Goal: Submit feedback/report problem: Submit feedback/report problem

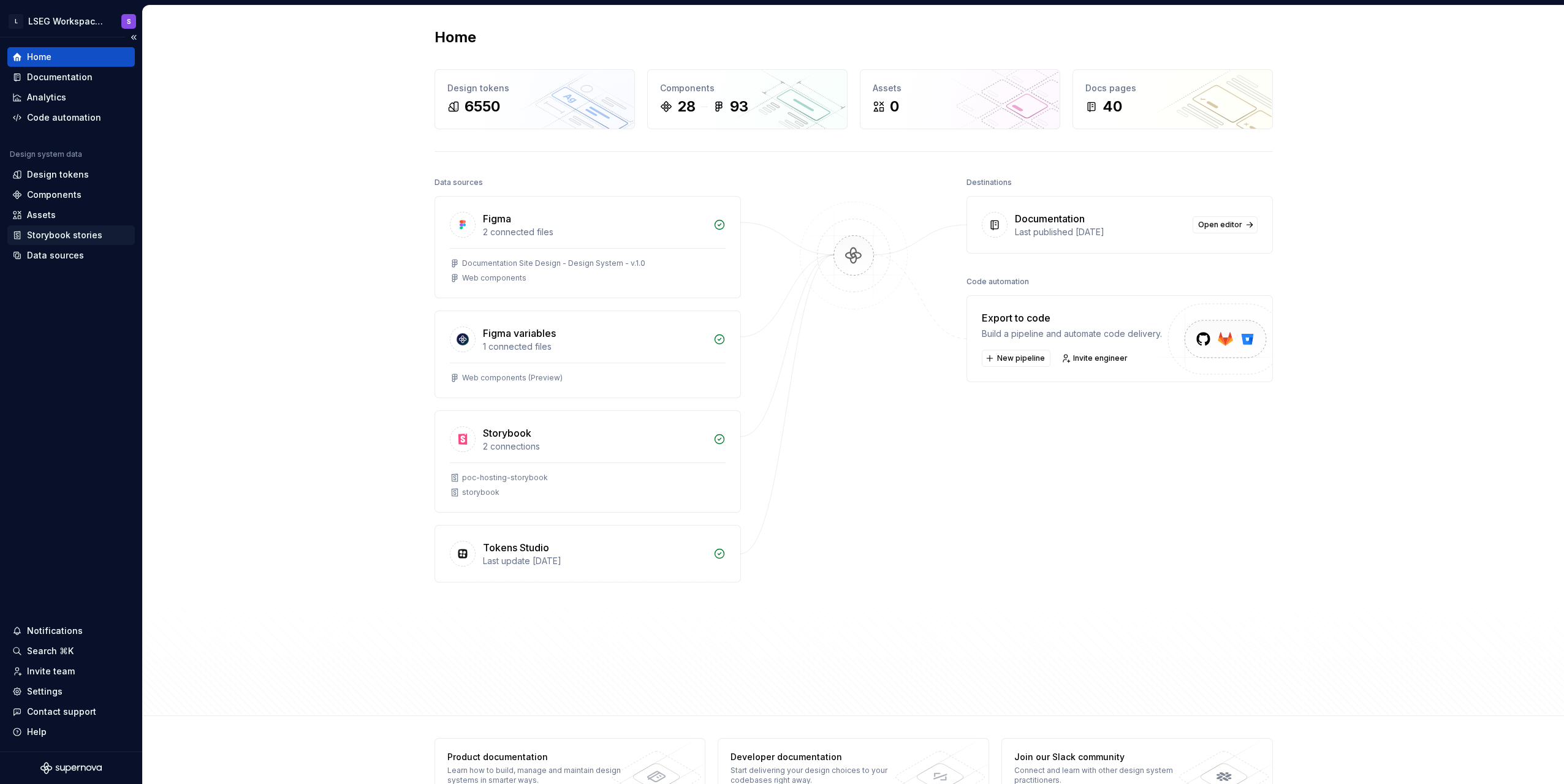
click at [80, 236] on div "Storybook stories" at bounding box center [64, 235] width 75 height 12
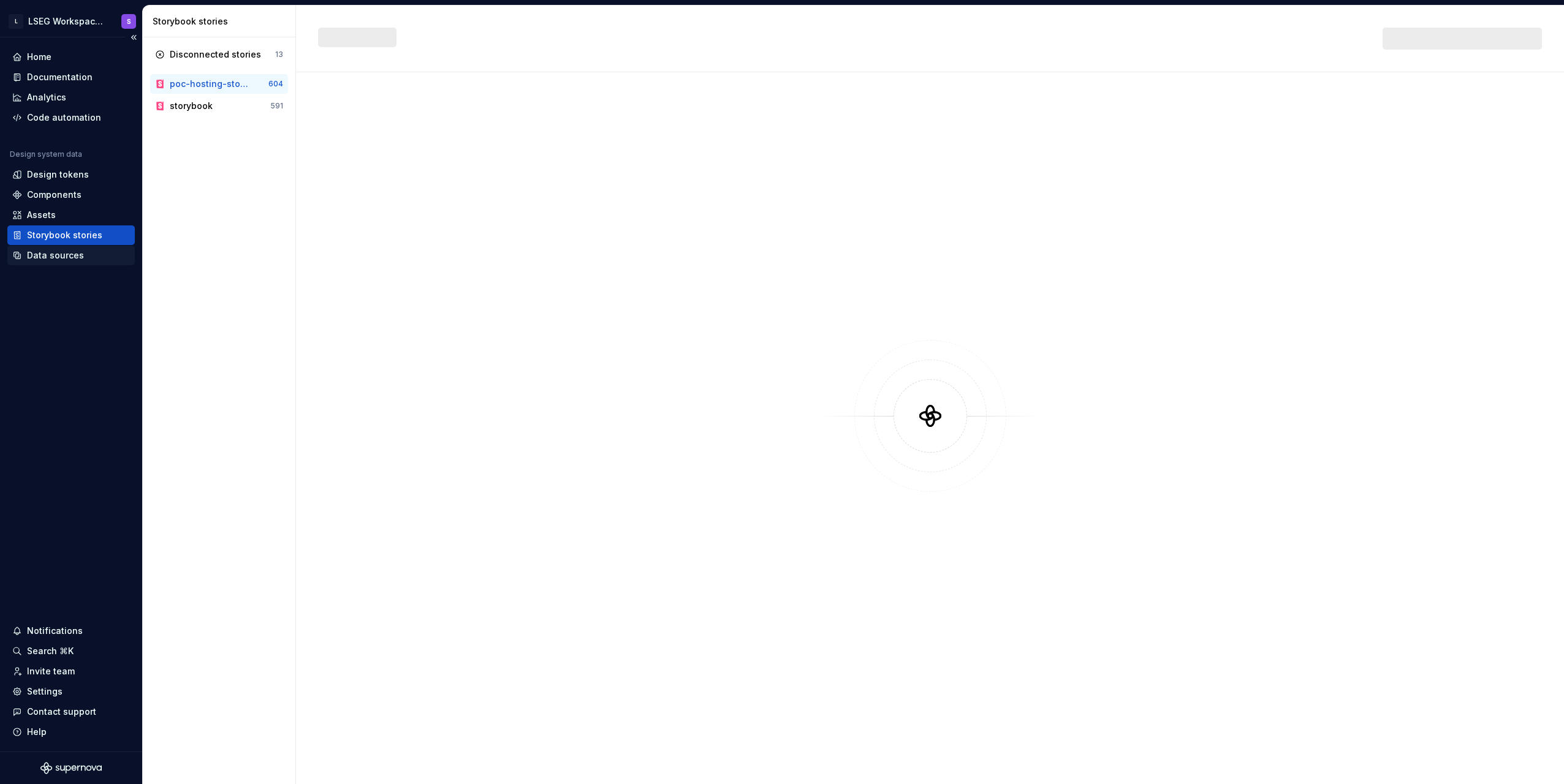
click at [68, 262] on div "Data sources" at bounding box center [71, 255] width 127 height 20
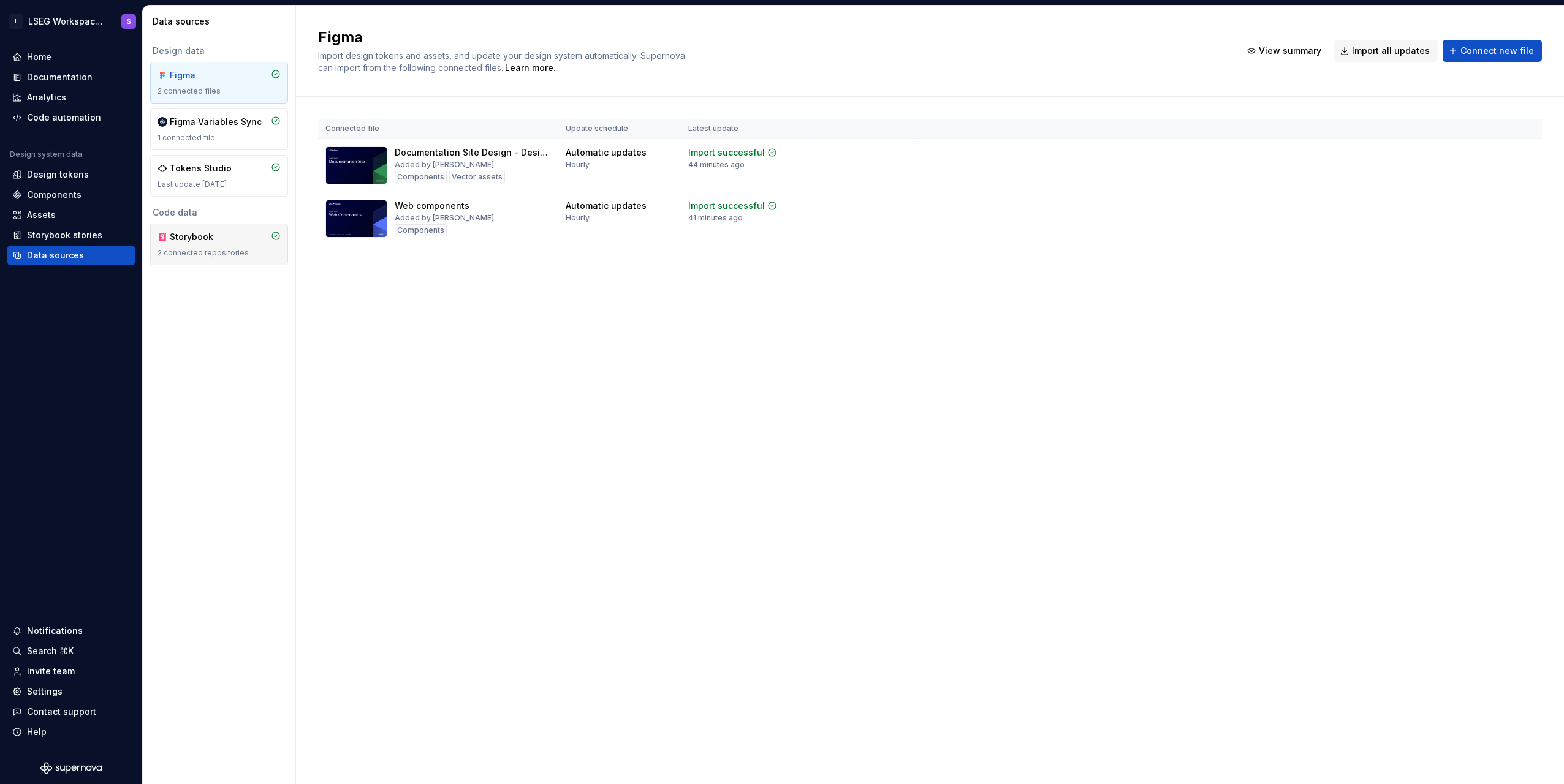
click at [214, 247] on div "Storybook 2 connected repositories" at bounding box center [219, 244] width 123 height 27
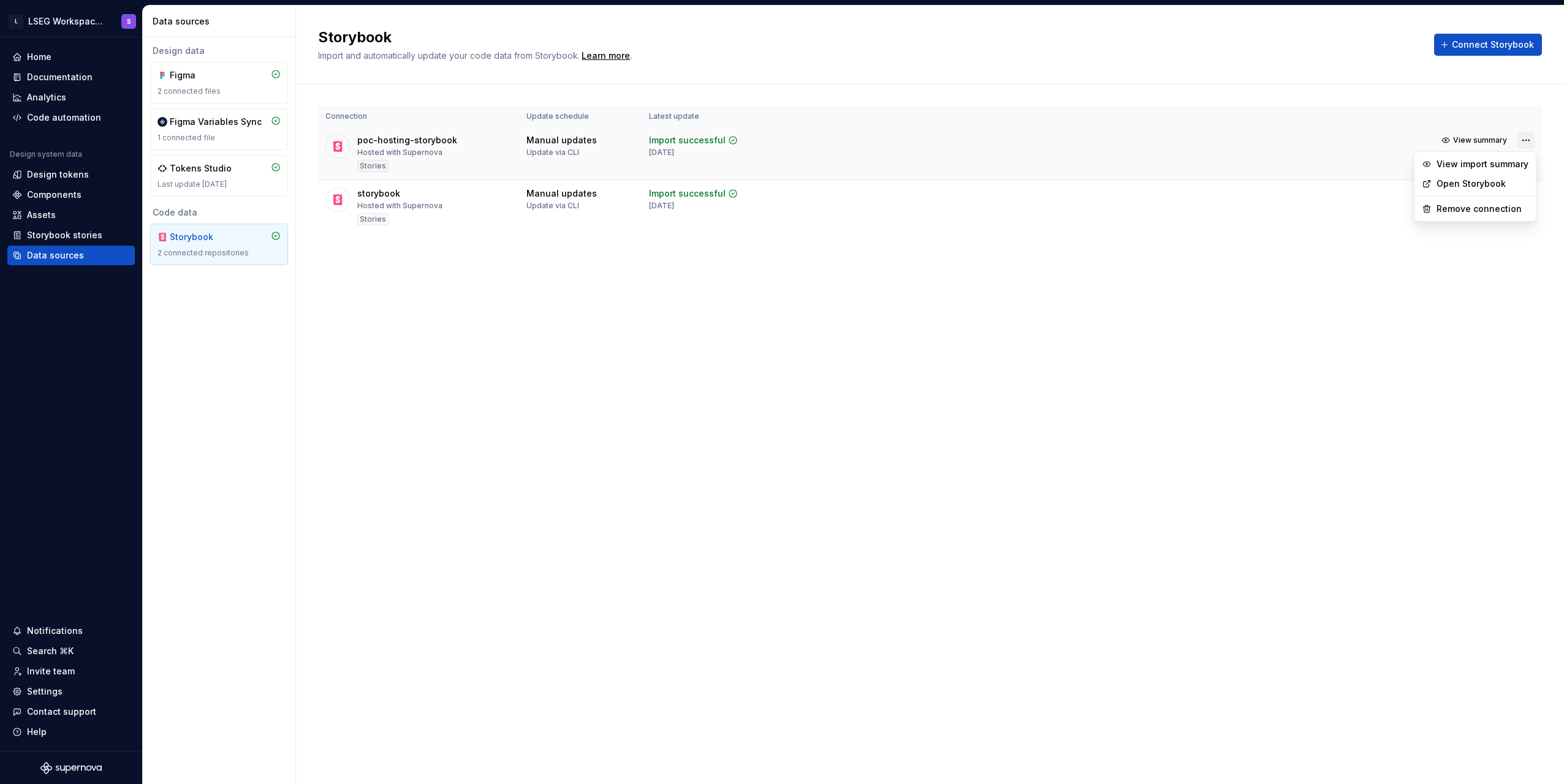
click at [1524, 143] on html "L LSEG Workspace Design System S Home Documentation Analytics Code automation D…" at bounding box center [782, 392] width 1564 height 784
click at [1453, 215] on div "Remove connection" at bounding box center [1476, 209] width 117 height 20
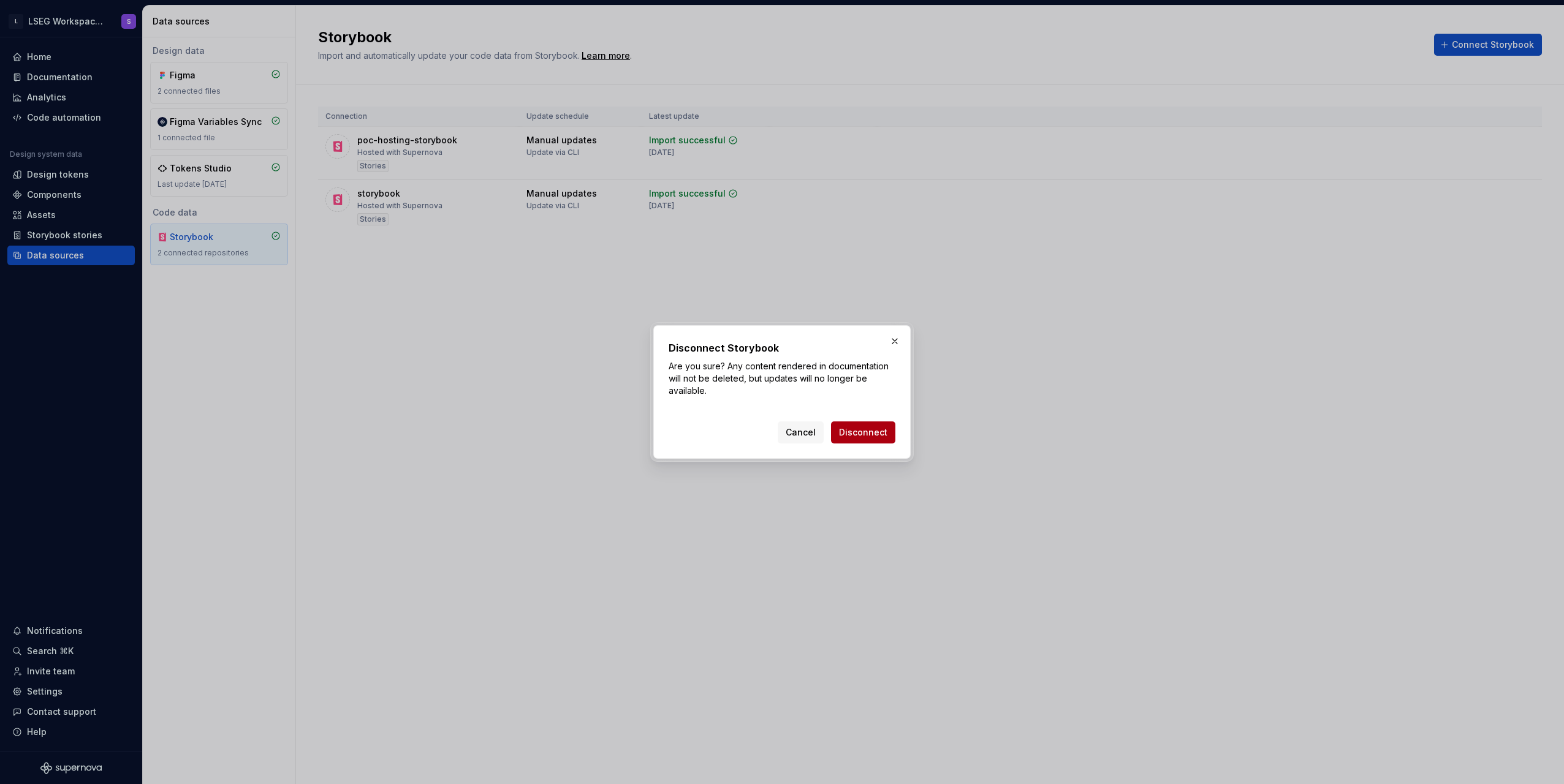
click at [864, 433] on span "Disconnect" at bounding box center [863, 432] width 48 height 12
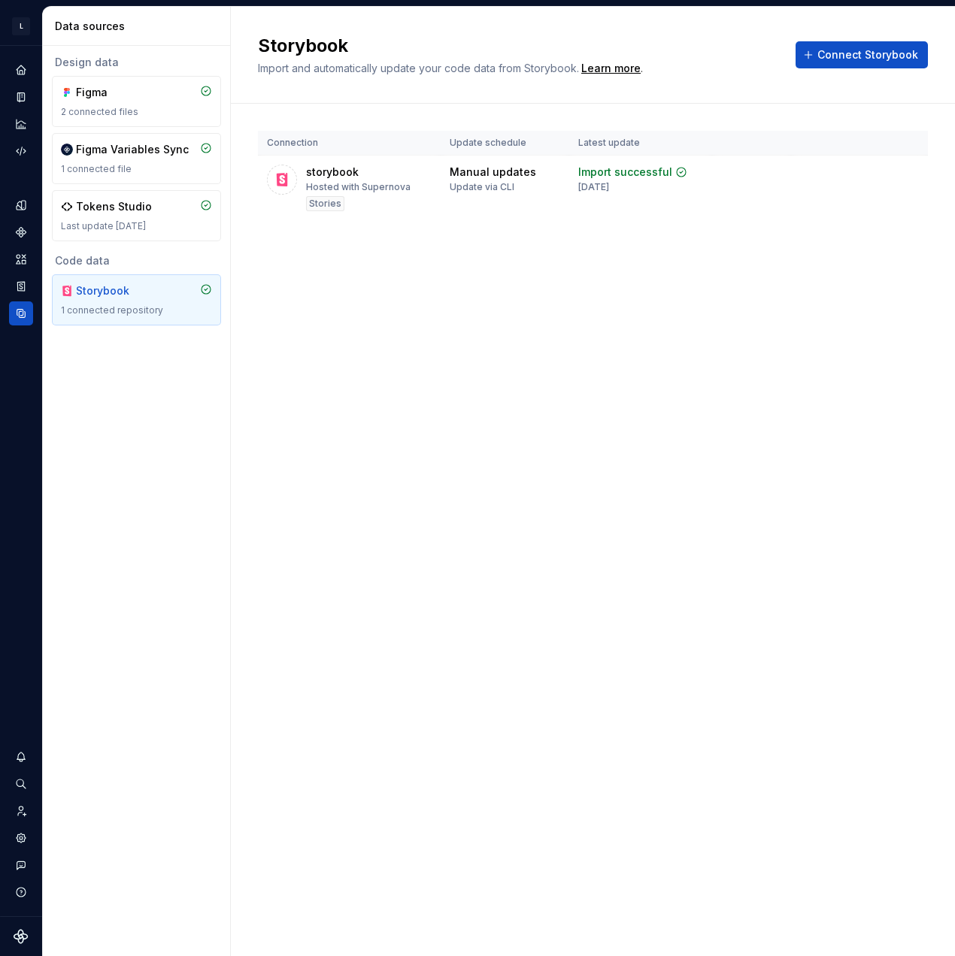
drag, startPoint x: 495, startPoint y: 813, endPoint x: 448, endPoint y: 831, distance: 50.4
click at [495, 813] on div "Storybook Import and automatically update your code data from Storybook. Learn …" at bounding box center [593, 481] width 724 height 949
click at [167, 465] on div "Design data Figma 2 connected files Figma Variables Sync 1 connected file Token…" at bounding box center [136, 501] width 187 height 910
click at [654, 326] on div "Storybook Import and automatically update your code data from Storybook. Learn …" at bounding box center [593, 481] width 724 height 949
click at [410, 289] on div "Storybook Import and automatically update your code data from Storybook. Learn …" at bounding box center [593, 481] width 724 height 949
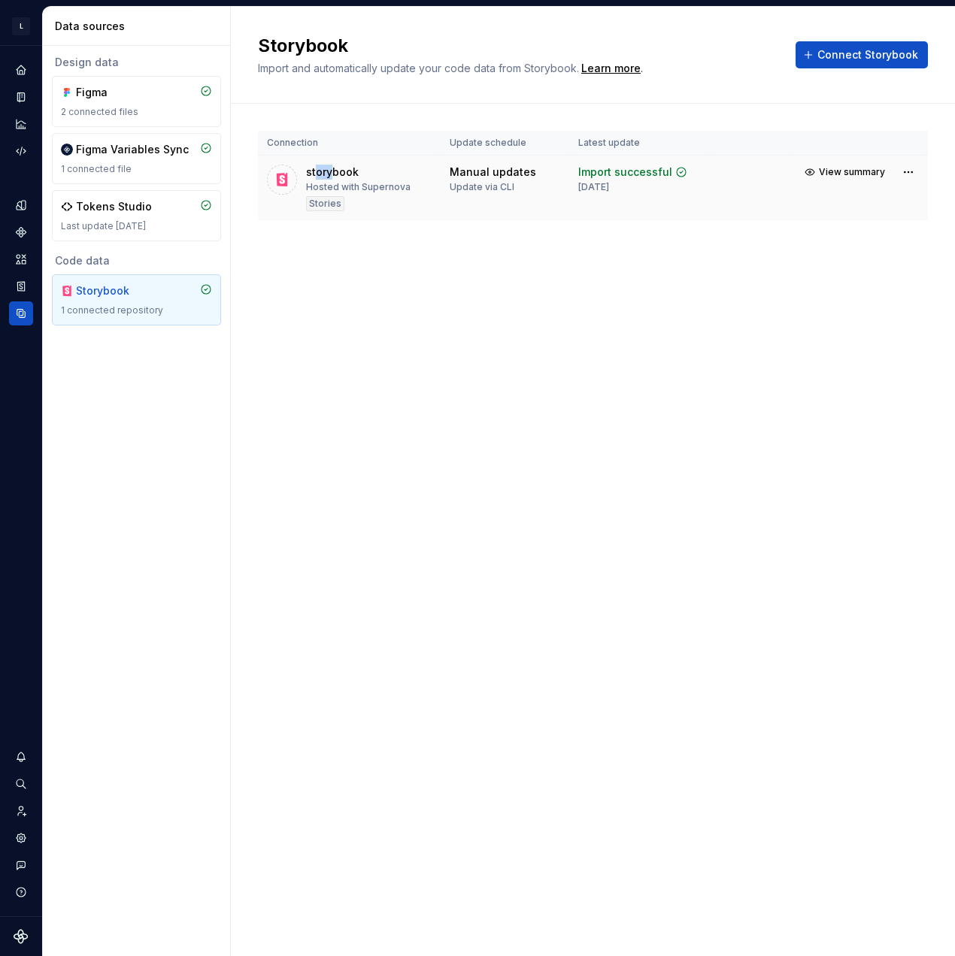
drag, startPoint x: 318, startPoint y: 169, endPoint x: 332, endPoint y: 177, distance: 16.1
click at [332, 177] on div "storybook" at bounding box center [332, 172] width 53 height 15
click at [404, 200] on div "storybook Hosted with Supernova Stories" at bounding box center [358, 188] width 104 height 47
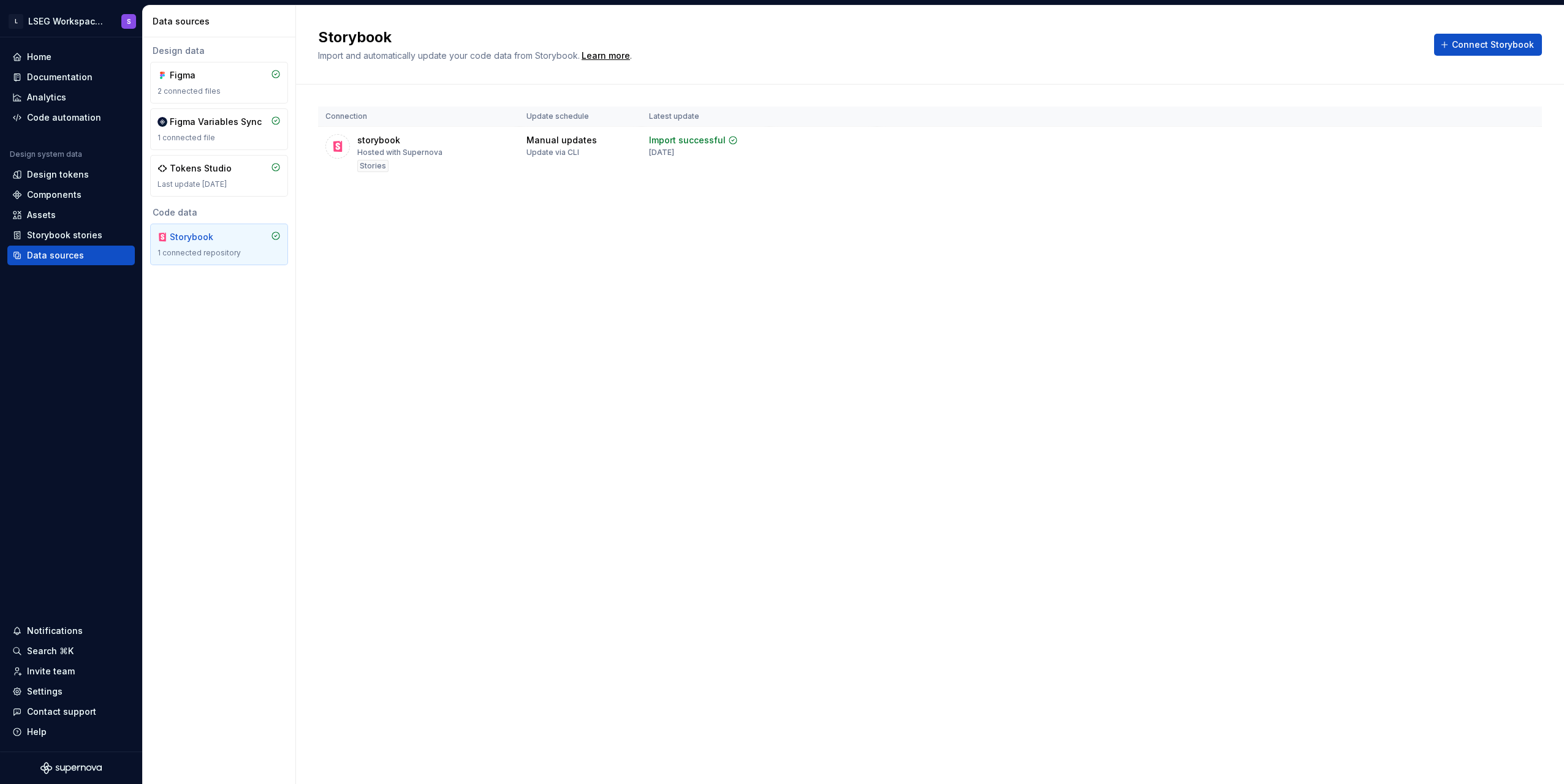
click at [779, 306] on div "Storybook Import and automatically update your code data from Storybook. Learn …" at bounding box center [930, 394] width 1268 height 778
click at [515, 482] on div "Storybook Import and automatically update your code data from Storybook. Learn …" at bounding box center [930, 394] width 1268 height 778
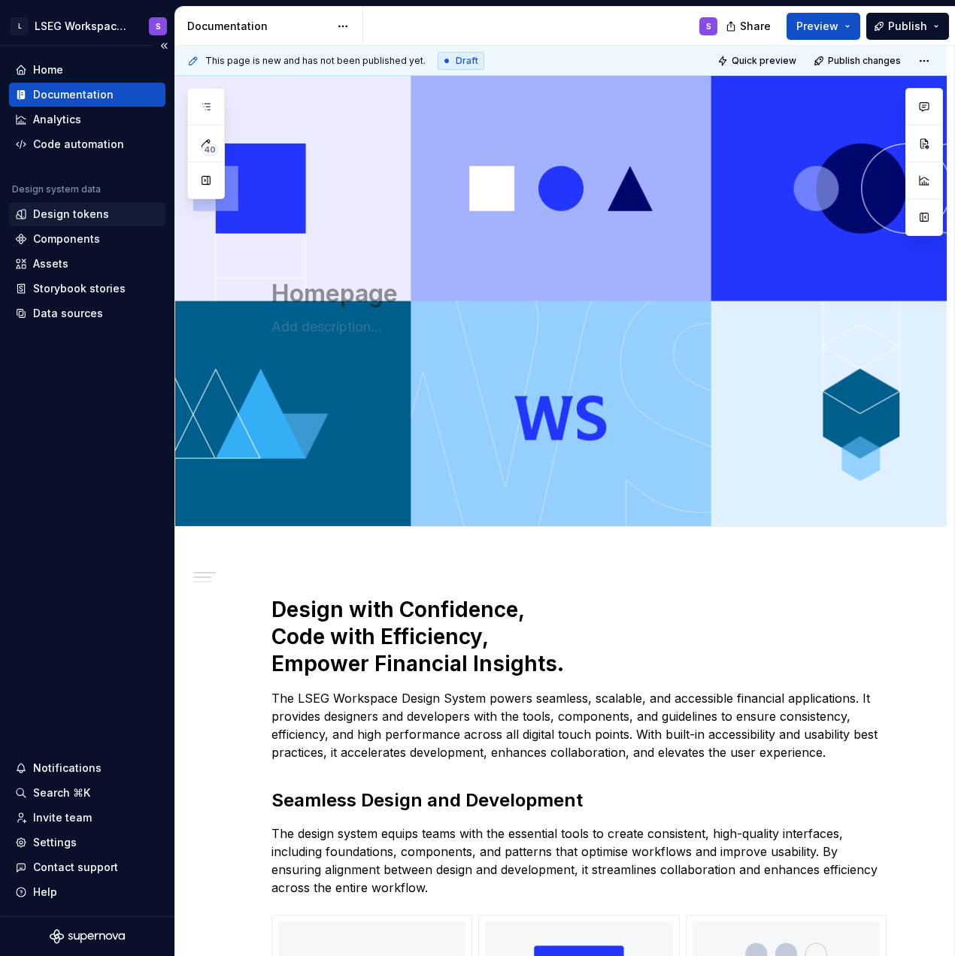
click at [95, 222] on div "Design tokens" at bounding box center [87, 214] width 156 height 24
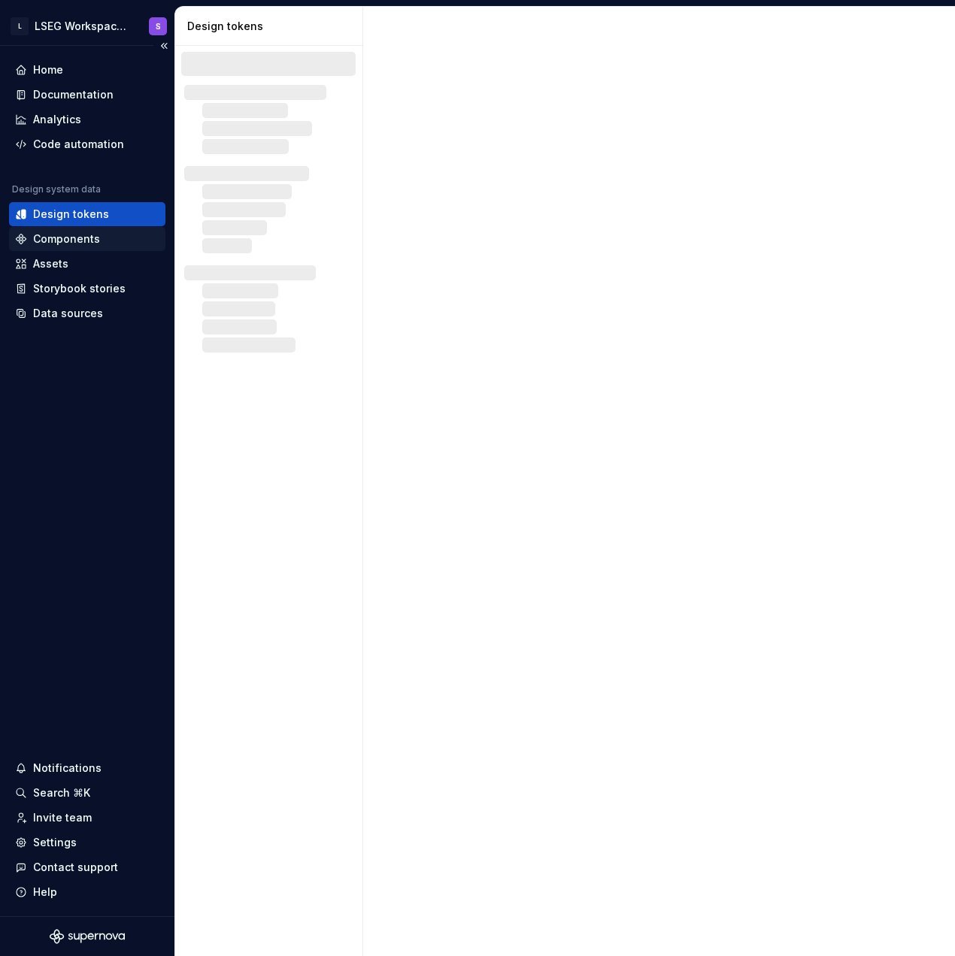
click at [107, 241] on div "Components" at bounding box center [87, 239] width 144 height 15
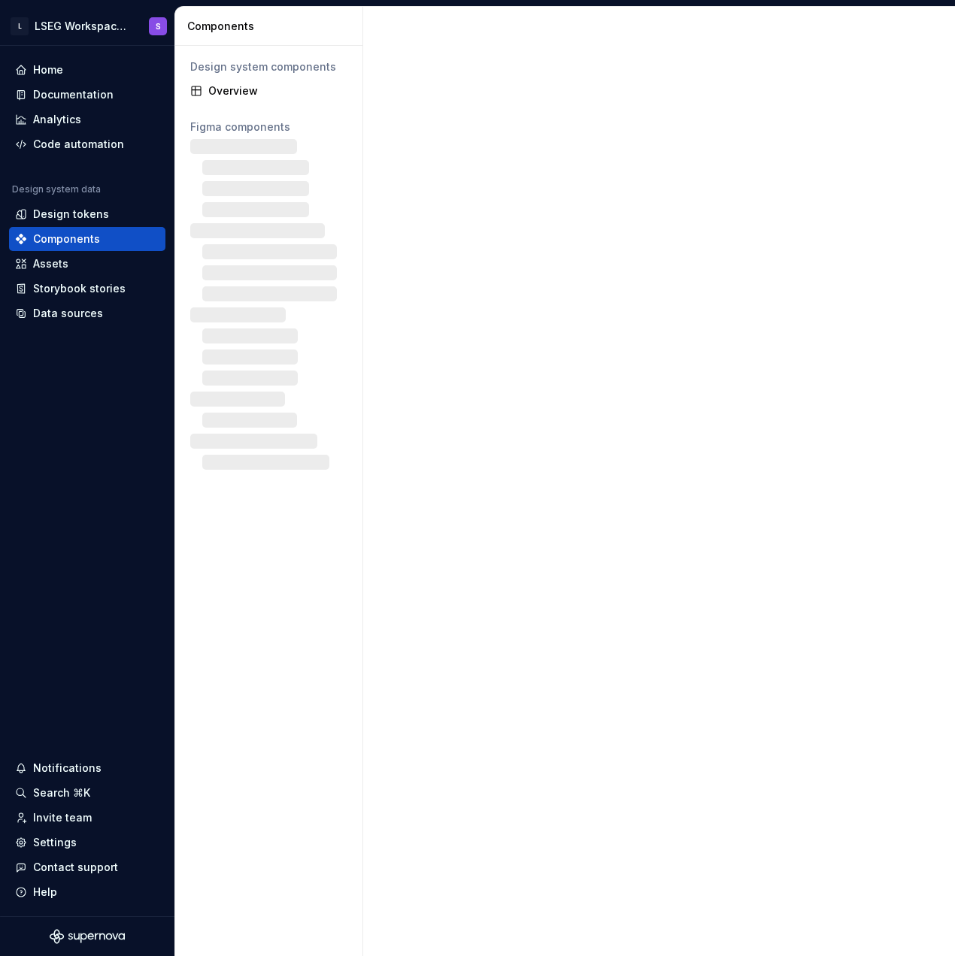
click at [357, 246] on div "Design system components Overview Figma components" at bounding box center [268, 501] width 187 height 910
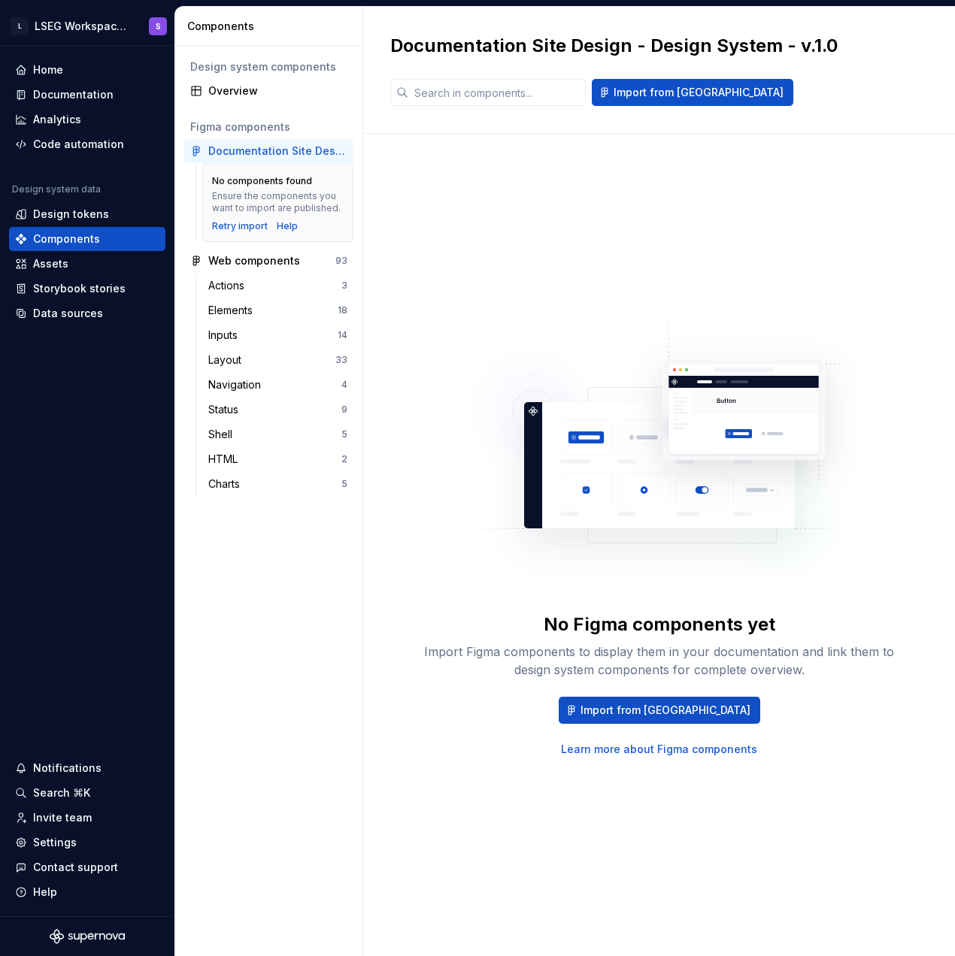
click at [668, 238] on div "No Figma components yet Import Figma components to display them in your documen…" at bounding box center [658, 530] width 537 height 738
drag, startPoint x: 89, startPoint y: 92, endPoint x: 112, endPoint y: 123, distance: 38.6
click at [89, 92] on div "Documentation" at bounding box center [73, 94] width 80 height 15
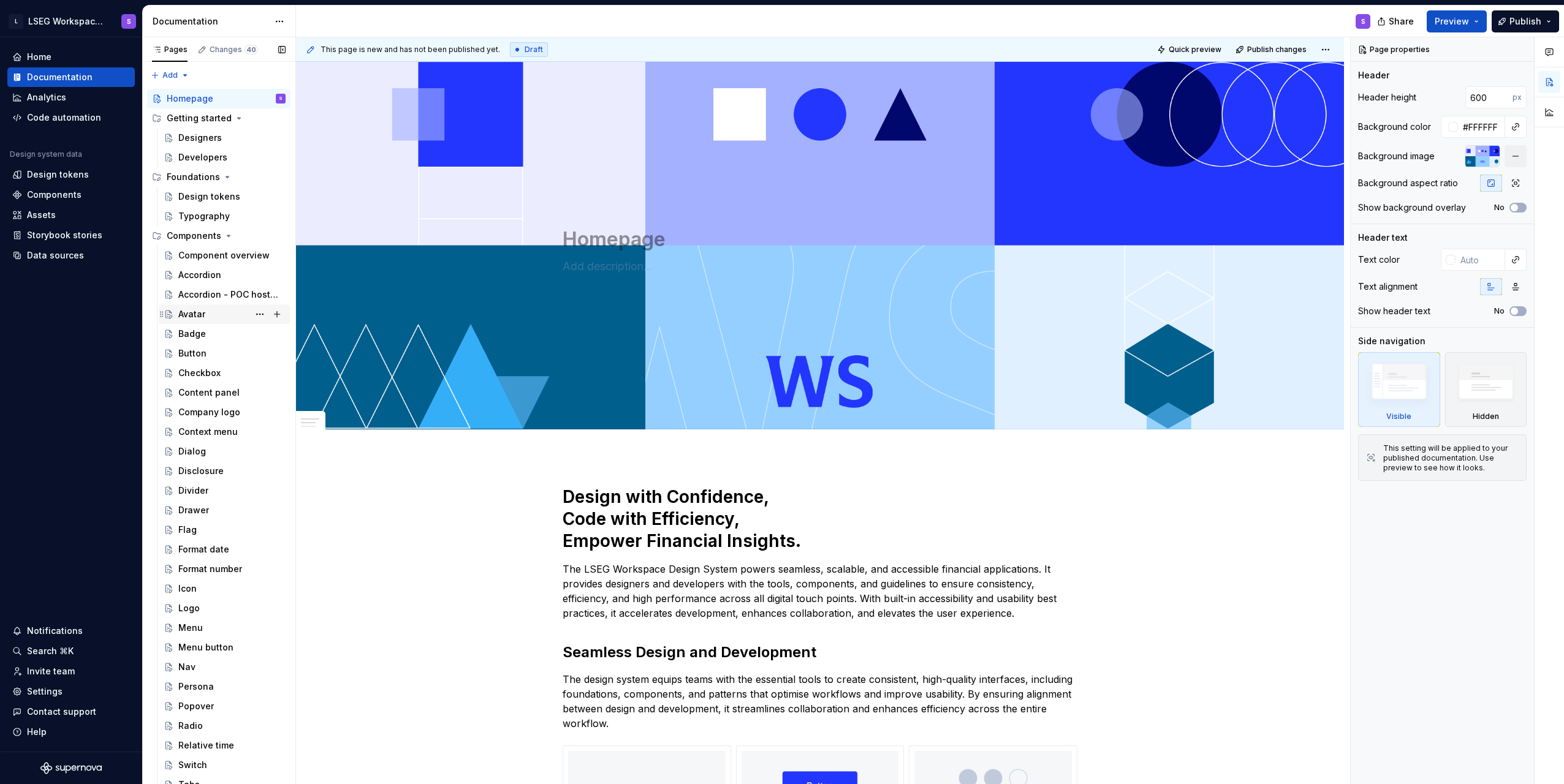
click at [197, 294] on div "Accordion - POC hosting storybook" at bounding box center [229, 294] width 101 height 12
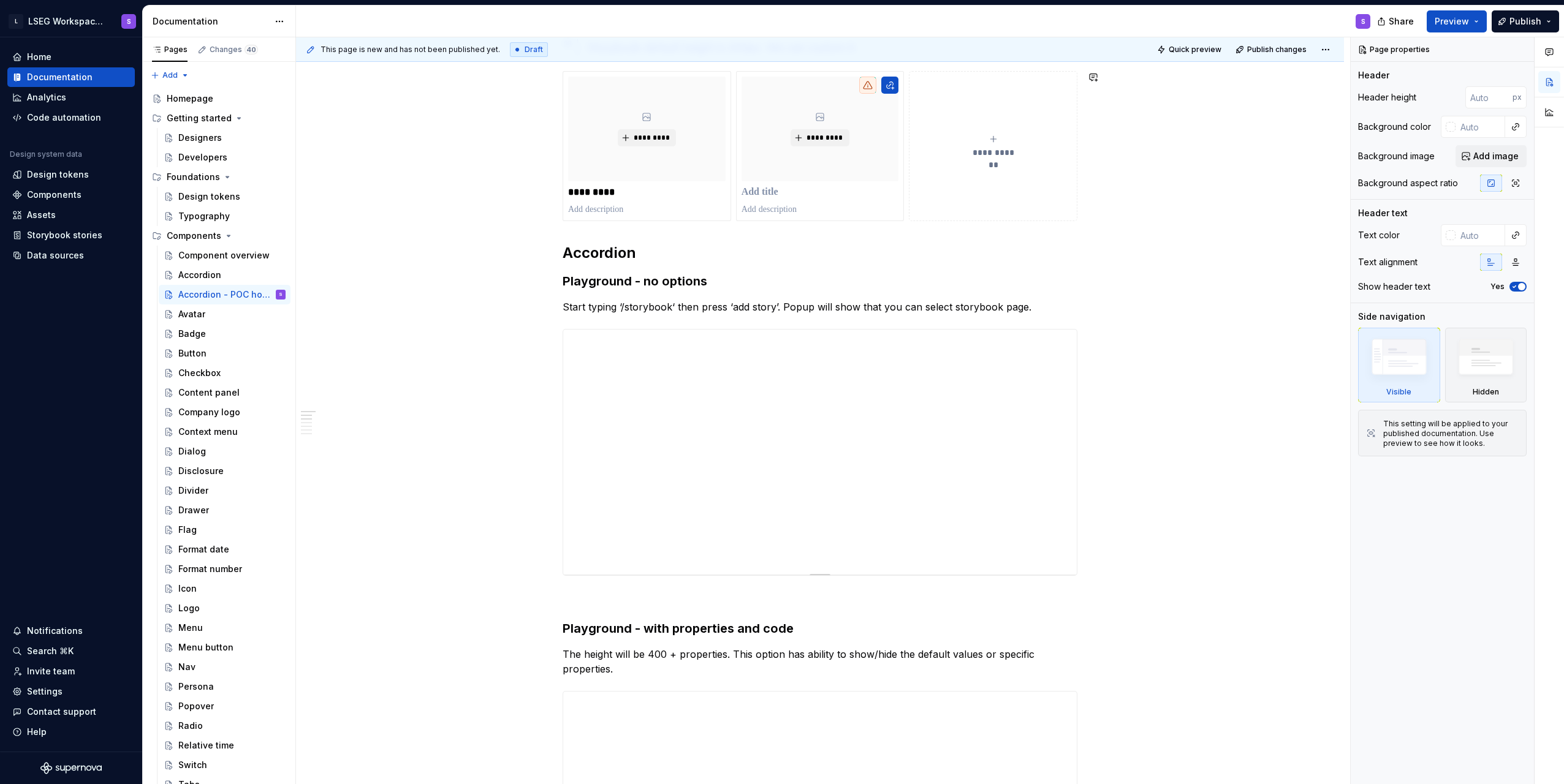
scroll to position [368, 0]
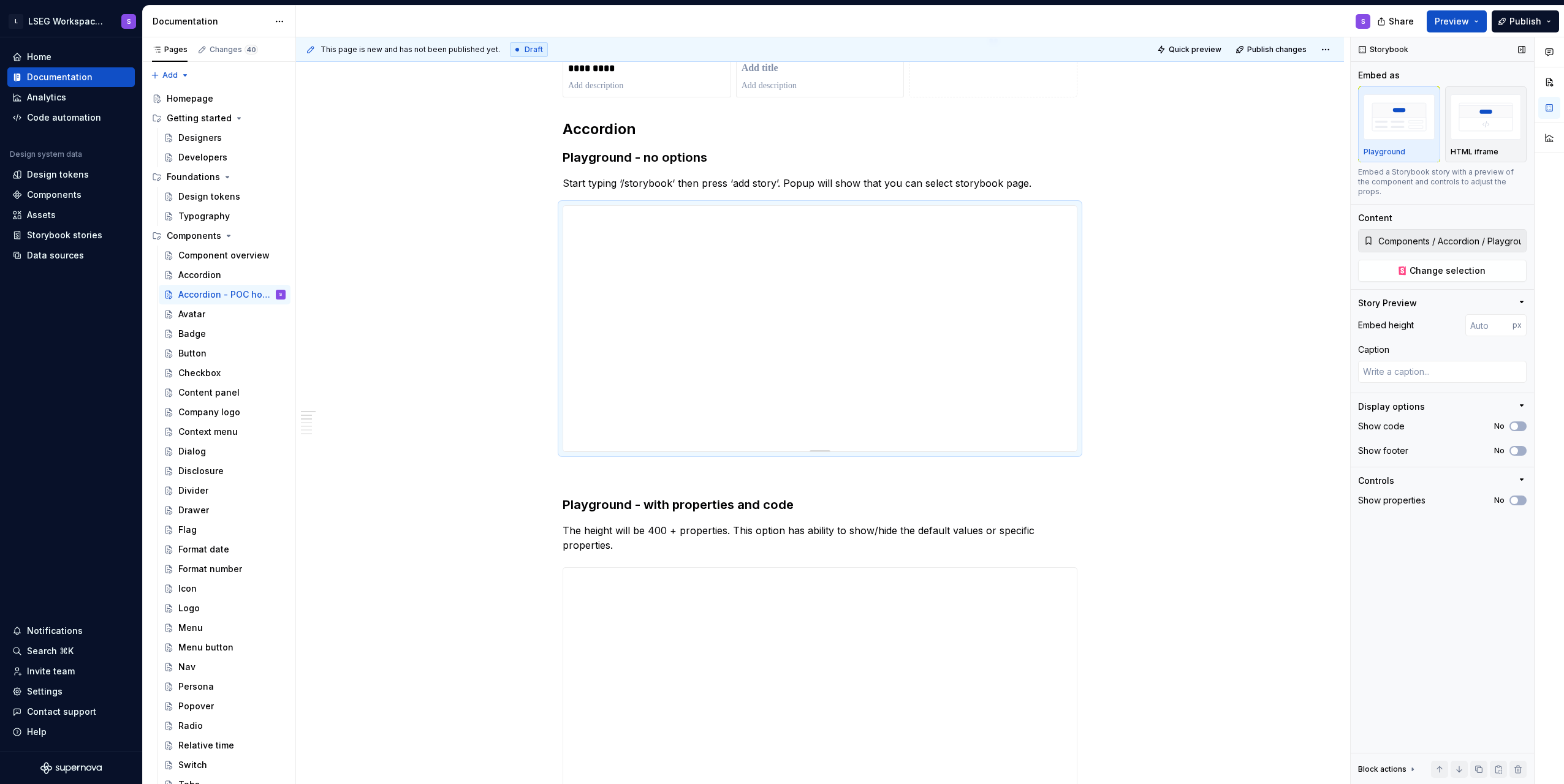
click at [778, 232] on input "Components / Accordion / Playground" at bounding box center [1450, 240] width 152 height 22
click at [778, 265] on span "Change selection" at bounding box center [1447, 271] width 76 height 12
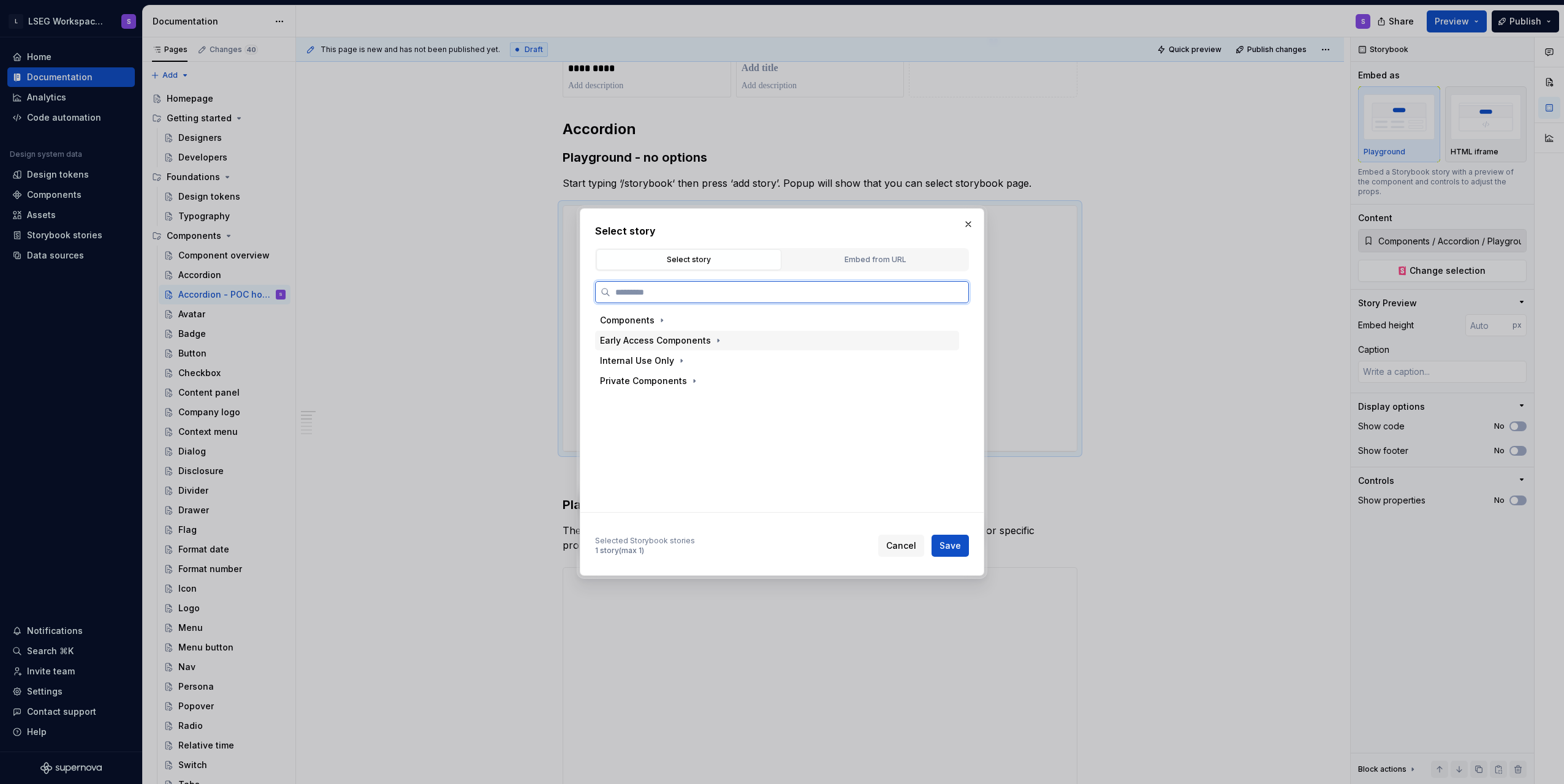
click at [644, 322] on div "Components" at bounding box center [627, 320] width 55 height 12
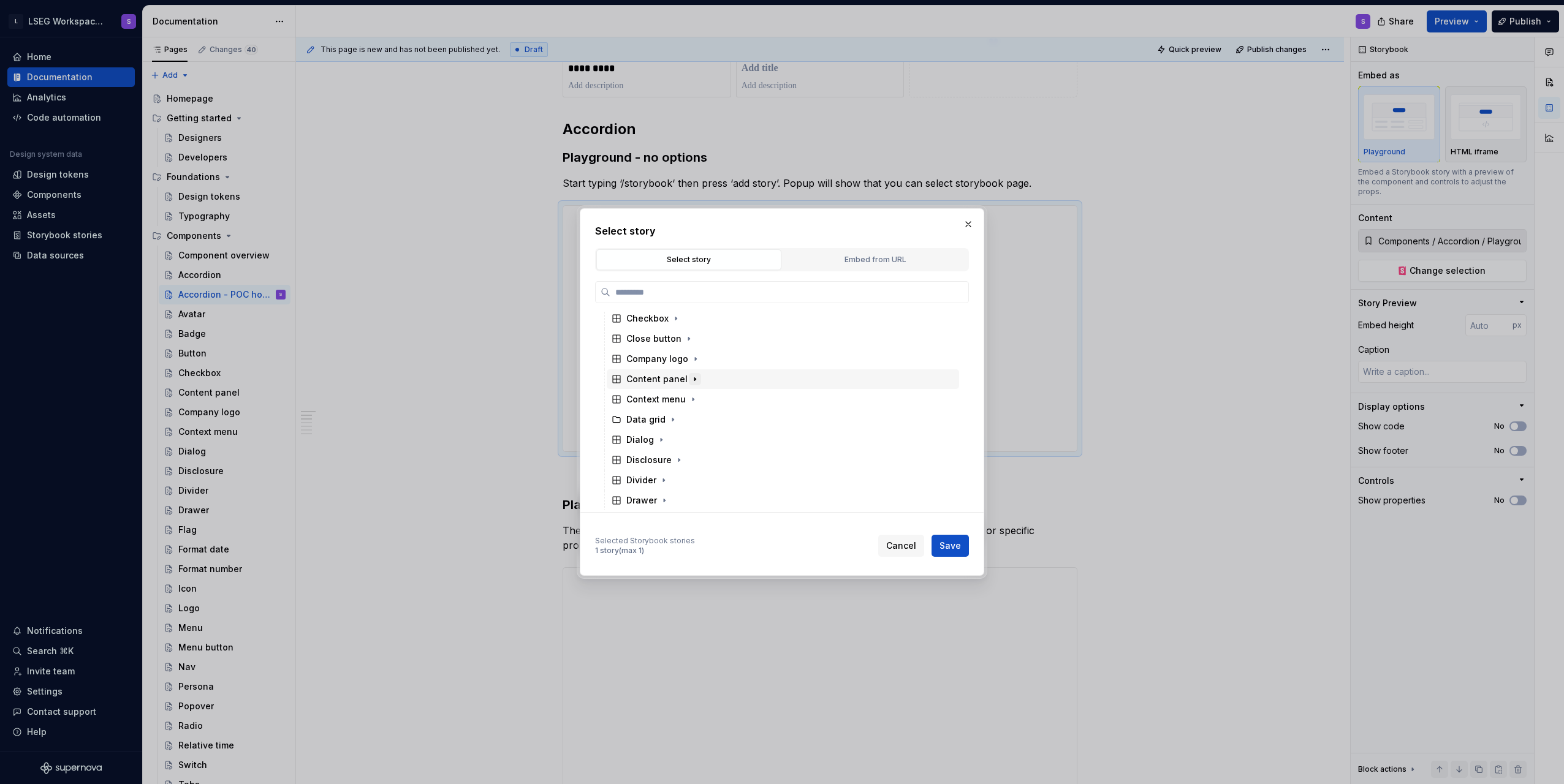
scroll to position [0, 0]
click at [778, 262] on div "Embed from URL" at bounding box center [875, 259] width 176 height 12
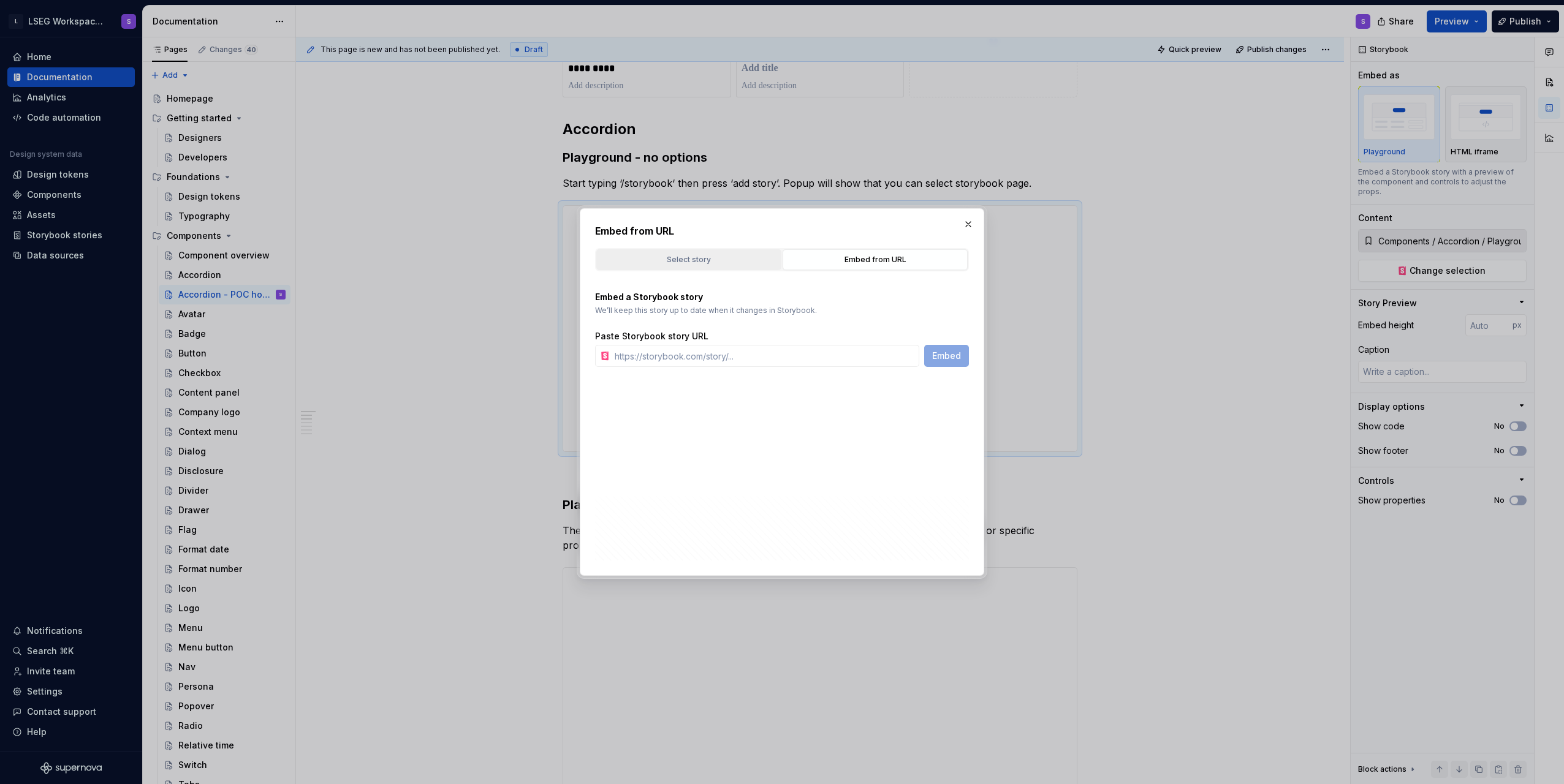
click at [737, 261] on div "Select story" at bounding box center [689, 259] width 176 height 12
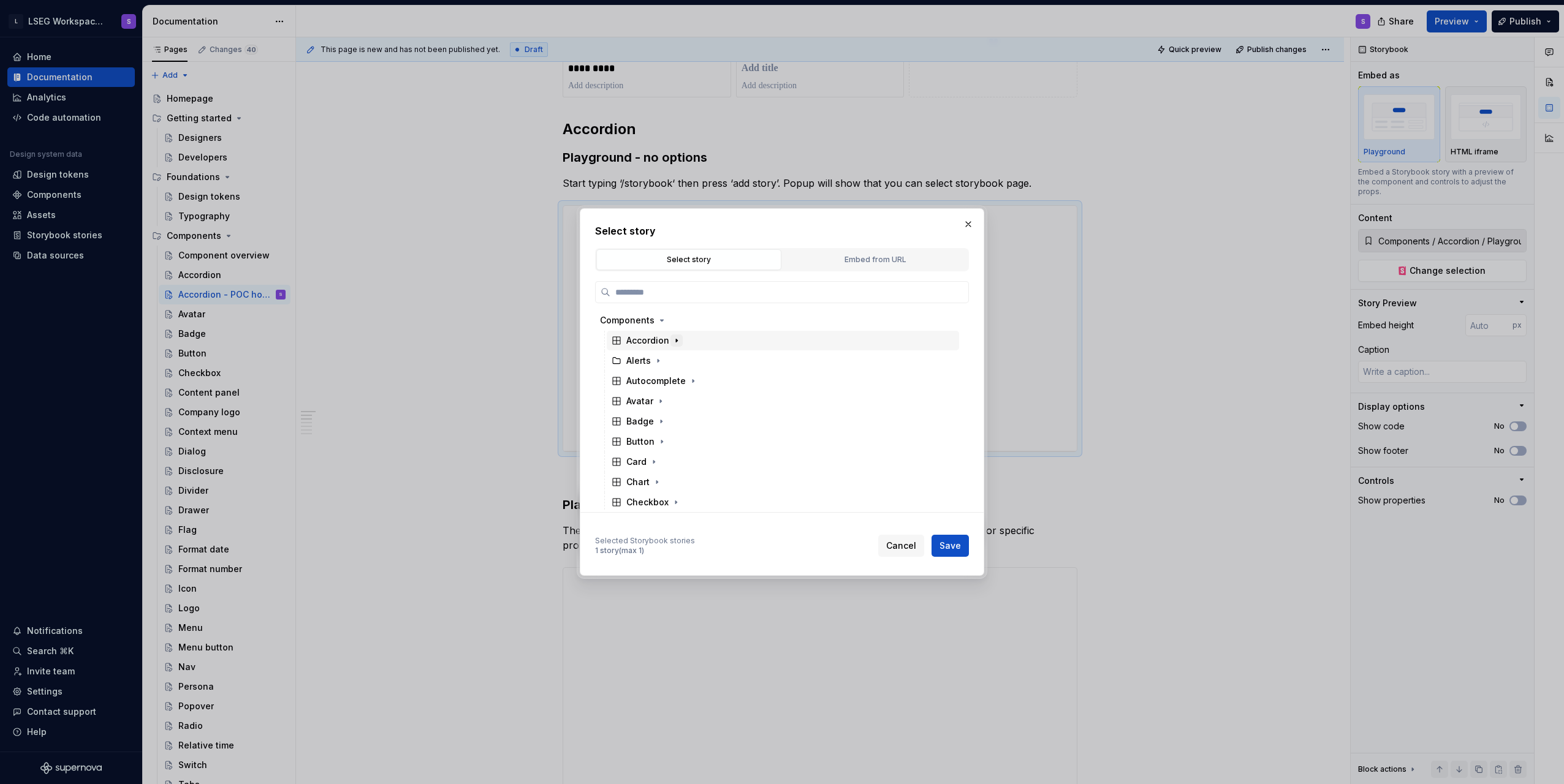
click at [680, 338] on icon "button" at bounding box center [677, 341] width 10 height 10
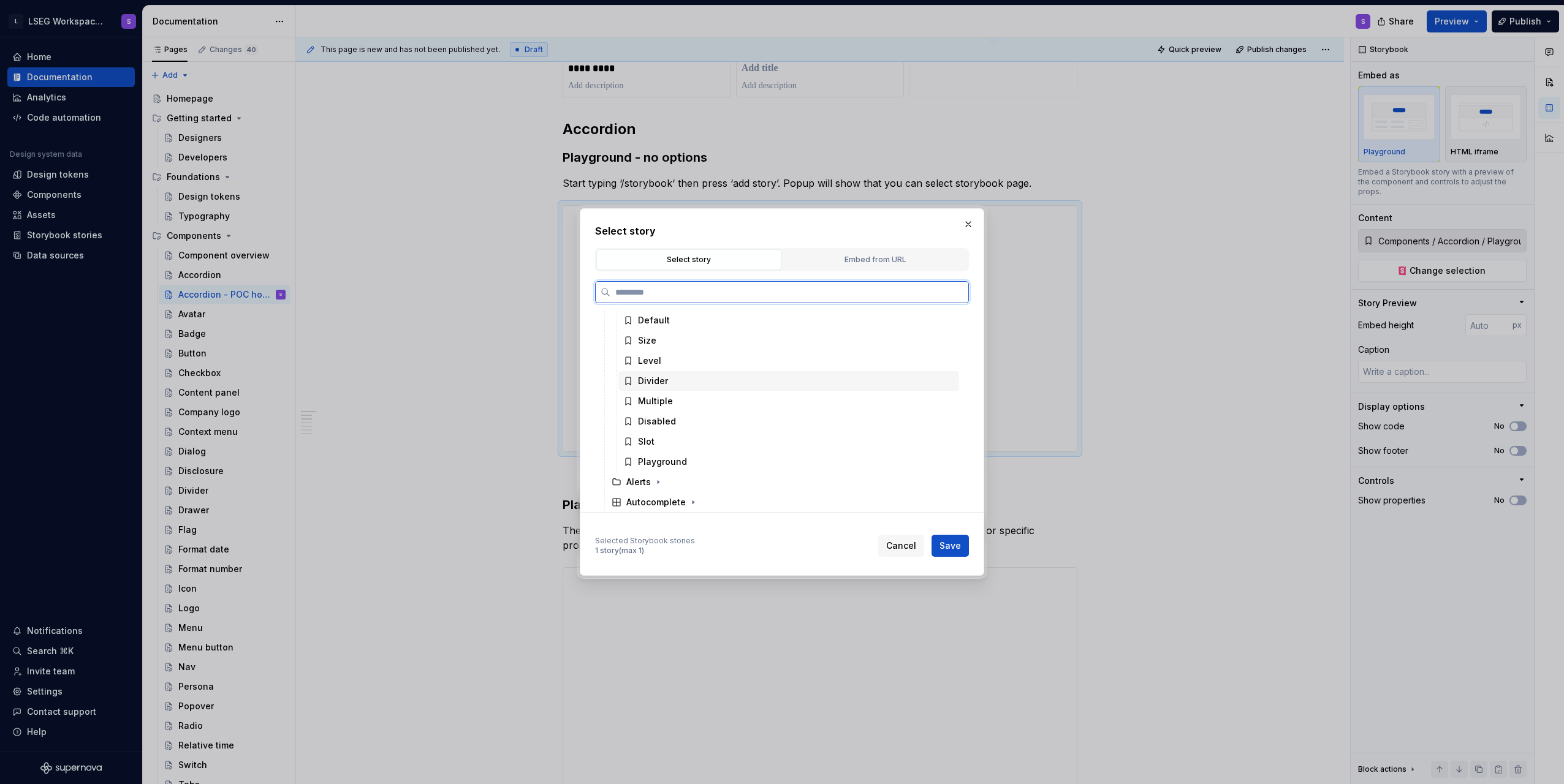
scroll to position [61, 0]
click at [778, 544] on span "Cancel" at bounding box center [901, 545] width 30 height 12
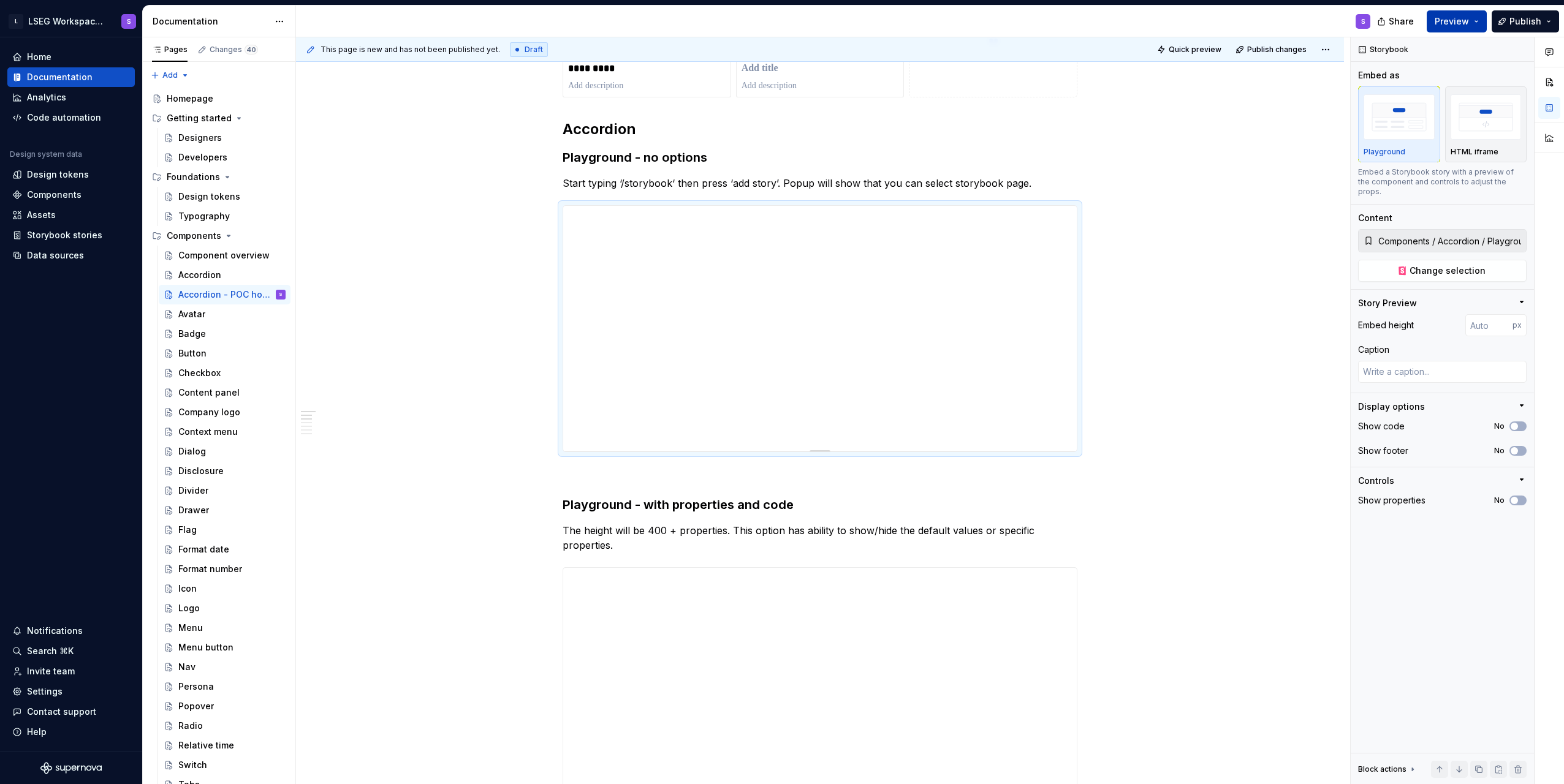
click at [778, 17] on button "Preview" at bounding box center [1457, 21] width 60 height 22
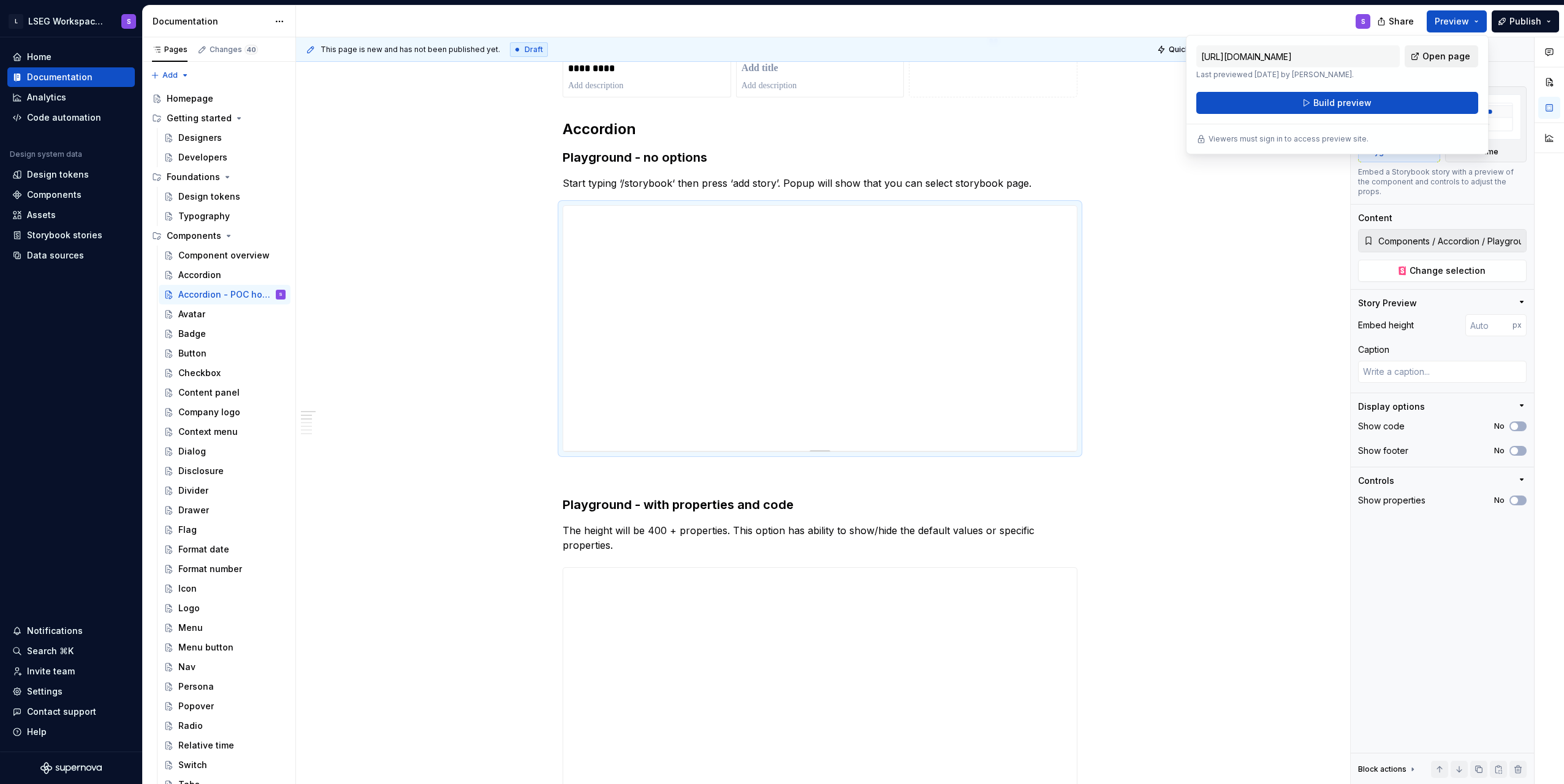
click at [778, 65] on link "Open page" at bounding box center [1442, 56] width 73 height 22
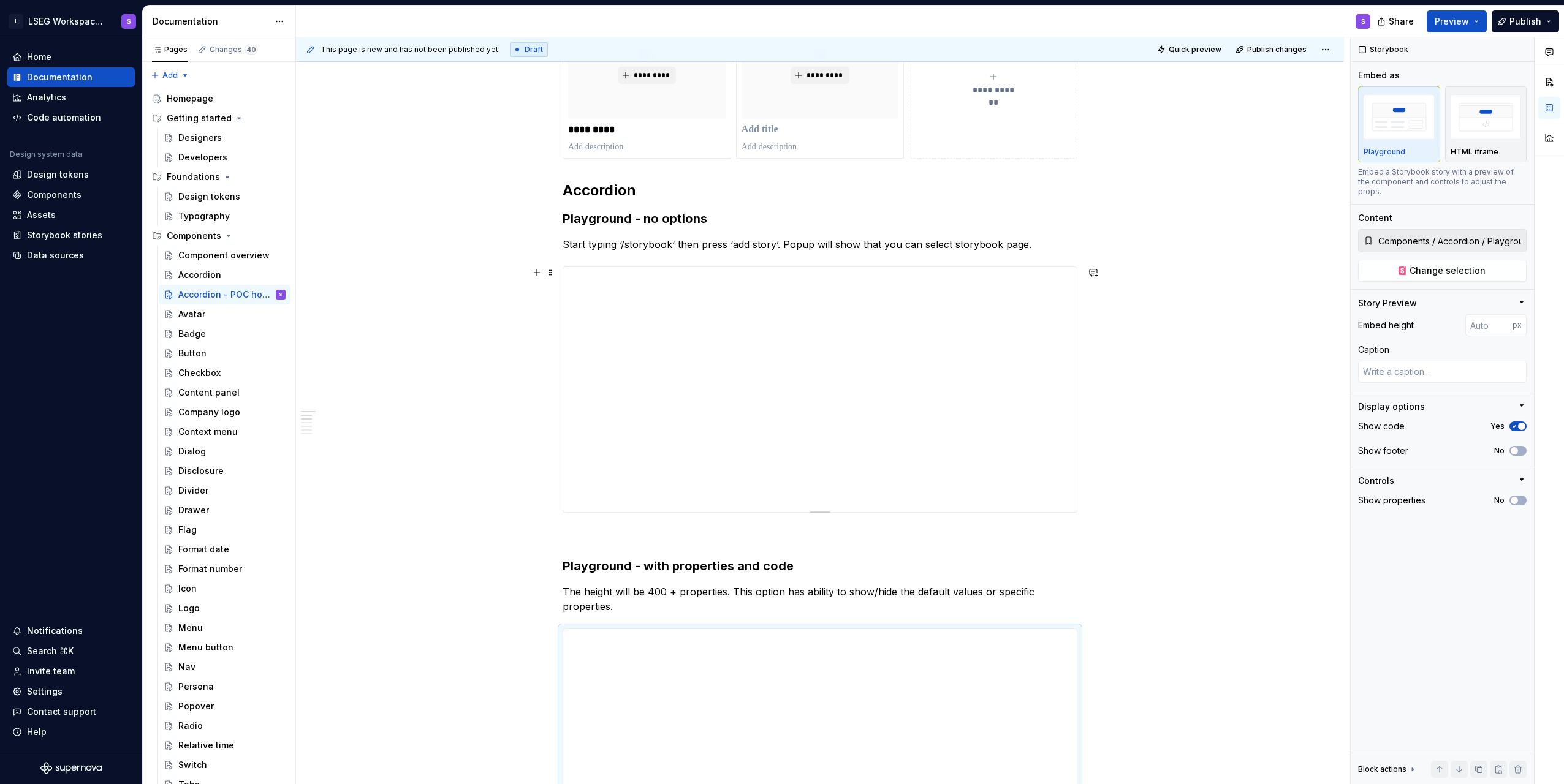
scroll to position [552, 0]
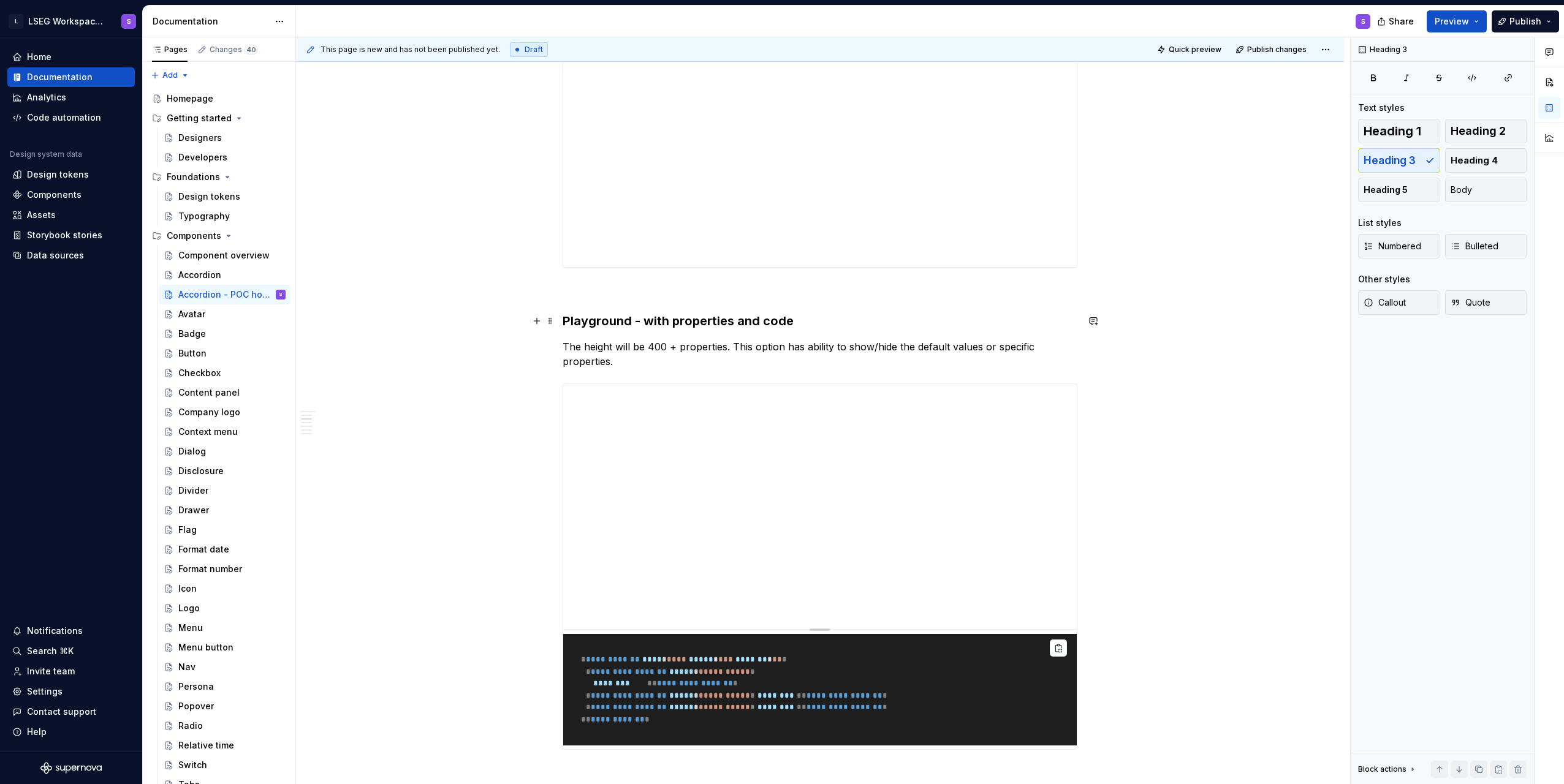
click at [724, 324] on h3 "Playground - with properties and code" at bounding box center [820, 320] width 515 height 17
click at [726, 344] on p "The height will be 400 + properties. This option has ability to show/hide the d…" at bounding box center [820, 354] width 515 height 29
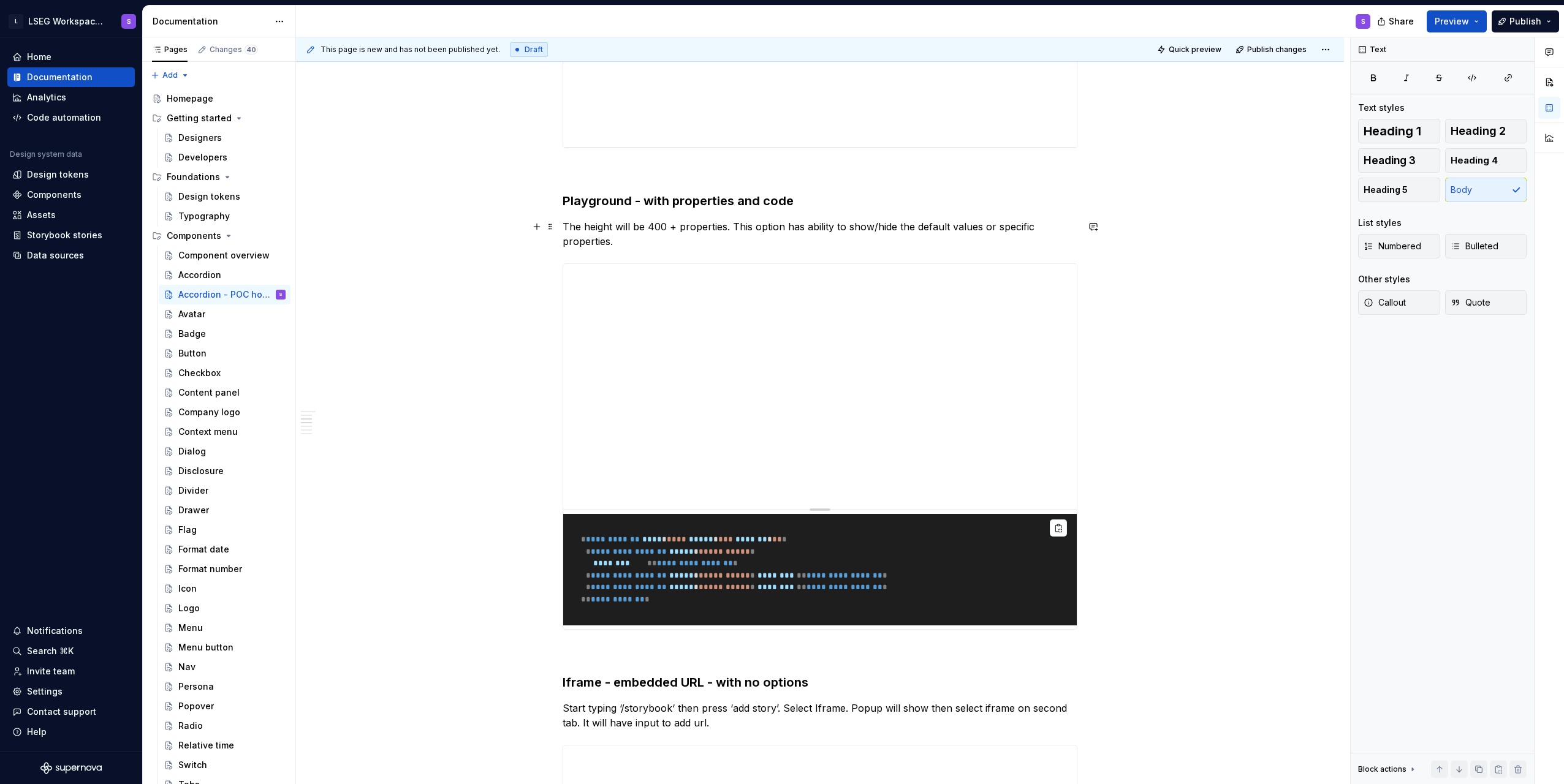
scroll to position [674, 0]
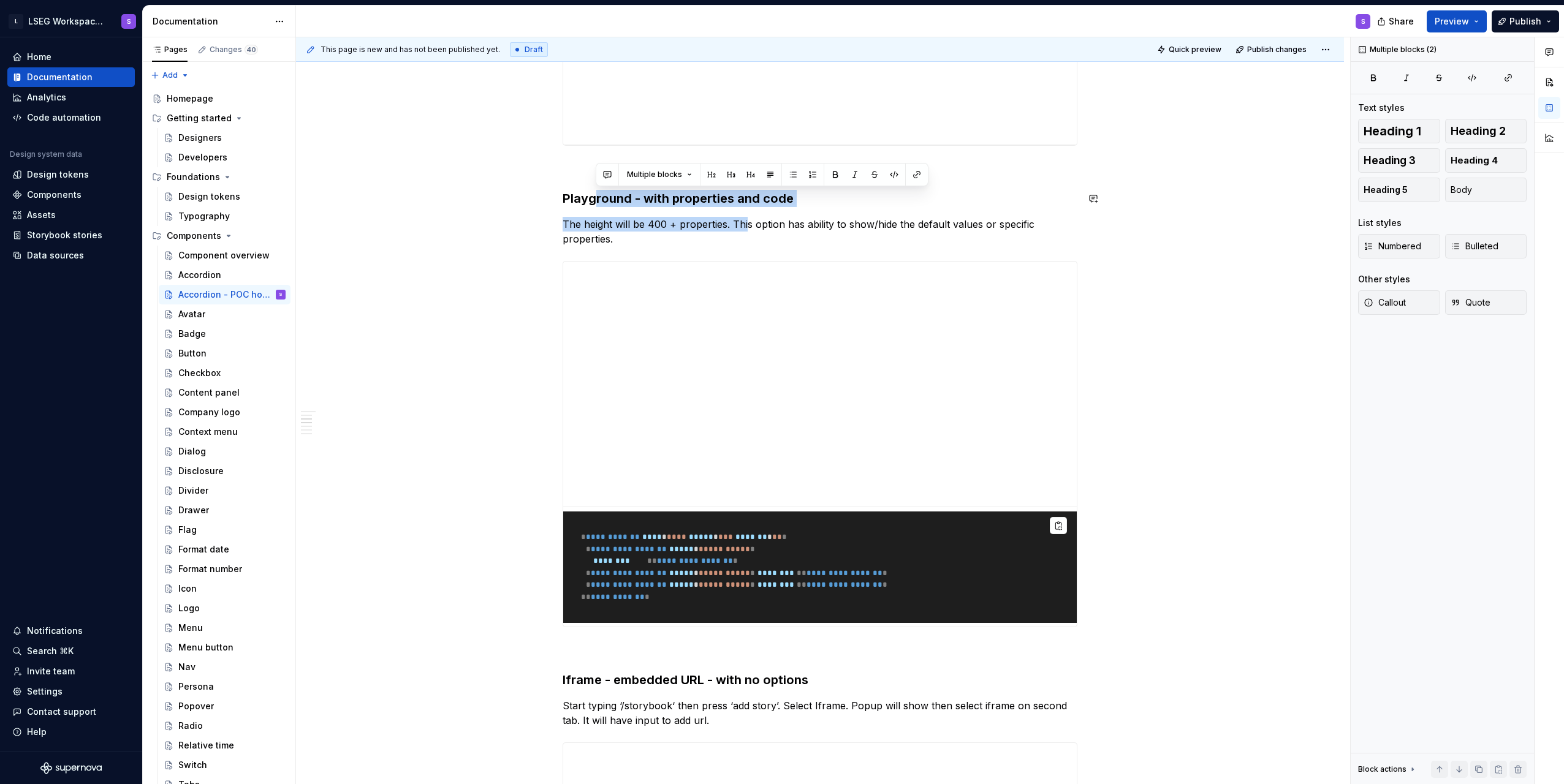
drag, startPoint x: 593, startPoint y: 200, endPoint x: 748, endPoint y: 209, distance: 155.3
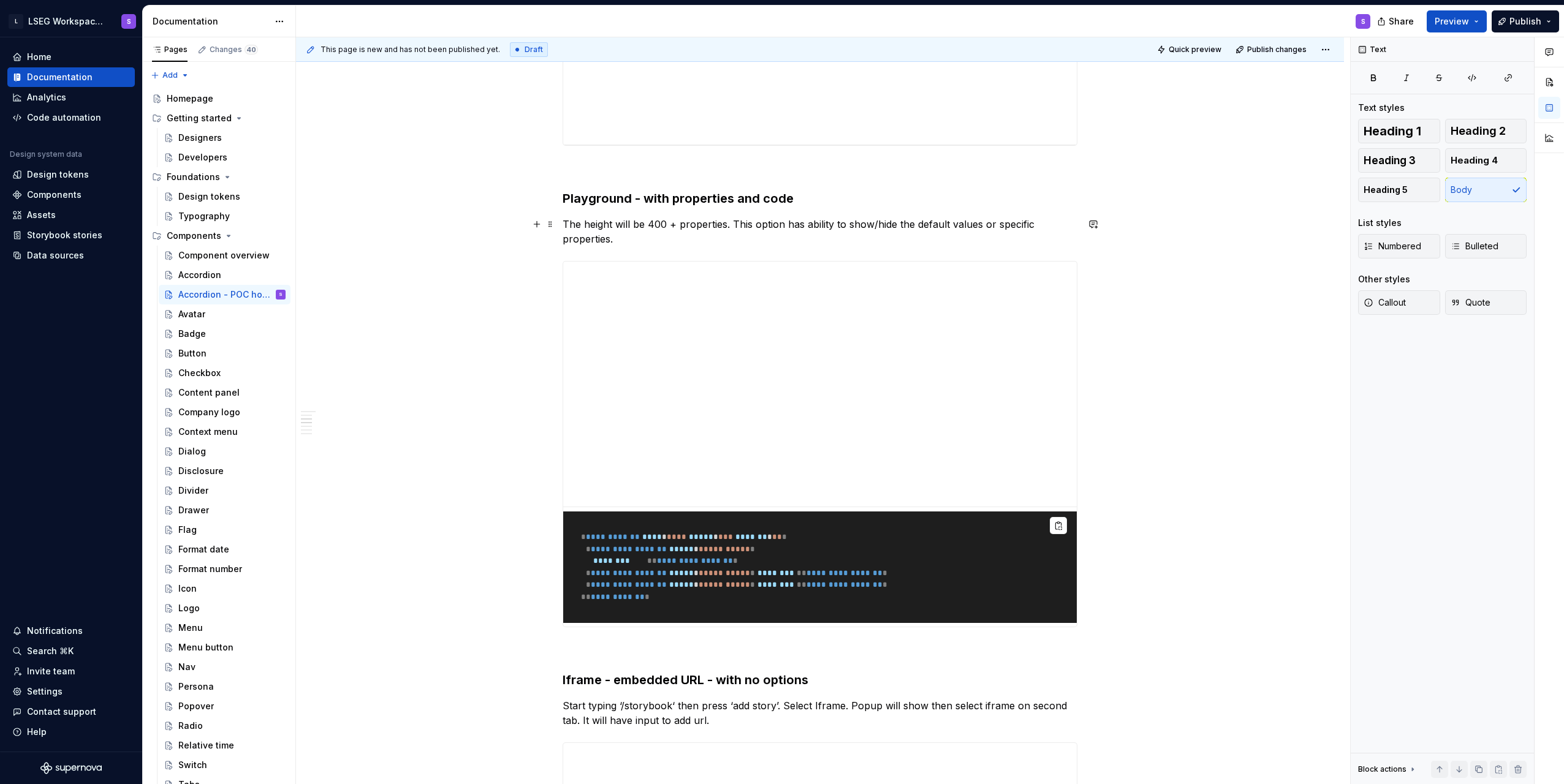
click at [778, 236] on p "The height will be 400 + properties. This option has ability to show/hide the d…" at bounding box center [820, 231] width 515 height 29
drag, startPoint x: 606, startPoint y: 222, endPoint x: 554, endPoint y: 215, distance: 52.5
click at [640, 236] on p "The height will be 400 + properties. This option has ability to show/hide the d…" at bounding box center [820, 231] width 515 height 29
drag, startPoint x: 665, startPoint y: 200, endPoint x: 751, endPoint y: 199, distance: 86.0
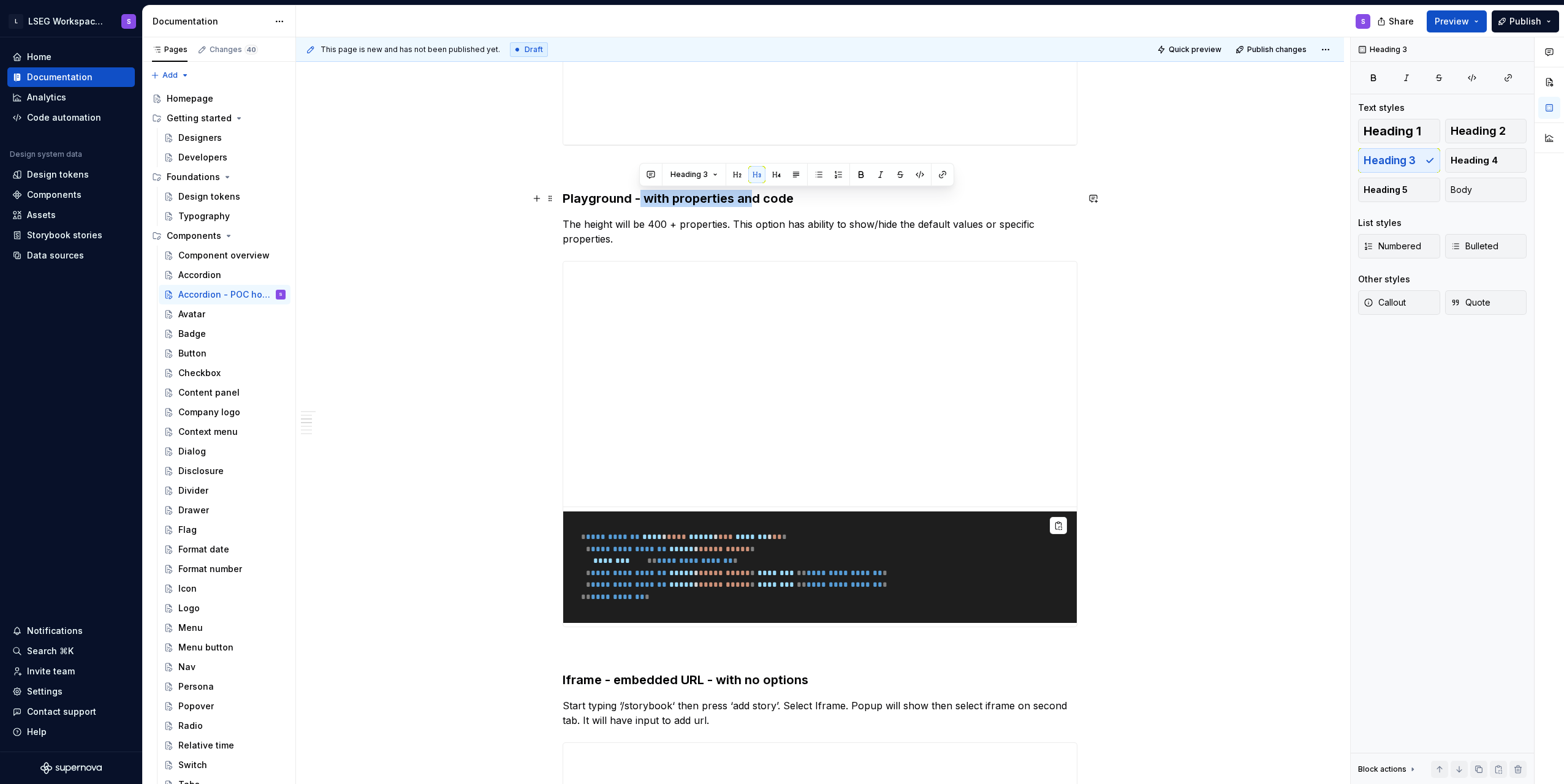
click at [751, 199] on h3 "Playground - with properties and code" at bounding box center [820, 198] width 515 height 17
click at [778, 227] on p "The height will be 400 + properties. This option has ability to show/hide the d…" at bounding box center [820, 231] width 515 height 29
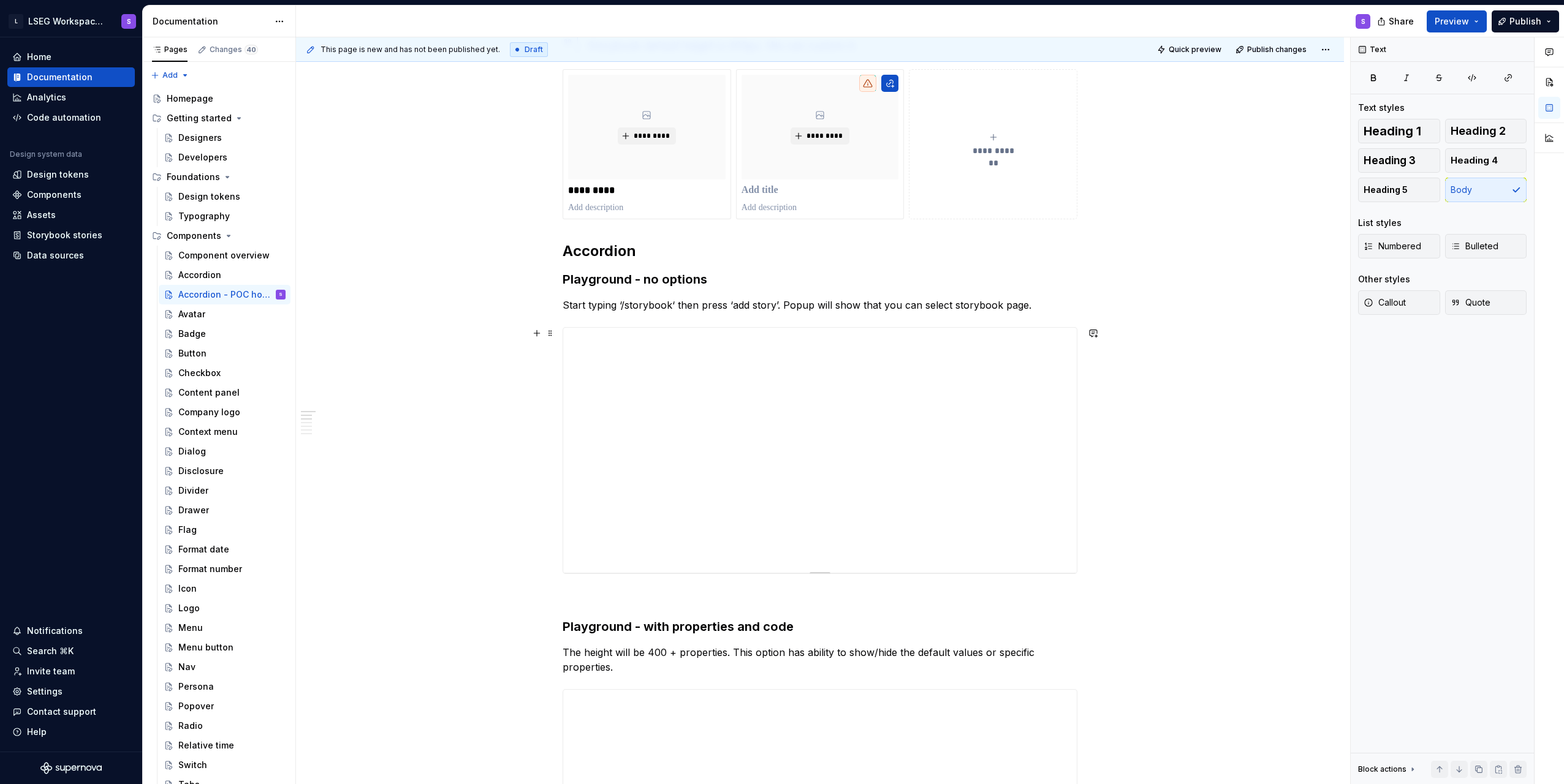
scroll to position [245, 0]
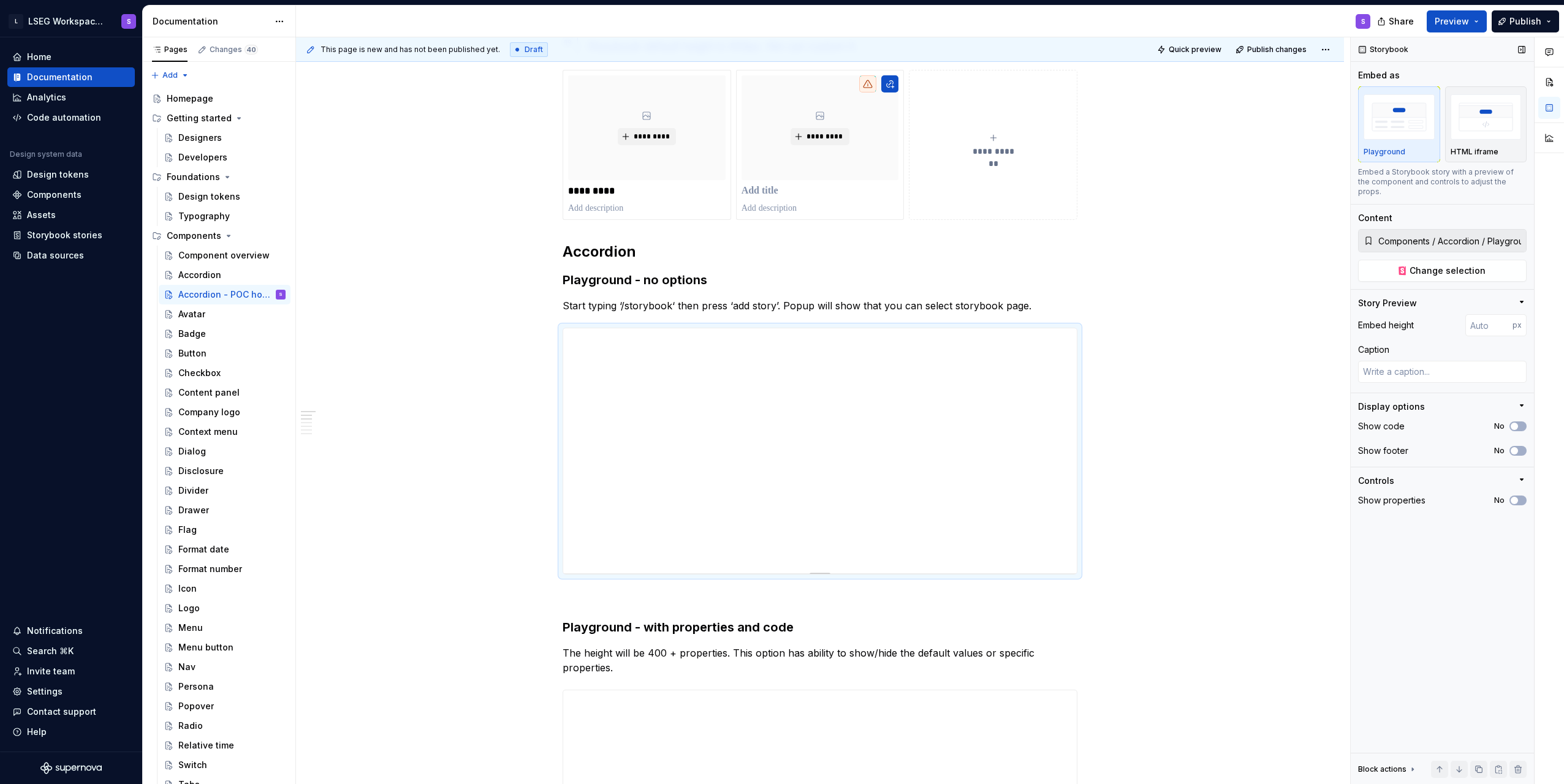
click at [778, 231] on input "Components / Accordion / Playground" at bounding box center [1450, 240] width 152 height 22
click at [778, 265] on span "Change selection" at bounding box center [1447, 271] width 76 height 12
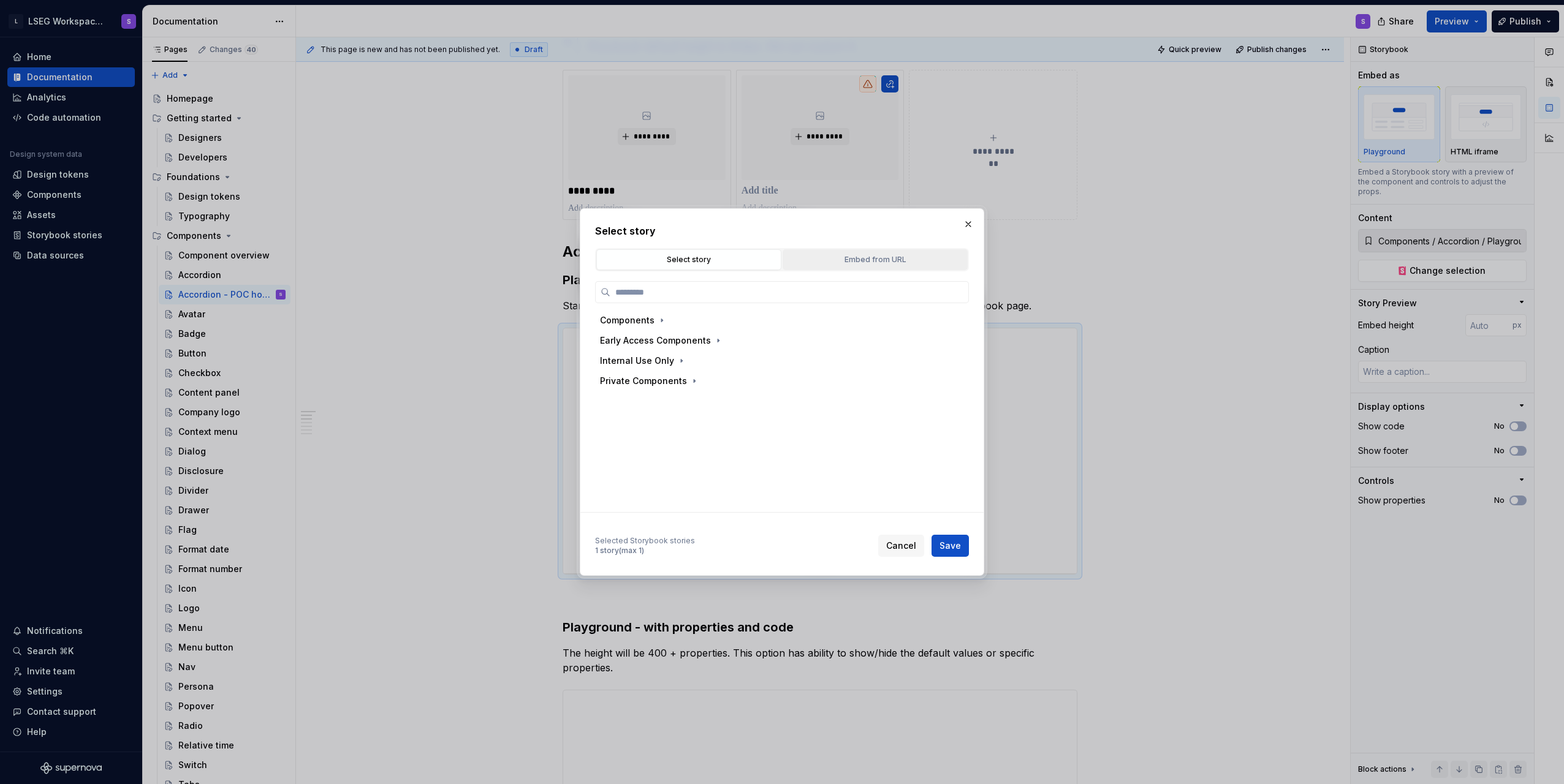
click at [778, 258] on button "Embed from URL" at bounding box center [875, 260] width 185 height 21
click at [731, 262] on div "Select story" at bounding box center [689, 259] width 176 height 12
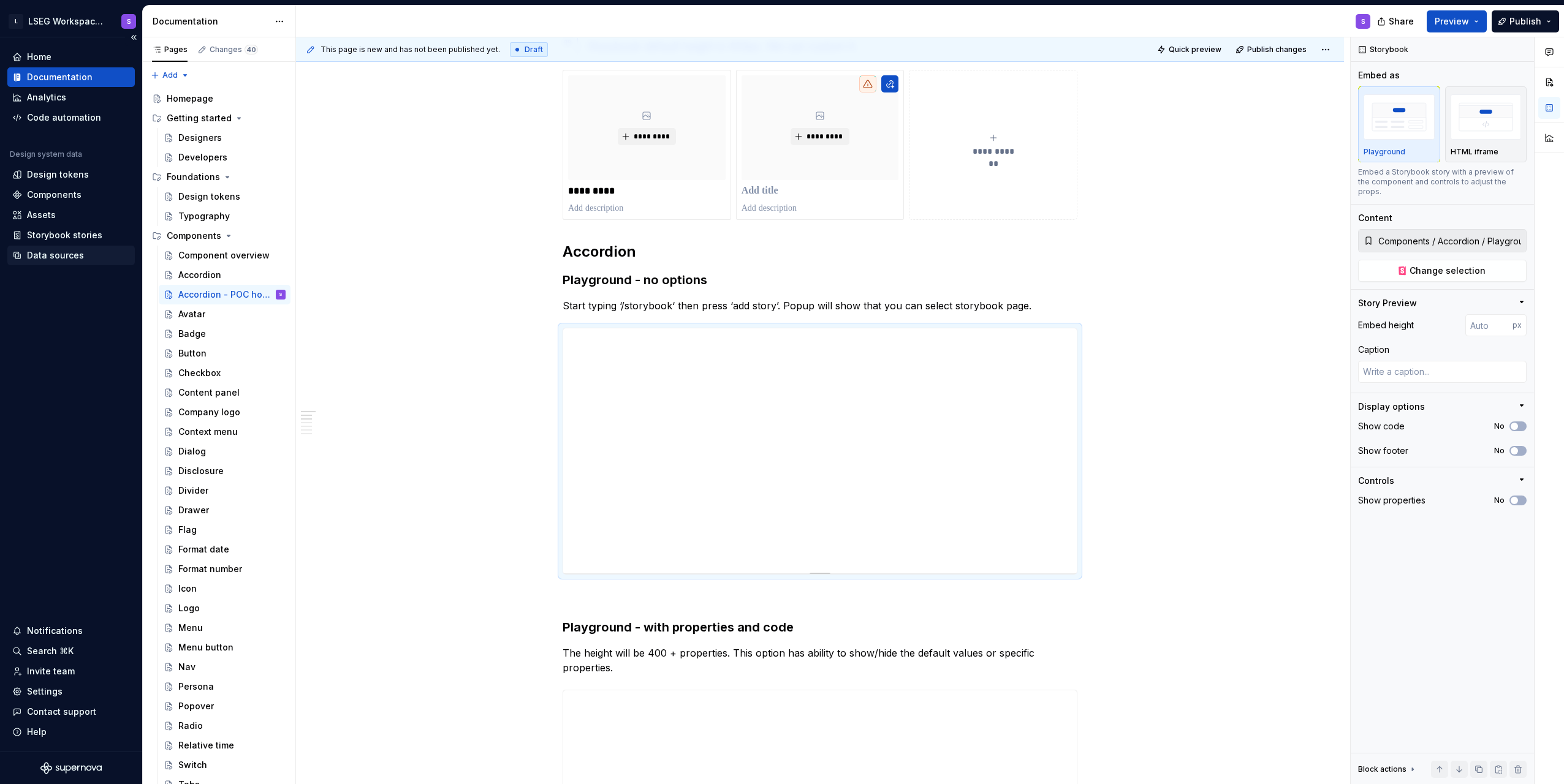
click at [40, 261] on div "Data sources" at bounding box center [55, 255] width 57 height 12
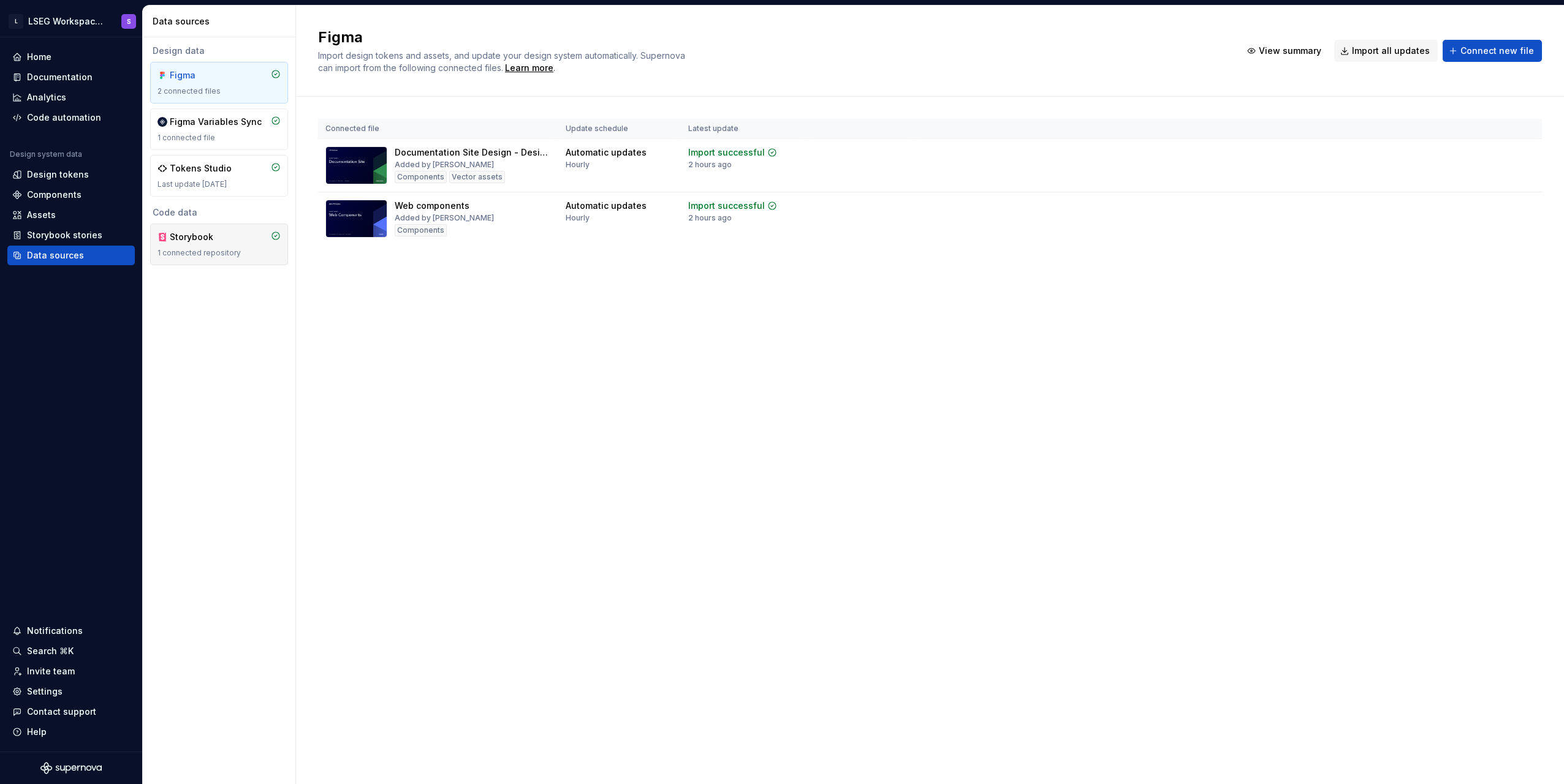
click at [232, 247] on div "Storybook 1 connected repository" at bounding box center [219, 244] width 123 height 27
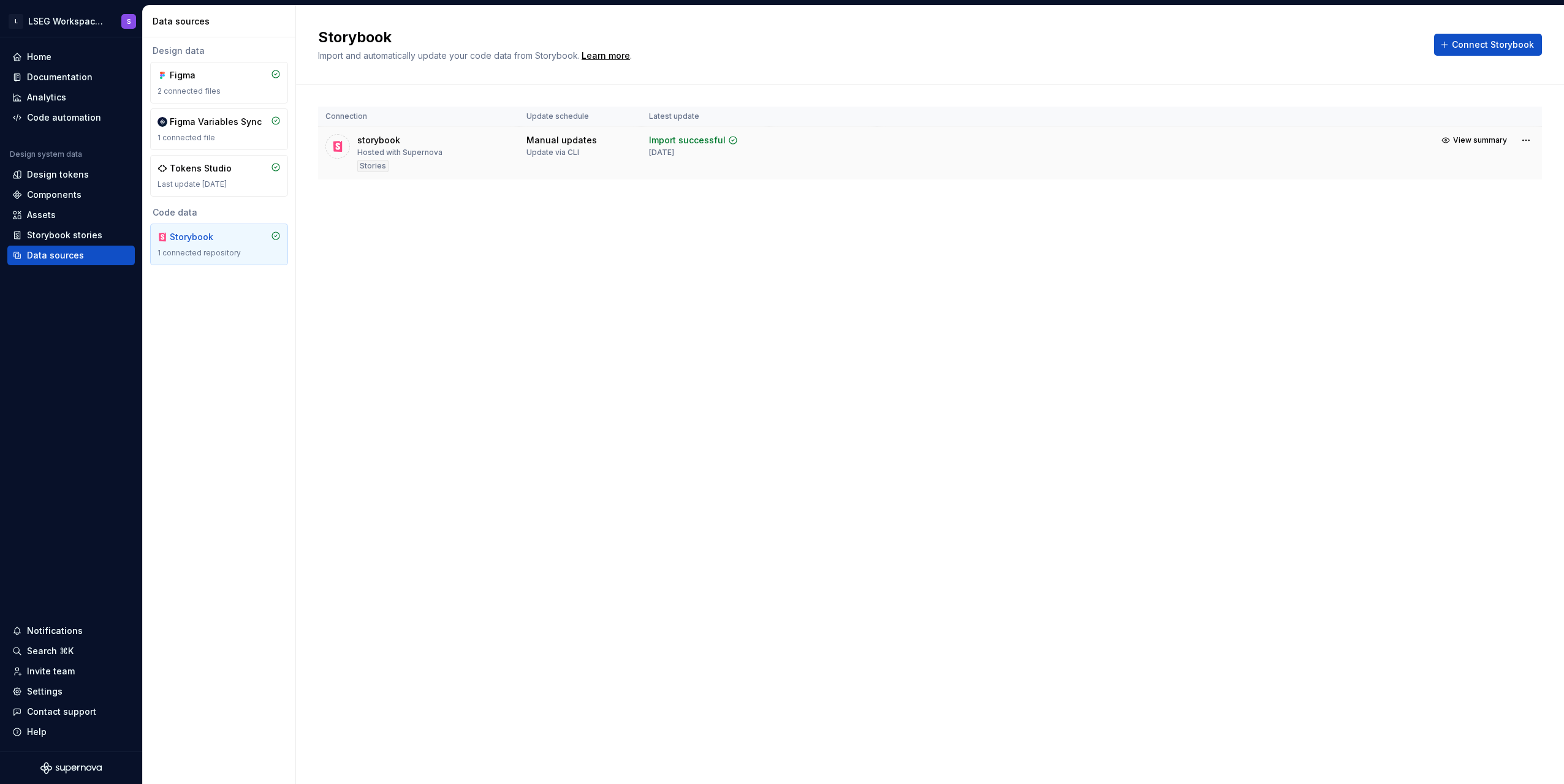
click at [514, 130] on td "storybook Hosted with Supernova Stories" at bounding box center [418, 153] width 201 height 53
click at [634, 155] on td "Manual updates Update via CLI" at bounding box center [581, 153] width 122 height 53
click at [24, 236] on div "Storybook stories" at bounding box center [71, 235] width 117 height 12
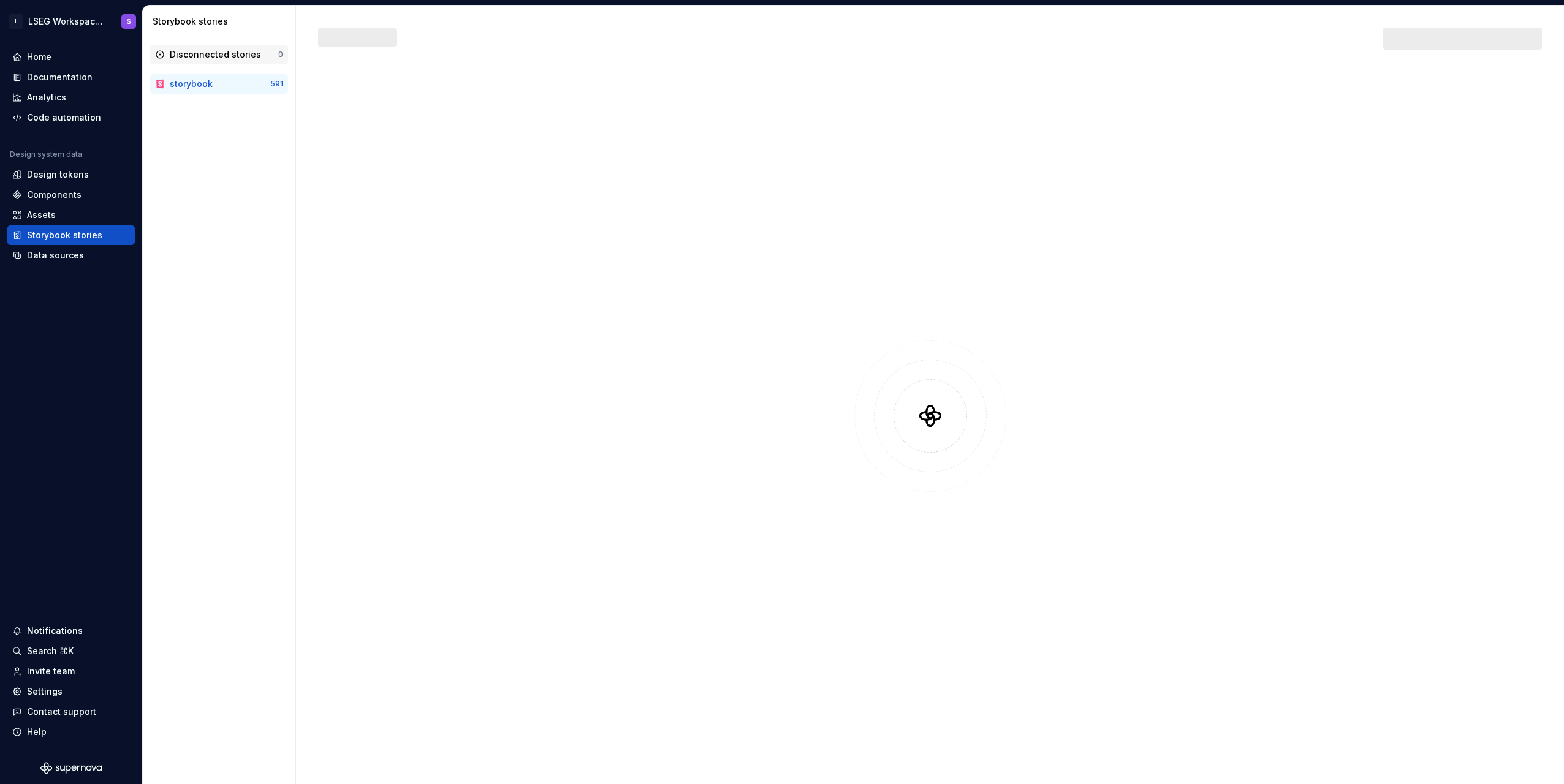
click at [228, 46] on div "Disconnected stories 0" at bounding box center [219, 55] width 138 height 20
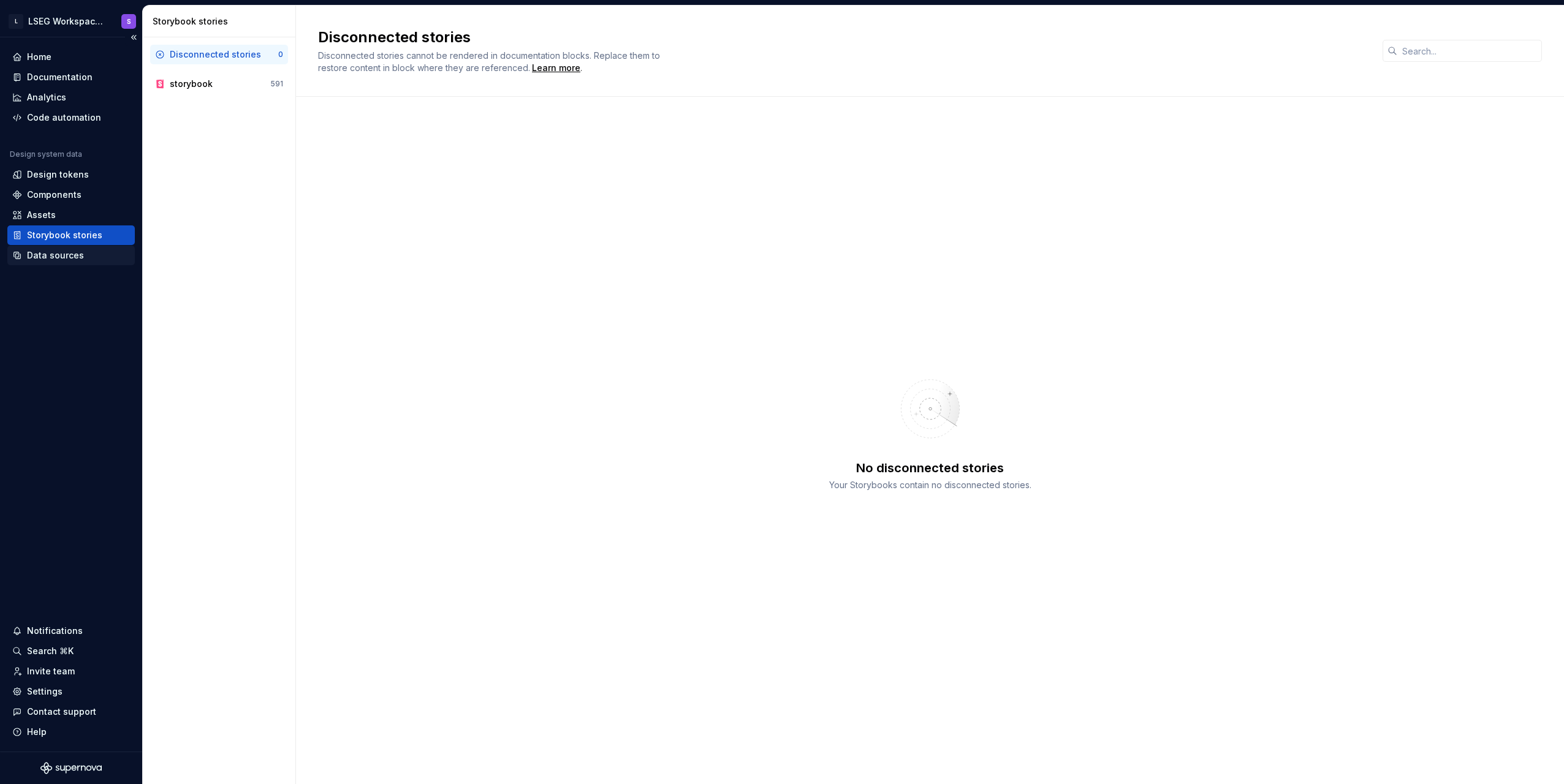
click at [63, 264] on div "Data sources" at bounding box center [71, 255] width 127 height 20
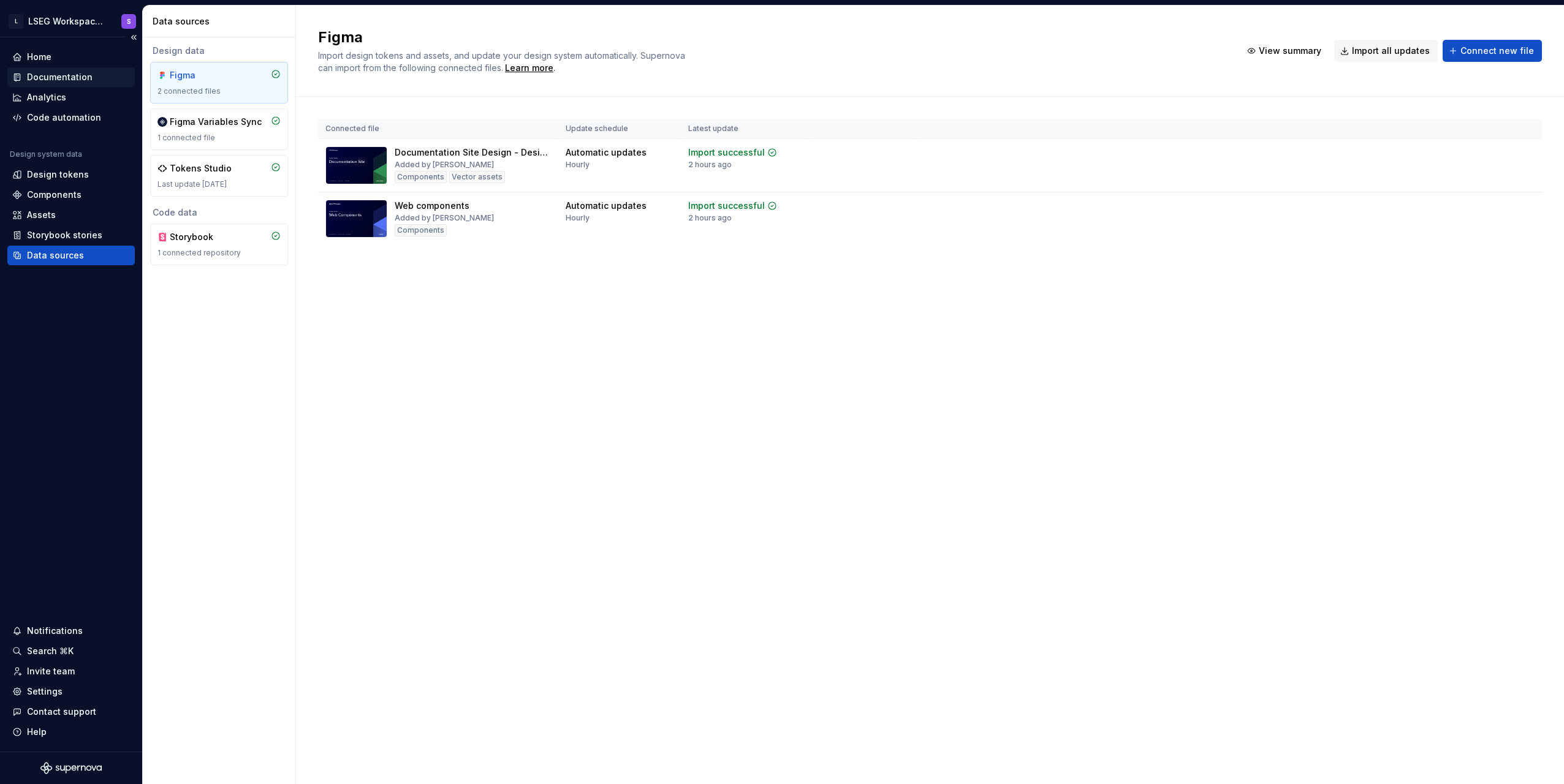
click at [64, 81] on div "Documentation" at bounding box center [60, 77] width 65 height 12
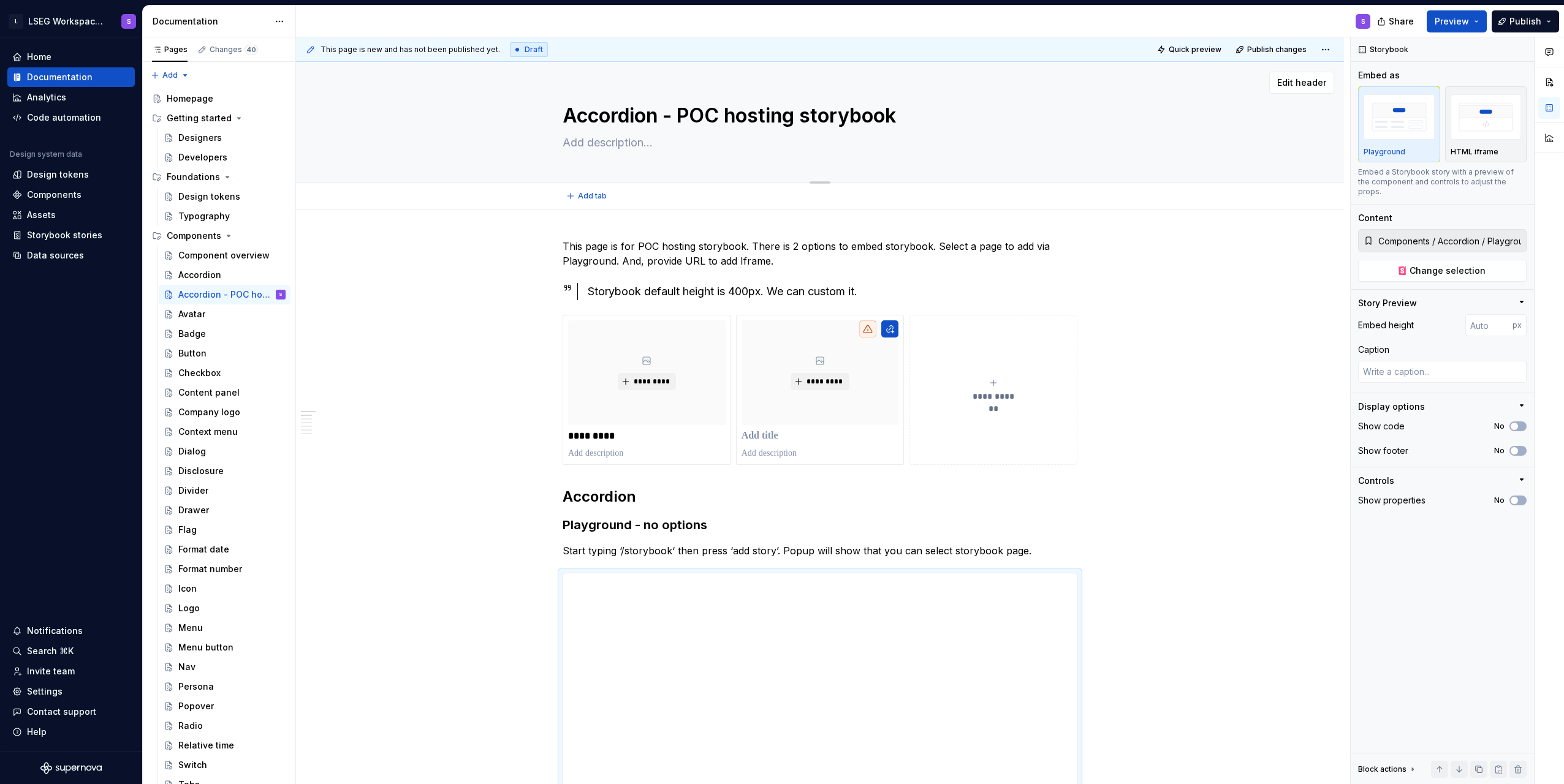
click at [679, 110] on textarea "Accordion - POC hosting storybook" at bounding box center [817, 116] width 515 height 29
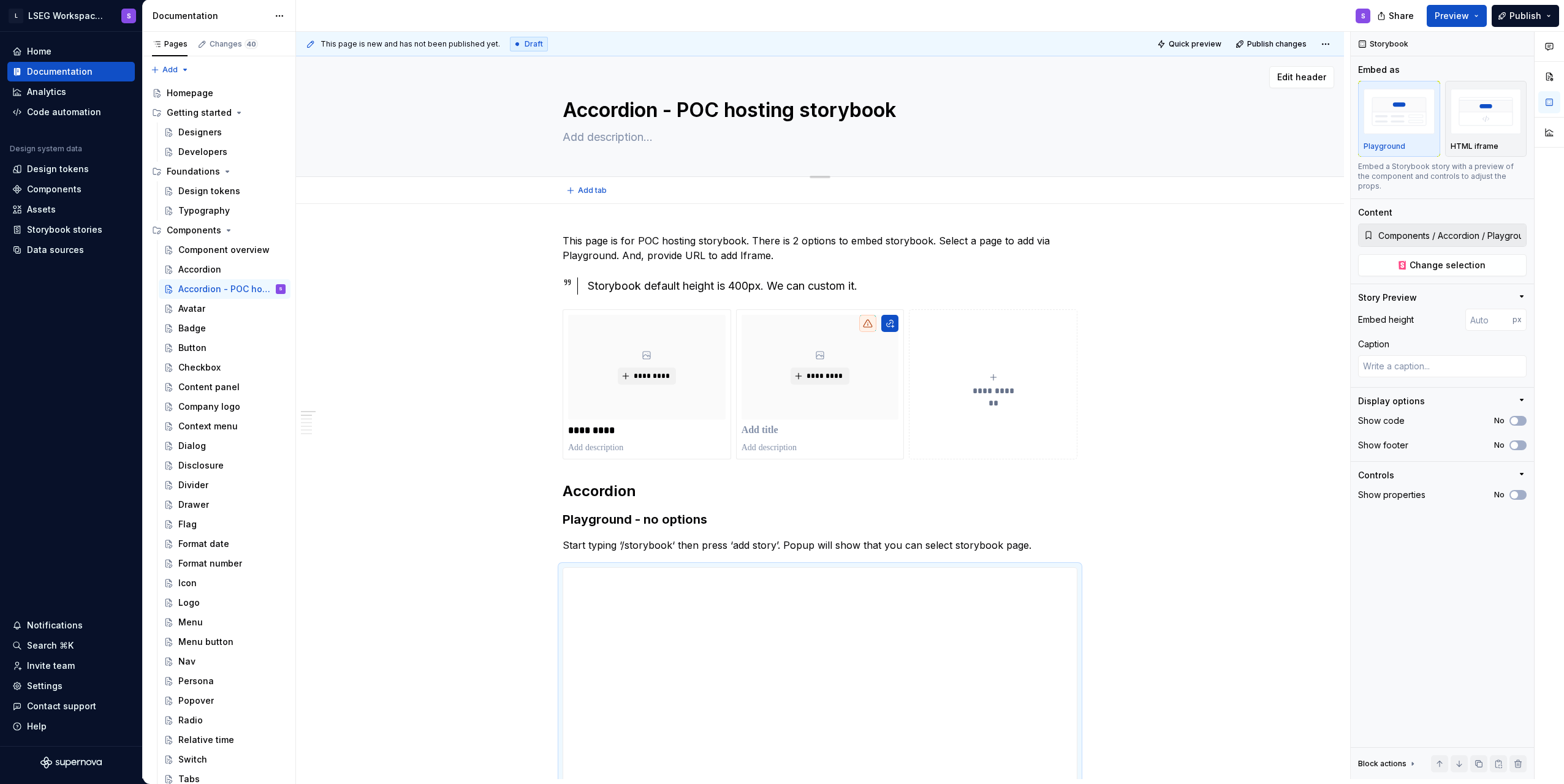
drag, startPoint x: 719, startPoint y: 104, endPoint x: 683, endPoint y: 103, distance: 36.0
click at [683, 103] on textarea "Accordion - POC hosting storybook" at bounding box center [817, 110] width 515 height 29
type textarea "*"
type textarea "Accordion - ธ hosting storybook"
type textarea "*"
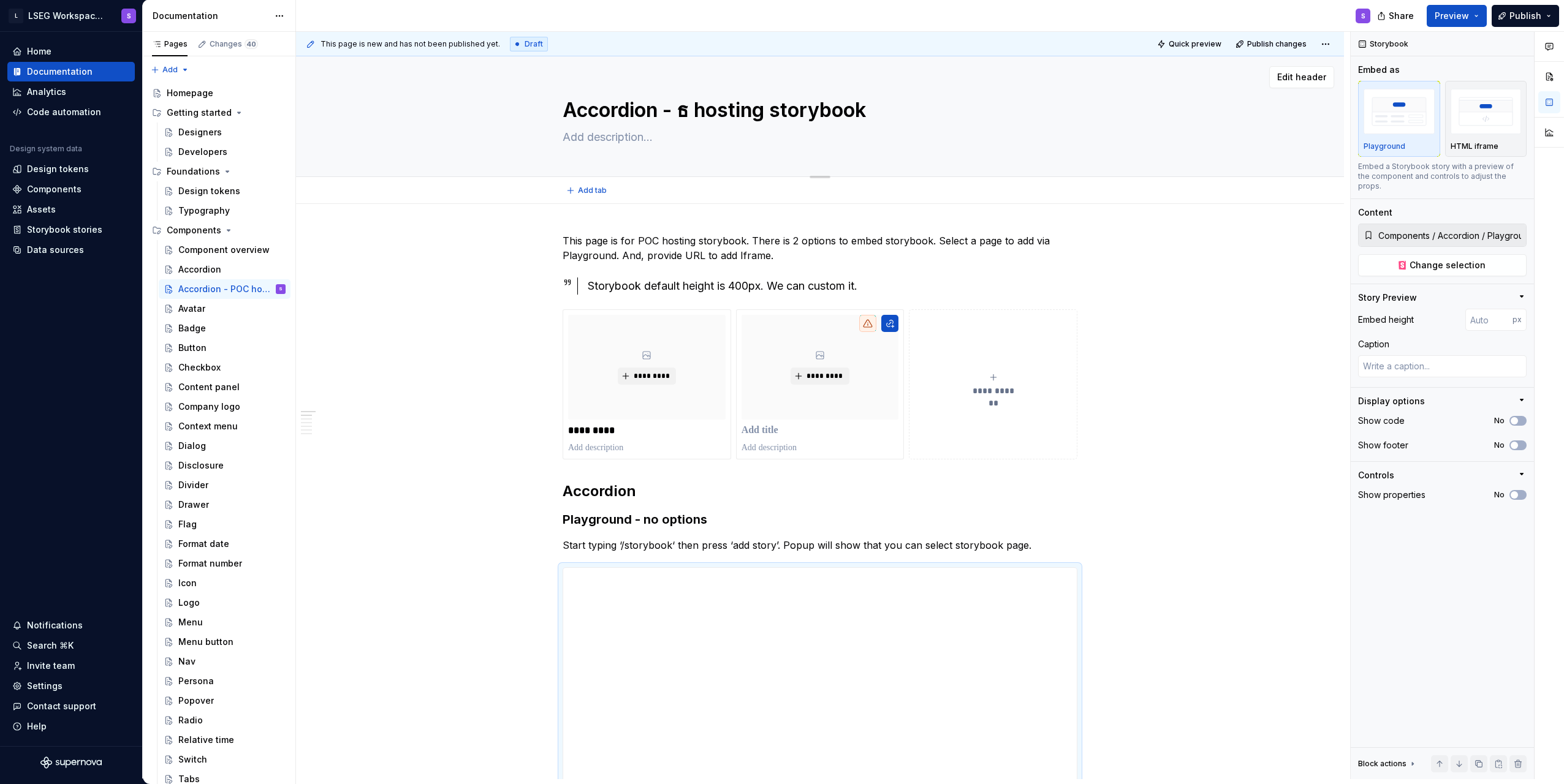
type textarea "Accordion - ธำ hosting storybook"
type textarea "*"
type textarea "Accordion - ธำห hosting storybook"
type textarea "*"
type textarea "Accordion - ธำหะ hosting storybook"
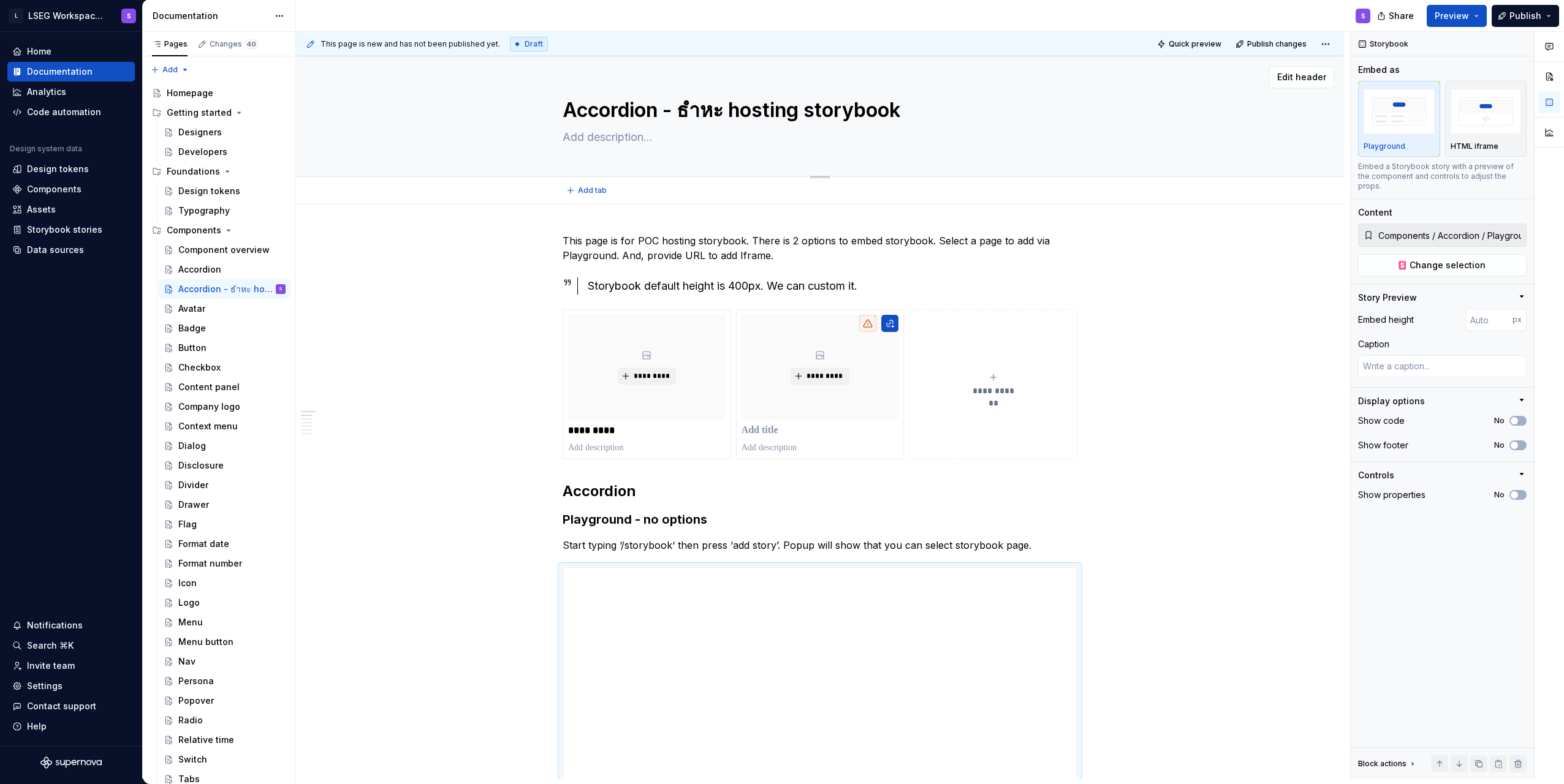
type textarea "*"
type textarea "Accordion - ธำห hosting storybook"
type textarea "*"
type textarea "Accordion - ธำ hosting storybook"
type textarea "*"
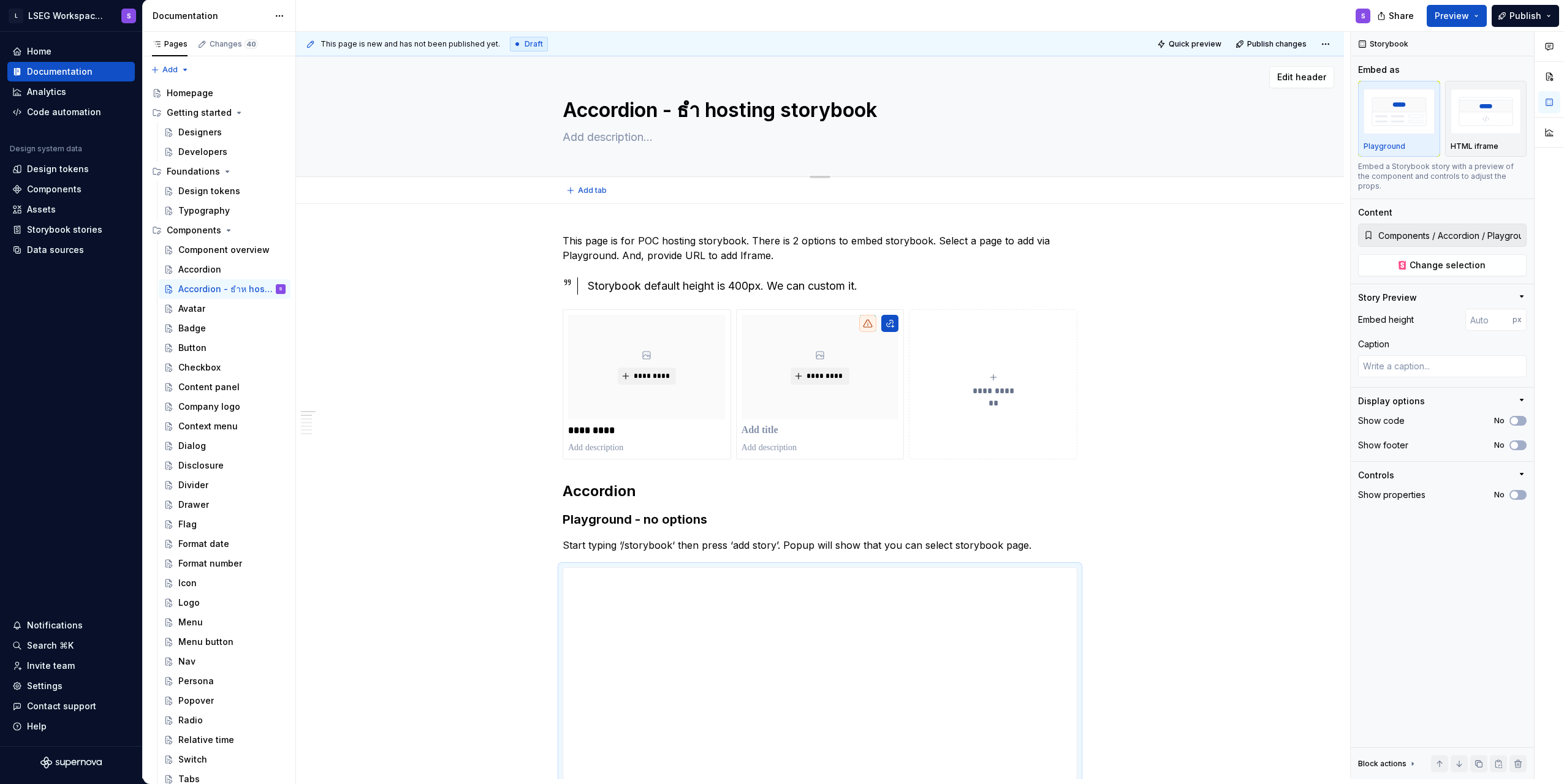
type textarea "Accordion - ธ hosting storybook"
type textarea "*"
type textarea "Accordion - hosting storybook"
type textarea "*"
type textarea "Accordion - t hosting storybook"
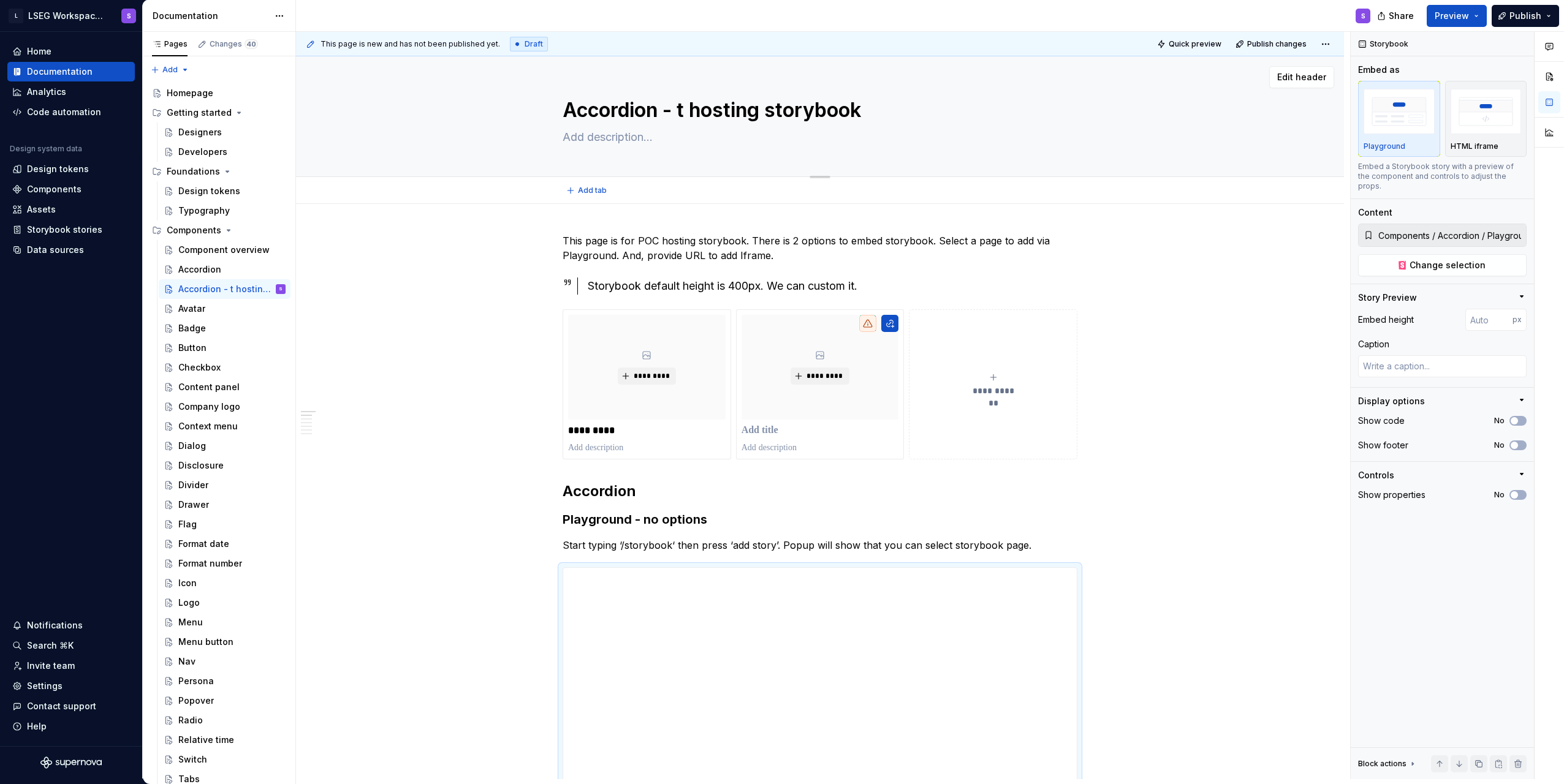
type textarea "*"
type textarea "Accordion - te hosting storybook"
type textarea "*"
type textarea "Accordion - t hosting storybook"
type textarea "*"
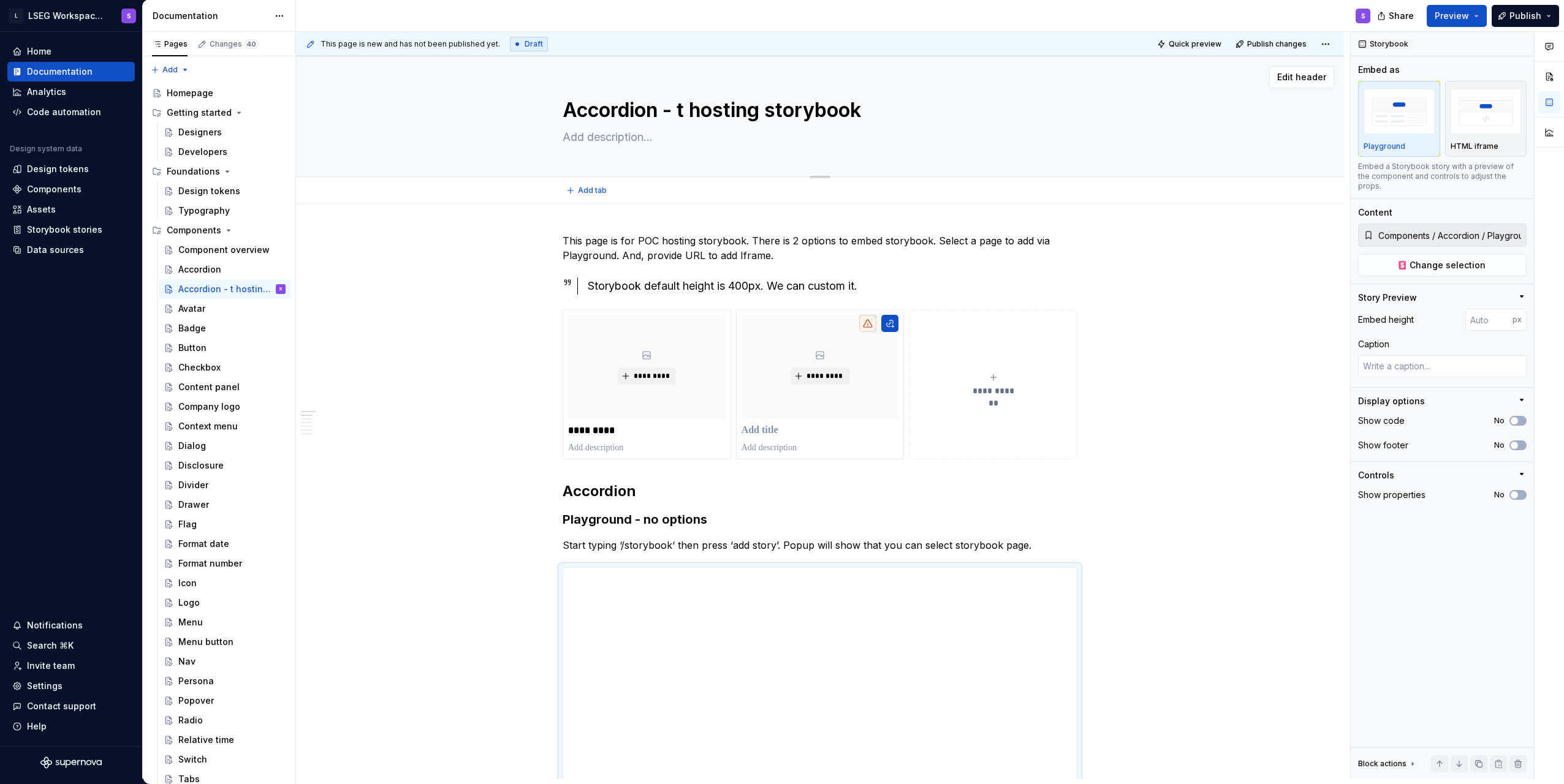
type textarea "Accordion - hosting storybook"
type textarea "*"
type textarea "Accordion - Te hosting storybook"
type textarea "*"
type textarea "Accordion - Tes hosting storybook"
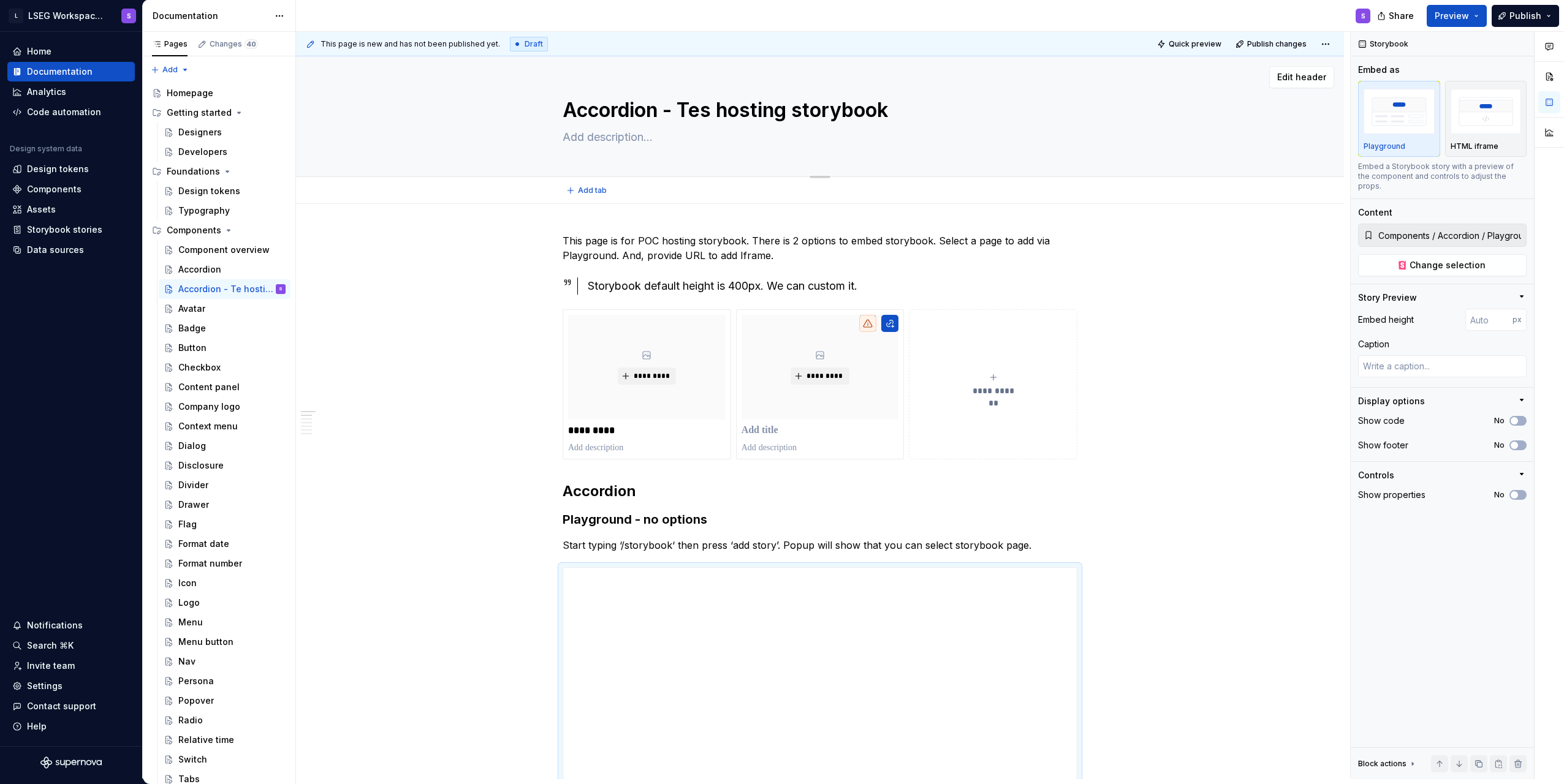
type textarea "*"
type textarea "Accordion - Test hosting storybook"
type textarea "*"
type textarea "Accordion - Test hosting storybook"
click at [778, 236] on p "This page is for POC hosting storybook. There is 2 options to embed storybook. …" at bounding box center [820, 248] width 515 height 29
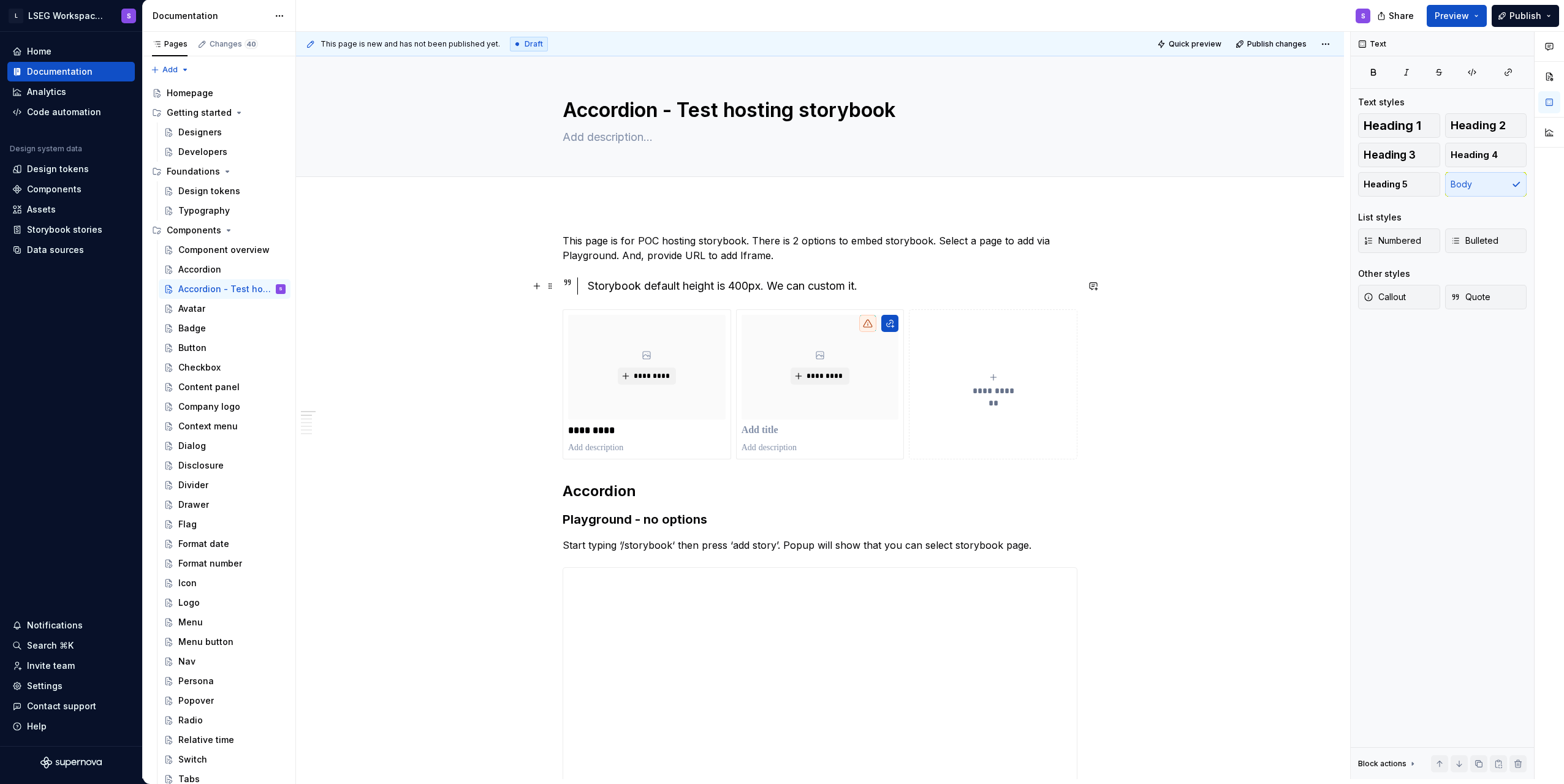
click at [758, 288] on div "Storybook default height is 400px. We can custom it." at bounding box center [833, 286] width 490 height 17
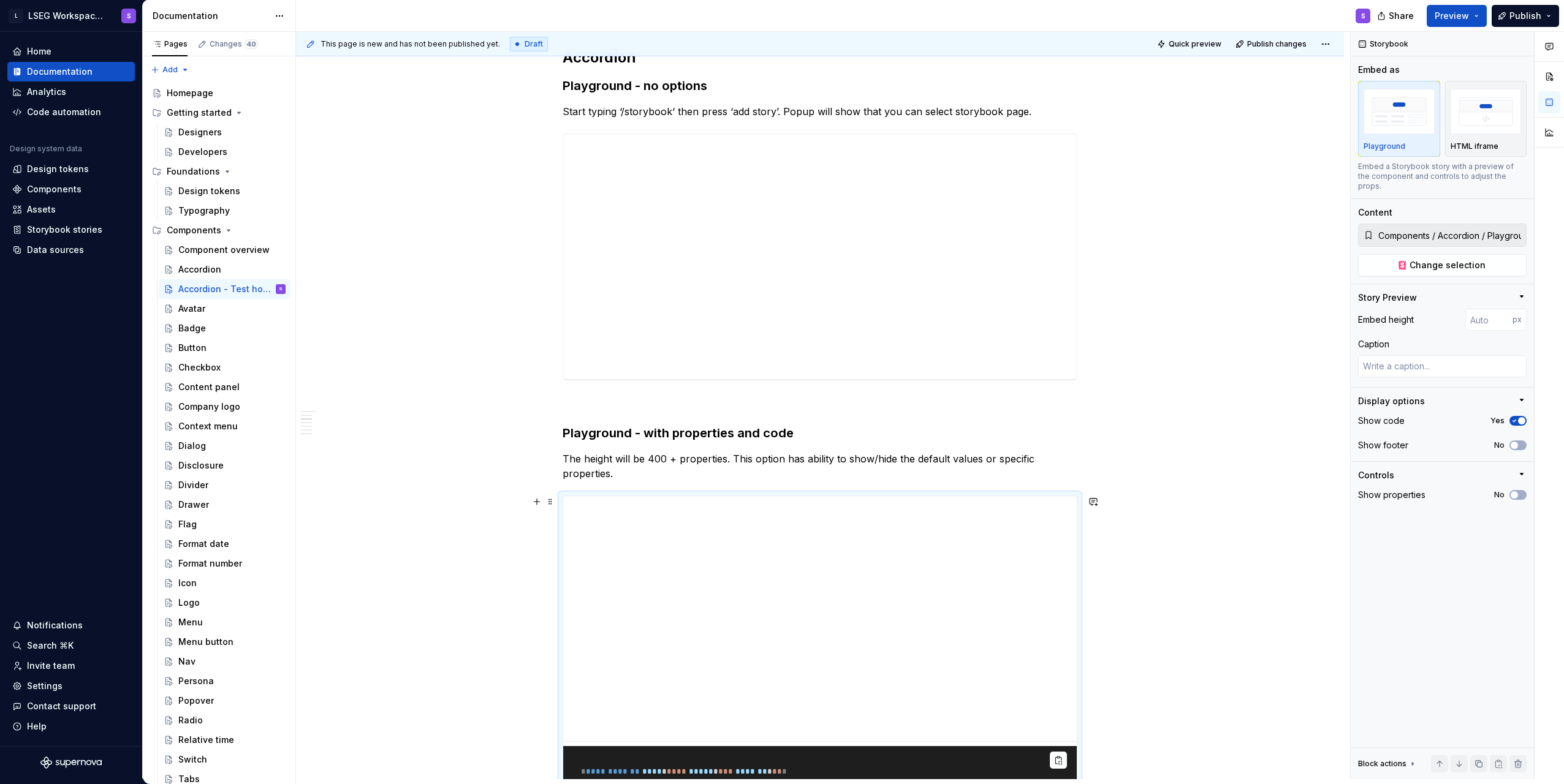
scroll to position [429, 0]
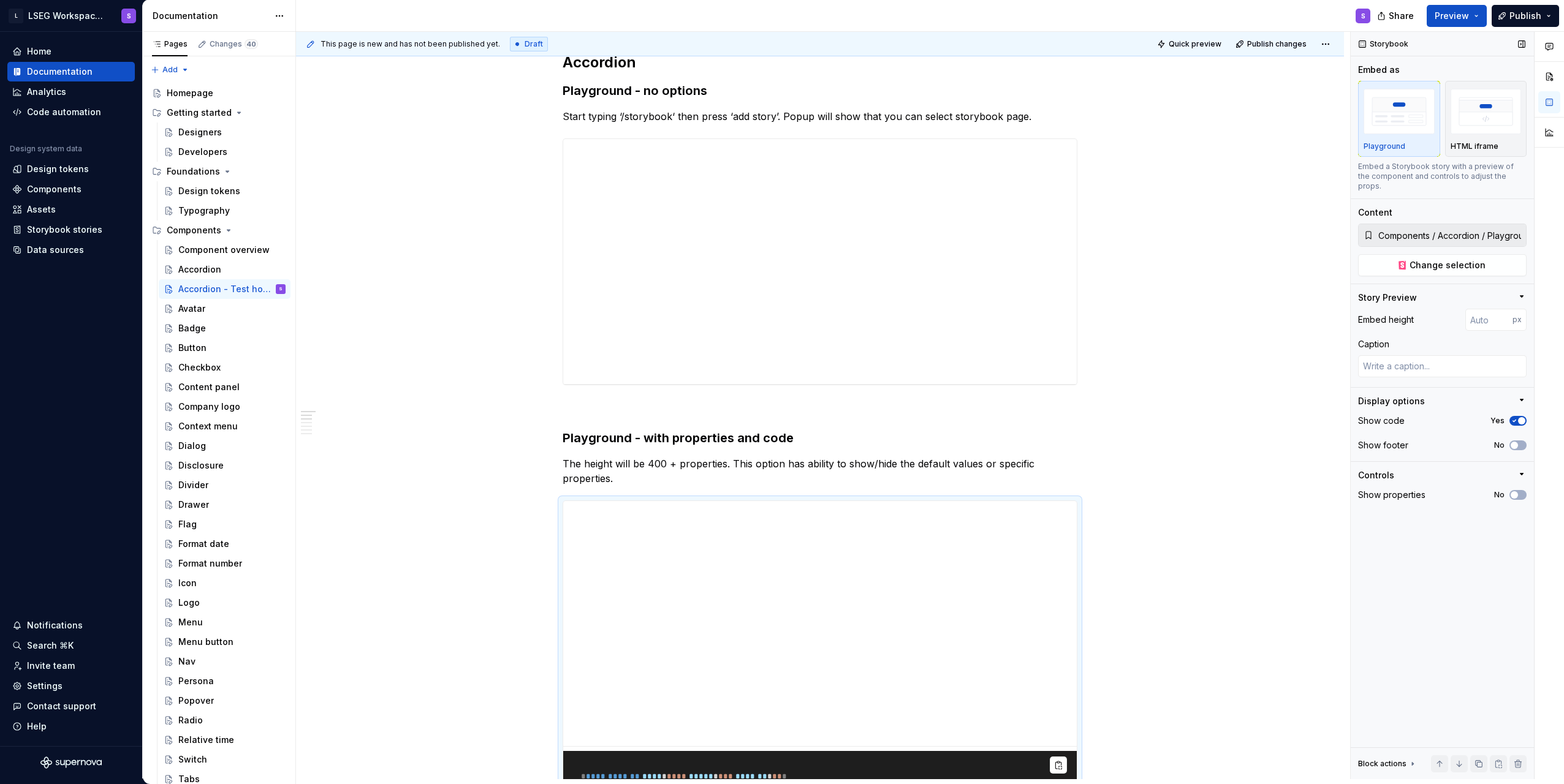
click at [778, 417] on span "button" at bounding box center [1522, 421] width 7 height 7
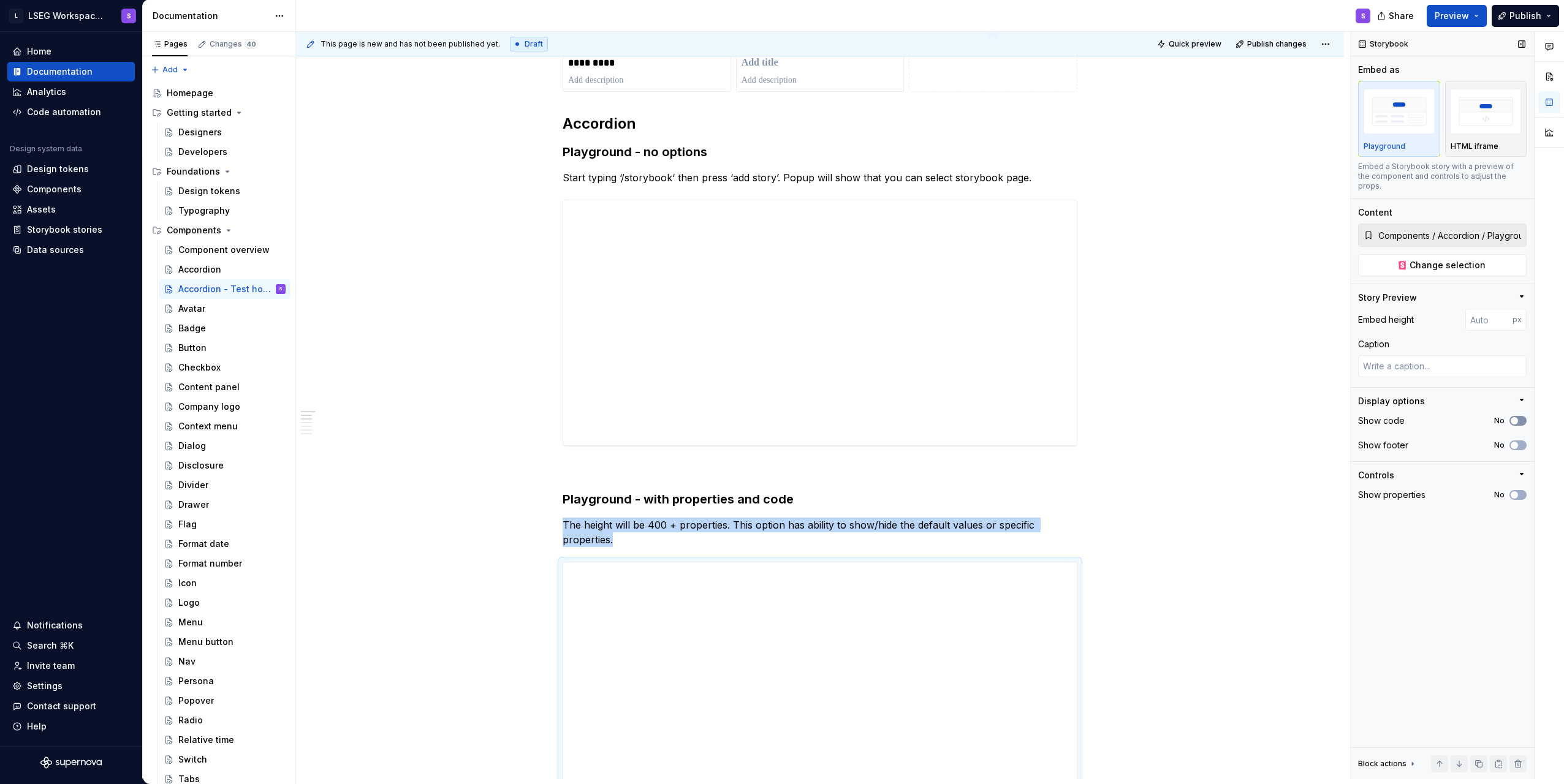
click at [778, 416] on button "No" at bounding box center [1518, 421] width 17 height 10
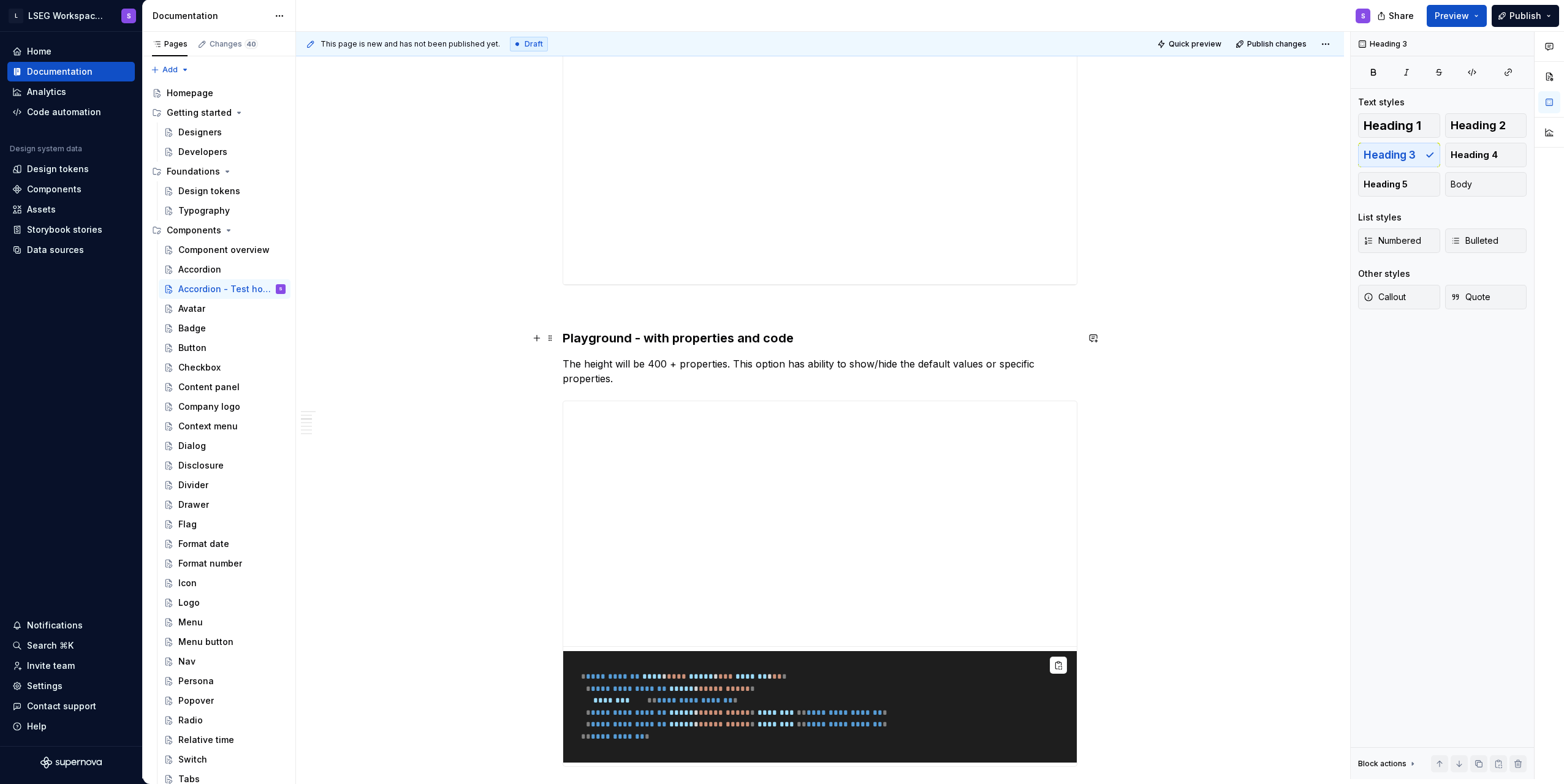
click at [778, 345] on h3 "Playground - with properties and code" at bounding box center [820, 337] width 515 height 17
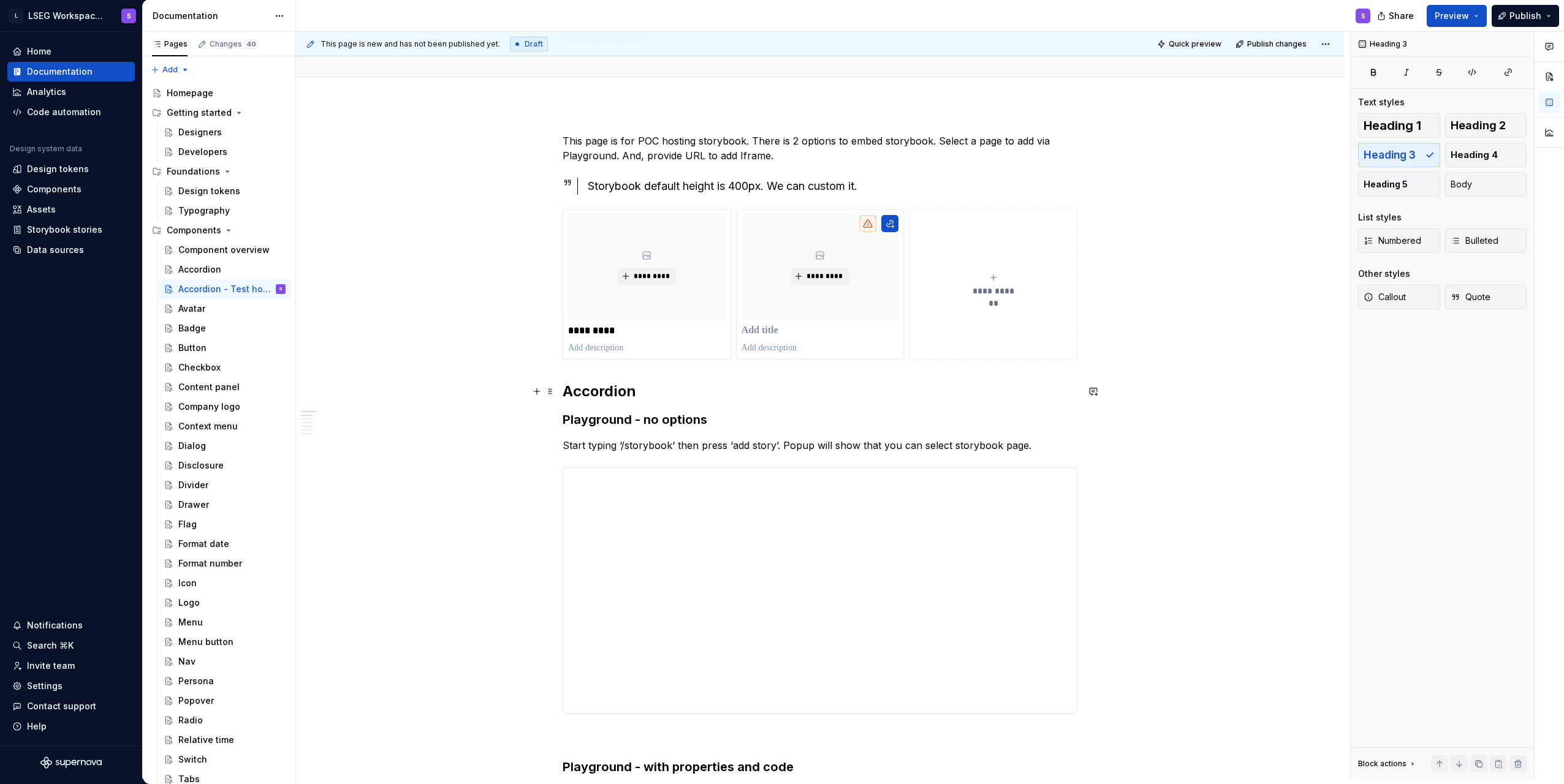
scroll to position [38, 0]
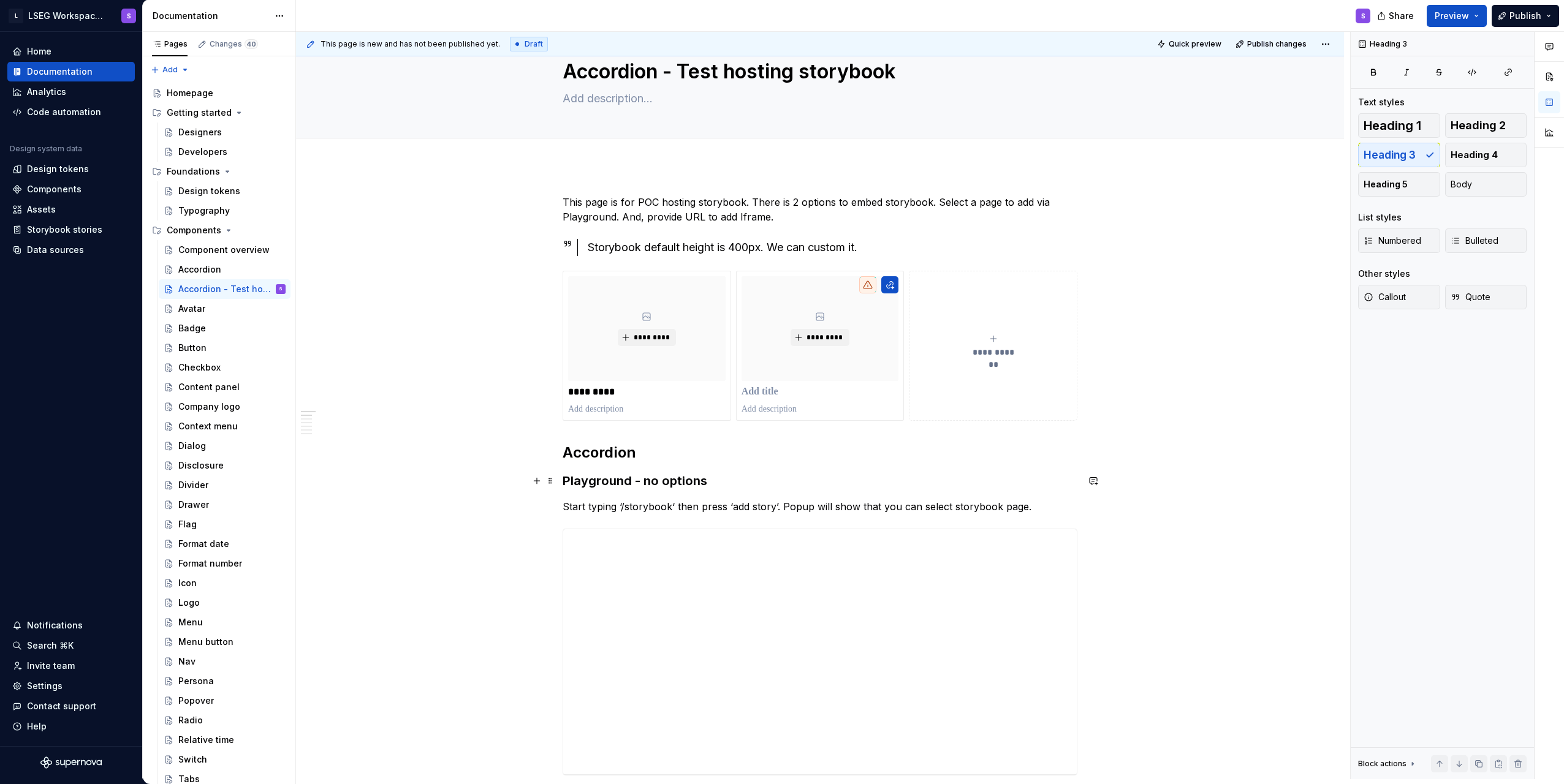
click at [648, 476] on h3 "Playground - no options" at bounding box center [820, 481] width 515 height 17
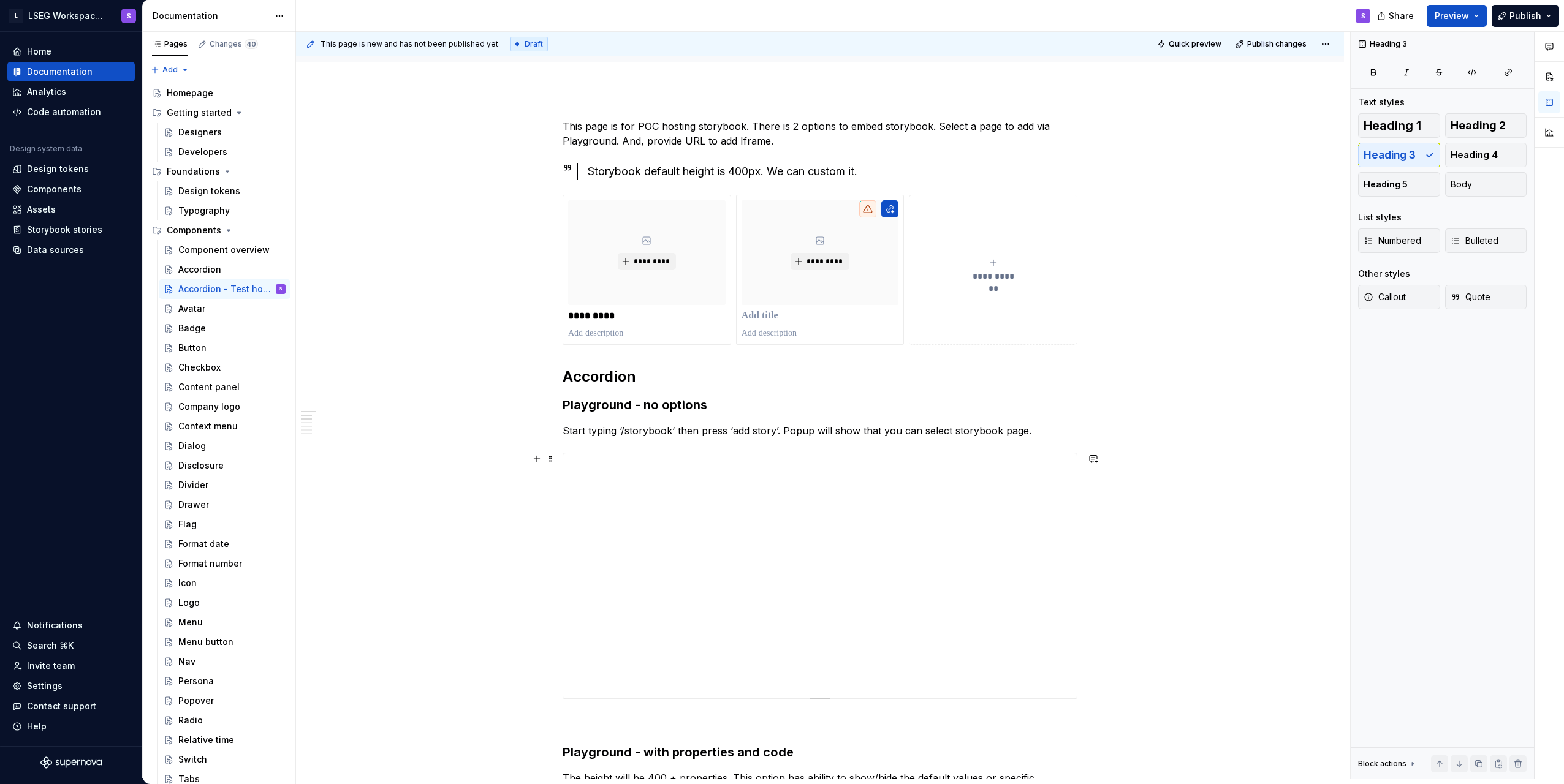
scroll to position [222, 0]
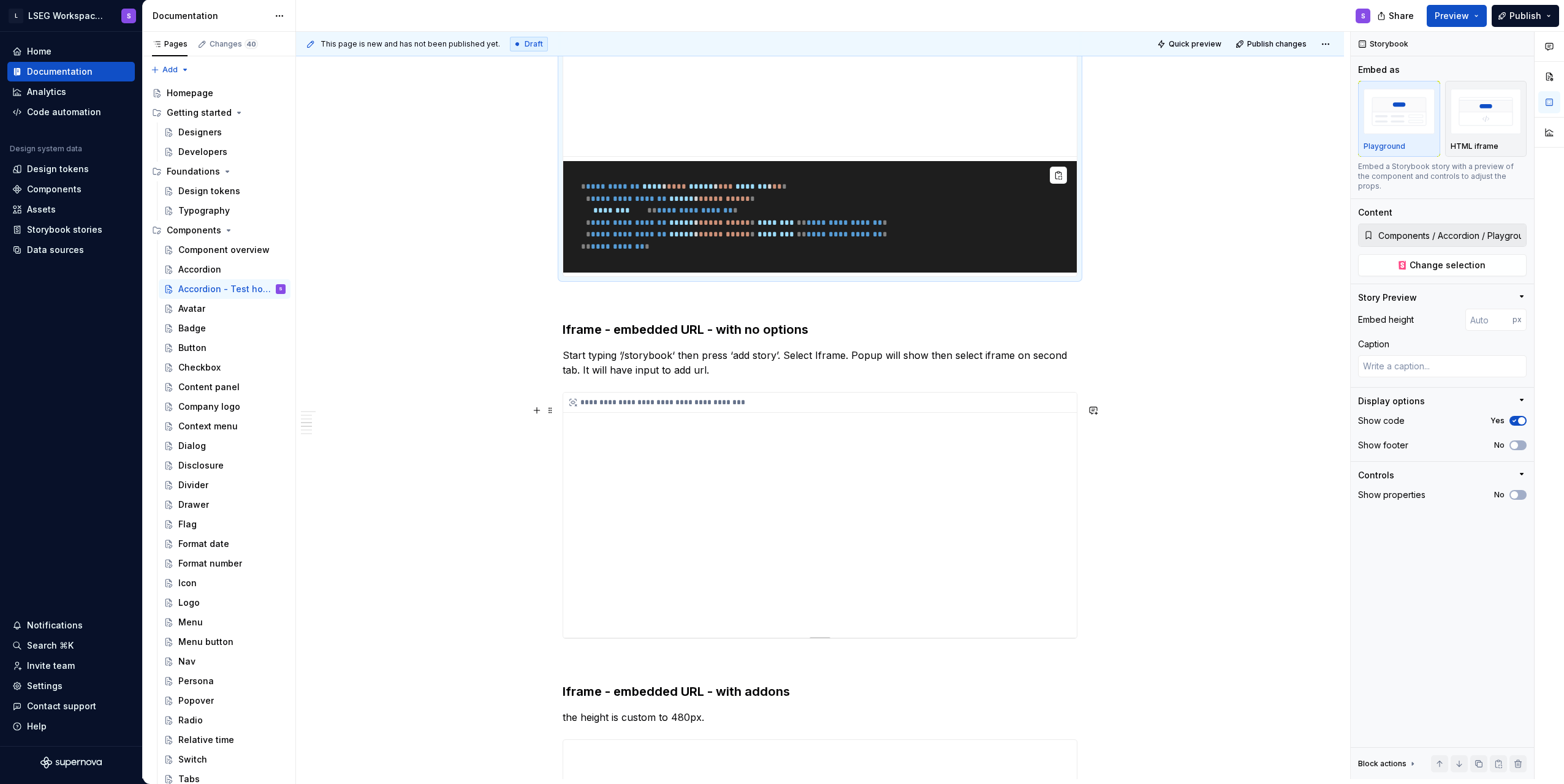
type textarea "*"
type input "https://storybook.supernova.io/design-systems/338571/alias/poc-hosting-storyboo…"
click at [778, 487] on div "**********" at bounding box center [820, 515] width 514 height 245
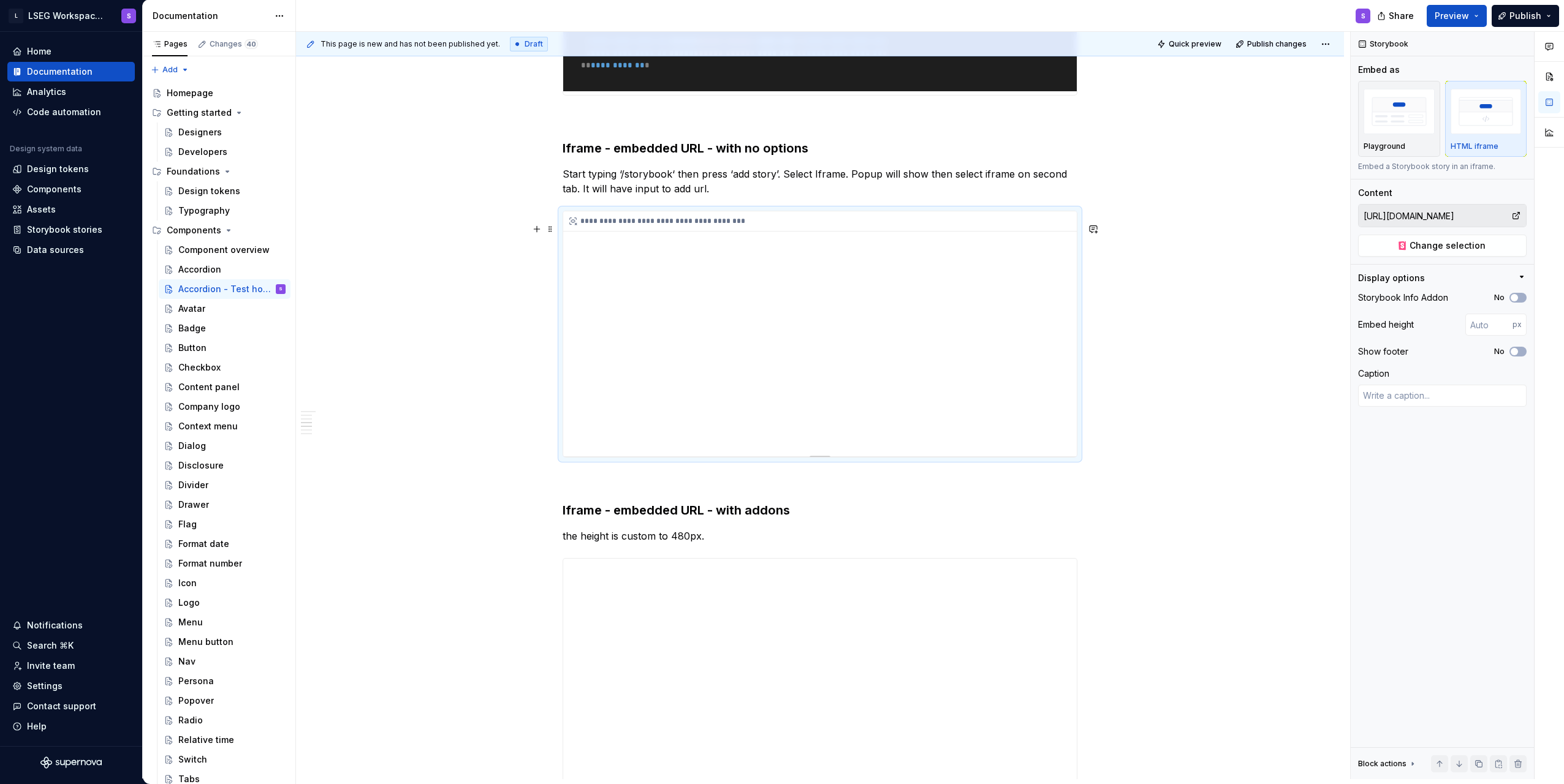
scroll to position [1264, 0]
click at [778, 438] on div "**********" at bounding box center [820, 331] width 514 height 245
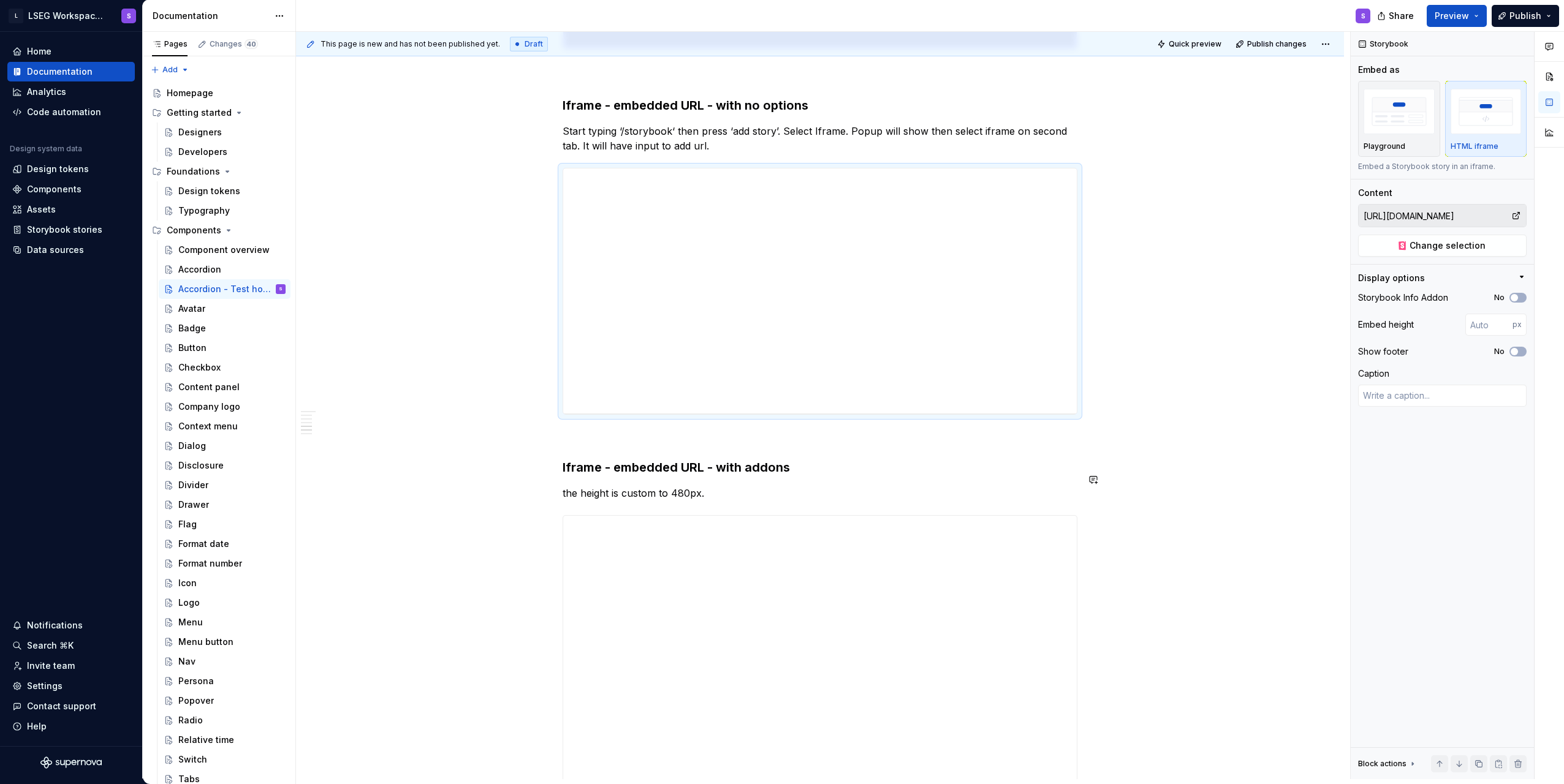
scroll to position [1447, 0]
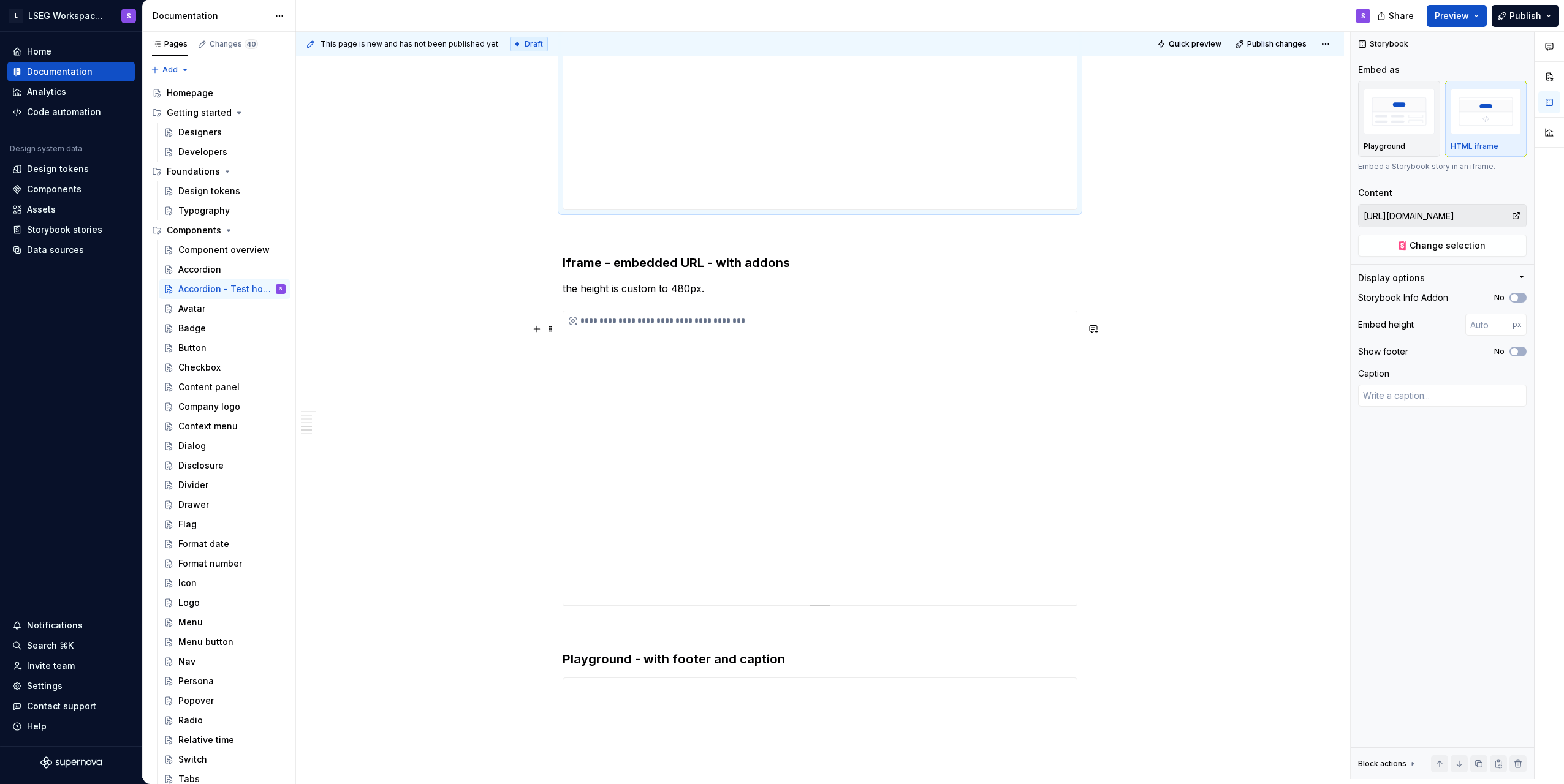
type textarea "*"
type input "480"
click at [749, 356] on div "**********" at bounding box center [820, 458] width 514 height 294
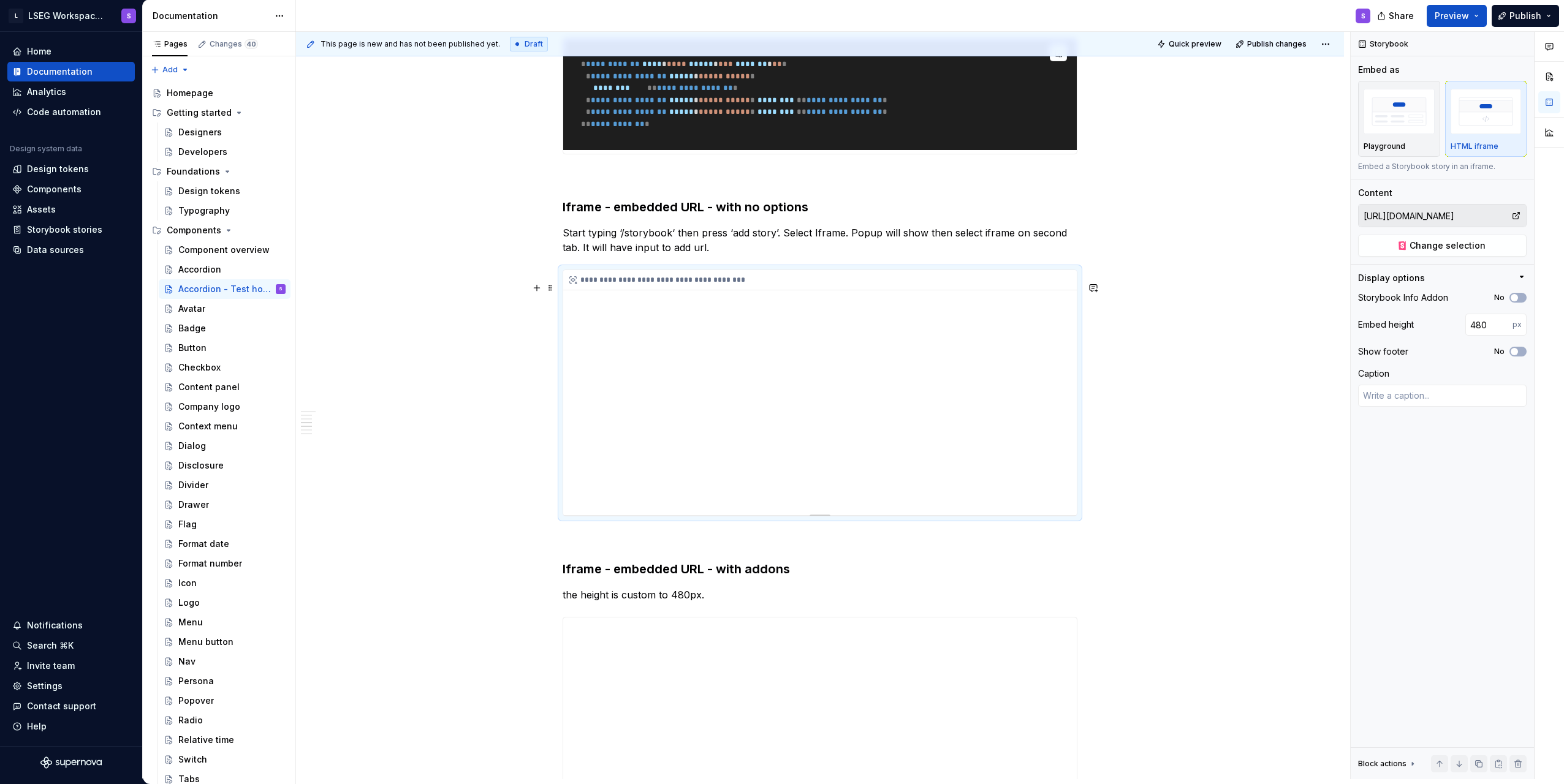
type textarea "*"
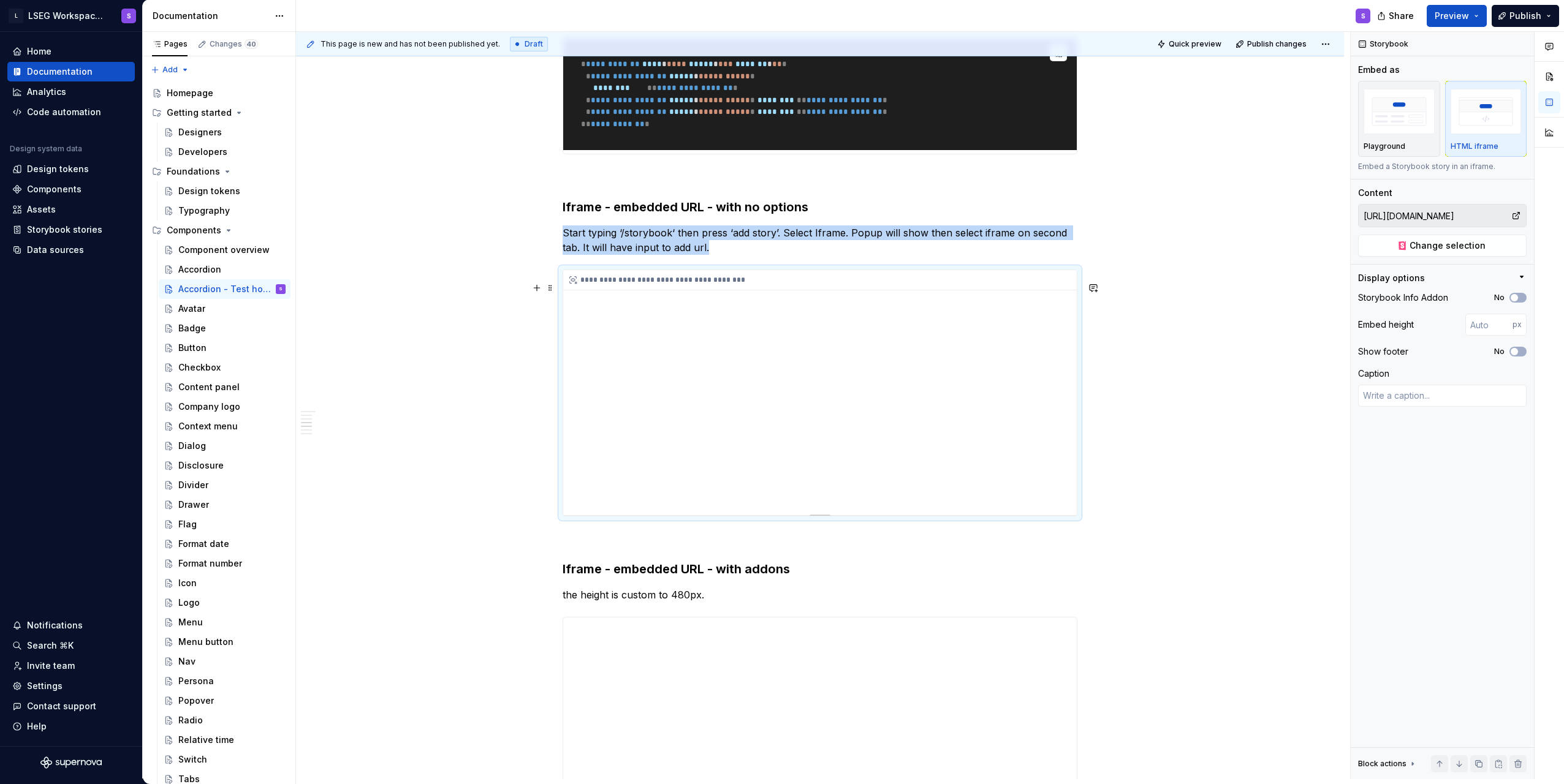
click at [778, 289] on div "**********" at bounding box center [820, 280] width 514 height 20
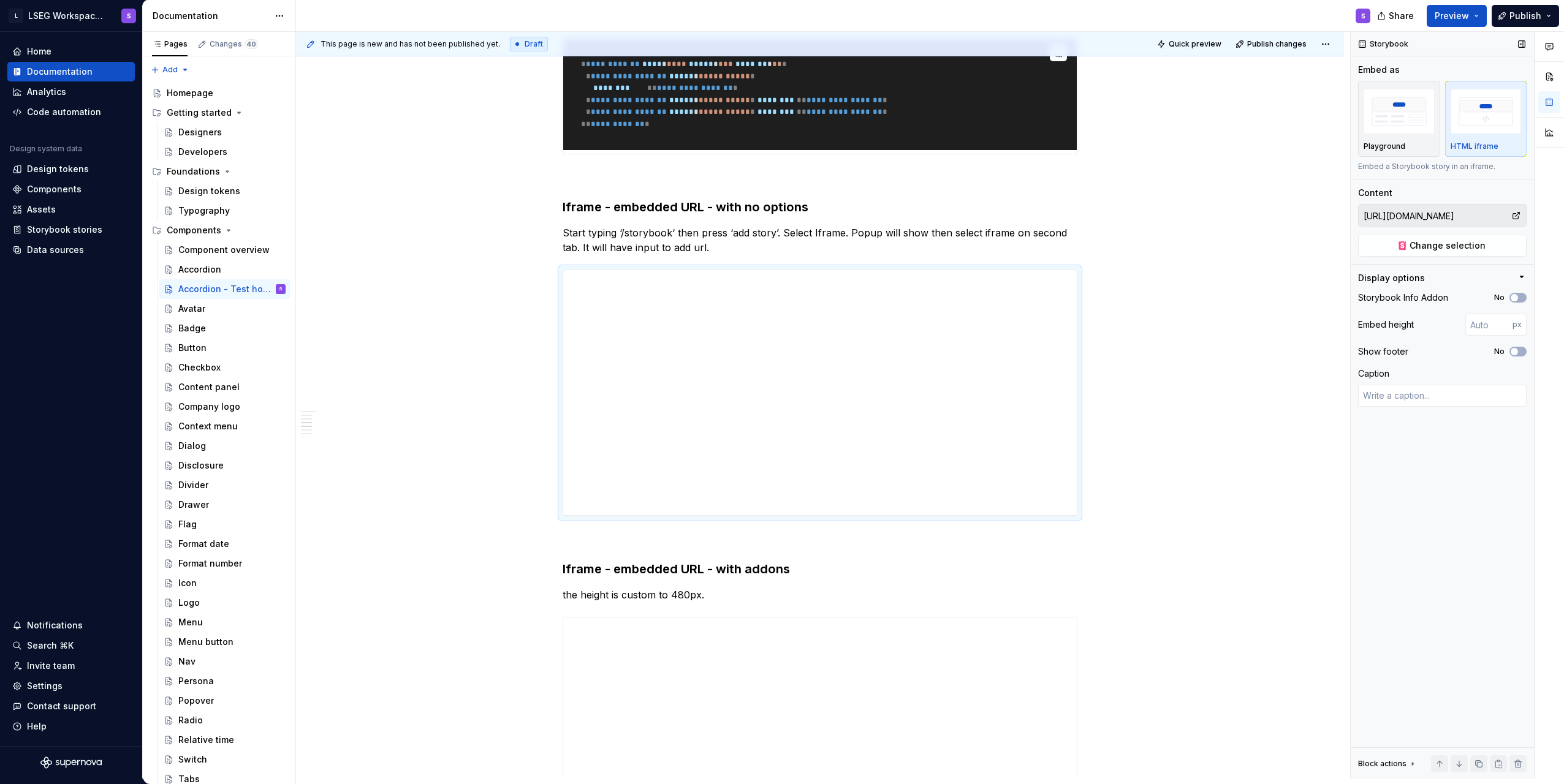
click at [778, 216] on input "https://storybook.supernova.io/design-systems/338571/alias/poc-hosting-storyboo…" at bounding box center [1435, 215] width 152 height 22
click at [778, 244] on span "Change selection" at bounding box center [1447, 245] width 76 height 12
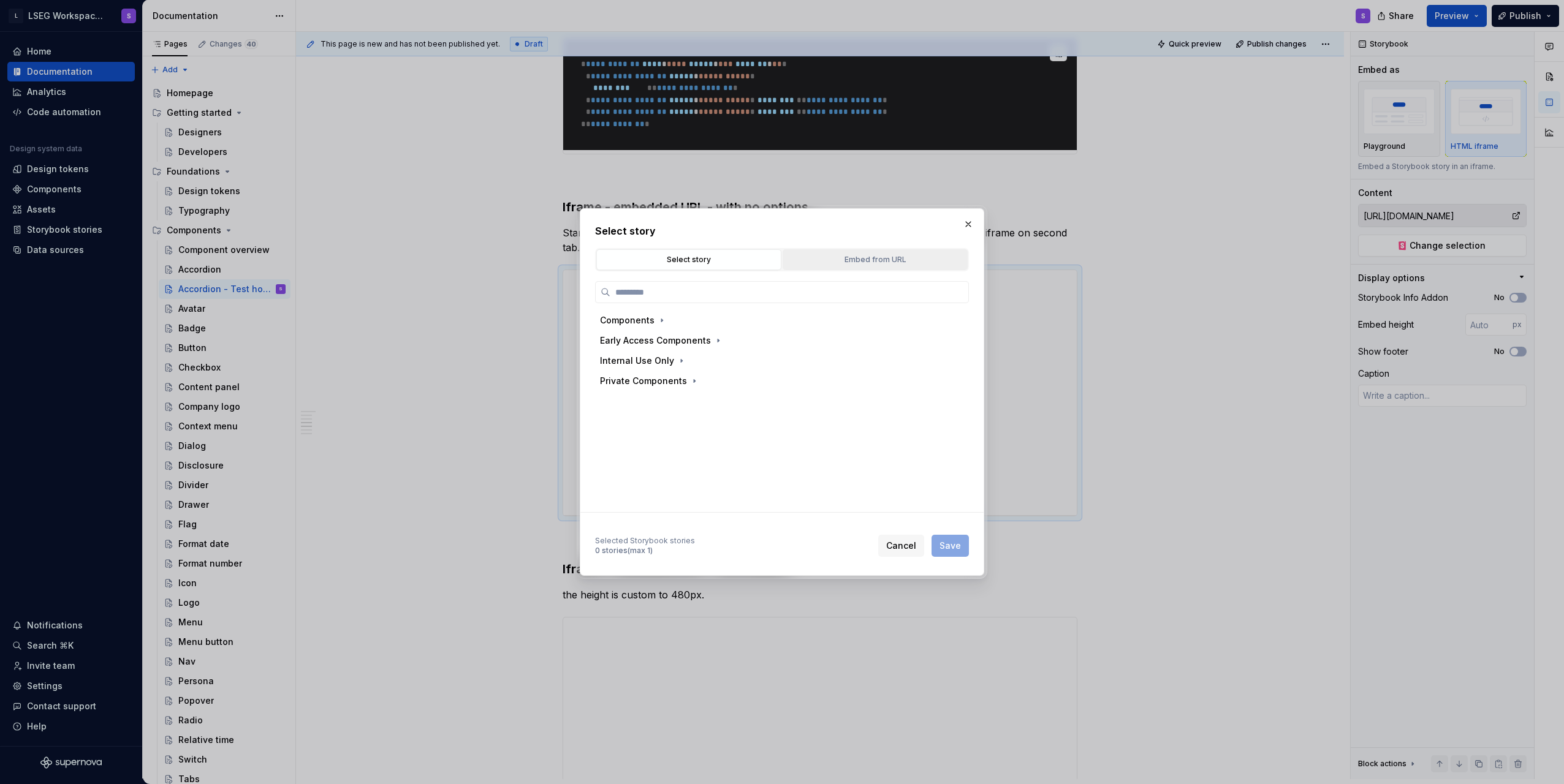
click at [778, 257] on div "Embed from URL" at bounding box center [875, 259] width 176 height 12
click at [778, 352] on input "https://storybook.supernova.io/design-systems/338571/alias/poc-hosting-storyboo…" at bounding box center [765, 355] width 310 height 22
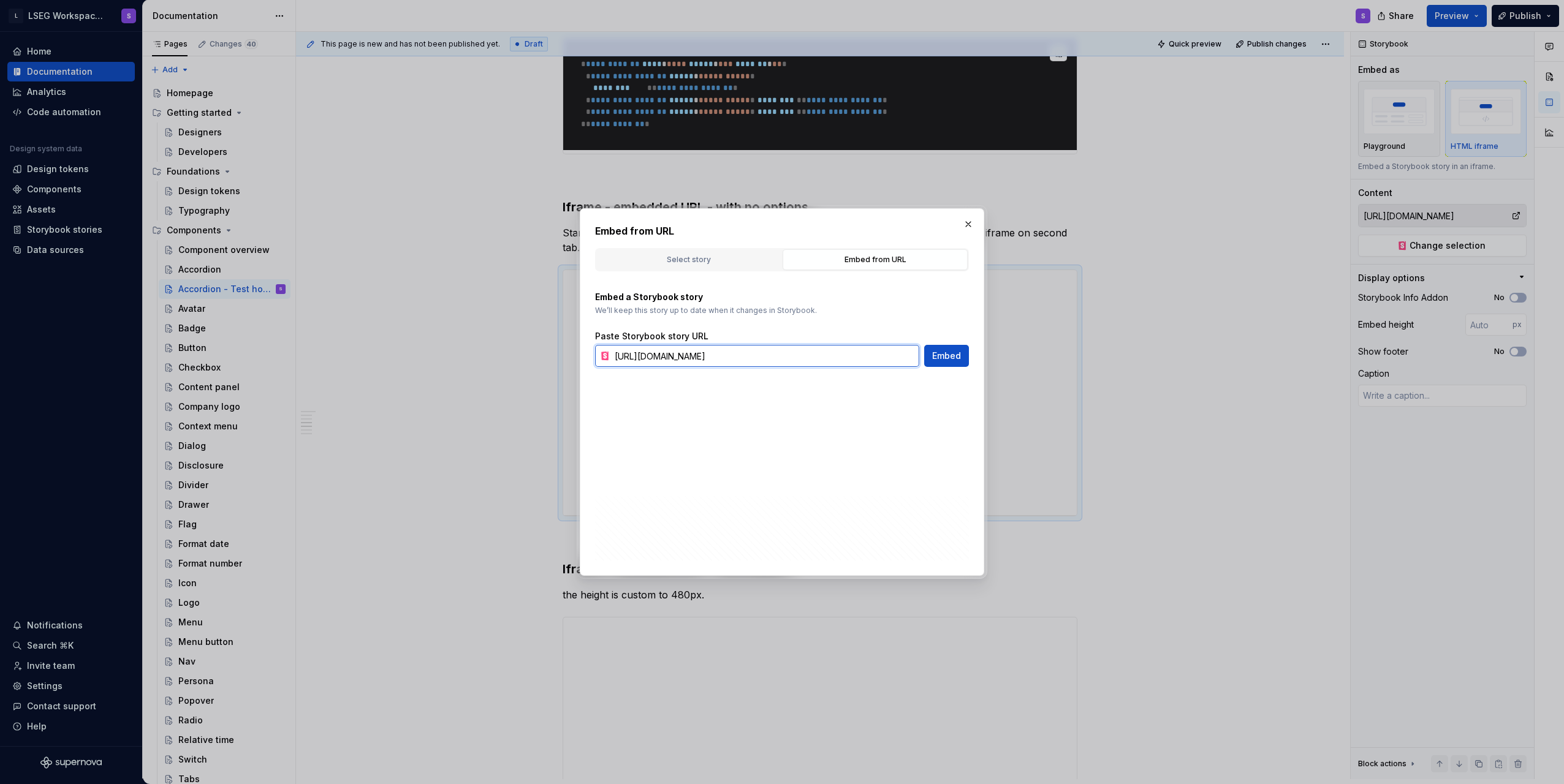
scroll to position [0, 291]
drag, startPoint x: 864, startPoint y: 359, endPoint x: 764, endPoint y: 359, distance: 100.0
click at [764, 359] on input "https://storybook.supernova.io/design-systems/338571/alias/poc-hosting-storyboo…" at bounding box center [765, 355] width 310 height 22
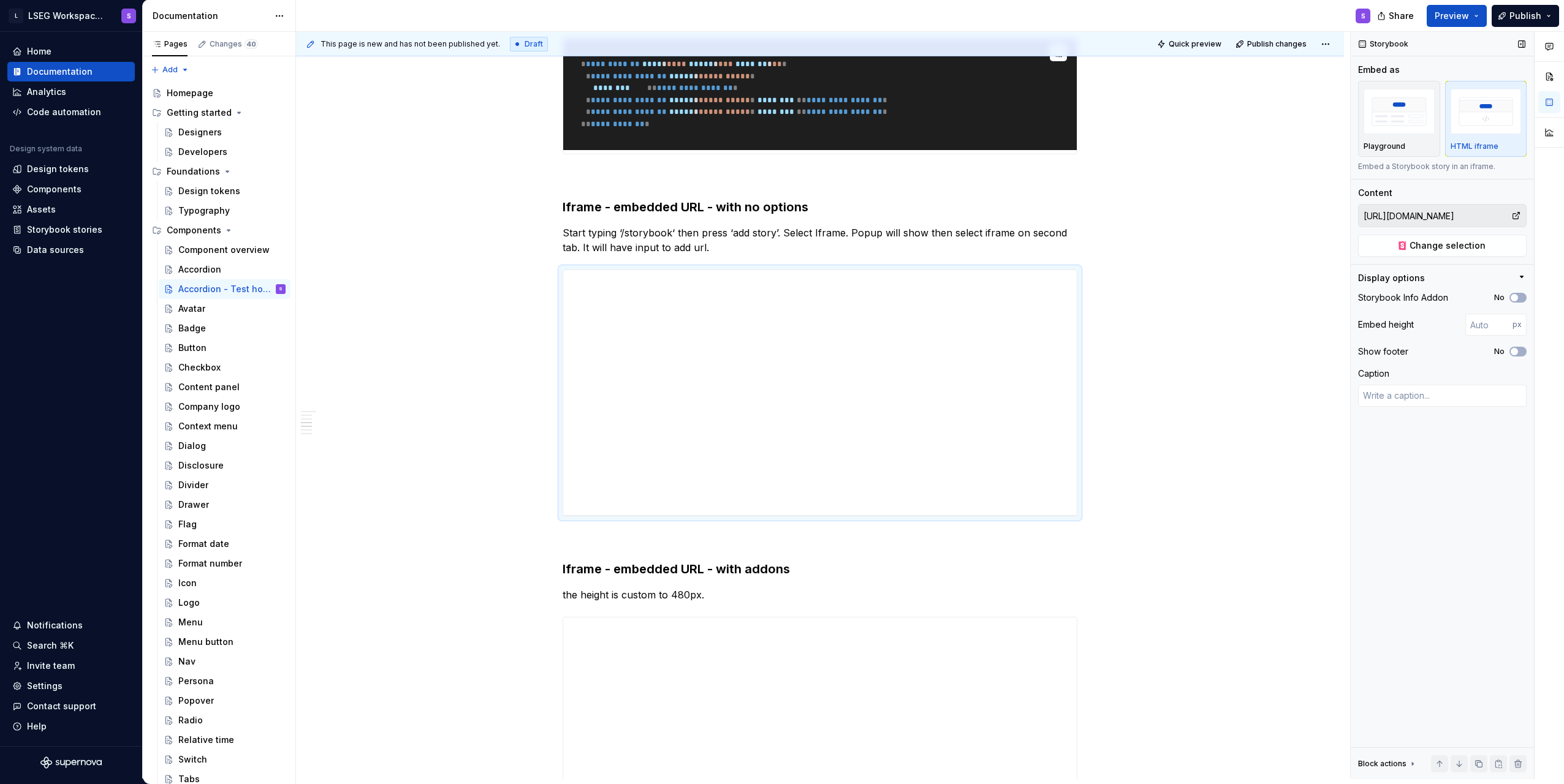
click at [778, 215] on input "https://storybook.supernova.io/design-systems/338571/alias/poc-hosting-storyboo…" at bounding box center [1435, 215] width 152 height 22
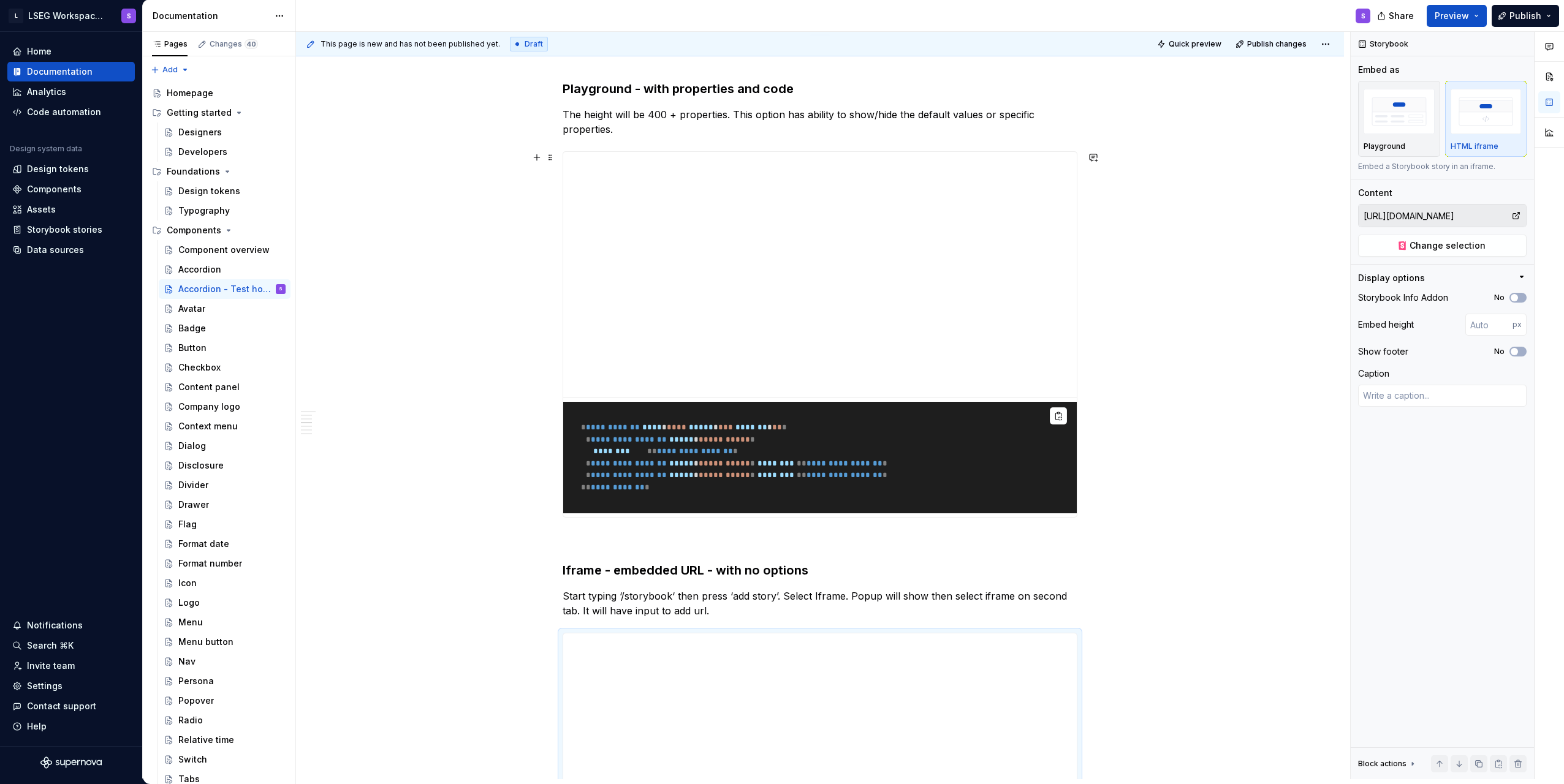
scroll to position [773, 0]
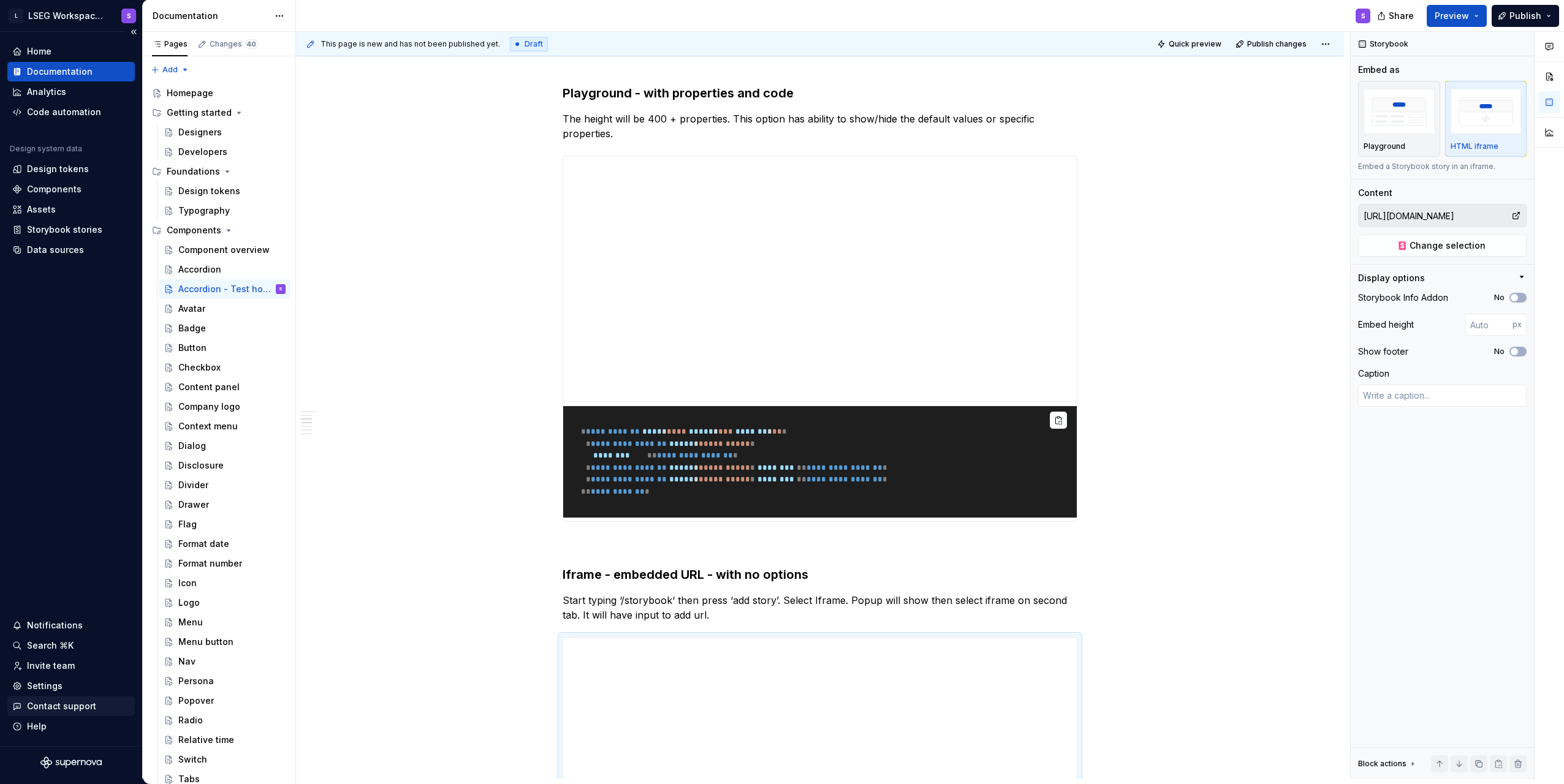
type textarea "*"
click at [67, 711] on div "Contact support" at bounding box center [61, 706] width 69 height 12
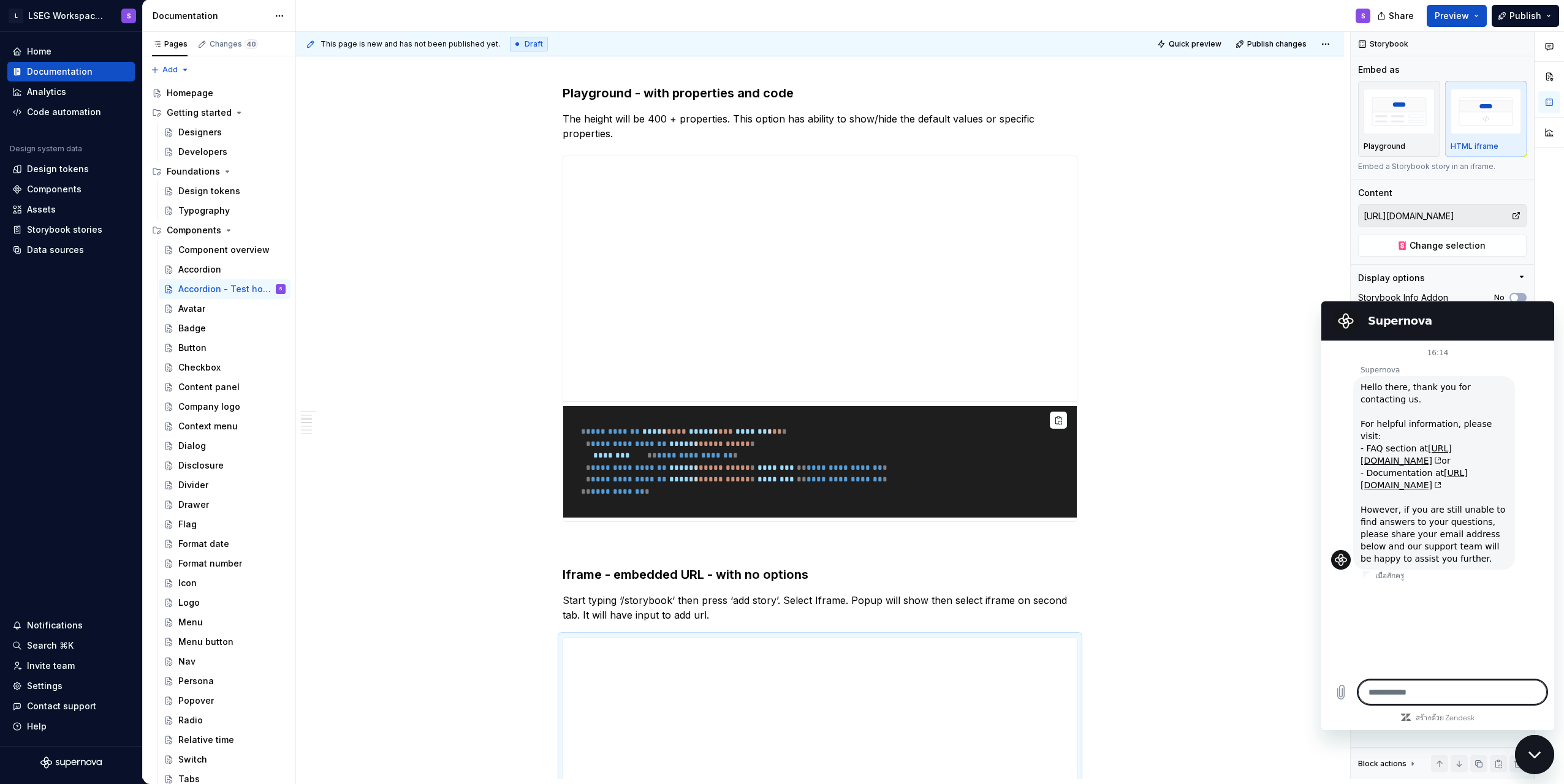
click at [778, 700] on textarea at bounding box center [1453, 692] width 189 height 24
type textarea "*"
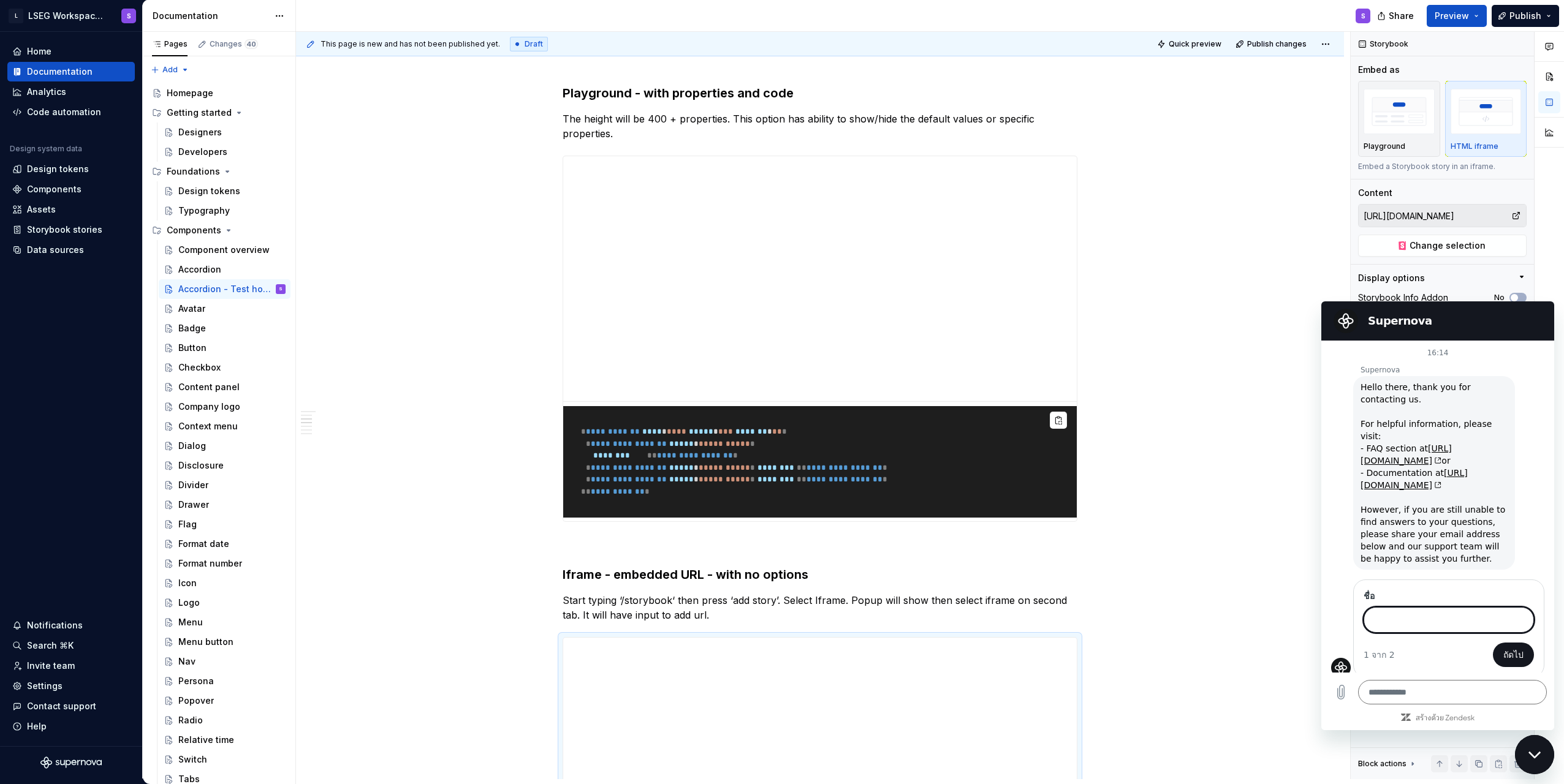
click at [778, 613] on input "ชื่อ" at bounding box center [1449, 620] width 170 height 26
type input "**********"
click at [778, 648] on span "ถัดไป" at bounding box center [1513, 655] width 20 height 15
type textarea "*"
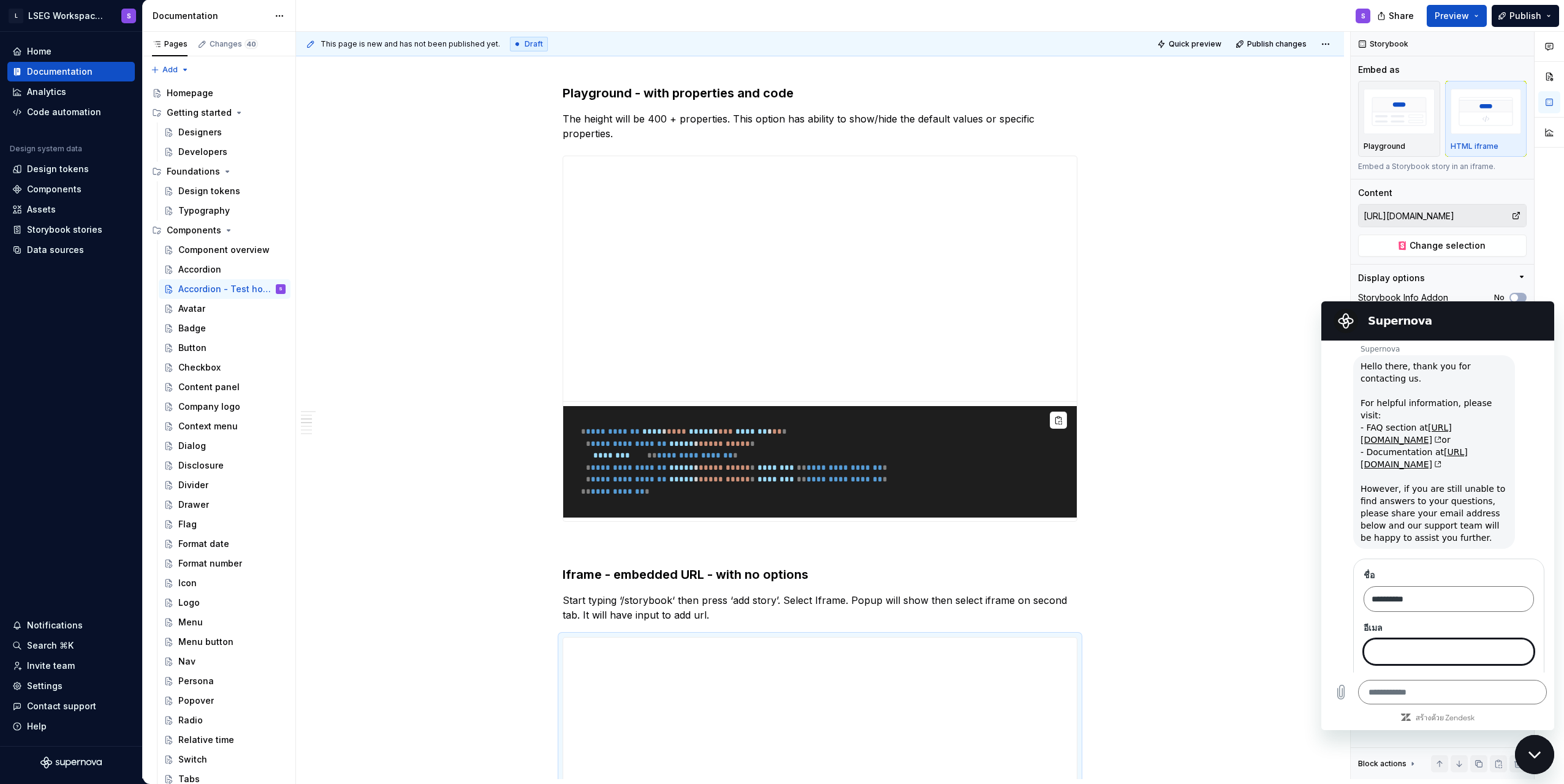
scroll to position [46, 0]
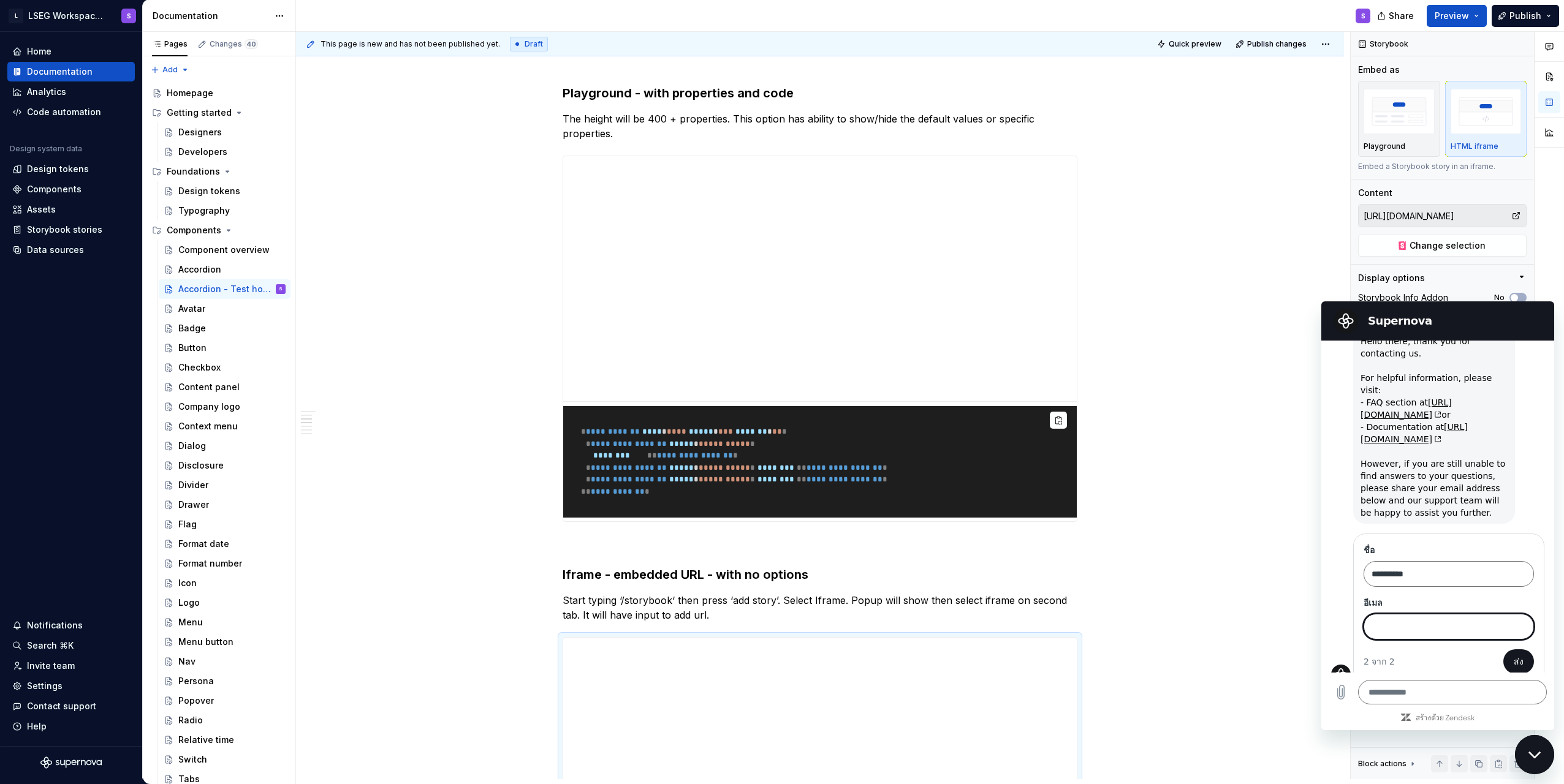
click at [778, 615] on input "อีเมล" at bounding box center [1449, 627] width 170 height 26
type input "**********"
click at [778, 656] on button "ส่ง" at bounding box center [1519, 662] width 31 height 24
type textarea "*"
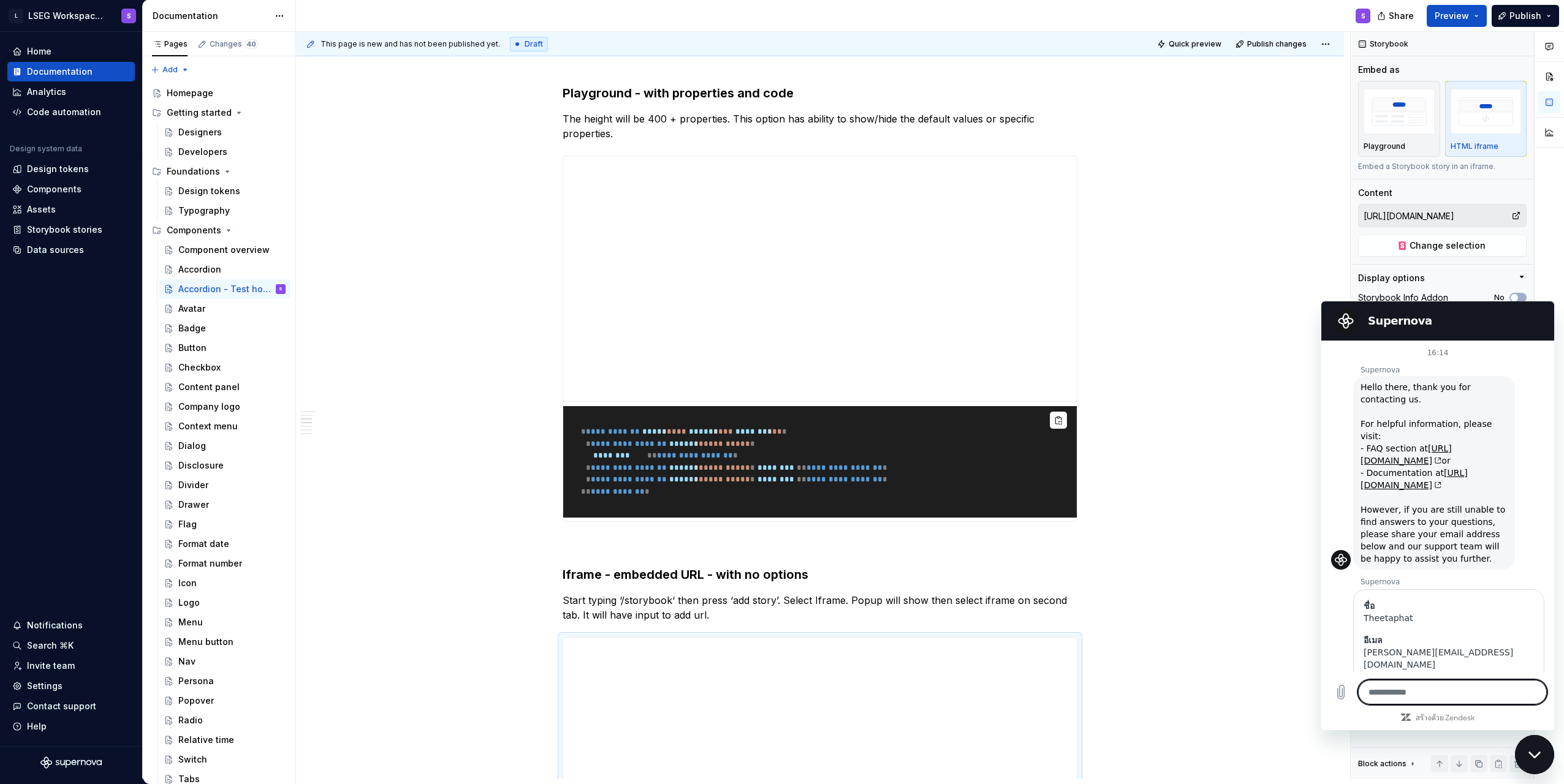
scroll to position [11, 0]
click at [778, 682] on textarea at bounding box center [1453, 692] width 189 height 24
type textarea "*"
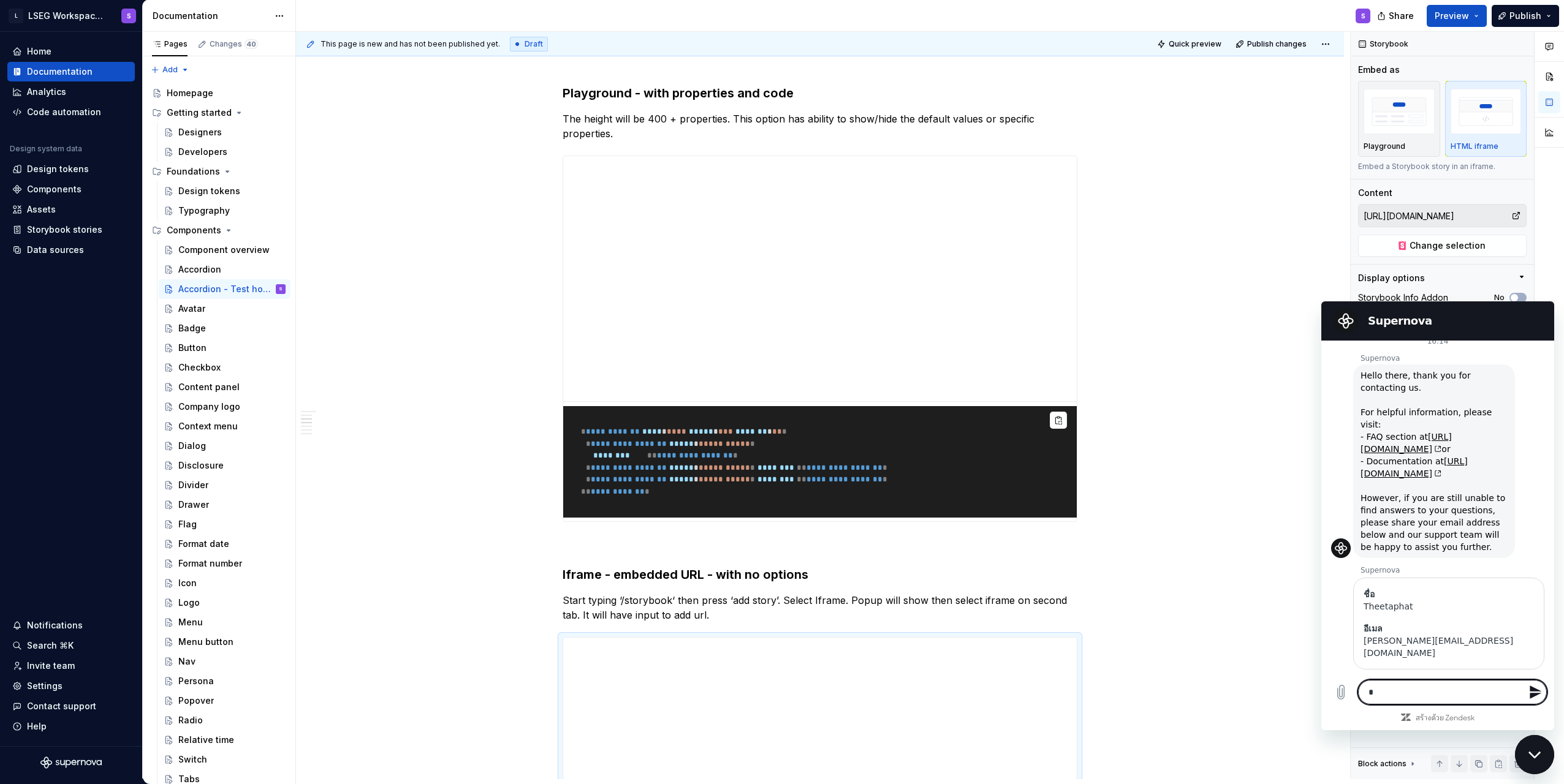
type textarea "**"
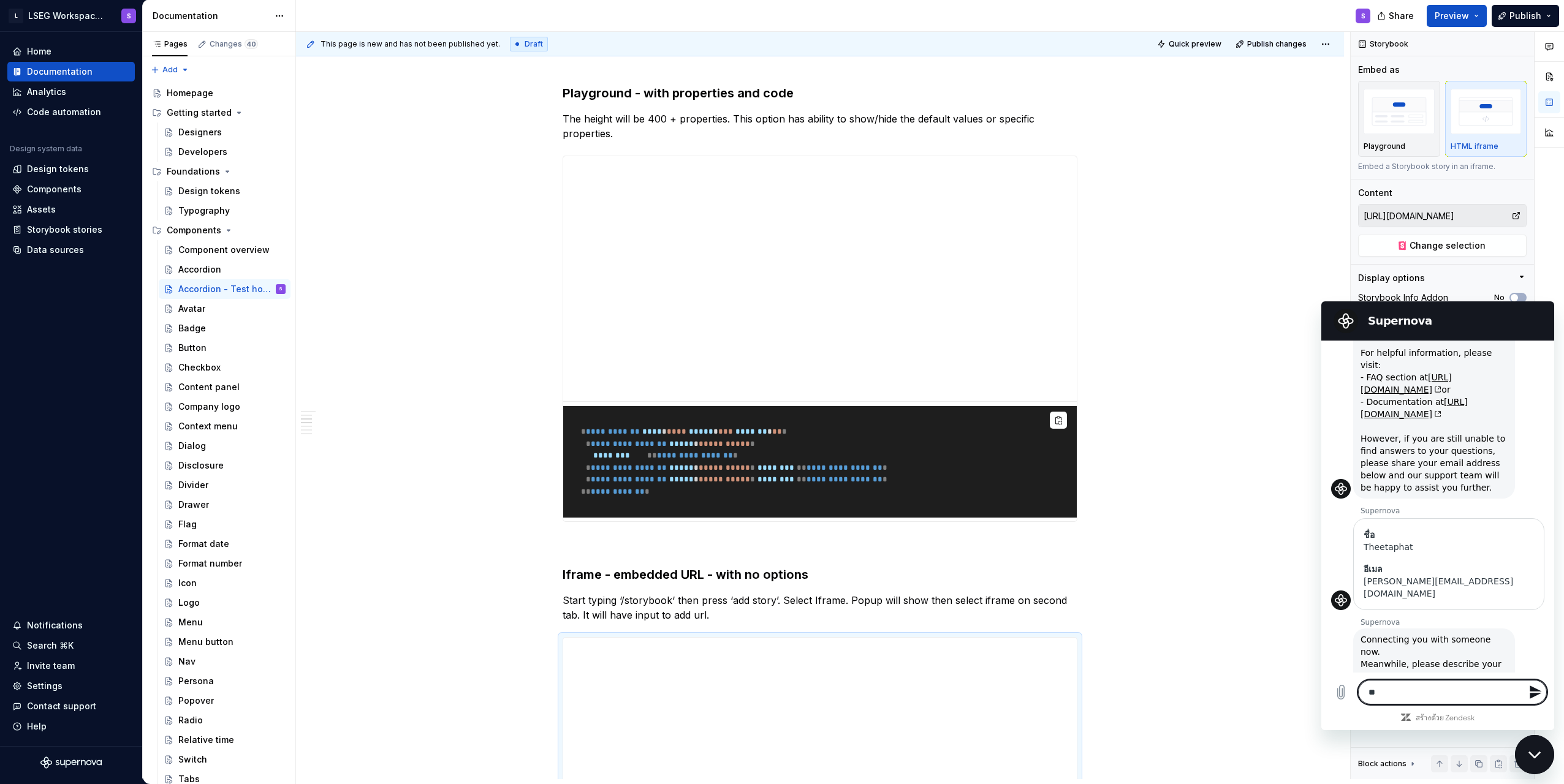
type textarea "*"
type textarea "**"
type textarea "*"
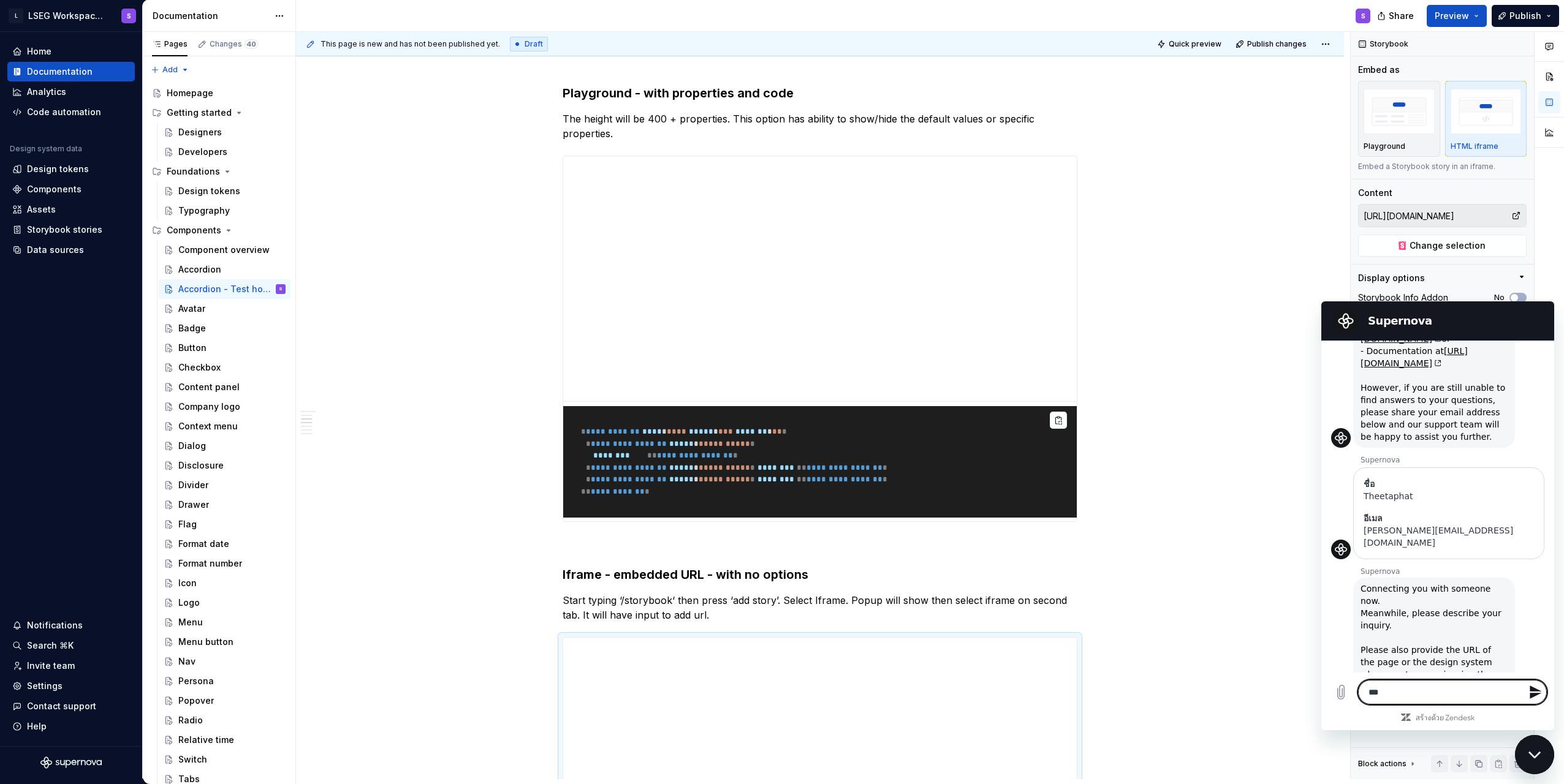
type textarea "****"
type textarea "*"
type textarea "*****"
type textarea "*"
type textarea "****"
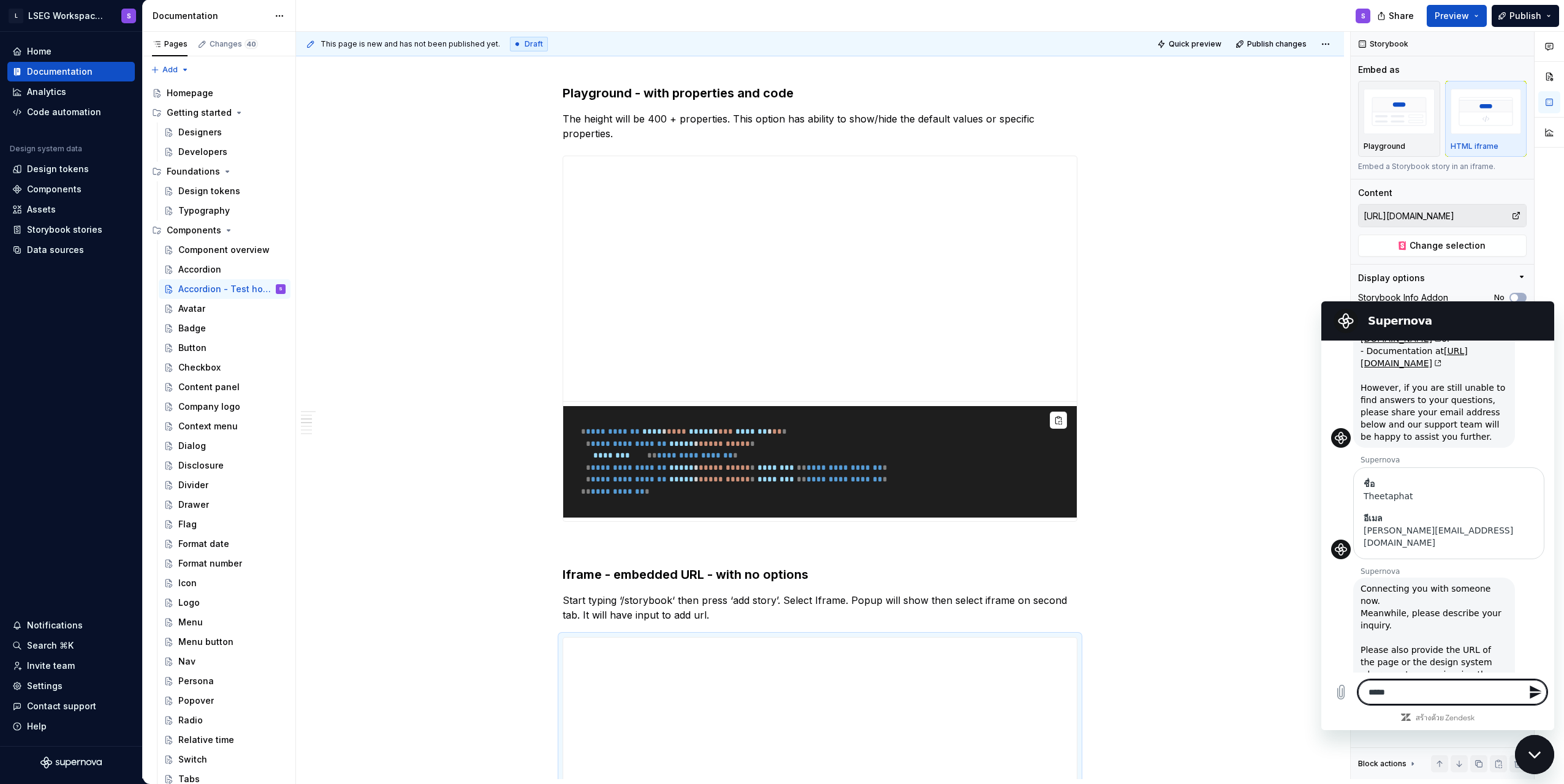
type textarea "*"
type textarea "**"
type textarea "*"
type textarea "**"
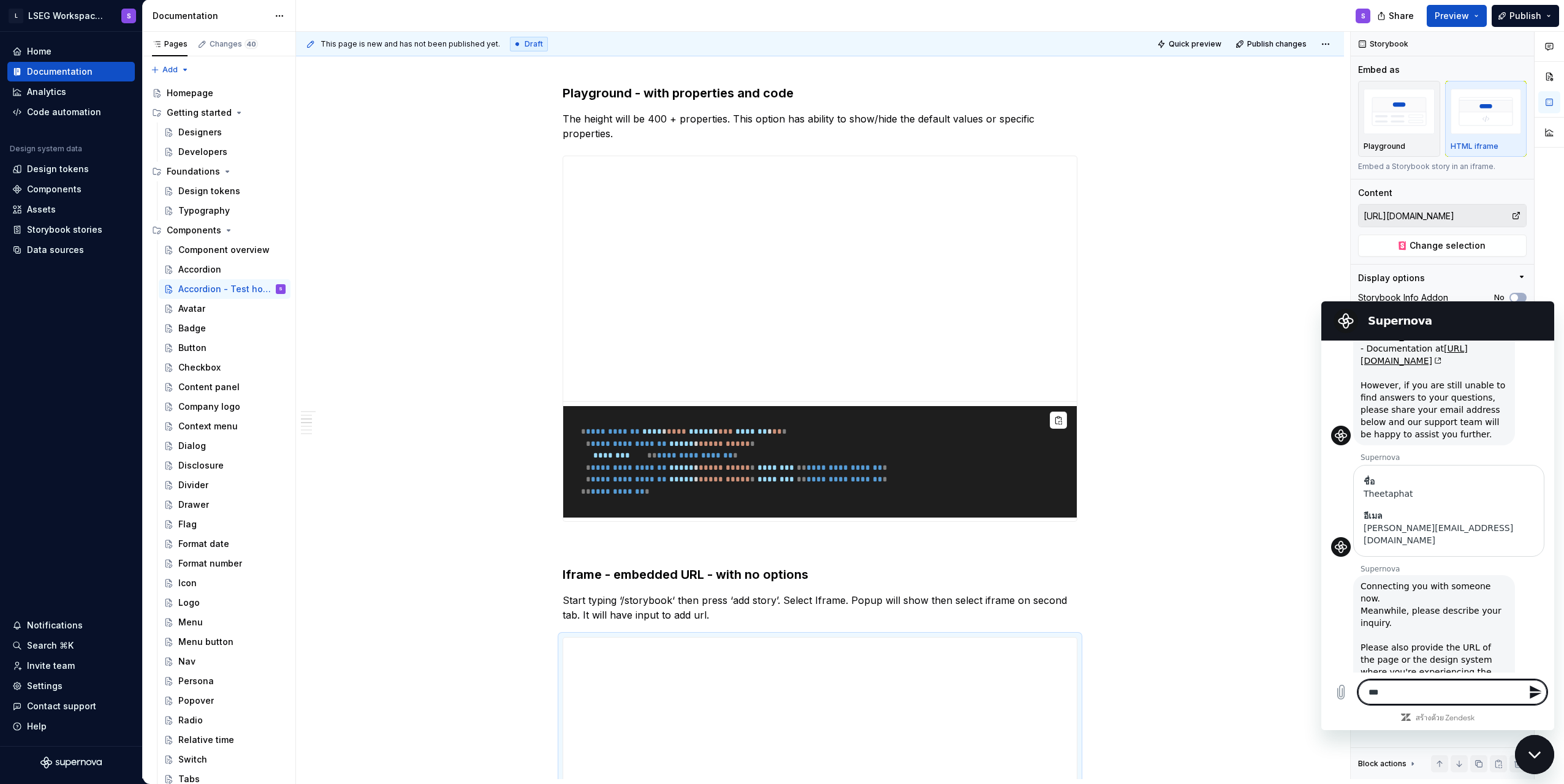
type textarea "*"
click at [778, 682] on textarea at bounding box center [1453, 692] width 189 height 24
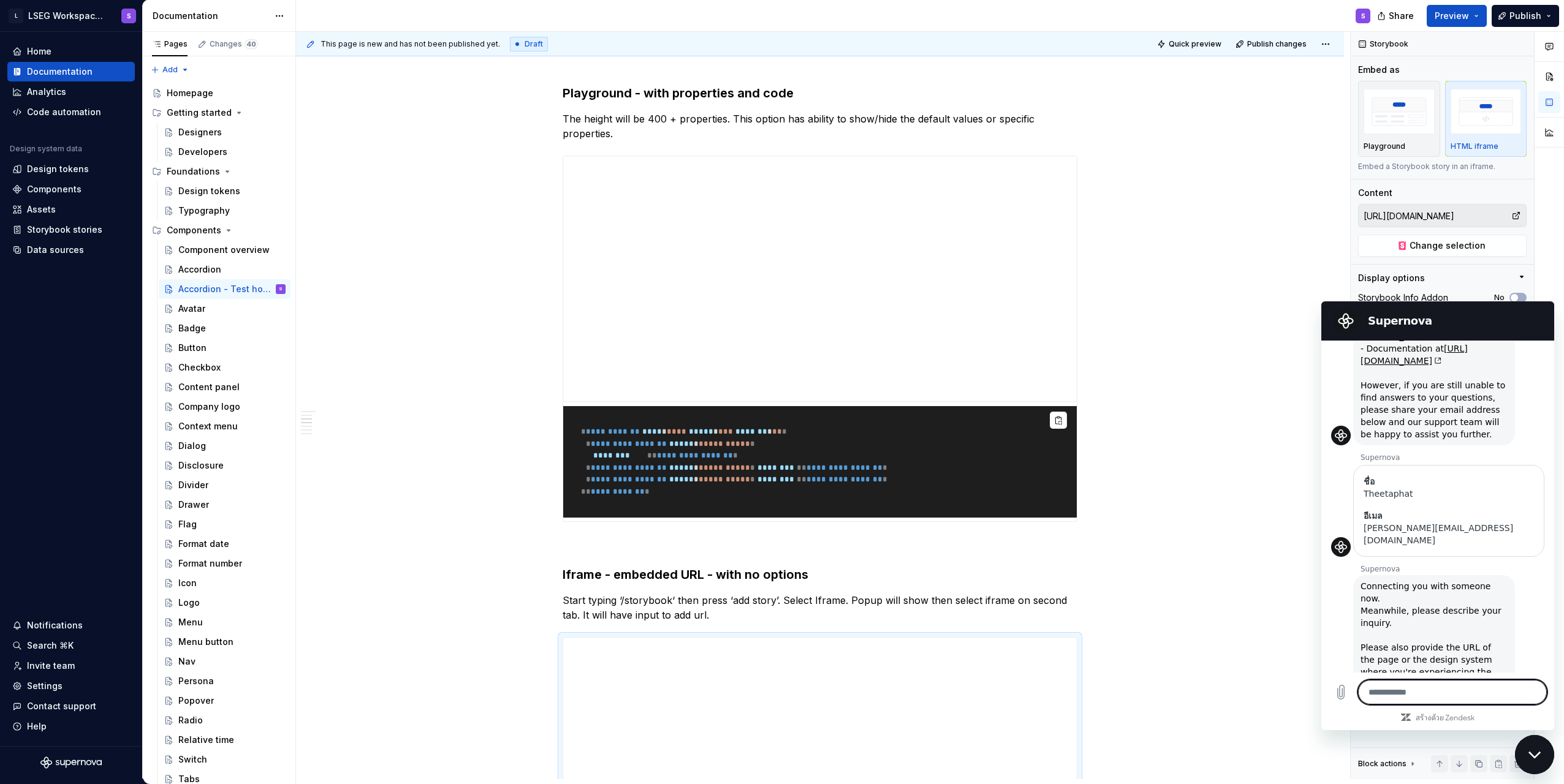
type textarea "*"
type textarea "**"
type textarea "*"
type textarea "**"
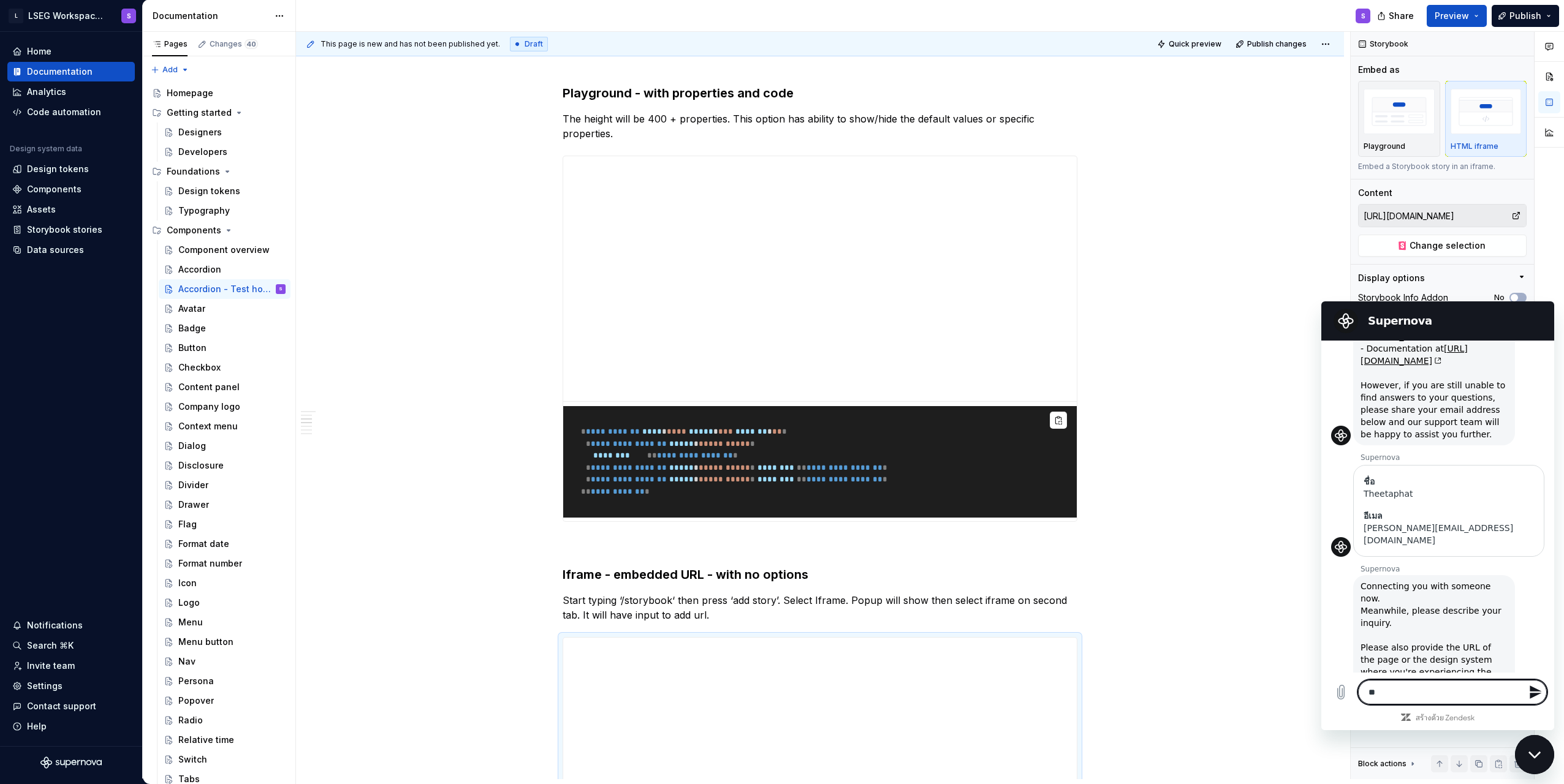
type textarea "*"
type textarea "****"
type textarea "*"
type textarea "*****"
type textarea "*"
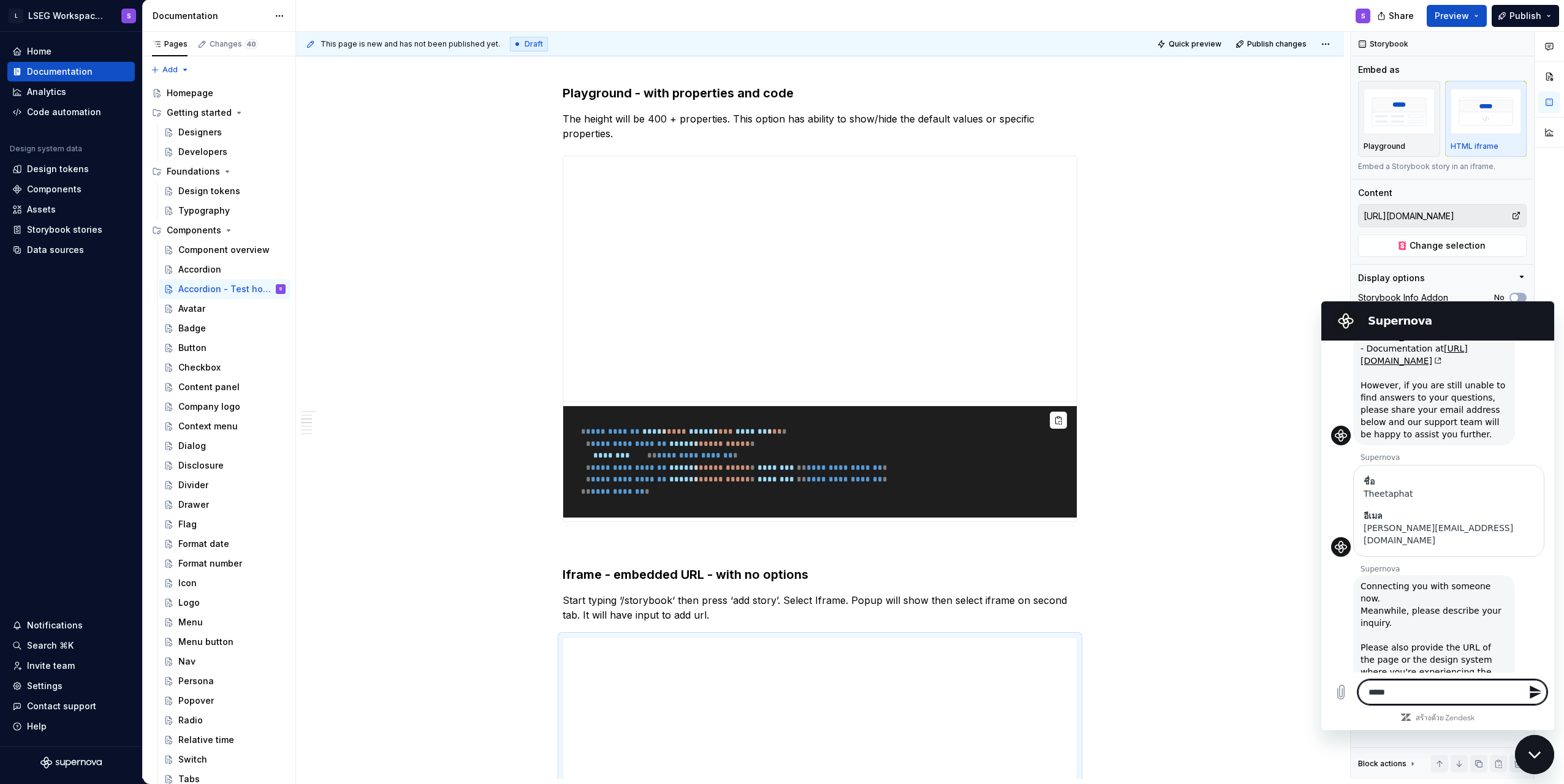
type textarea "******"
type textarea "*"
type textarea "*****"
type textarea "*"
type textarea "****"
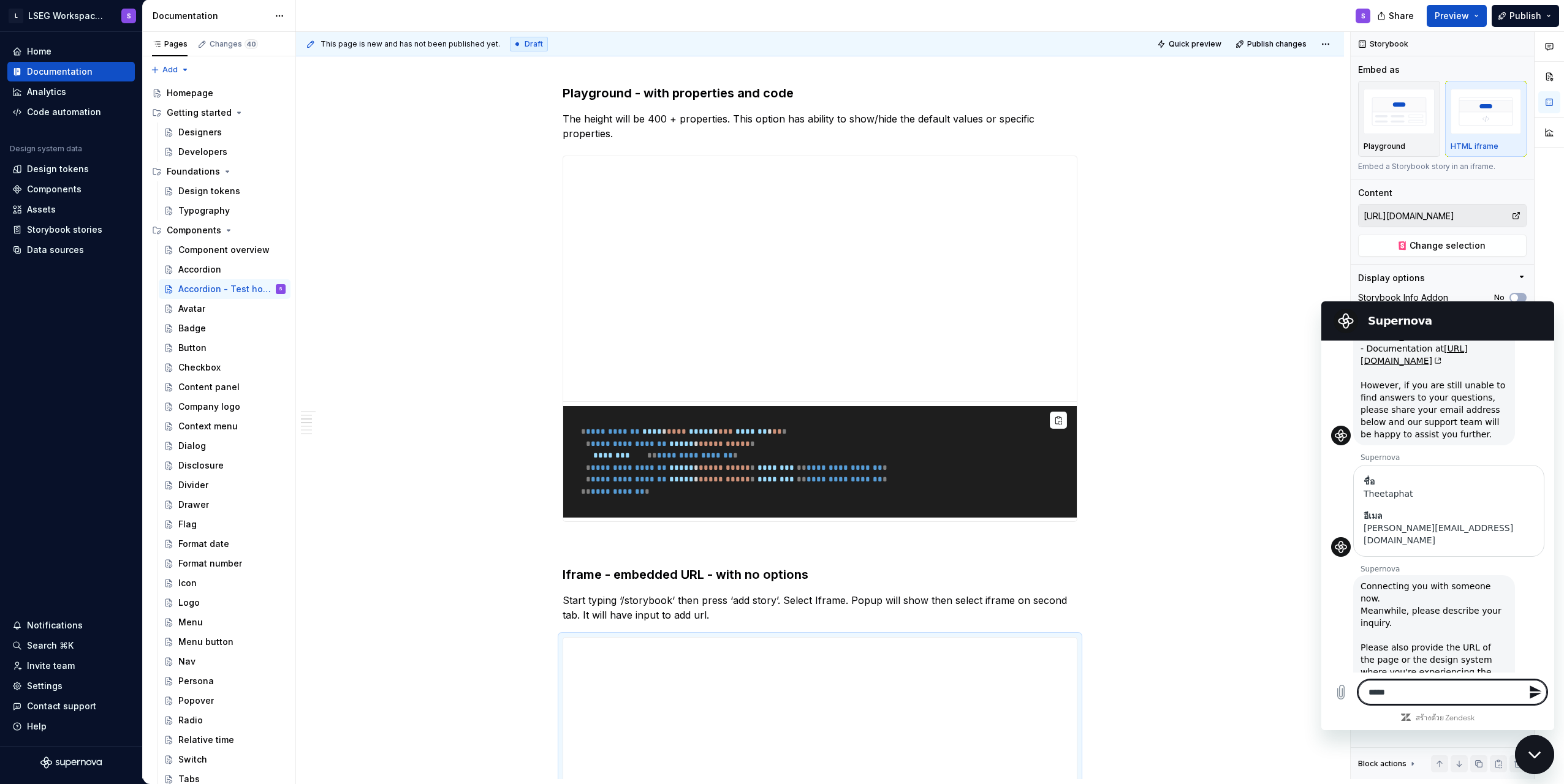
type textarea "*"
type textarea "**"
type textarea "*"
type textarea "**"
type textarea "*"
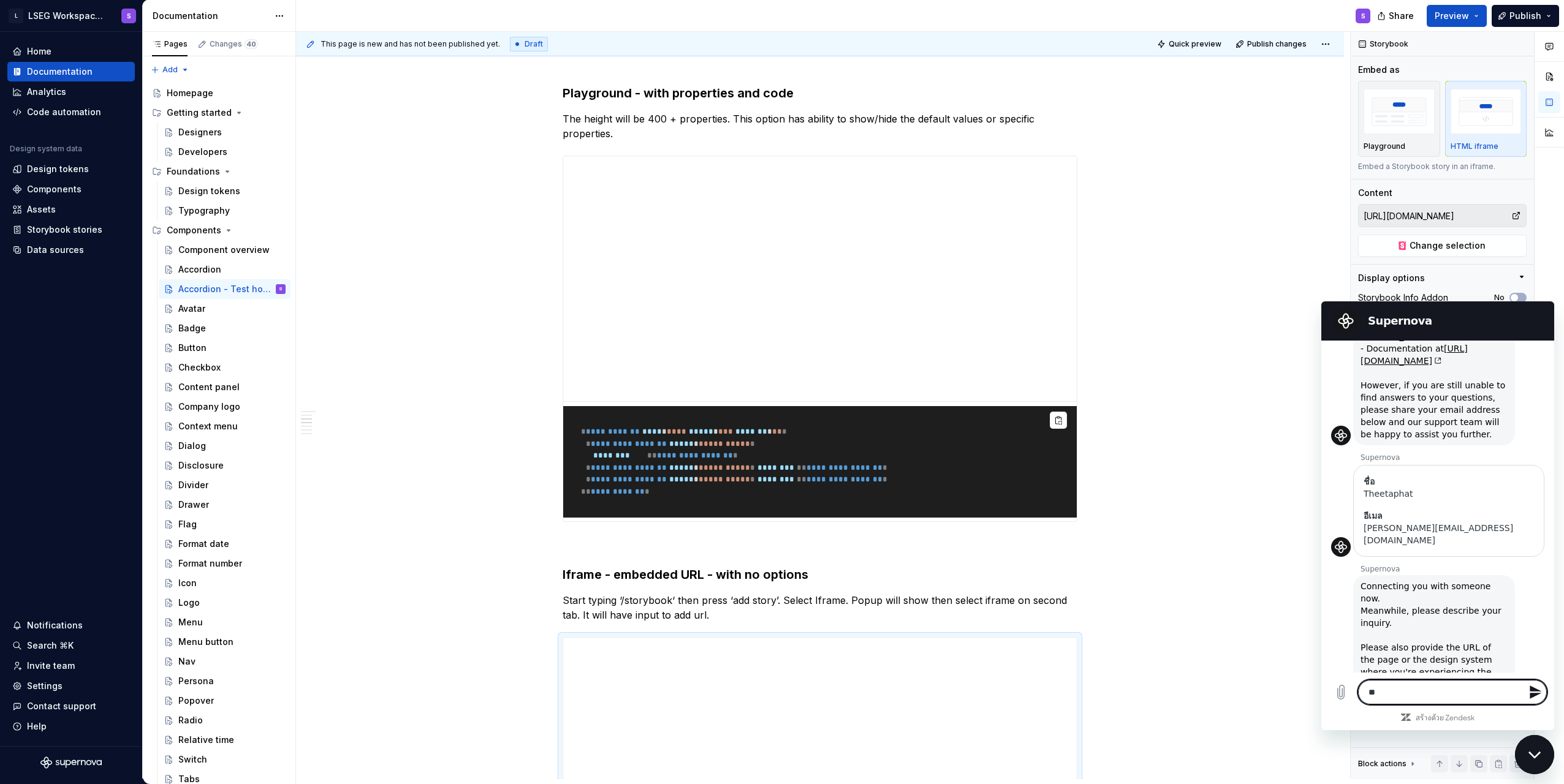
type textarea "*"
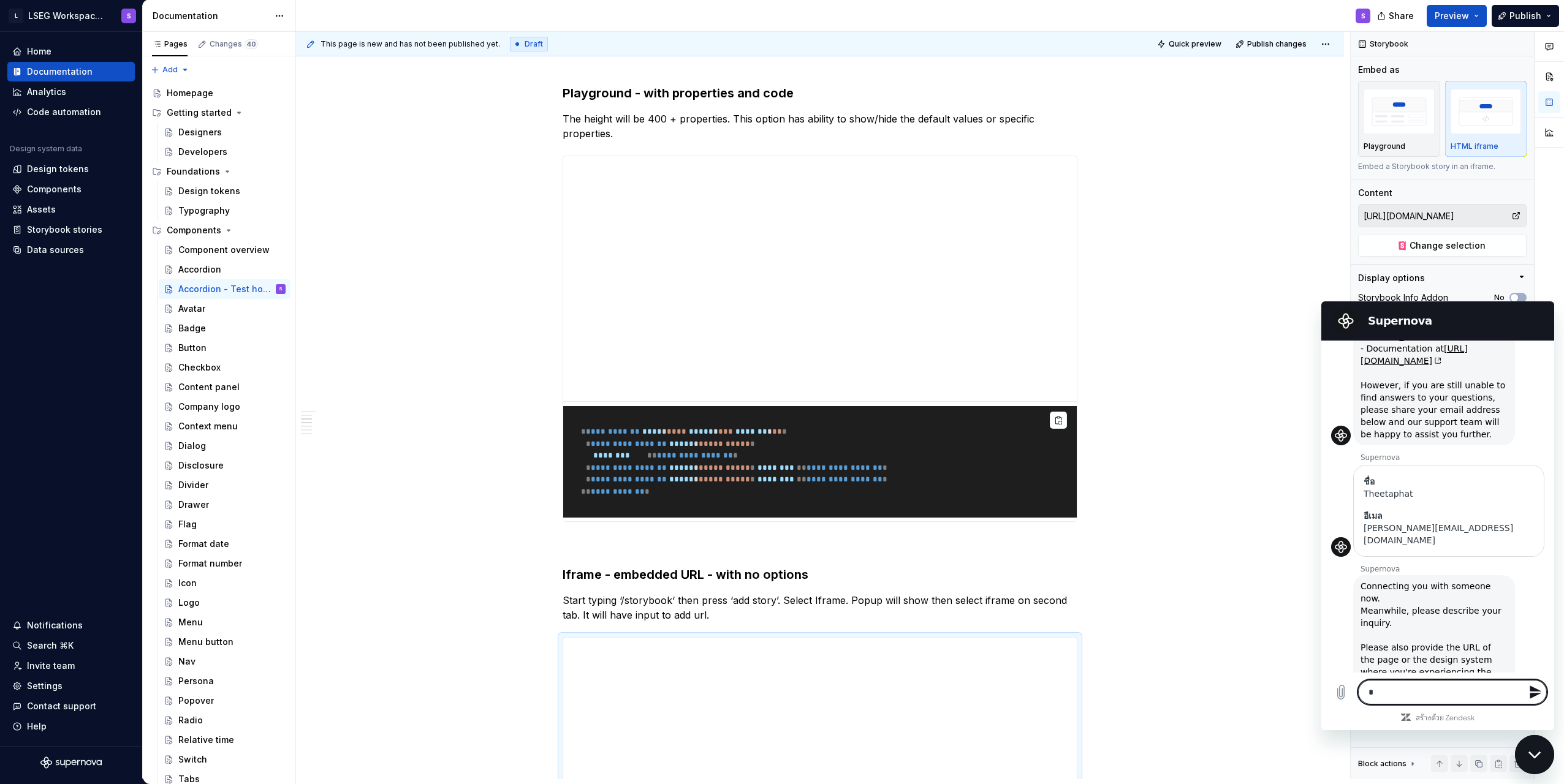
type textarea "**"
type textarea "*"
type textarea "**"
type textarea "*"
type textarea "****"
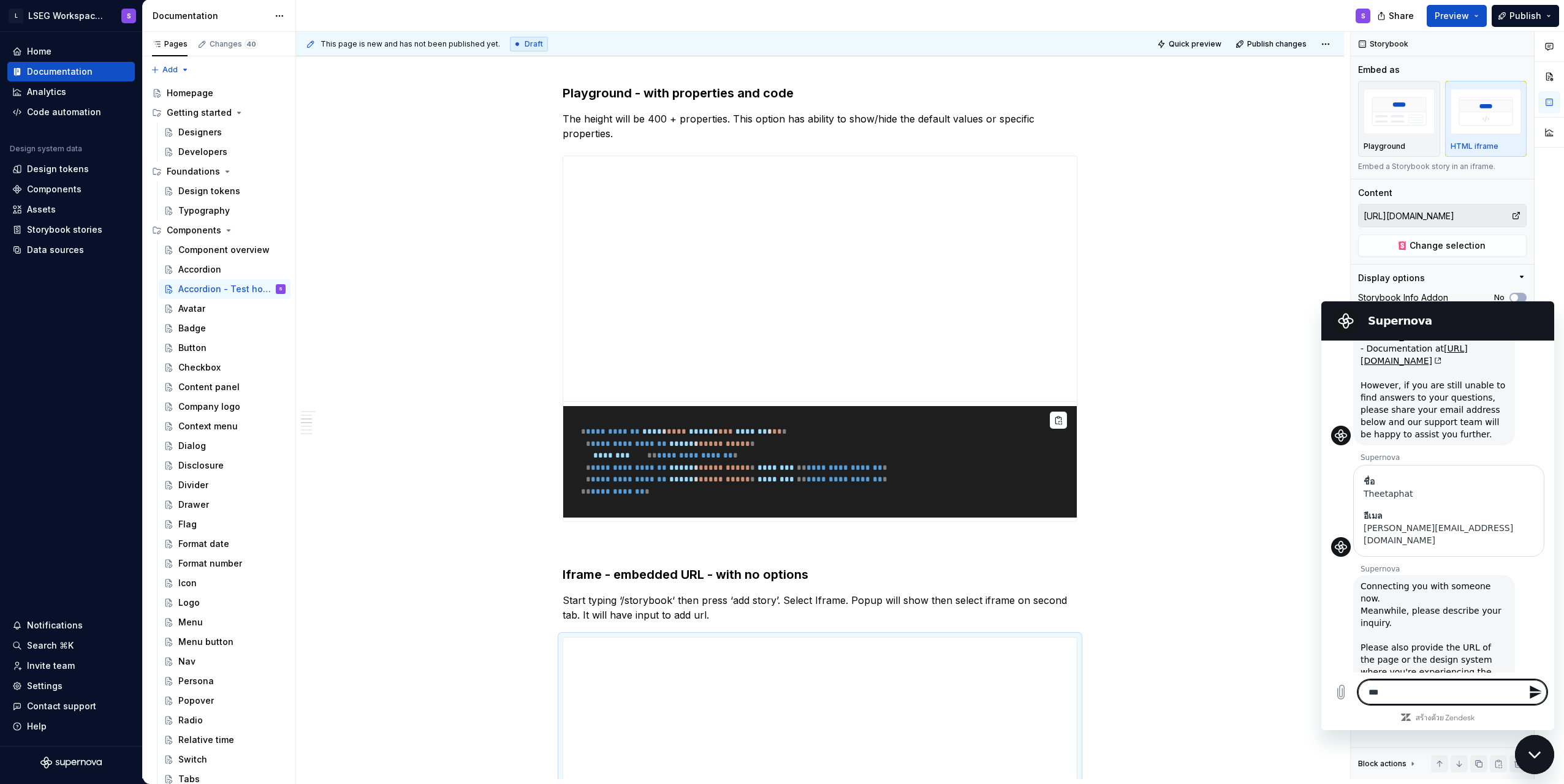
type textarea "*"
type textarea "*****"
type textarea "*"
type textarea "****"
type textarea "*"
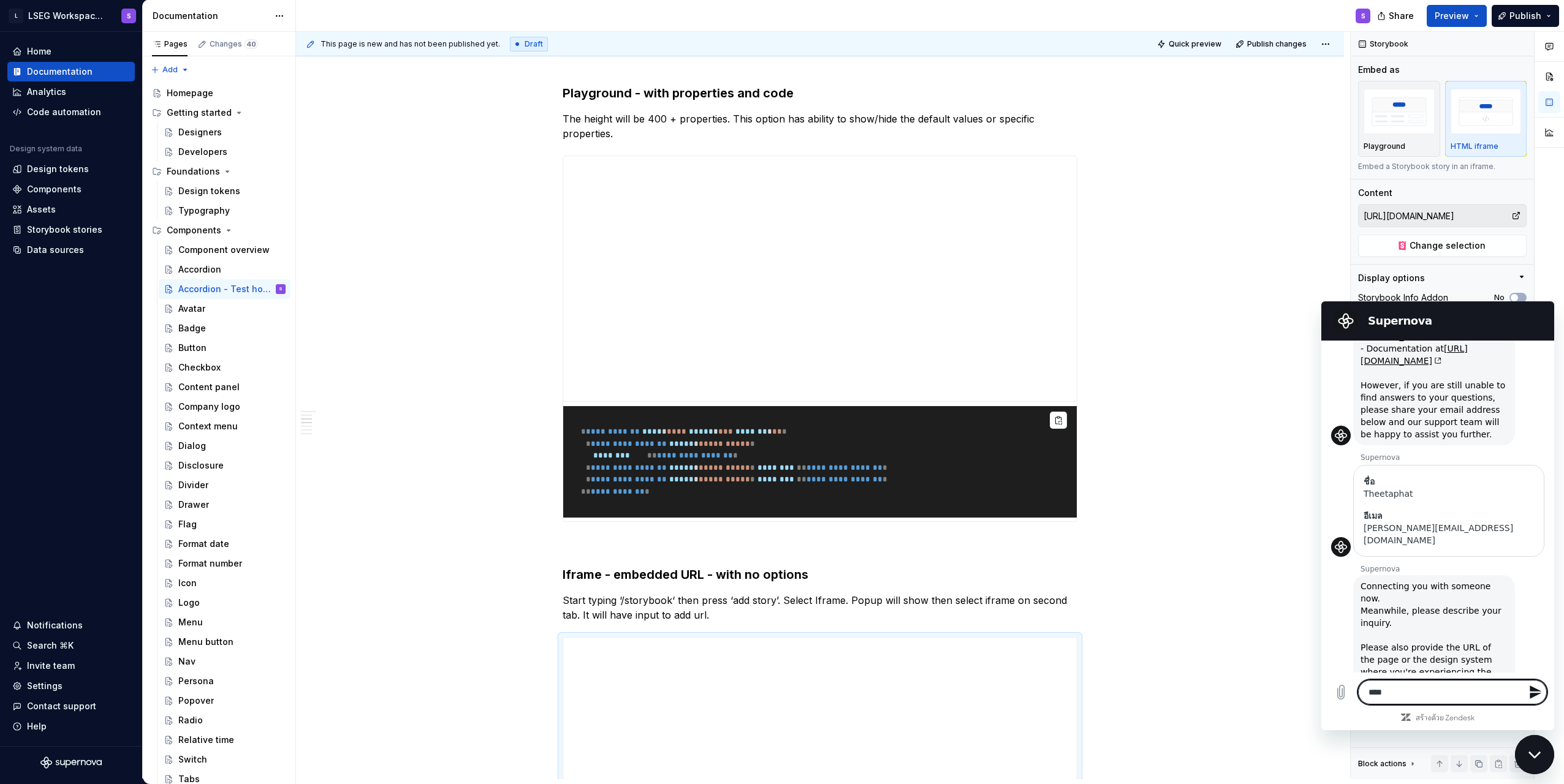
type textarea "*****"
type textarea "*"
type textarea "****"
type textarea "*"
type textarea "**"
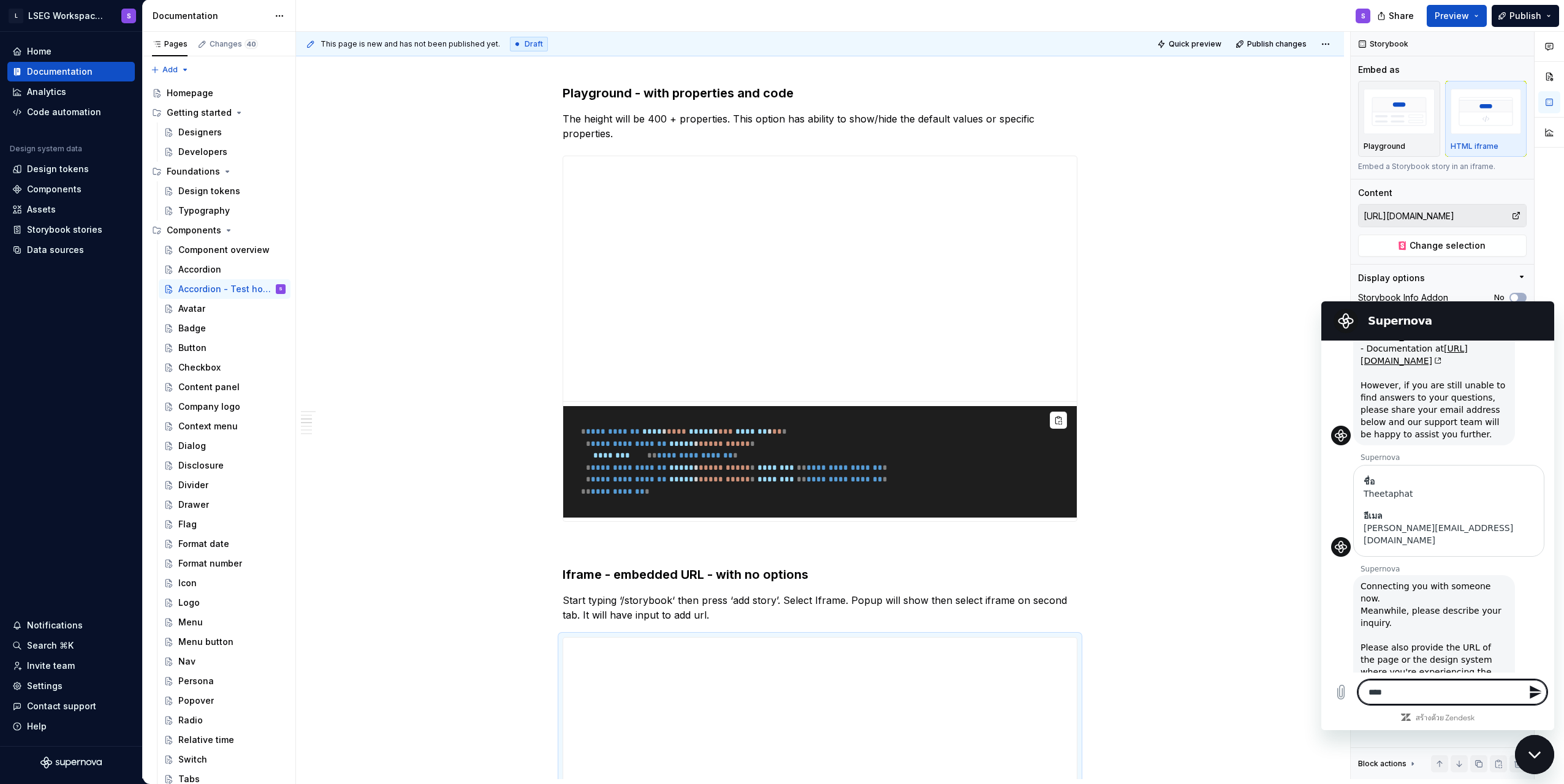
type textarea "*"
type textarea "**"
type textarea "*"
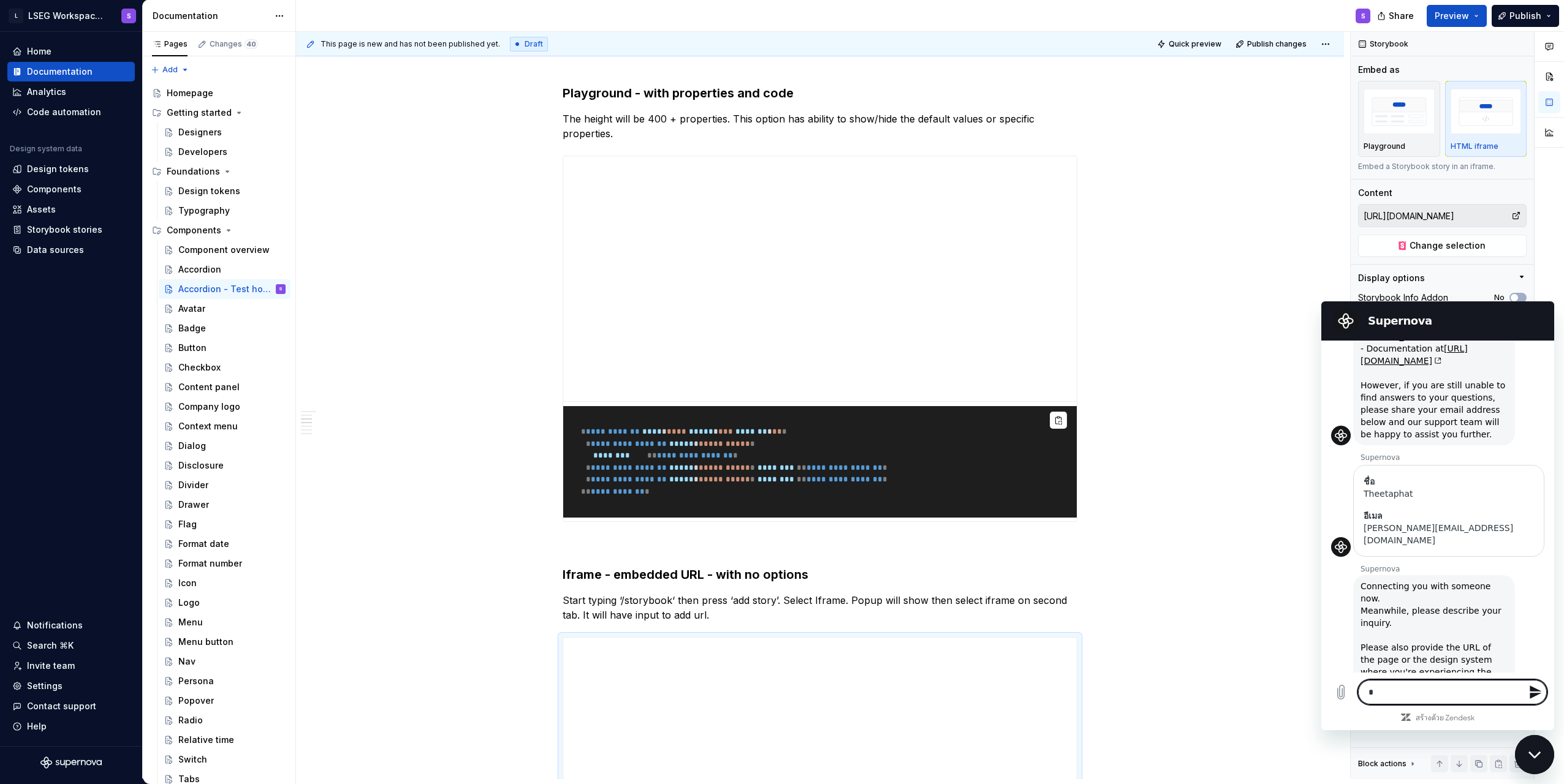
type textarea "**"
type textarea "*"
type textarea "**"
type textarea "*"
type textarea "****"
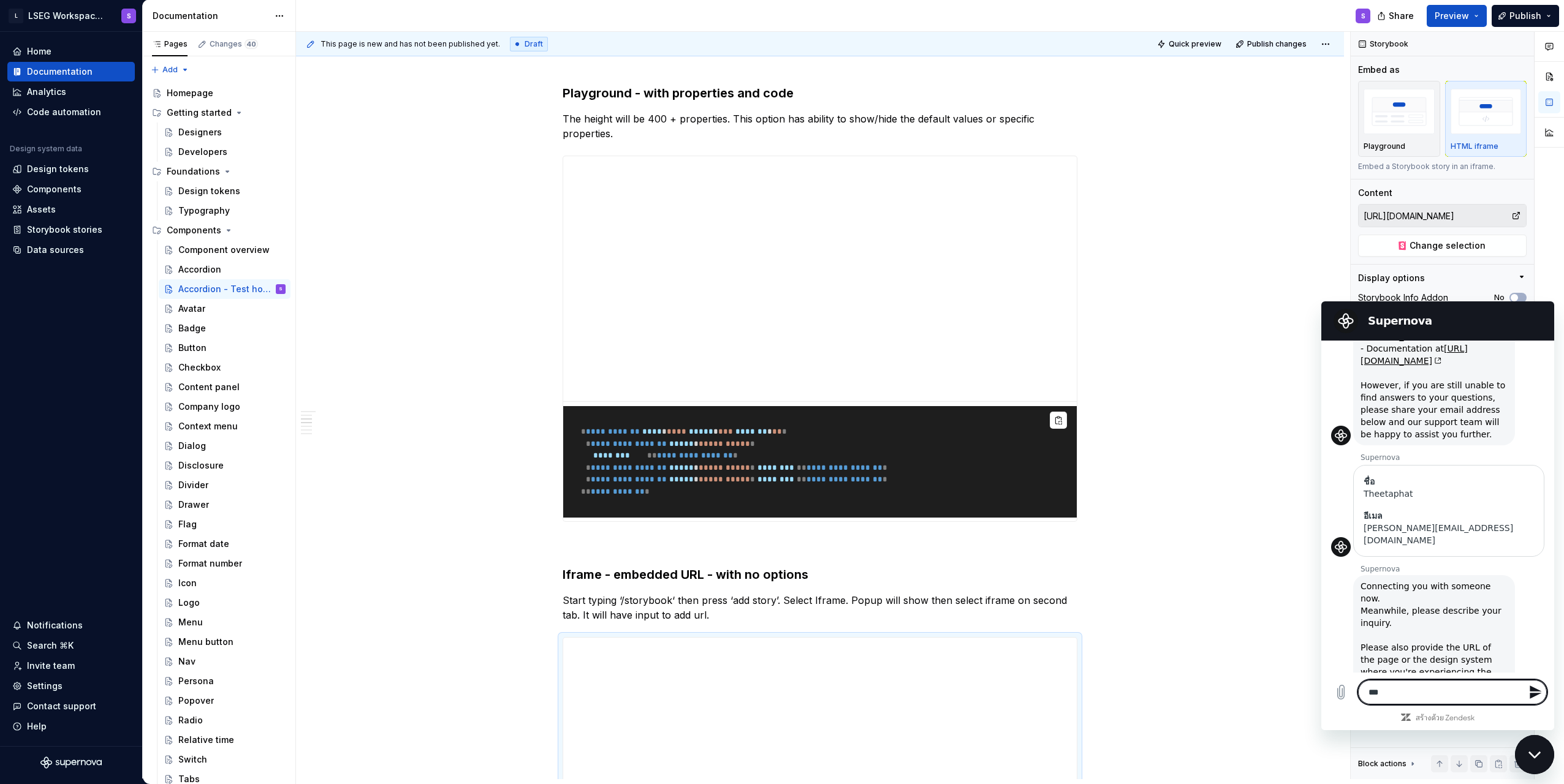
type textarea "*"
type textarea "*****"
type textarea "*"
type textarea "****"
type textarea "*"
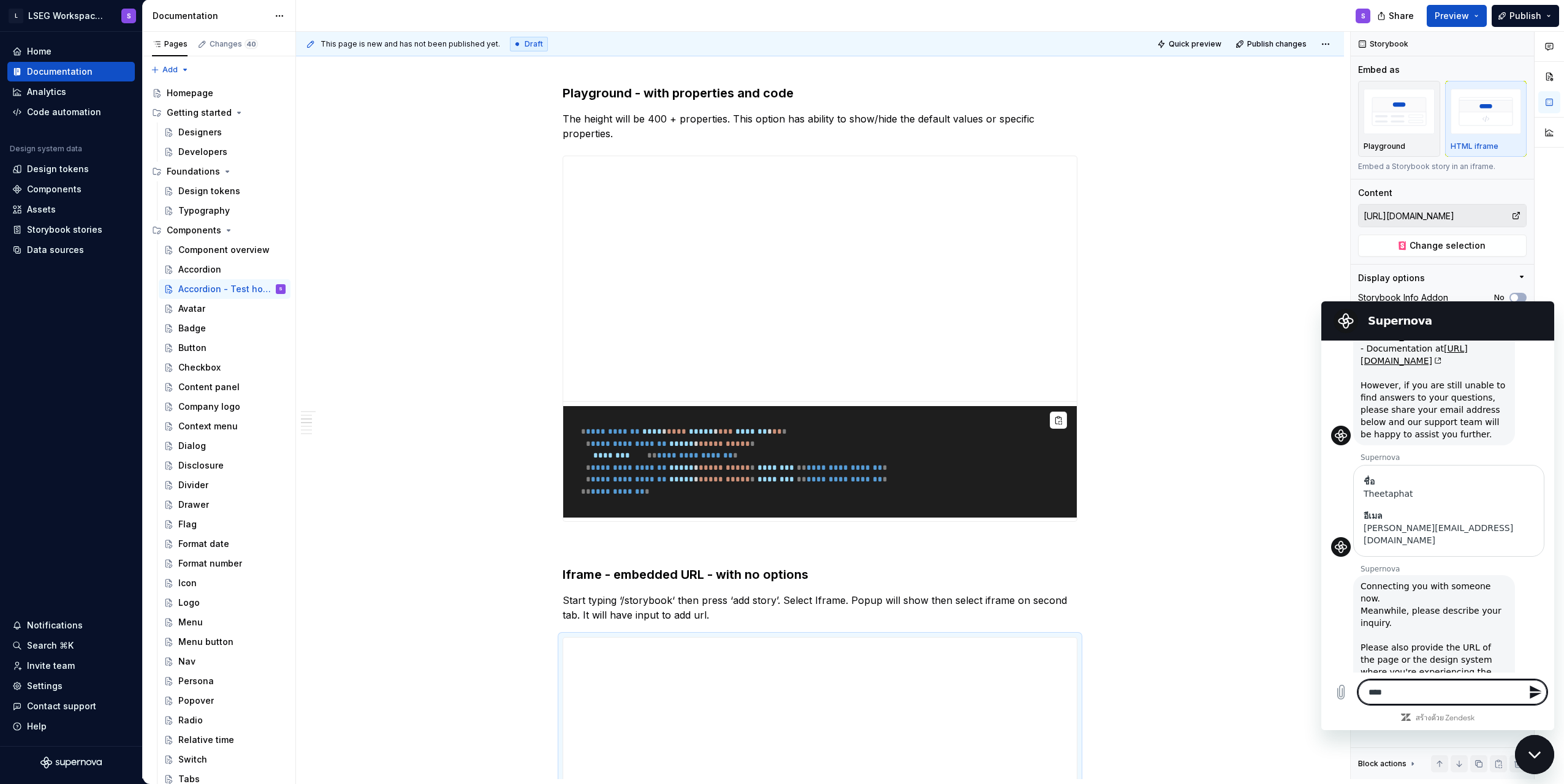
type textarea "*****"
type textarea "*"
type textarea "****"
type textarea "*"
type textarea "**"
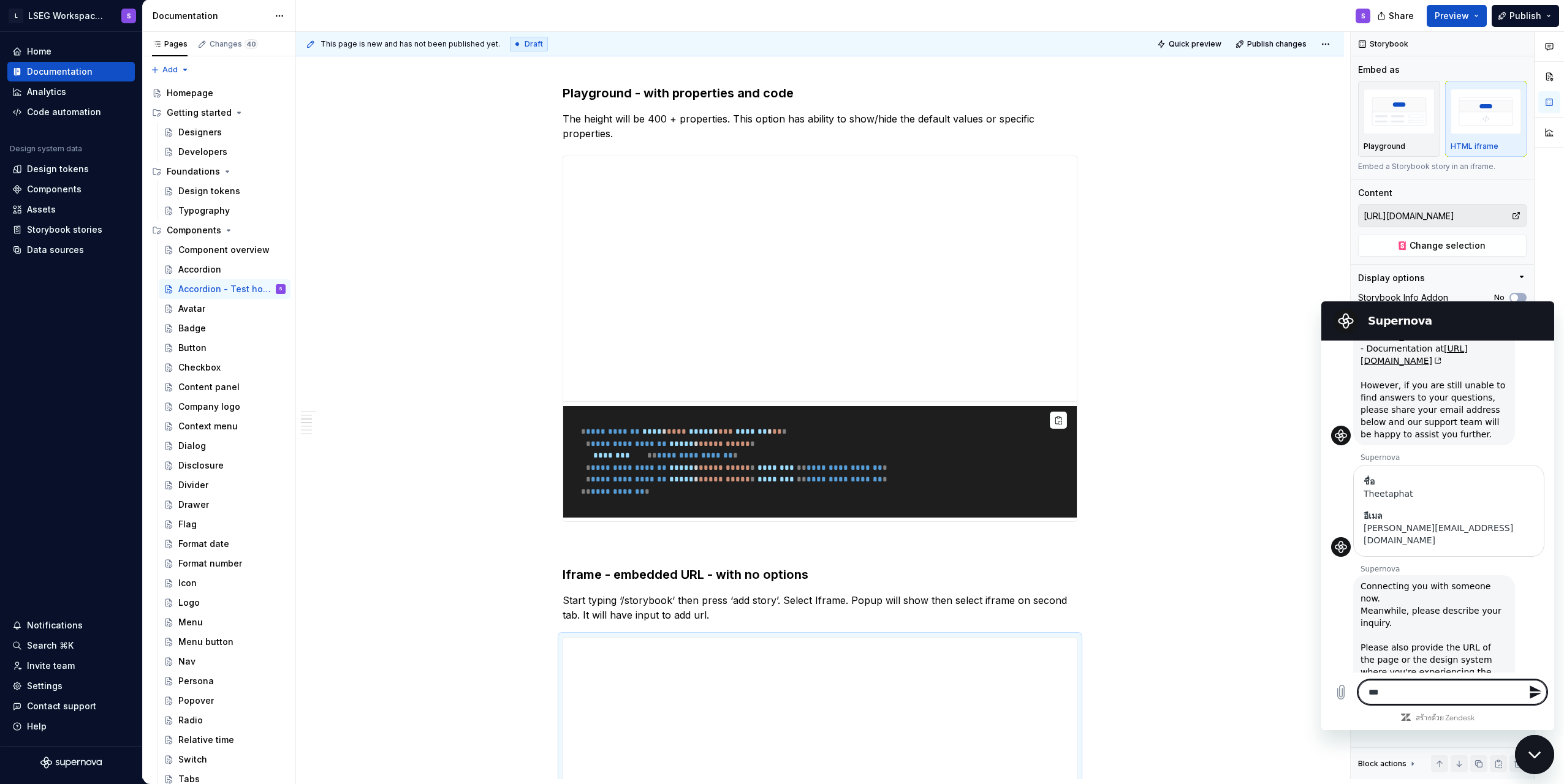
type textarea "*"
type textarea "****"
type textarea "*"
type textarea "*****"
type textarea "*"
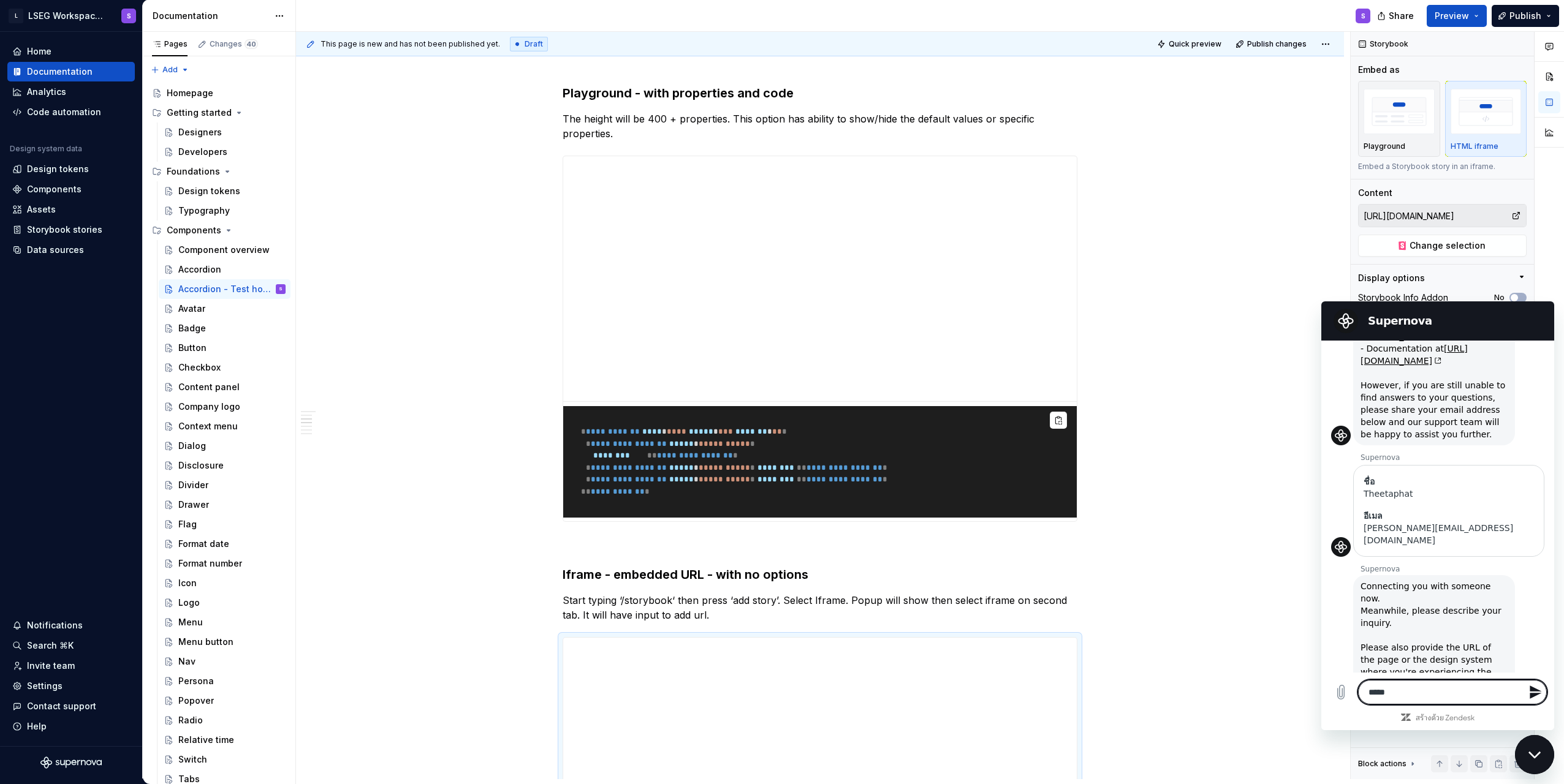
type textarea "******"
type textarea "*"
type textarea "*******"
type textarea "*"
type textarea "********"
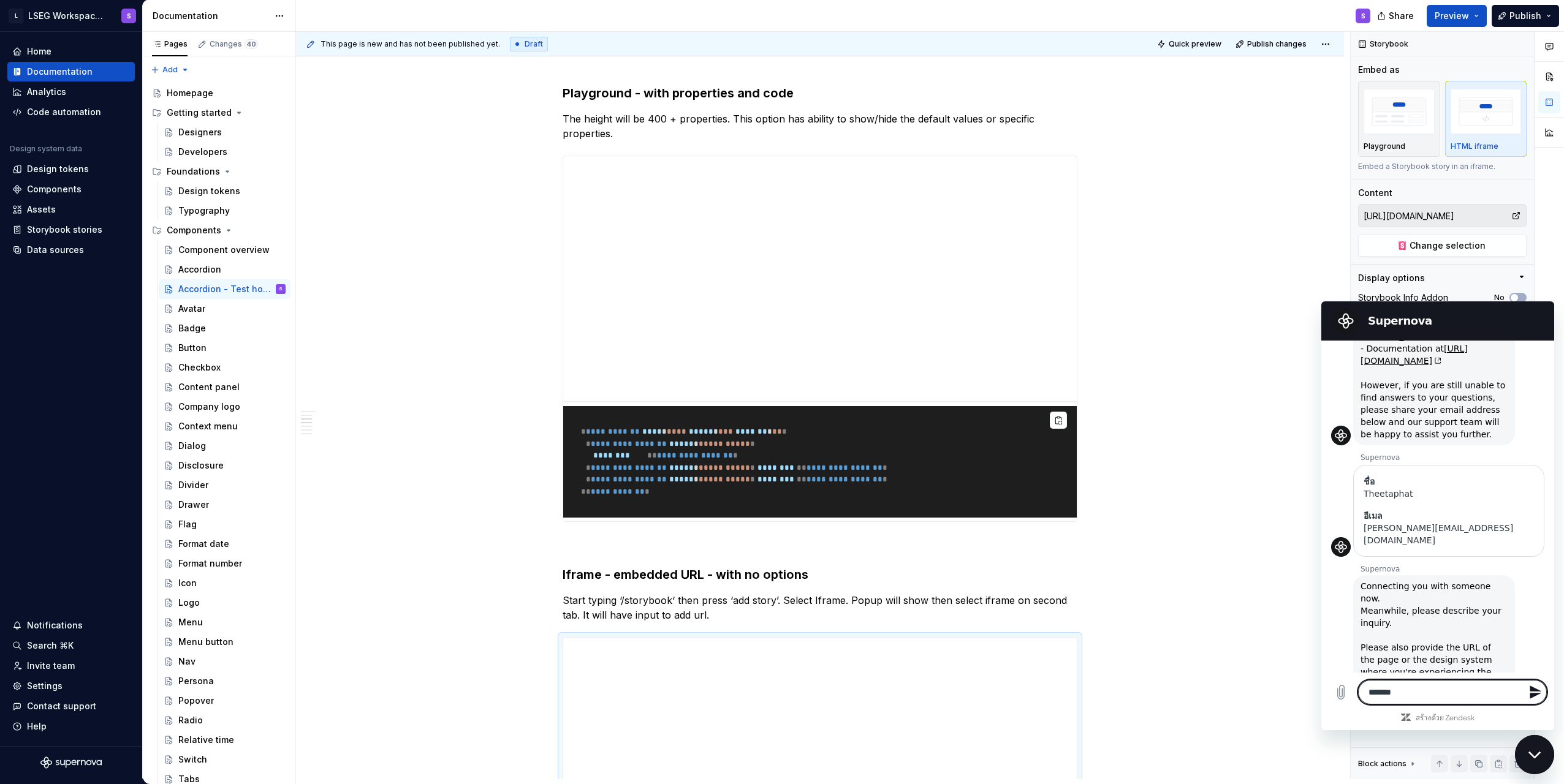
type textarea "*"
type textarea "********"
type textarea "*"
type textarea "**********"
type textarea "*"
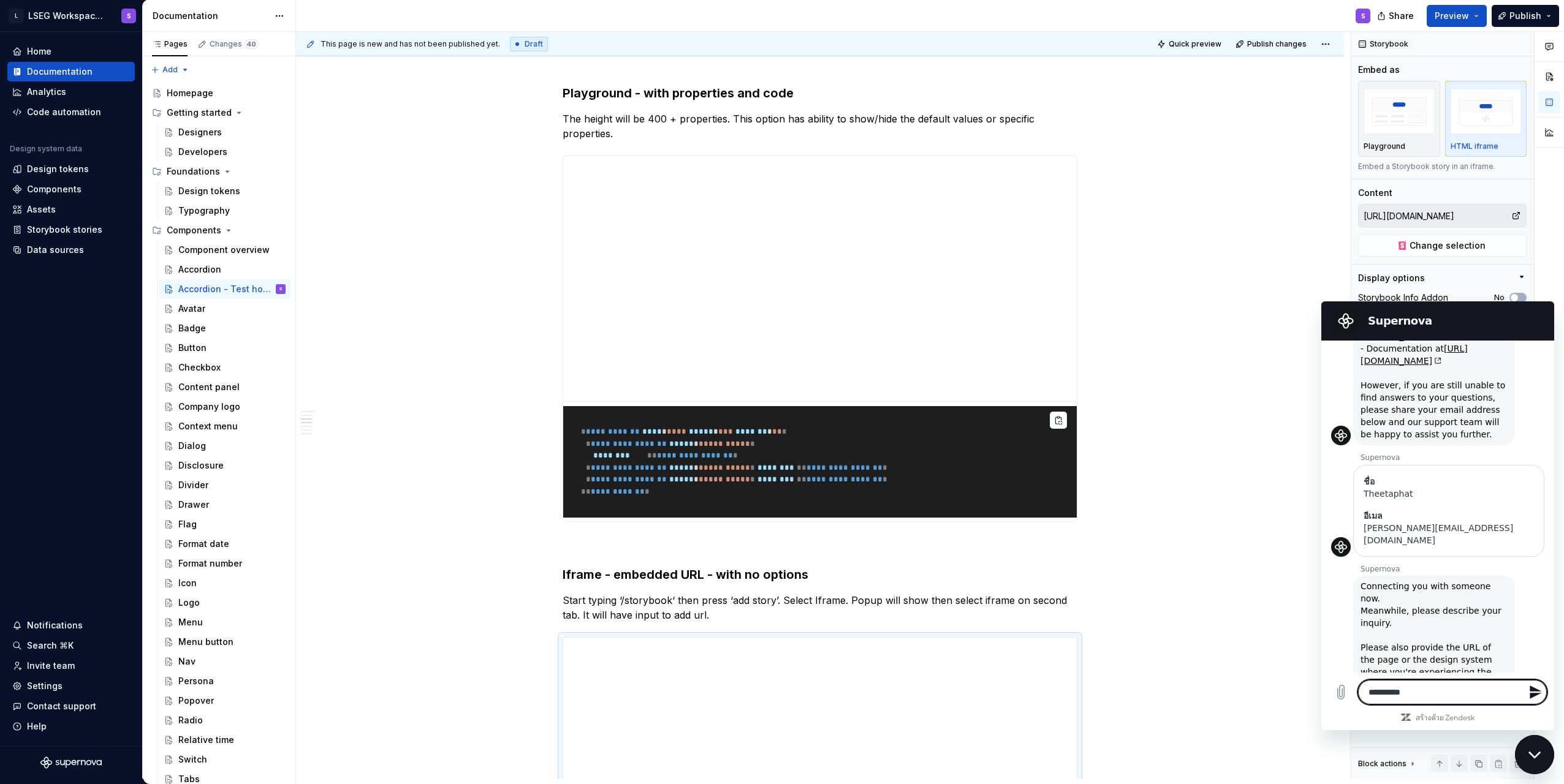
type textarea "**********"
type textarea "*"
type textarea "**********"
type textarea "*"
type textarea "********"
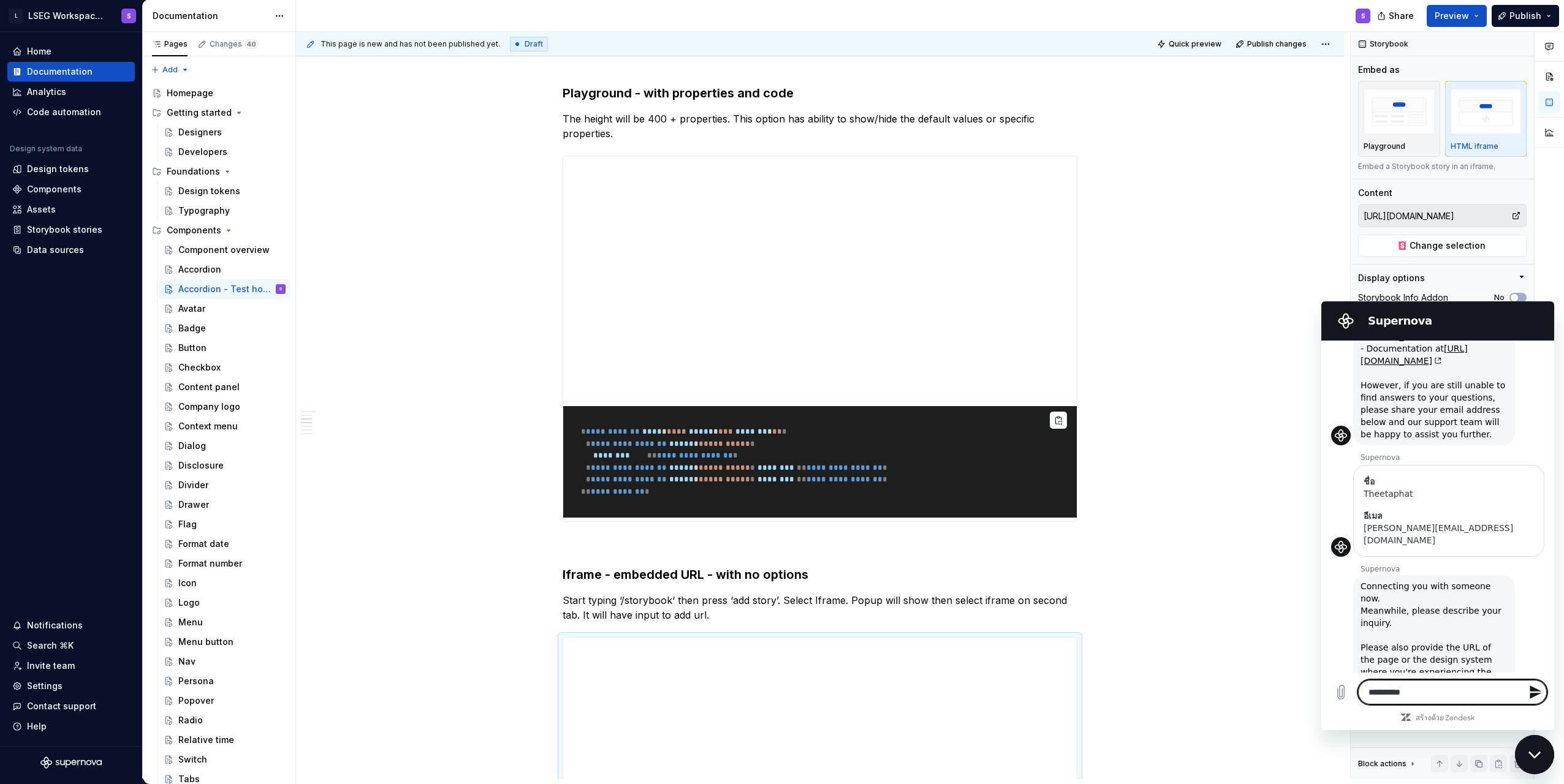
type textarea "*"
type textarea "**********"
type textarea "*"
type textarea "**********"
type textarea "*"
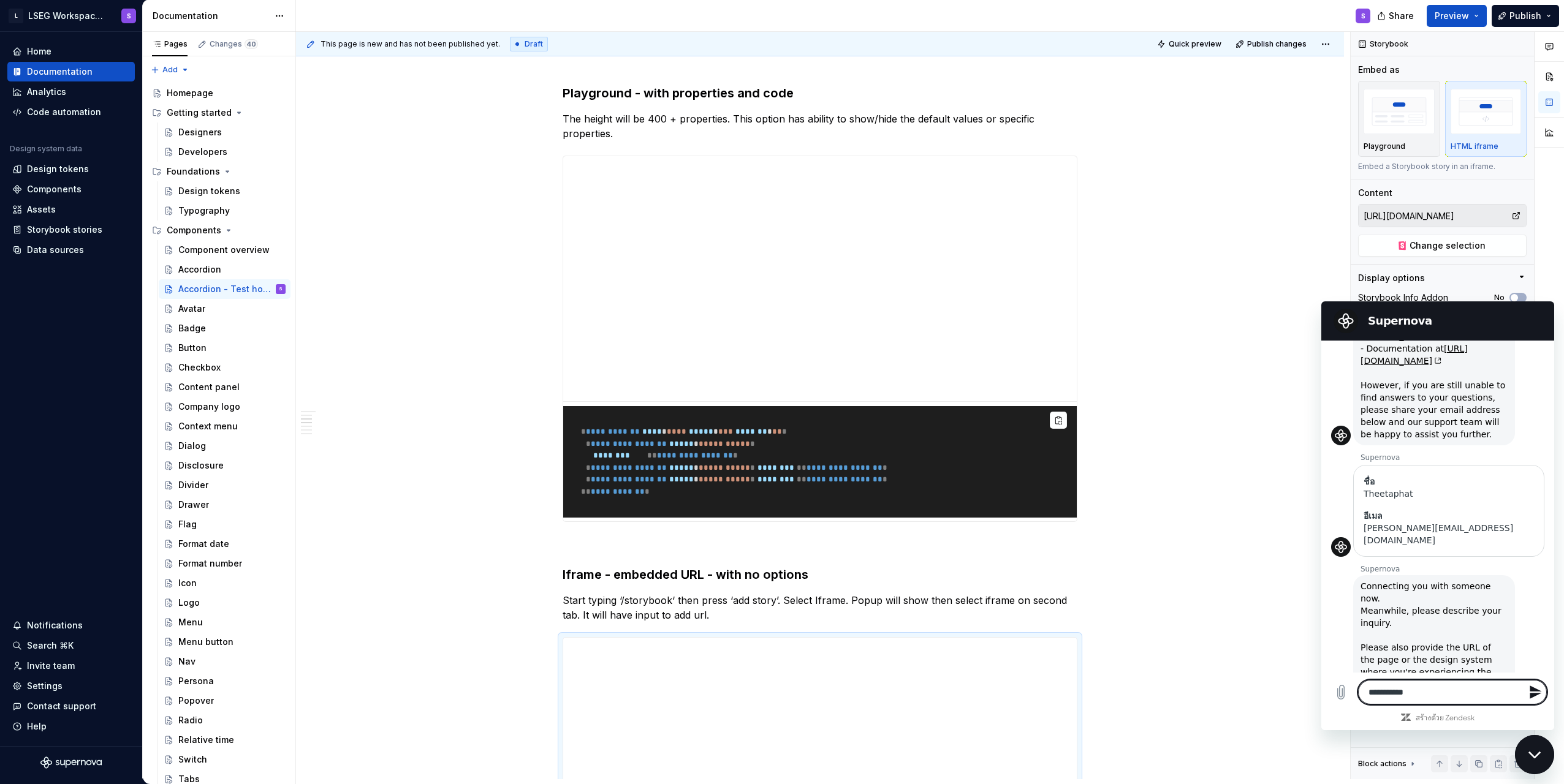
type textarea "**********"
type textarea "*"
type textarea "**********"
type textarea "*"
type textarea "**********"
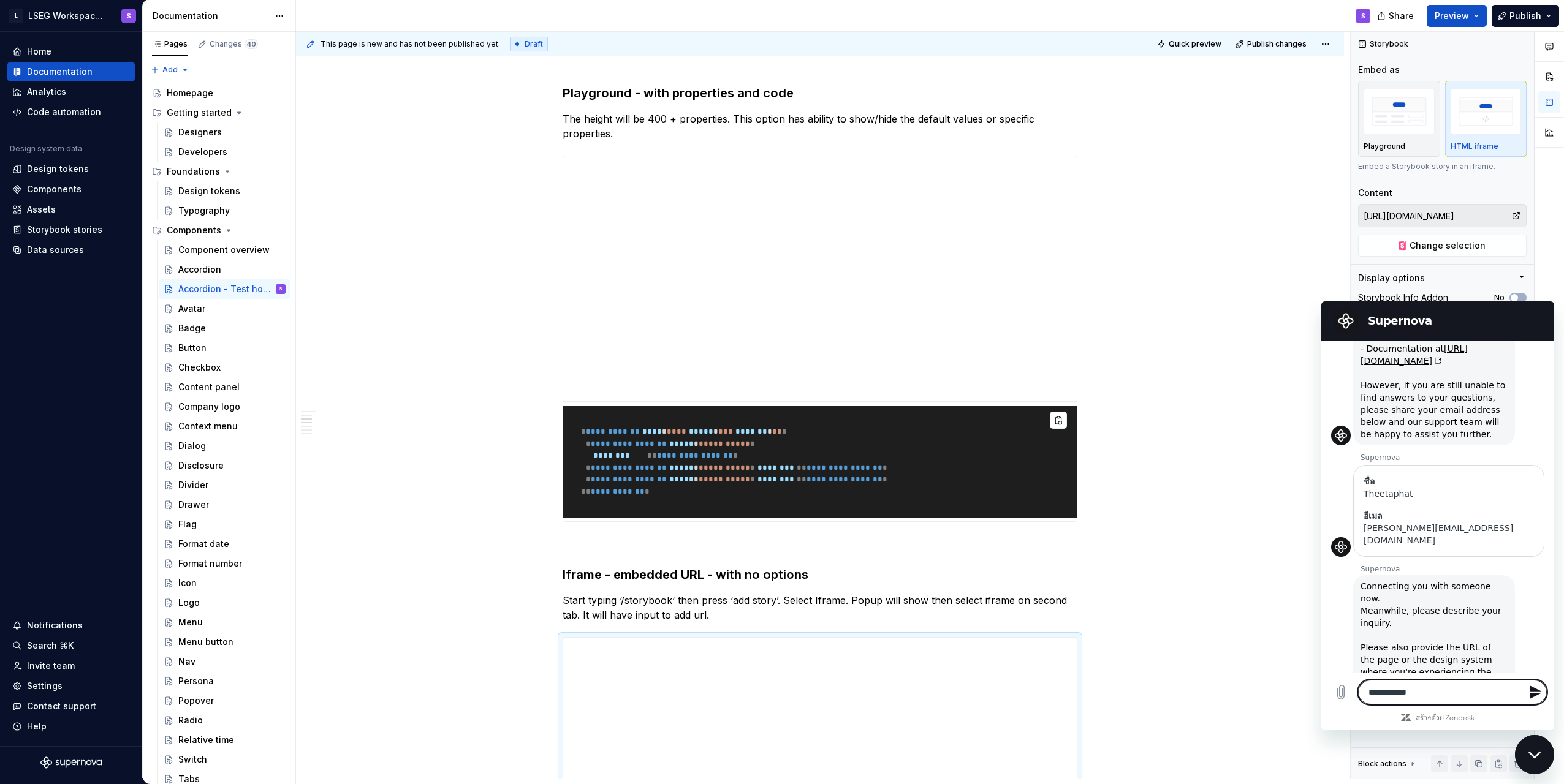
type textarea "*"
type textarea "**********"
type textarea "*"
type textarea "**********"
type textarea "*"
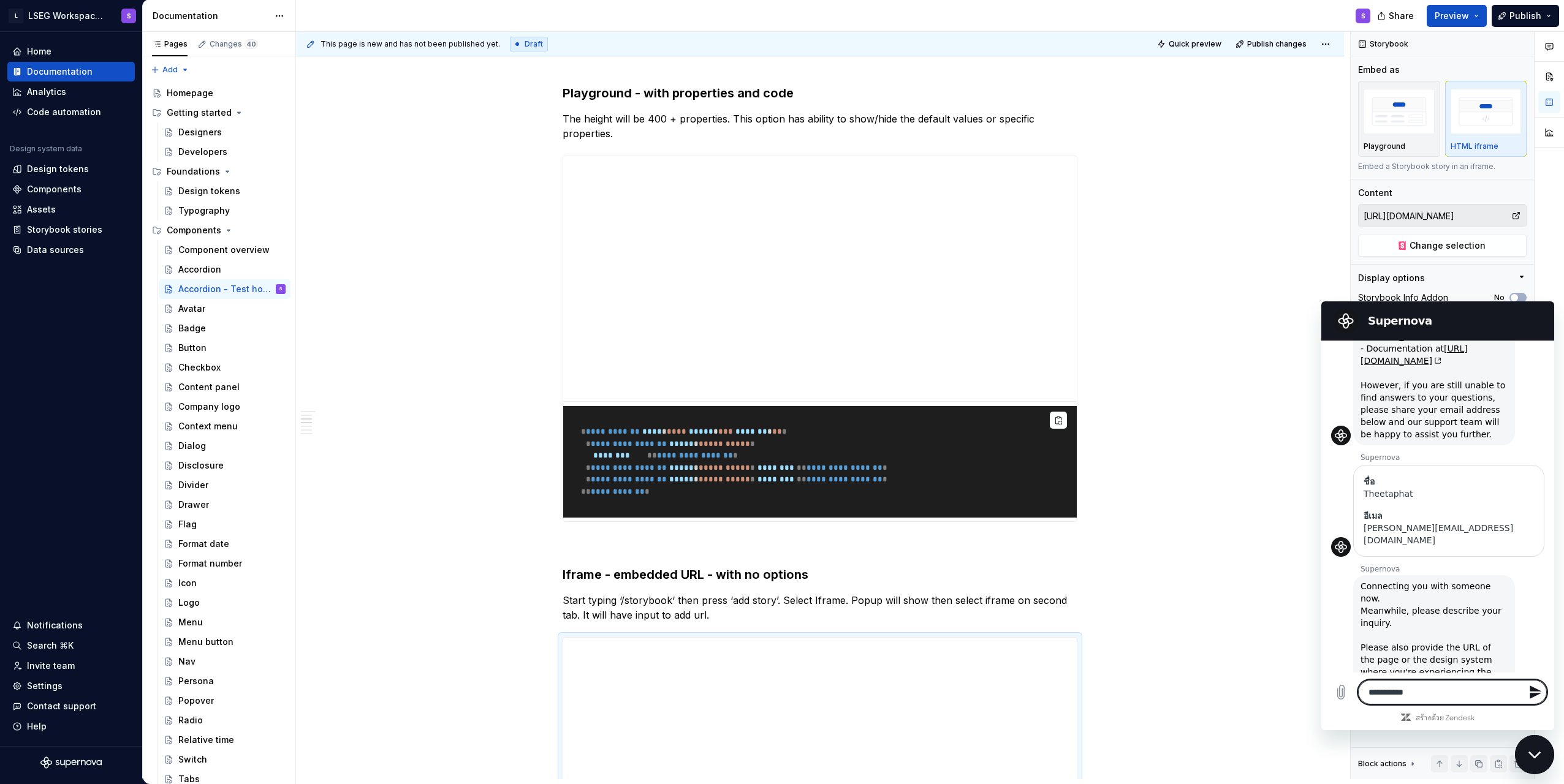
type textarea "**********"
type textarea "*"
type textarea "**********"
type textarea "*"
type textarea "**********"
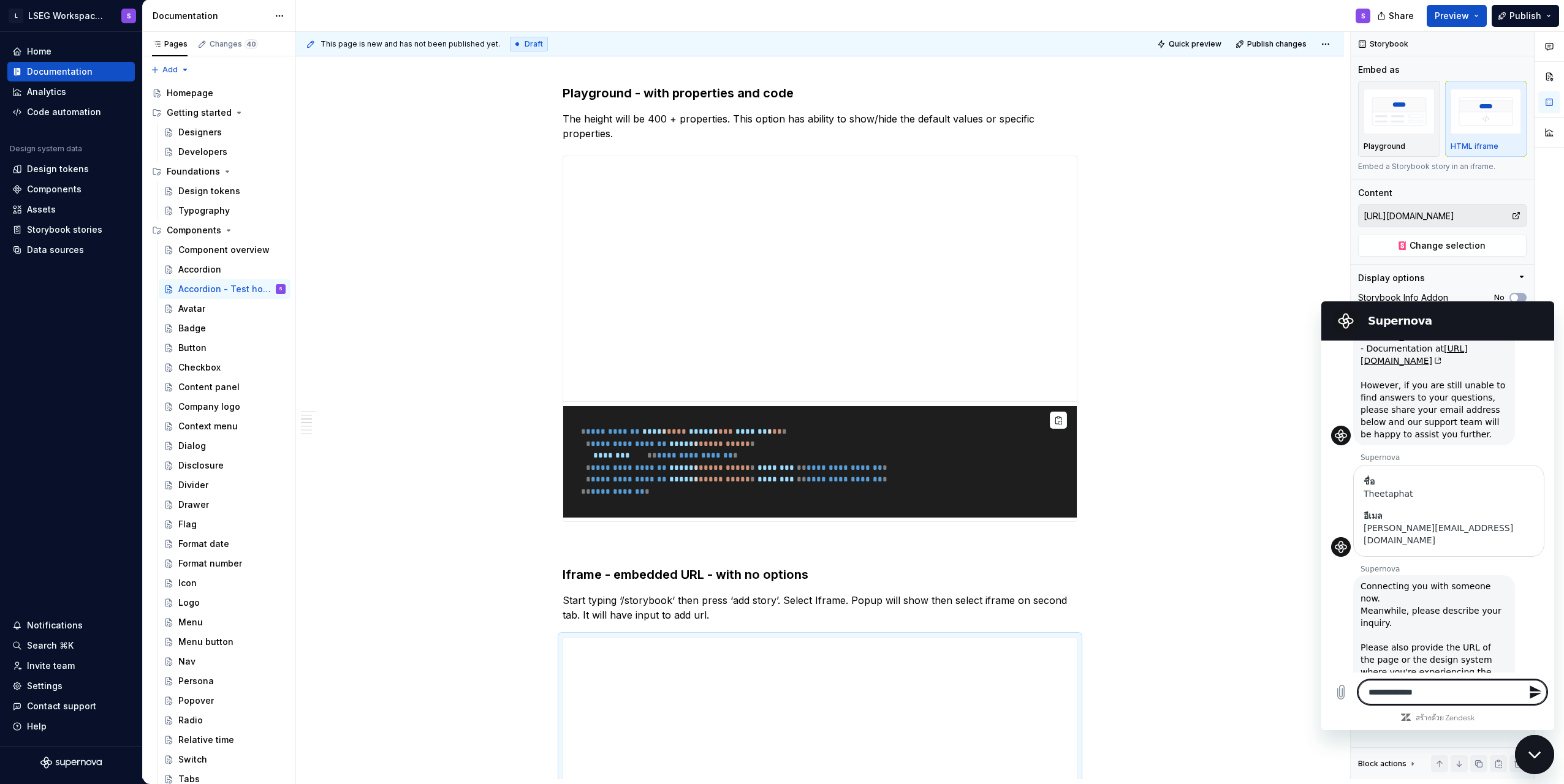
type textarea "*"
type textarea "**********"
type textarea "*"
type textarea "**********"
type textarea "*"
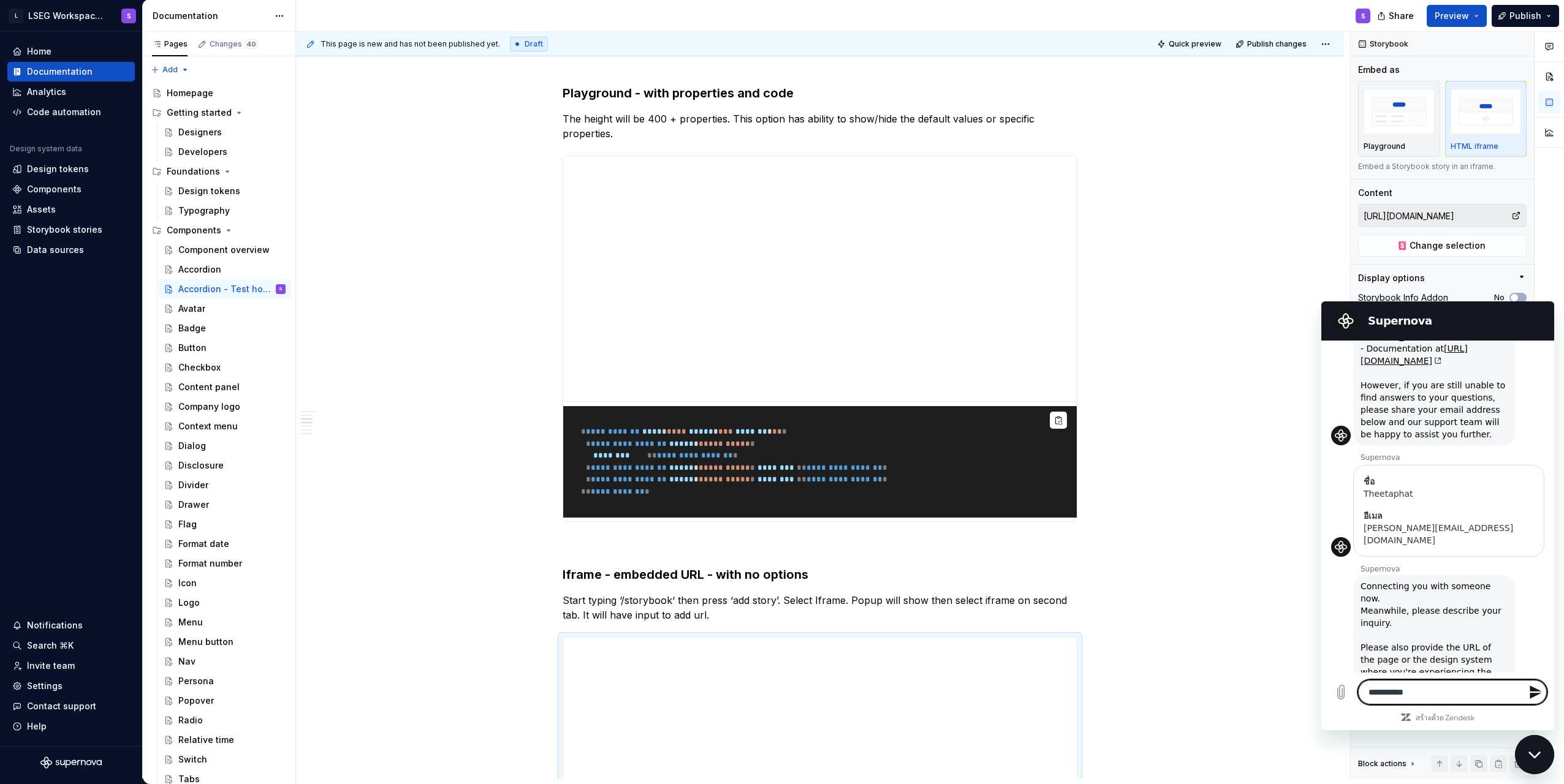
type textarea "**********"
type textarea "*"
type textarea "********"
type textarea "*"
type textarea "**********"
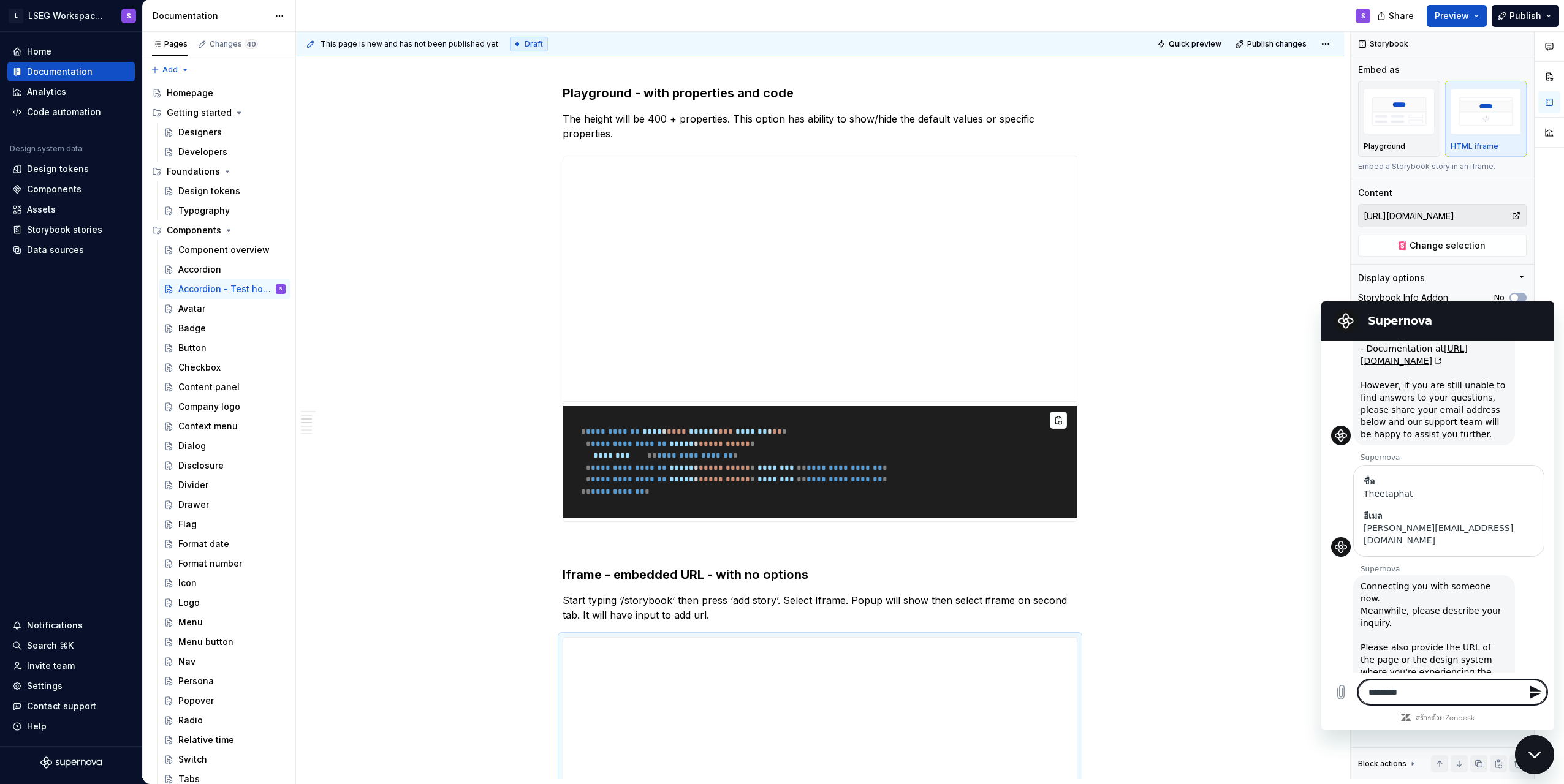
type textarea "*"
type textarea "**********"
type textarea "*"
type textarea "**********"
type textarea "*"
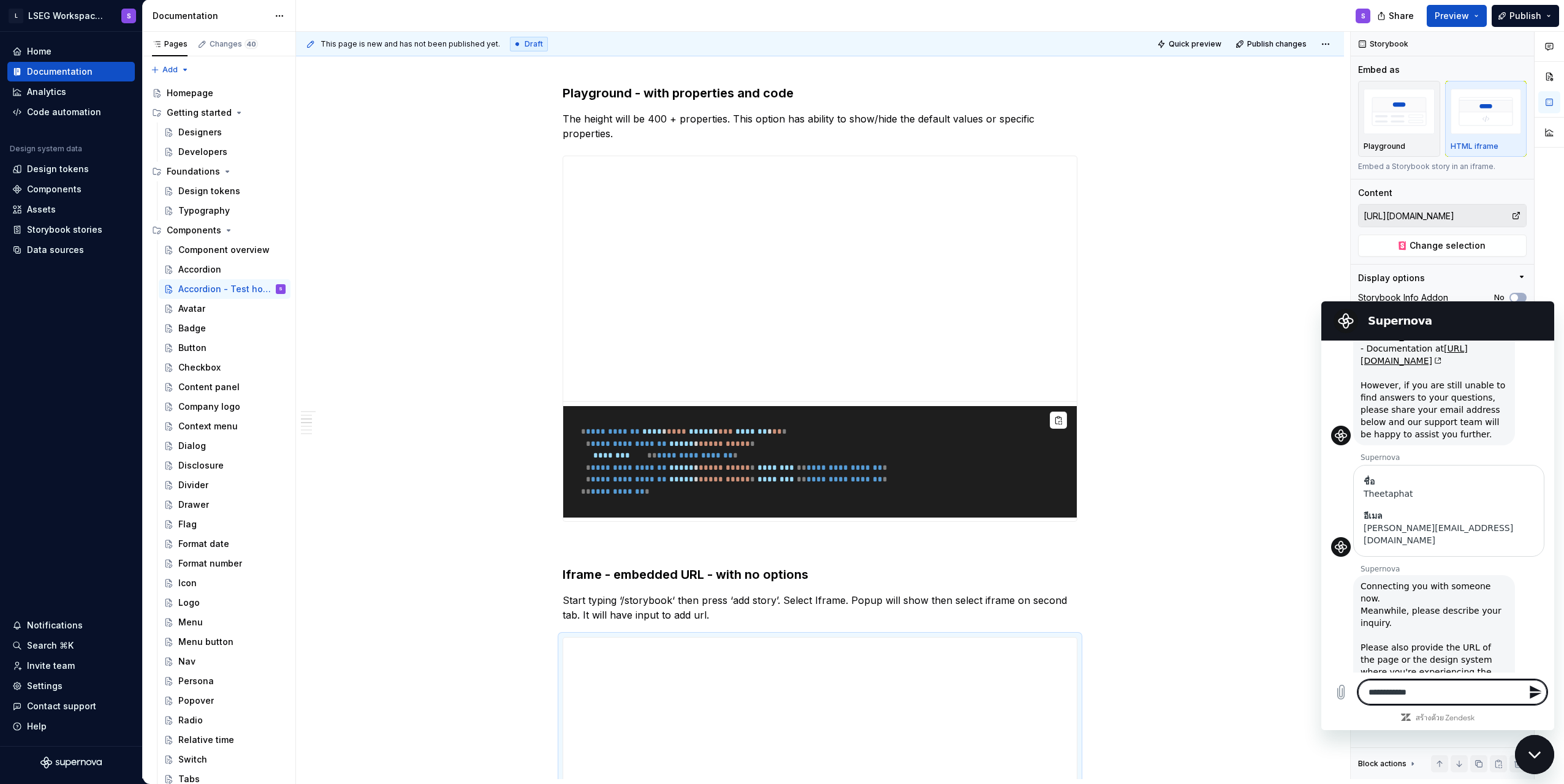
type textarea "**********"
type textarea "*"
type textarea "**********"
type textarea "*"
type textarea "**********"
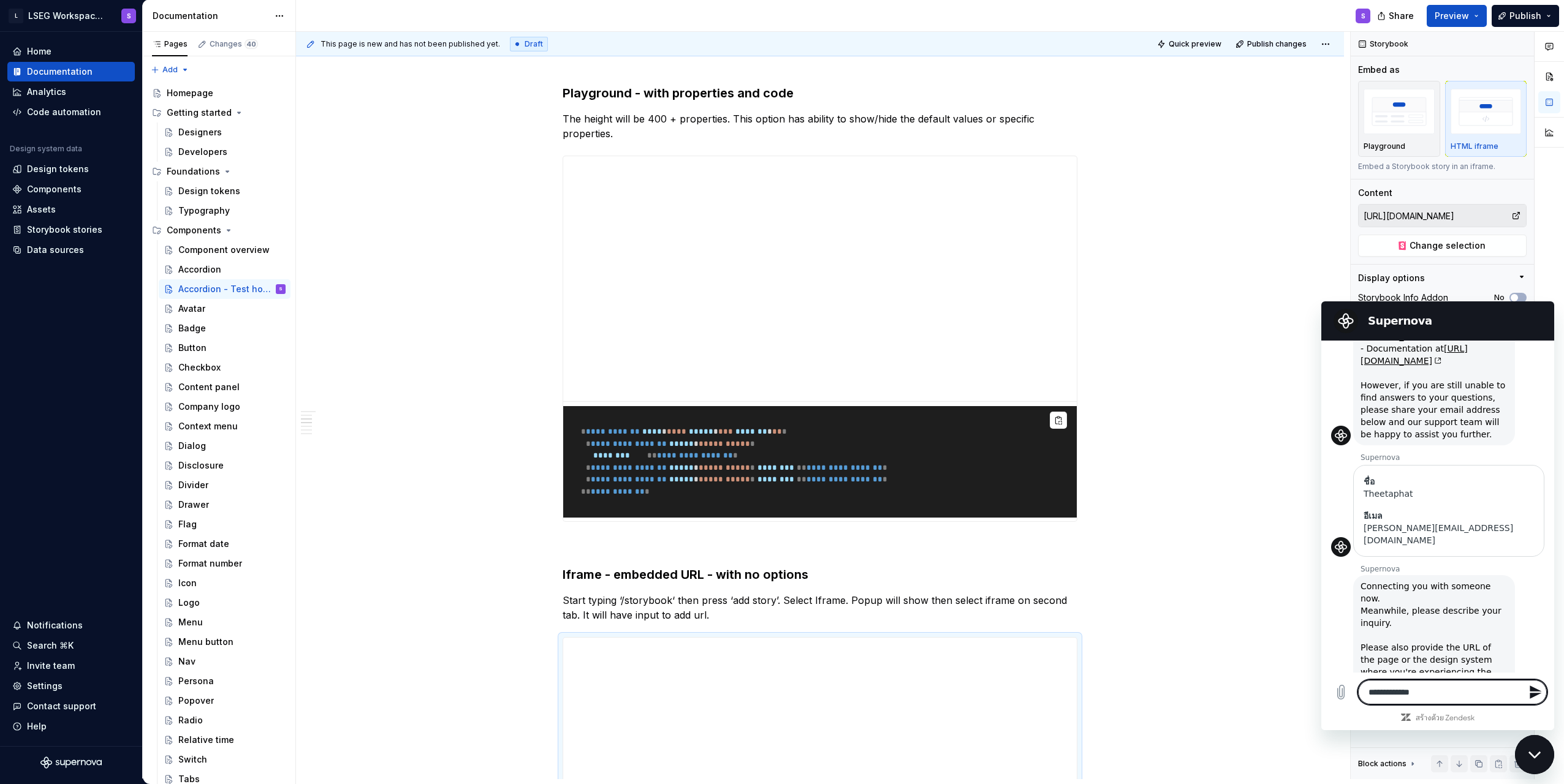
type textarea "*"
type textarea "**********"
type textarea "*"
type textarea "**********"
type textarea "*"
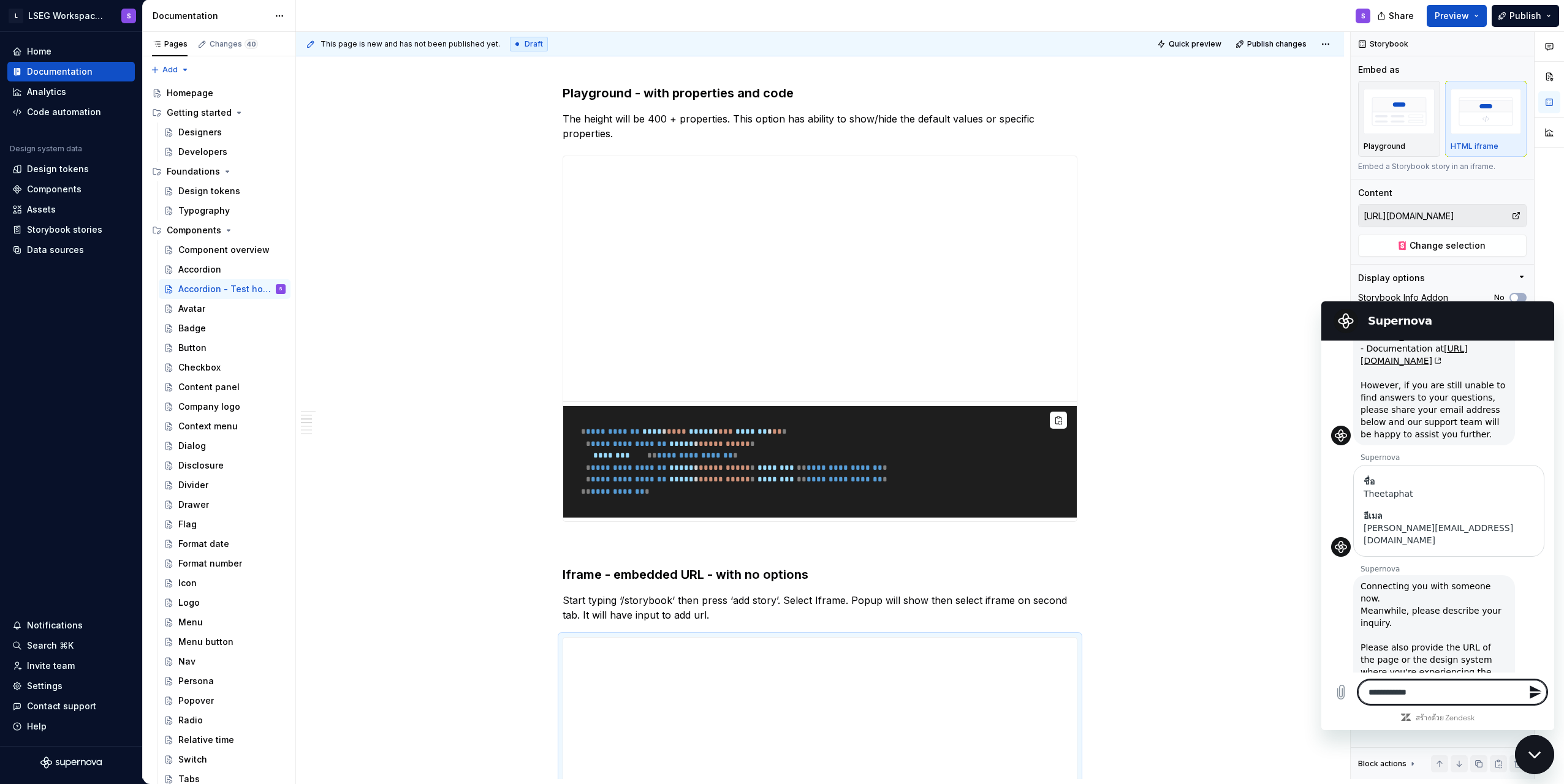
type textarea "**********"
type textarea "*"
type textarea "**********"
type textarea "*"
type textarea "**********"
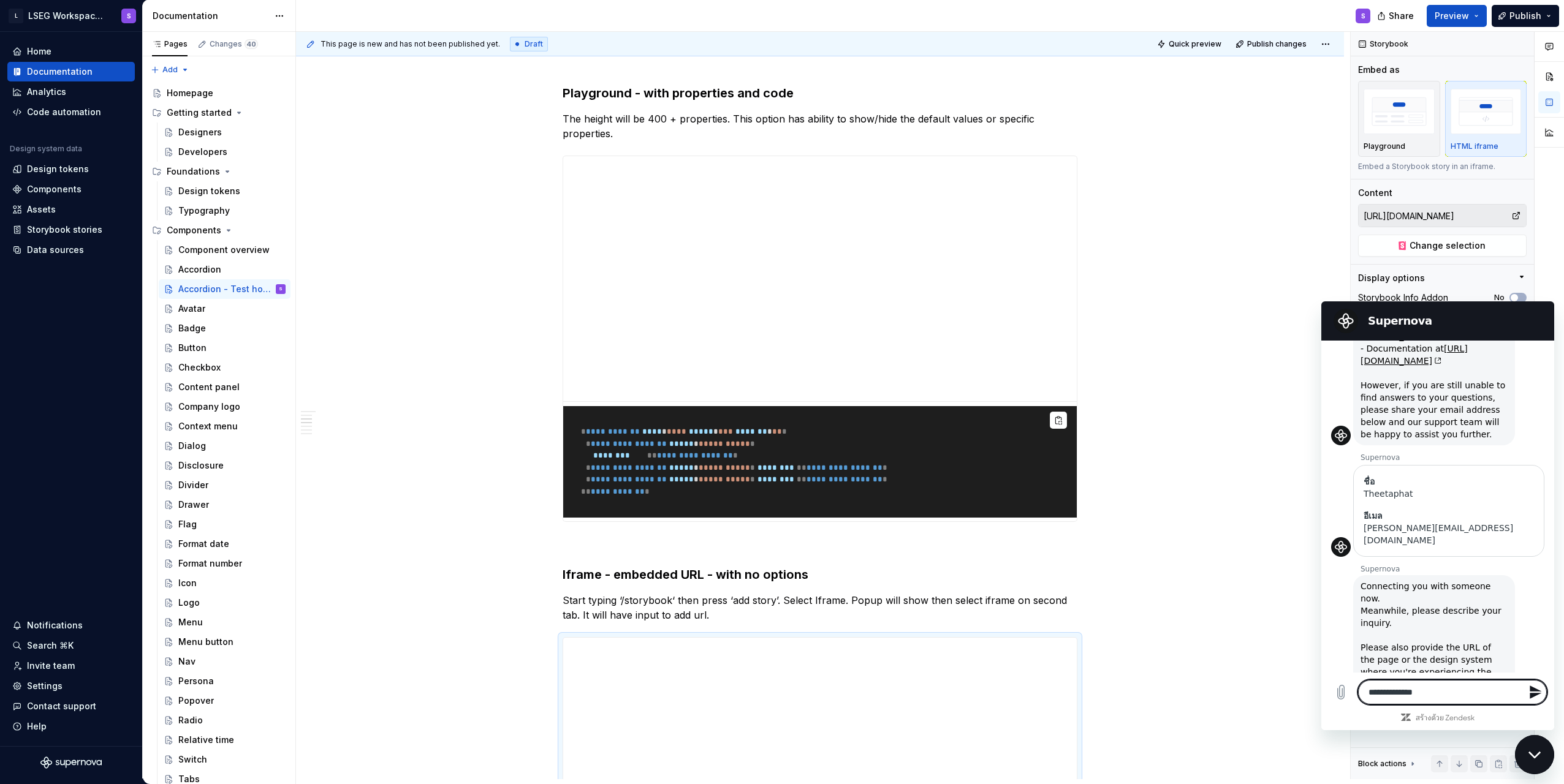
type textarea "*"
type textarea "**********"
type textarea "*"
type textarea "**********"
type textarea "*"
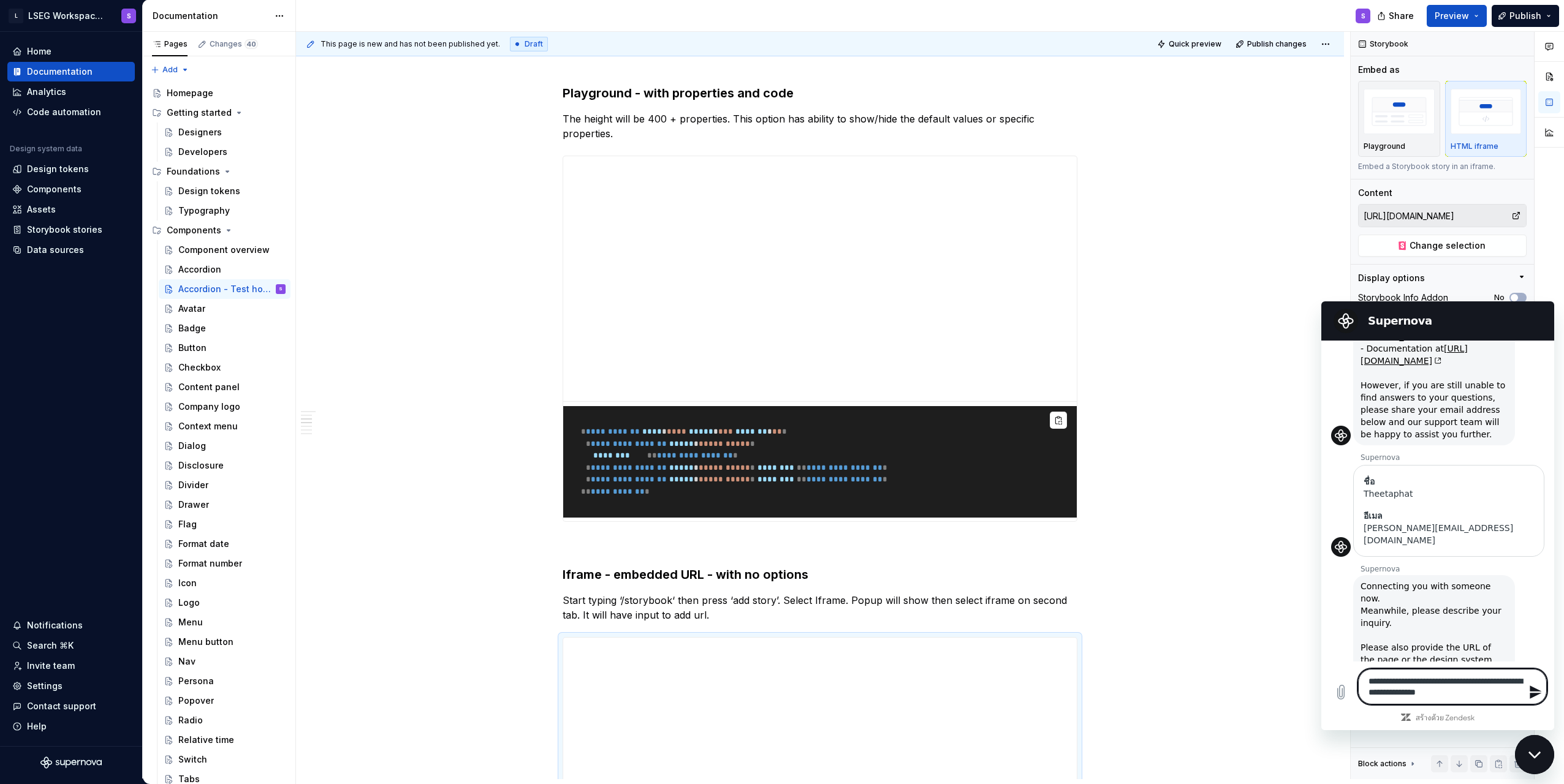
paste textarea "**********"
click at [778, 663] on textarea "**********" at bounding box center [1453, 670] width 189 height 68
click at [778, 697] on textarea "**********" at bounding box center [1453, 670] width 189 height 68
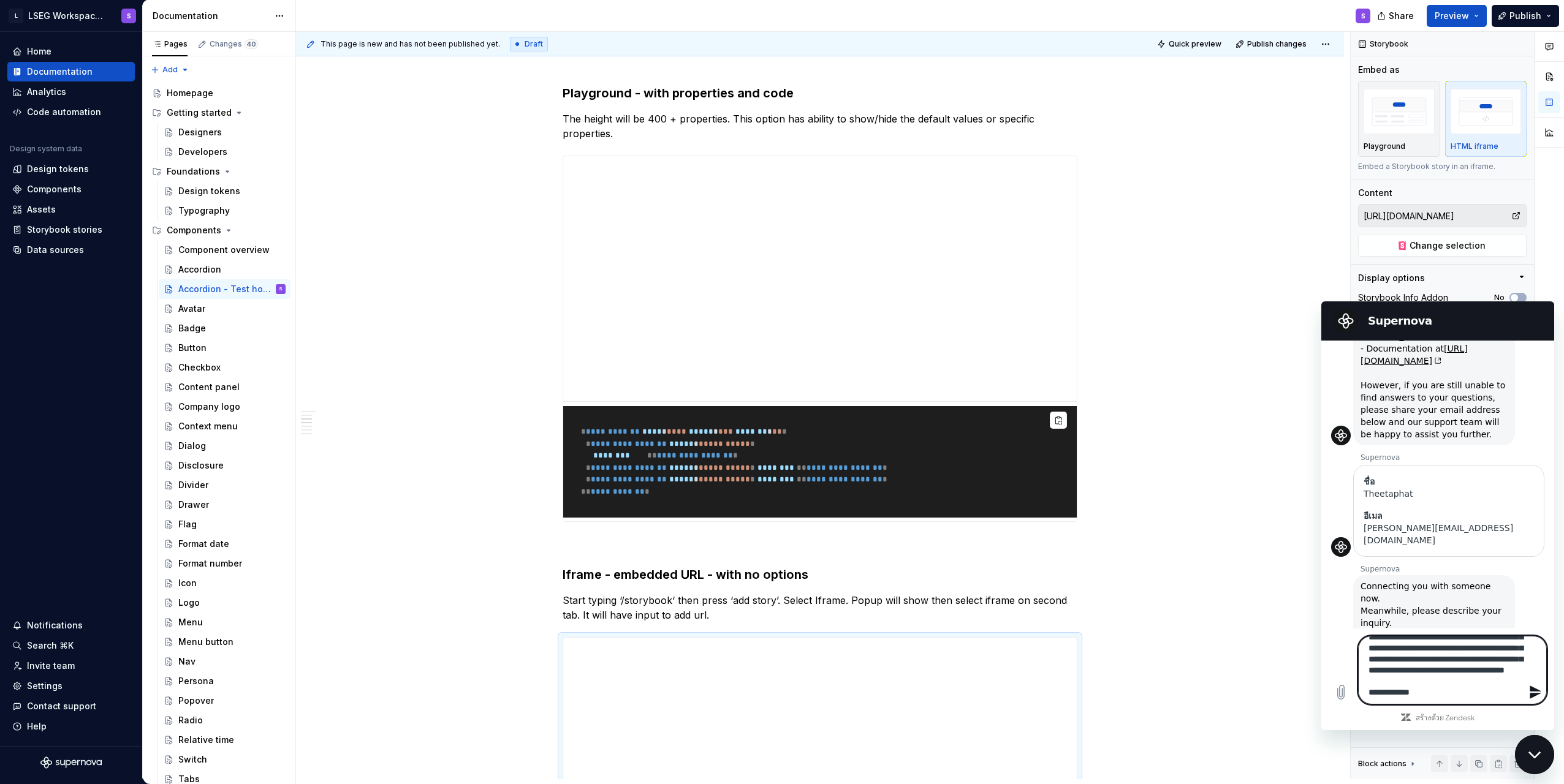
scroll to position [43, 0]
click at [778, 672] on textarea "**********" at bounding box center [1453, 670] width 189 height 68
click at [778, 689] on textarea "**********" at bounding box center [1453, 670] width 189 height 68
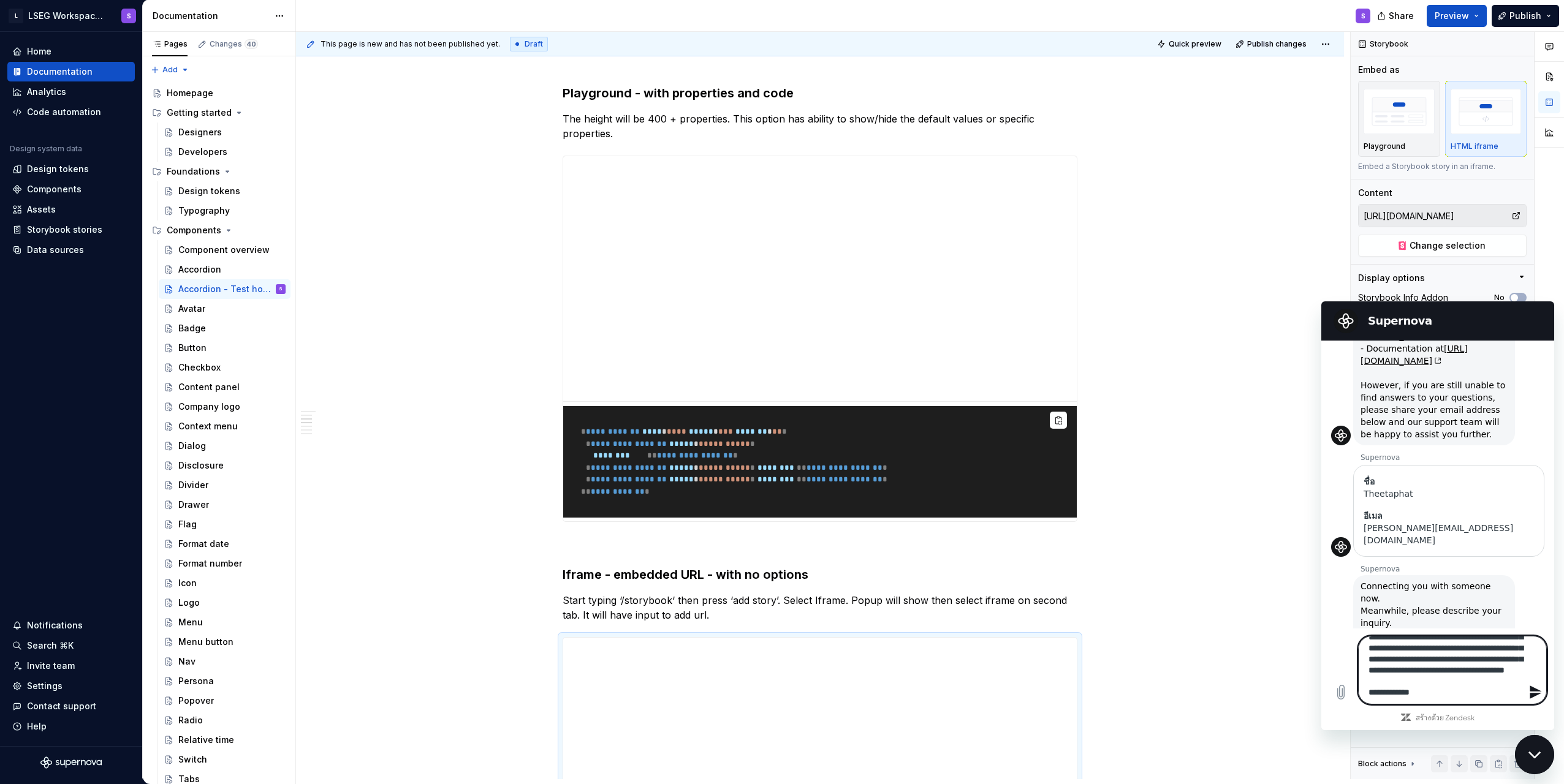
paste textarea "********"
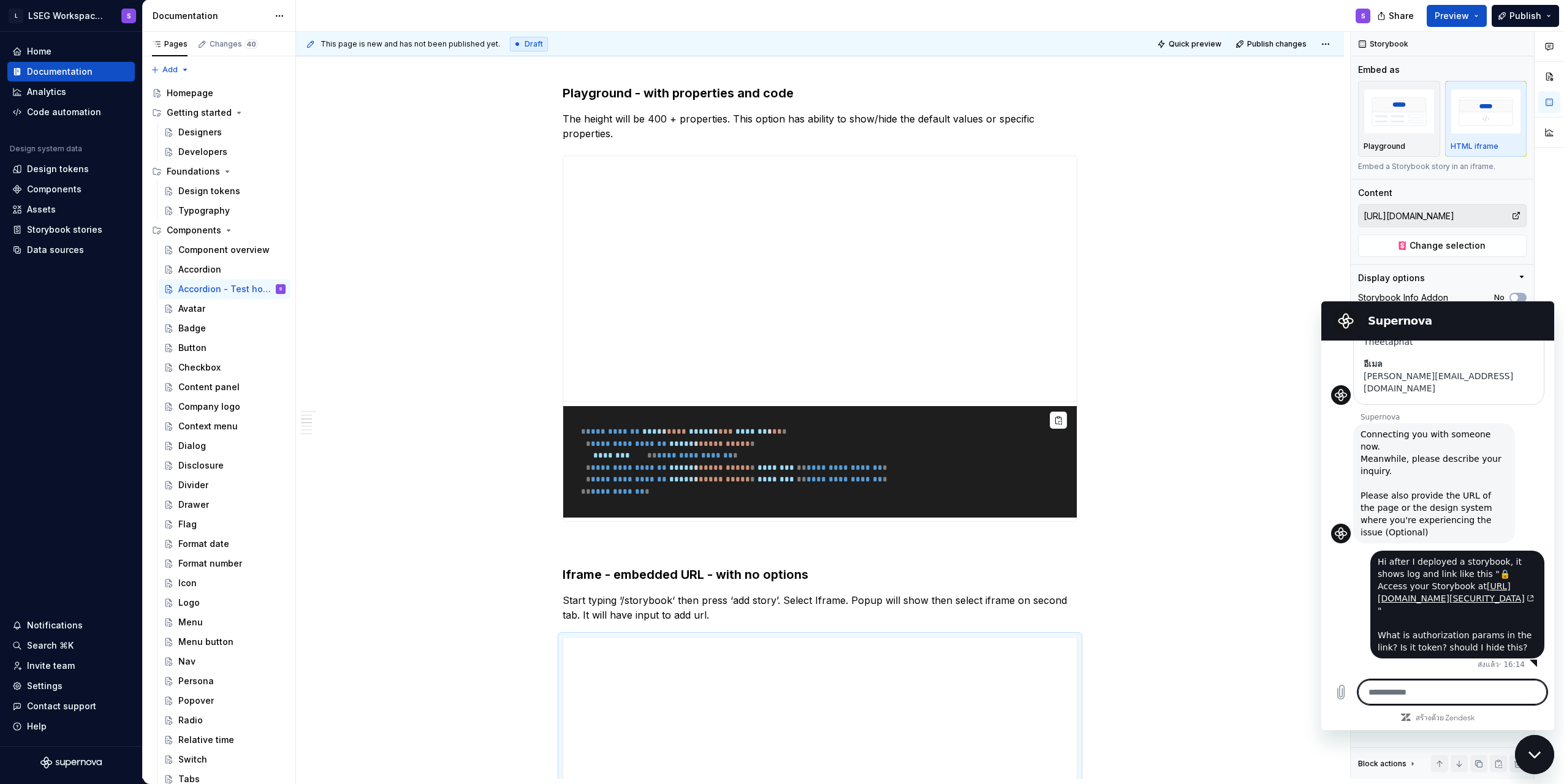
scroll to position [337, 0]
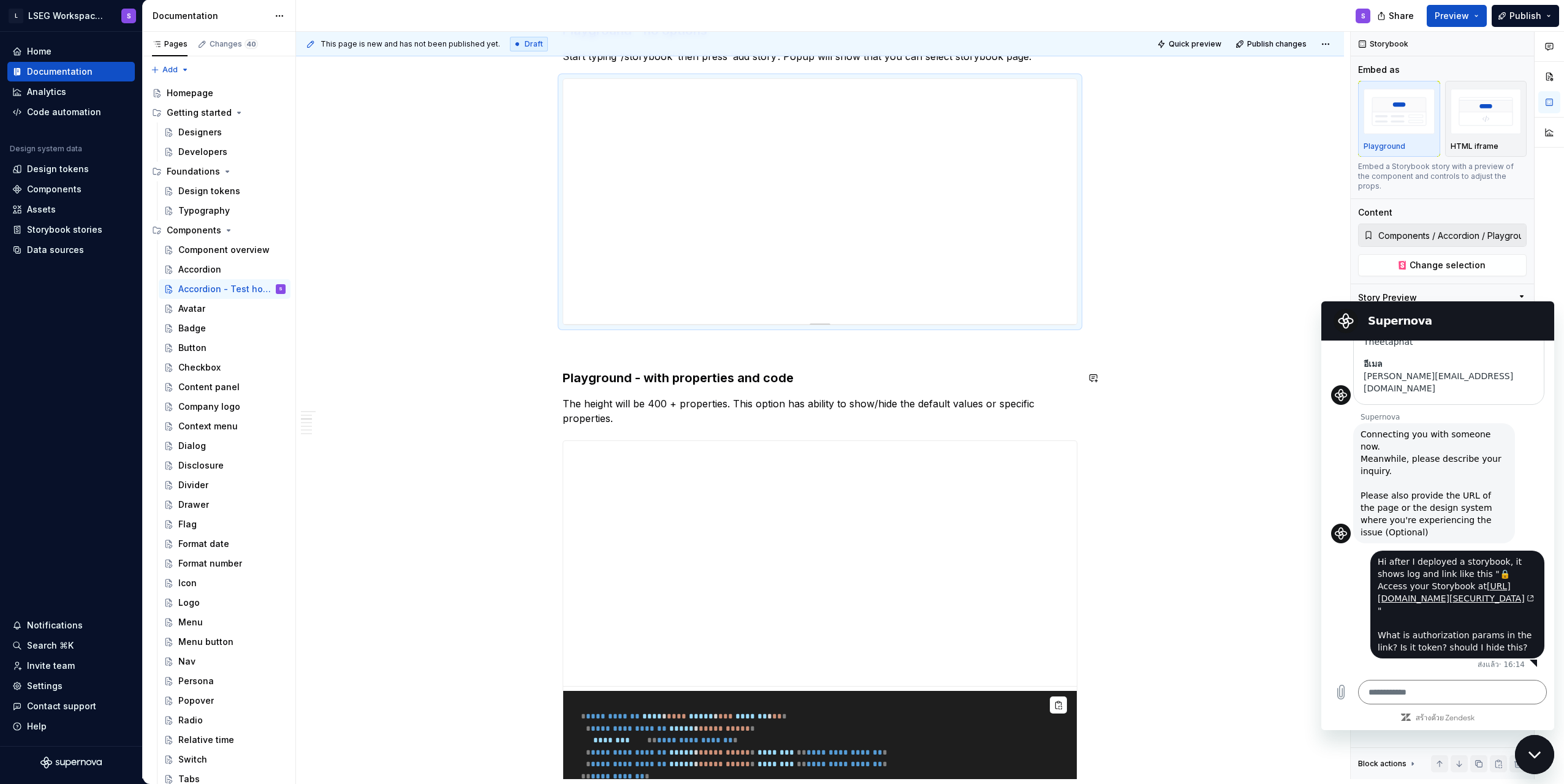
scroll to position [368, 0]
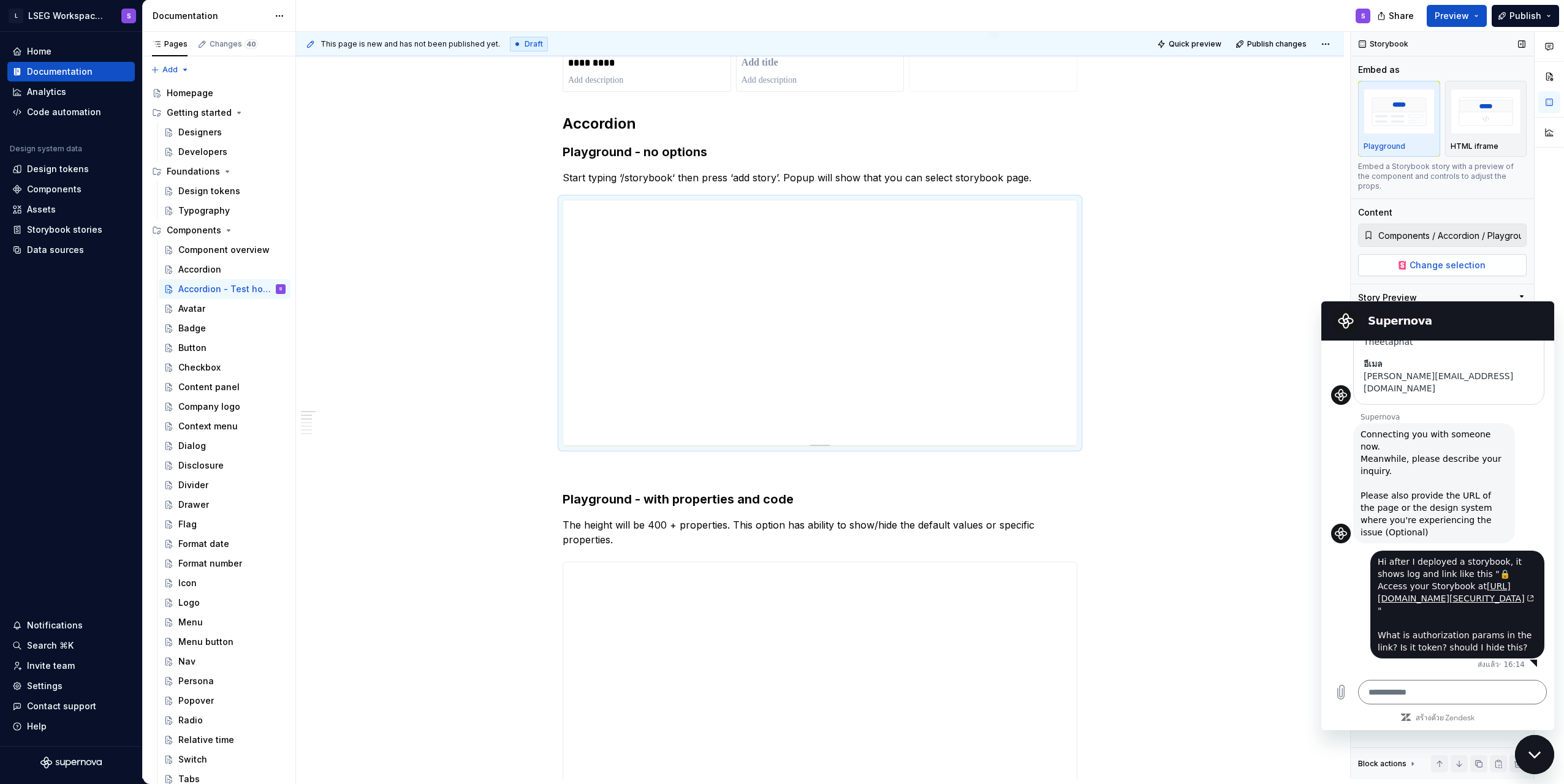
click at [778, 259] on span "Change selection" at bounding box center [1447, 265] width 76 height 12
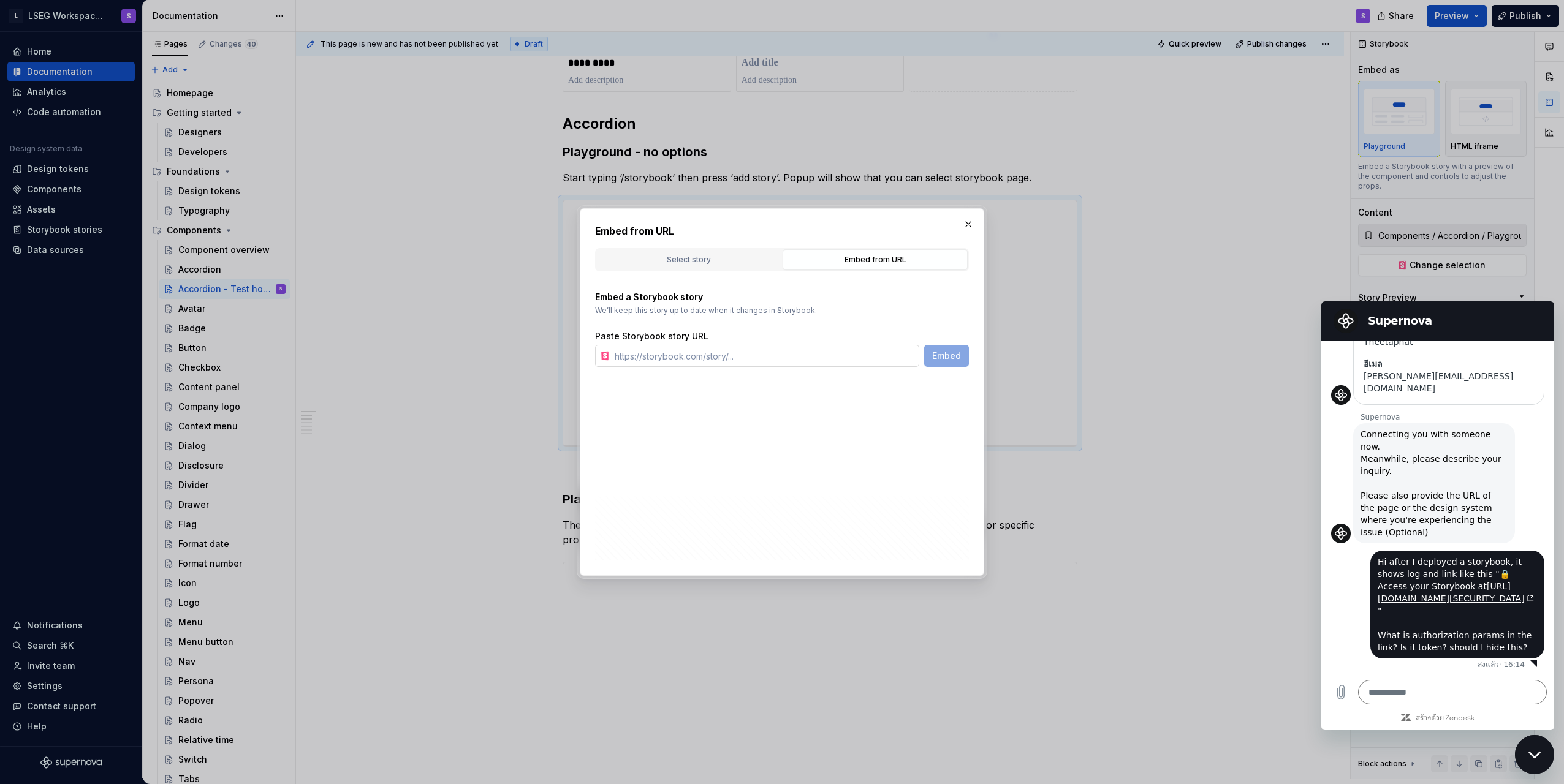
click at [769, 358] on input "text" at bounding box center [765, 355] width 310 height 22
click at [683, 261] on div "Select story" at bounding box center [689, 259] width 176 height 12
click at [637, 553] on div "1 story (max 1)" at bounding box center [645, 551] width 100 height 10
click at [645, 551] on div "1 story (max 1)" at bounding box center [645, 551] width 100 height 10
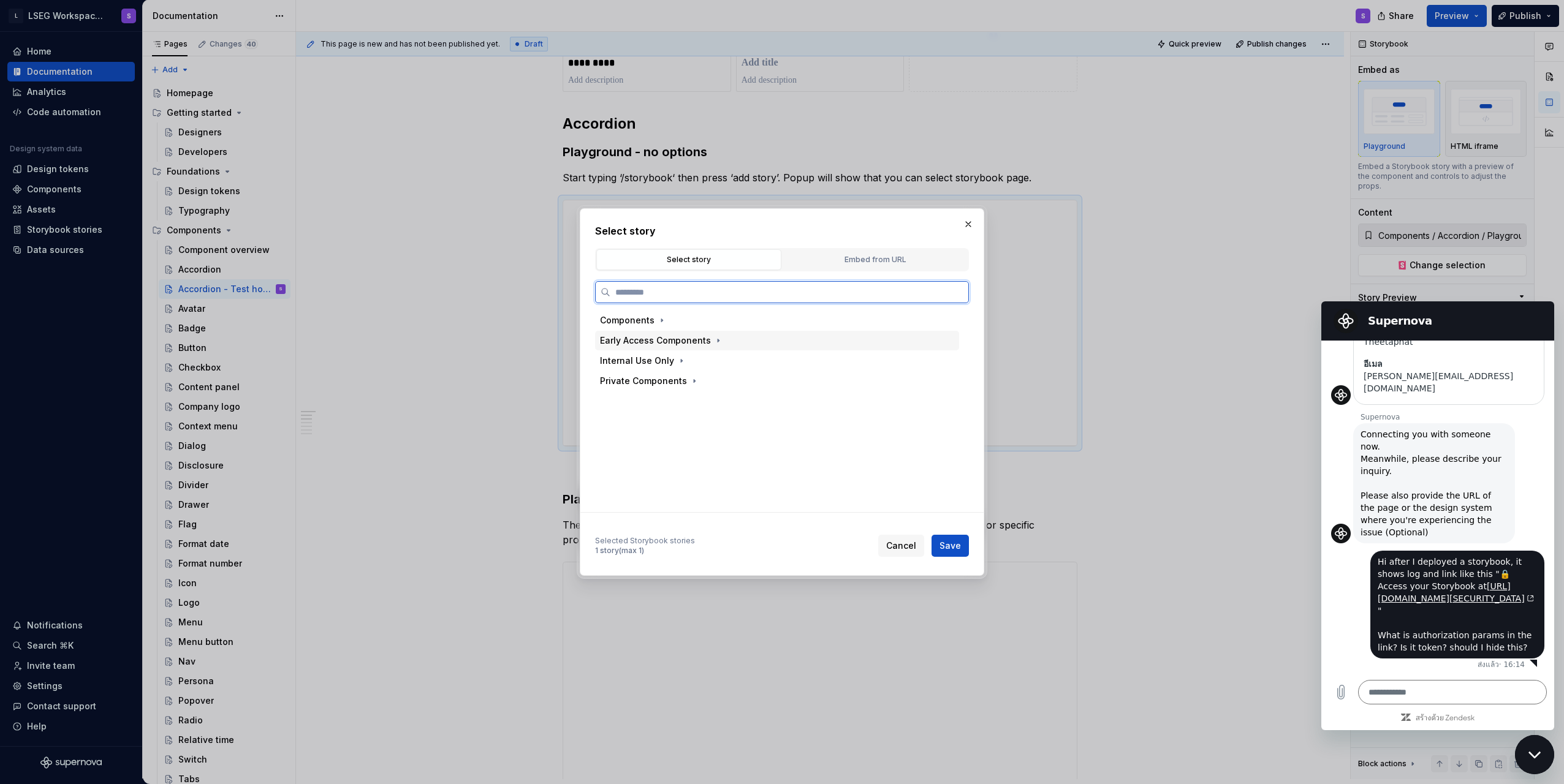
click at [652, 324] on div "Components" at bounding box center [627, 320] width 55 height 12
click at [676, 373] on div "Stack layout" at bounding box center [652, 372] width 53 height 12
click at [665, 389] on div "Default" at bounding box center [654, 392] width 32 height 12
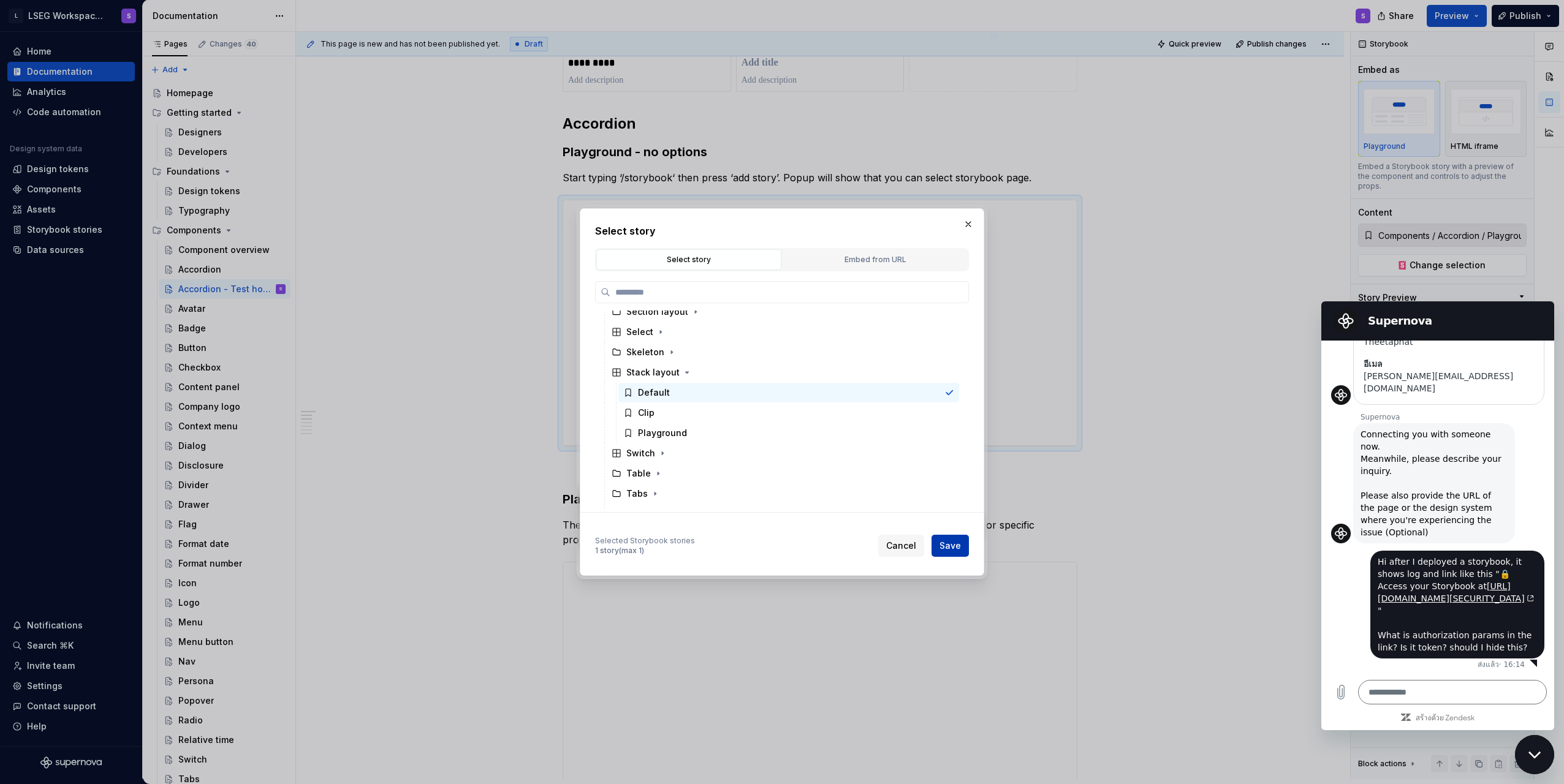
click at [778, 551] on span "Save" at bounding box center [950, 545] width 21 height 12
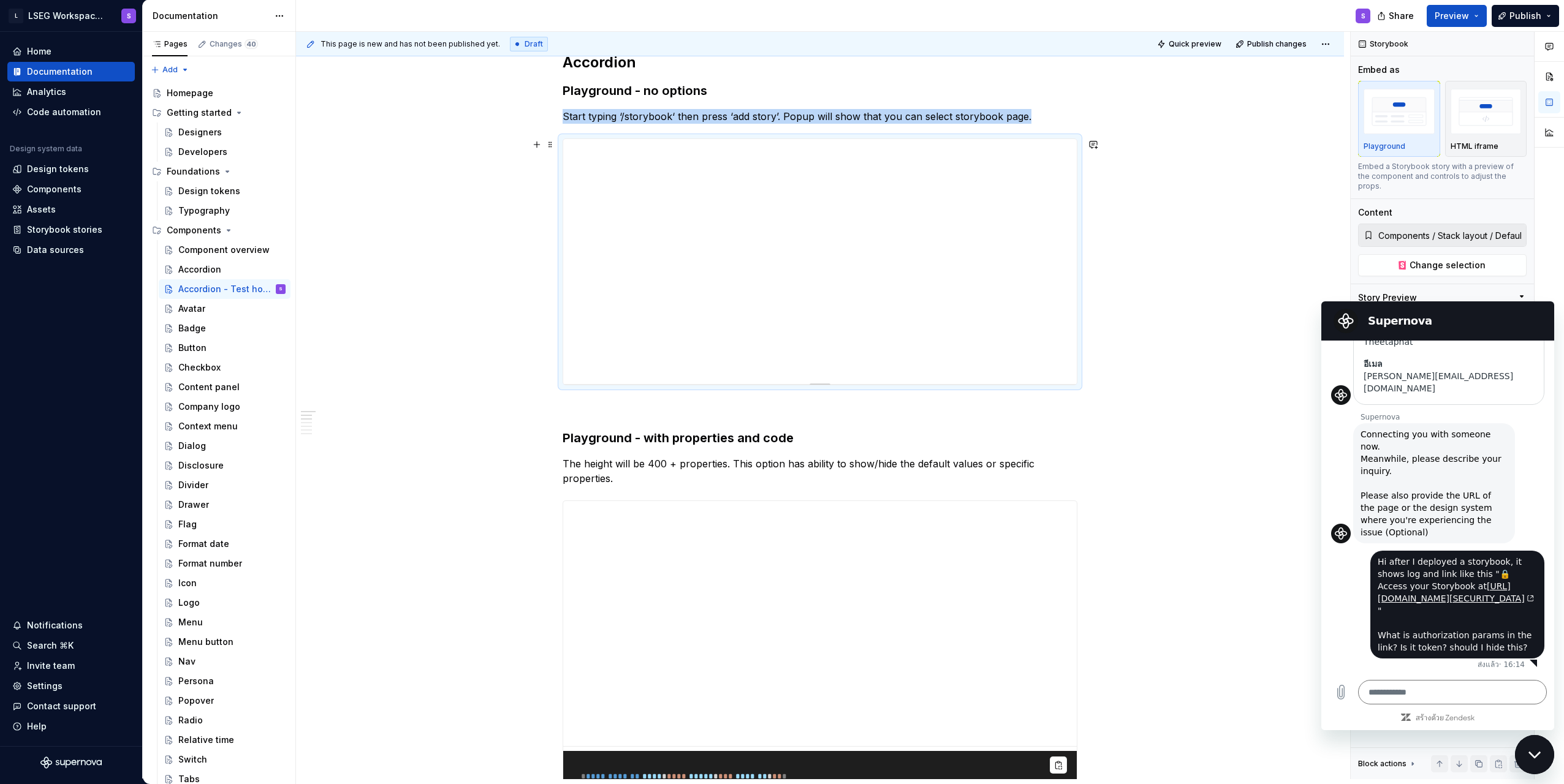
scroll to position [368, 0]
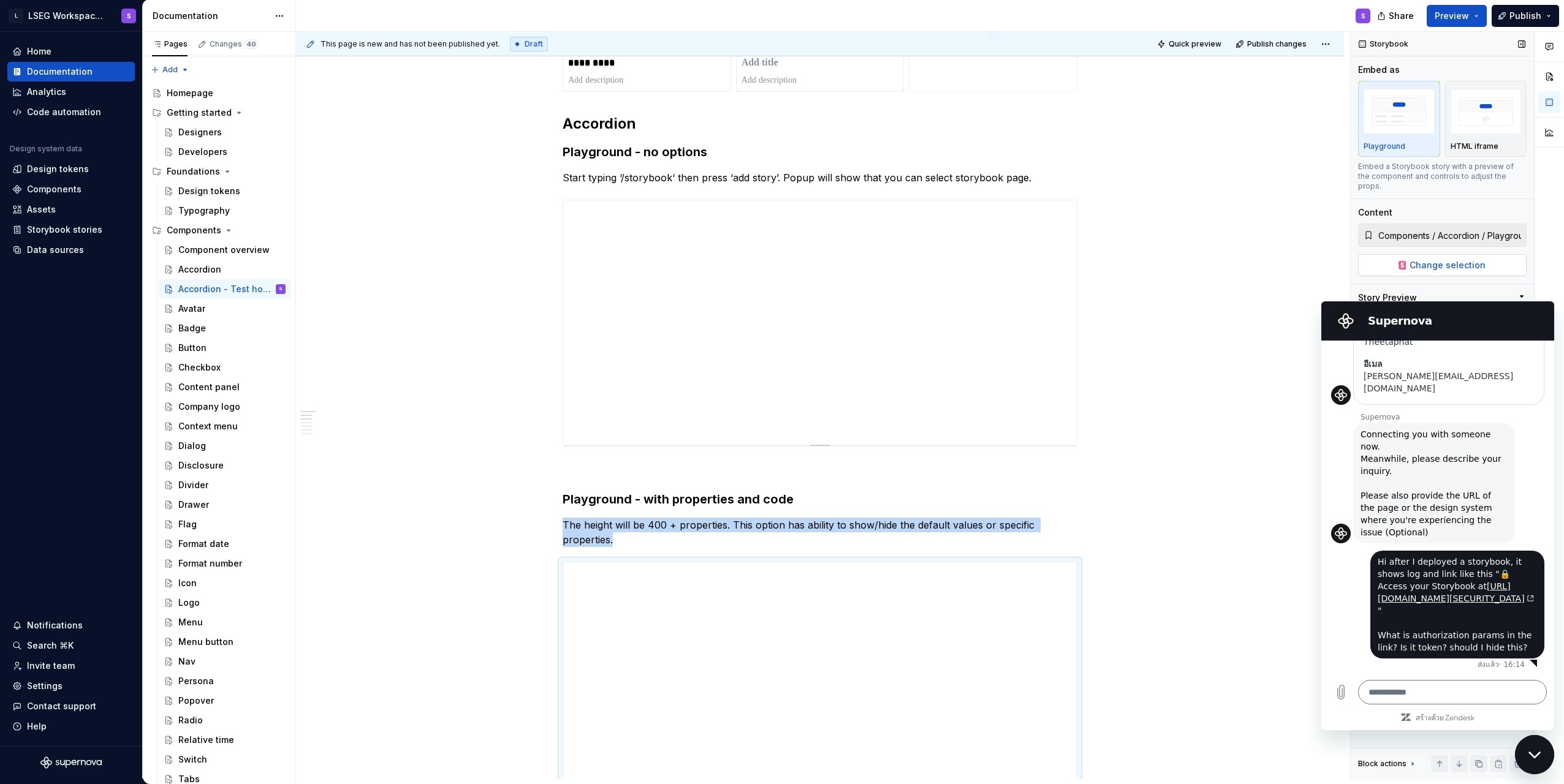
click at [778, 259] on span "Change selection" at bounding box center [1447, 265] width 76 height 12
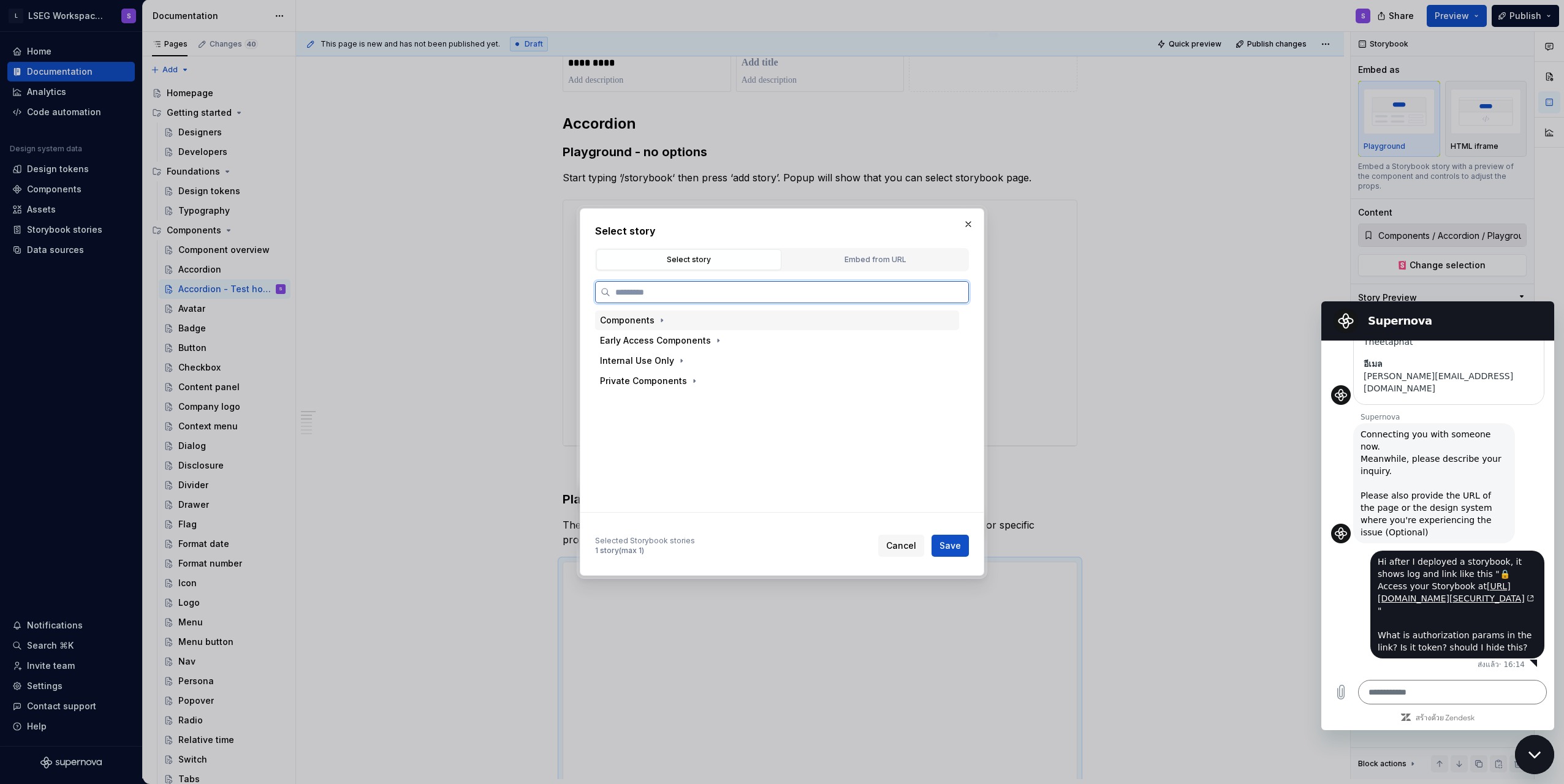
click at [680, 320] on div "Components" at bounding box center [777, 320] width 364 height 20
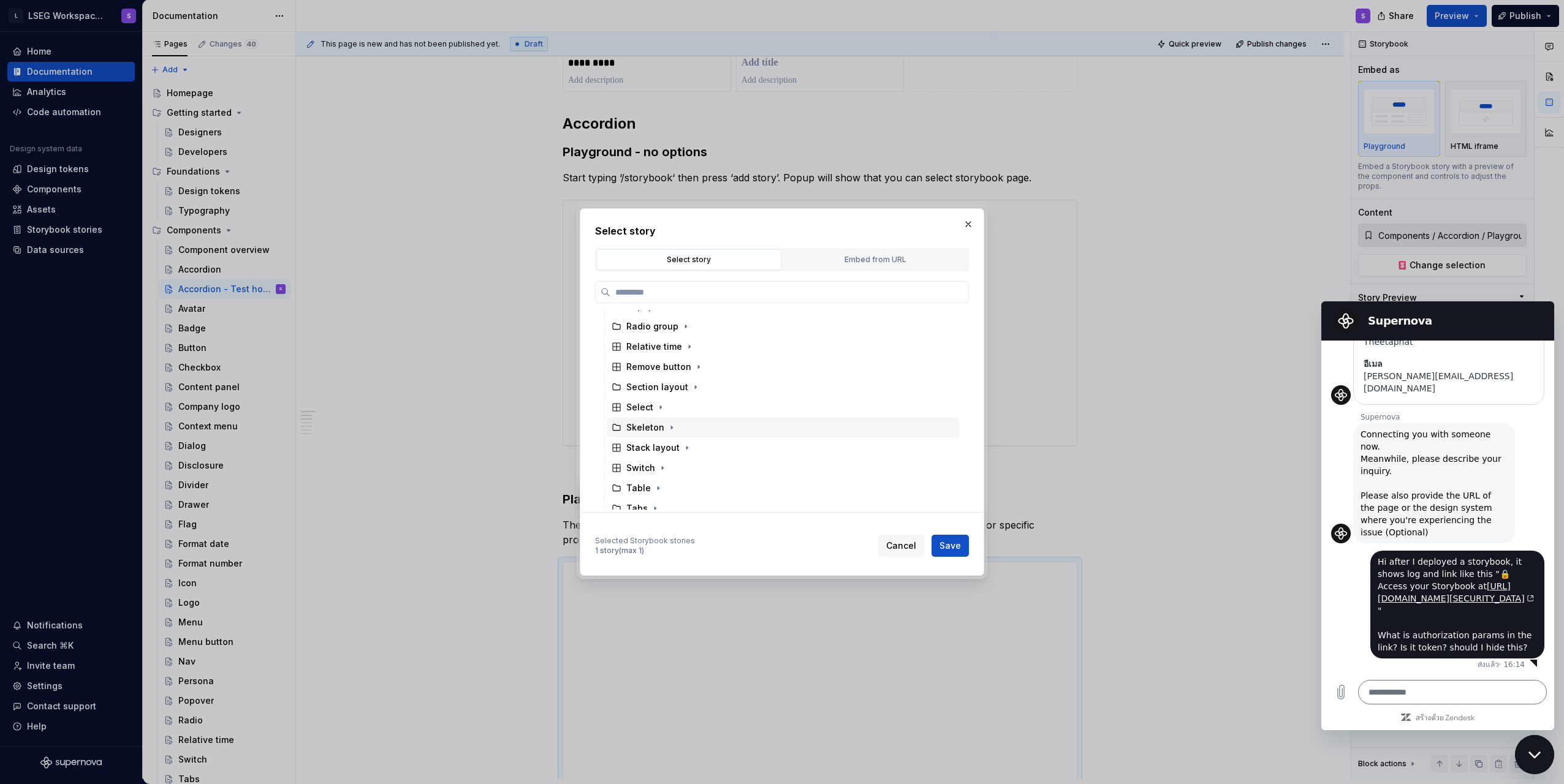
scroll to position [796, 0]
click at [691, 377] on icon "button" at bounding box center [696, 373] width 10 height 10
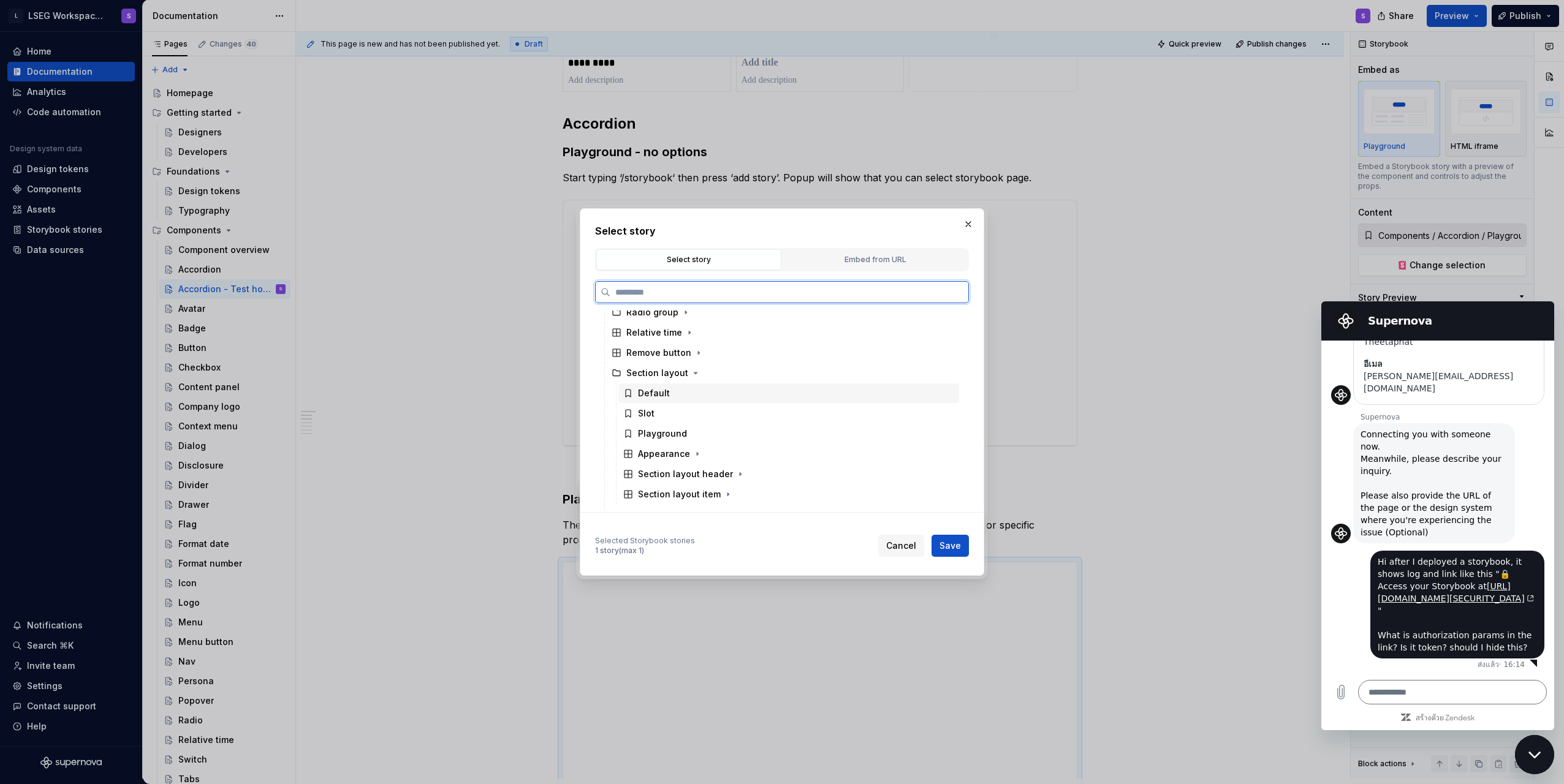
click at [692, 396] on div "Default" at bounding box center [789, 394] width 341 height 20
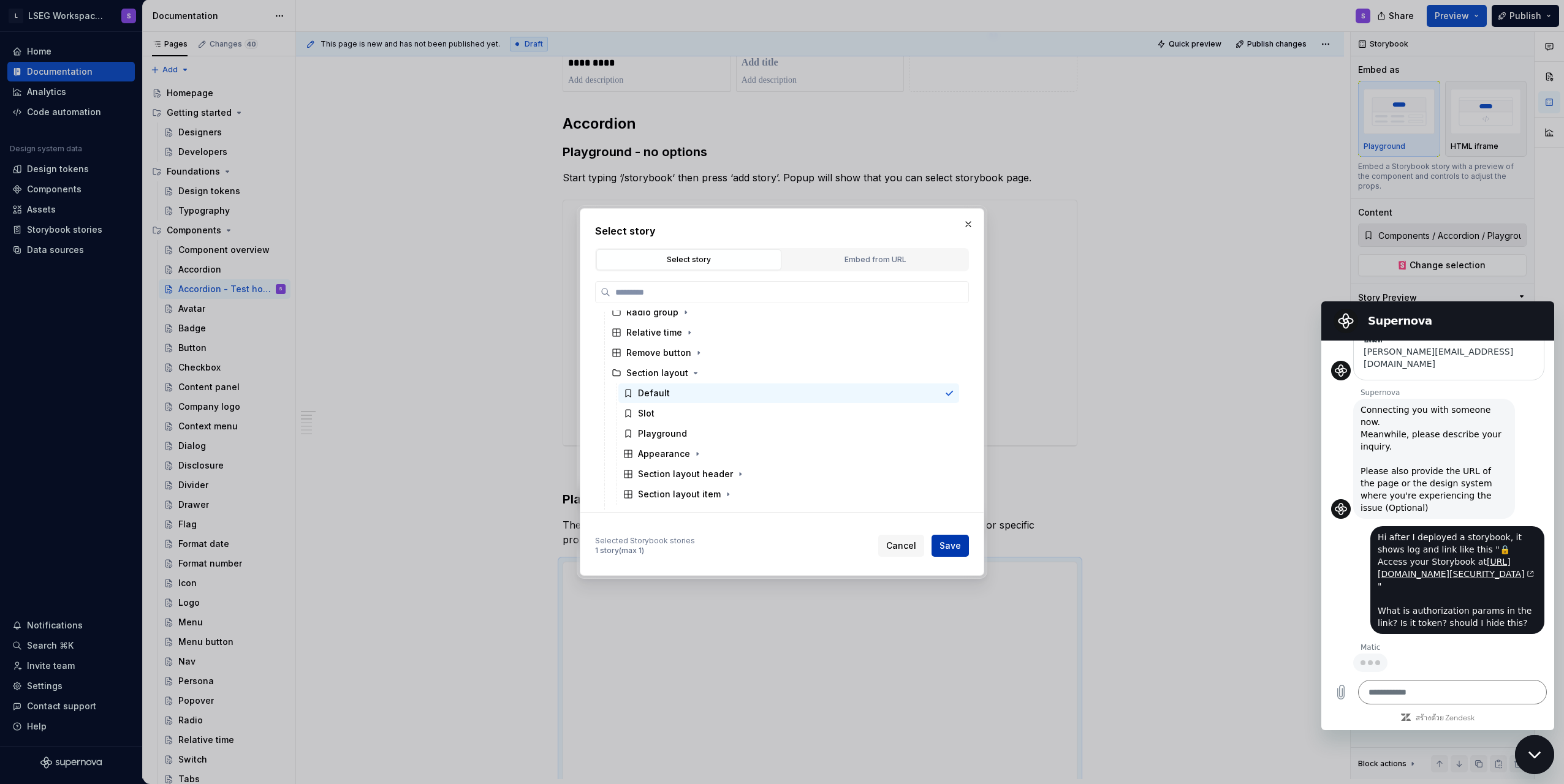
scroll to position [361, 0]
click at [778, 540] on span "Save" at bounding box center [950, 545] width 21 height 12
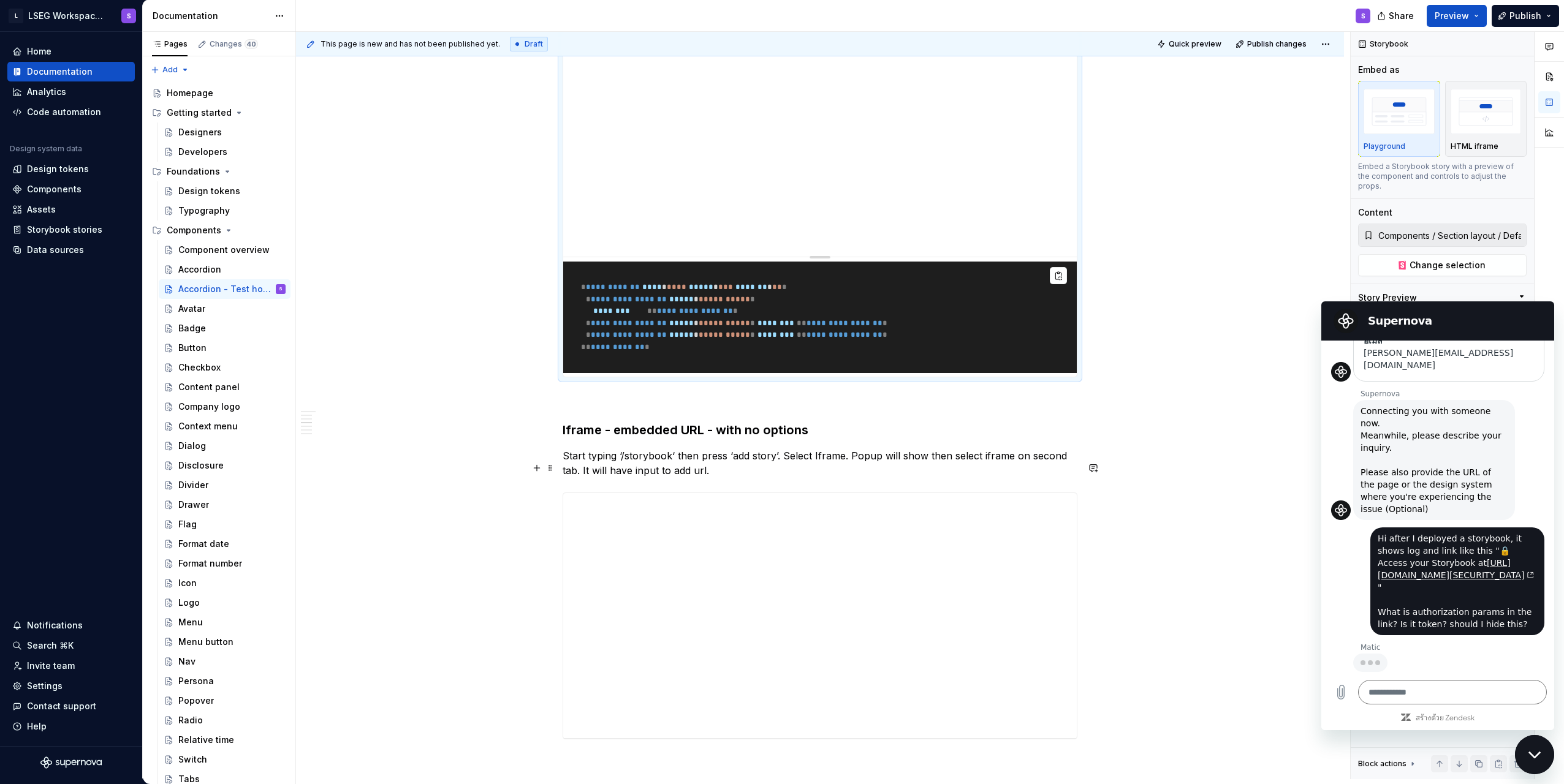
scroll to position [958, 0]
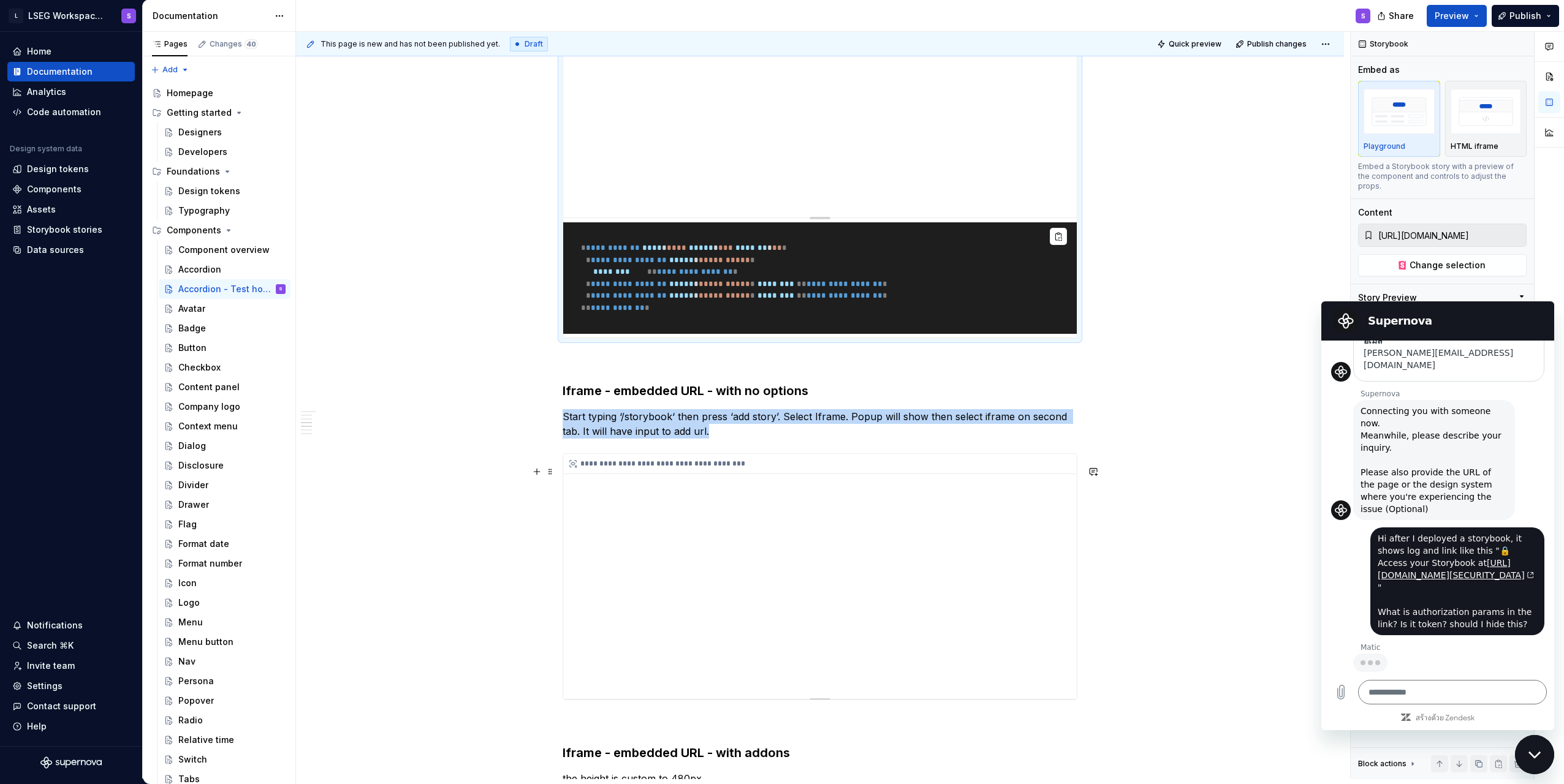
click at [778, 559] on div "**********" at bounding box center [820, 576] width 514 height 245
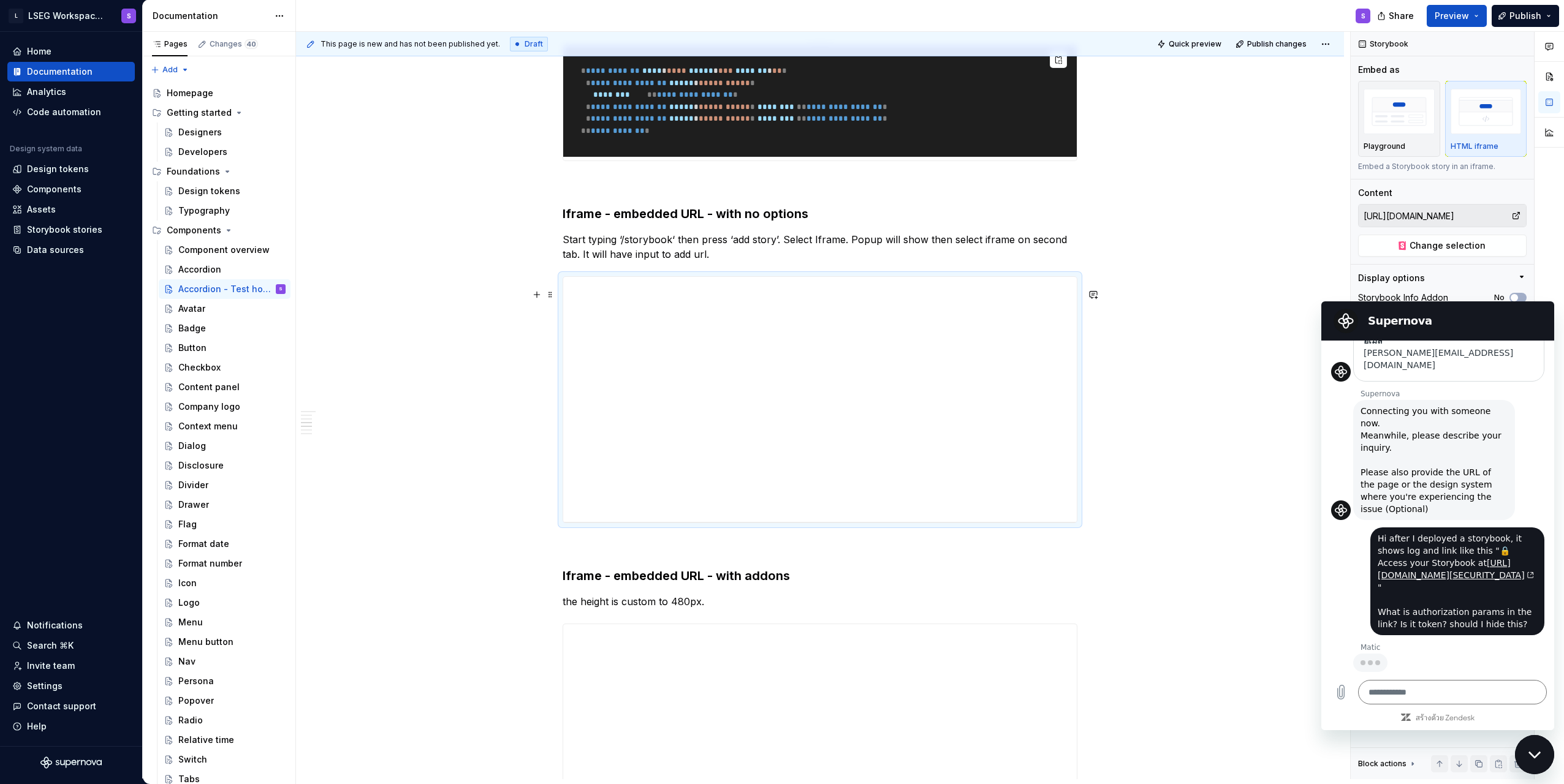
scroll to position [1141, 0]
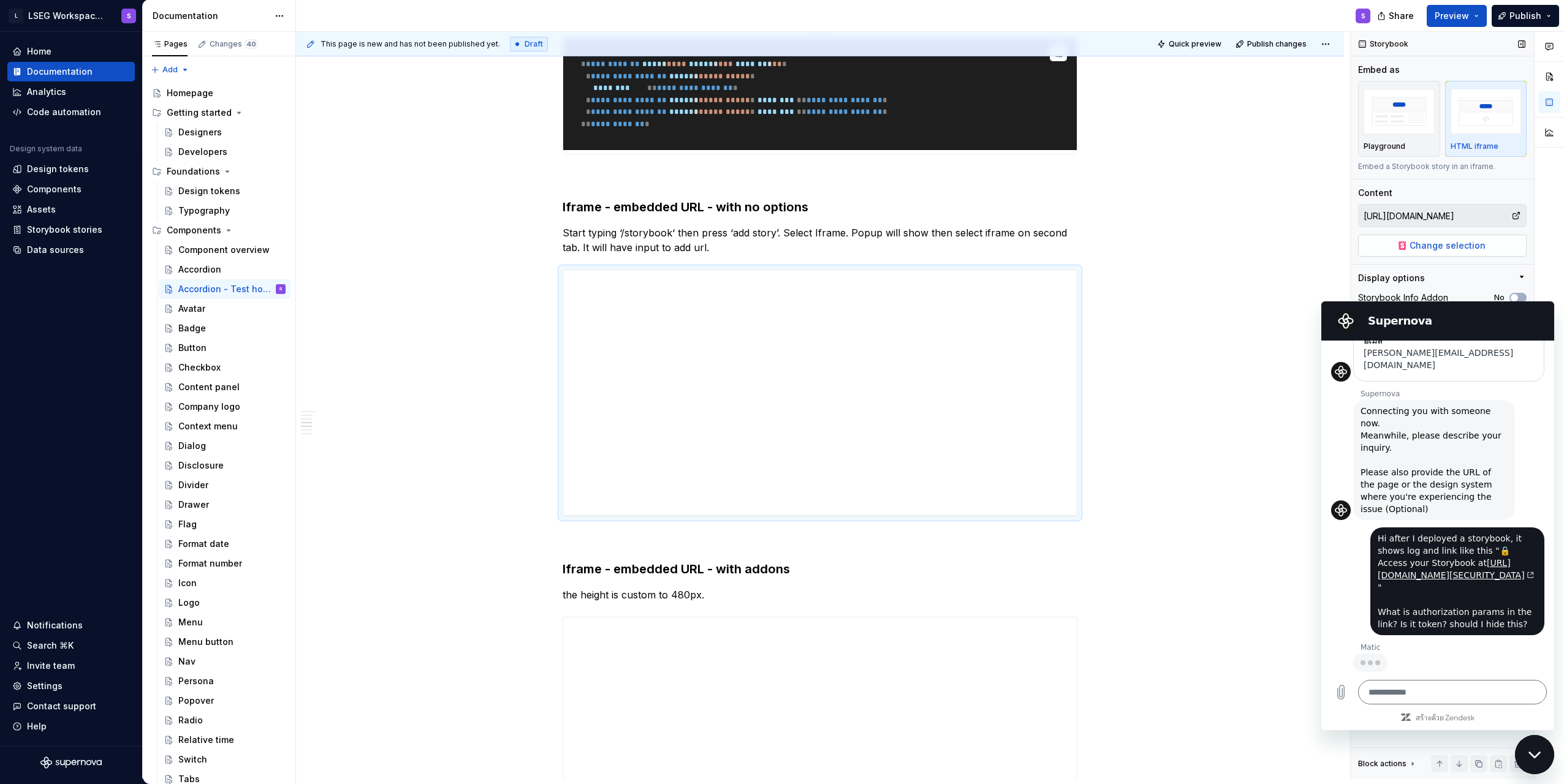
click at [778, 250] on span "Change selection" at bounding box center [1447, 245] width 76 height 12
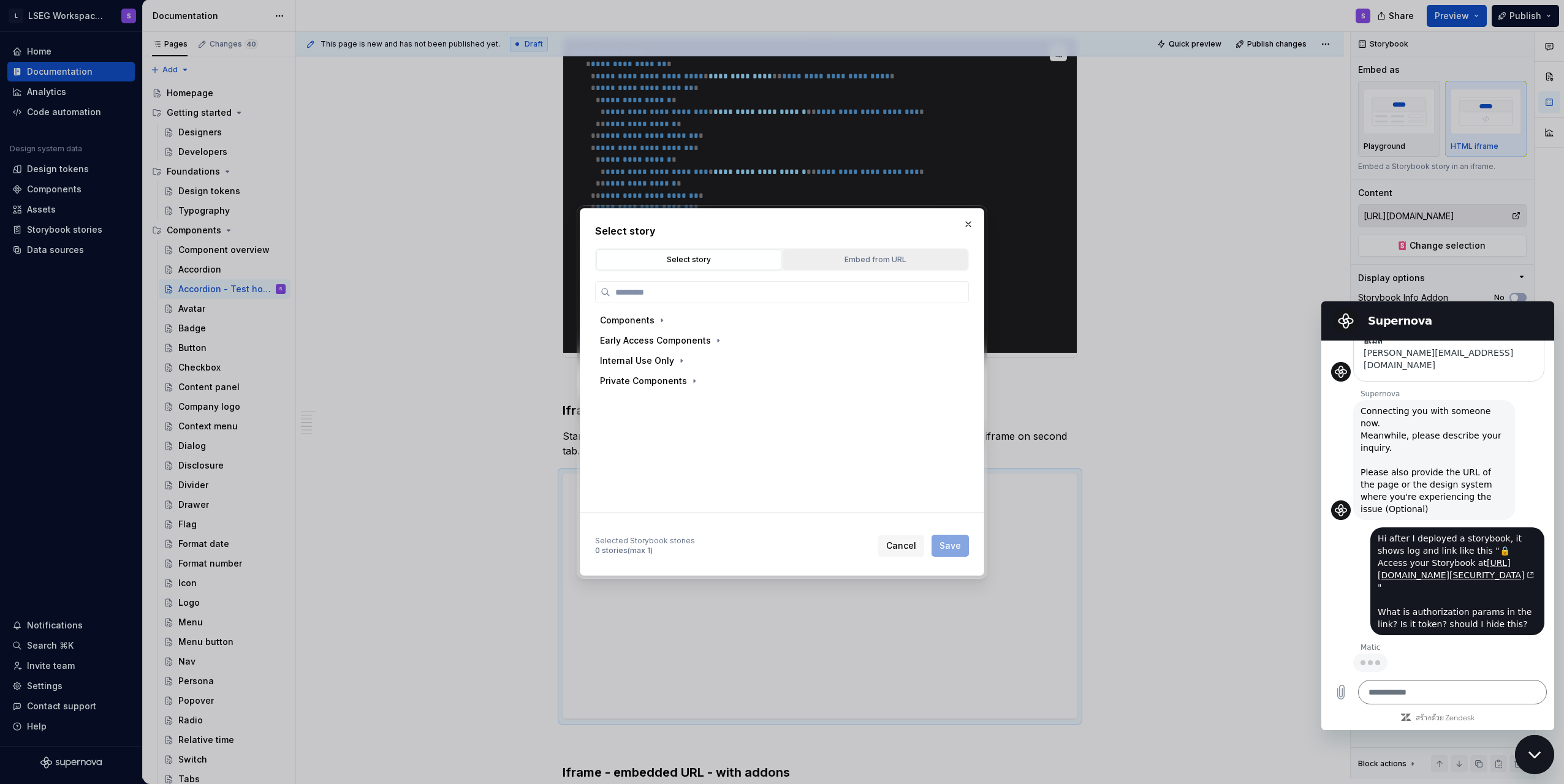
click at [778, 255] on div "Embed from URL" at bounding box center [875, 259] width 176 height 12
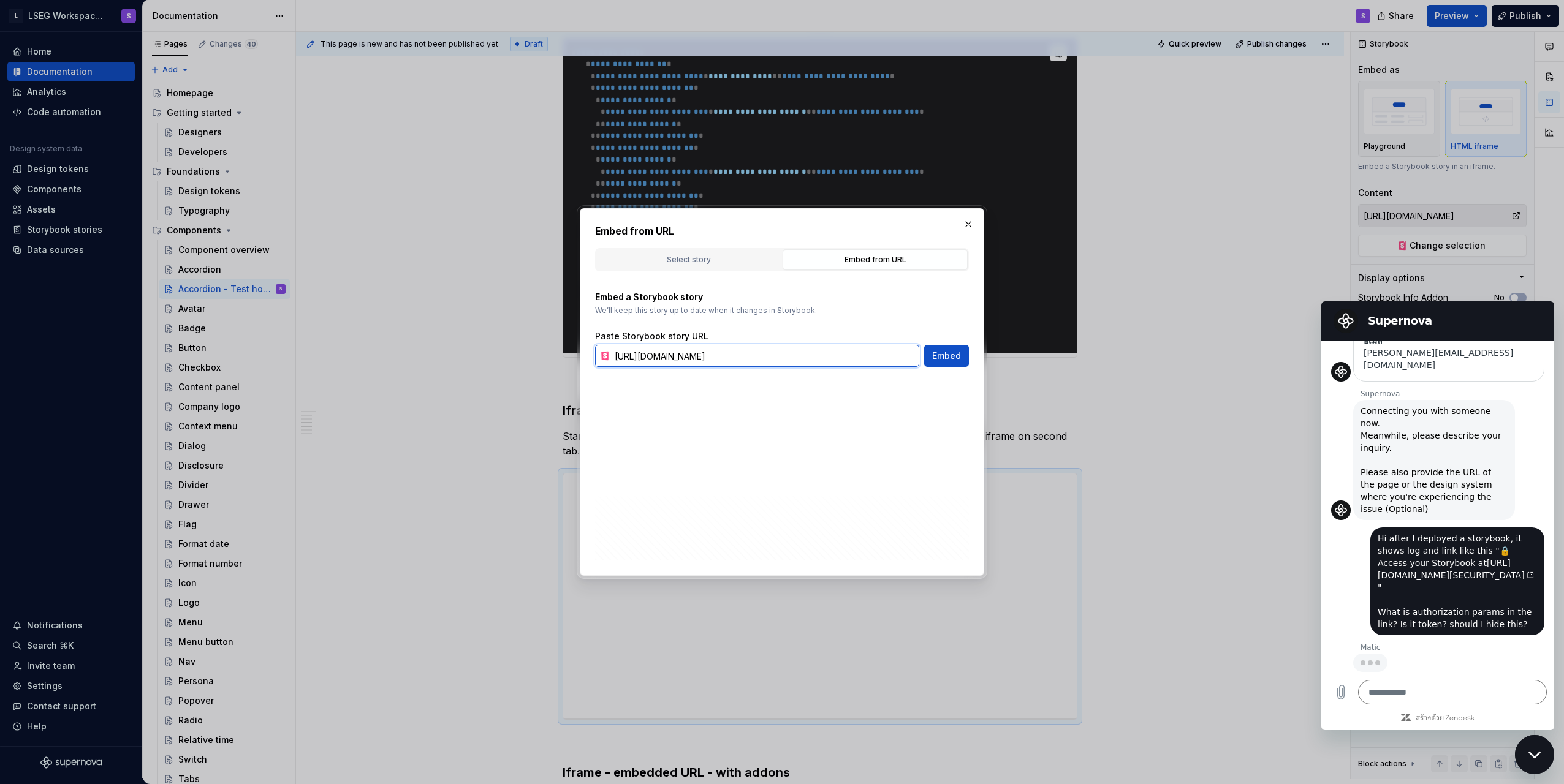
drag, startPoint x: 831, startPoint y: 354, endPoint x: 838, endPoint y: 355, distance: 7.1
click at [778, 354] on input "https://storybook.supernova.io/design-systems/338571/alias/poc-hosting-storyboo…" at bounding box center [765, 355] width 310 height 22
drag, startPoint x: 865, startPoint y: 359, endPoint x: 843, endPoint y: 363, distance: 22.4
click at [778, 363] on input "https://storybook.supernova.io/design-systems/338571/alias/poc-hosting-storyboo…" at bounding box center [765, 355] width 310 height 22
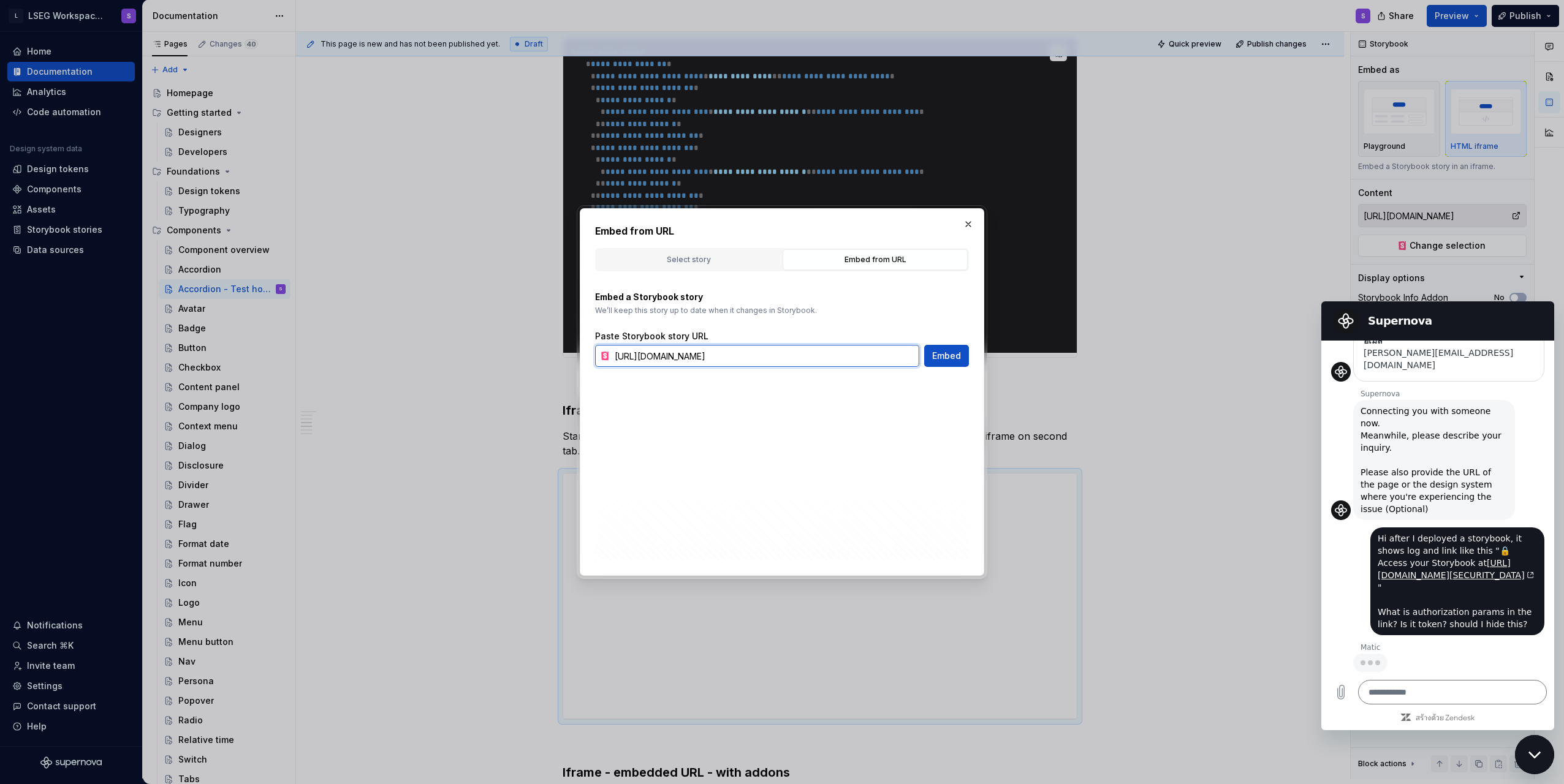
scroll to position [0, 0]
drag, startPoint x: 786, startPoint y: 358, endPoint x: 760, endPoint y: 362, distance: 26.3
click at [521, 359] on div "Embed from URL Select story Embed from URL Components Early Access Components I…" at bounding box center [782, 392] width 1564 height 784
click at [767, 359] on input "https://storybook.supernova.io/design-systems/338571/alias/storybook/index.html…" at bounding box center [765, 355] width 310 height 22
drag, startPoint x: 791, startPoint y: 356, endPoint x: 833, endPoint y: 356, distance: 42.0
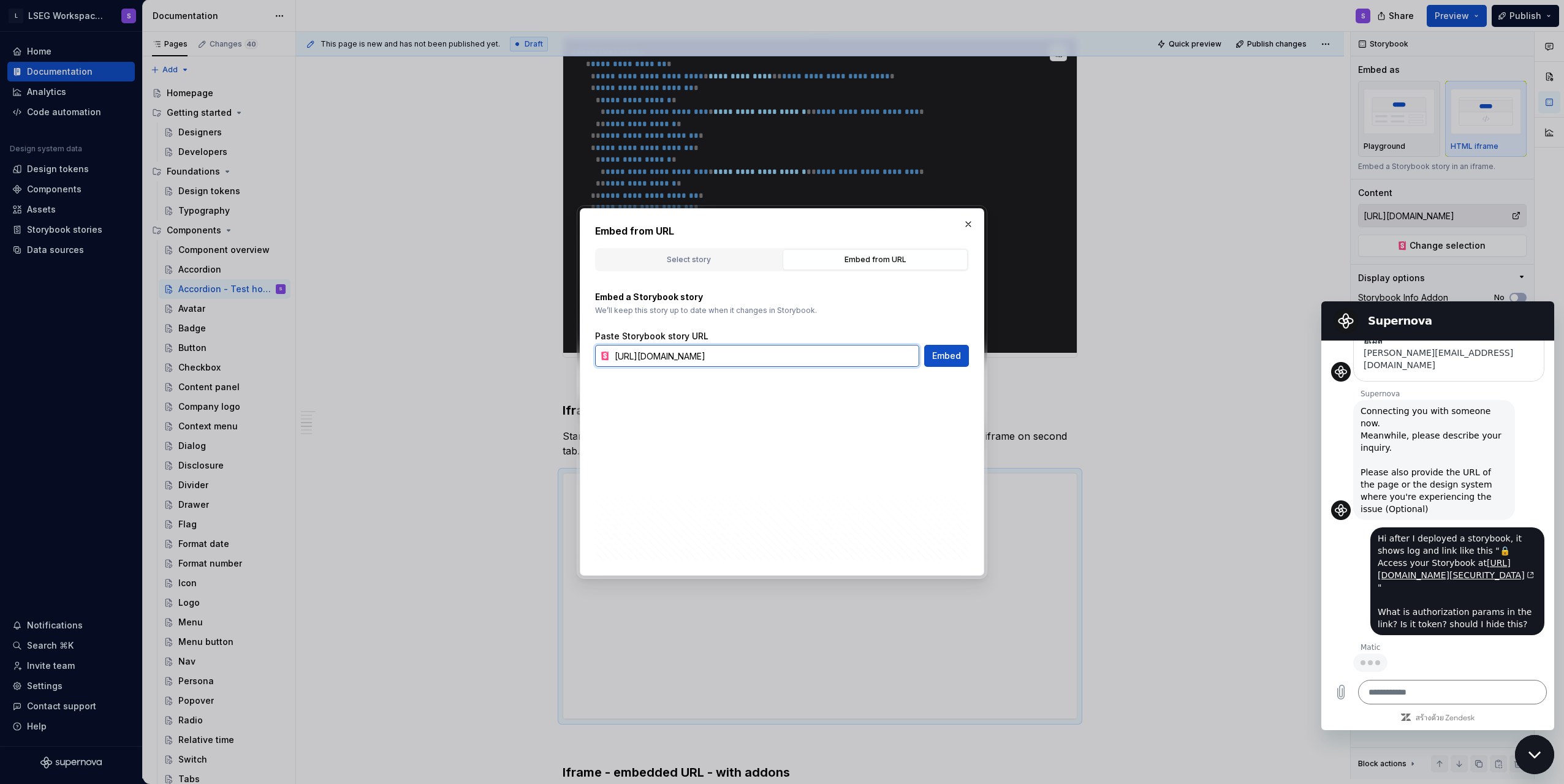
click at [778, 356] on input "https://storybook.supernova.io/design-systems/338571/alias/storybook/index.html…" at bounding box center [765, 355] width 310 height 22
click at [778, 359] on input "https://storybook.supernova.io/design-systems/338571/alias/storybook/index.html…" at bounding box center [765, 355] width 310 height 22
drag, startPoint x: 855, startPoint y: 357, endPoint x: 1027, endPoint y: 356, distance: 172.0
click at [778, 356] on div "Embed from URL Select story Embed from URL Components Early Access Components I…" at bounding box center [782, 392] width 1564 height 784
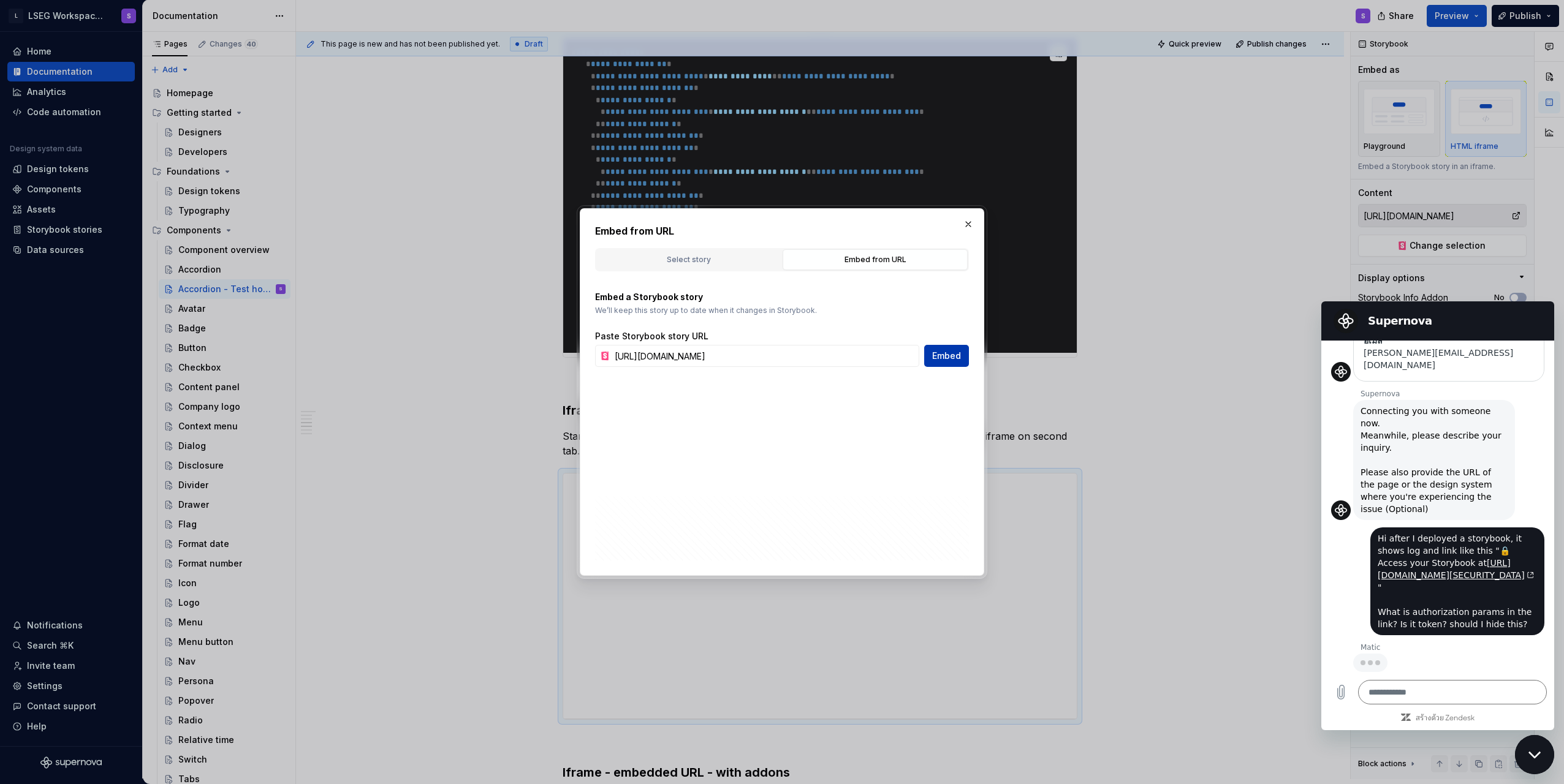
click at [778, 364] on button "Embed" at bounding box center [947, 355] width 45 height 22
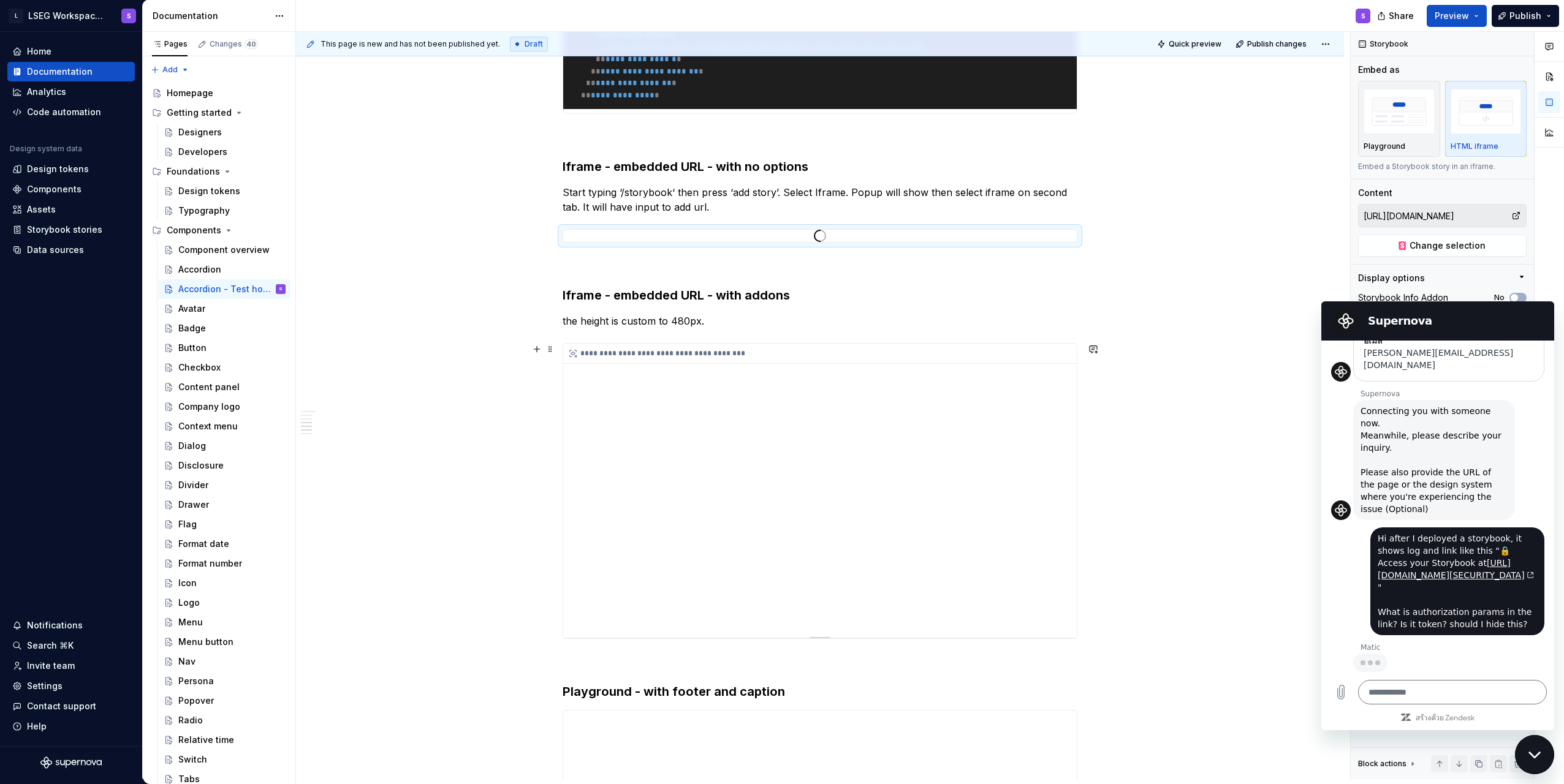
scroll to position [1386, 0]
click at [778, 458] on div "**********" at bounding box center [820, 489] width 514 height 294
click at [778, 248] on button "Change selection" at bounding box center [1443, 245] width 169 height 22
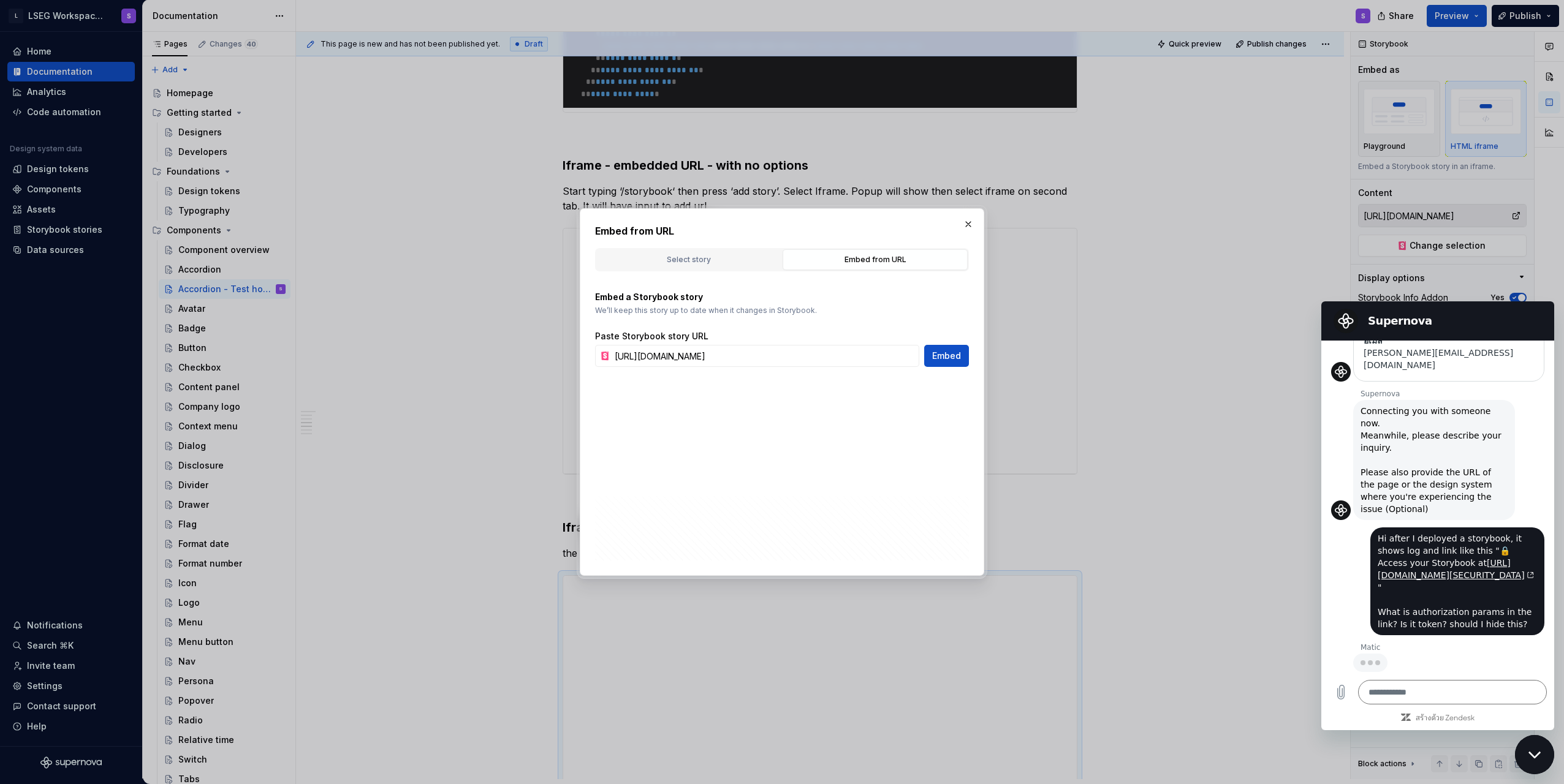
scroll to position [0, 0]
drag, startPoint x: 694, startPoint y: 359, endPoint x: 652, endPoint y: 361, distance: 42.0
click at [612, 359] on input "https://storybook.supernova.io/design-systems/338571/alias/poc-hosting-storyboo…" at bounding box center [765, 355] width 310 height 22
click at [778, 363] on input "https://storybook.supernova.io/design-systems/338571/alias/poc-hosting-storyboo…" at bounding box center [765, 355] width 310 height 22
drag, startPoint x: 864, startPoint y: 356, endPoint x: 902, endPoint y: 365, distance: 39.1
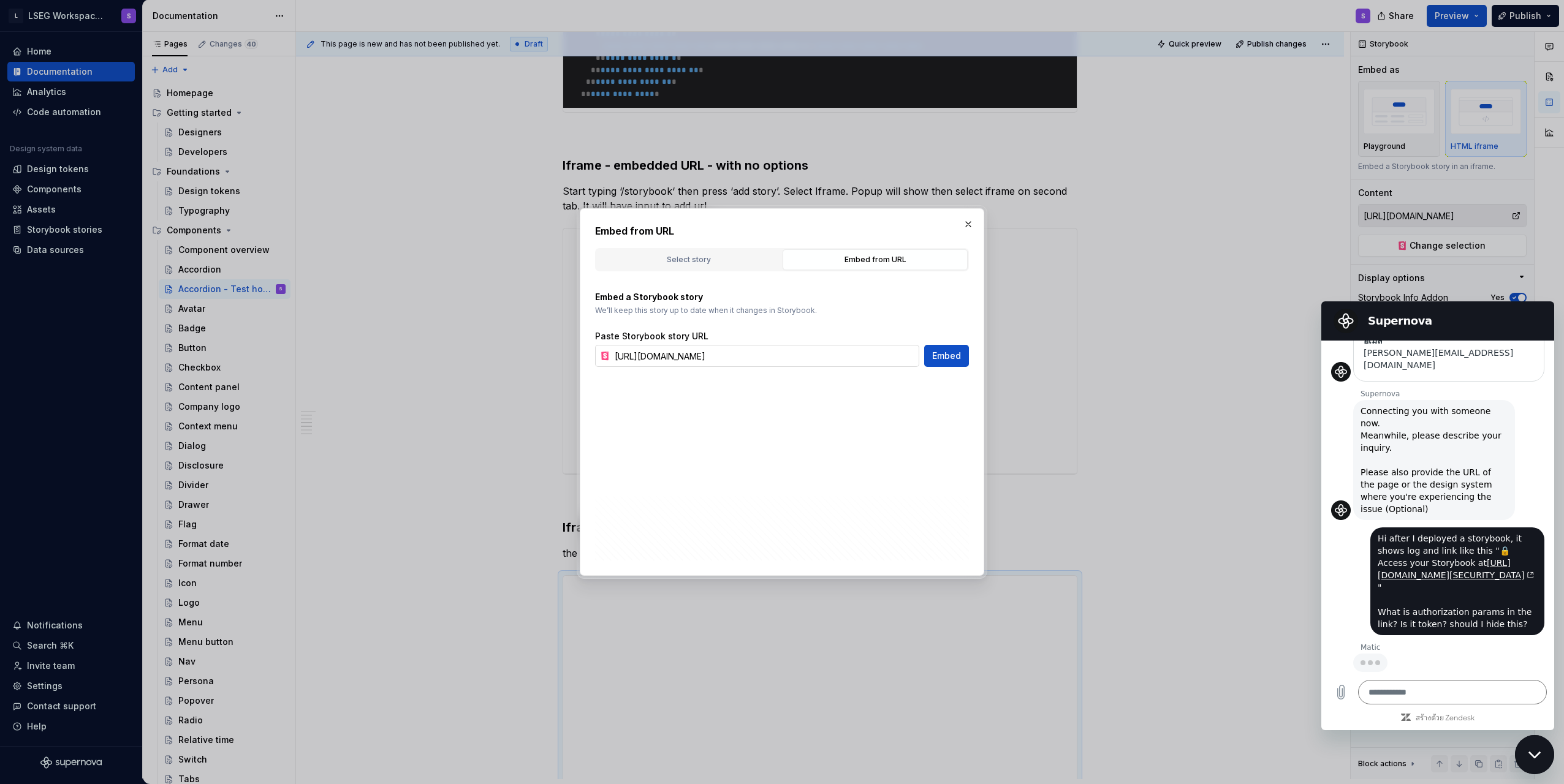
click at [778, 365] on input "https://storybook.supernova.io/design-systems/338571/alias/poc-hosting-storyboo…" at bounding box center [765, 355] width 310 height 22
click at [778, 356] on span "Embed" at bounding box center [946, 355] width 29 height 12
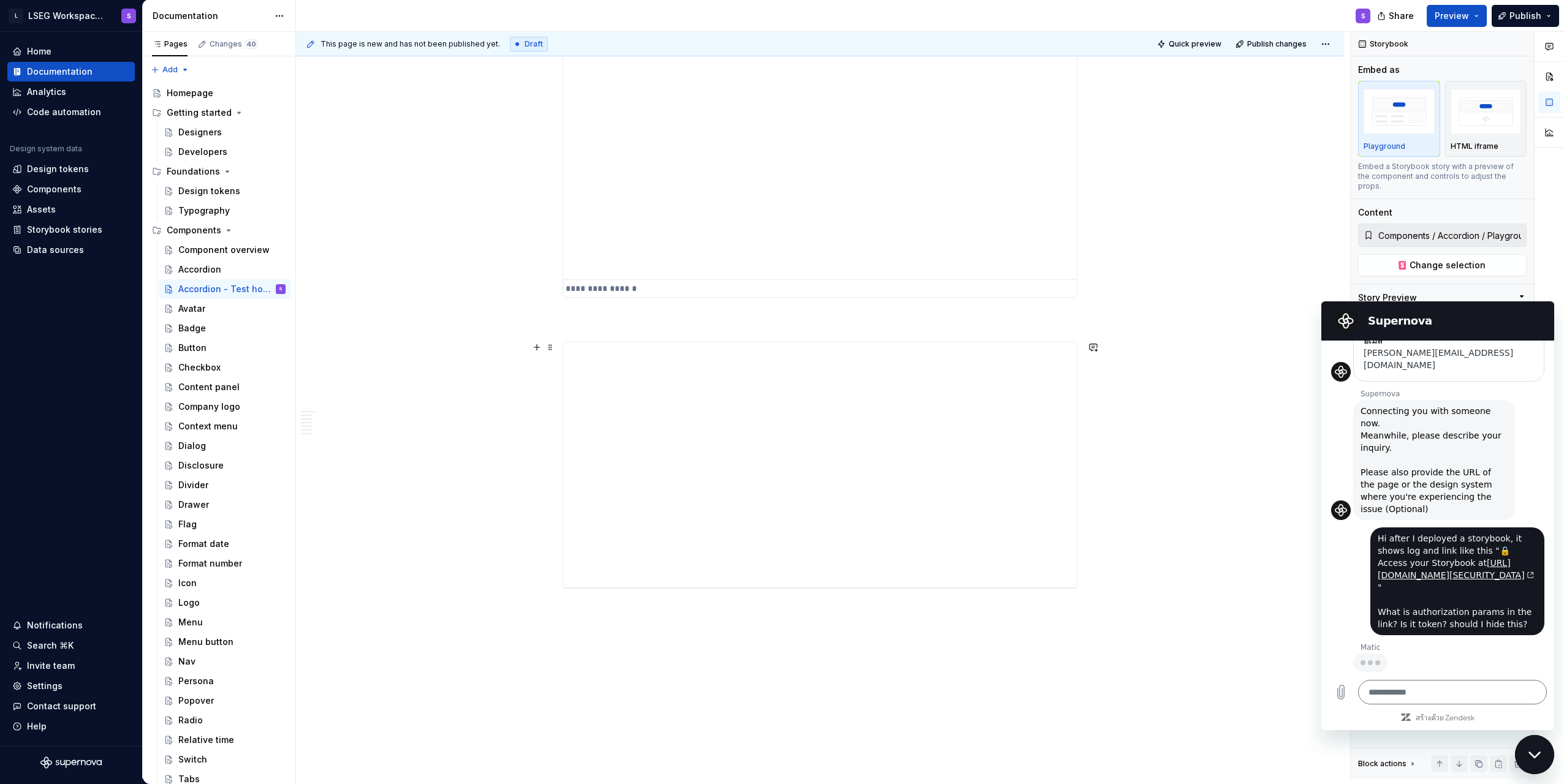
scroll to position [2682, 0]
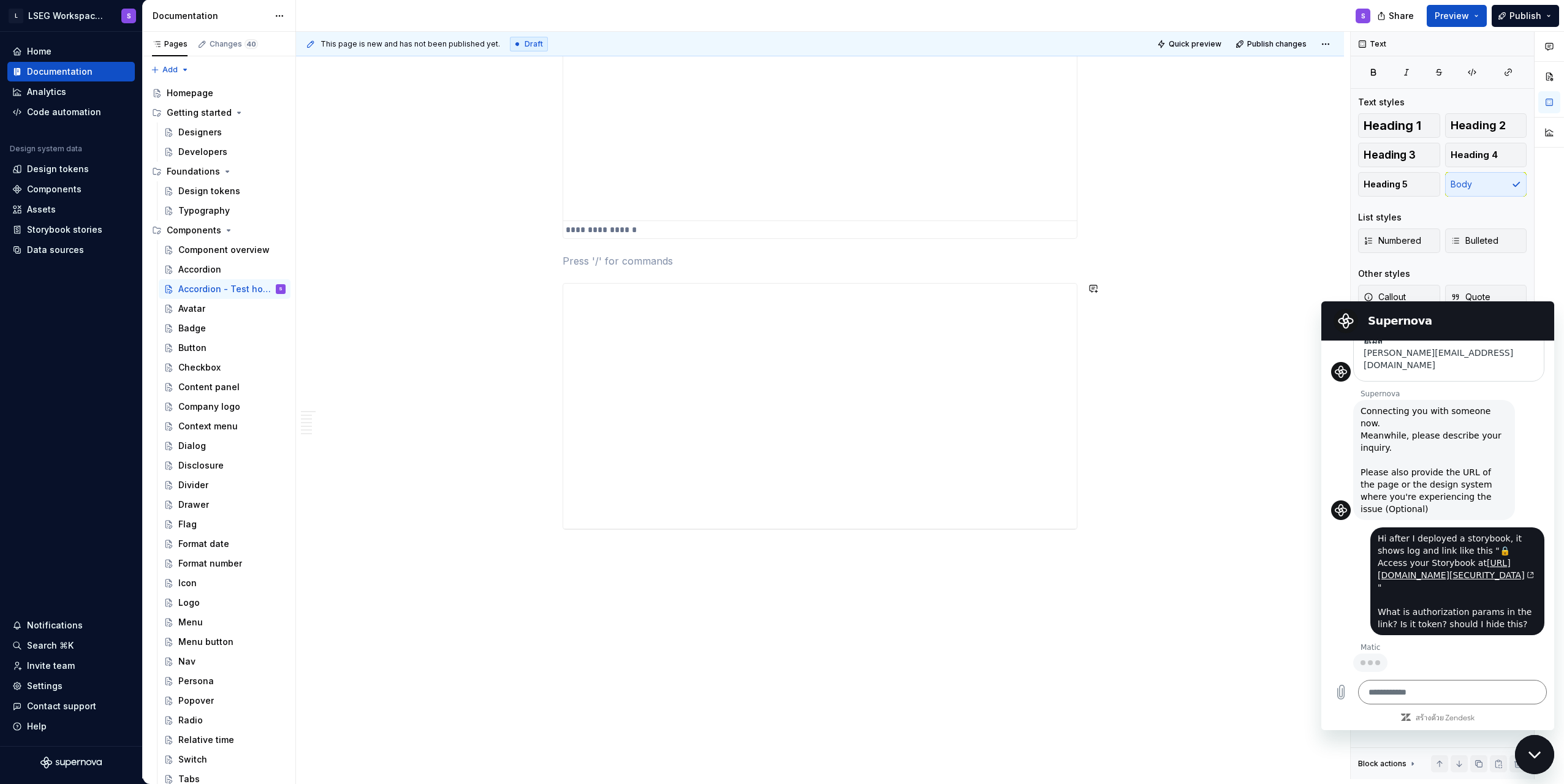
drag, startPoint x: 736, startPoint y: 267, endPoint x: 831, endPoint y: 645, distance: 389.8
click at [778, 421] on div "**********" at bounding box center [820, 406] width 514 height 245
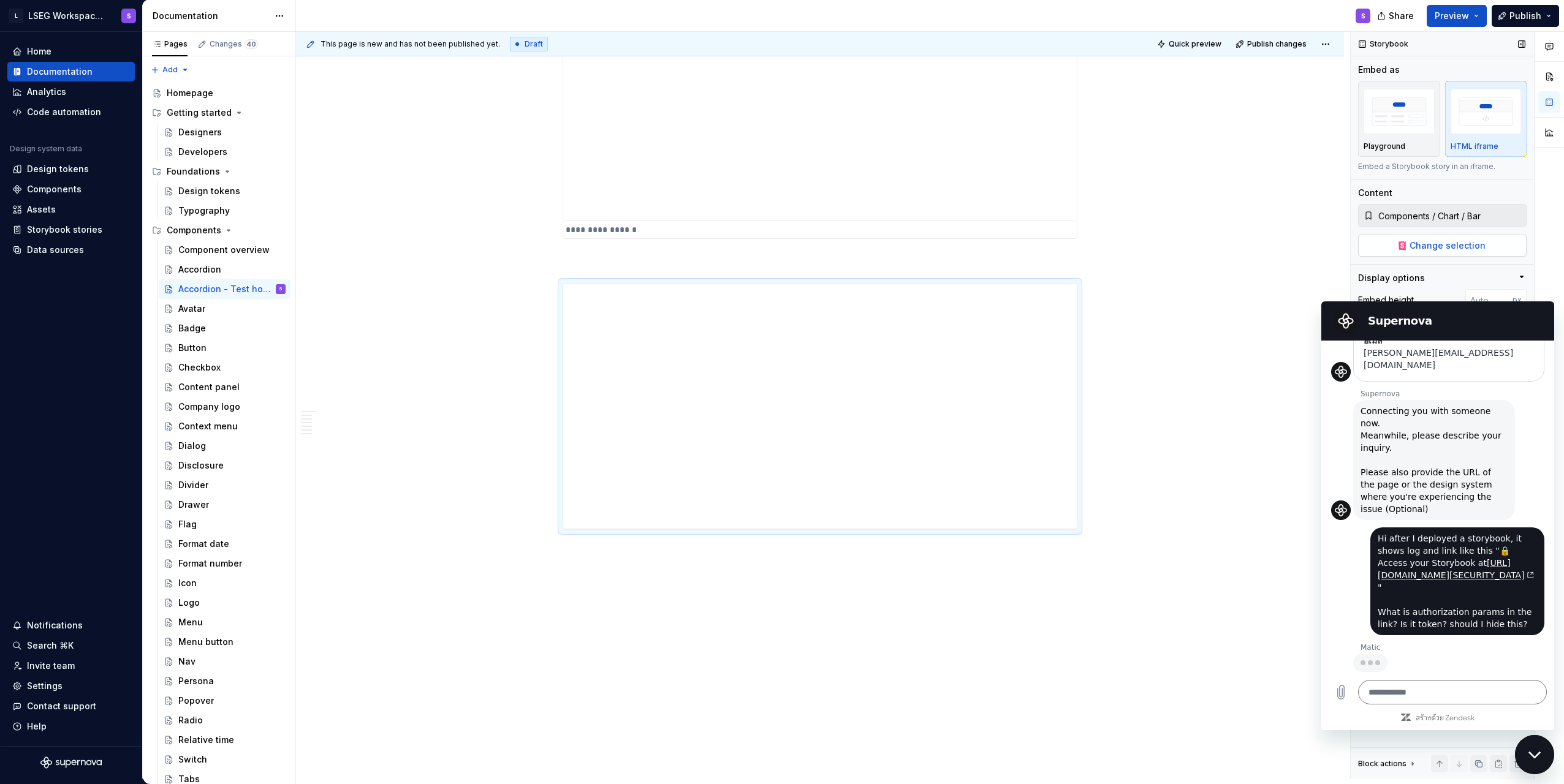
click at [778, 245] on span "Change selection" at bounding box center [1447, 245] width 76 height 12
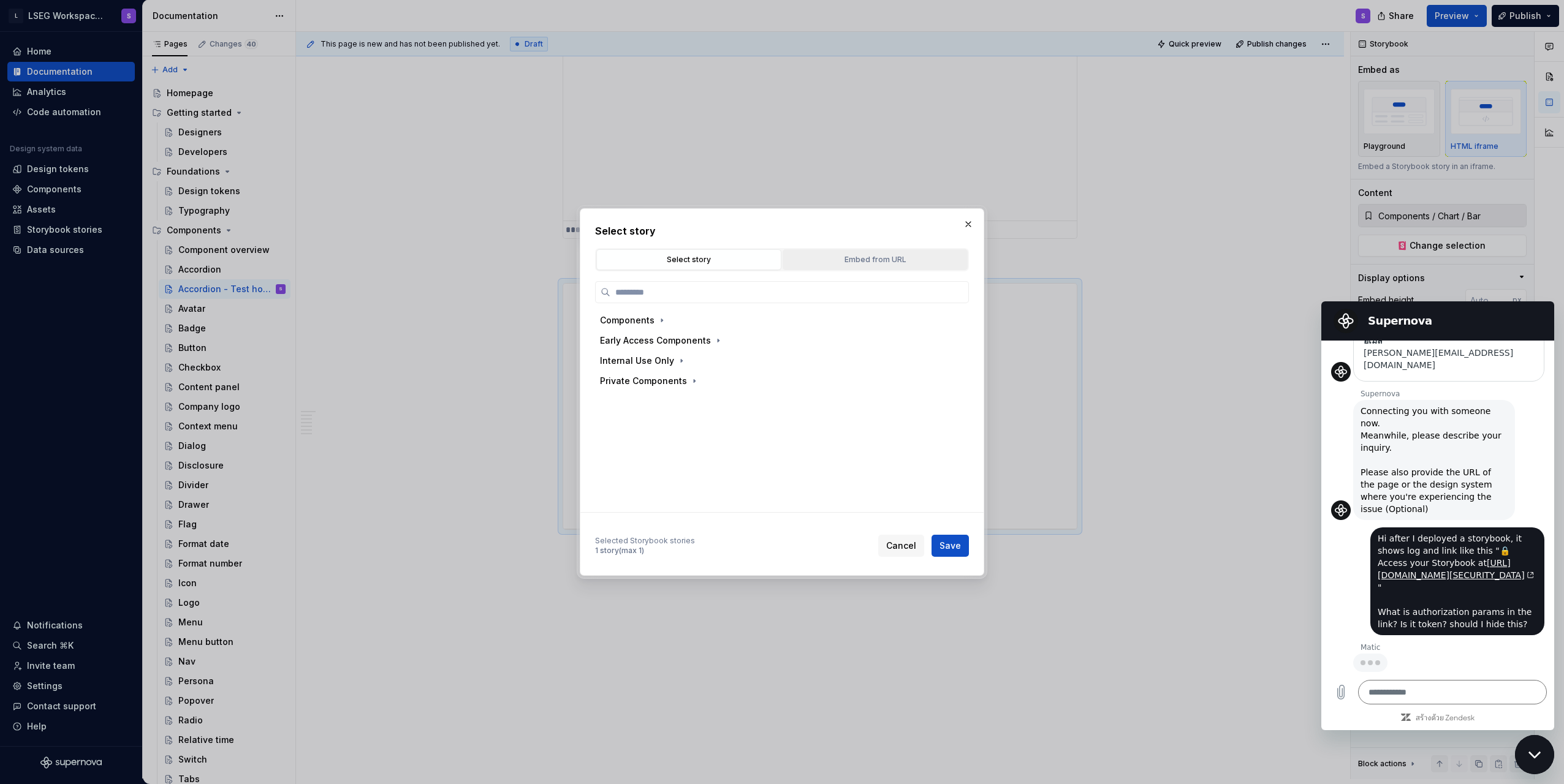
drag, startPoint x: 873, startPoint y: 260, endPoint x: 810, endPoint y: 264, distance: 63.1
click at [778, 260] on div "Embed from URL" at bounding box center [875, 259] width 176 height 12
click at [737, 264] on div "Select story" at bounding box center [689, 259] width 176 height 12
click at [778, 228] on button "button" at bounding box center [968, 224] width 17 height 17
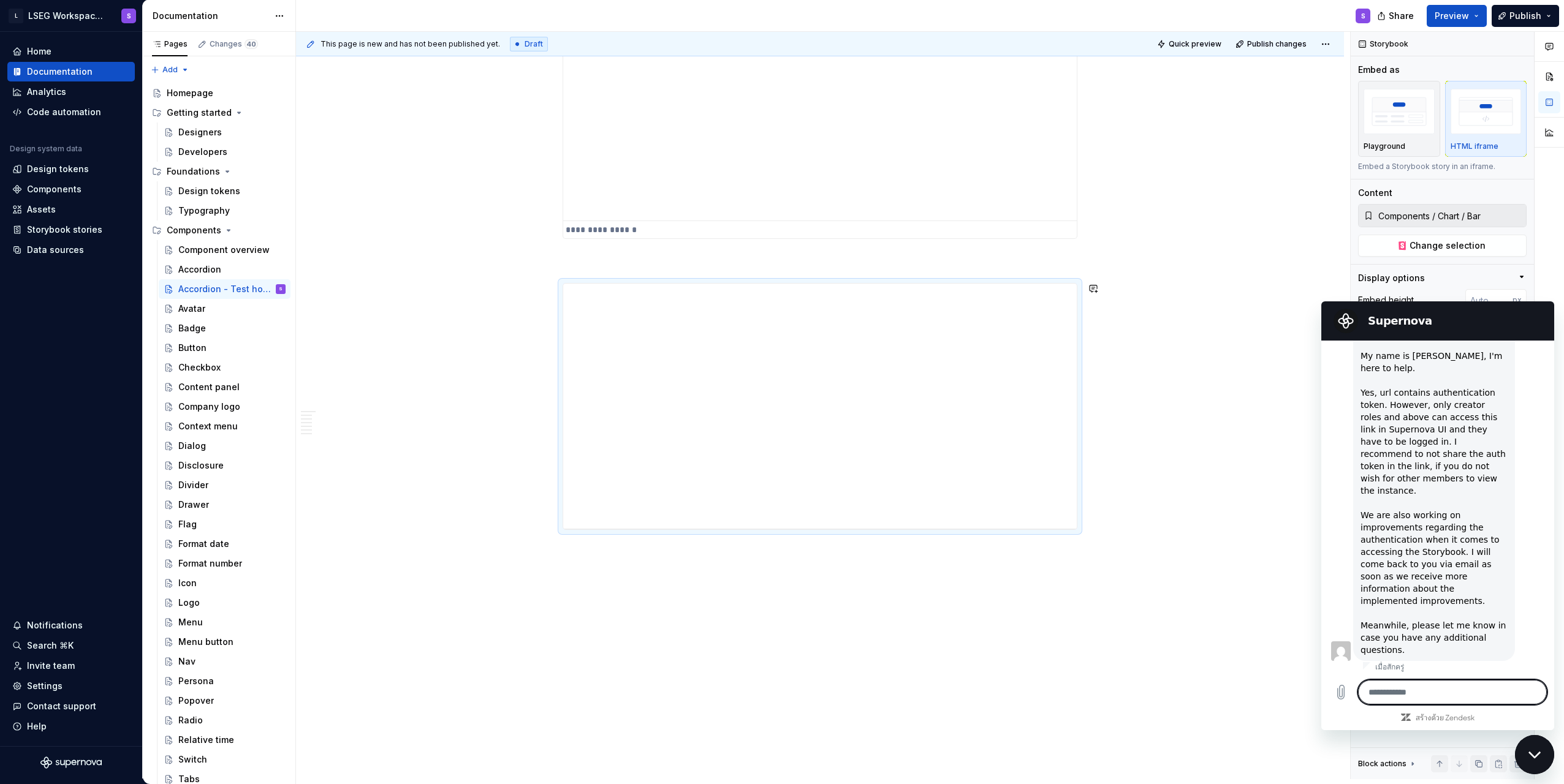
scroll to position [660, 0]
click at [778, 693] on textarea at bounding box center [1453, 692] width 189 height 24
click at [778, 593] on div "Hello Theetaphat, My name is Matic, I'm here to help. Yes, url contains authent…" at bounding box center [1434, 488] width 147 height 331
drag, startPoint x: 1366, startPoint y: 524, endPoint x: 1426, endPoint y: 552, distance: 66.2
click at [778, 550] on div "Hello Theetaphat, My name is Matic, I'm here to help. Yes, url contains authent…" at bounding box center [1434, 488] width 147 height 331
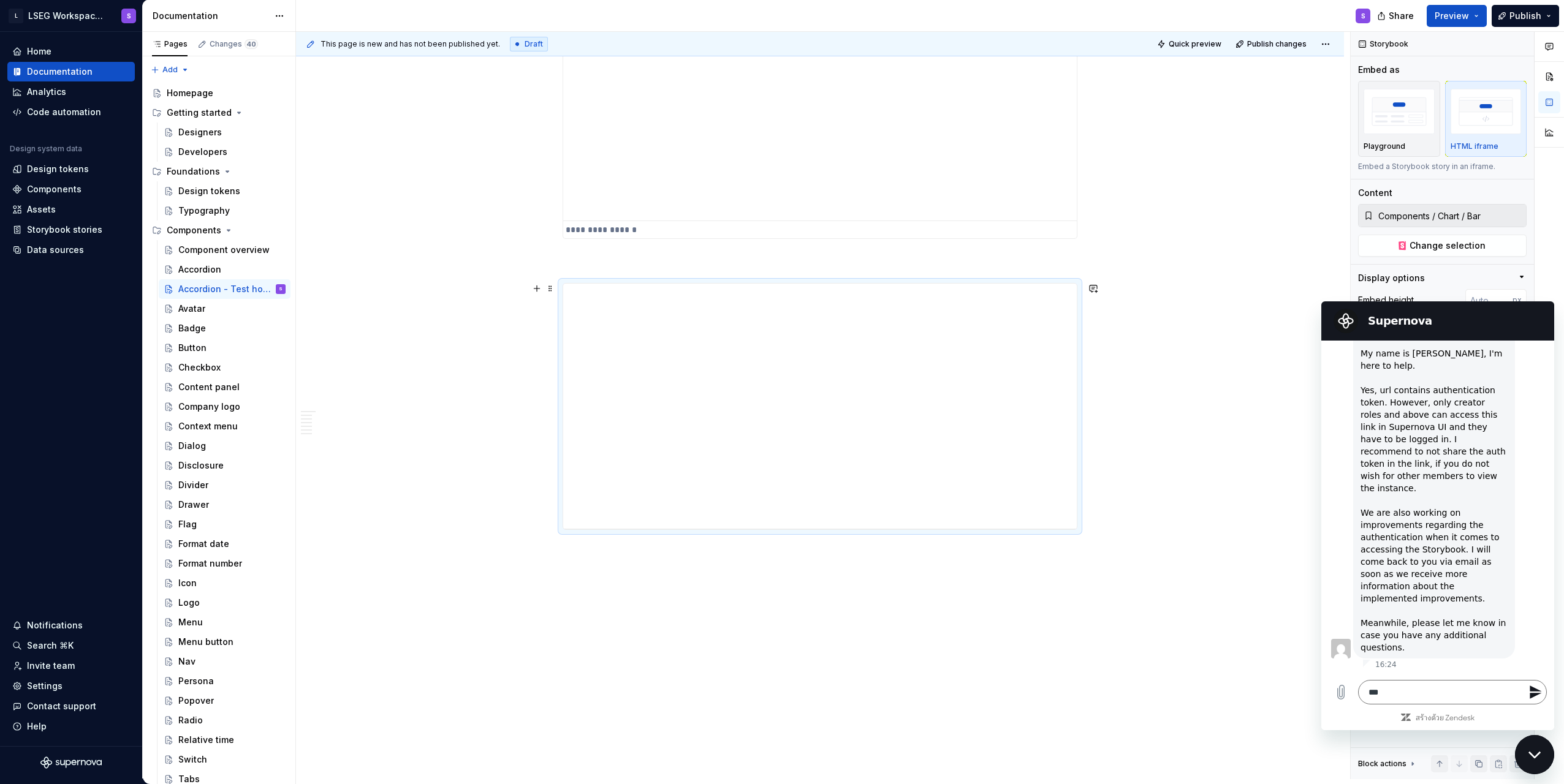
click at [778, 555] on div "Hello Theetaphat, My name is Matic, I'm here to help. Yes, url contains authent…" at bounding box center [1434, 488] width 147 height 331
drag, startPoint x: 1371, startPoint y: 542, endPoint x: 1420, endPoint y: 574, distance: 58.5
click at [778, 574] on div "Hello Theetaphat, My name is Matic, I'm here to help. Yes, url contains authent…" at bounding box center [1434, 488] width 147 height 331
drag, startPoint x: 1400, startPoint y: 551, endPoint x: 1425, endPoint y: 578, distance: 36.8
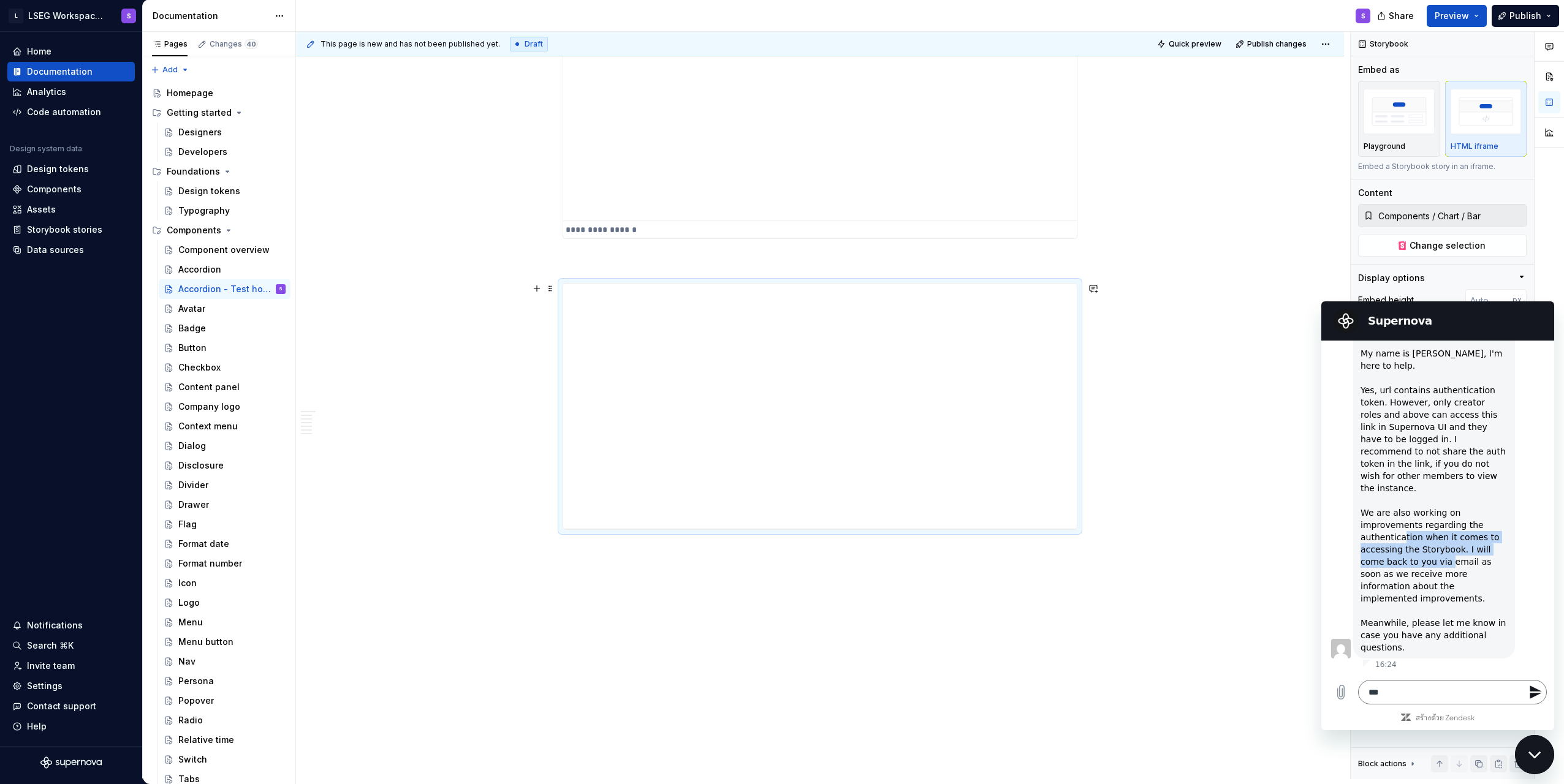
click at [778, 576] on div "Hello Theetaphat, My name is Matic, I'm here to help. Yes, url contains authent…" at bounding box center [1434, 488] width 147 height 331
click at [778, 580] on div "Hello Theetaphat, My name is Matic, I'm here to help. Yes, url contains authent…" at bounding box center [1434, 488] width 147 height 331
drag, startPoint x: 1428, startPoint y: 564, endPoint x: 1453, endPoint y: 589, distance: 35.4
click at [778, 589] on div "Hello Theetaphat, My name is Matic, I'm here to help. Yes, url contains authent…" at bounding box center [1434, 488] width 147 height 331
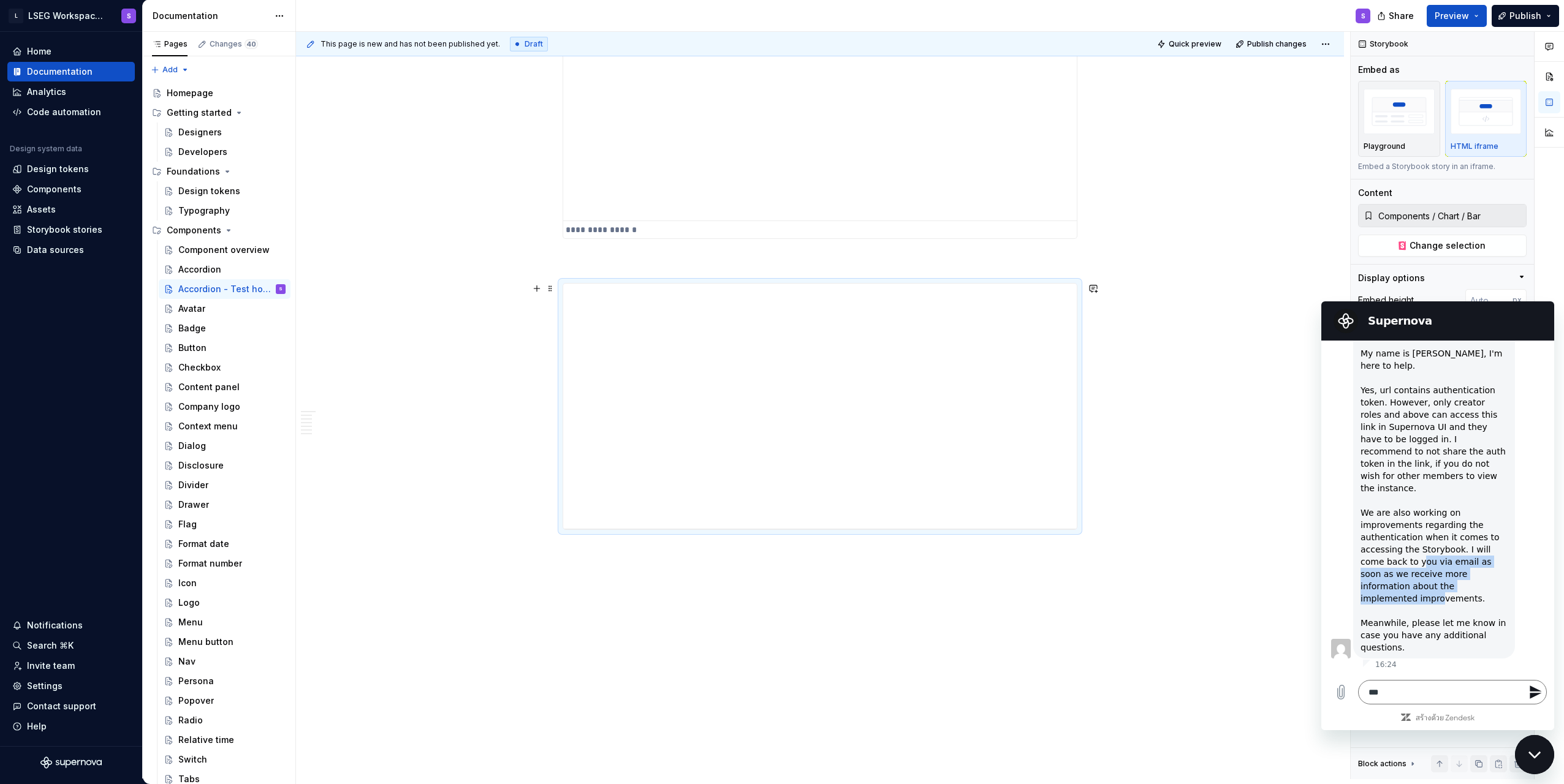
drag, startPoint x: 1394, startPoint y: 576, endPoint x: 1438, endPoint y: 594, distance: 47.5
click at [778, 594] on div "Hello Theetaphat, My name is Matic, I'm here to help. Yes, url contains authent…" at bounding box center [1434, 488] width 147 height 331
drag, startPoint x: 1433, startPoint y: 570, endPoint x: 1472, endPoint y: 584, distance: 41.4
click at [778, 584] on div "Hello Theetaphat, My name is Matic, I'm here to help. Yes, url contains authent…" at bounding box center [1434, 488] width 147 height 331
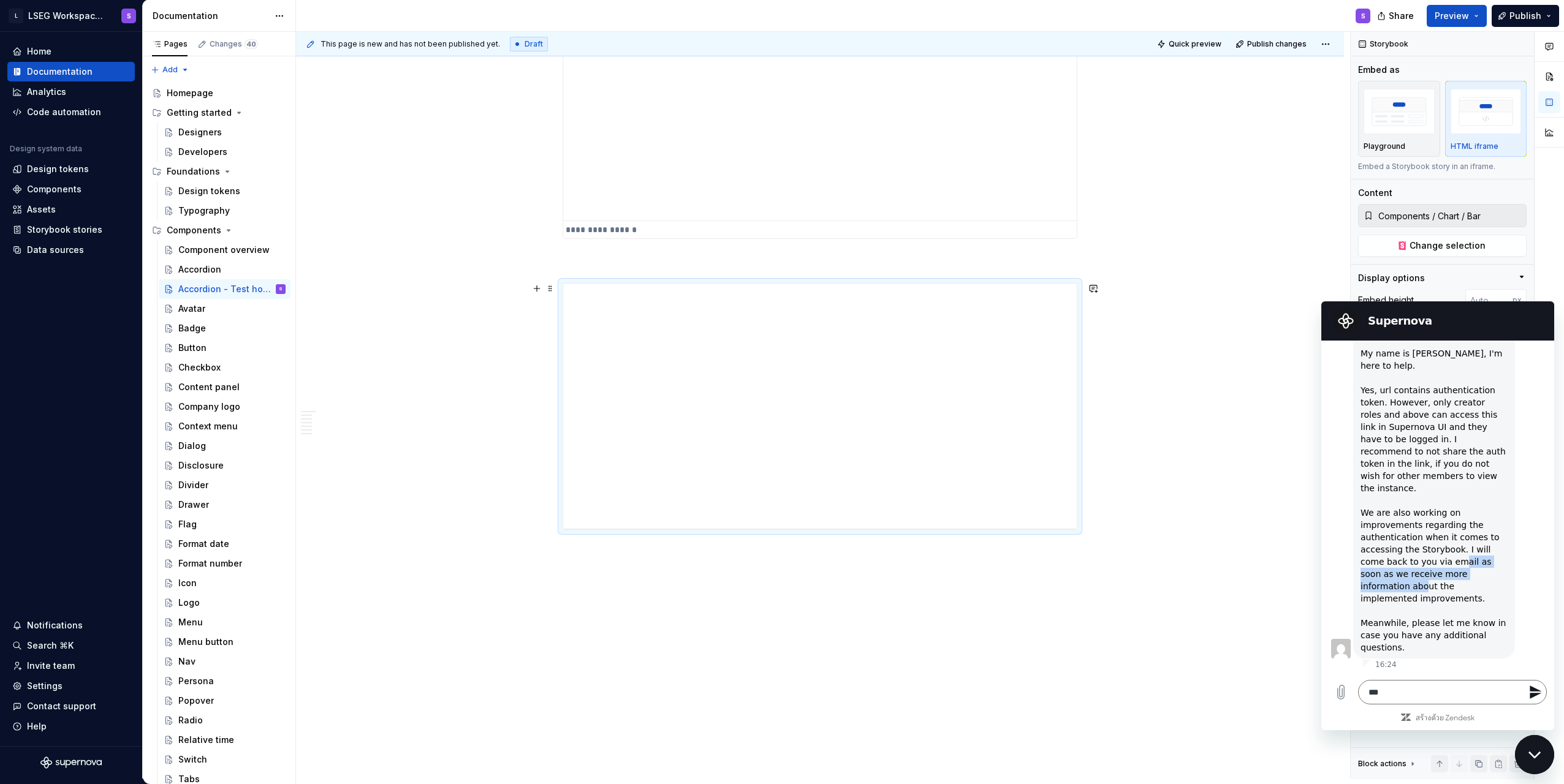
click at [778, 587] on div "Hello Theetaphat, My name is Matic, I'm here to help. Yes, url contains authent…" at bounding box center [1434, 488] width 147 height 331
drag, startPoint x: 1456, startPoint y: 559, endPoint x: 1469, endPoint y: 576, distance: 21.4
click at [778, 576] on div "Hello Theetaphat, My name is Matic, I'm here to help. Yes, url contains authent…" at bounding box center [1434, 488] width 147 height 331
click at [778, 584] on div "Hello Theetaphat, My name is Matic, I'm here to help. Yes, url contains authent…" at bounding box center [1434, 488] width 147 height 331
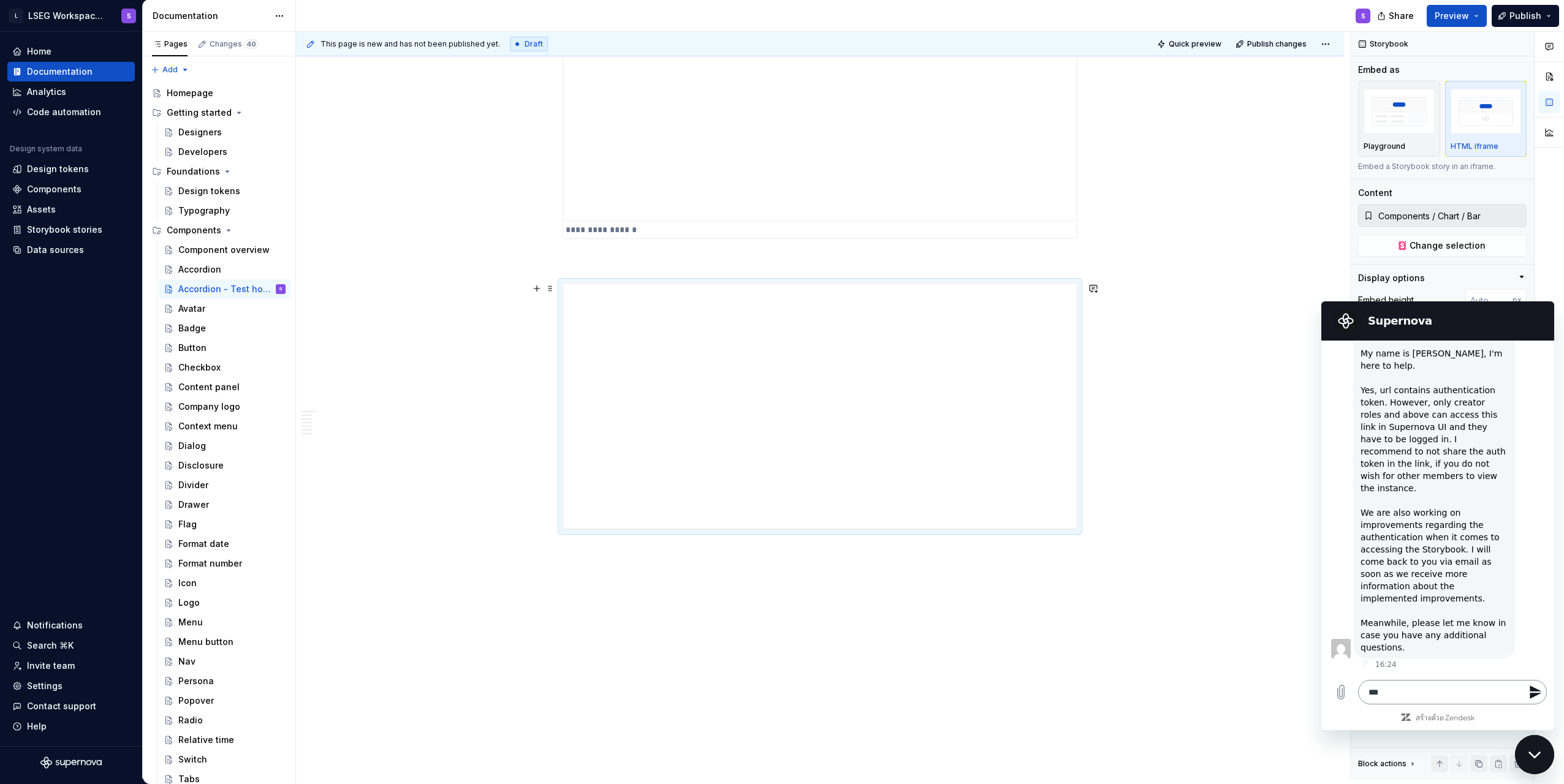
click at [778, 695] on textarea "**" at bounding box center [1453, 692] width 189 height 24
drag, startPoint x: 1388, startPoint y: 624, endPoint x: 1435, endPoint y: 641, distance: 50.0
click at [778, 638] on div "Hello Theetaphat, My name is Matic, I'm here to help. Yes, url contains authent…" at bounding box center [1434, 488] width 147 height 331
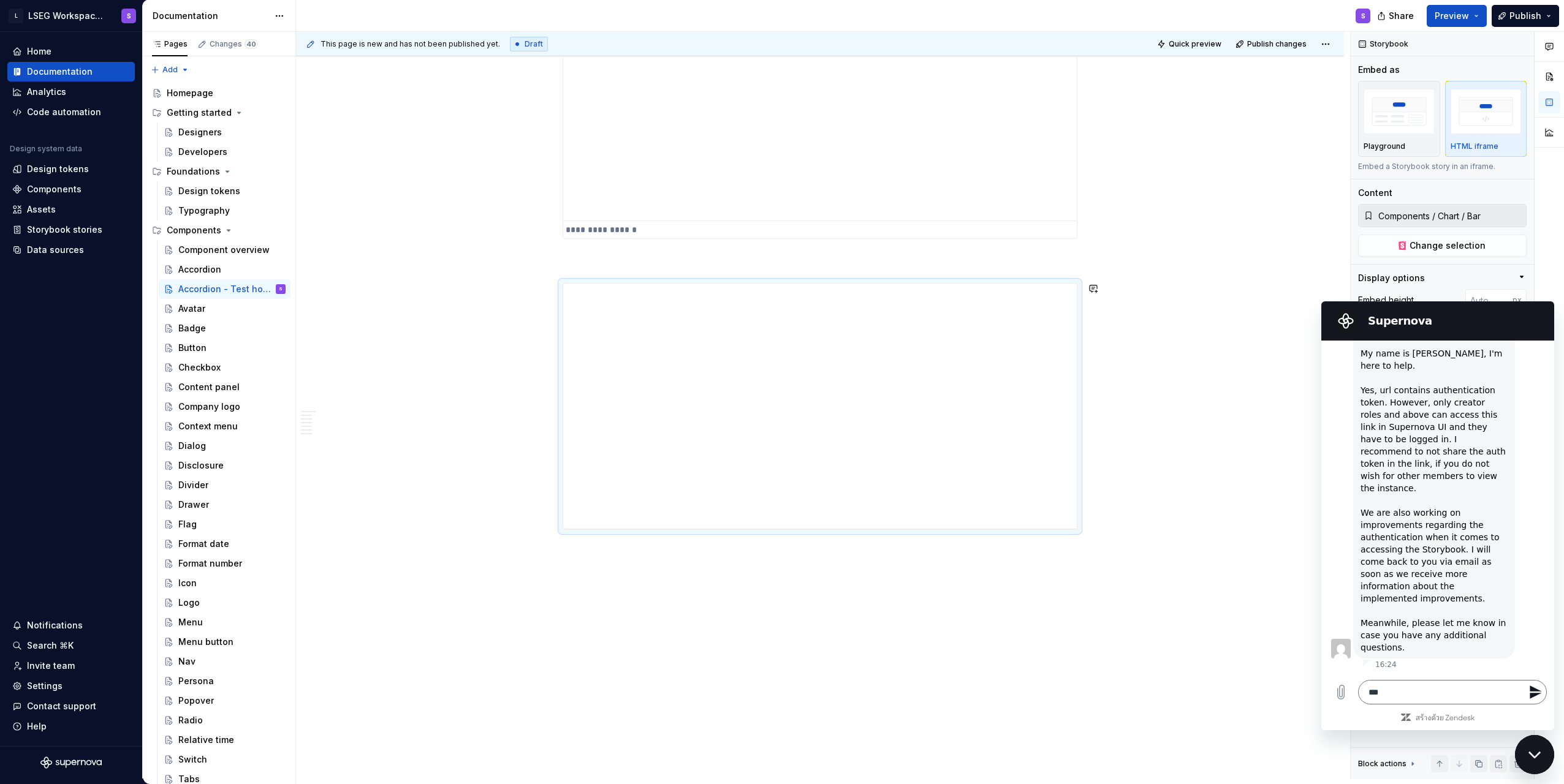
click at [778, 641] on div "Hello Theetaphat, My name is Matic, I'm here to help. Yes, url contains authent…" at bounding box center [1434, 488] width 147 height 331
drag, startPoint x: 1401, startPoint y: 645, endPoint x: 1384, endPoint y: 625, distance: 26.2
click at [778, 625] on div "Hello Theetaphat, My name is Matic, I'm here to help. Yes, url contains authent…" at bounding box center [1434, 488] width 147 height 331
click at [778, 628] on div "Hello Theetaphat, My name is Matic, I'm here to help. Yes, url contains authent…" at bounding box center [1434, 488] width 147 height 331
drag, startPoint x: 1370, startPoint y: 522, endPoint x: 1429, endPoint y: 559, distance: 69.6
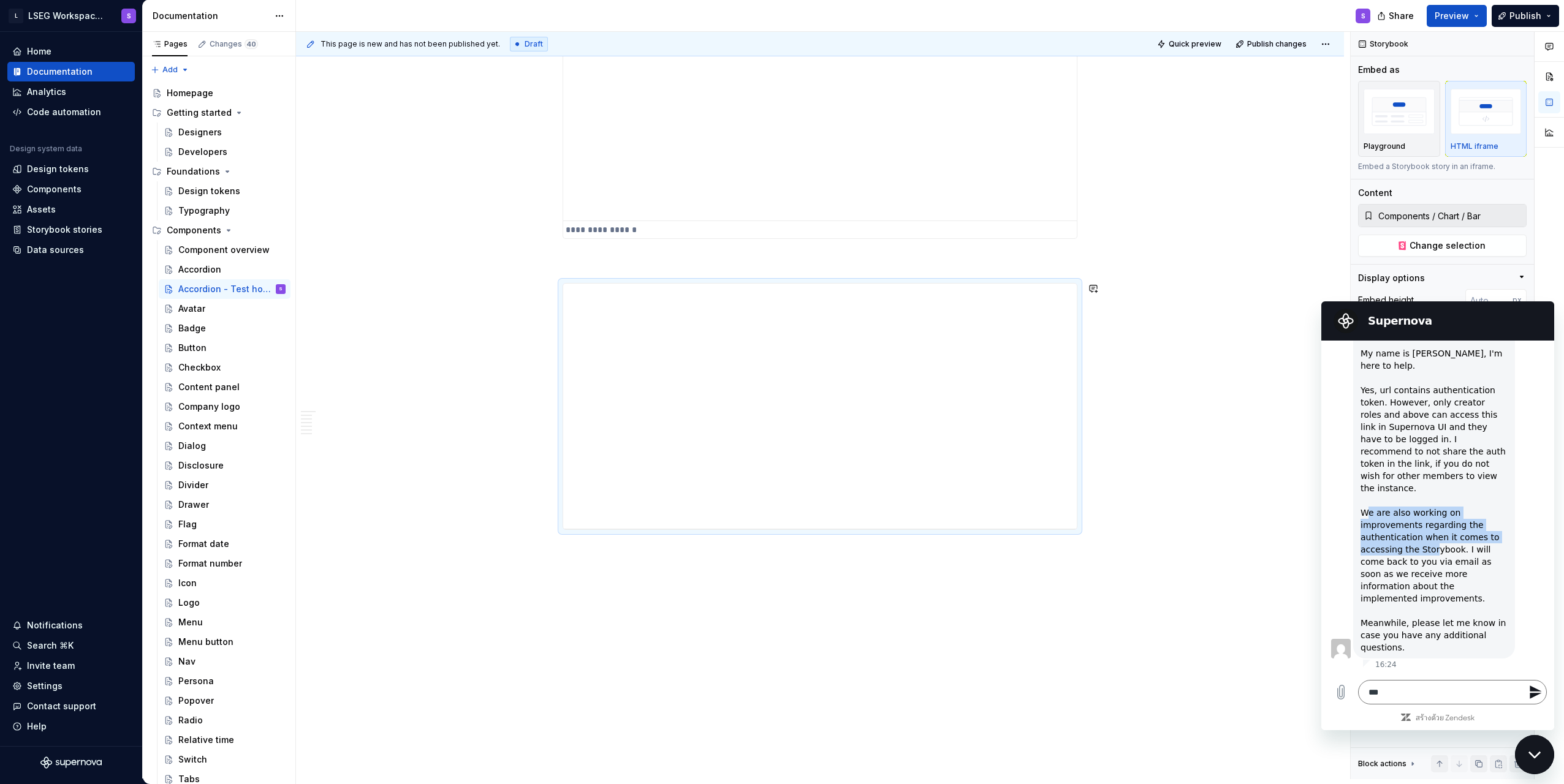
click at [778, 559] on div "Hello Theetaphat, My name is Matic, I'm here to help. Yes, url contains authent…" at bounding box center [1434, 488] width 147 height 331
click at [778, 689] on textarea "**" at bounding box center [1453, 692] width 189 height 24
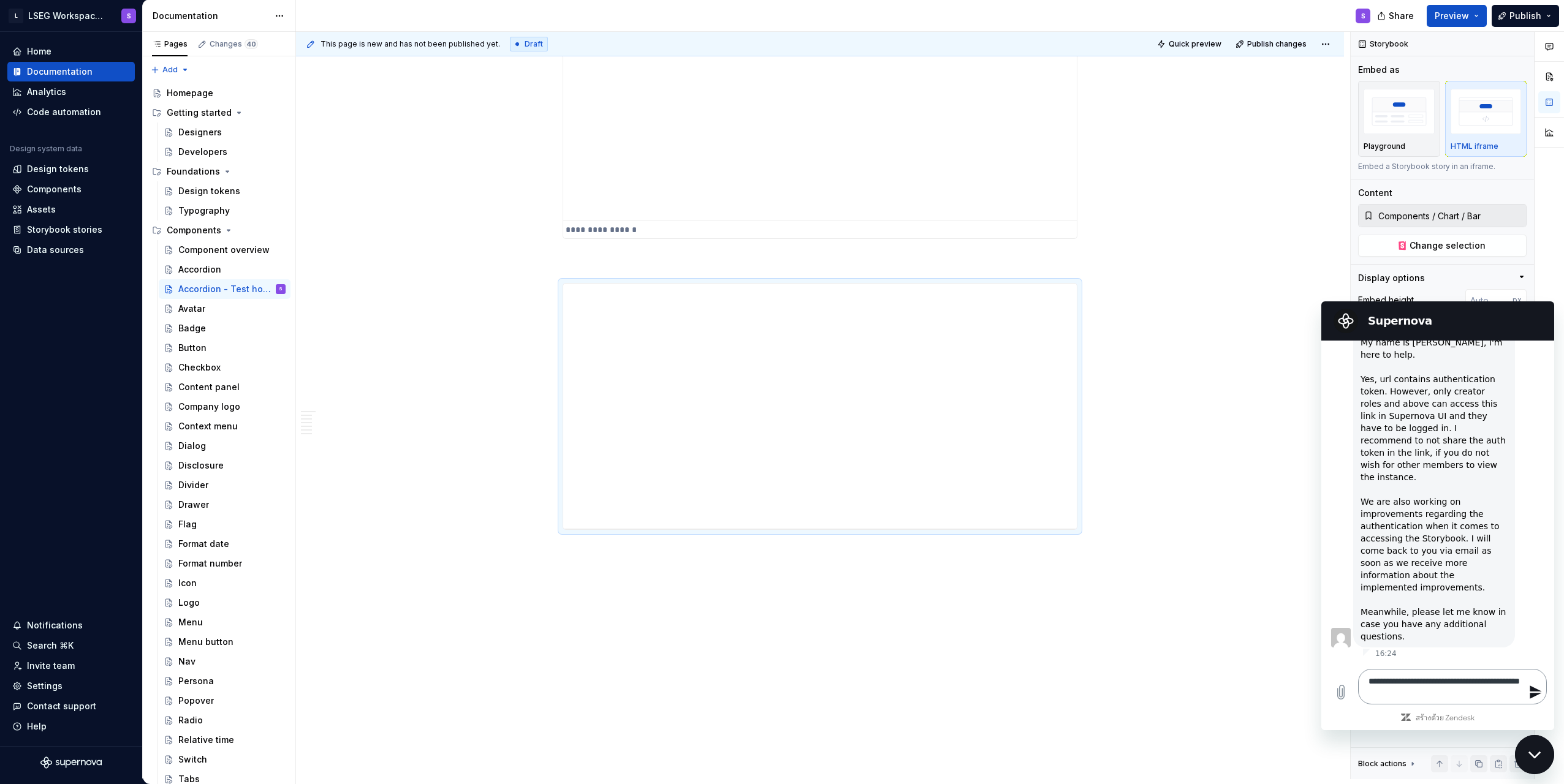
click at [778, 686] on textarea "**********" at bounding box center [1453, 687] width 189 height 36
click at [778, 691] on textarea "**********" at bounding box center [1453, 687] width 189 height 36
click at [778, 689] on textarea "**********" at bounding box center [1453, 687] width 189 height 36
drag, startPoint x: 1372, startPoint y: 685, endPoint x: 1476, endPoint y: 676, distance: 104.4
click at [778, 676] on textarea "**********" at bounding box center [1453, 687] width 189 height 36
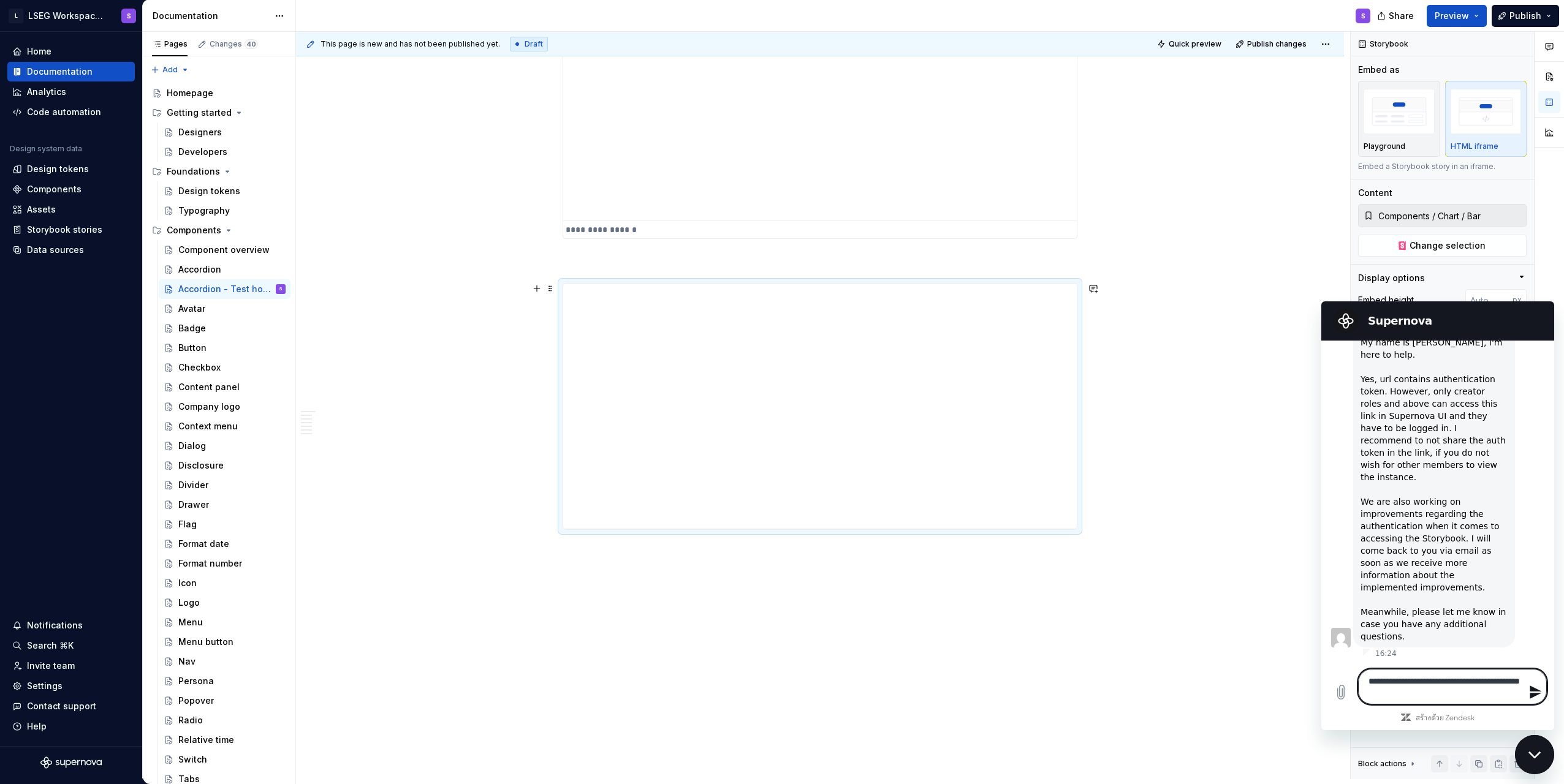
click at [778, 678] on textarea "**********" at bounding box center [1453, 687] width 189 height 36
drag, startPoint x: 1439, startPoint y: 677, endPoint x: 1487, endPoint y: 682, distance: 48.3
click at [778, 681] on textarea "**********" at bounding box center [1453, 687] width 189 height 36
click at [778, 687] on textarea "**********" at bounding box center [1453, 687] width 189 height 36
click at [778, 691] on textarea "**********" at bounding box center [1453, 687] width 189 height 36
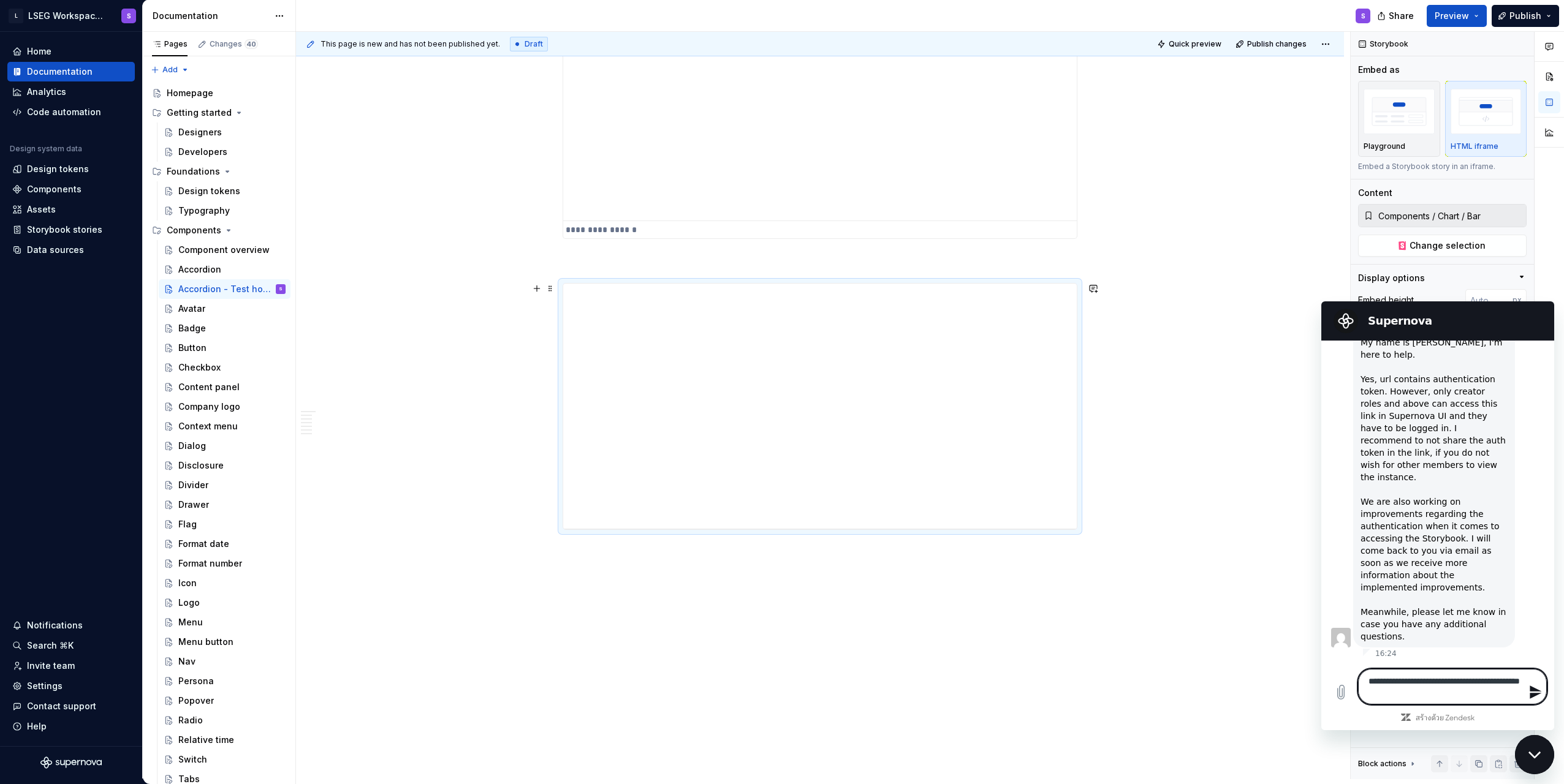
click at [778, 691] on textarea "**********" at bounding box center [1453, 687] width 189 height 36
click at [778, 690] on textarea "**********" at bounding box center [1453, 687] width 189 height 36
drag, startPoint x: 1418, startPoint y: 689, endPoint x: 1388, endPoint y: 689, distance: 30.0
click at [778, 689] on textarea "**********" at bounding box center [1453, 687] width 189 height 36
drag, startPoint x: 1367, startPoint y: 681, endPoint x: 1468, endPoint y: 682, distance: 101.0
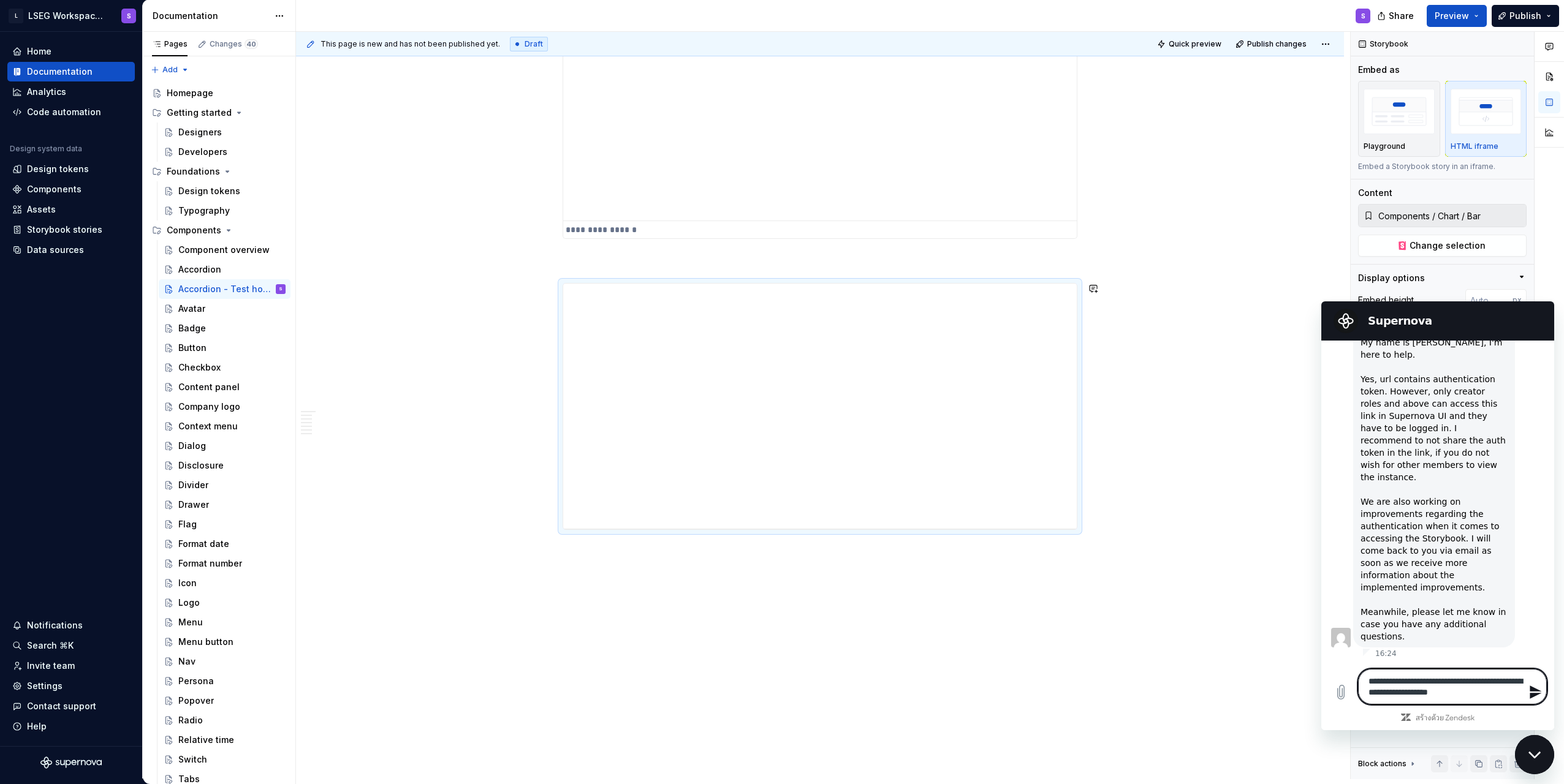
click at [778, 682] on textarea "**********" at bounding box center [1453, 687] width 189 height 36
click at [778, 689] on textarea "**********" at bounding box center [1453, 687] width 189 height 36
drag, startPoint x: 1394, startPoint y: 693, endPoint x: 1468, endPoint y: 688, distance: 74.2
click at [778, 688] on textarea "**********" at bounding box center [1453, 687] width 189 height 36
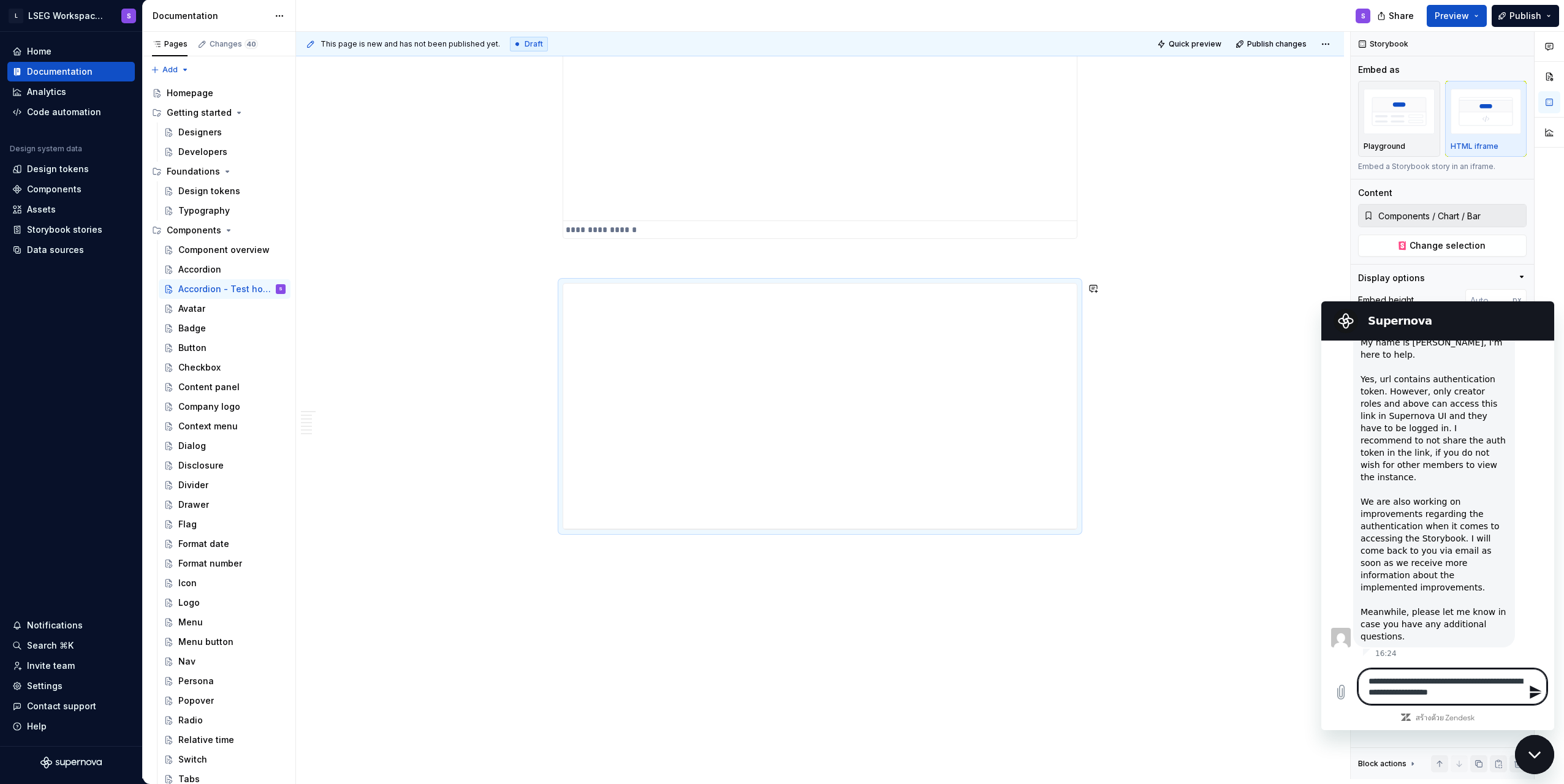
drag, startPoint x: 1423, startPoint y: 690, endPoint x: 1490, endPoint y: 686, distance: 67.1
click at [778, 686] on textarea "**********" at bounding box center [1453, 687] width 189 height 36
click at [778, 692] on textarea "**********" at bounding box center [1453, 687] width 189 height 36
click at [778, 691] on textarea "**********" at bounding box center [1453, 687] width 189 height 36
click at [778, 697] on textarea "**********" at bounding box center [1453, 687] width 189 height 36
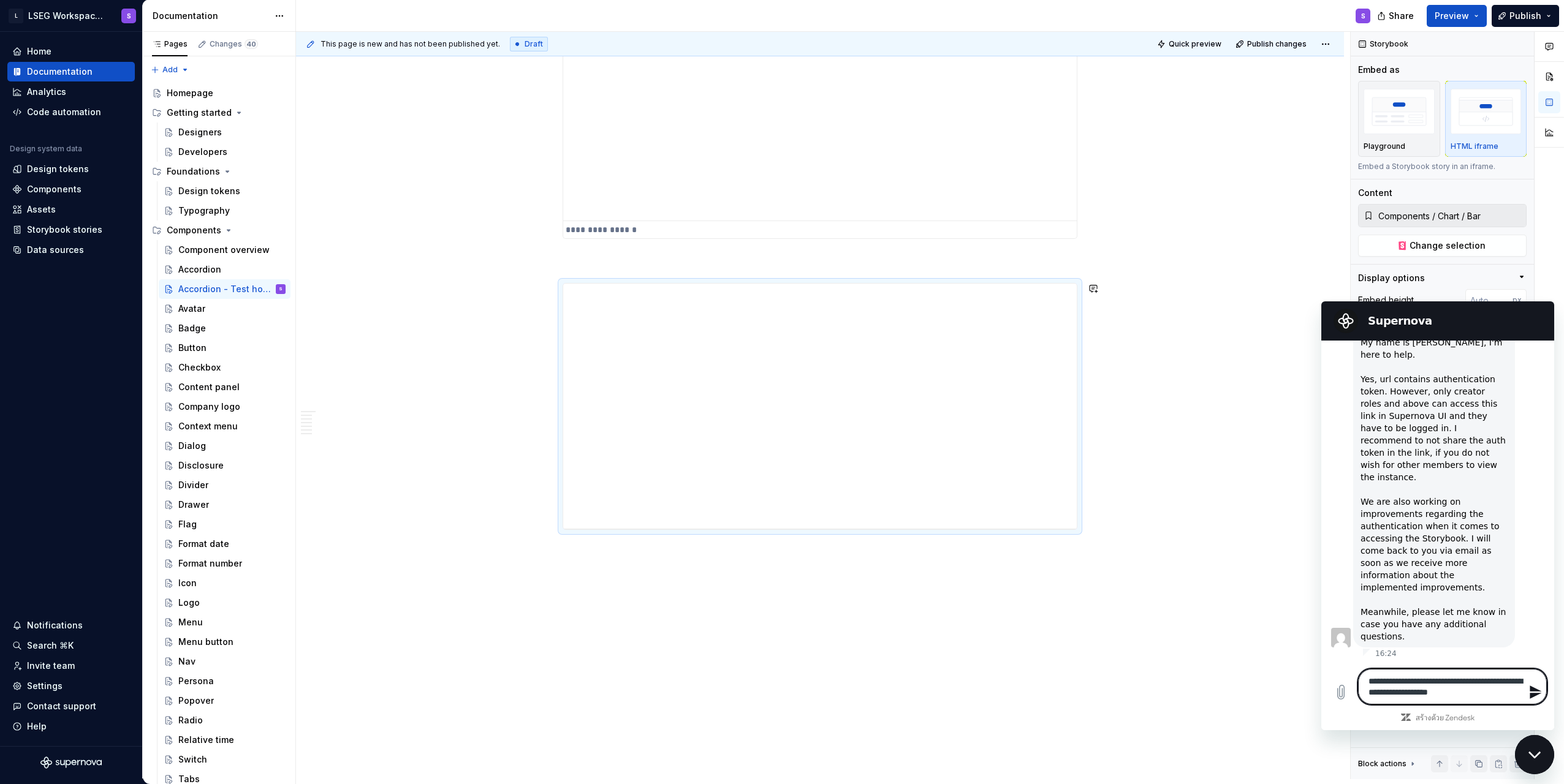
click at [778, 695] on textarea "**********" at bounding box center [1453, 687] width 189 height 36
click at [778, 694] on textarea "**********" at bounding box center [1453, 687] width 189 height 36
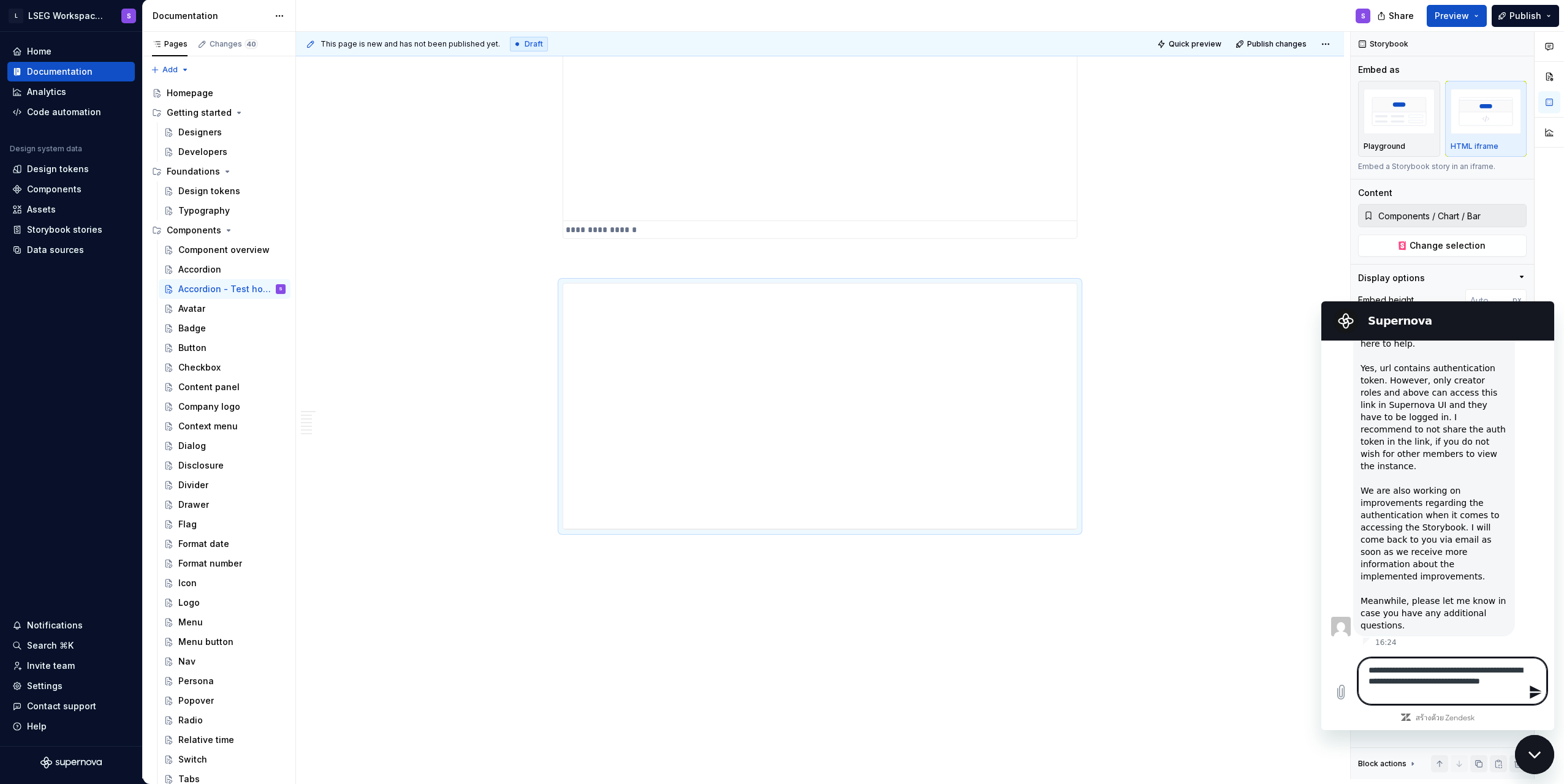
scroll to position [682, 0]
click at [778, 659] on textarea "**********" at bounding box center [1453, 680] width 189 height 46
click at [778, 680] on textarea "**********" at bounding box center [1453, 680] width 189 height 46
drag, startPoint x: 1429, startPoint y: 679, endPoint x: 1453, endPoint y: 685, distance: 24.7
click at [778, 685] on textarea "**********" at bounding box center [1453, 680] width 189 height 46
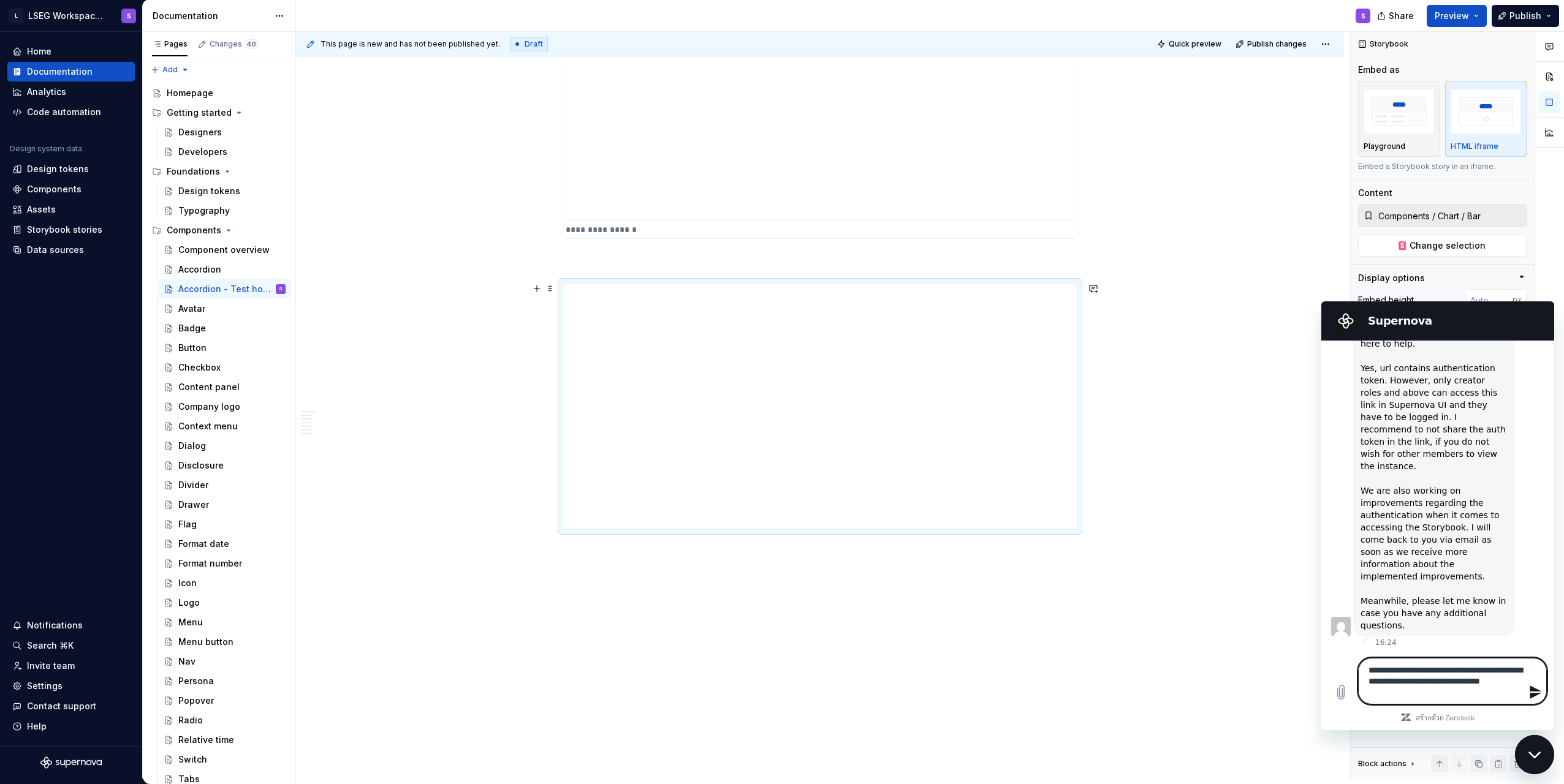
click at [778, 685] on textarea "**********" at bounding box center [1453, 680] width 189 height 46
drag, startPoint x: 1398, startPoint y: 681, endPoint x: 1429, endPoint y: 686, distance: 31.4
click at [778, 686] on textarea "**********" at bounding box center [1453, 680] width 189 height 46
click at [778, 692] on textarea "**********" at bounding box center [1453, 680] width 189 height 46
drag, startPoint x: 1455, startPoint y: 683, endPoint x: 1469, endPoint y: 687, distance: 14.6
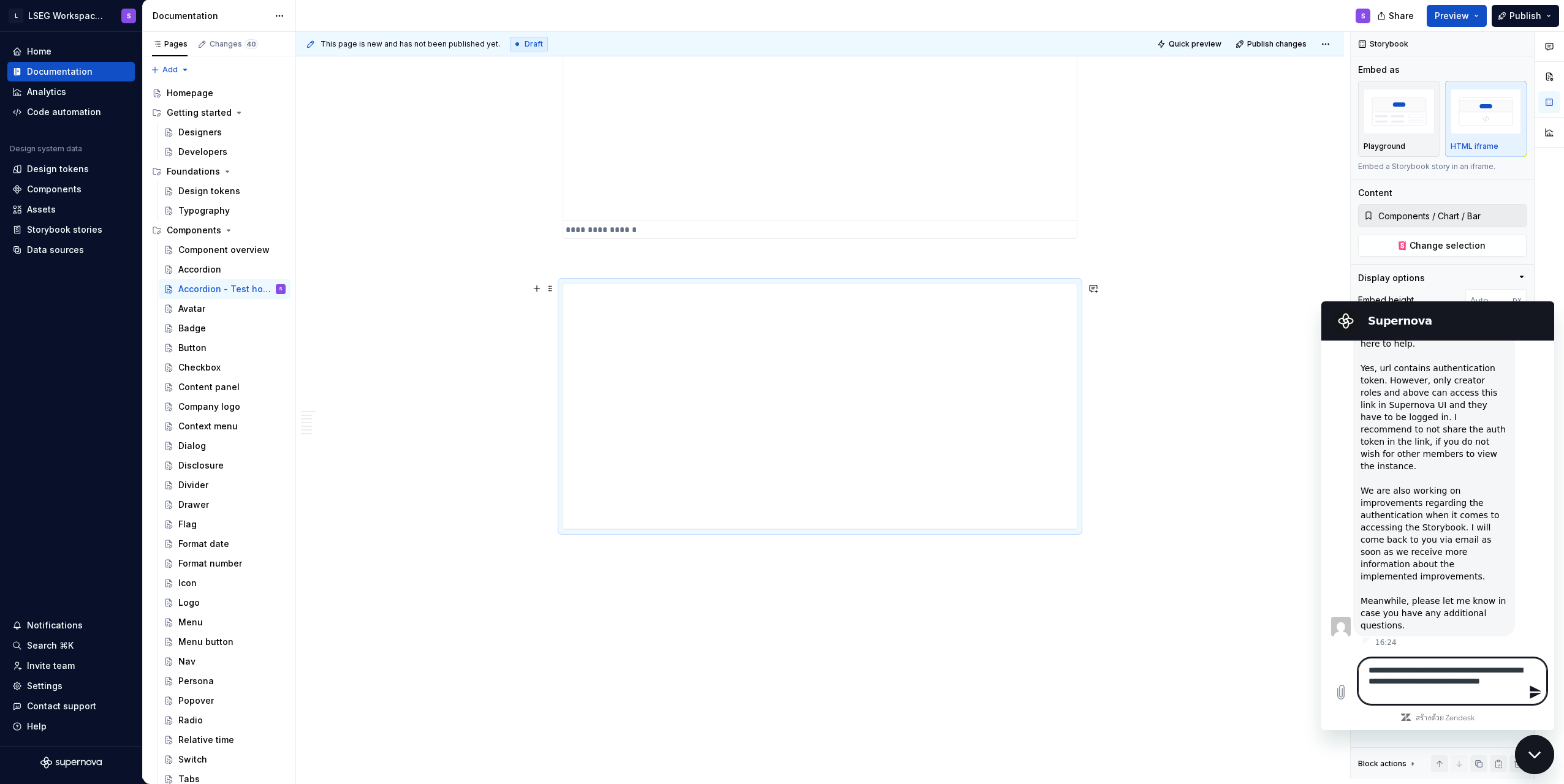
click at [778, 687] on textarea "**********" at bounding box center [1453, 680] width 189 height 46
click at [778, 689] on textarea "**********" at bounding box center [1453, 680] width 189 height 46
drag, startPoint x: 1465, startPoint y: 681, endPoint x: 1481, endPoint y: 691, distance: 18.9
click at [778, 691] on textarea "**********" at bounding box center [1453, 680] width 189 height 46
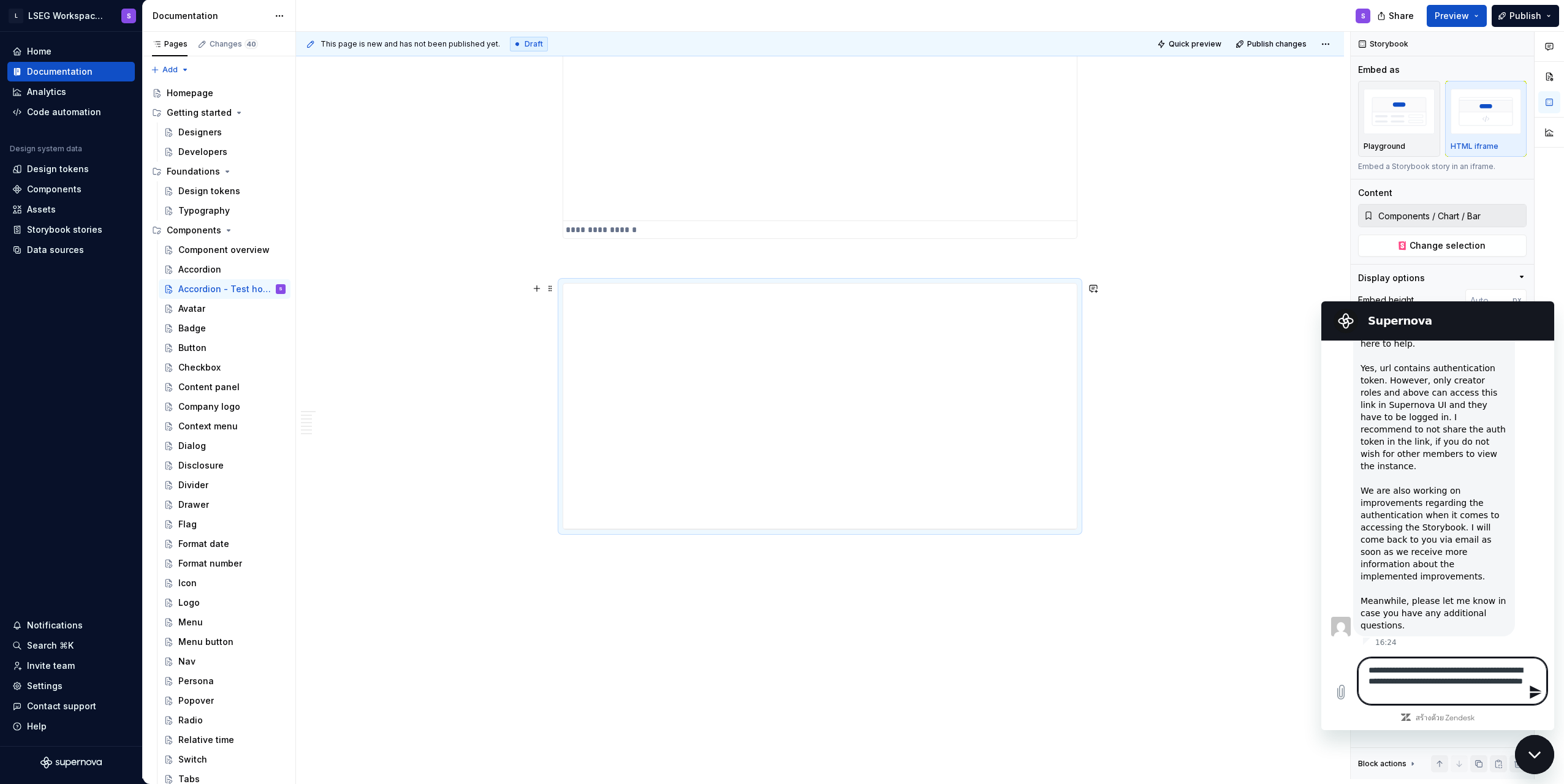
click at [778, 666] on textarea "**********" at bounding box center [1453, 680] width 189 height 46
drag, startPoint x: 1374, startPoint y: 667, endPoint x: 1440, endPoint y: 670, distance: 66.1
click at [778, 670] on textarea "**********" at bounding box center [1453, 680] width 189 height 46
drag, startPoint x: 1405, startPoint y: 679, endPoint x: 1494, endPoint y: 678, distance: 89.0
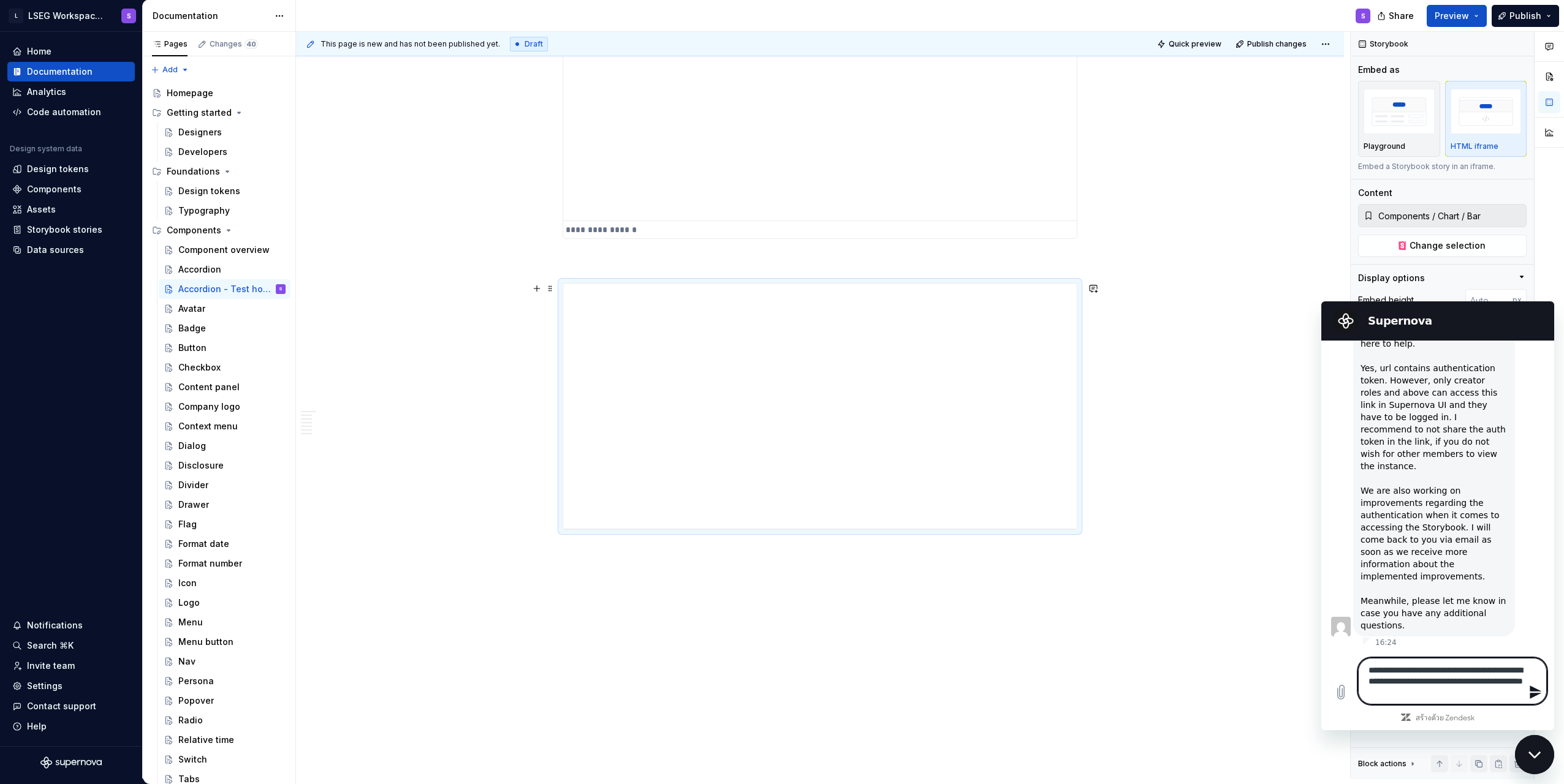
click at [778, 676] on textarea "**********" at bounding box center [1453, 680] width 189 height 46
click at [778, 680] on textarea "**********" at bounding box center [1453, 680] width 189 height 46
drag, startPoint x: 1457, startPoint y: 684, endPoint x: 1491, endPoint y: 687, distance: 34.1
click at [778, 687] on textarea "**********" at bounding box center [1453, 680] width 189 height 46
click at [778, 692] on textarea "**********" at bounding box center [1453, 680] width 189 height 46
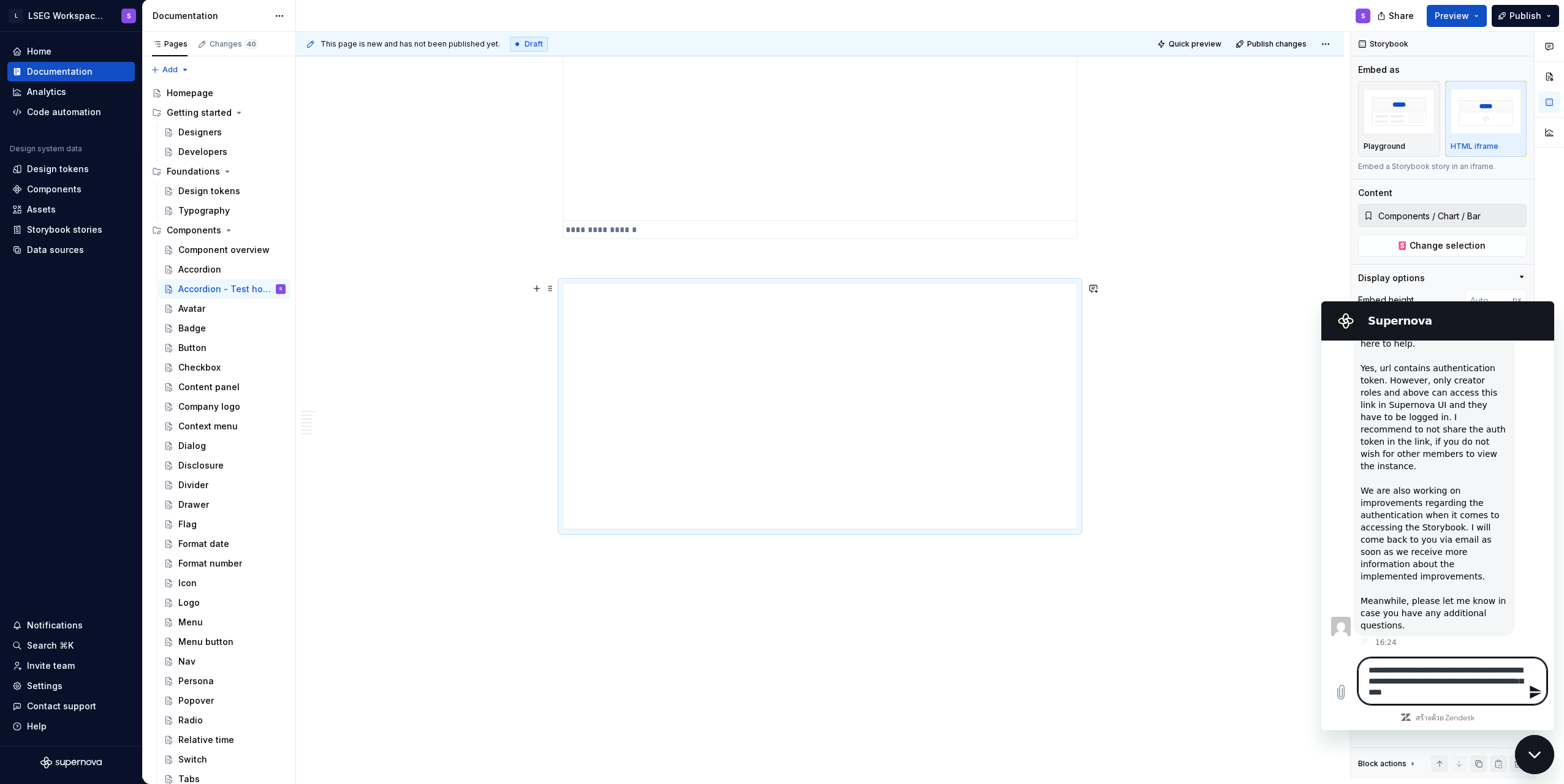
click at [778, 692] on textarea "**********" at bounding box center [1453, 680] width 189 height 46
click at [778, 697] on textarea "**********" at bounding box center [1453, 680] width 189 height 46
drag, startPoint x: 1429, startPoint y: 694, endPoint x: 1475, endPoint y: 694, distance: 46.0
click at [778, 694] on textarea "**********" at bounding box center [1453, 680] width 189 height 46
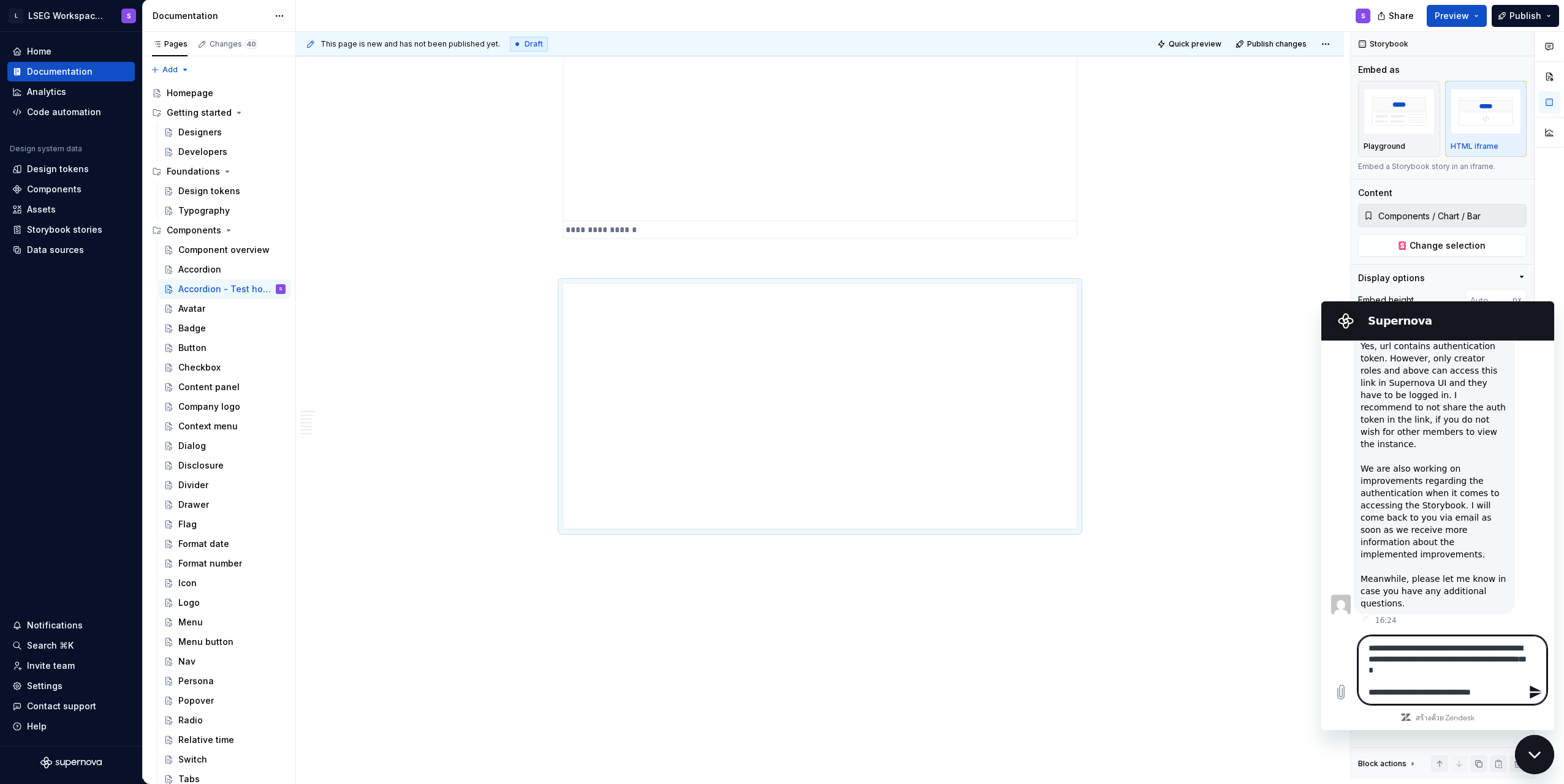
click at [778, 671] on textarea "**********" at bounding box center [1453, 670] width 189 height 68
drag, startPoint x: 1394, startPoint y: 658, endPoint x: 1438, endPoint y: 660, distance: 44.0
click at [778, 660] on textarea "**********" at bounding box center [1453, 670] width 189 height 68
click at [778, 668] on textarea "**********" at bounding box center [1453, 670] width 189 height 68
drag, startPoint x: 1421, startPoint y: 660, endPoint x: 1471, endPoint y: 660, distance: 50.0
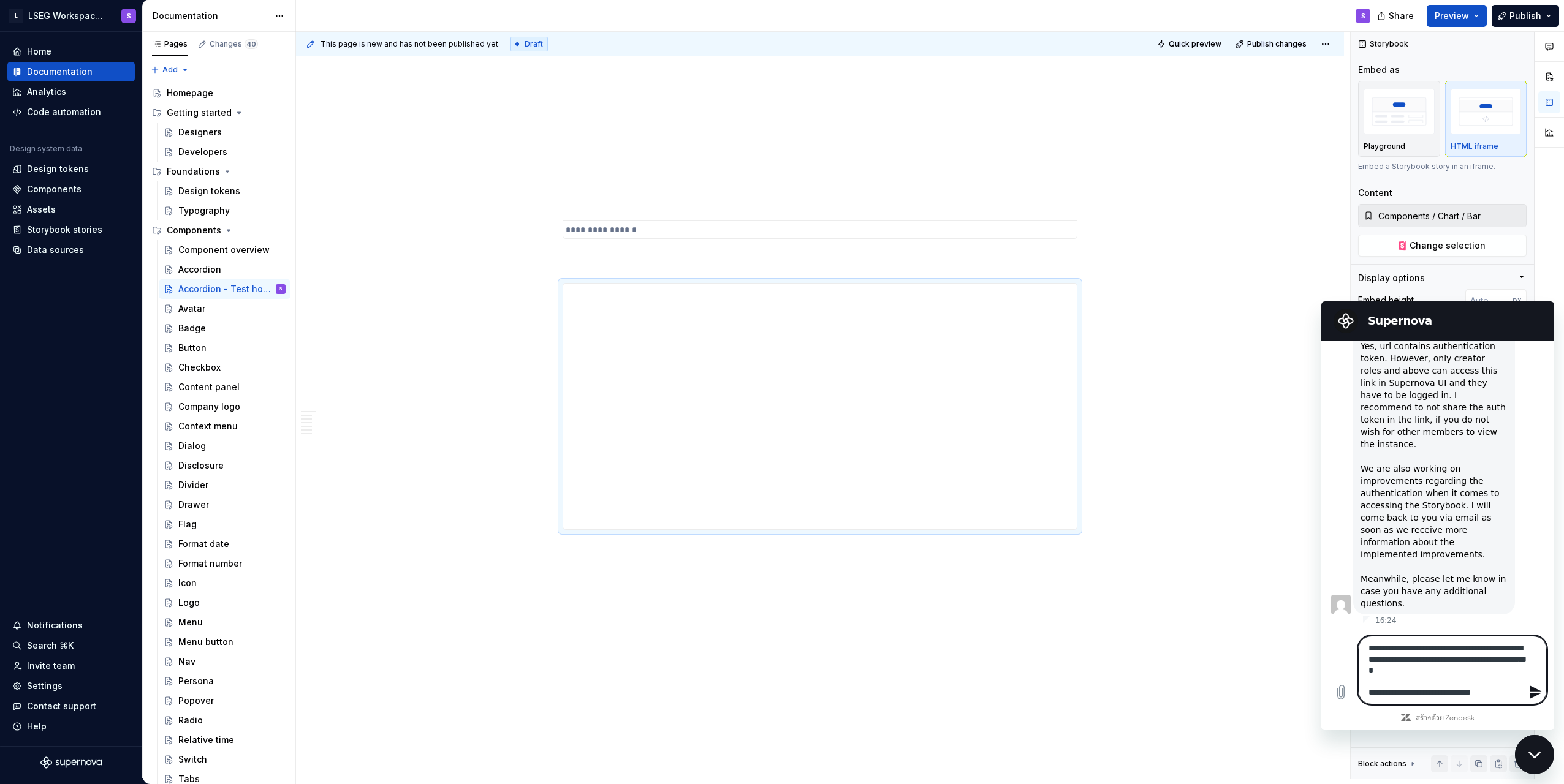
click at [778, 660] on textarea "**********" at bounding box center [1453, 670] width 189 height 68
click at [778, 661] on textarea "**********" at bounding box center [1453, 670] width 189 height 68
drag, startPoint x: 1458, startPoint y: 662, endPoint x: 1506, endPoint y: 661, distance: 48.0
click at [778, 661] on textarea "**********" at bounding box center [1453, 670] width 189 height 68
click at [778, 667] on textarea "**********" at bounding box center [1453, 670] width 189 height 68
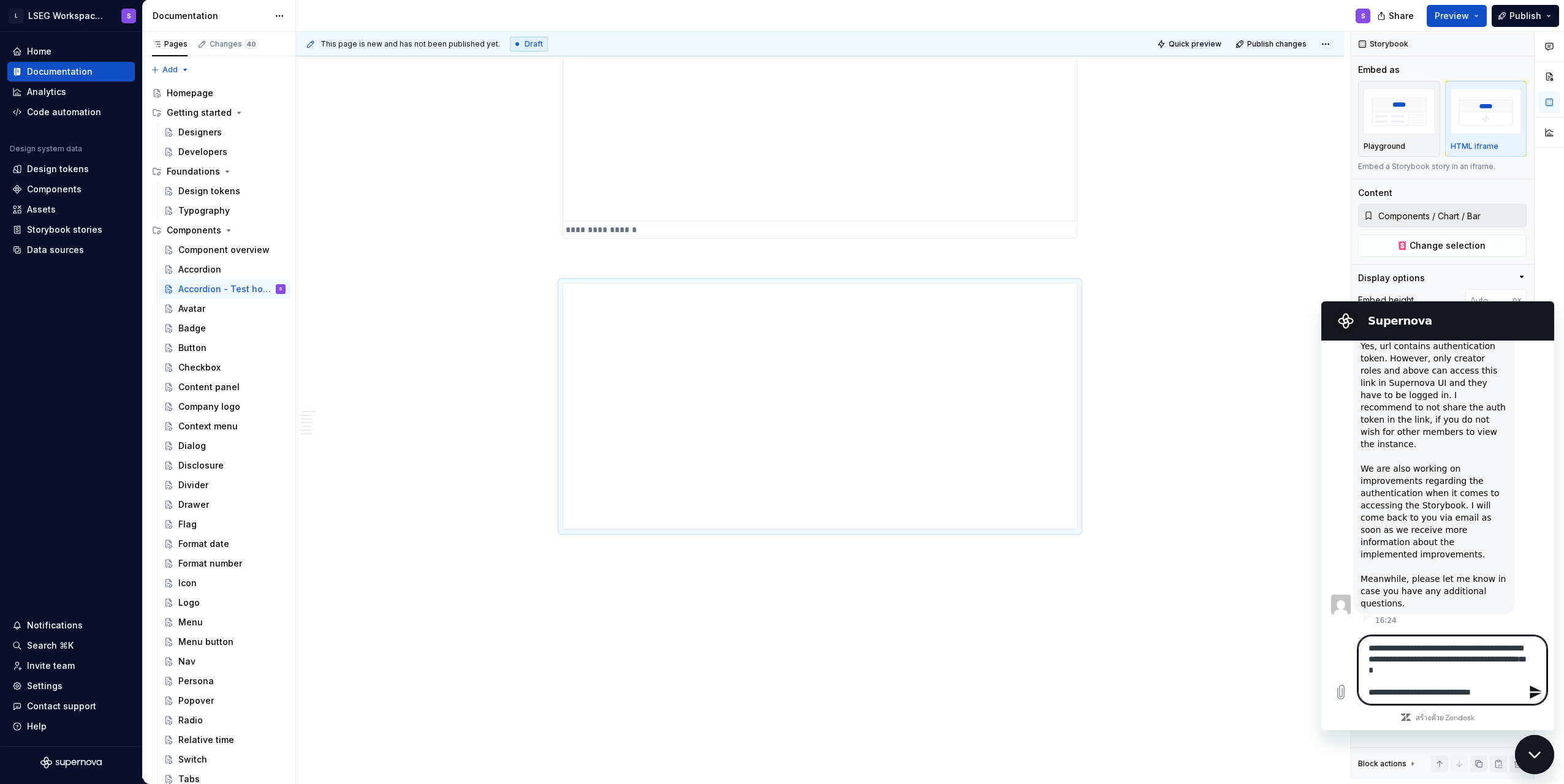
drag, startPoint x: 1375, startPoint y: 672, endPoint x: 1443, endPoint y: 672, distance: 68.0
click at [778, 672] on textarea "**********" at bounding box center [1453, 670] width 189 height 68
click at [778, 673] on textarea "**********" at bounding box center [1453, 670] width 189 height 68
drag, startPoint x: 1368, startPoint y: 686, endPoint x: 1421, endPoint y: 699, distance: 54.6
click at [778, 697] on textarea "**********" at bounding box center [1453, 670] width 189 height 68
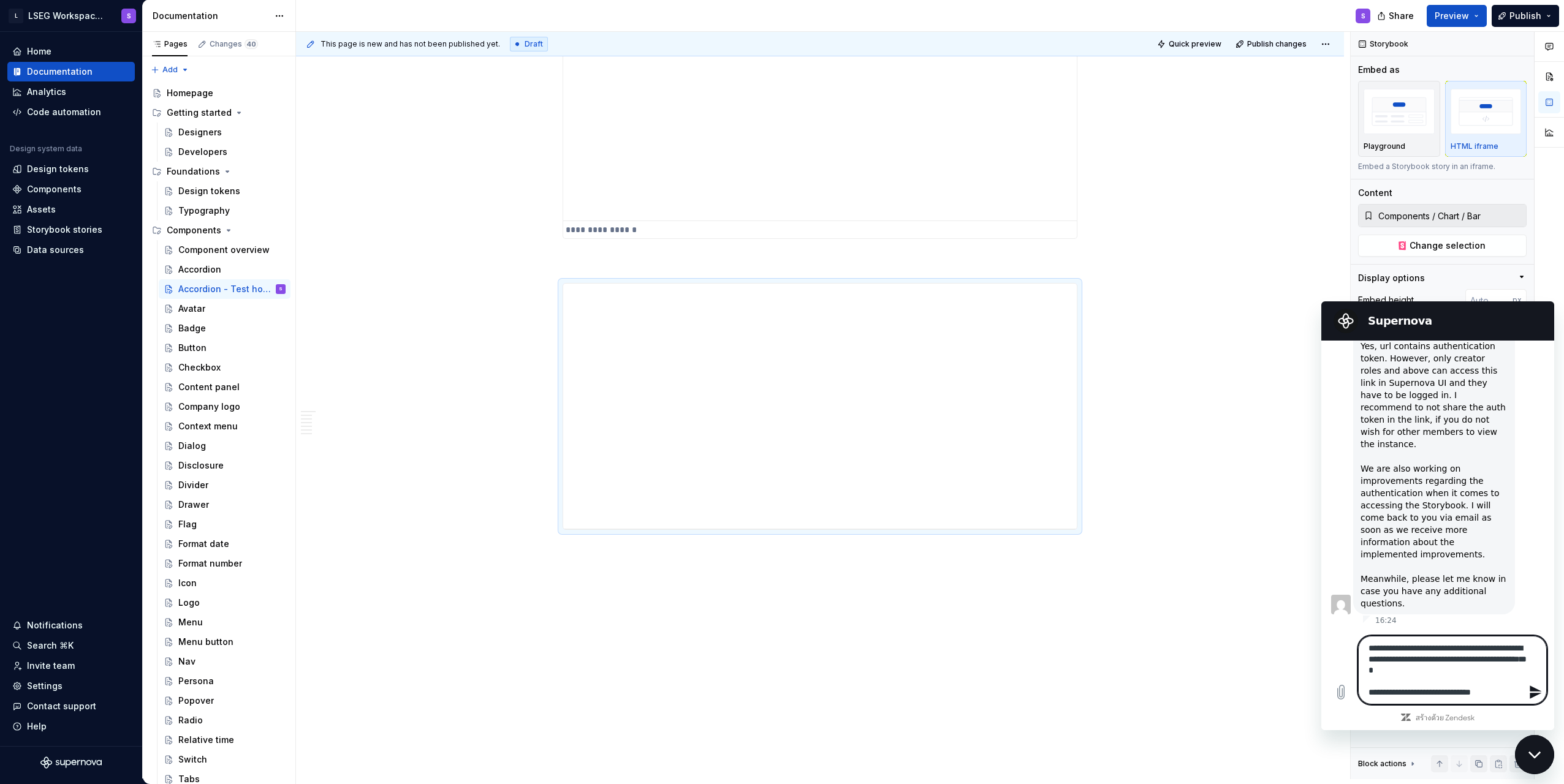
click at [778, 699] on textarea "**********" at bounding box center [1453, 670] width 189 height 68
drag, startPoint x: 1394, startPoint y: 694, endPoint x: 1496, endPoint y: 691, distance: 102.0
click at [778, 691] on textarea "**********" at bounding box center [1453, 670] width 189 height 68
click at [778, 693] on textarea "**********" at bounding box center [1453, 670] width 189 height 68
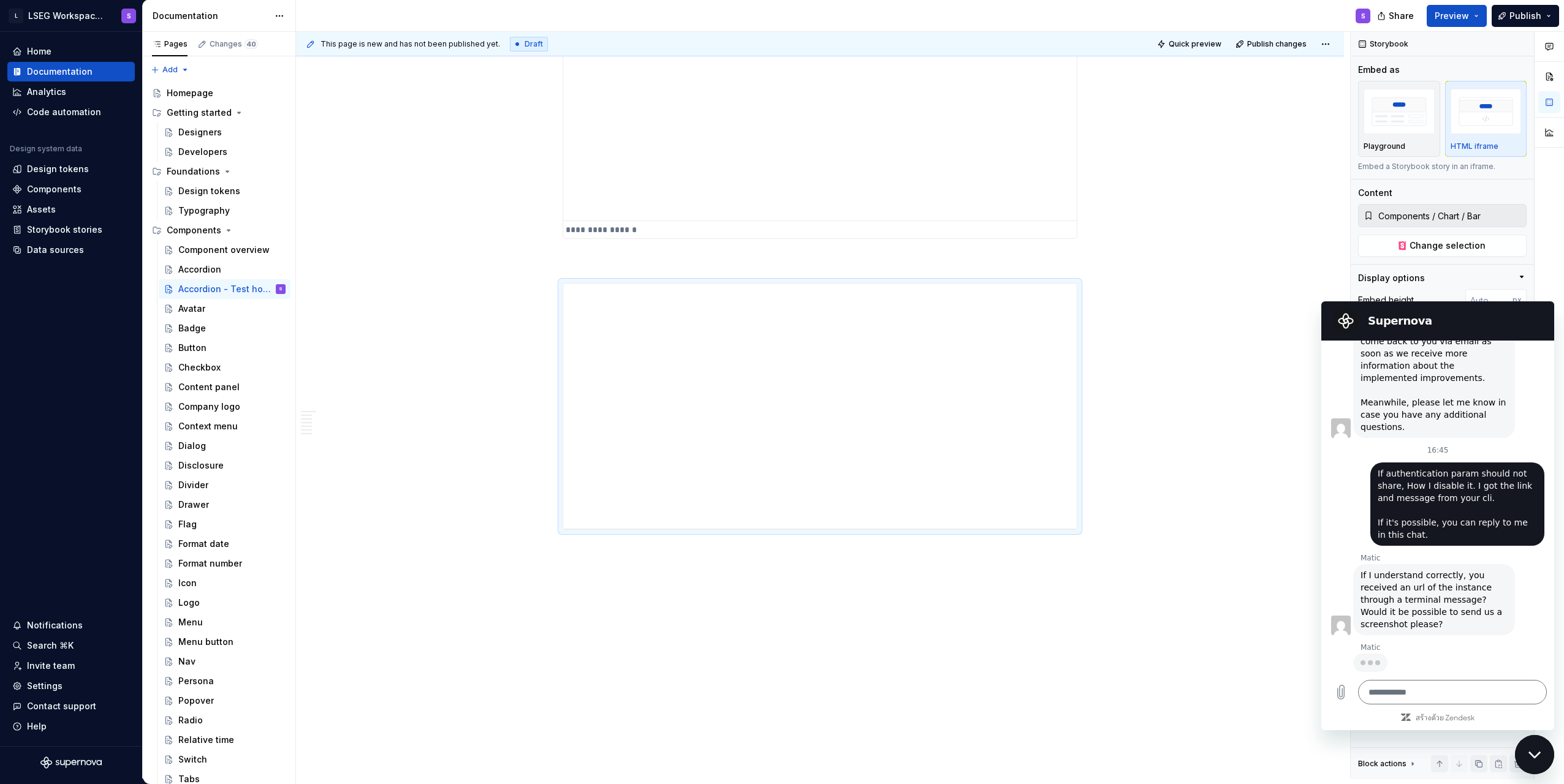
scroll to position [880, 0]
click at [778, 687] on textarea at bounding box center [1453, 692] width 189 height 24
click at [778, 694] on icon "อัปโหลดไฟล์" at bounding box center [1341, 692] width 7 height 14
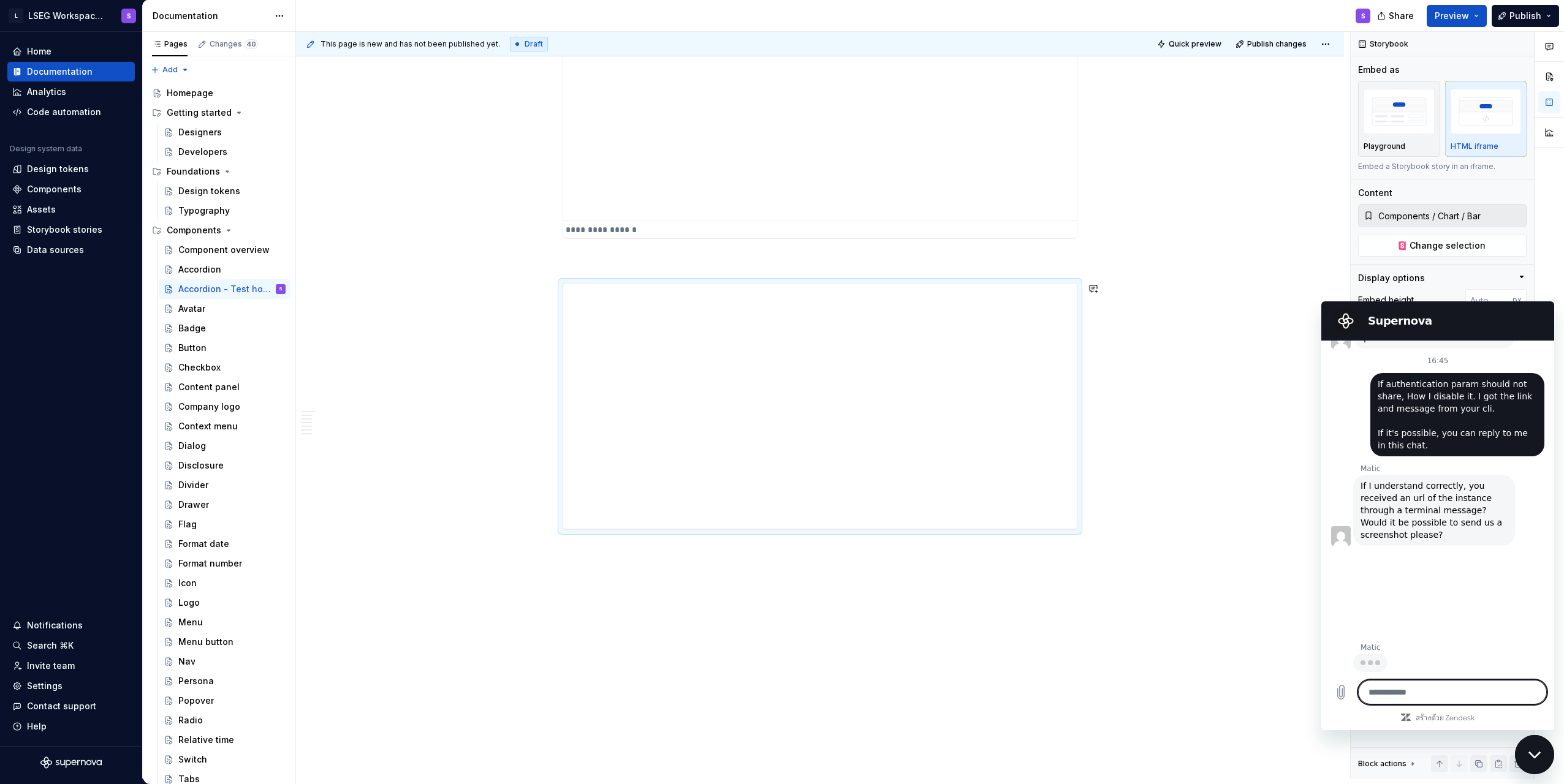
scroll to position [977, 0]
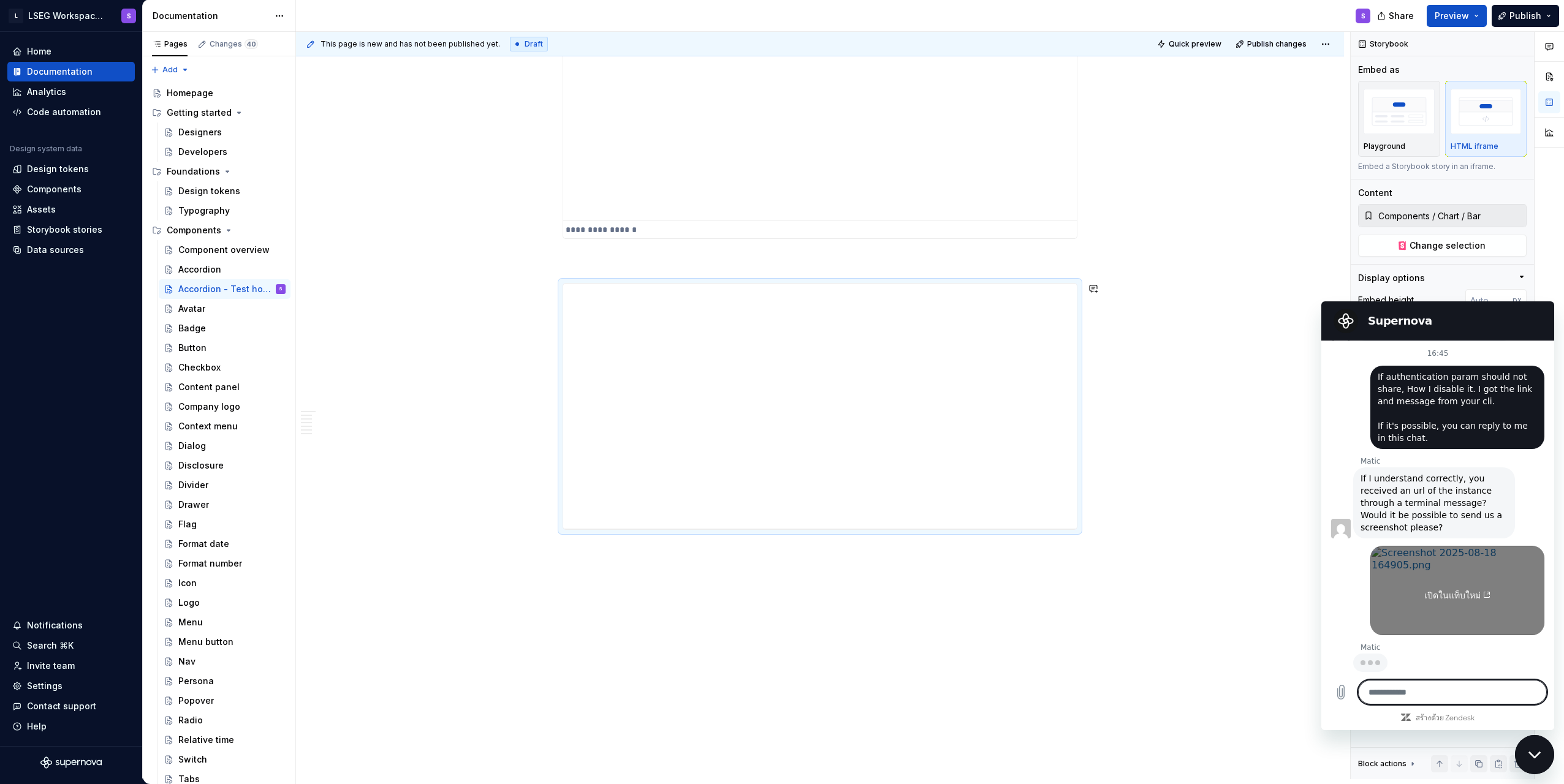
click at [778, 604] on link "เปิดในแท็บใหม่" at bounding box center [1457, 591] width 174 height 90
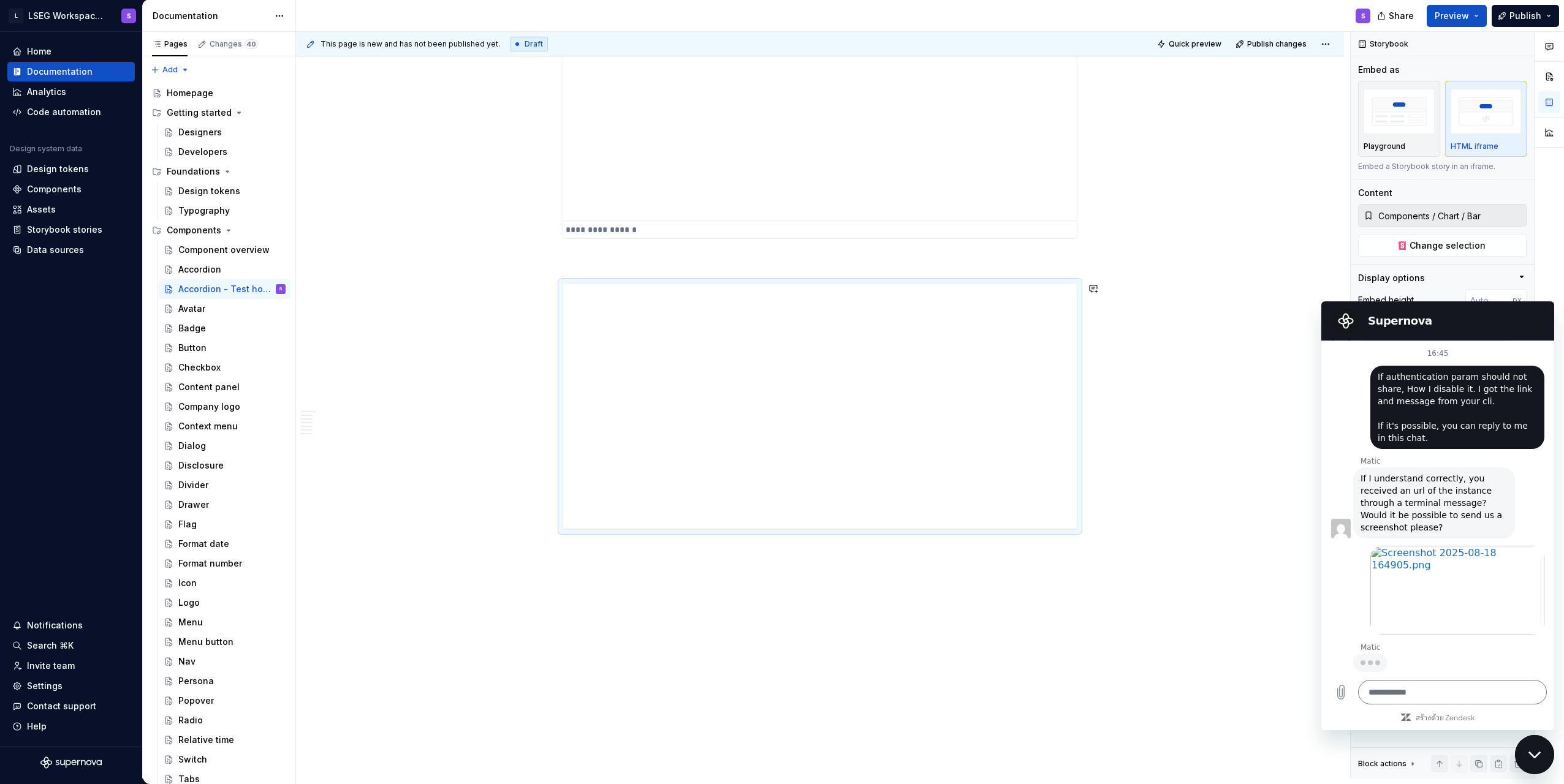
click at [778, 571] on div "เปิดในแท็บใหม่" at bounding box center [1434, 587] width 223 height 97
click at [778, 692] on textarea at bounding box center [1453, 692] width 189 height 24
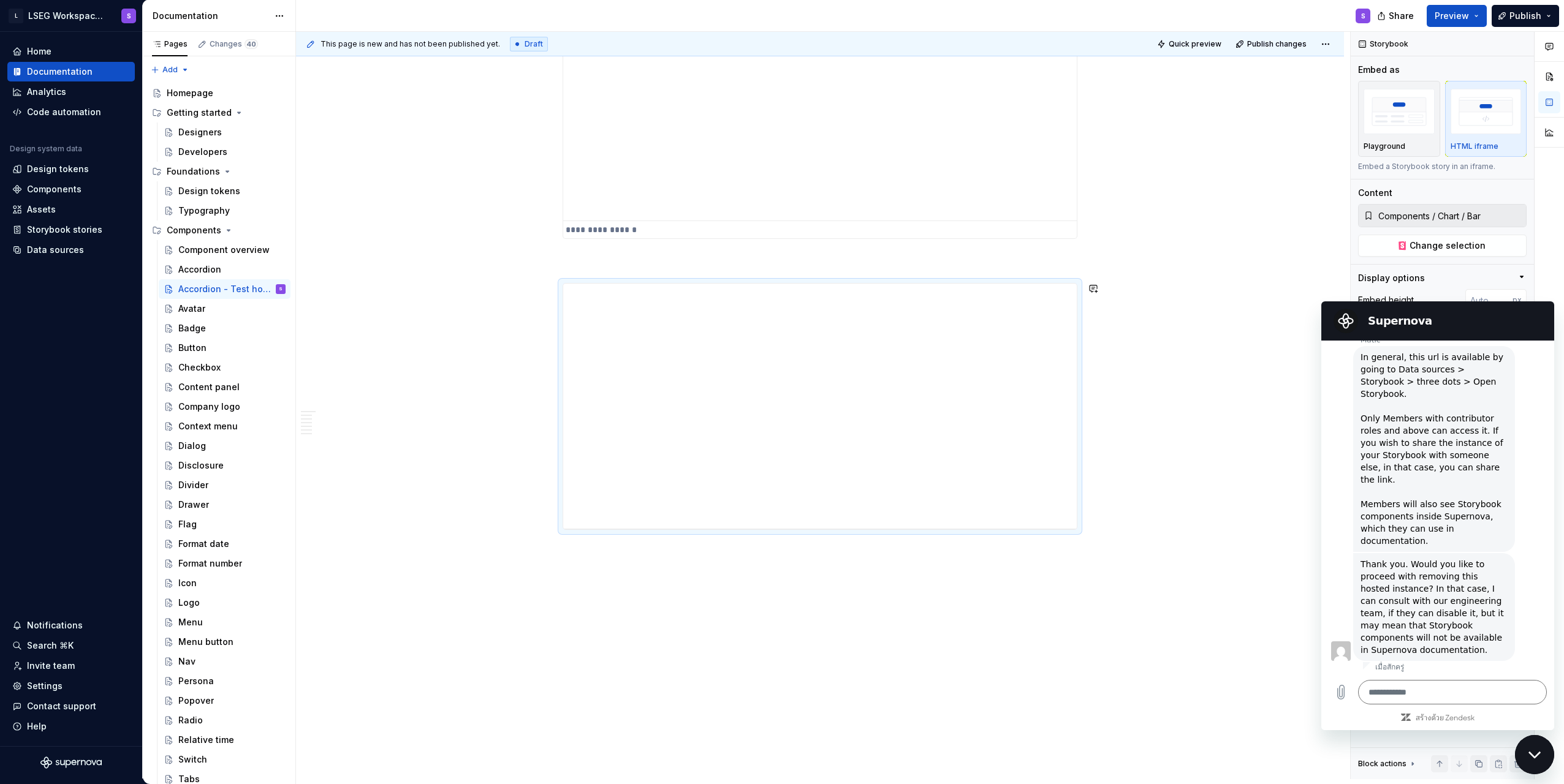
scroll to position [1286, 0]
click at [778, 691] on textarea at bounding box center [1453, 692] width 189 height 24
click at [778, 685] on textarea at bounding box center [1453, 692] width 189 height 24
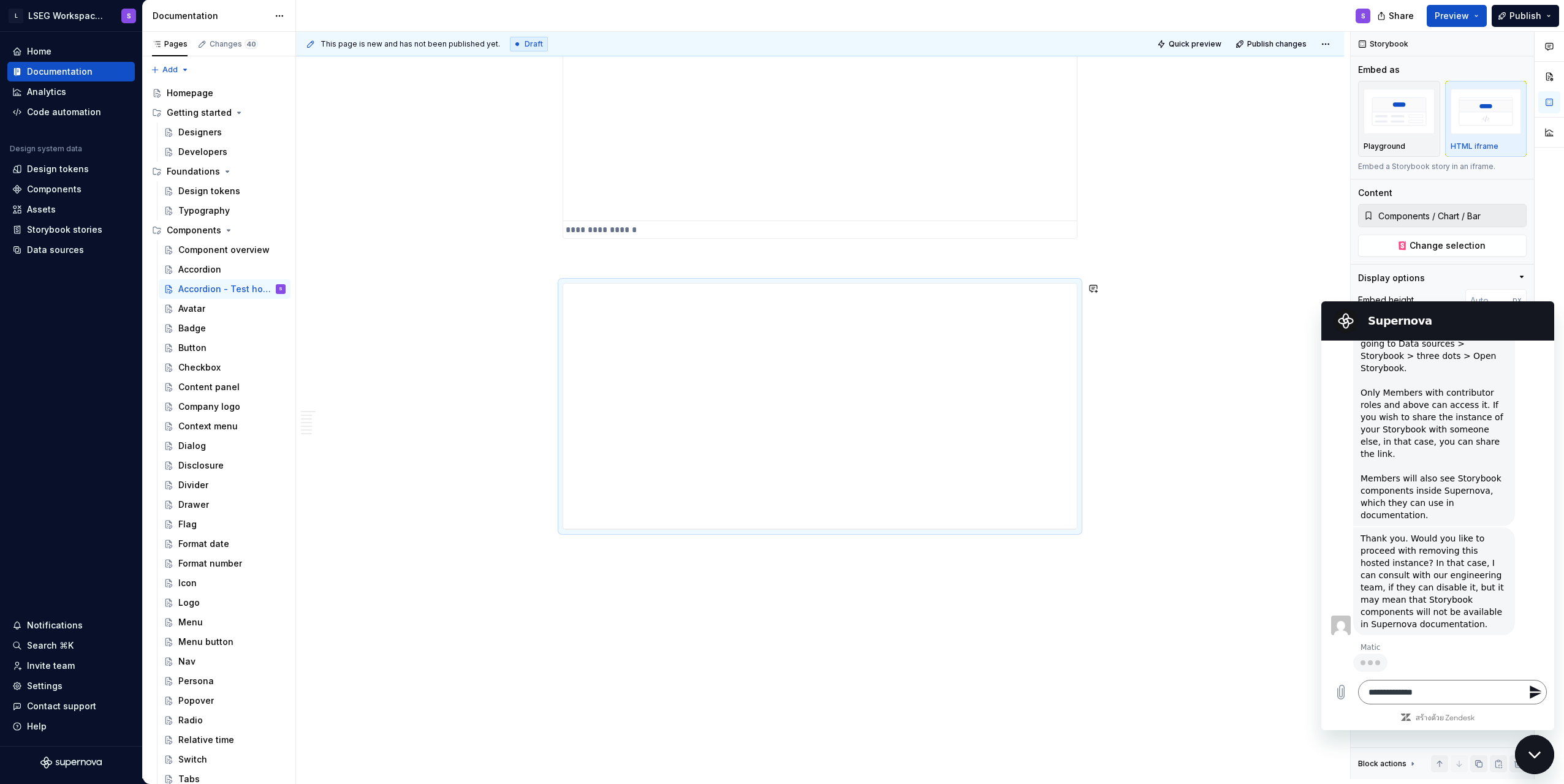
scroll to position [1309, 0]
click at [778, 689] on textarea "**********" at bounding box center [1453, 692] width 189 height 24
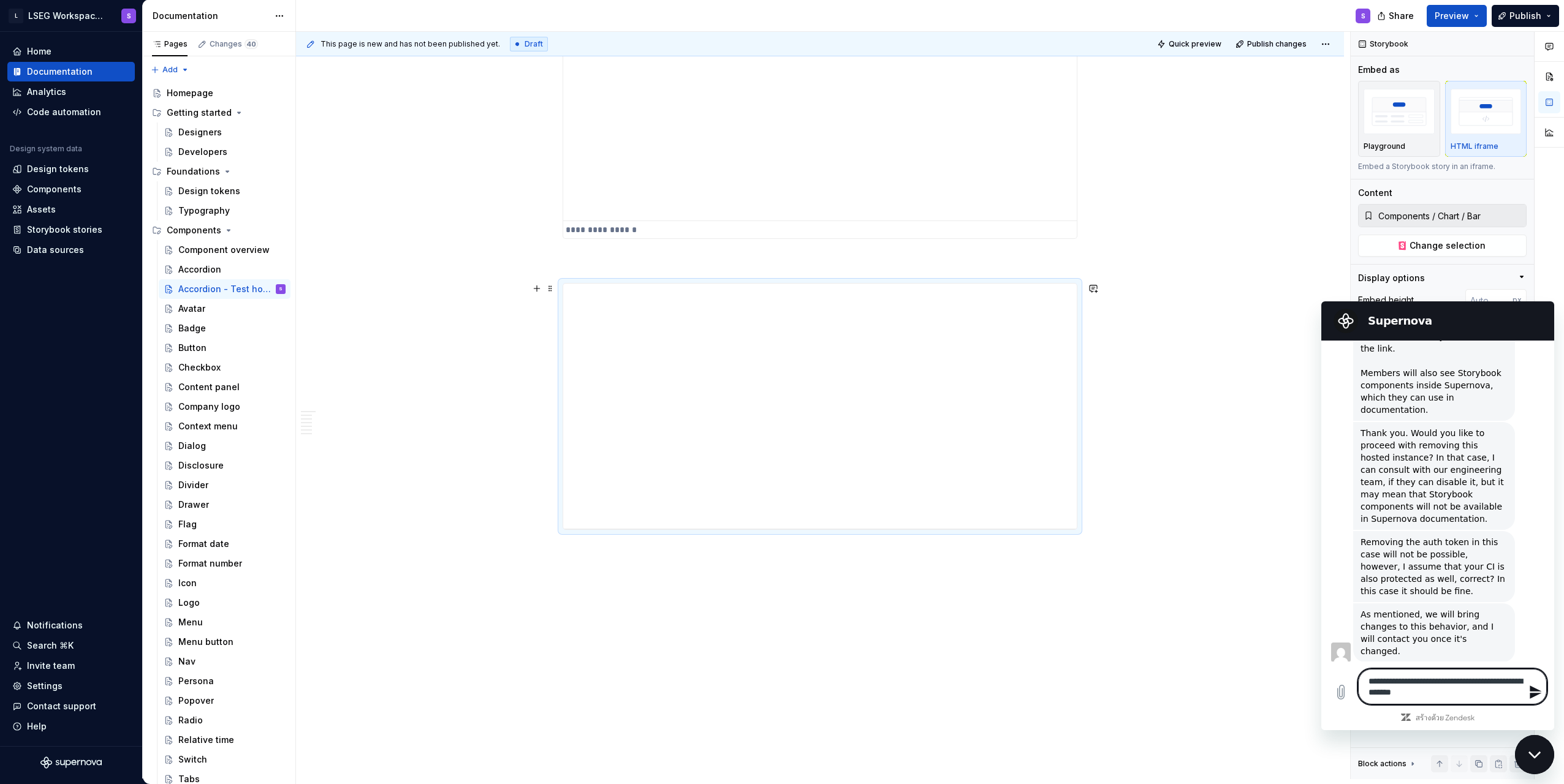
scroll to position [1417, 0]
click at [55, 670] on div "Invite team" at bounding box center [51, 666] width 48 height 12
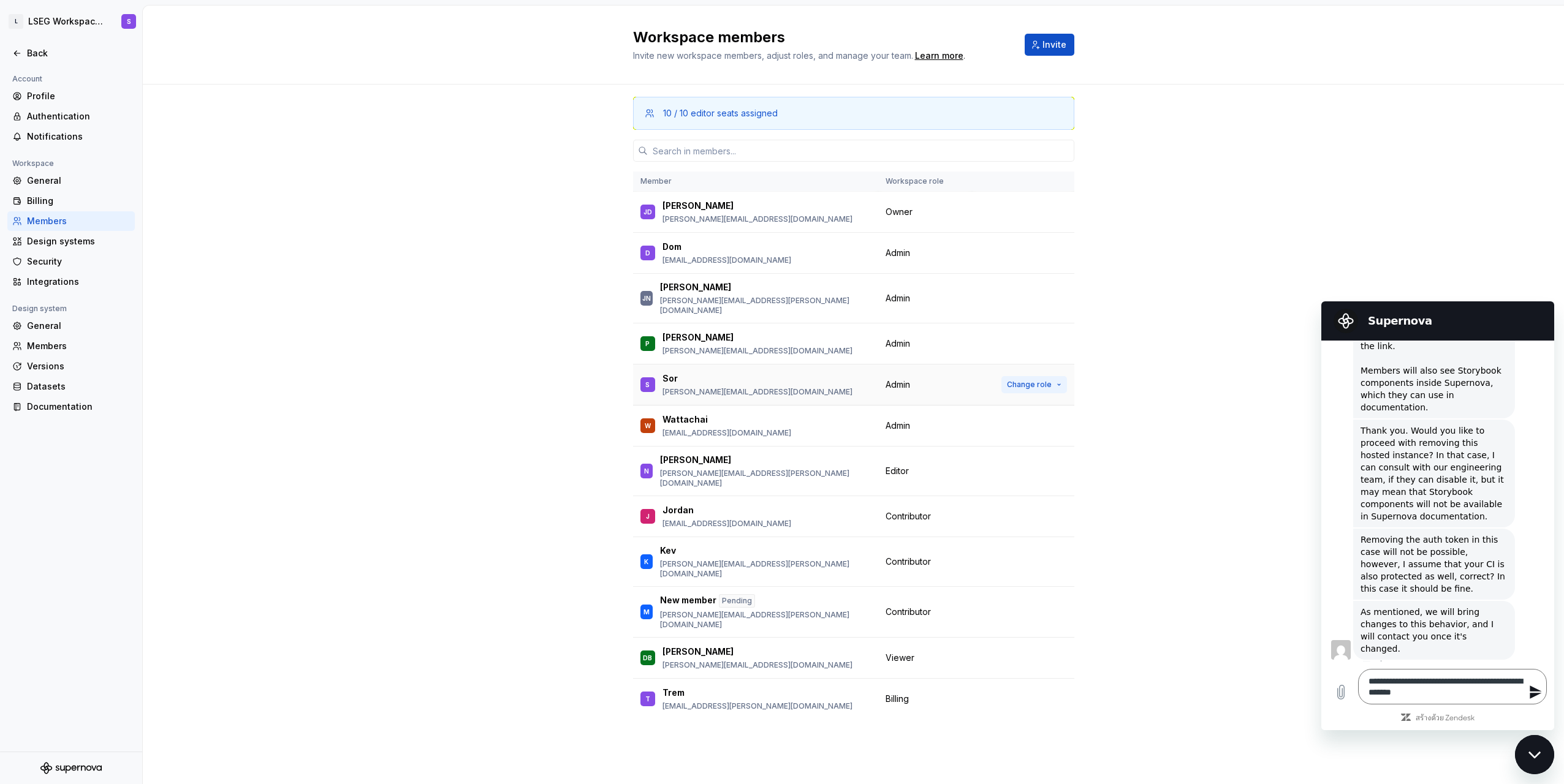
click at [778, 380] on span "Change role" at bounding box center [1029, 385] width 45 height 10
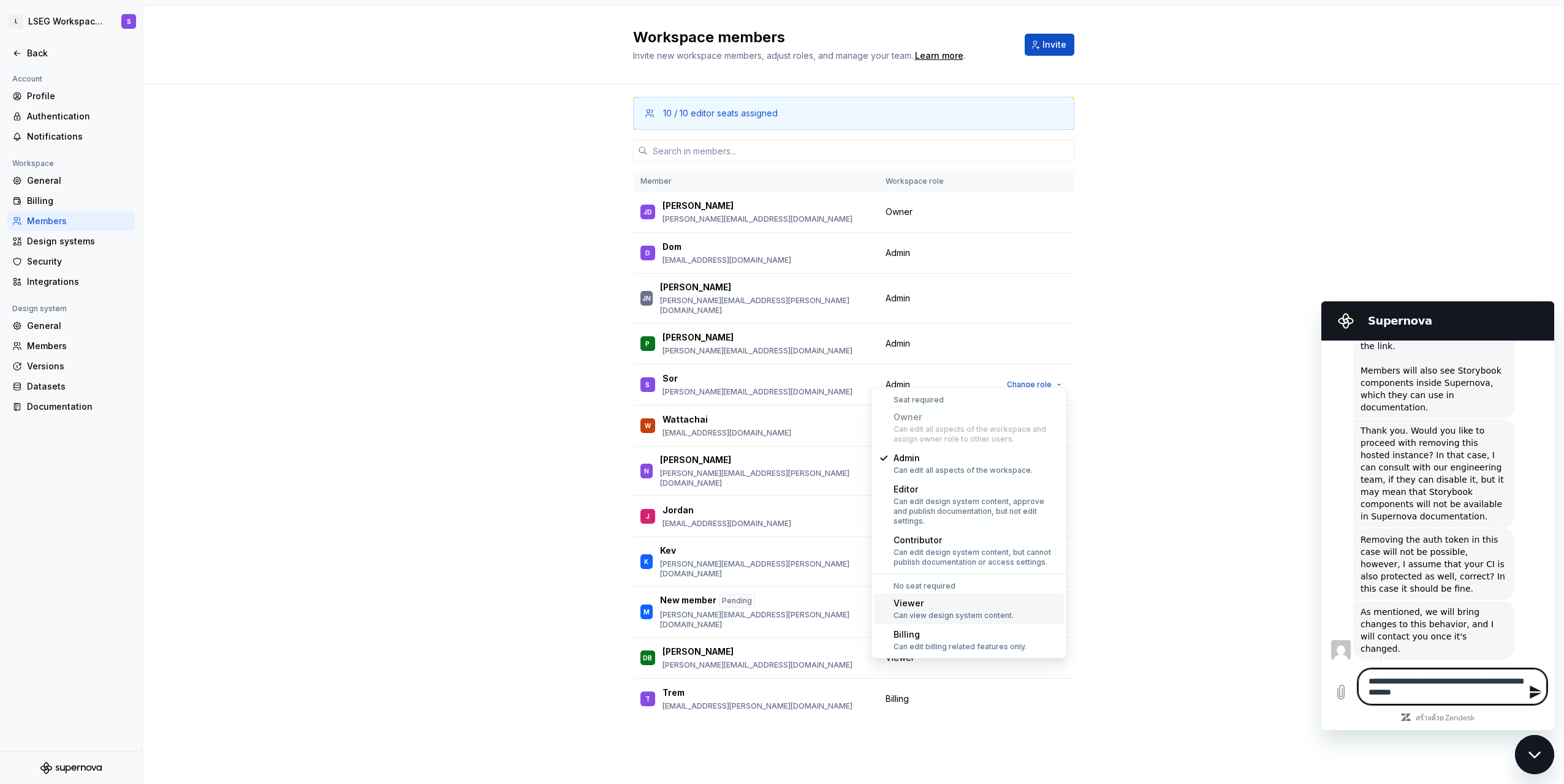
click at [778, 692] on textarea "**********" at bounding box center [1453, 687] width 189 height 36
click at [778, 680] on textarea "**********" at bounding box center [1453, 687] width 189 height 36
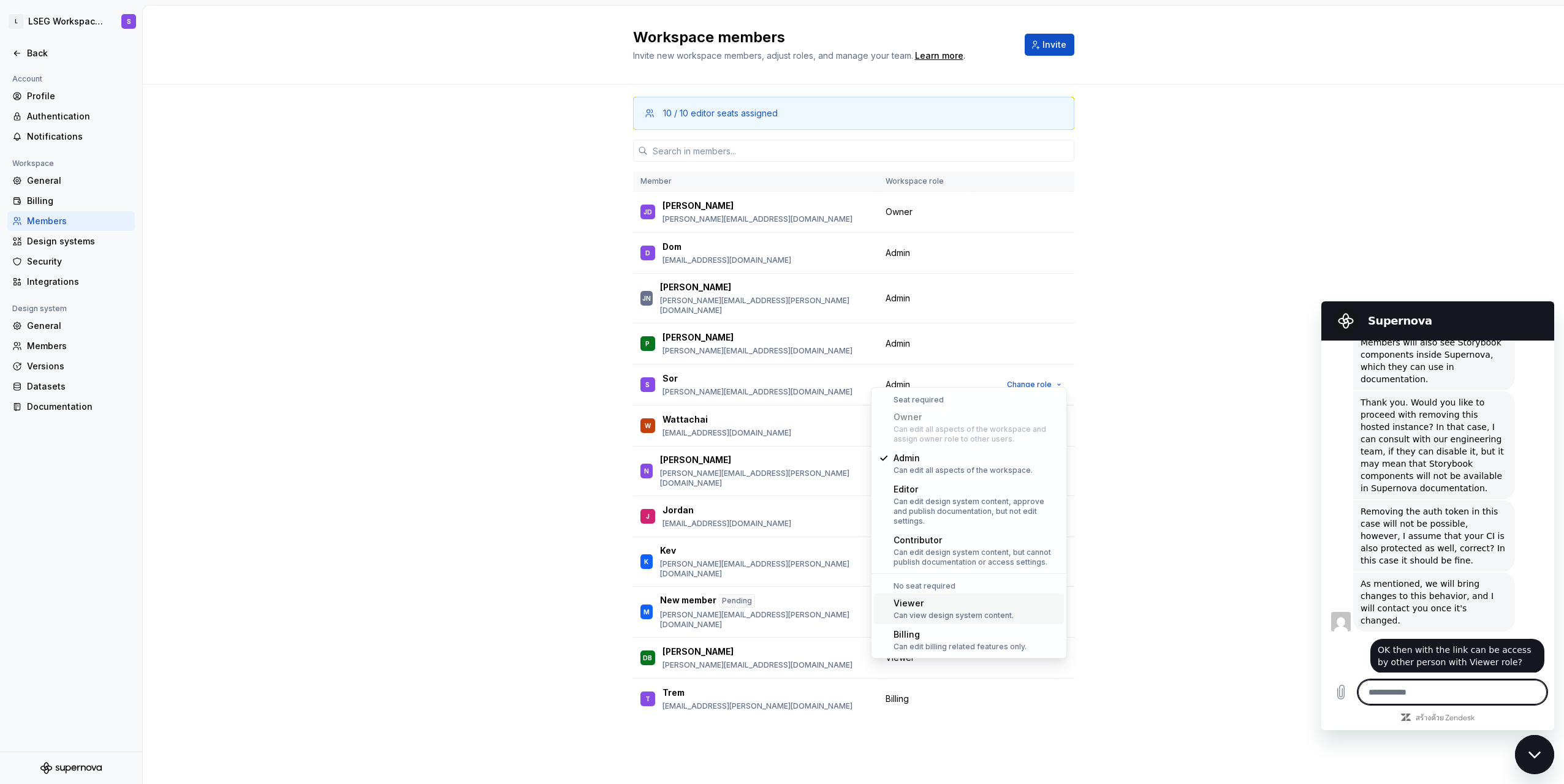
scroll to position [1447, 0]
click at [778, 645] on span "OK then with the link can be access by other person with Viewer role?" at bounding box center [1456, 654] width 157 height 22
click at [778, 646] on span "OK then with the link can be access by other person with Viewer role?" at bounding box center [1456, 654] width 157 height 22
click at [778, 692] on textarea at bounding box center [1453, 692] width 189 height 24
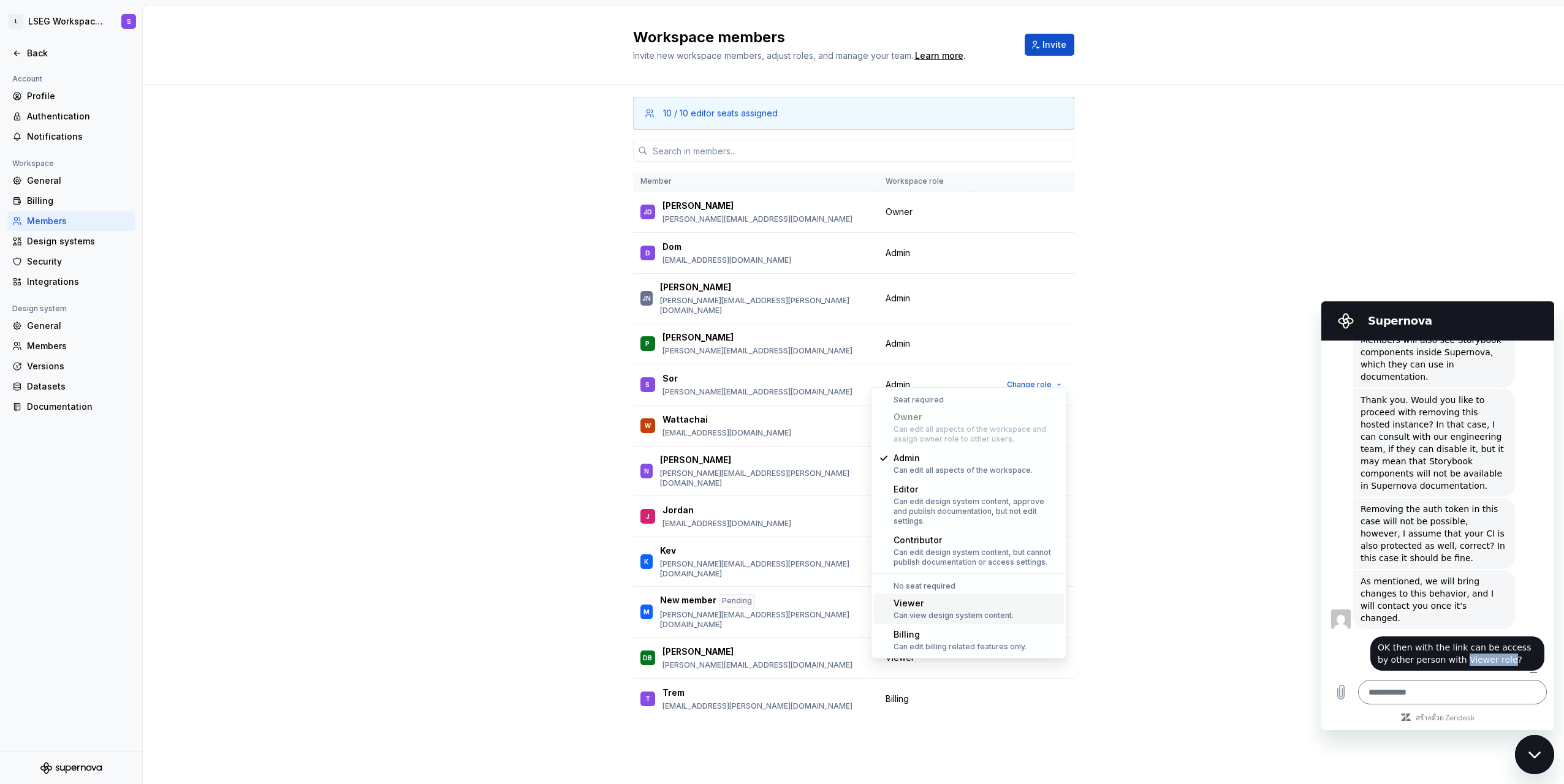
drag, startPoint x: 1448, startPoint y: 645, endPoint x: 1490, endPoint y: 648, distance: 42.1
click at [778, 648] on span "OK then with the link can be access by other person with Viewer role?" at bounding box center [1456, 654] width 157 height 22
copy span "Viewer role"
click at [778, 695] on textarea at bounding box center [1453, 692] width 189 height 24
paste textarea "**********"
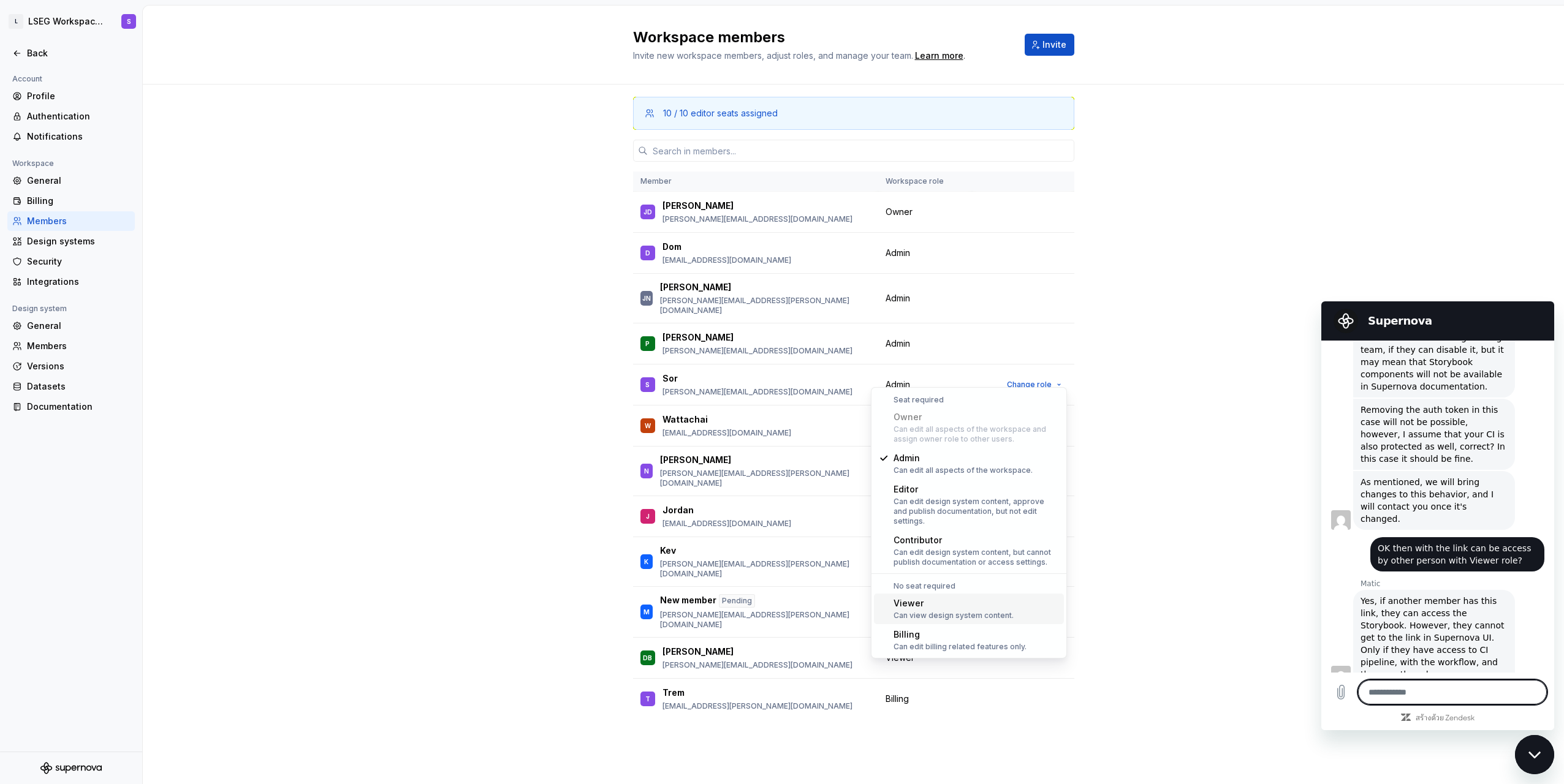
scroll to position [1549, 0]
click at [778, 436] on div "10 / 10 editor seats assigned Member Workspace role JD James Davis james.davis2…" at bounding box center [853, 425] width 1421 height 681
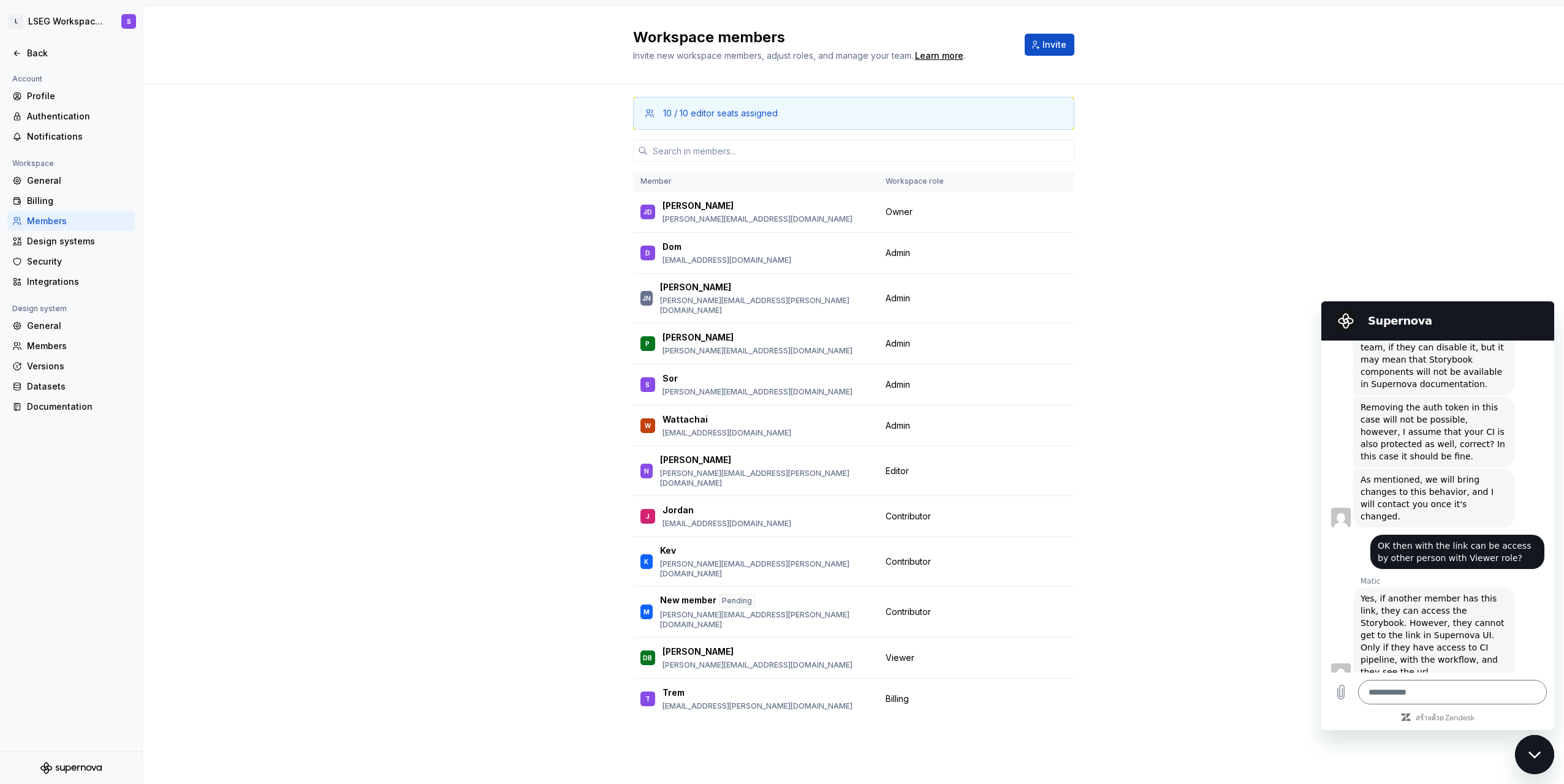
click at [778, 593] on span "Yes, if another member has this link, they can access the Storybook. However, t…" at bounding box center [1434, 635] width 147 height 83
drag, startPoint x: 1375, startPoint y: 588, endPoint x: 1473, endPoint y: 601, distance: 98.9
click at [778, 601] on span "Yes, if another member has this link, they can access the Storybook. However, t…" at bounding box center [1434, 635] width 147 height 83
click at [778, 602] on span "Yes, if another member has this link, they can access the Storybook. However, t…" at bounding box center [1434, 635] width 147 height 83
drag, startPoint x: 694, startPoint y: 112, endPoint x: 776, endPoint y: 112, distance: 82.0
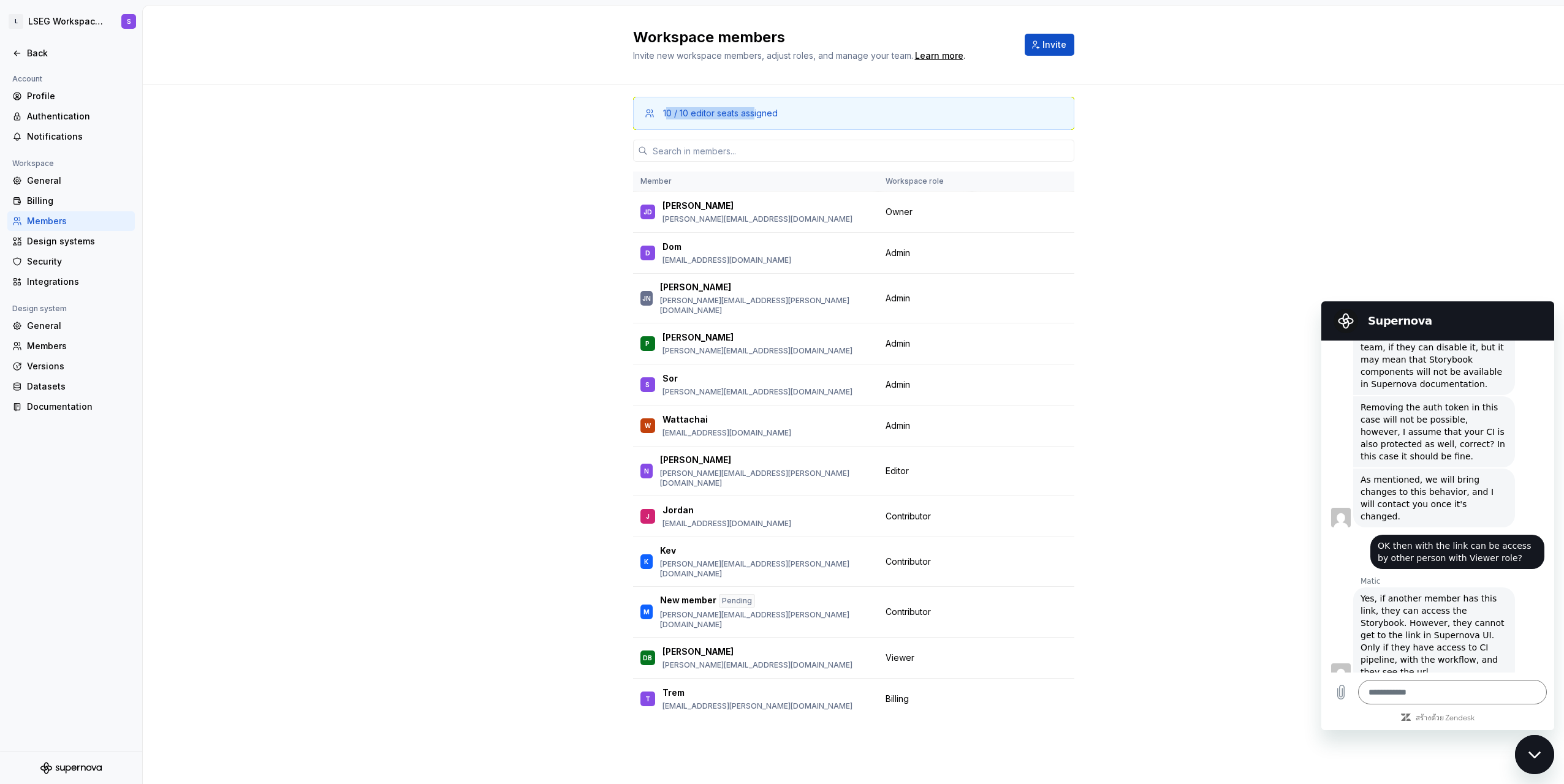
click at [771, 112] on div "10 / 10 editor seats assigned" at bounding box center [720, 113] width 115 height 12
click at [778, 112] on div "10 / 10 editor seats assigned" at bounding box center [859, 113] width 394 height 12
drag, startPoint x: 663, startPoint y: 115, endPoint x: 731, endPoint y: 112, distance: 68.1
click at [729, 112] on div "10 / 10 editor seats assigned" at bounding box center [720, 113] width 115 height 12
click at [767, 111] on div "10 / 10 editor seats assigned" at bounding box center [720, 113] width 115 height 12
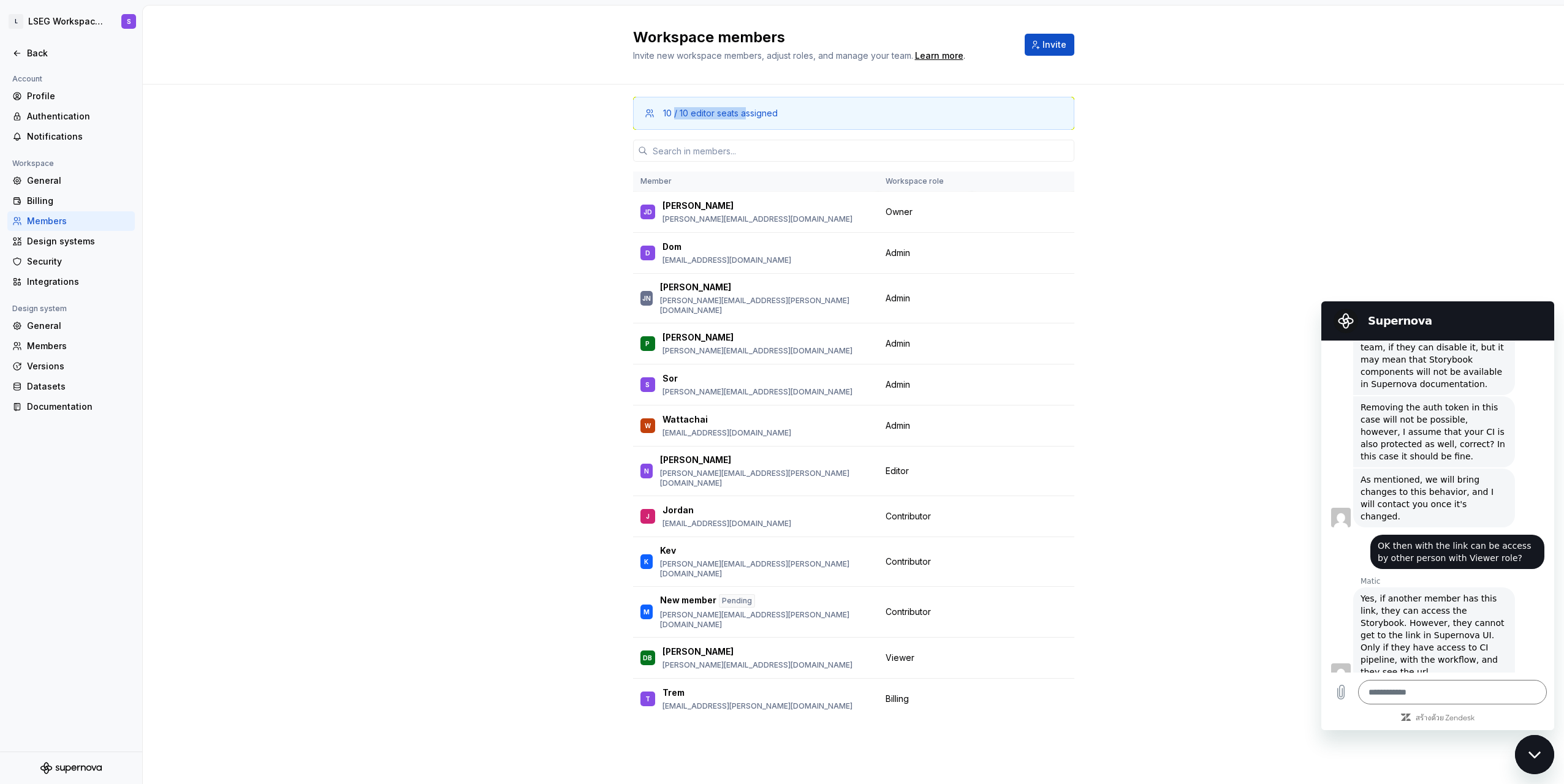
drag, startPoint x: 690, startPoint y: 112, endPoint x: 748, endPoint y: 112, distance: 58.0
click at [748, 112] on div "10 / 10 editor seats assigned" at bounding box center [720, 113] width 115 height 12
click at [778, 113] on div "10 / 10 editor seats assigned" at bounding box center [859, 113] width 394 height 12
drag, startPoint x: 674, startPoint y: 110, endPoint x: 847, endPoint y: 121, distance: 173.3
click at [778, 106] on div "10 / 10 editor seats assigned" at bounding box center [854, 113] width 441 height 33
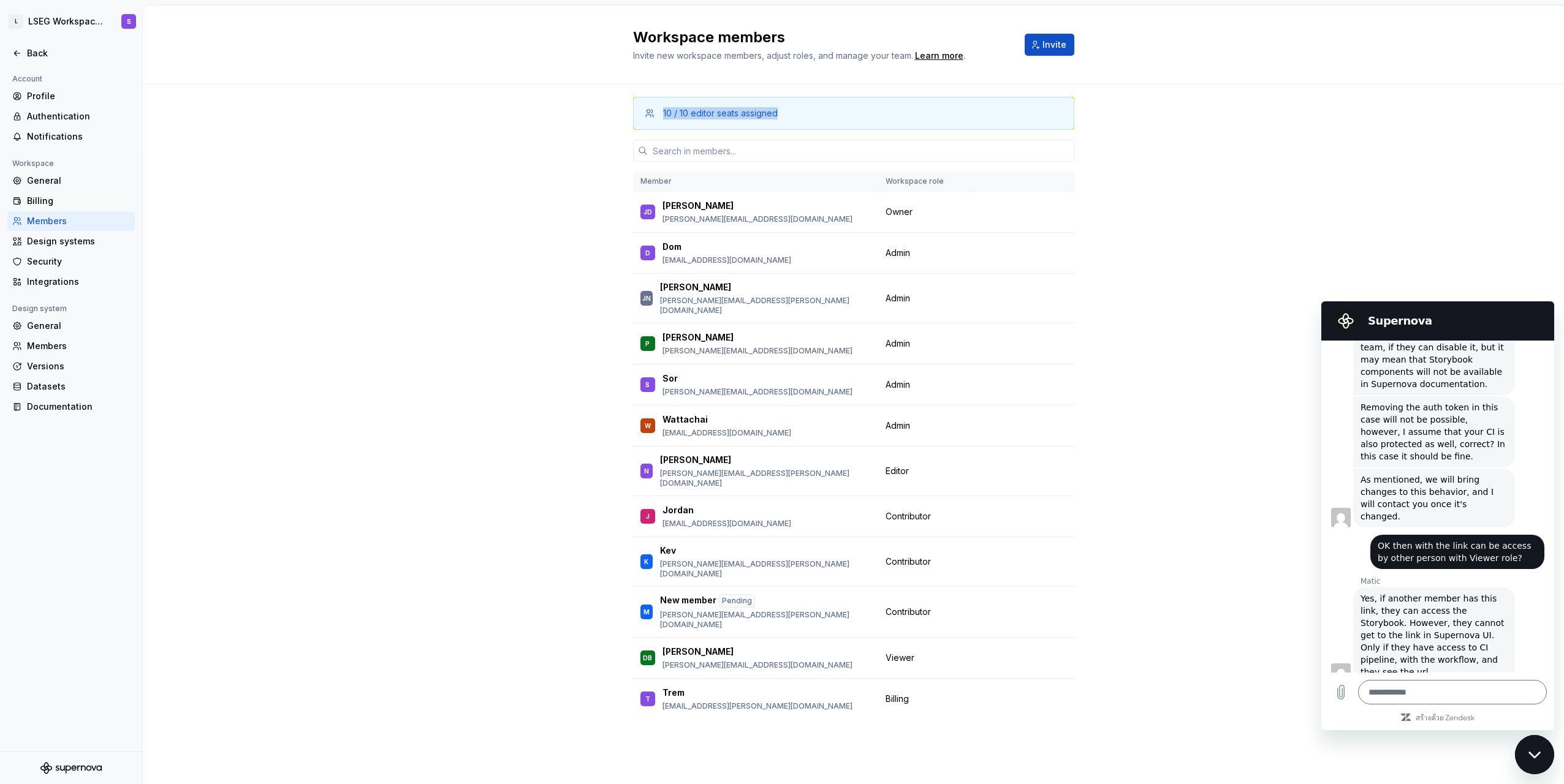
click at [778, 120] on div "10 / 10 editor seats assigned" at bounding box center [854, 113] width 441 height 33
drag, startPoint x: 668, startPoint y: 115, endPoint x: 707, endPoint y: 112, distance: 39.1
click at [705, 112] on div "10 / 10 editor seats assigned" at bounding box center [720, 113] width 115 height 12
click at [732, 111] on div "10 / 10 editor seats assigned" at bounding box center [720, 113] width 115 height 12
click at [778, 380] on span "Change role" at bounding box center [1029, 385] width 45 height 10
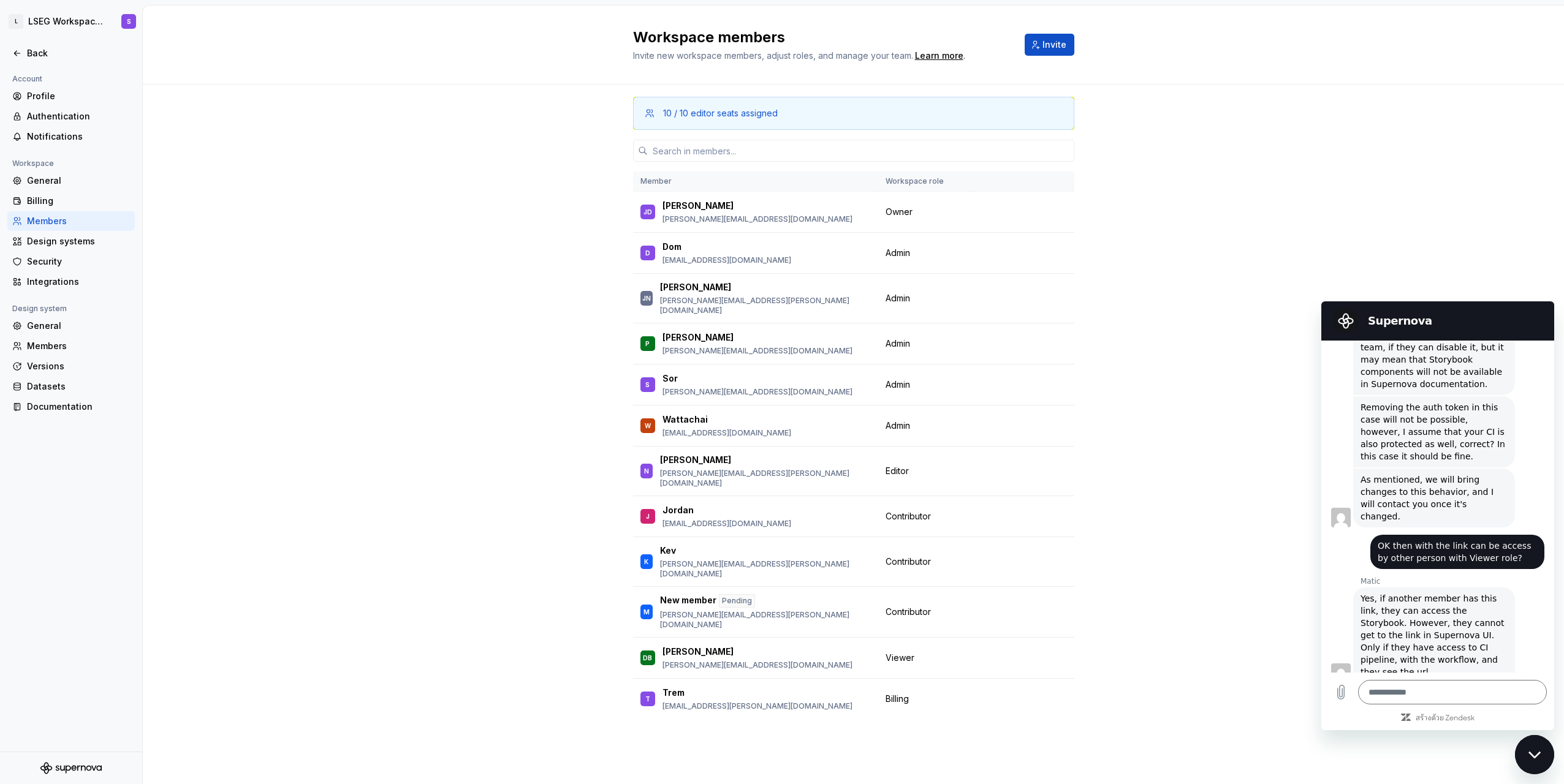
click at [778, 462] on div "10 / 10 editor seats assigned Member Workspace role JD James Davis james.davis2…" at bounding box center [853, 425] width 1421 height 681
click at [51, 369] on div "Versions" at bounding box center [78, 366] width 103 height 12
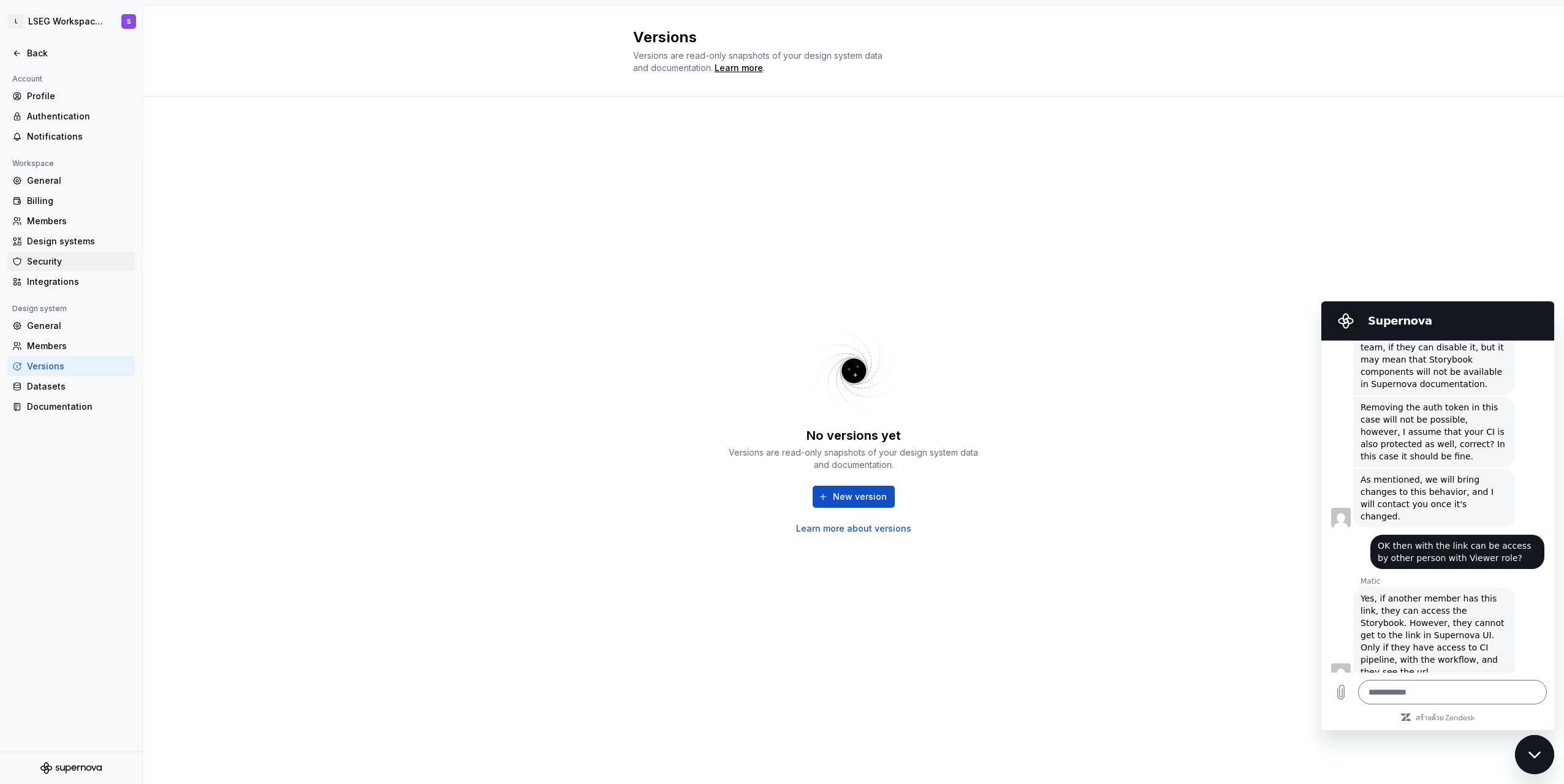
click at [68, 262] on div "Security" at bounding box center [78, 261] width 103 height 12
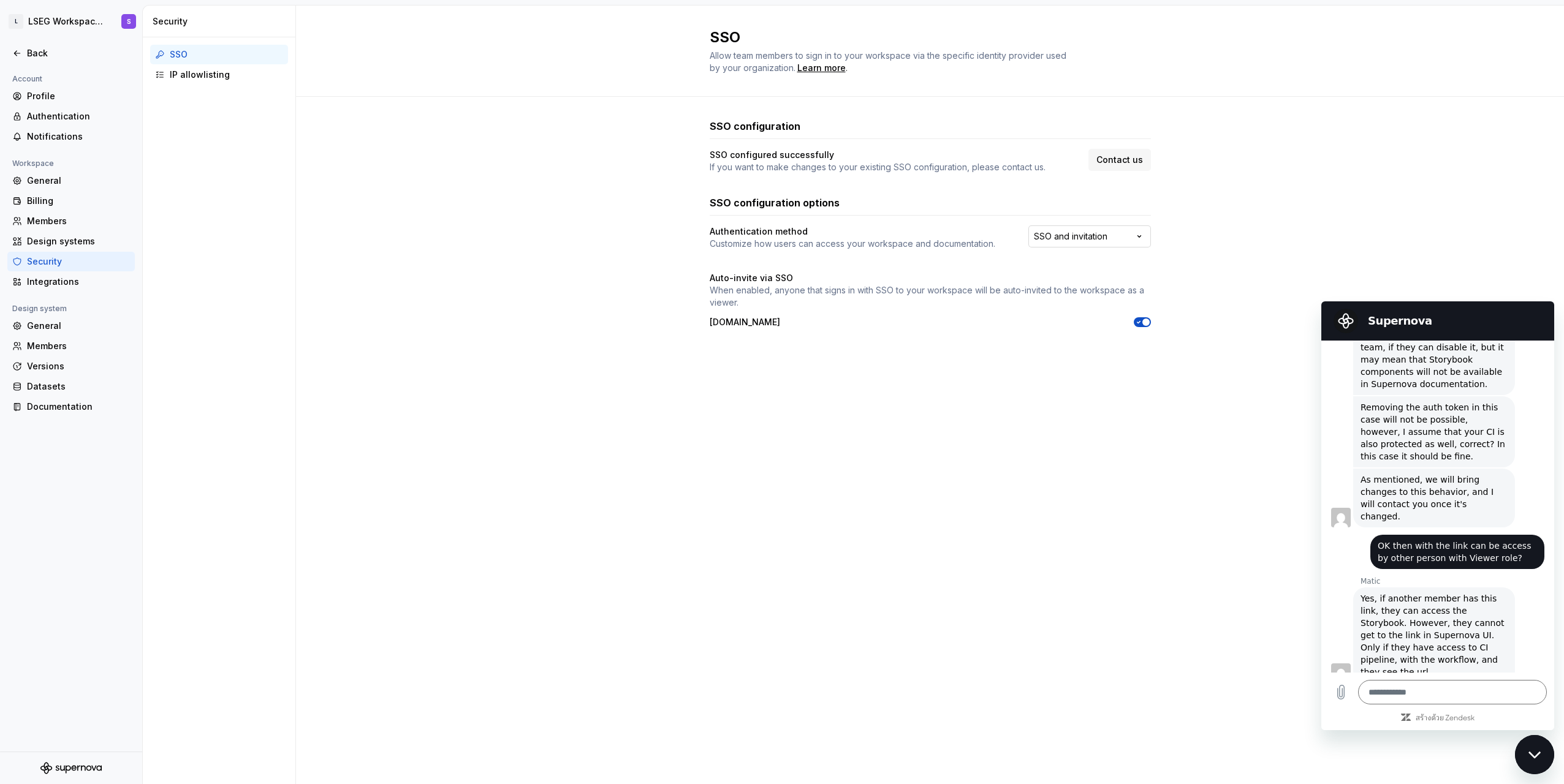
click at [778, 233] on html "L LSEG Workspace Design System S Back Account Profile Authentication Notificati…" at bounding box center [782, 392] width 1564 height 784
click at [778, 191] on html "L LSEG Workspace Design System S Back Account Profile Authentication Notificati…" at bounding box center [782, 392] width 1564 height 784
click at [778, 245] on html "L LSEG Workspace Design System S Back Account Profile Authentication Notificati…" at bounding box center [782, 392] width 1564 height 784
click at [778, 258] on html "L LSEG Workspace Design System S Back Account Profile Authentication Notificati…" at bounding box center [782, 392] width 1564 height 784
click at [179, 70] on div "IP allowlisting" at bounding box center [226, 74] width 113 height 12
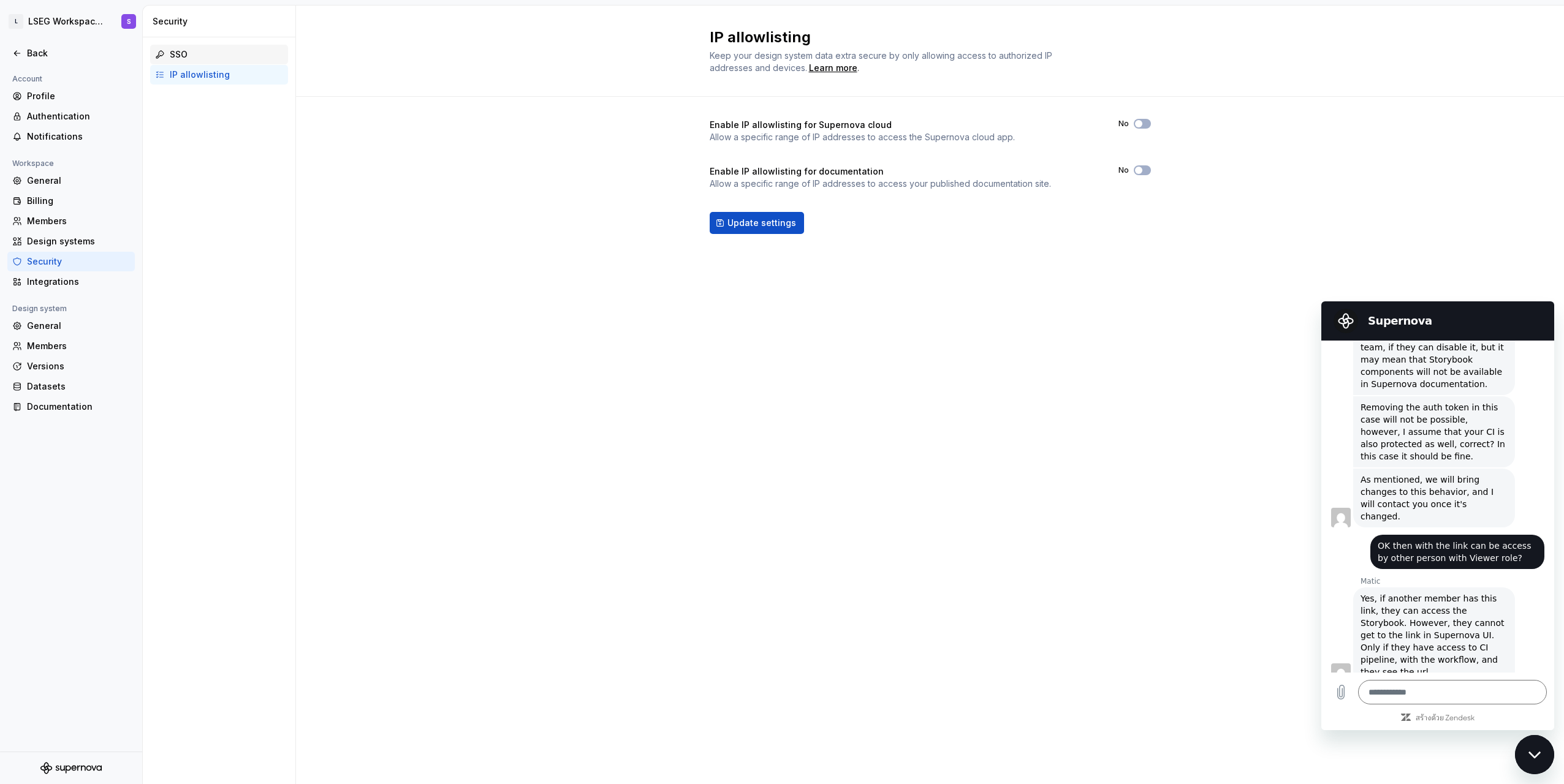
click at [192, 52] on div "SSO" at bounding box center [226, 54] width 113 height 12
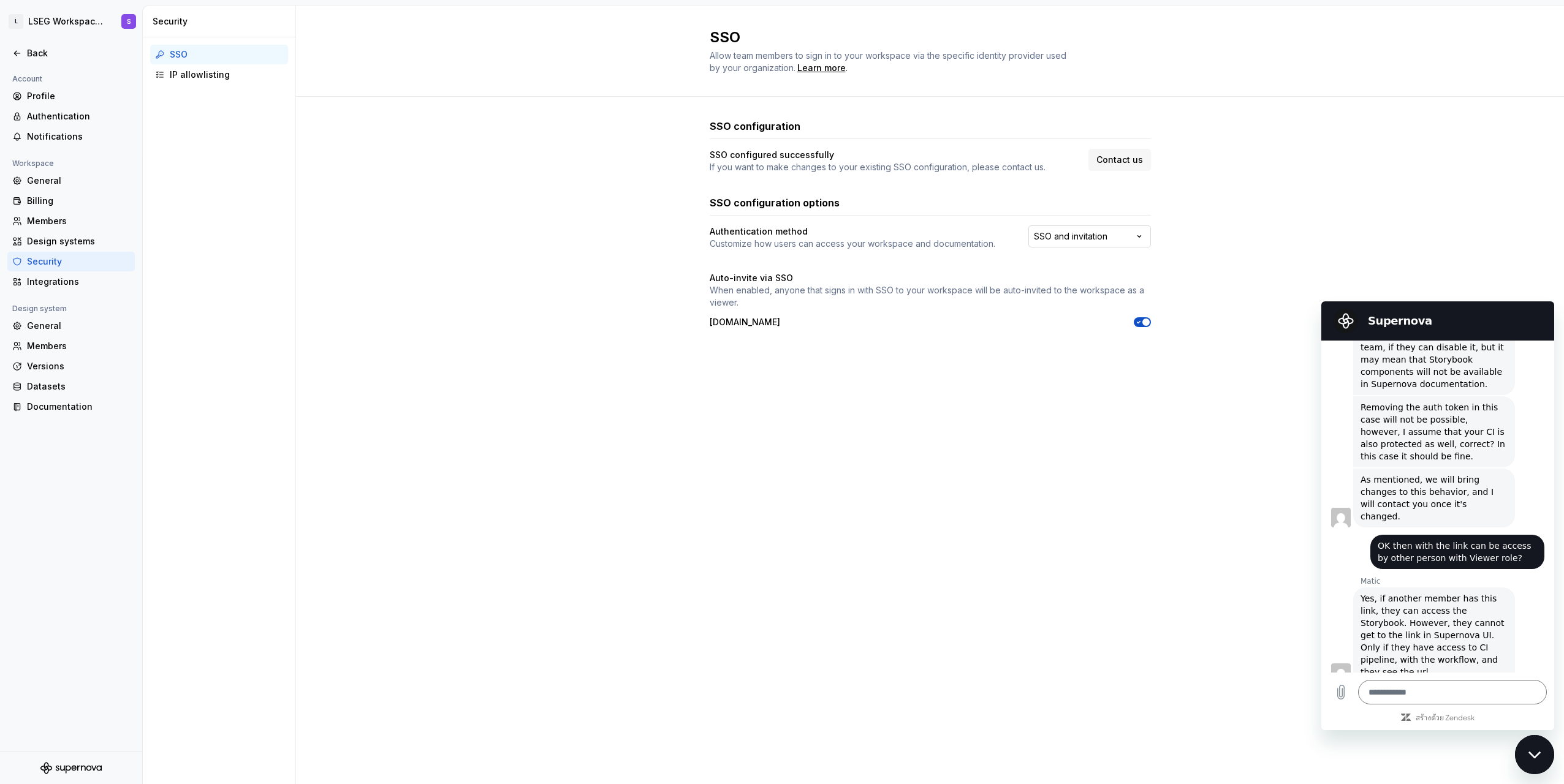
click at [778, 243] on html "L LSEG Workspace Design System S Back Account Profile Authentication Notificati…" at bounding box center [782, 392] width 1564 height 784
click at [778, 233] on html "L LSEG Workspace Design System S Back Account Profile Authentication Notificati…" at bounding box center [782, 392] width 1564 height 784
click at [778, 285] on p "When enabled, anyone that signs in with SSO to your workspace will be auto-invi…" at bounding box center [930, 297] width 441 height 24
click at [778, 234] on div "Authentication method" at bounding box center [852, 231] width 285 height 12
click at [778, 446] on div "SSO Allow team members to sign in to your workspace via the specific identity p…" at bounding box center [930, 394] width 1268 height 778
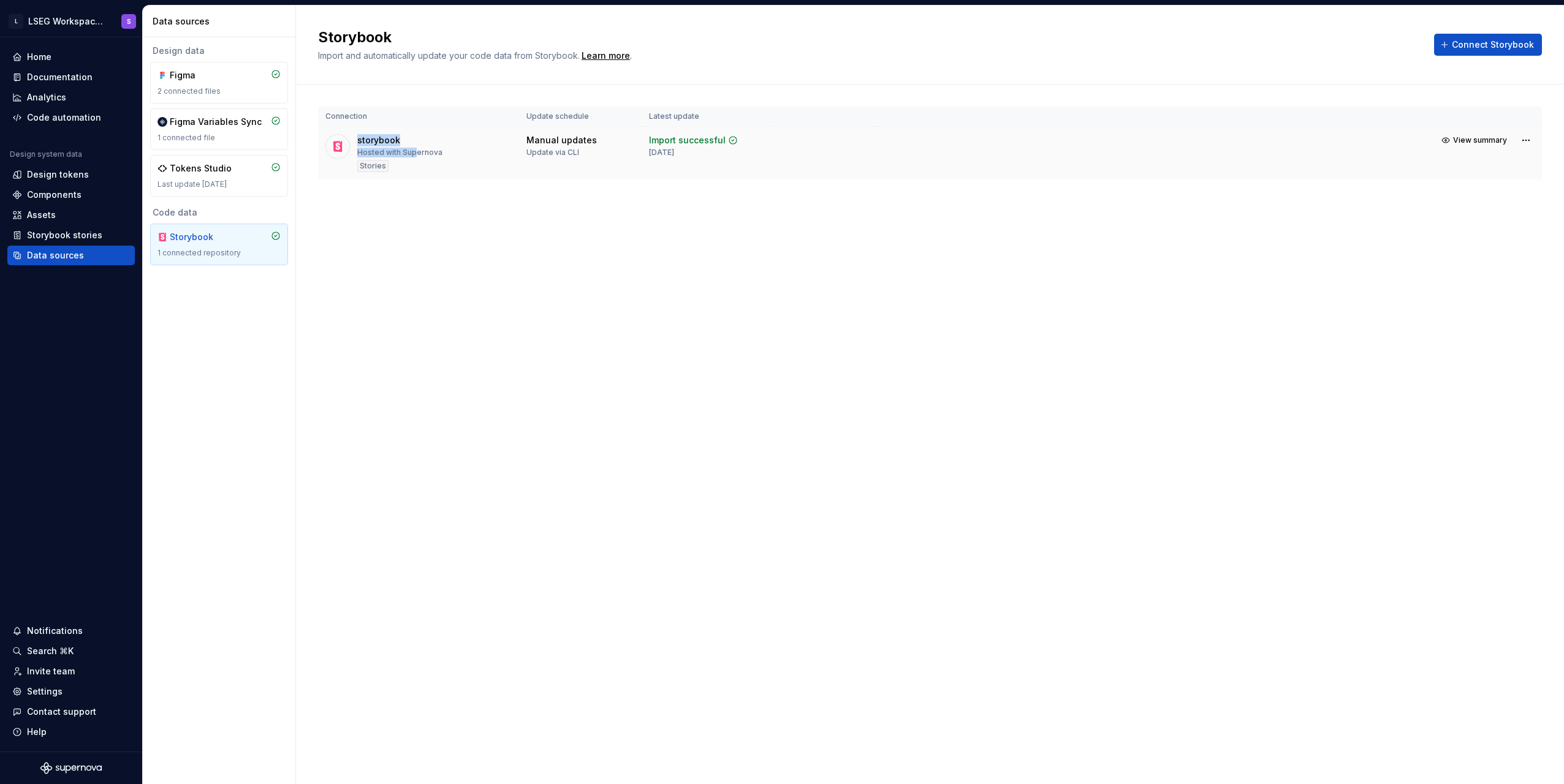
drag, startPoint x: 357, startPoint y: 134, endPoint x: 416, endPoint y: 134, distance: 59.0
click at [416, 134] on div "storybook Hosted with Supernova Stories" at bounding box center [400, 153] width 85 height 38
click at [414, 138] on div "storybook Hosted with Supernova Stories" at bounding box center [400, 153] width 85 height 38
drag, startPoint x: 405, startPoint y: 142, endPoint x: 349, endPoint y: 140, distance: 56.0
click at [349, 140] on div "storybook Hosted with Supernova Stories" at bounding box center [418, 153] width 187 height 38
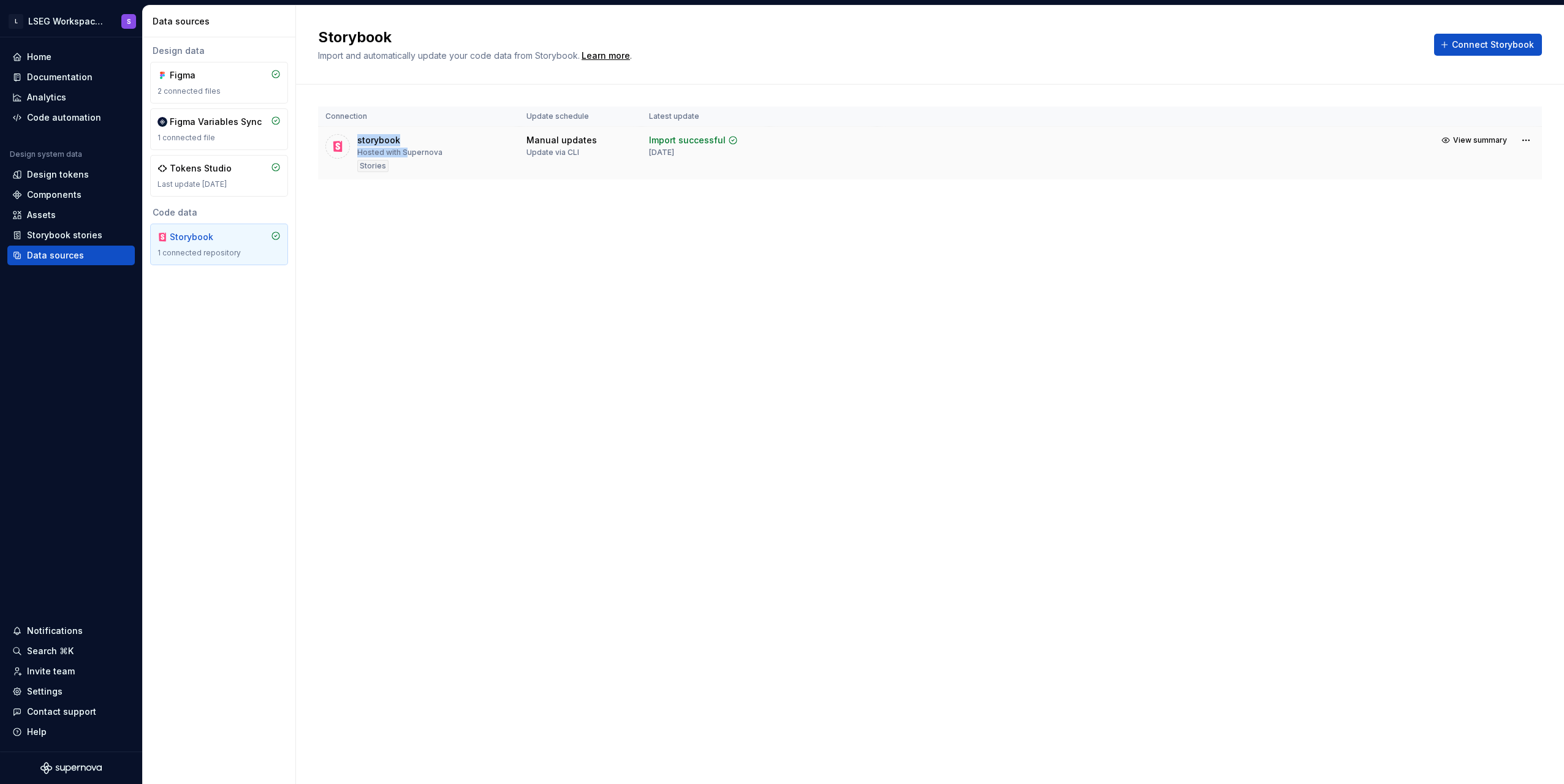
click at [366, 142] on div "storybook" at bounding box center [378, 140] width 43 height 12
drag, startPoint x: 359, startPoint y: 141, endPoint x: 404, endPoint y: 139, distance: 45.0
click at [404, 139] on div "storybook Hosted with Supernova Stories" at bounding box center [400, 153] width 85 height 38
click at [681, 243] on div "Storybook Import and automatically update your code data from Storybook. Learn …" at bounding box center [930, 394] width 1268 height 778
click at [65, 214] on div "Assets" at bounding box center [71, 214] width 117 height 12
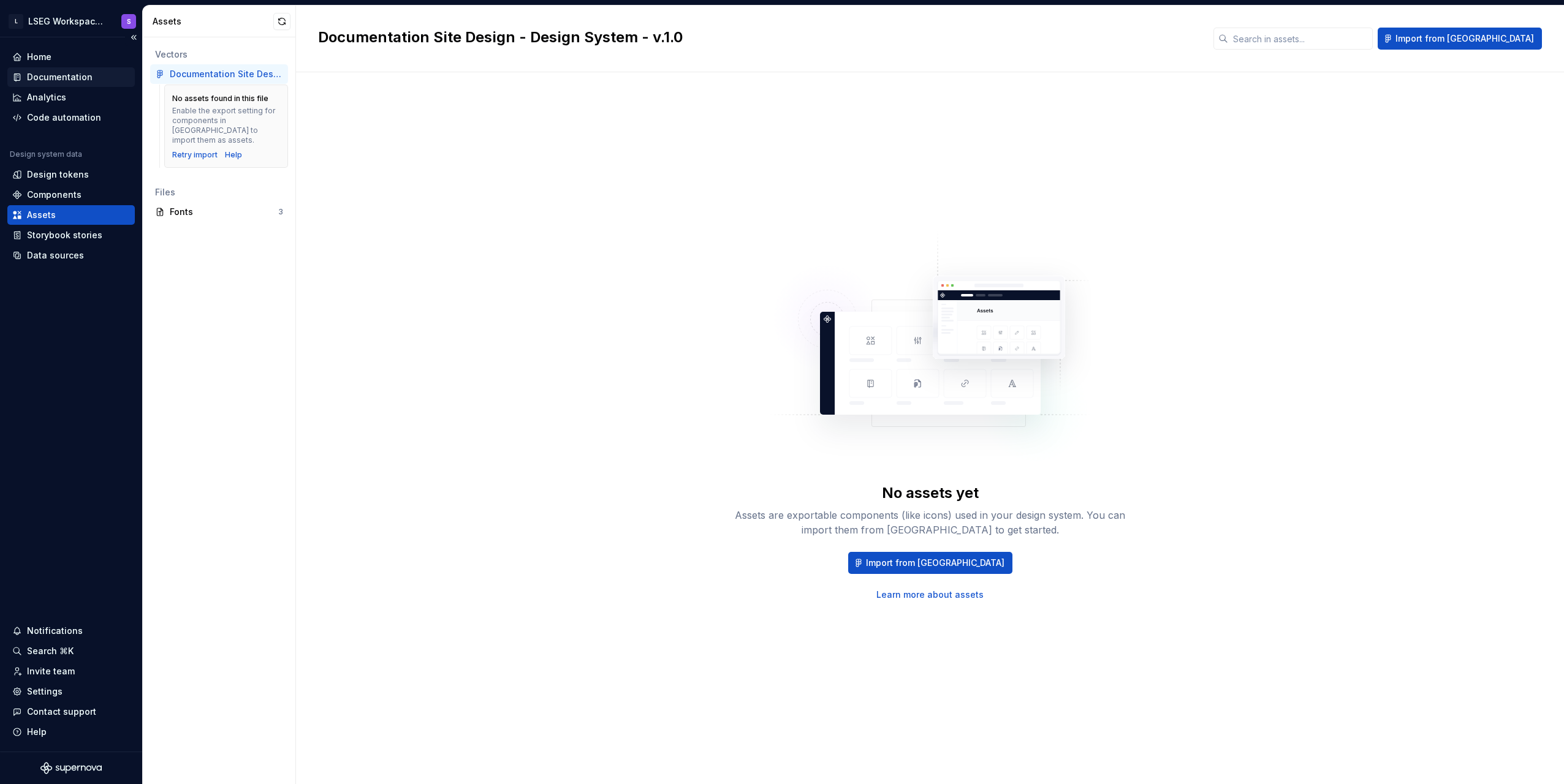
click at [68, 77] on div "Documentation" at bounding box center [60, 77] width 65 height 12
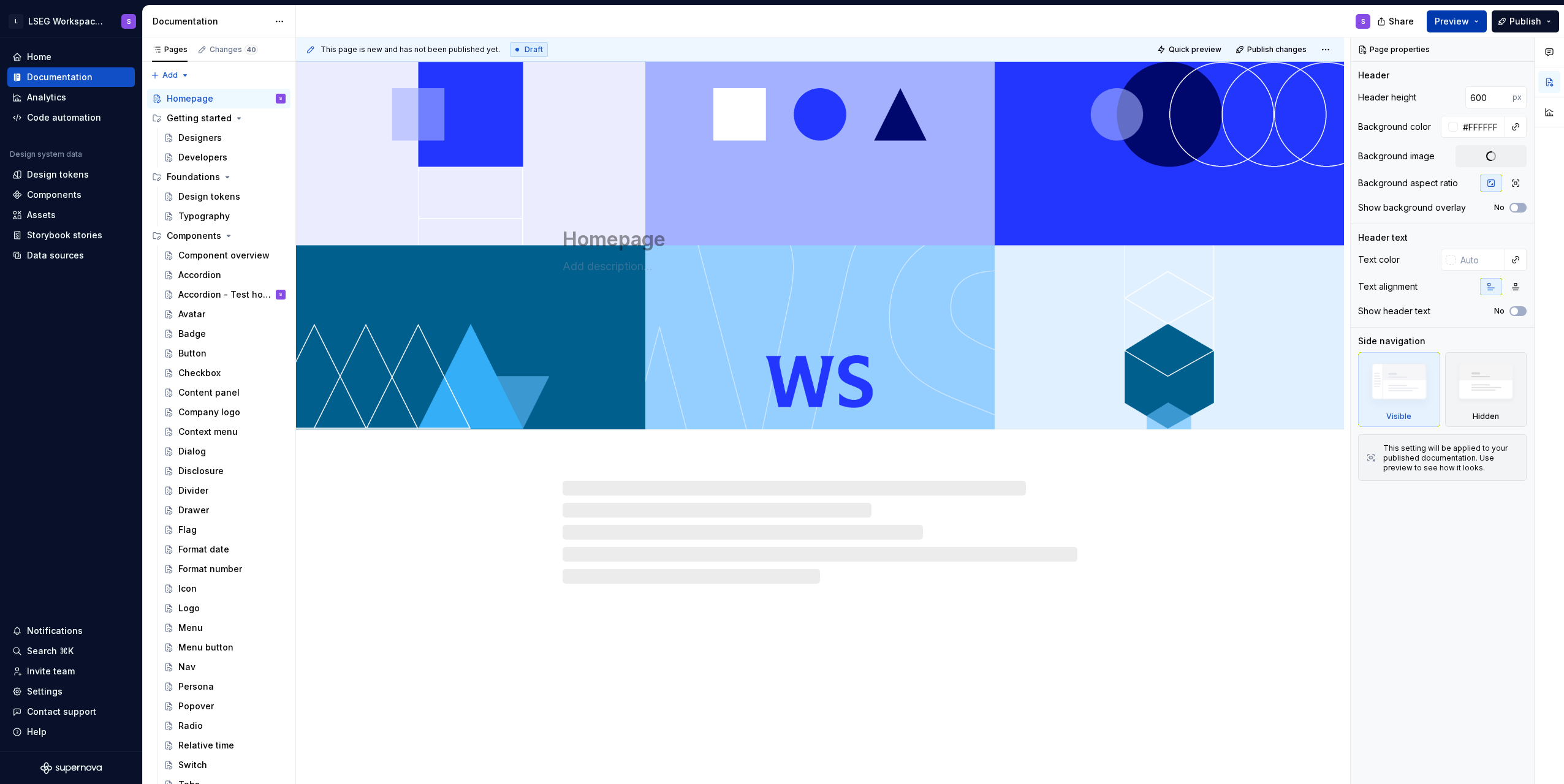
click at [1456, 21] on span "Preview" at bounding box center [1452, 21] width 34 height 12
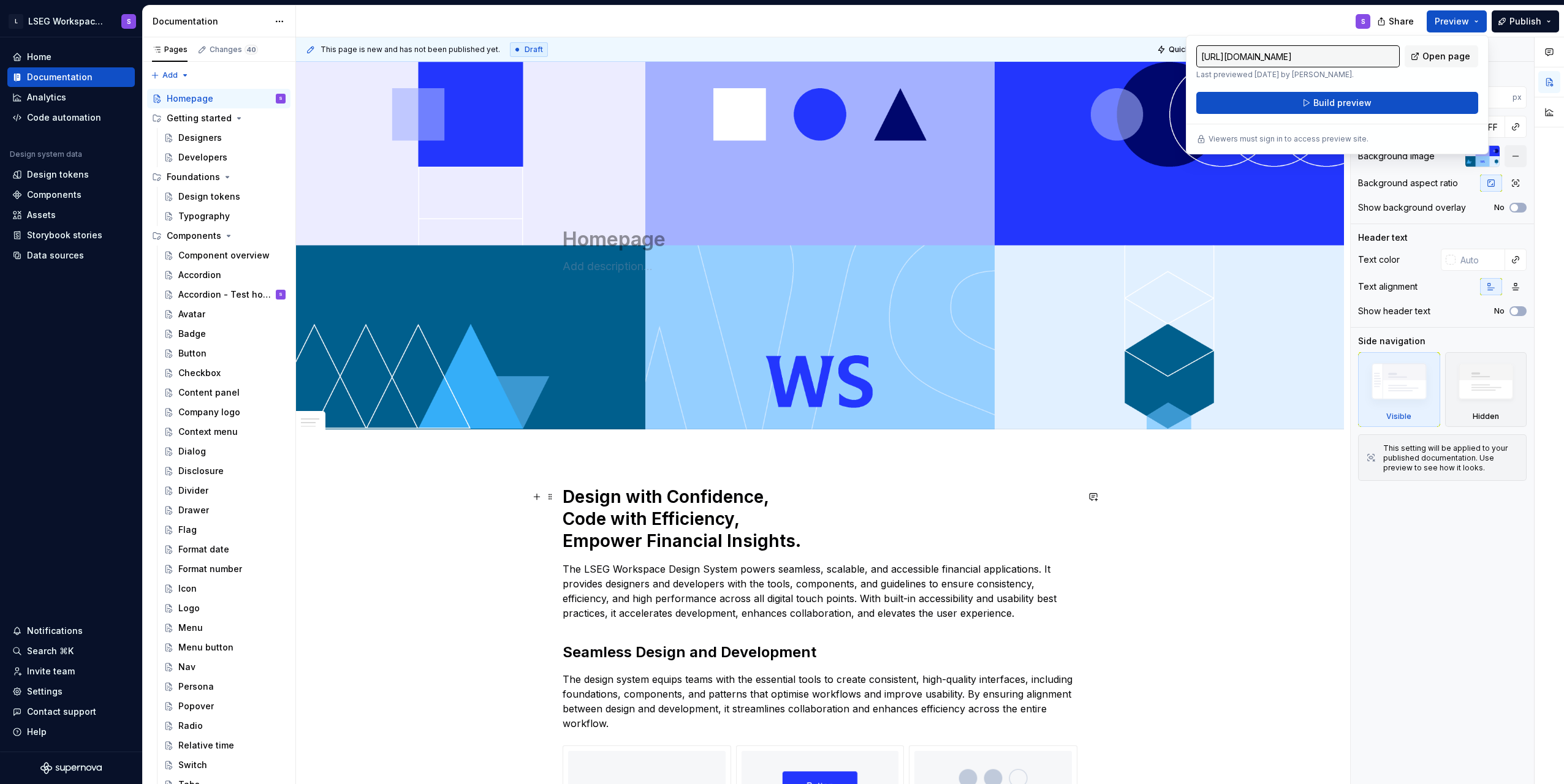
click at [983, 513] on h1 "Design with Confidence, Code with Efficiency, Empower Financial Insights." at bounding box center [820, 518] width 515 height 66
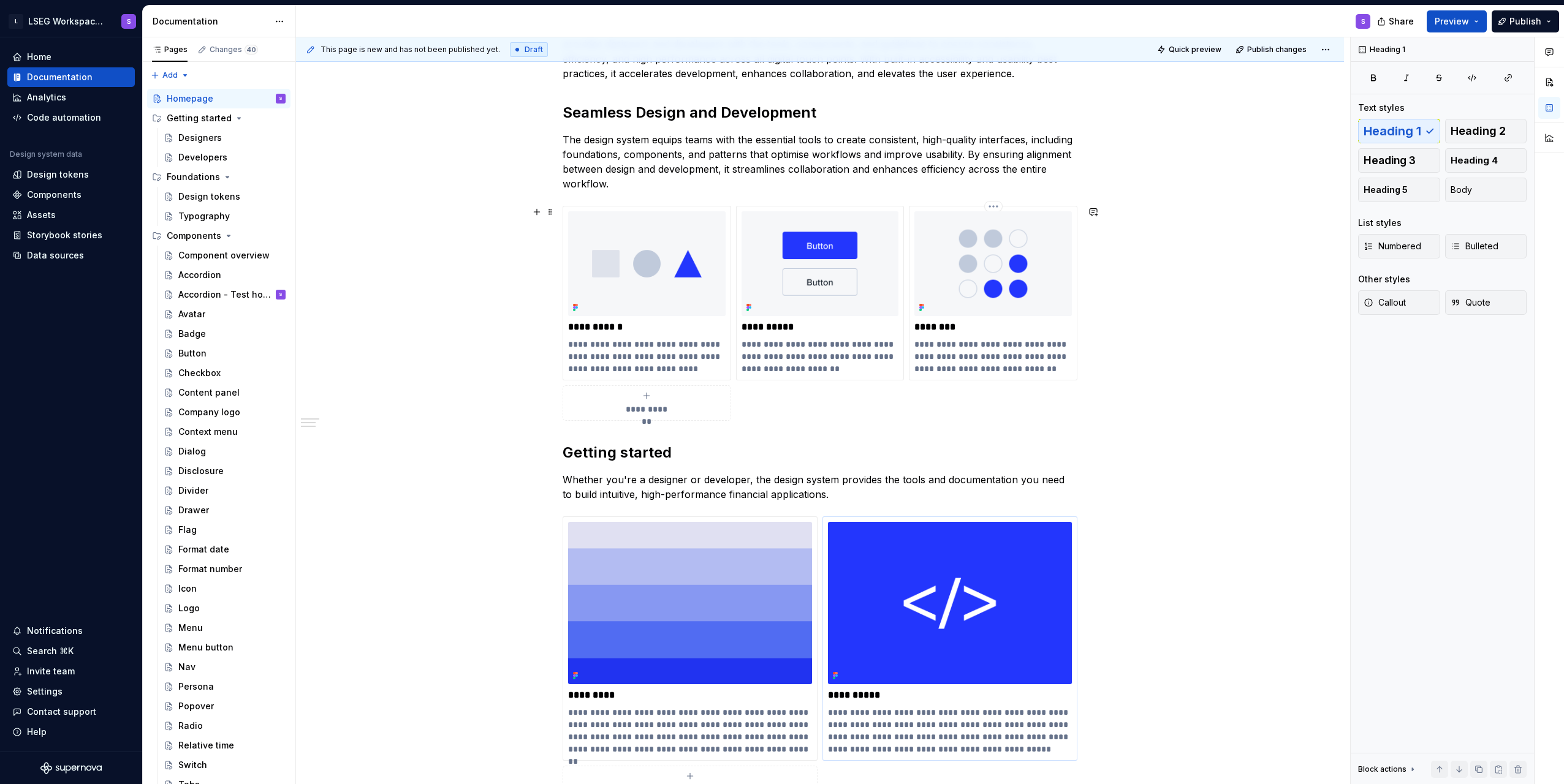
scroll to position [613, 0]
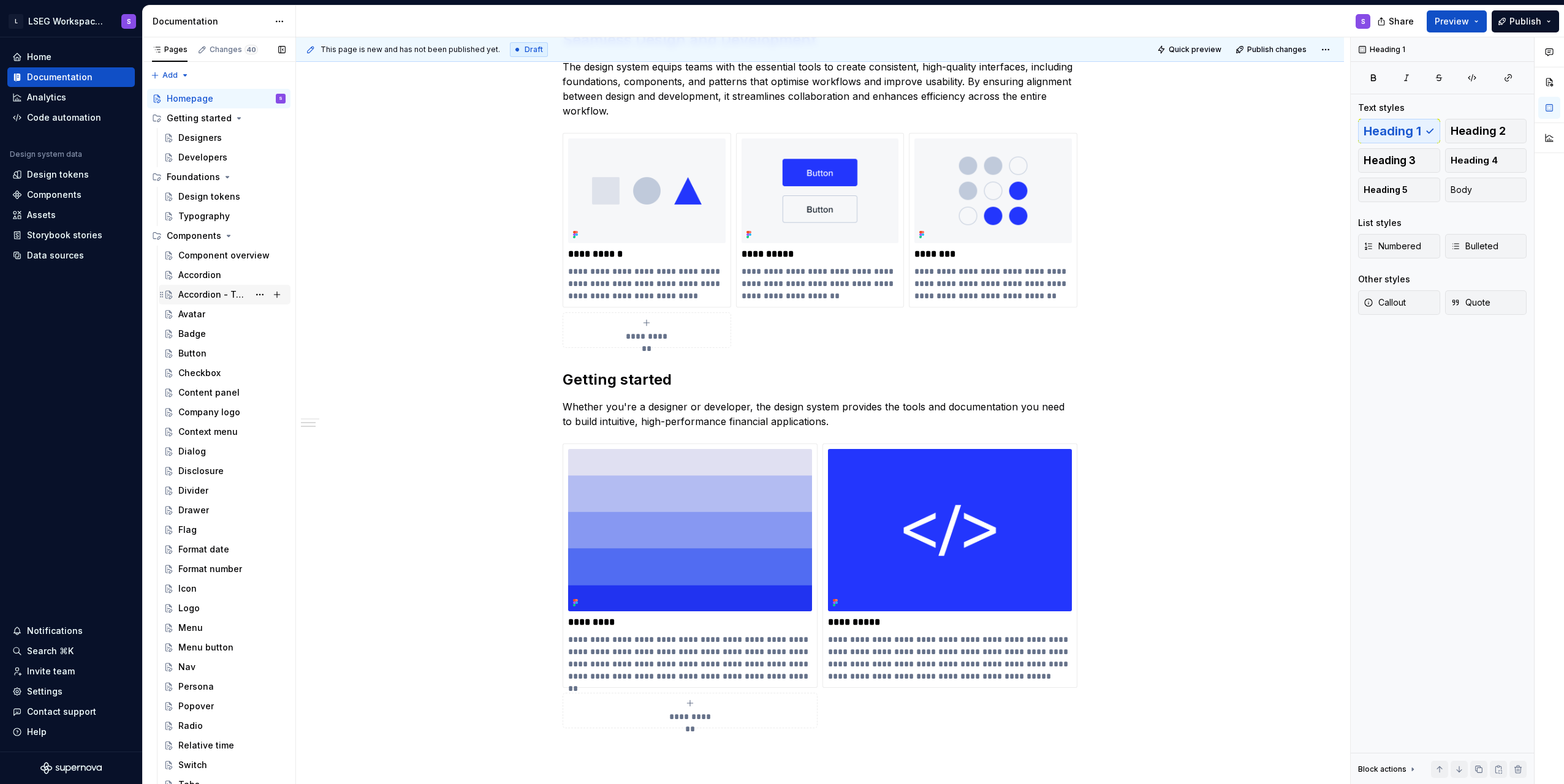
click at [204, 301] on div "Accordion - Test hosting storybook S" at bounding box center [232, 294] width 108 height 17
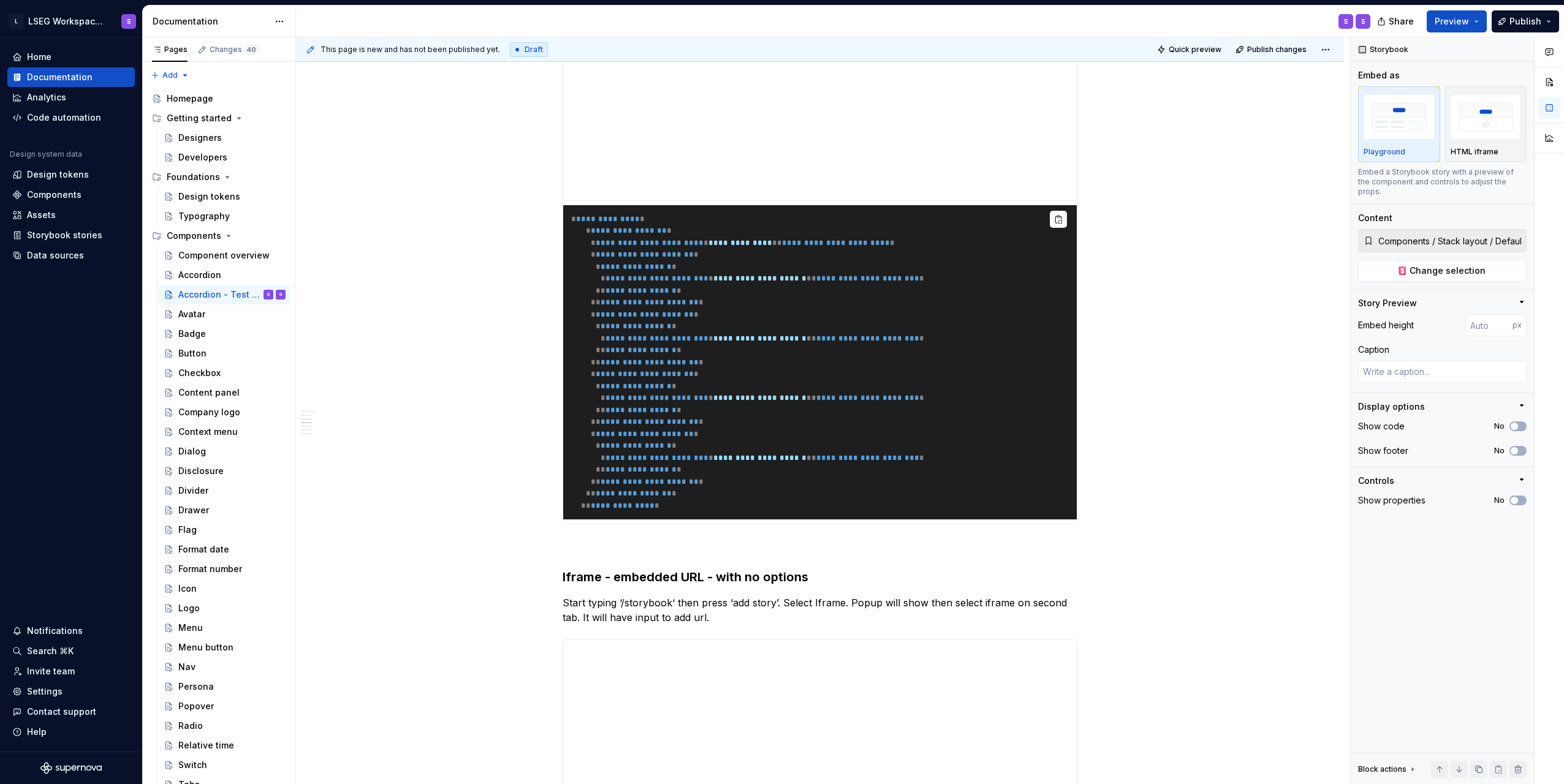
scroll to position [552, 0]
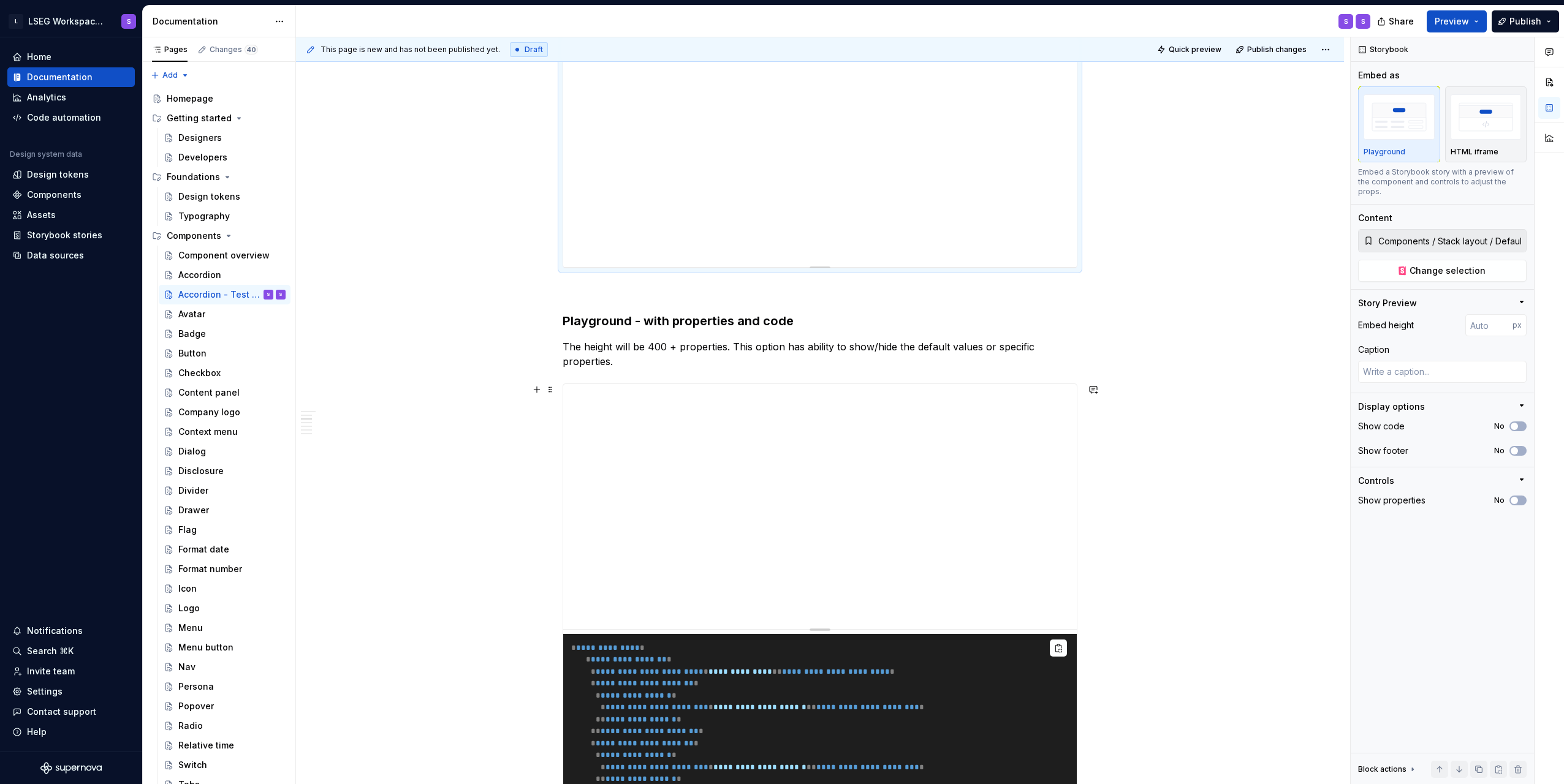
type textarea "*"
type input "Components / Section layout / Default"
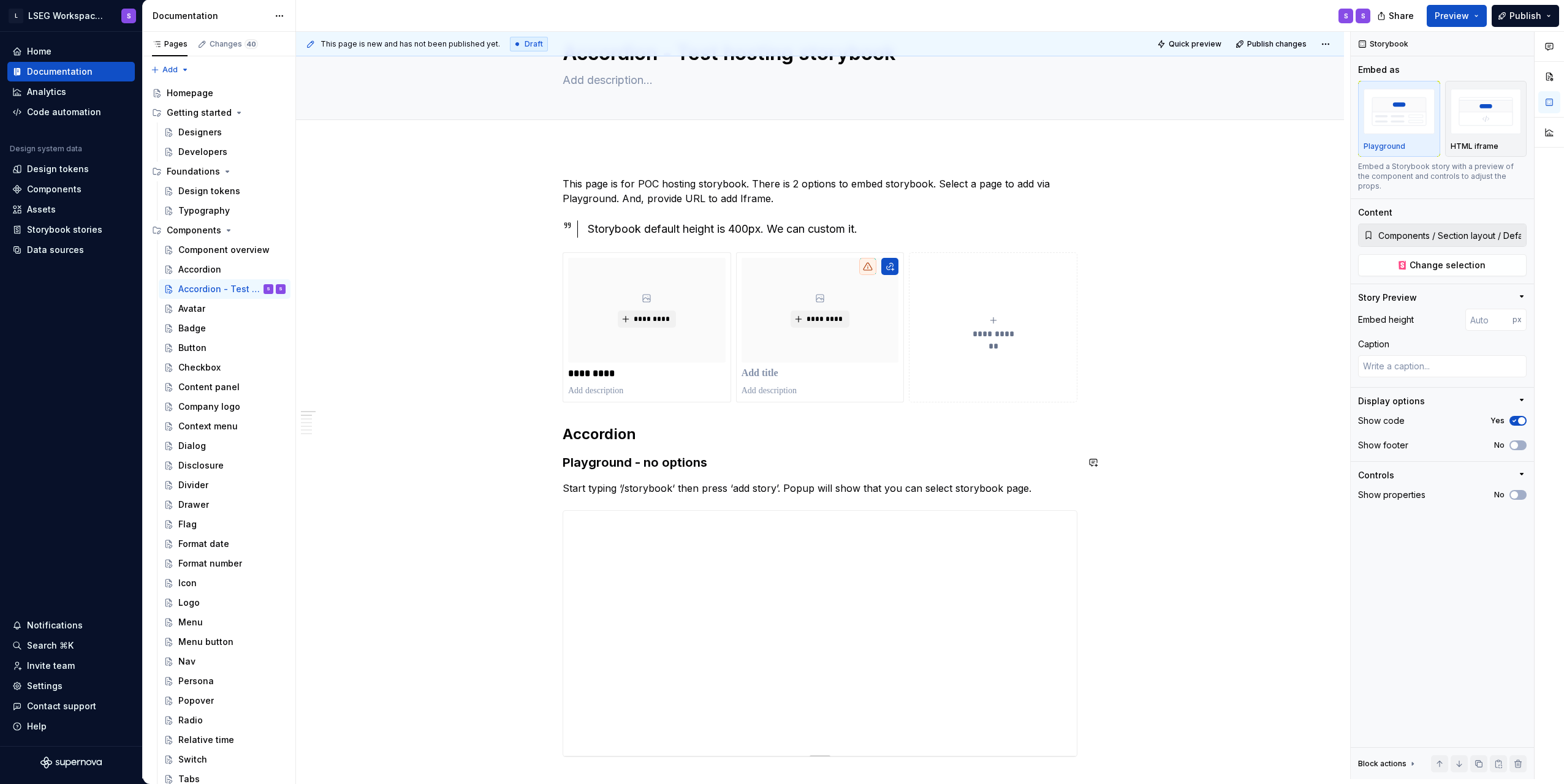
scroll to position [0, 0]
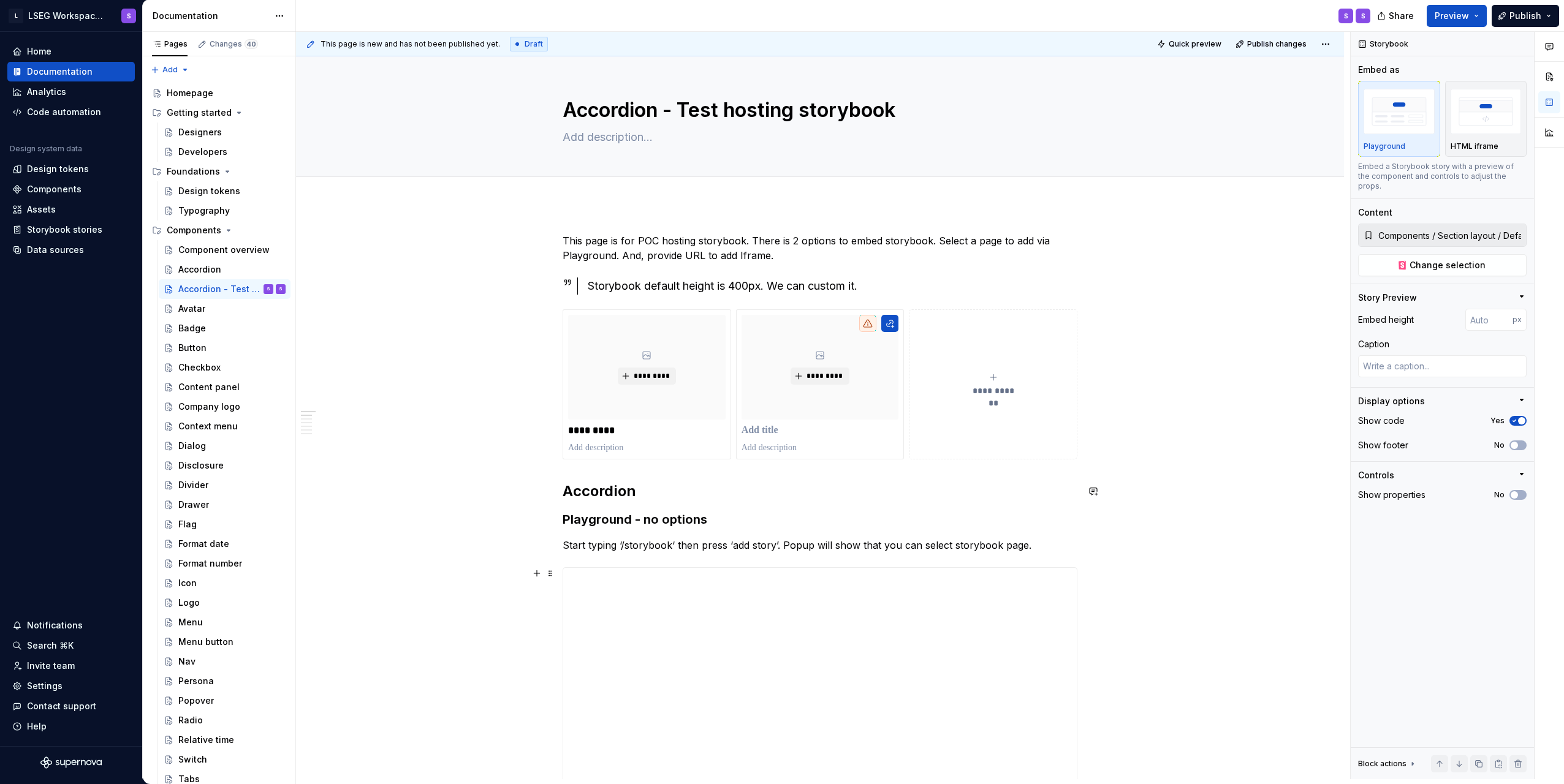
type textarea "*"
type input "Components / Stack layout / Default"
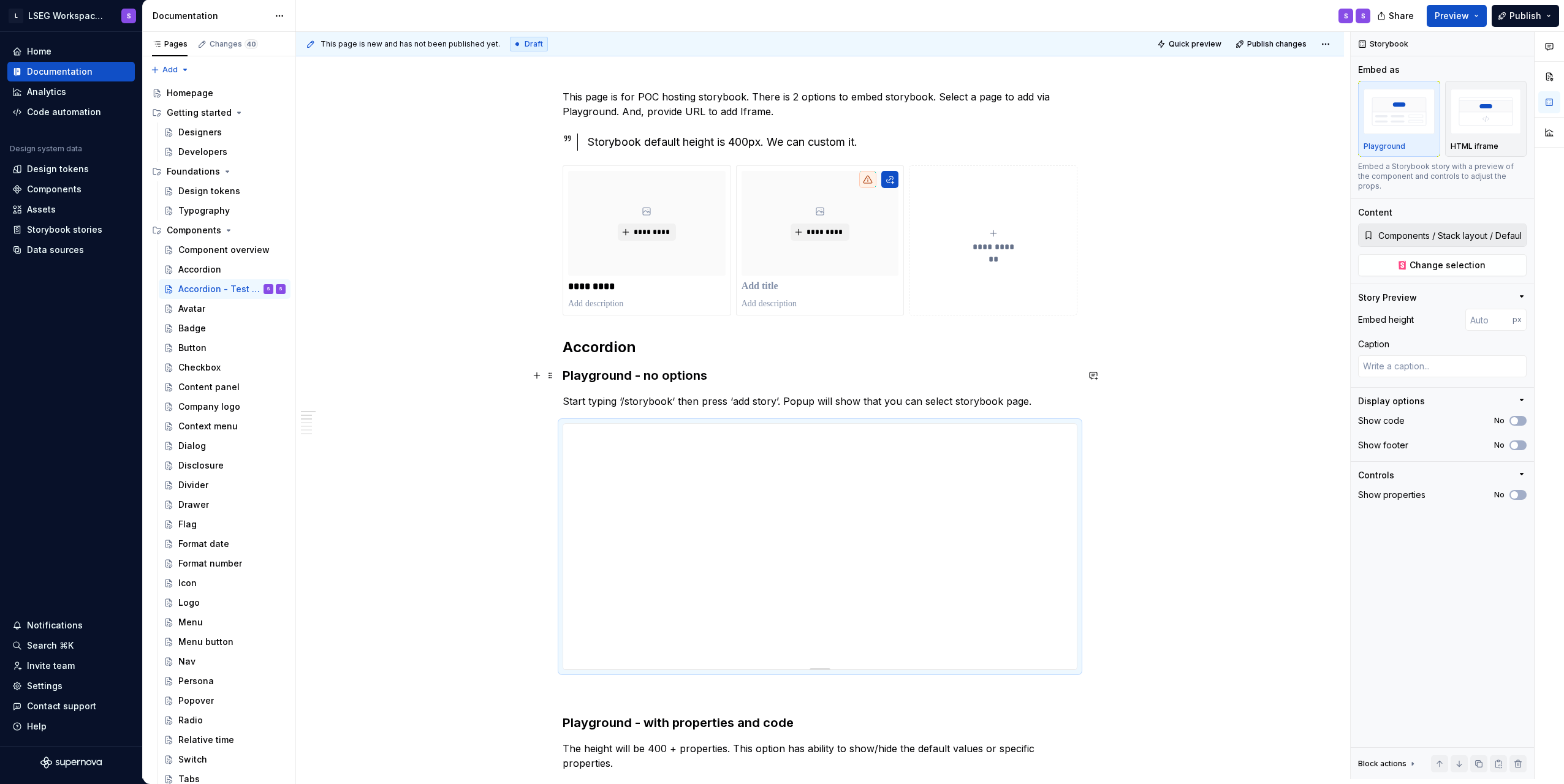
scroll to position [122, 0]
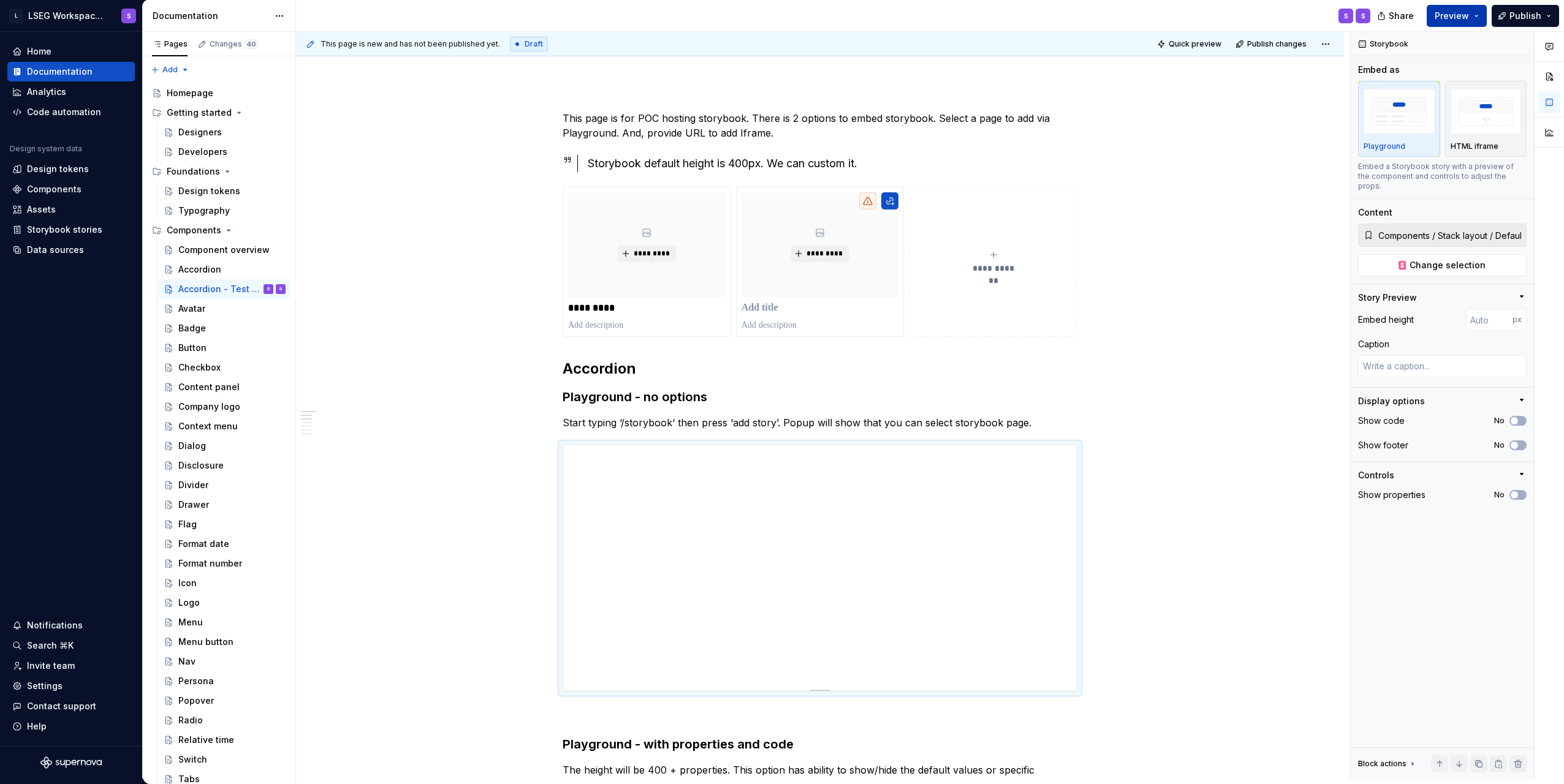
click at [1436, 19] on button "Preview" at bounding box center [1457, 15] width 60 height 22
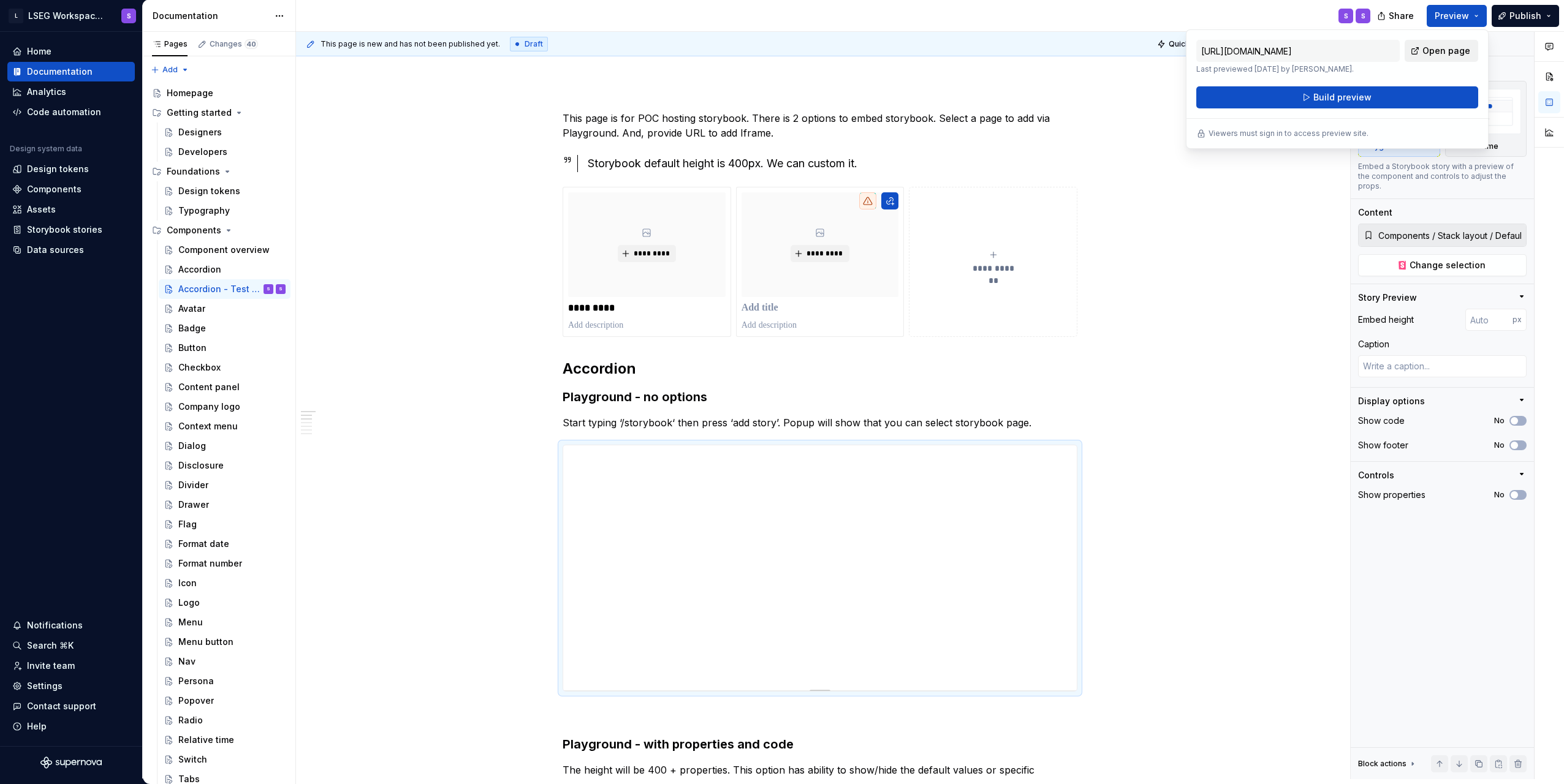
click at [1425, 55] on link "Open page" at bounding box center [1442, 51] width 73 height 22
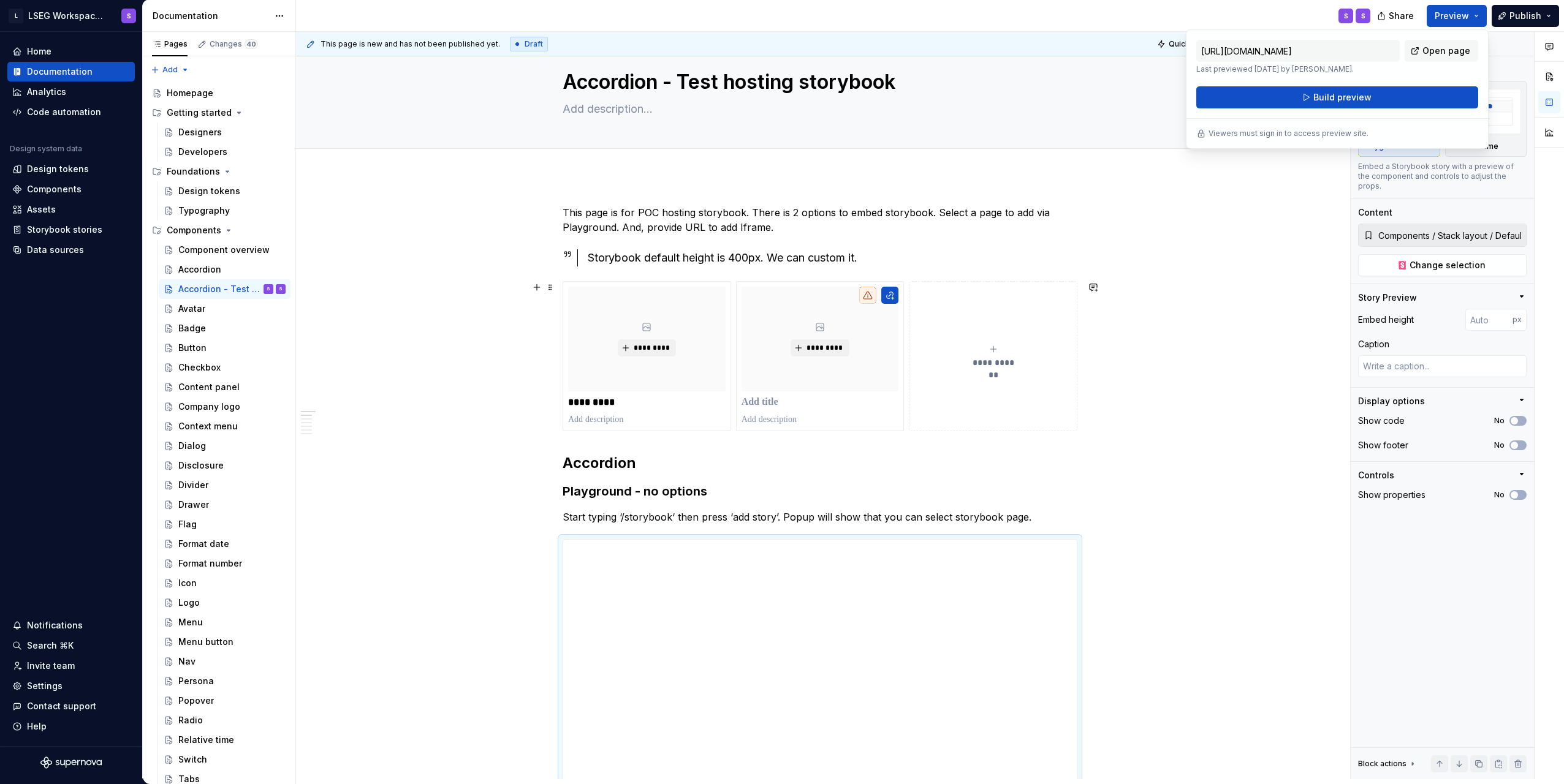
scroll to position [0, 0]
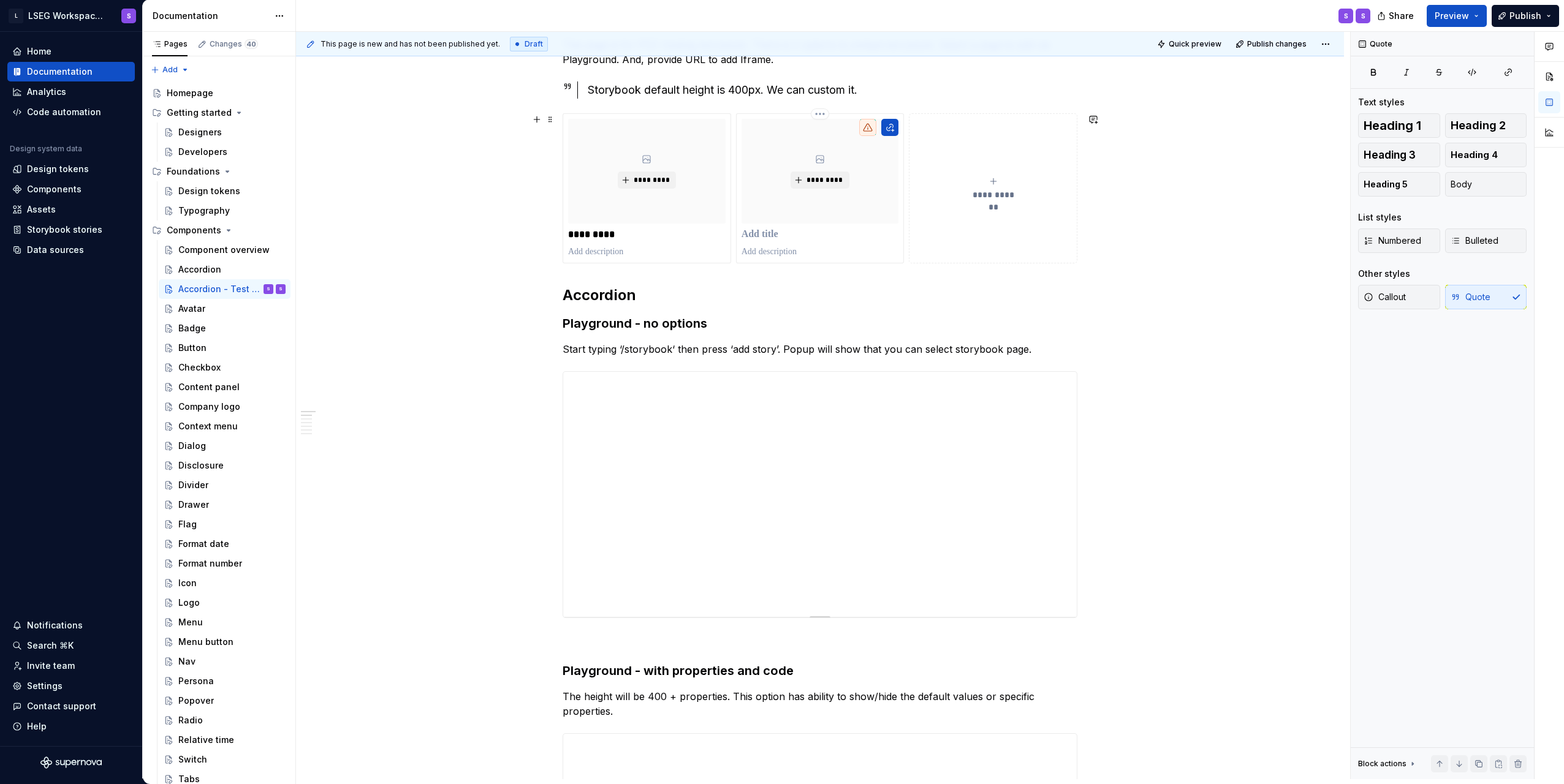
scroll to position [306, 0]
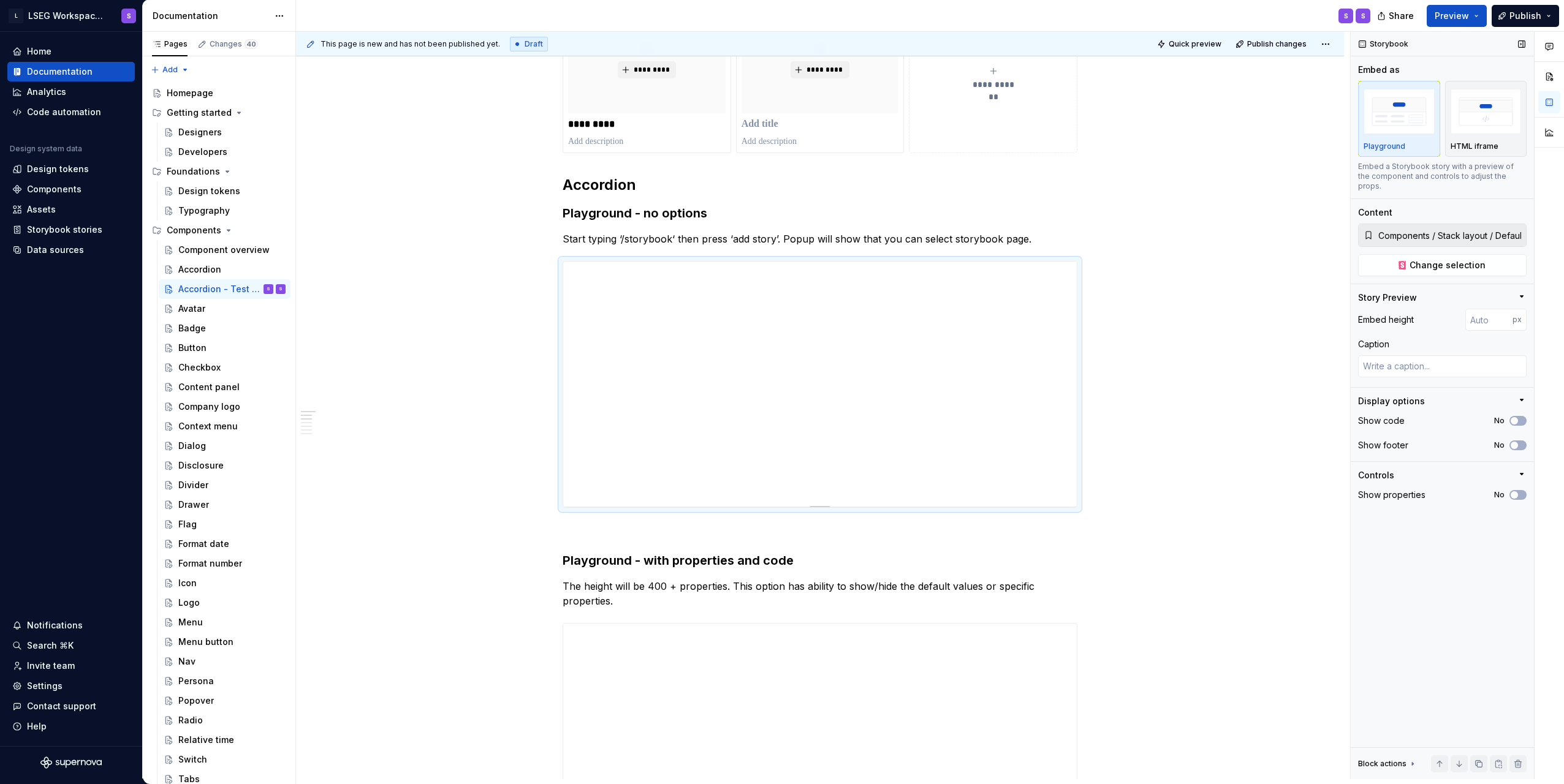
click at [1434, 224] on input "Components / Stack layout / Default" at bounding box center [1450, 235] width 152 height 22
click at [1413, 259] on span "Change selection" at bounding box center [1447, 265] width 76 height 12
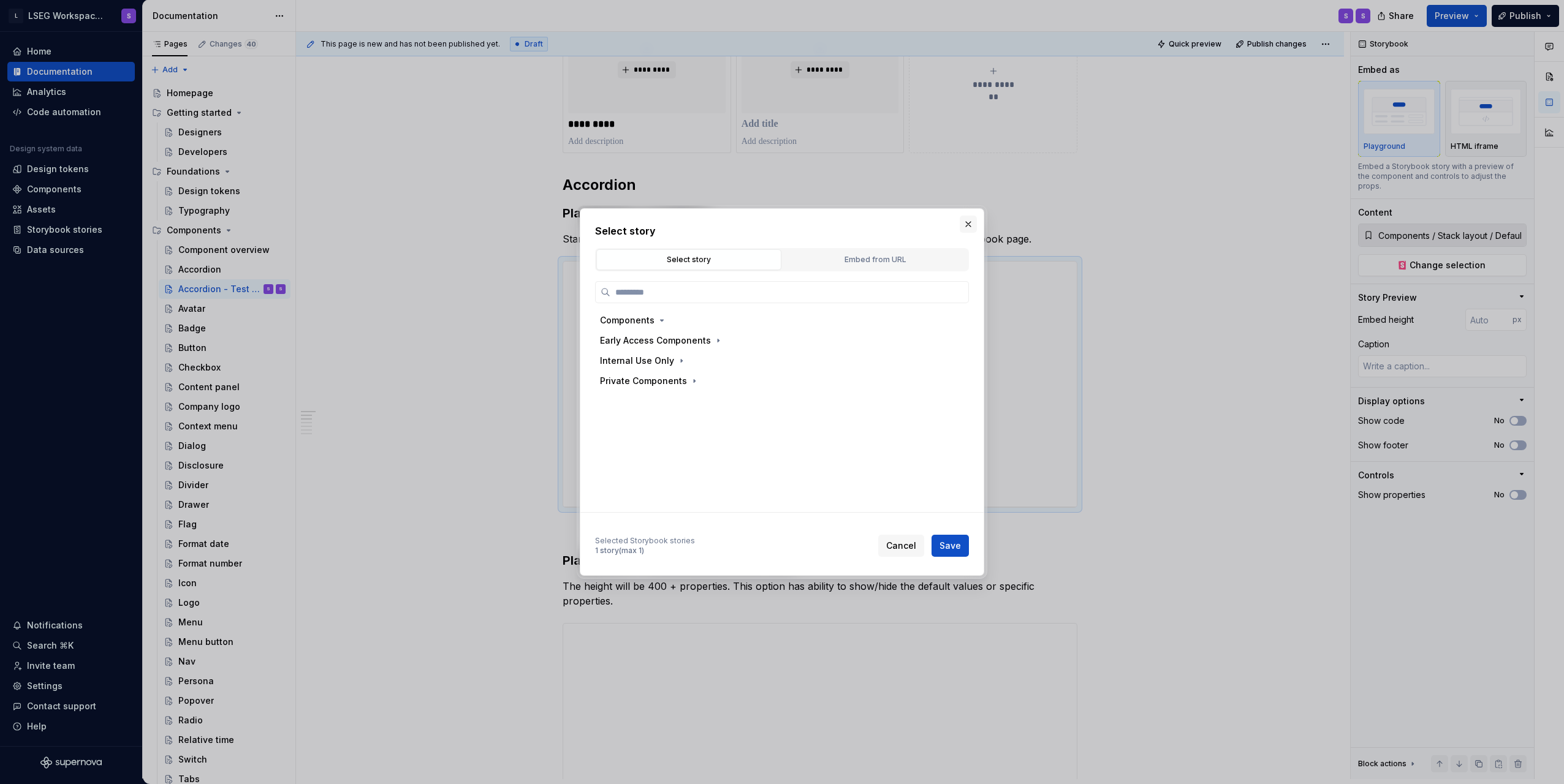
click at [966, 221] on button "button" at bounding box center [968, 224] width 17 height 17
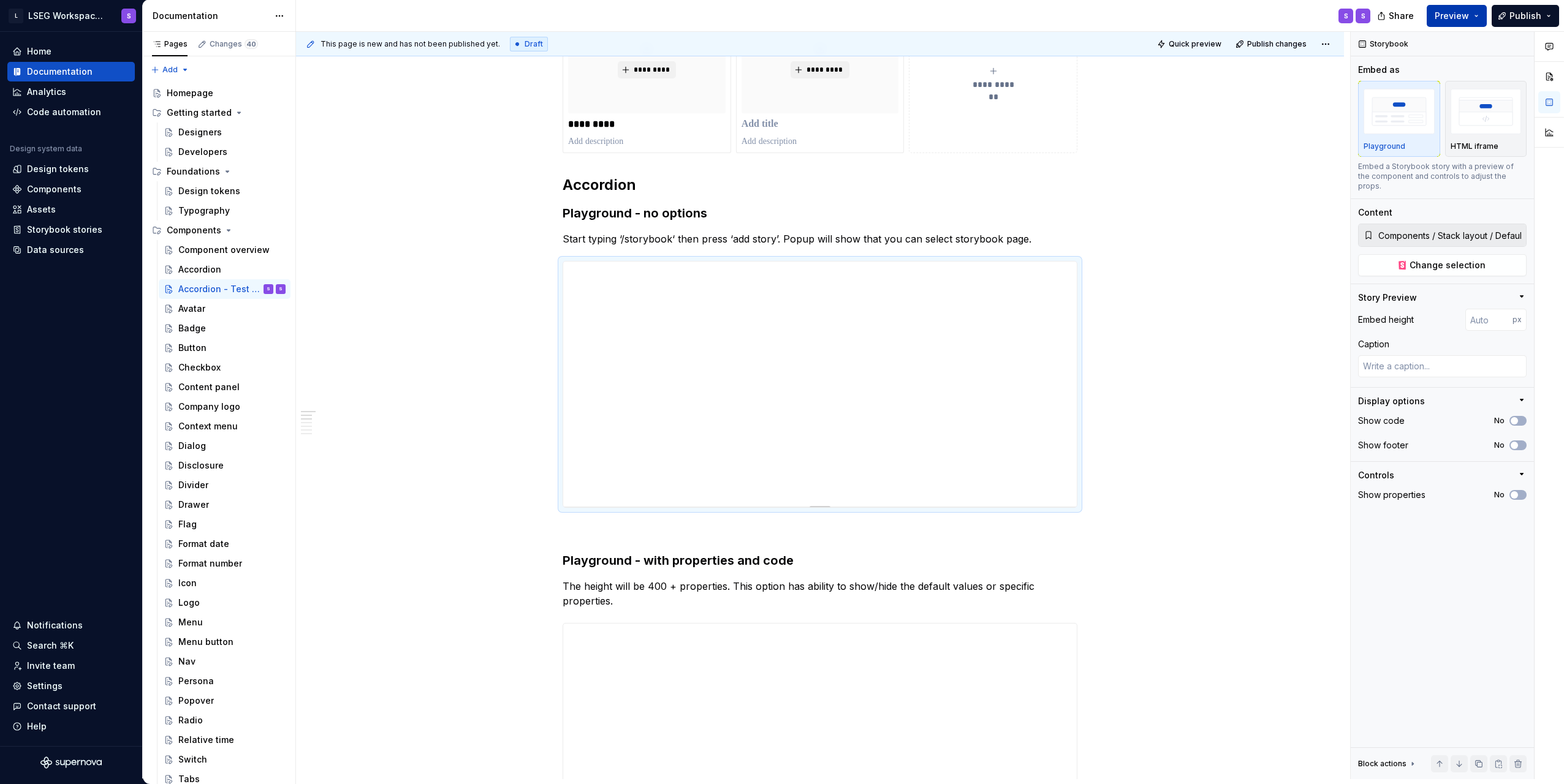
click at [1451, 20] on span "Preview" at bounding box center [1452, 15] width 34 height 12
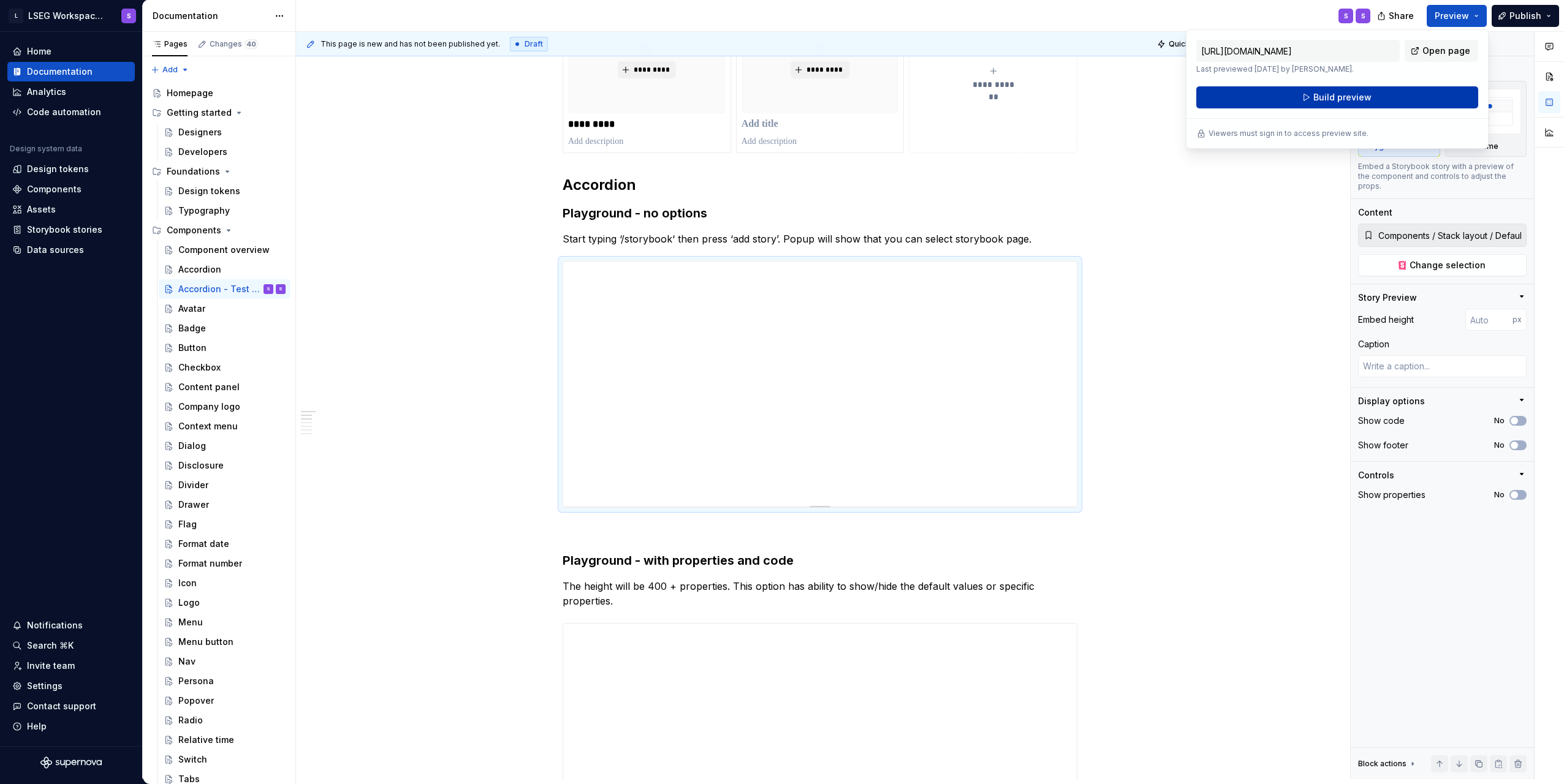
click at [1408, 103] on button "Build preview" at bounding box center [1337, 97] width 282 height 22
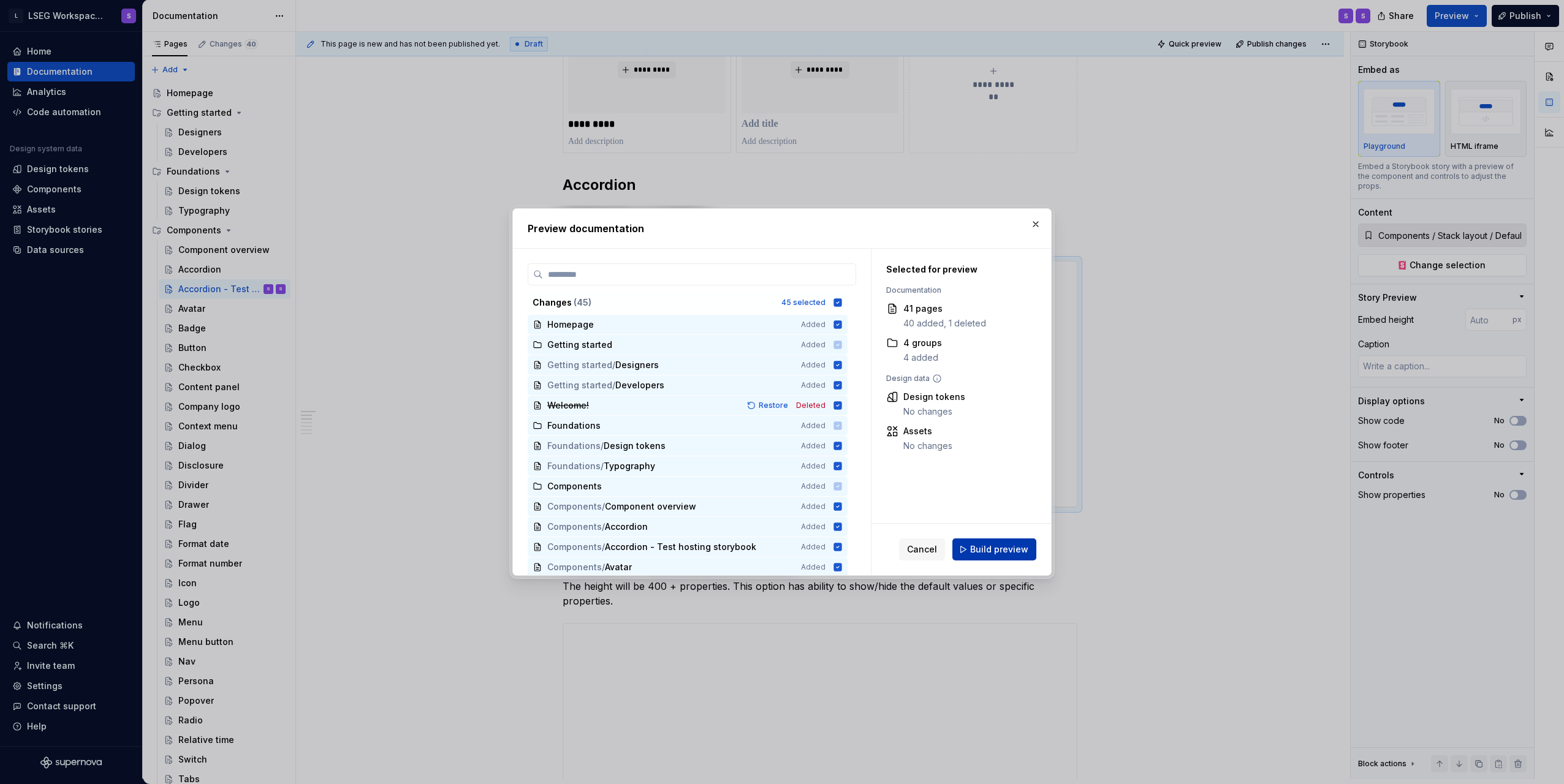
click at [979, 552] on span "Build preview" at bounding box center [999, 549] width 58 height 12
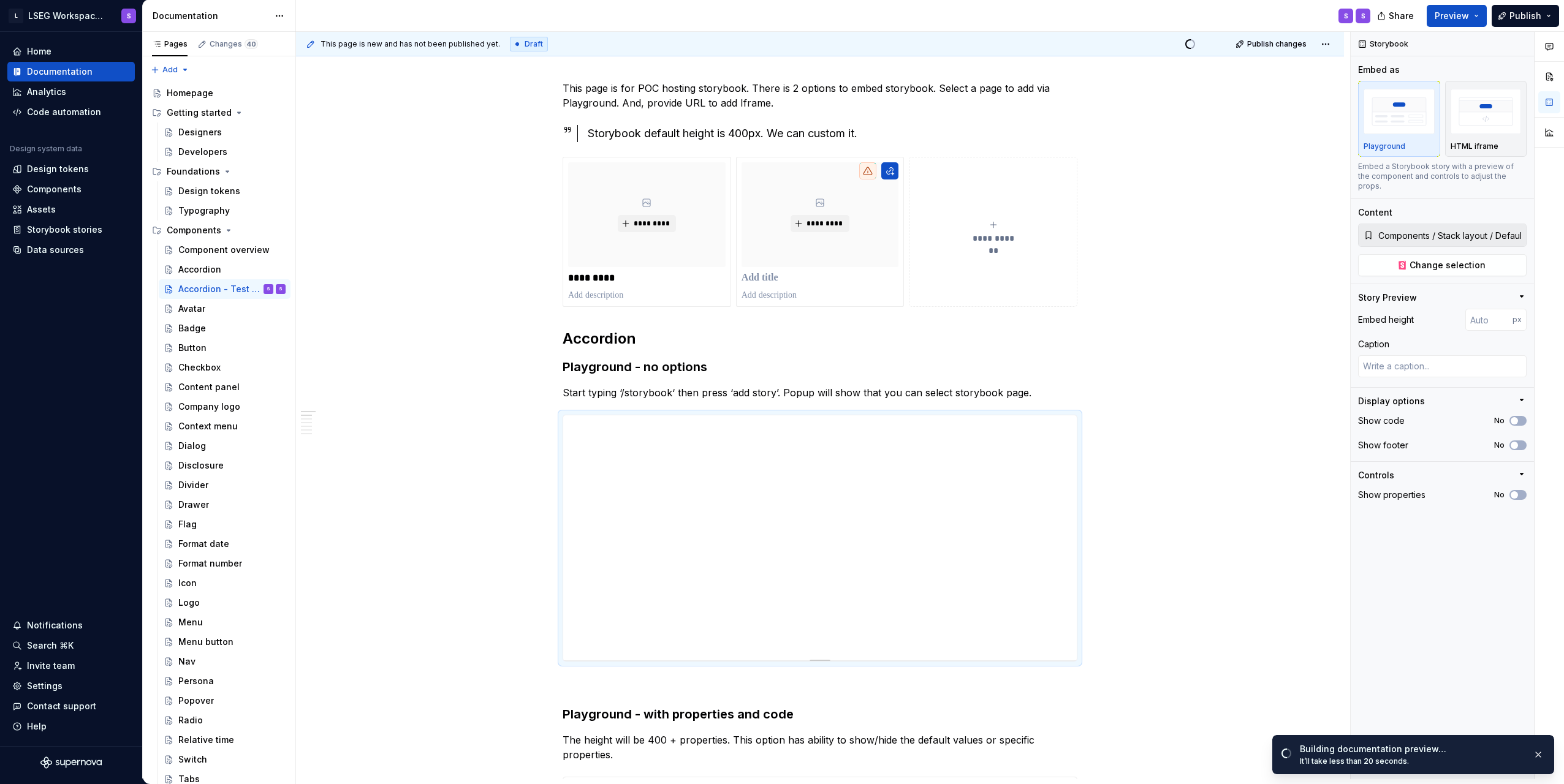
scroll to position [0, 0]
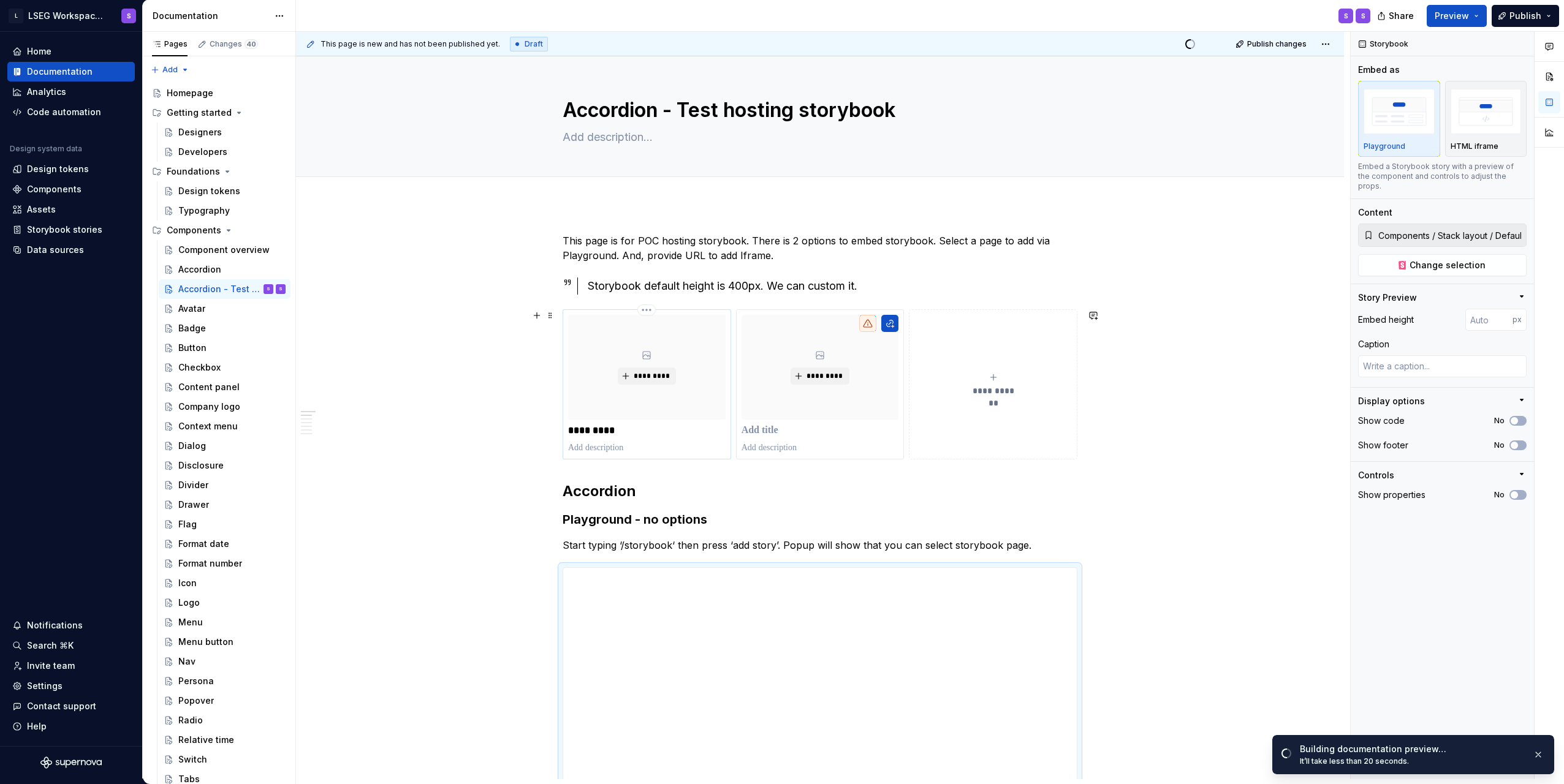
click at [655, 436] on p "*********" at bounding box center [647, 430] width 157 height 12
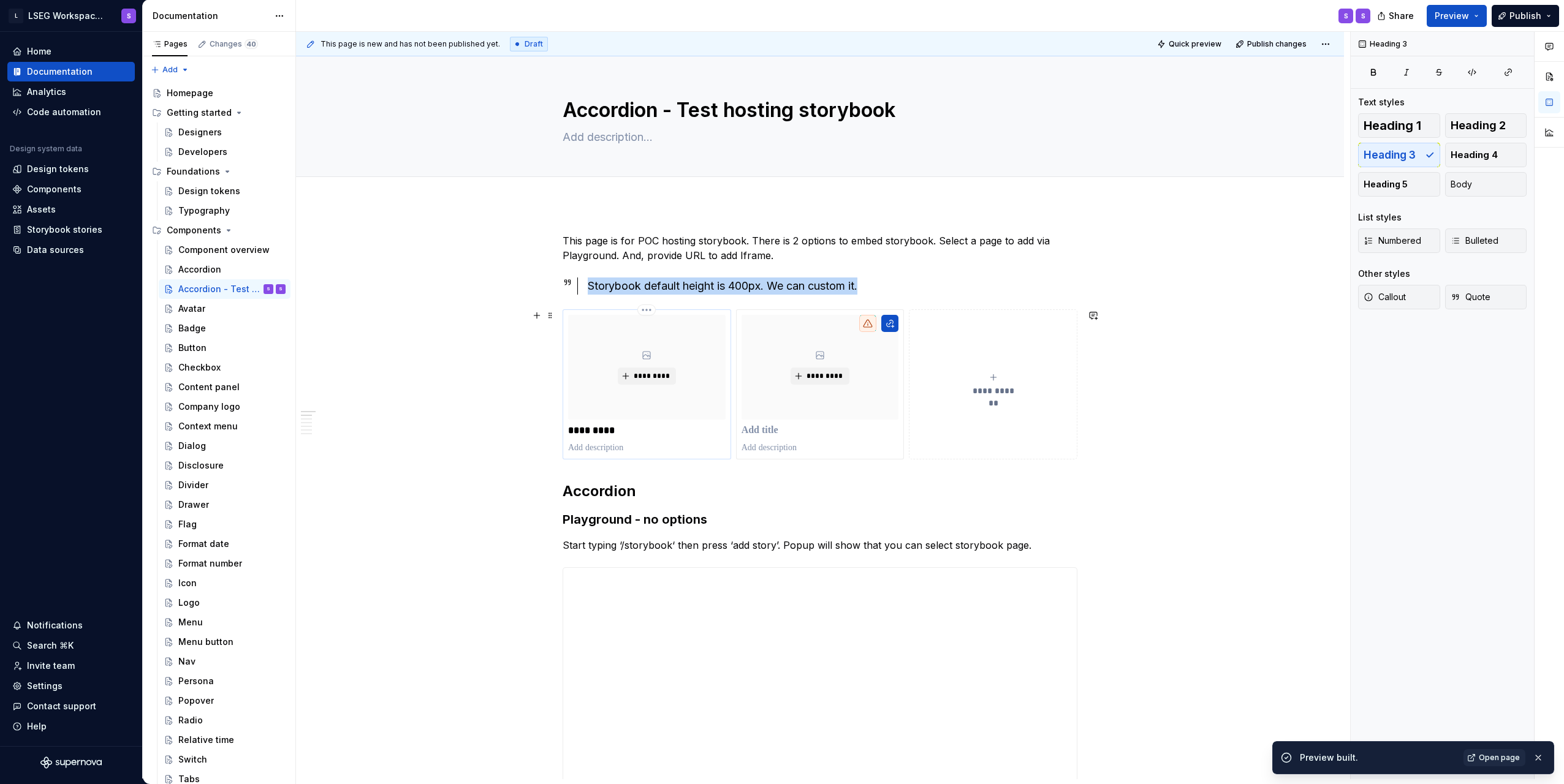
click at [703, 458] on div "********* *********" at bounding box center [647, 385] width 169 height 150
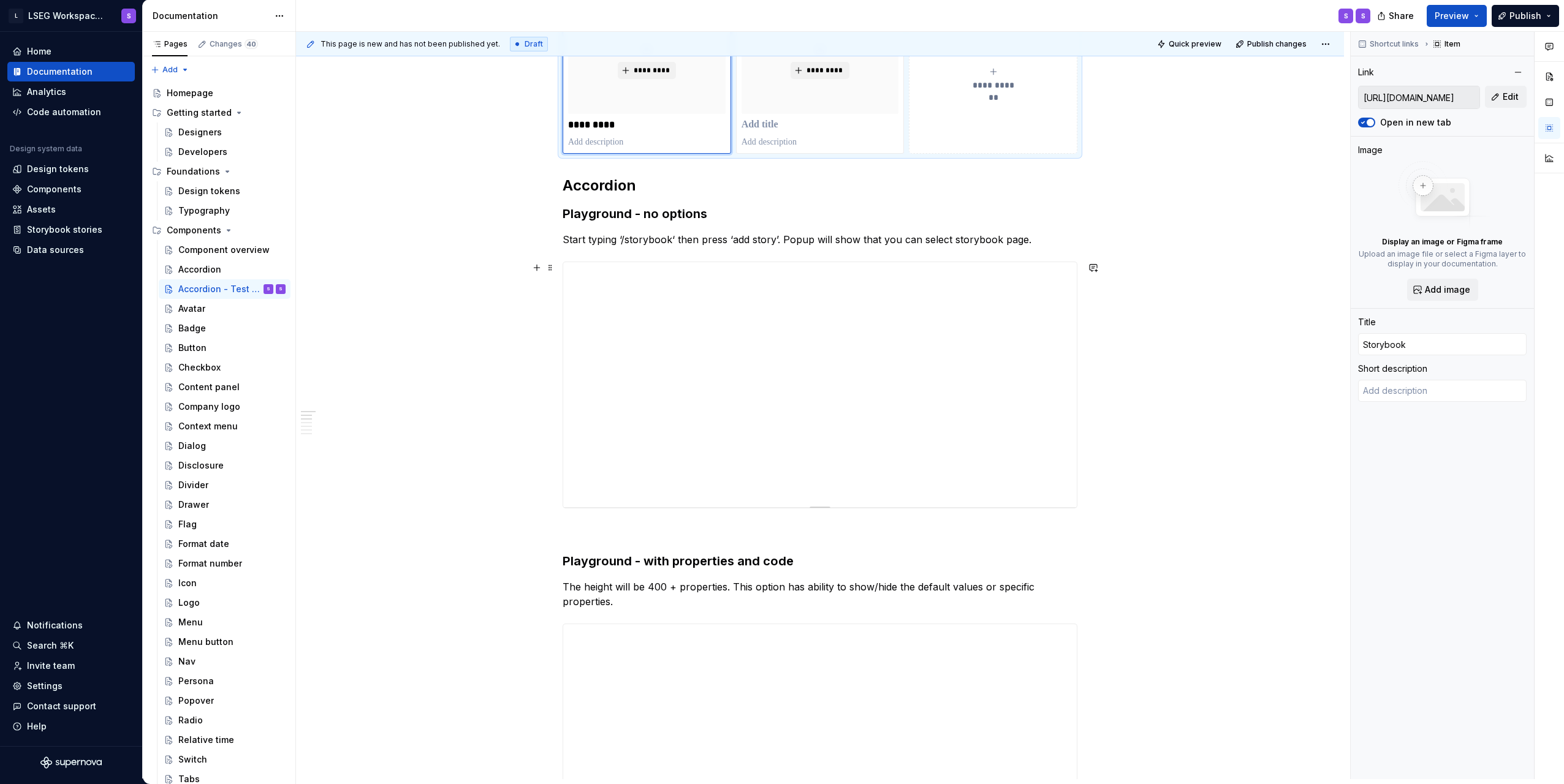
scroll to position [306, 0]
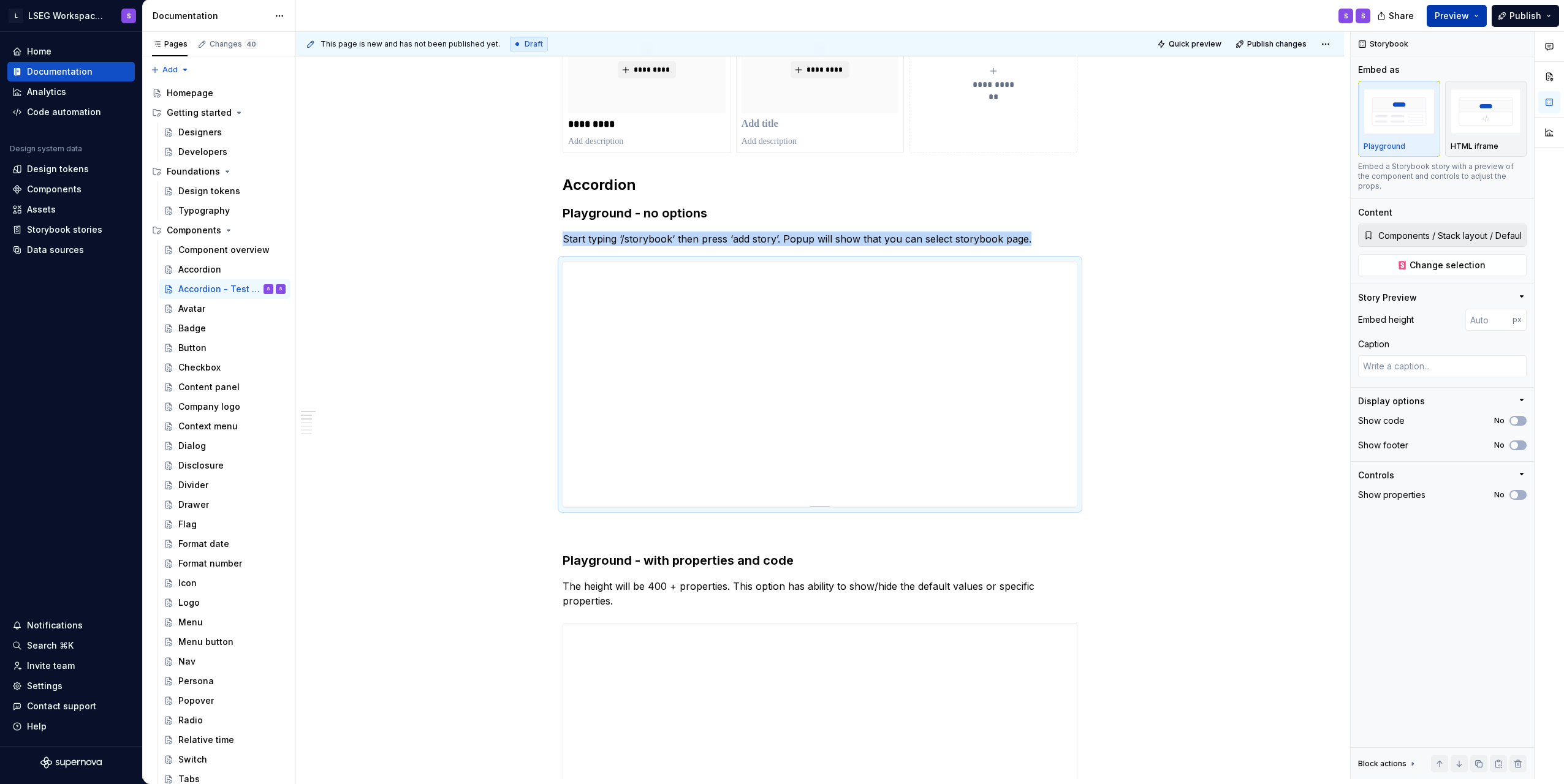
click at [1473, 16] on button "Preview" at bounding box center [1457, 15] width 60 height 22
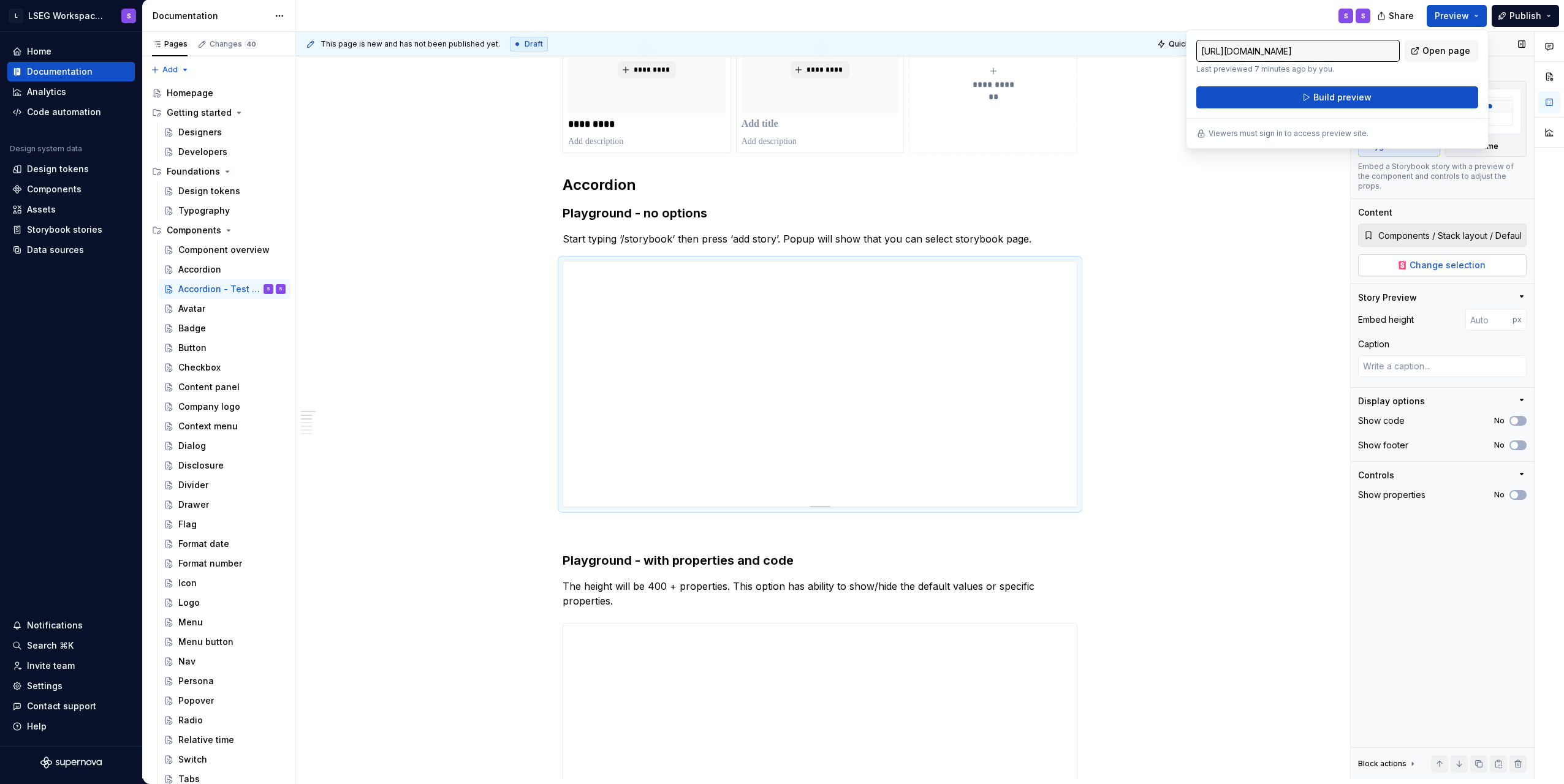
click at [1470, 259] on span "Change selection" at bounding box center [1447, 265] width 76 height 12
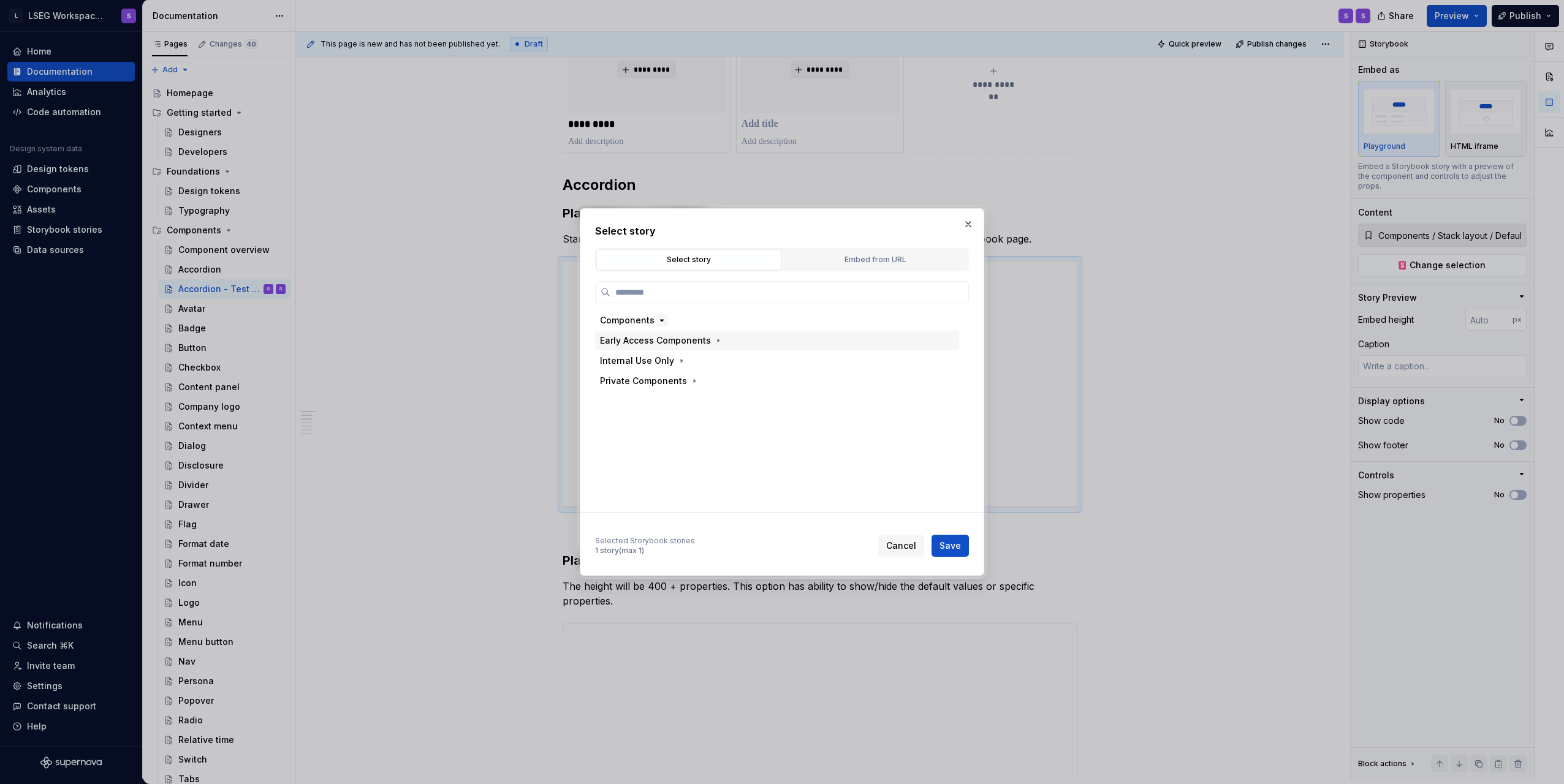
click at [656, 319] on button "button" at bounding box center [661, 320] width 12 height 12
click at [677, 342] on icon "button" at bounding box center [677, 341] width 10 height 10
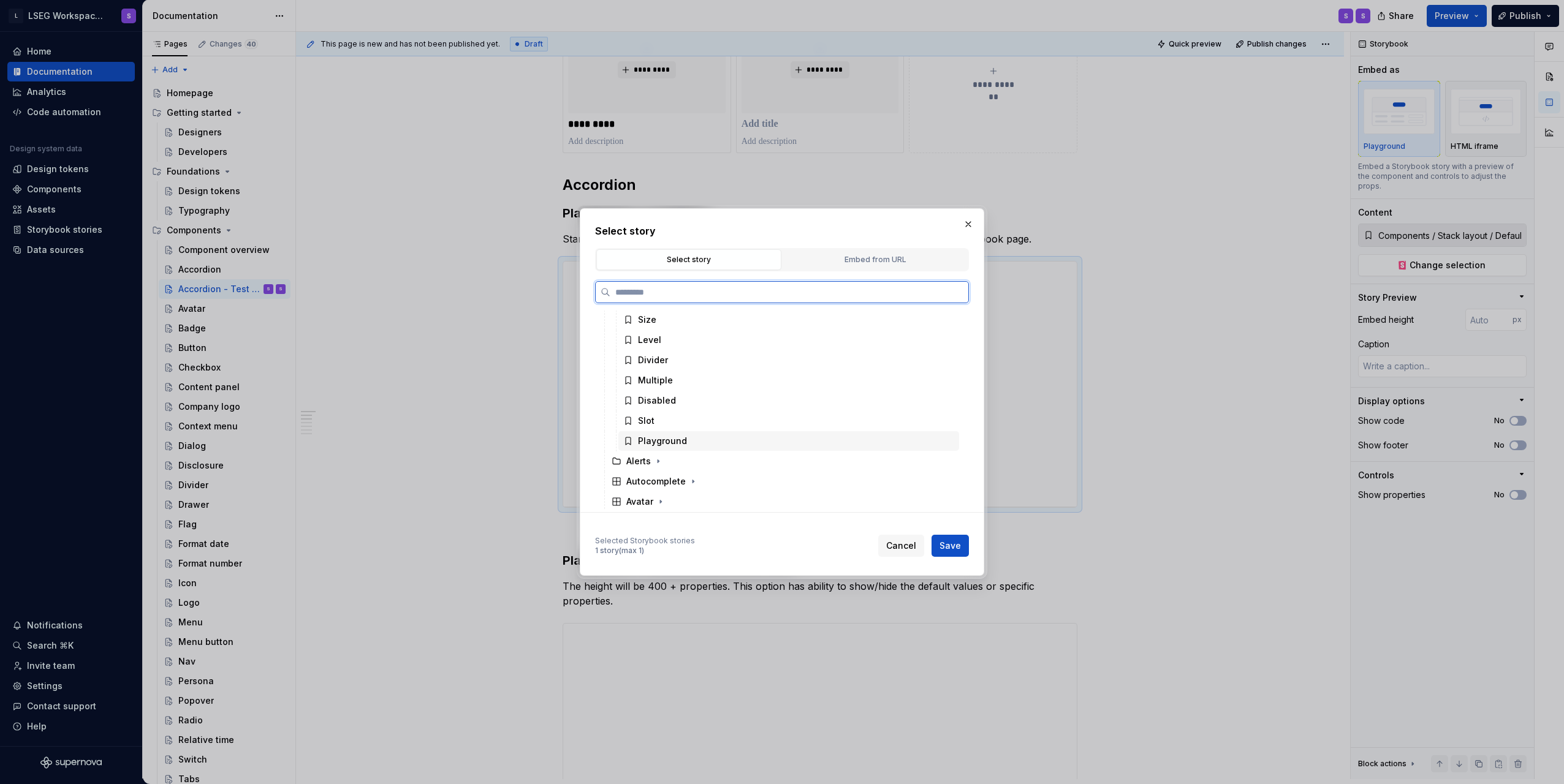
click at [677, 436] on div "Playground" at bounding box center [663, 441] width 49 height 12
click at [961, 551] on span "Save" at bounding box center [950, 545] width 21 height 12
type textarea "*"
type input "Components / Accordion / Playground"
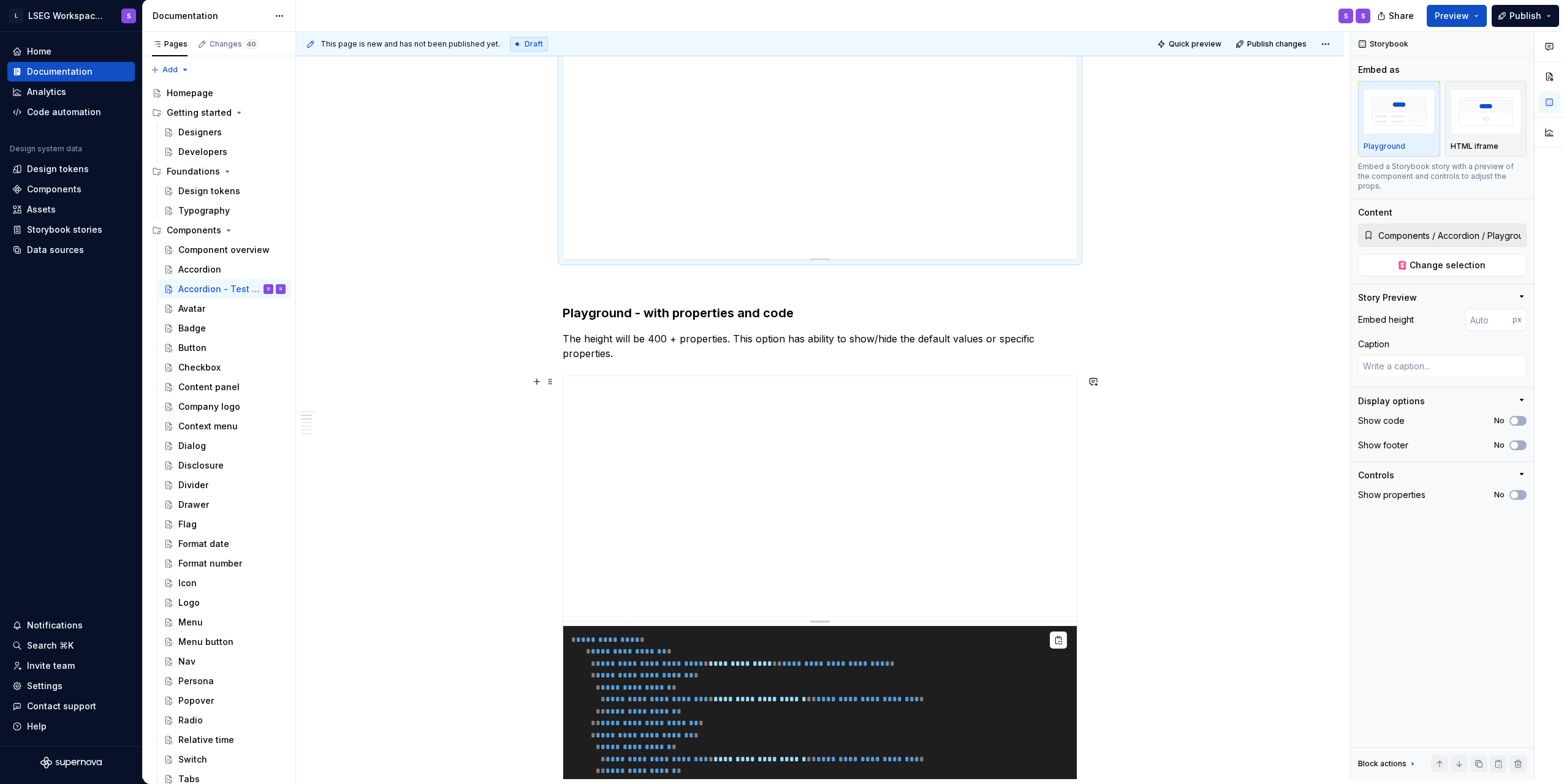
scroll to position [613, 0]
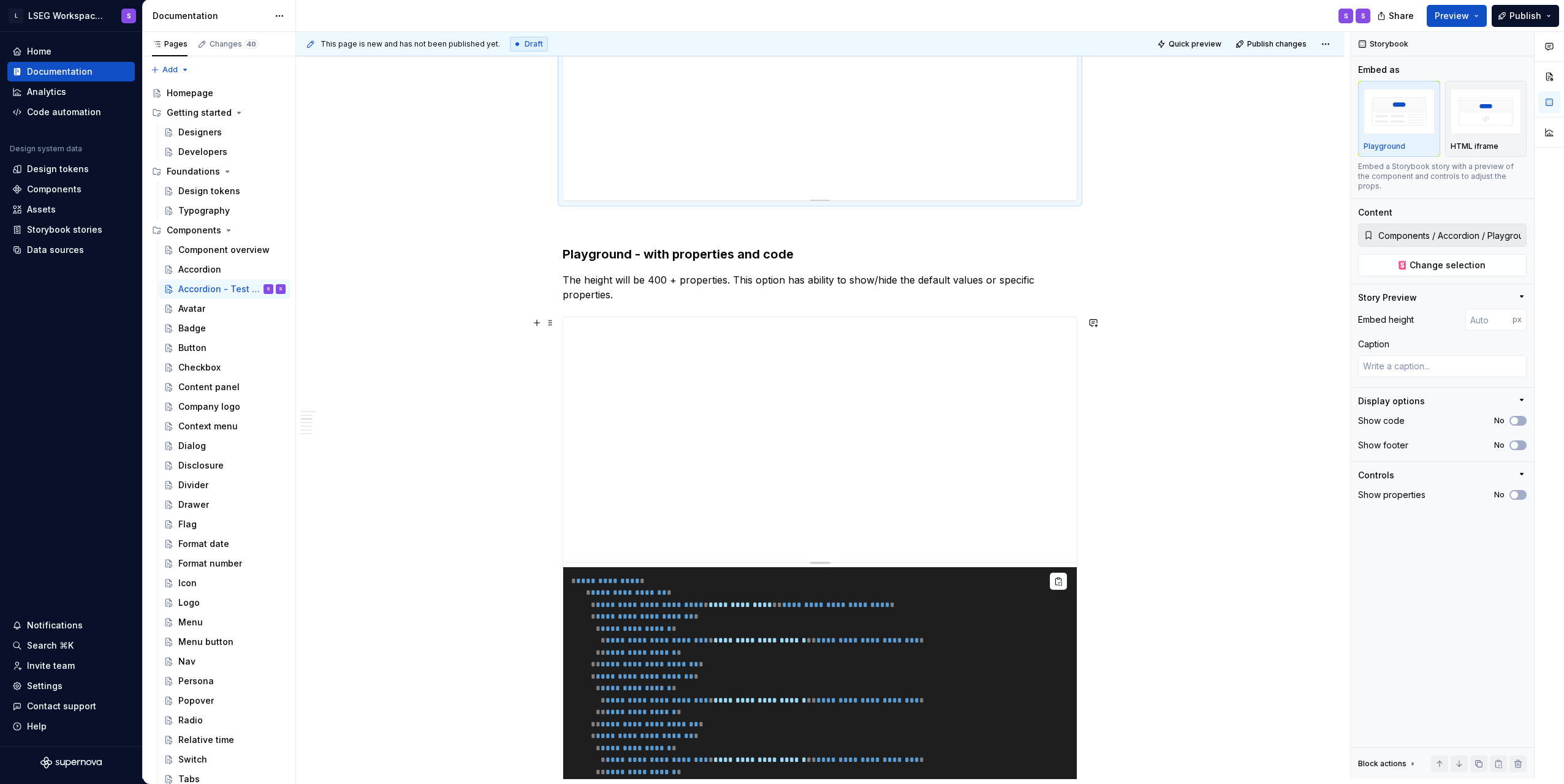
type textarea "*"
type input "Components / Section layout / Default"
click at [1420, 259] on span "Change selection" at bounding box center [1447, 265] width 76 height 12
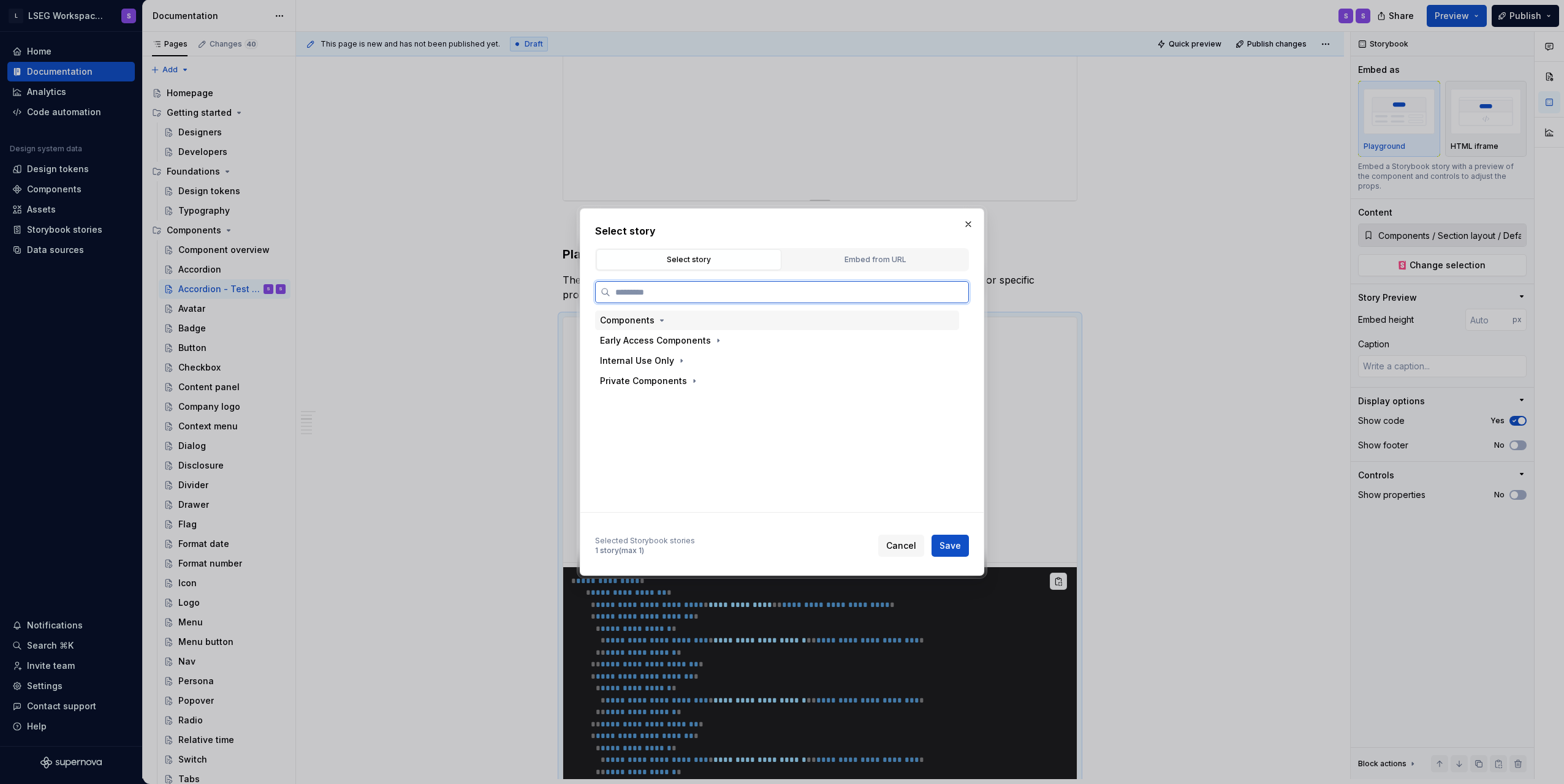
click at [643, 318] on div "Components" at bounding box center [627, 320] width 55 height 12
click at [668, 341] on div "Accordion" at bounding box center [647, 340] width 43 height 12
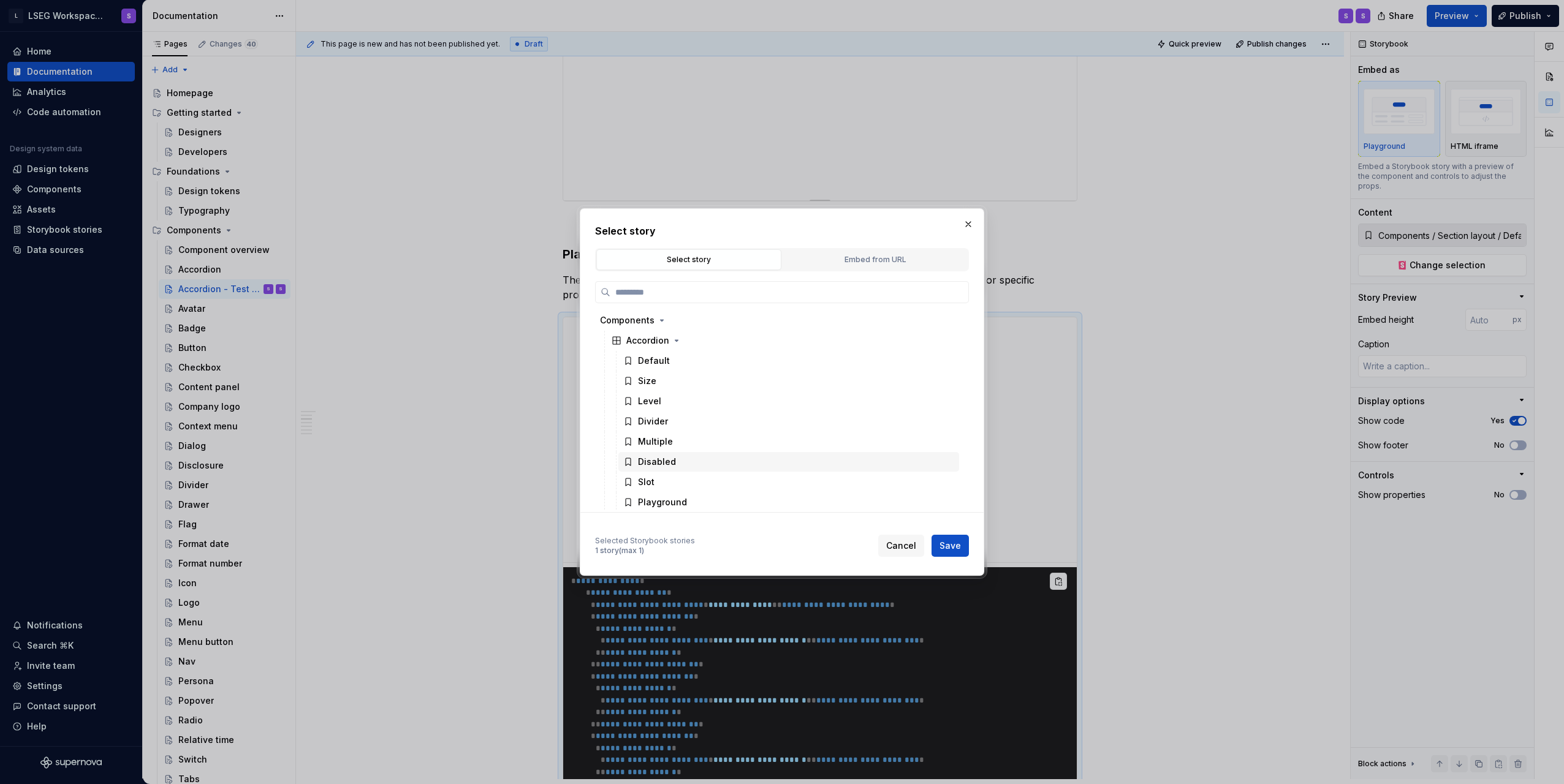
scroll to position [61, 0]
click at [670, 439] on div "Playground" at bounding box center [663, 441] width 49 height 12
click at [952, 541] on span "Save" at bounding box center [950, 545] width 21 height 12
type textarea "*"
type input "Components / Accordion / Playground"
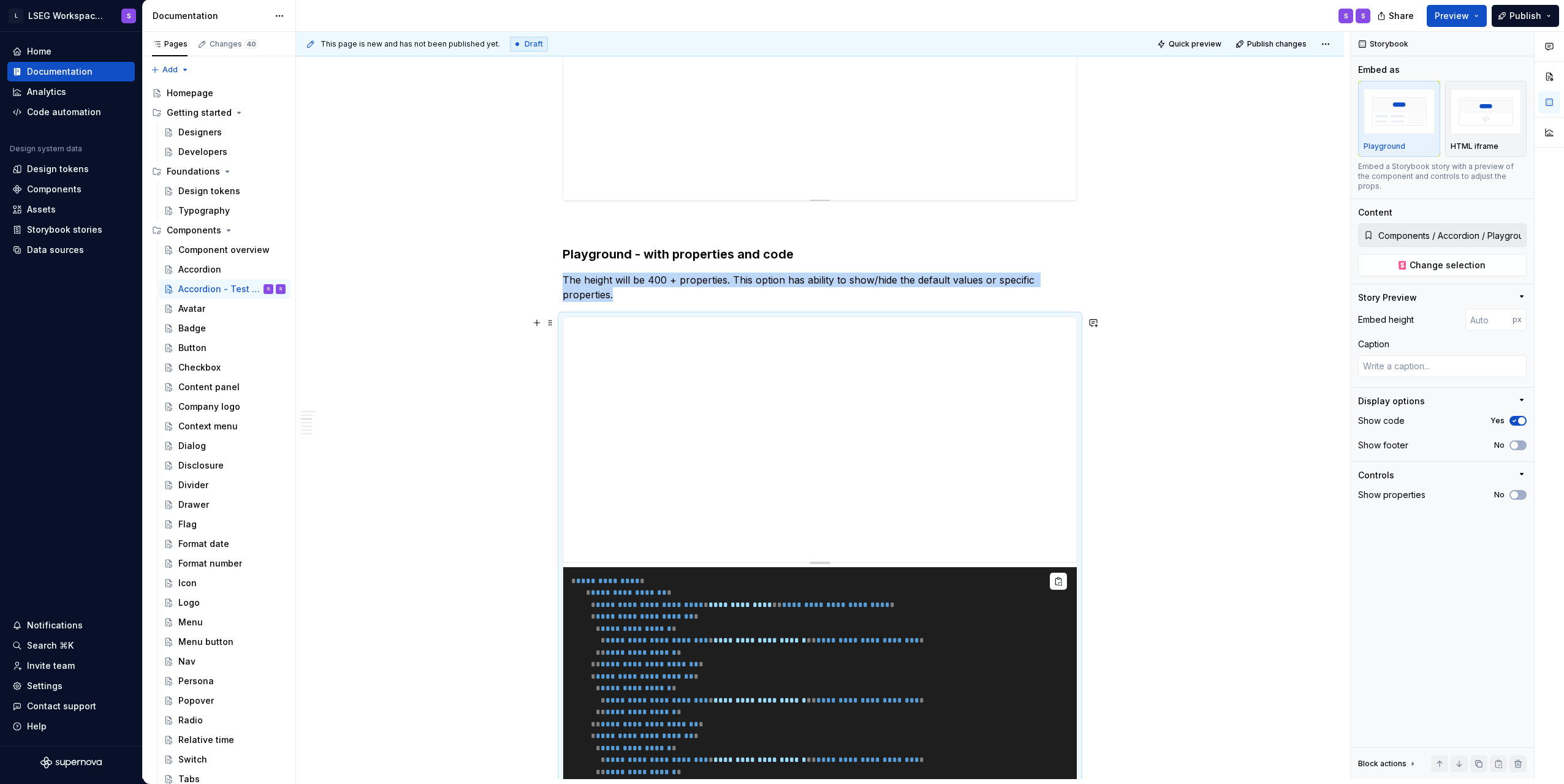
scroll to position [720, 0]
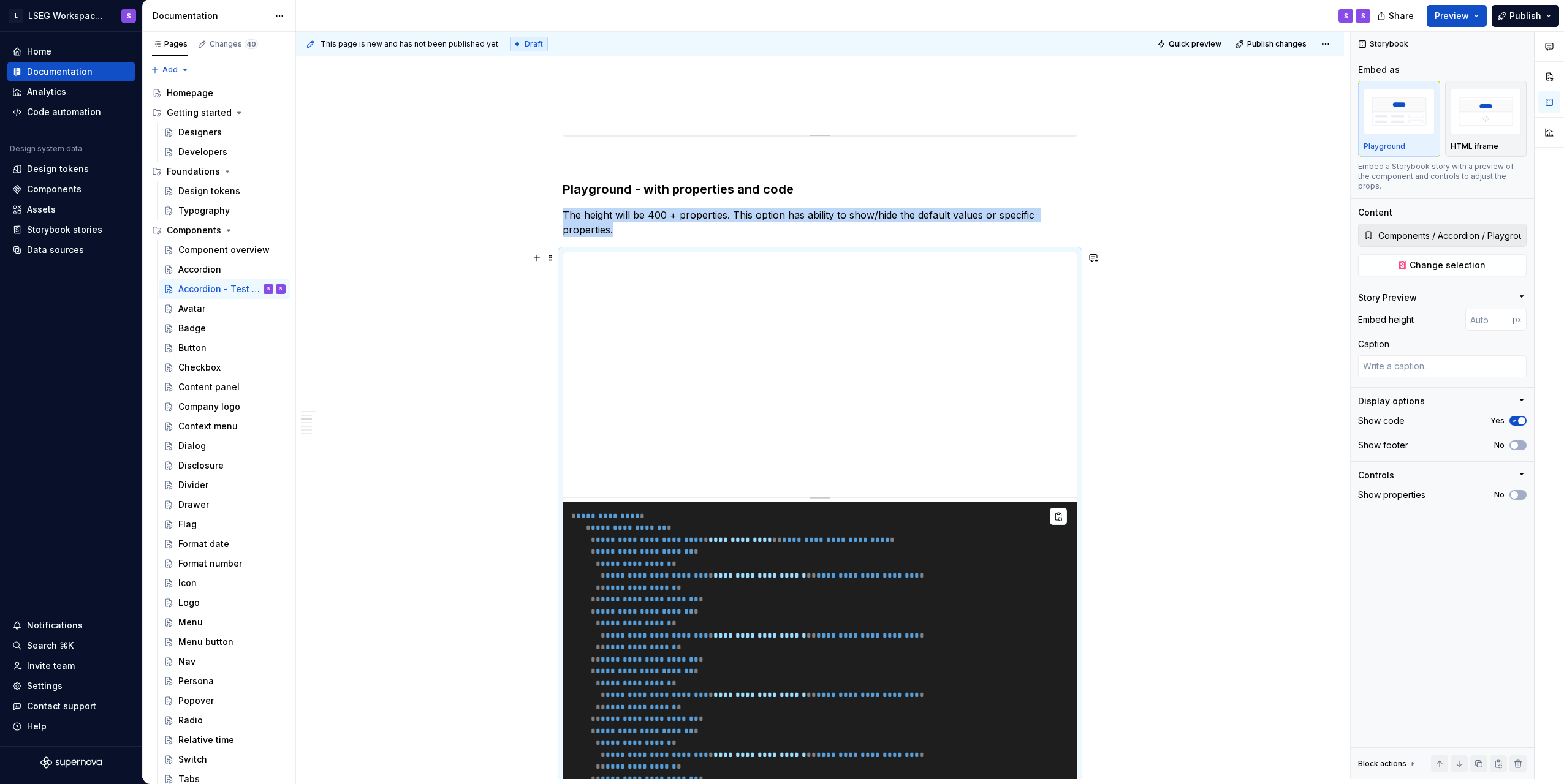
scroll to position [597, 0]
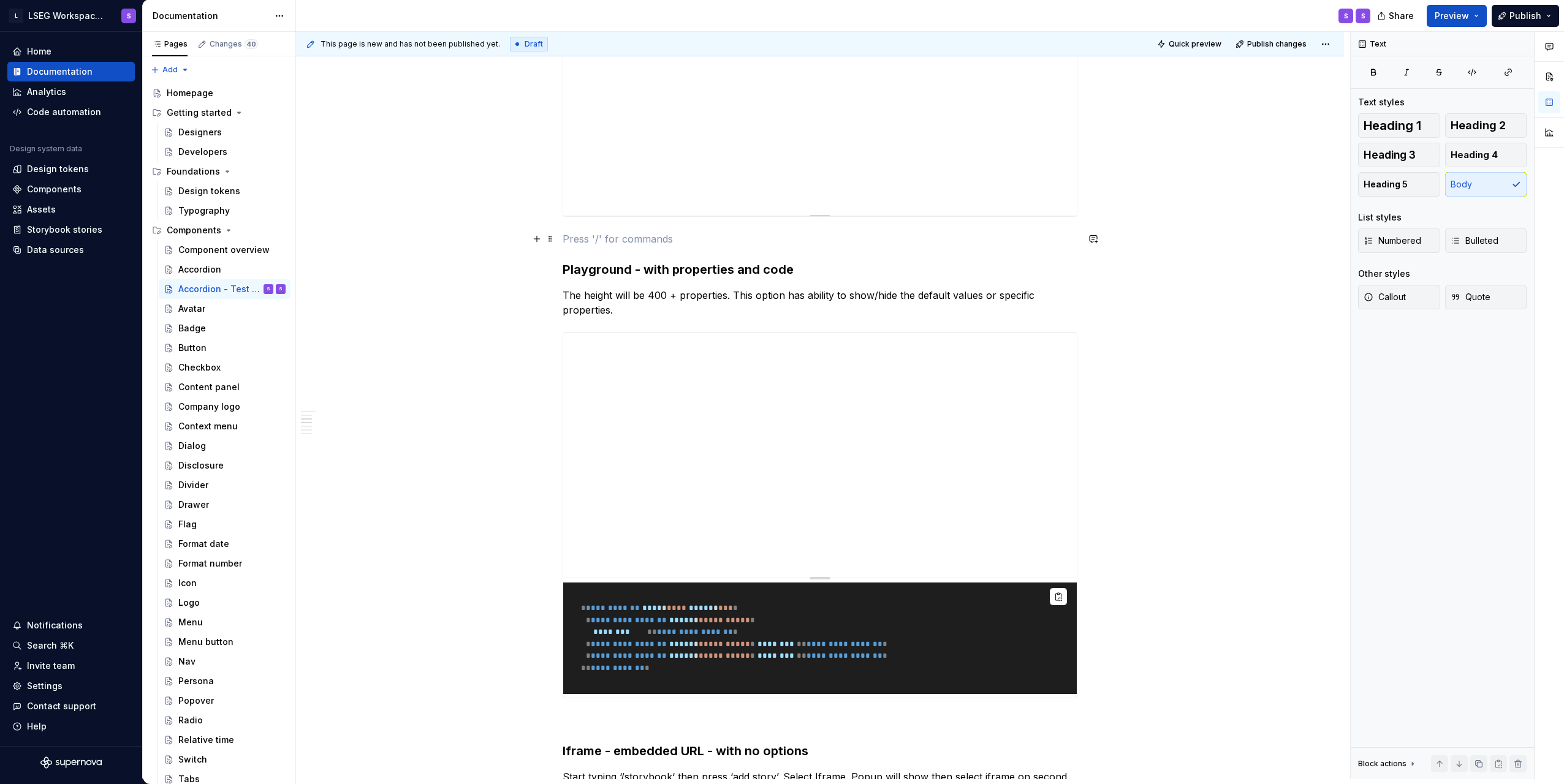
click at [948, 244] on p at bounding box center [820, 239] width 515 height 15
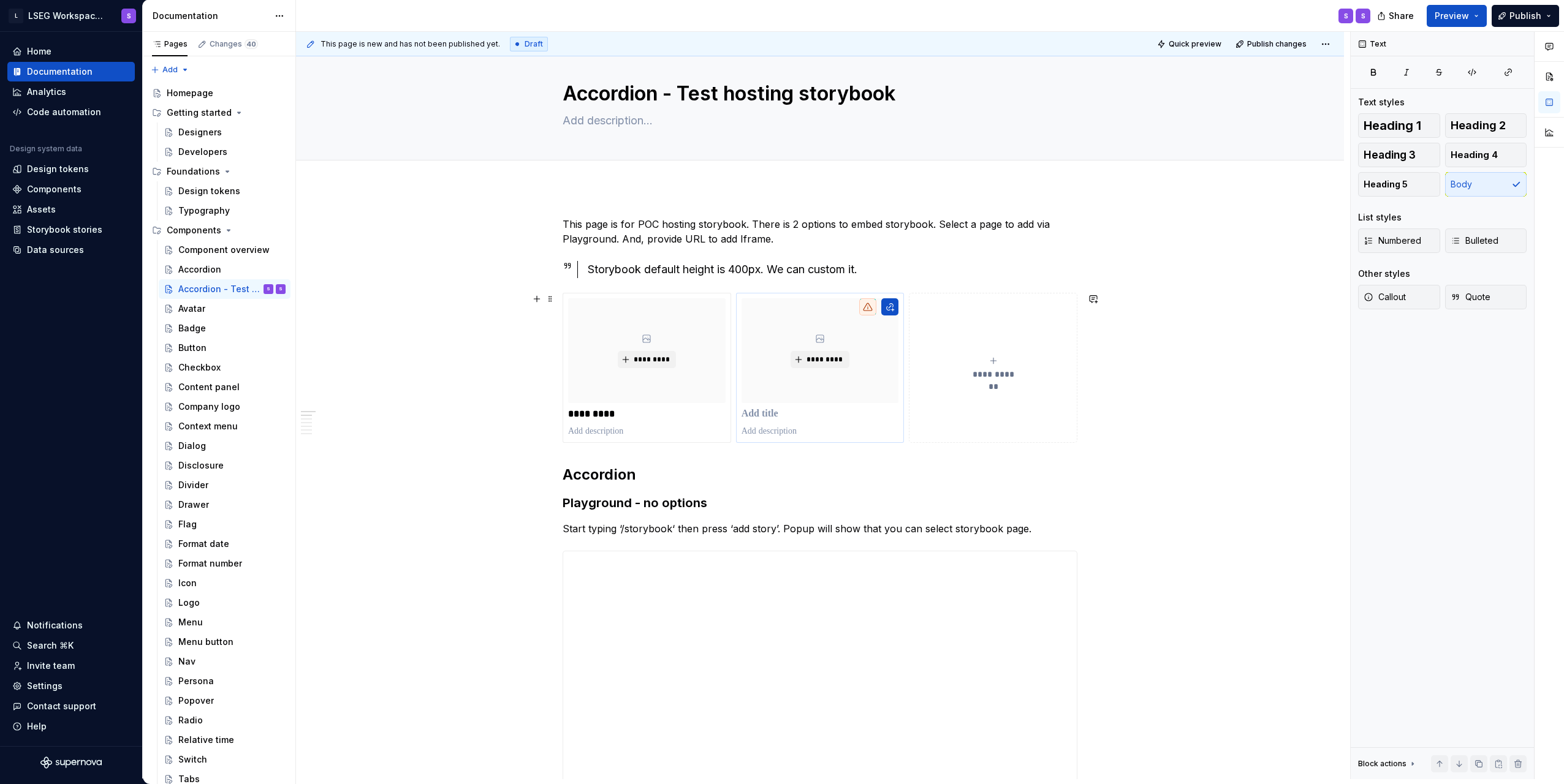
scroll to position [0, 0]
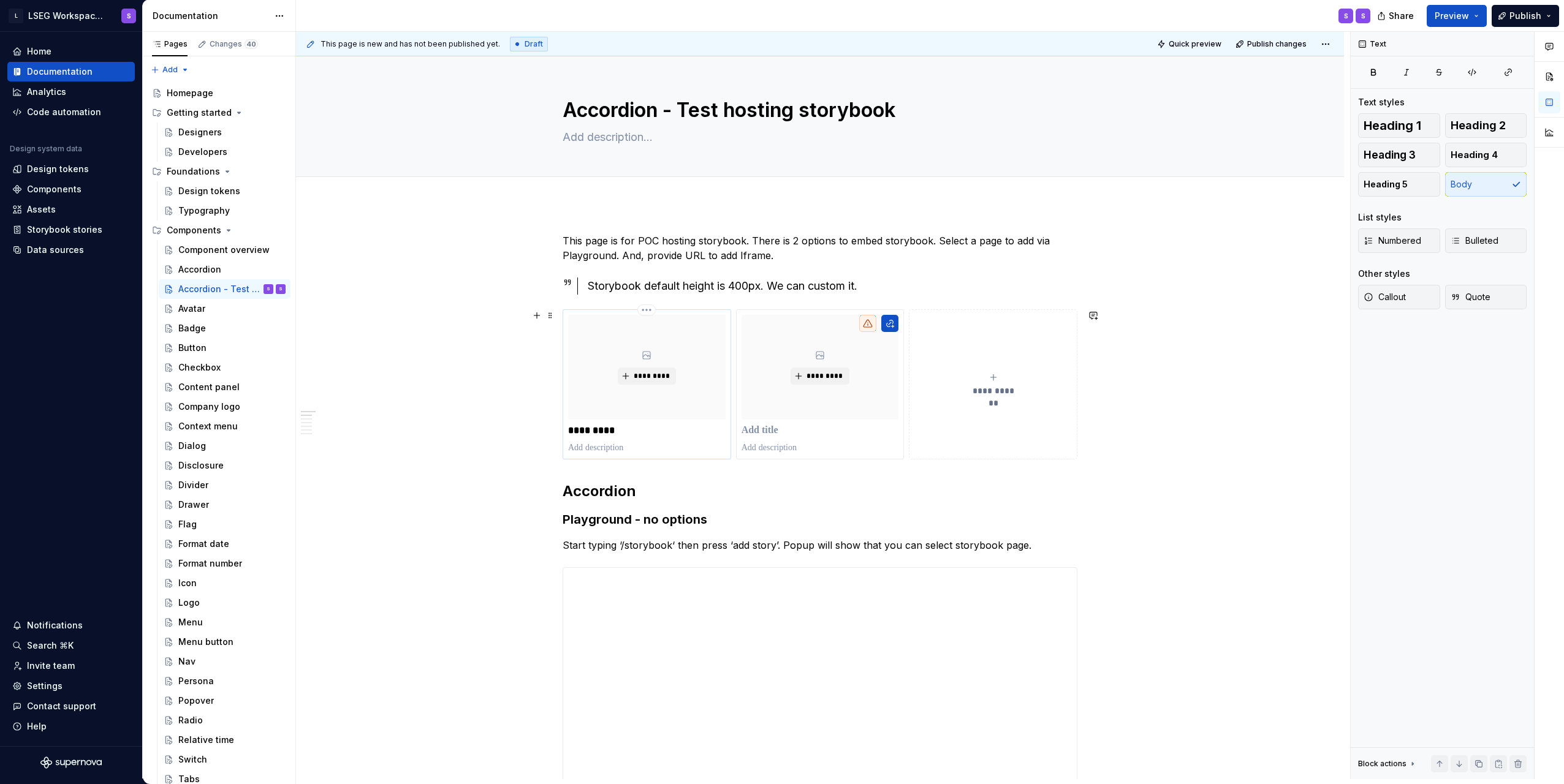
click at [667, 436] on p "*********" at bounding box center [647, 430] width 157 height 12
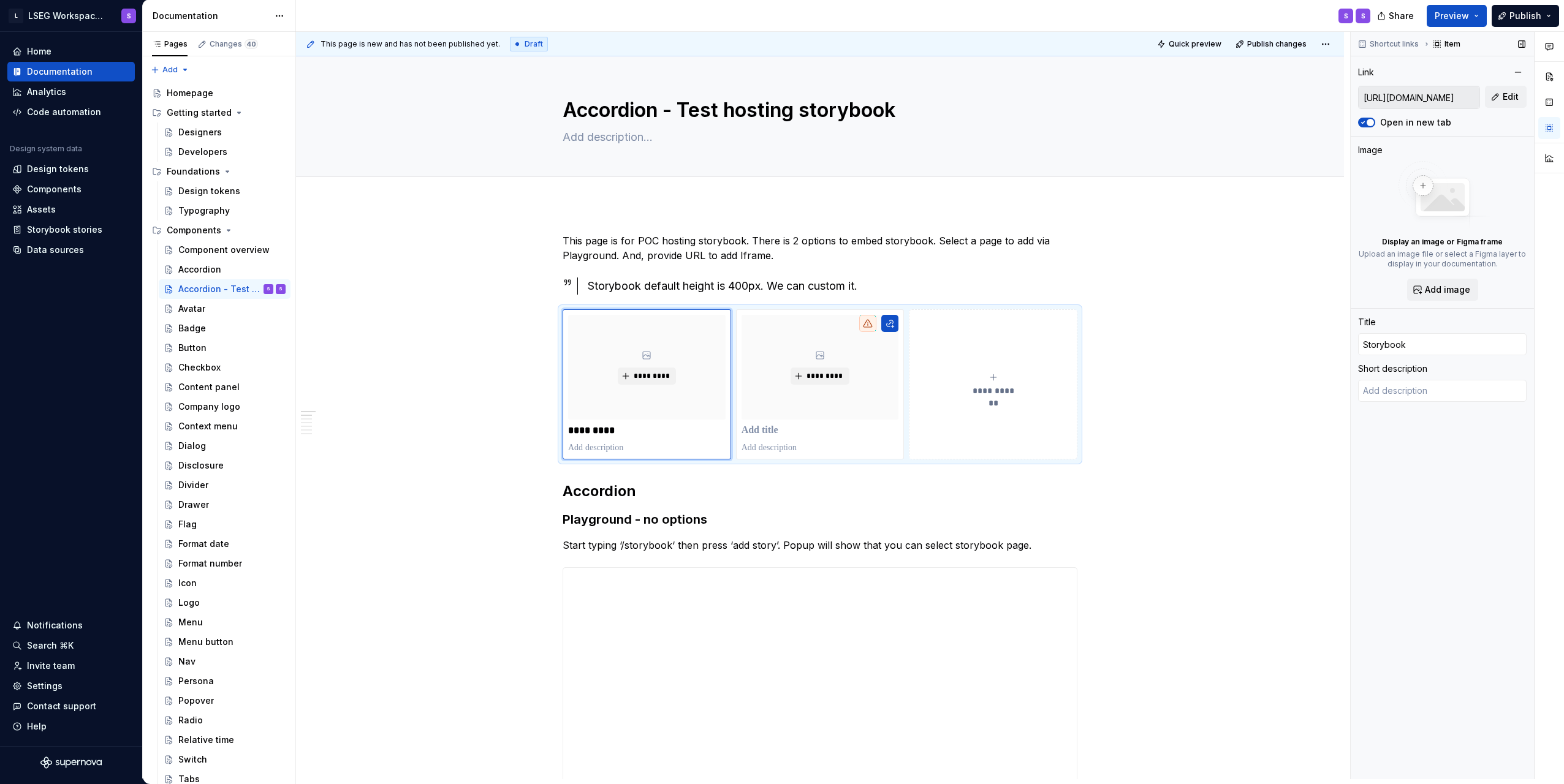
click at [1461, 100] on input "https://storybook.supernova.io/design-systems/338571/alias/poc-hosting-storyboo…" at bounding box center [1420, 97] width 121 height 22
click at [1497, 95] on button "Edit" at bounding box center [1505, 96] width 42 height 22
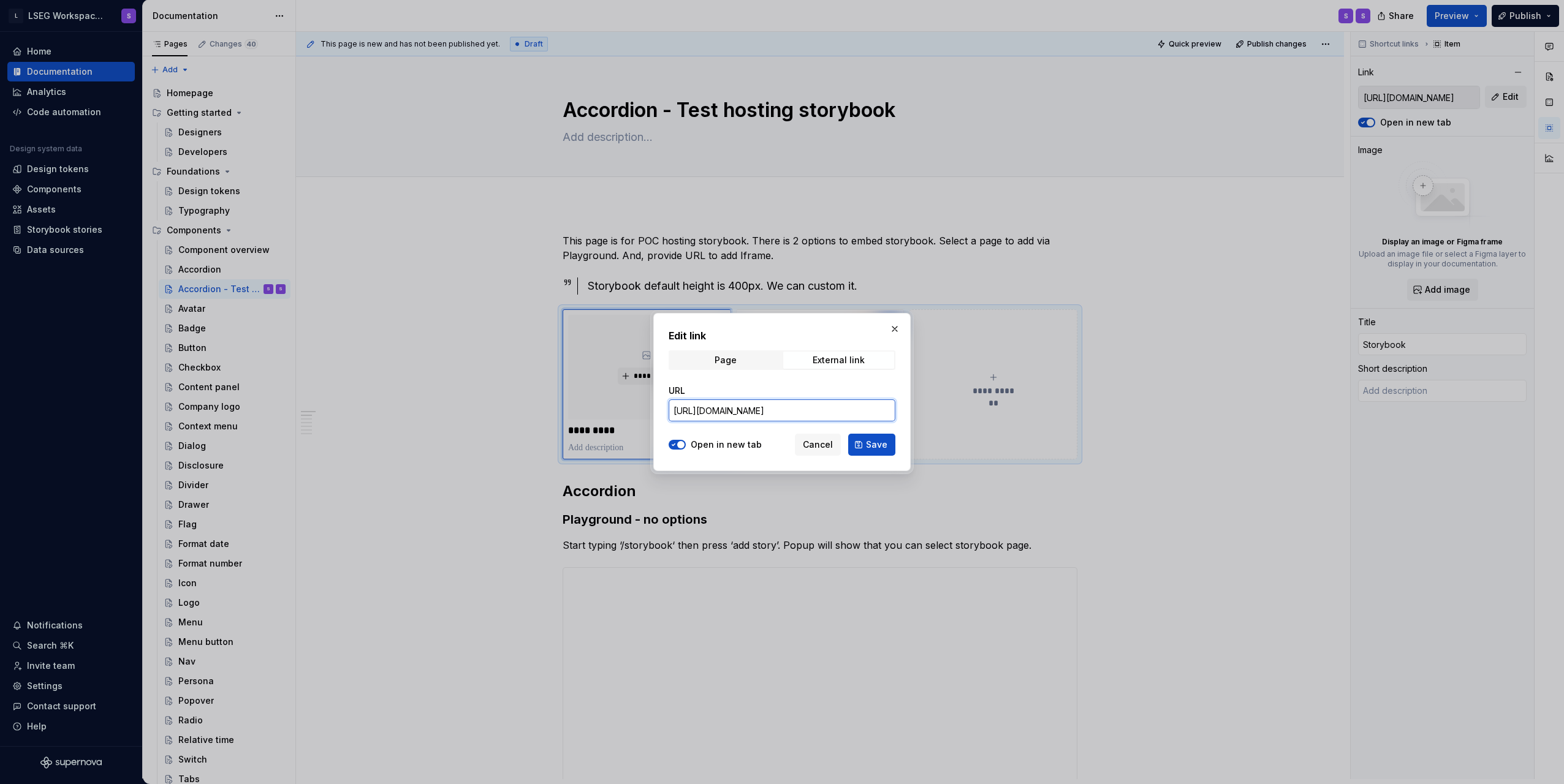
click at [857, 410] on input "https://storybook.supernova.io/design-systems/338571/alias/poc-hosting-storyboo…" at bounding box center [782, 410] width 227 height 22
click at [755, 368] on div "Page External link" at bounding box center [782, 360] width 227 height 20
click at [754, 363] on span "Page" at bounding box center [726, 359] width 111 height 17
click at [805, 363] on span "External link" at bounding box center [839, 359] width 111 height 17
click at [747, 362] on span "Page" at bounding box center [726, 359] width 111 height 17
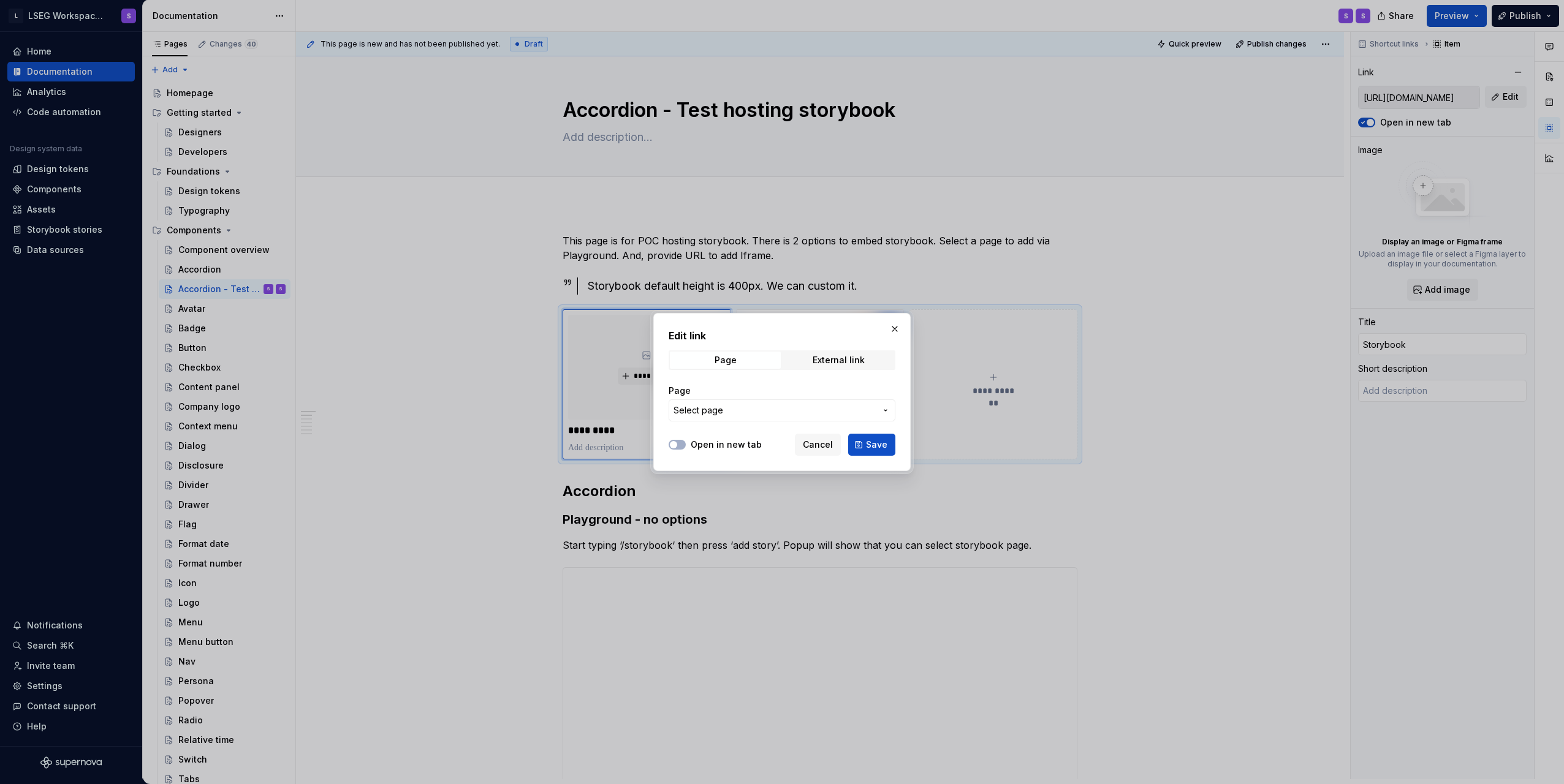
click at [754, 403] on button "Select page" at bounding box center [782, 410] width 227 height 22
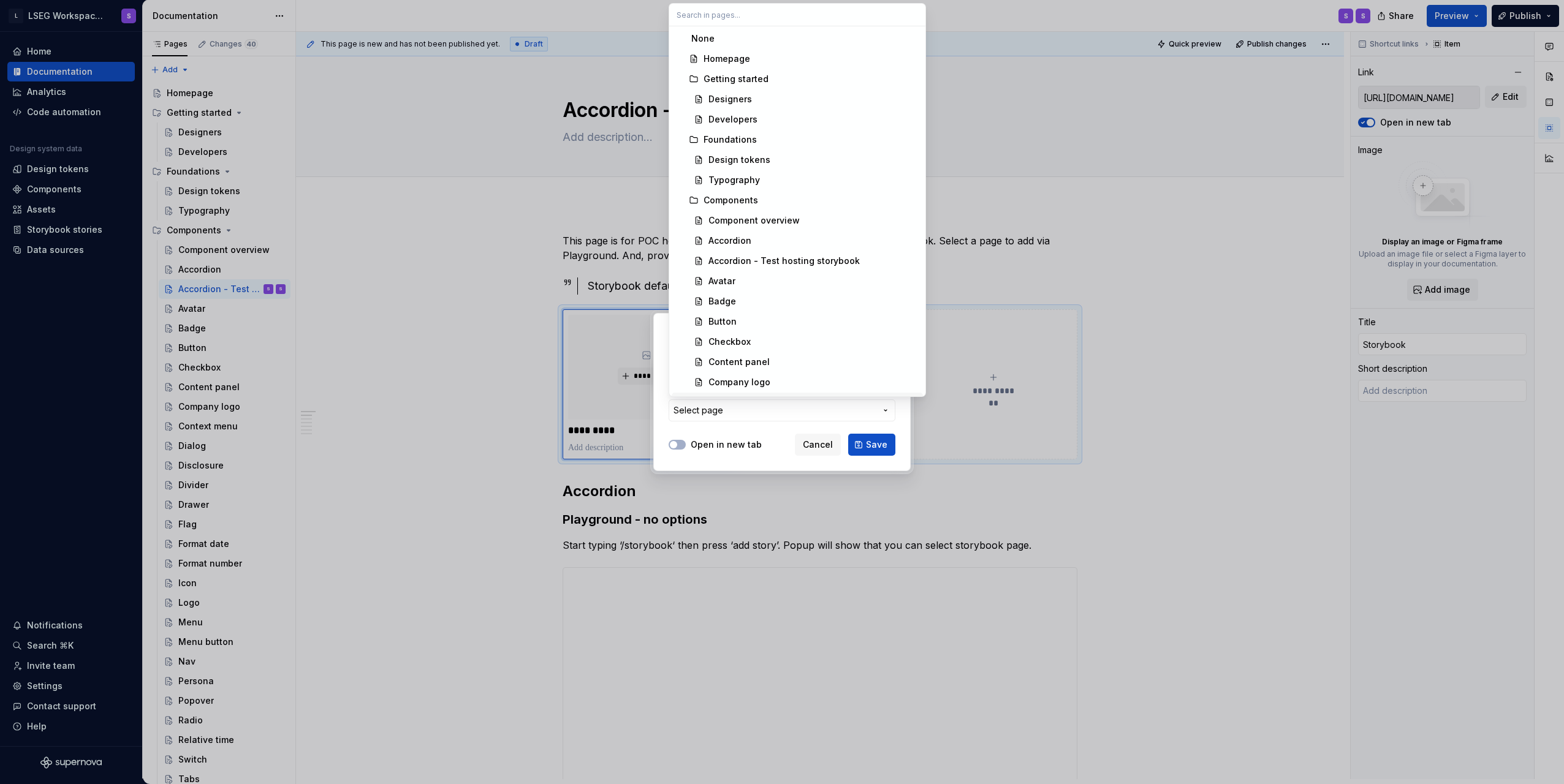
click at [758, 421] on div "Edit link Page External link Page Select page Open in new tab Cancel Save" at bounding box center [782, 392] width 1564 height 784
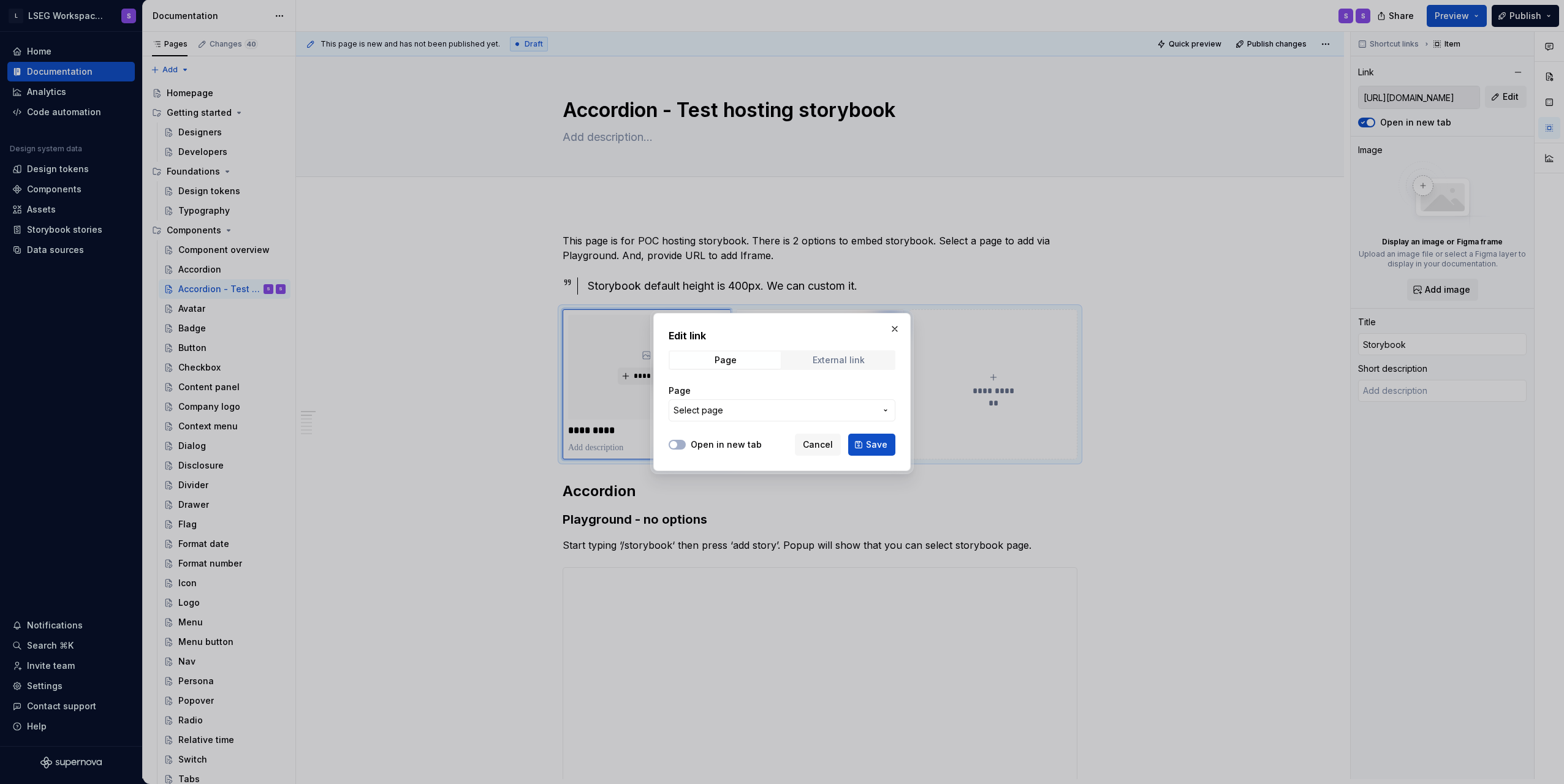
click at [809, 360] on span "External link" at bounding box center [839, 359] width 111 height 17
click at [864, 408] on input "https://storybook.supernova.io/design-systems/338571/alias/poc-hosting-storyboo…" at bounding box center [782, 410] width 227 height 22
drag, startPoint x: 873, startPoint y: 411, endPoint x: 843, endPoint y: 413, distance: 30.1
click at [861, 413] on input "https://storybook.supernova.io/design-systems/338571/alias/poc-hosting-storyboo…" at bounding box center [782, 410] width 227 height 22
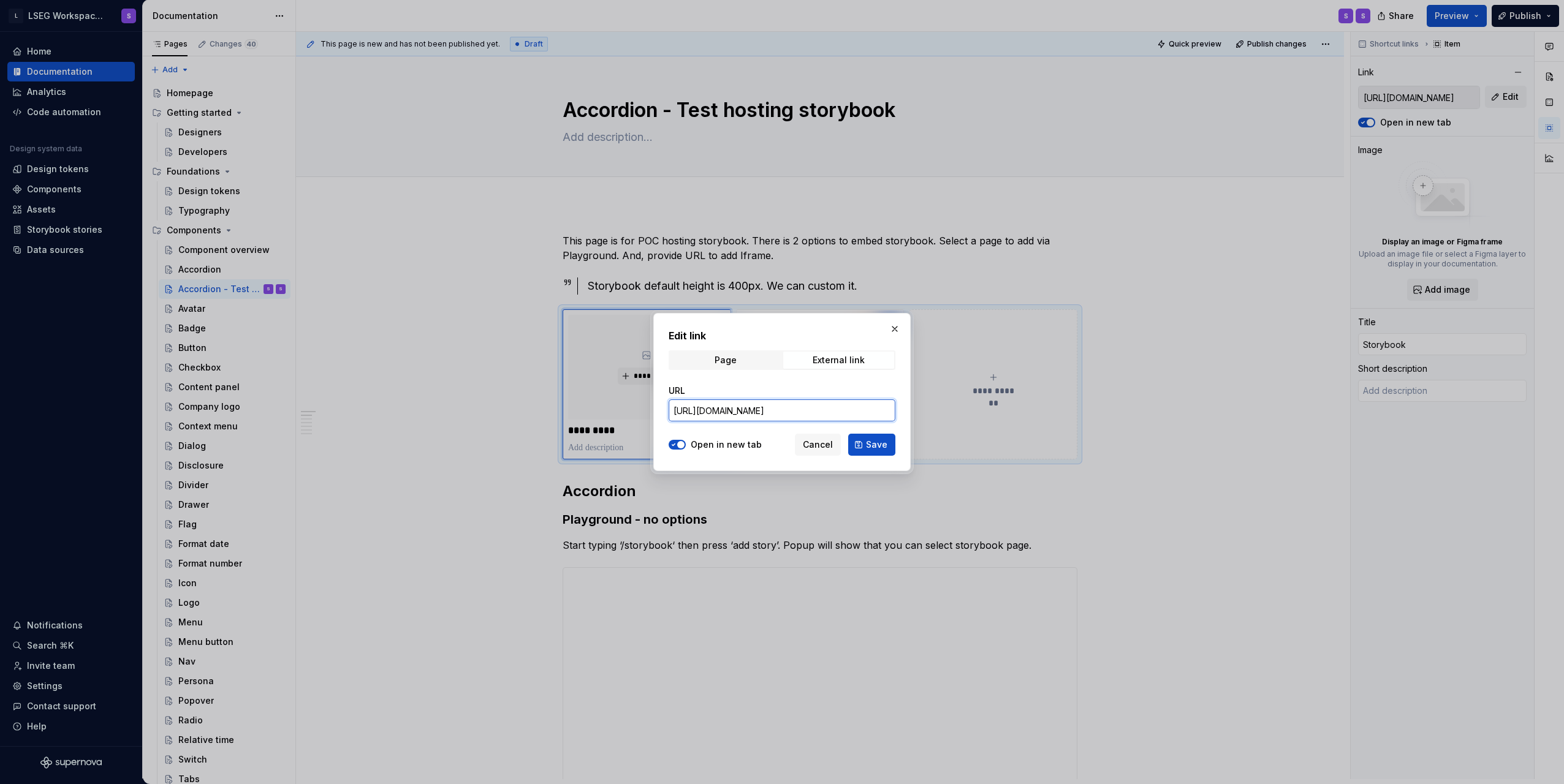
click at [776, 412] on input "https://storybook.supernova.io/design-systems/338571/alias/poc-hosting-storyboo…" at bounding box center [782, 410] width 227 height 22
click at [841, 412] on input "https://storybook.supernova.io/design-systems/338571/alias/poc-hosting-storyboo…" at bounding box center [782, 410] width 227 height 22
click at [818, 411] on input "https://storybook.supernova.io/design-systems/338571/alias/poc-hosting-storyboo…" at bounding box center [782, 410] width 227 height 22
drag, startPoint x: 812, startPoint y: 413, endPoint x: 823, endPoint y: 413, distance: 11.0
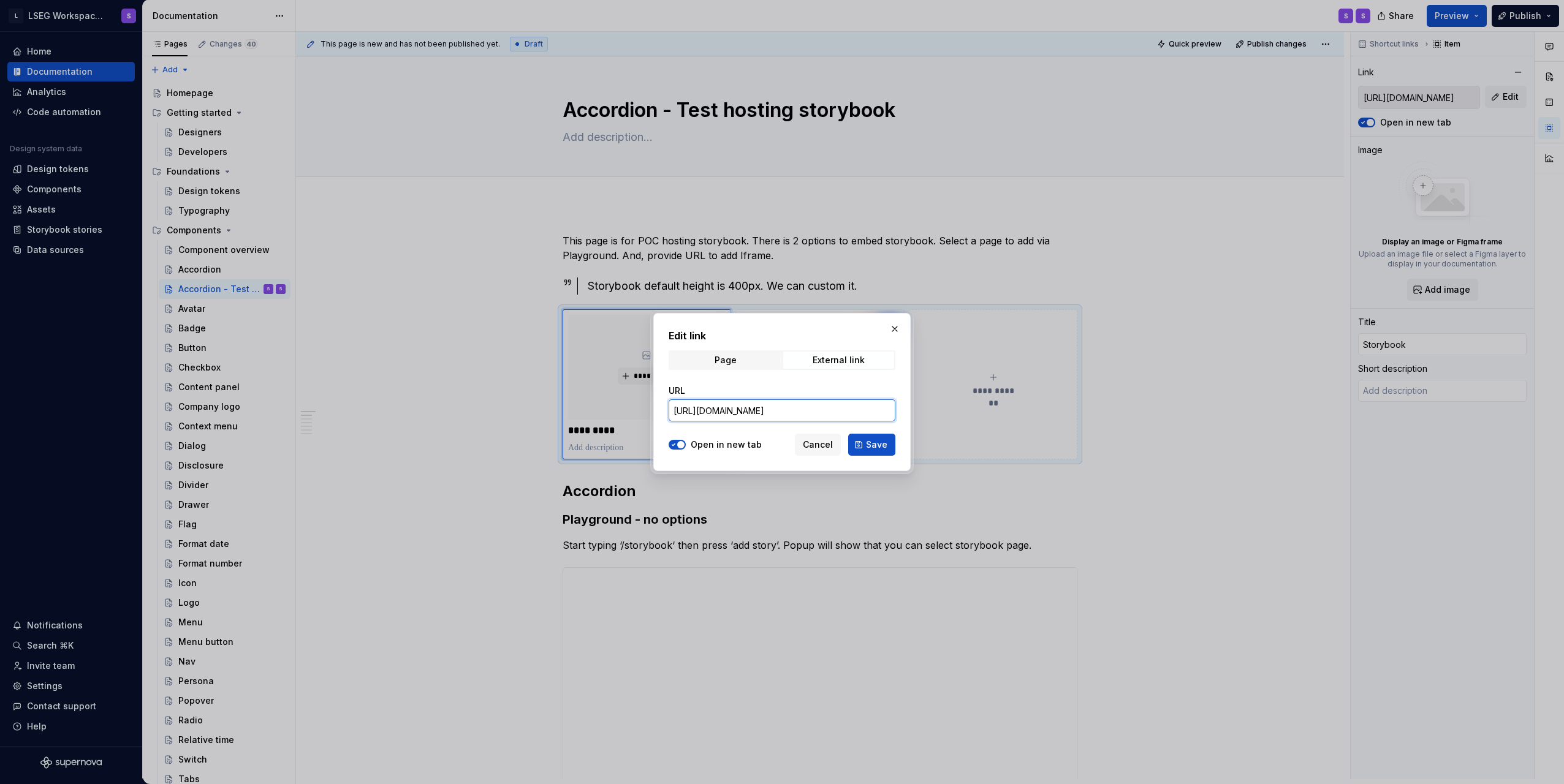
click at [823, 413] on input "https://storybook.supernova.io/design-systems/338571/alias/poc-hosting-storyboo…" at bounding box center [782, 410] width 227 height 22
type textarea "*"
drag, startPoint x: 790, startPoint y: 414, endPoint x: 731, endPoint y: 413, distance: 59.0
click at [731, 413] on input "https://storybook.supernova.io/design-systems/338571/alias/poc-hosting-storyboo…" at bounding box center [782, 410] width 227 height 22
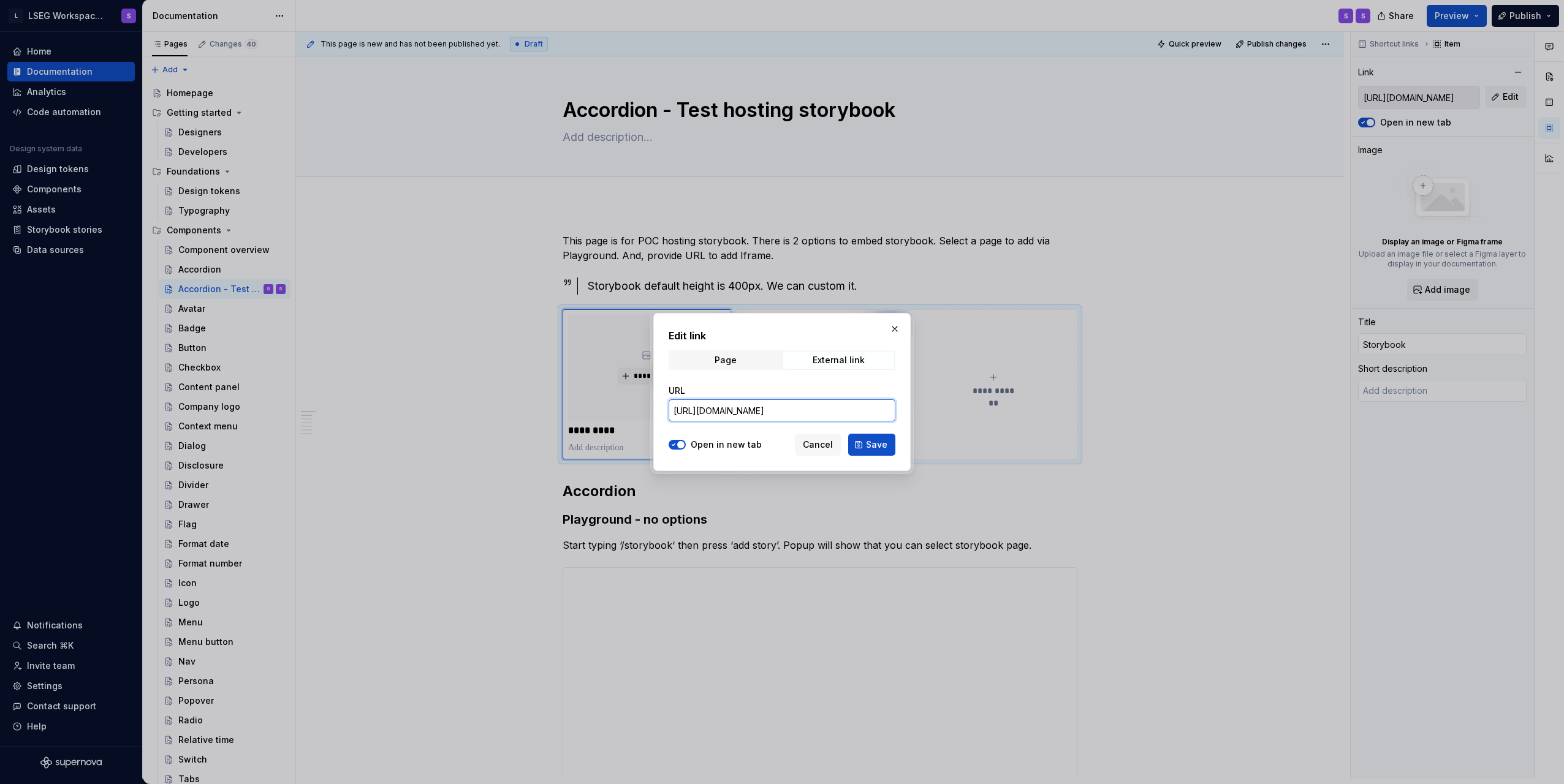
click at [782, 410] on input "https://storybook.supernova.io/design-systems/338571/alias/poc-hosting-storyboo…" at bounding box center [782, 410] width 227 height 22
type input "https://storybook.supernova.io/design-systems/338571/alias/storybook/index.html…"
click at [877, 452] on button "Save" at bounding box center [872, 444] width 47 height 22
type textarea "*"
type input "https://storybook.supernova.io/design-systems/338571/alias/storybook/index.html…"
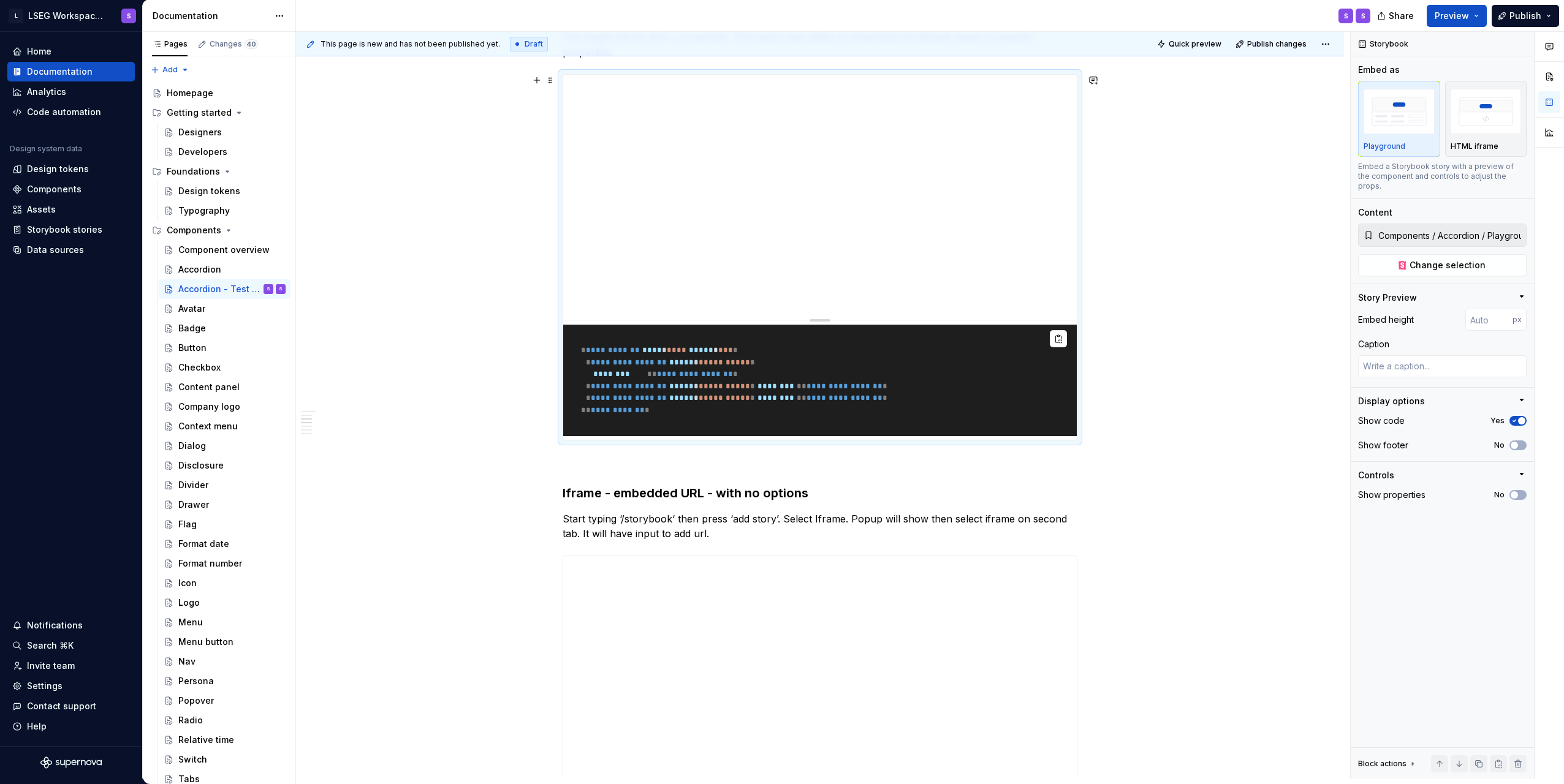
scroll to position [857, 0]
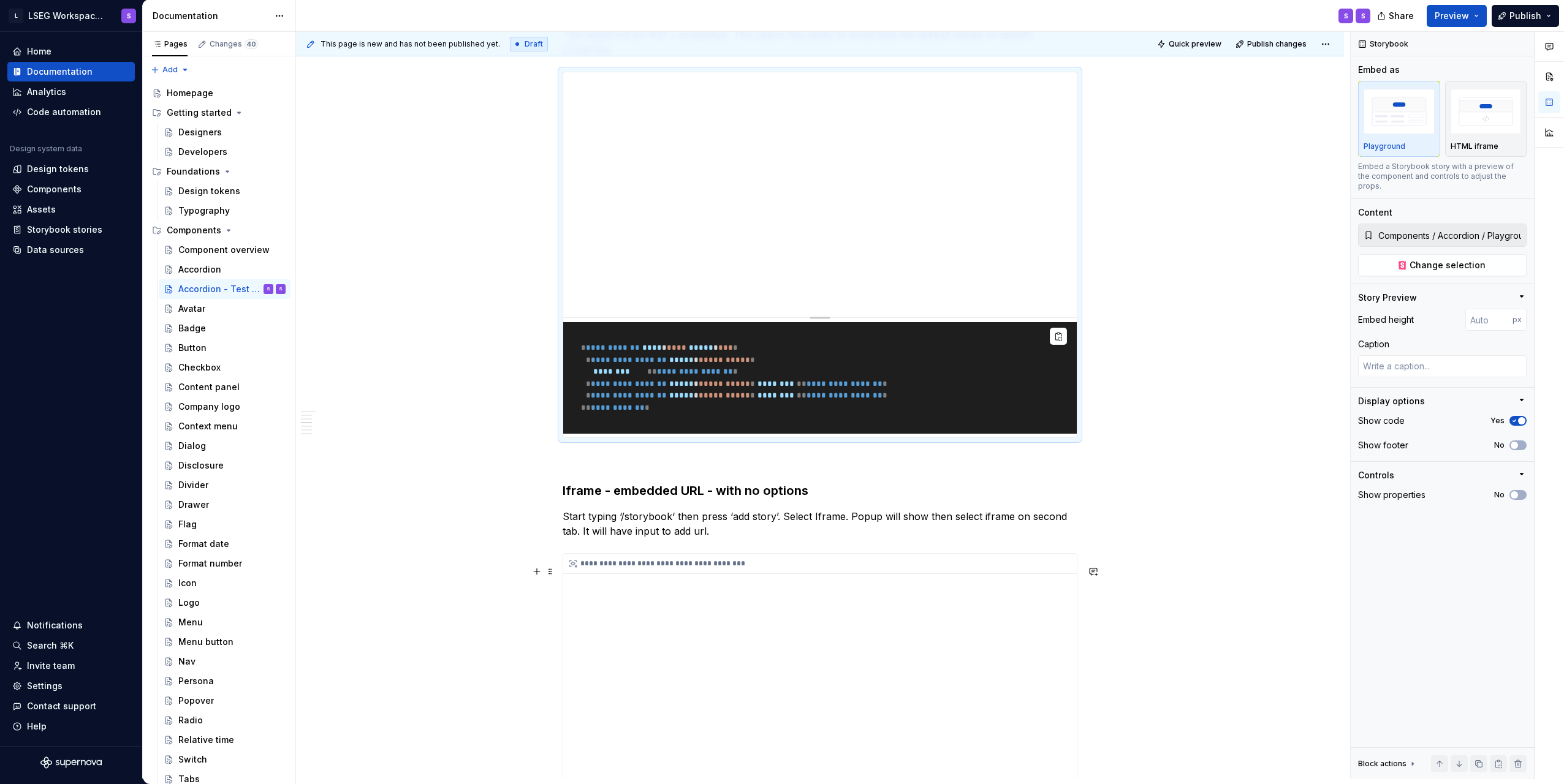
type textarea "*"
type input "https://storybook.supernova.io/design-systems/338571/alias/storybook/index.html…"
click at [892, 605] on div "**********" at bounding box center [820, 676] width 514 height 245
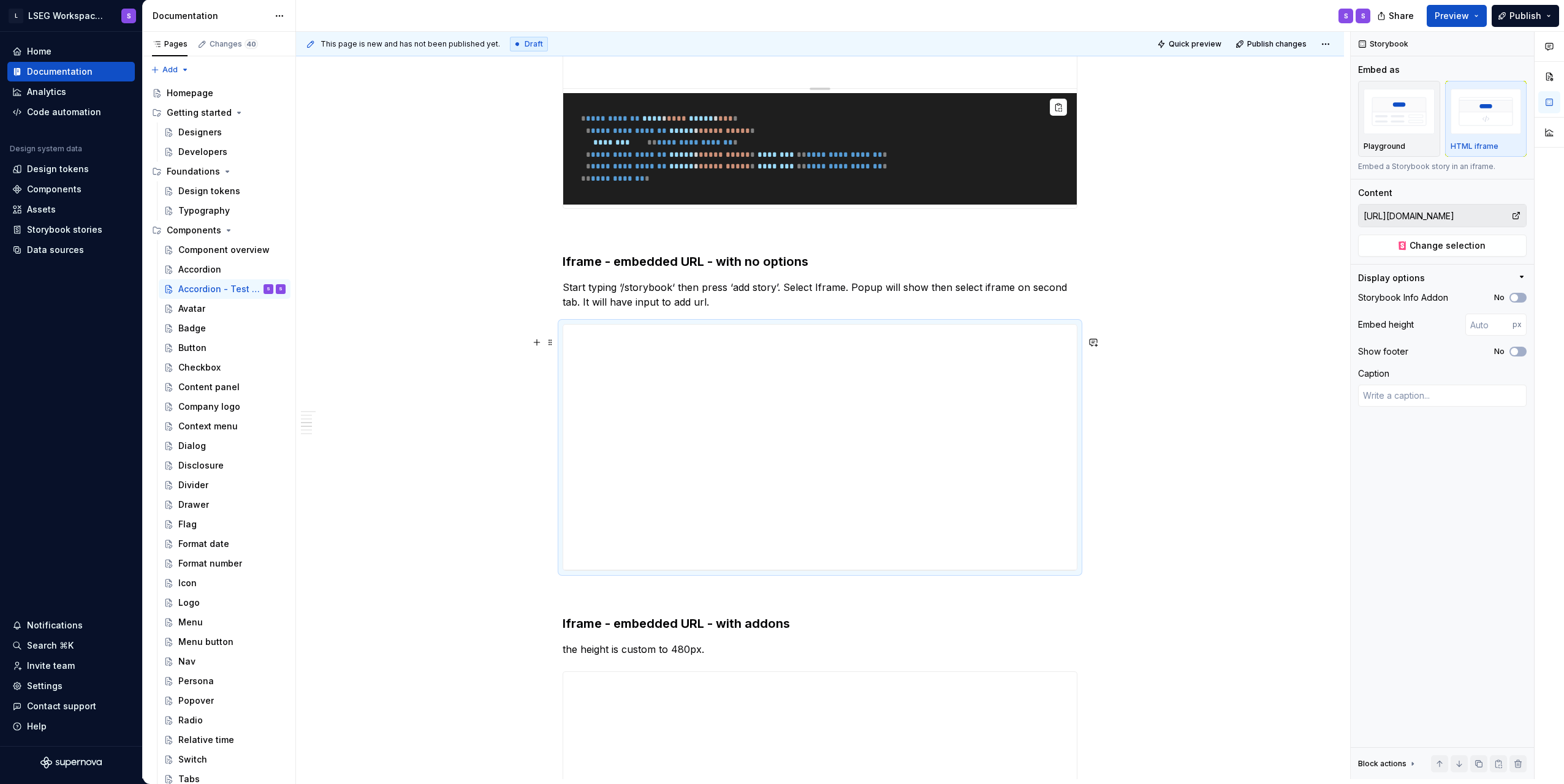
scroll to position [1103, 0]
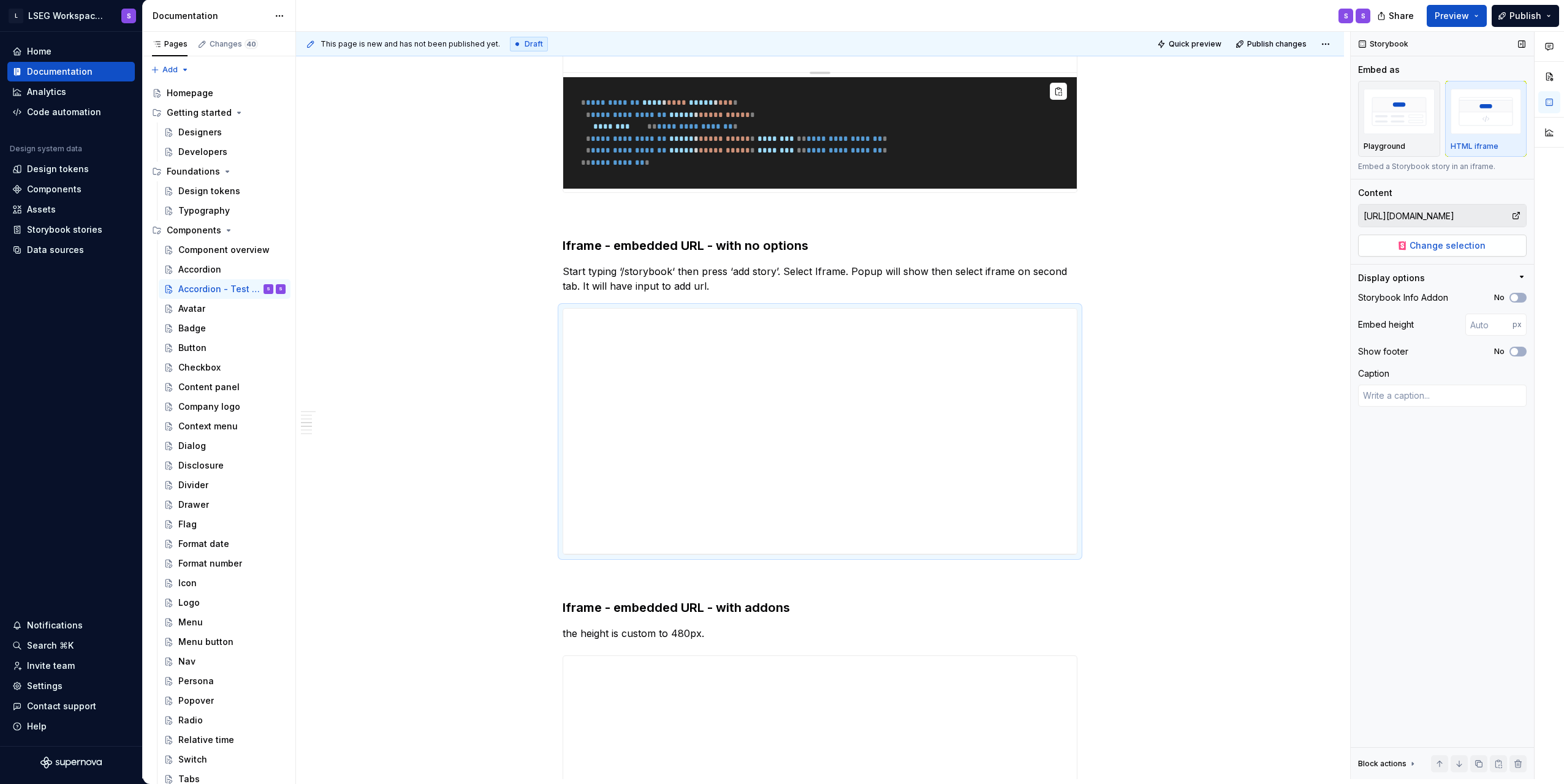
click at [1477, 240] on span "Change selection" at bounding box center [1447, 245] width 76 height 12
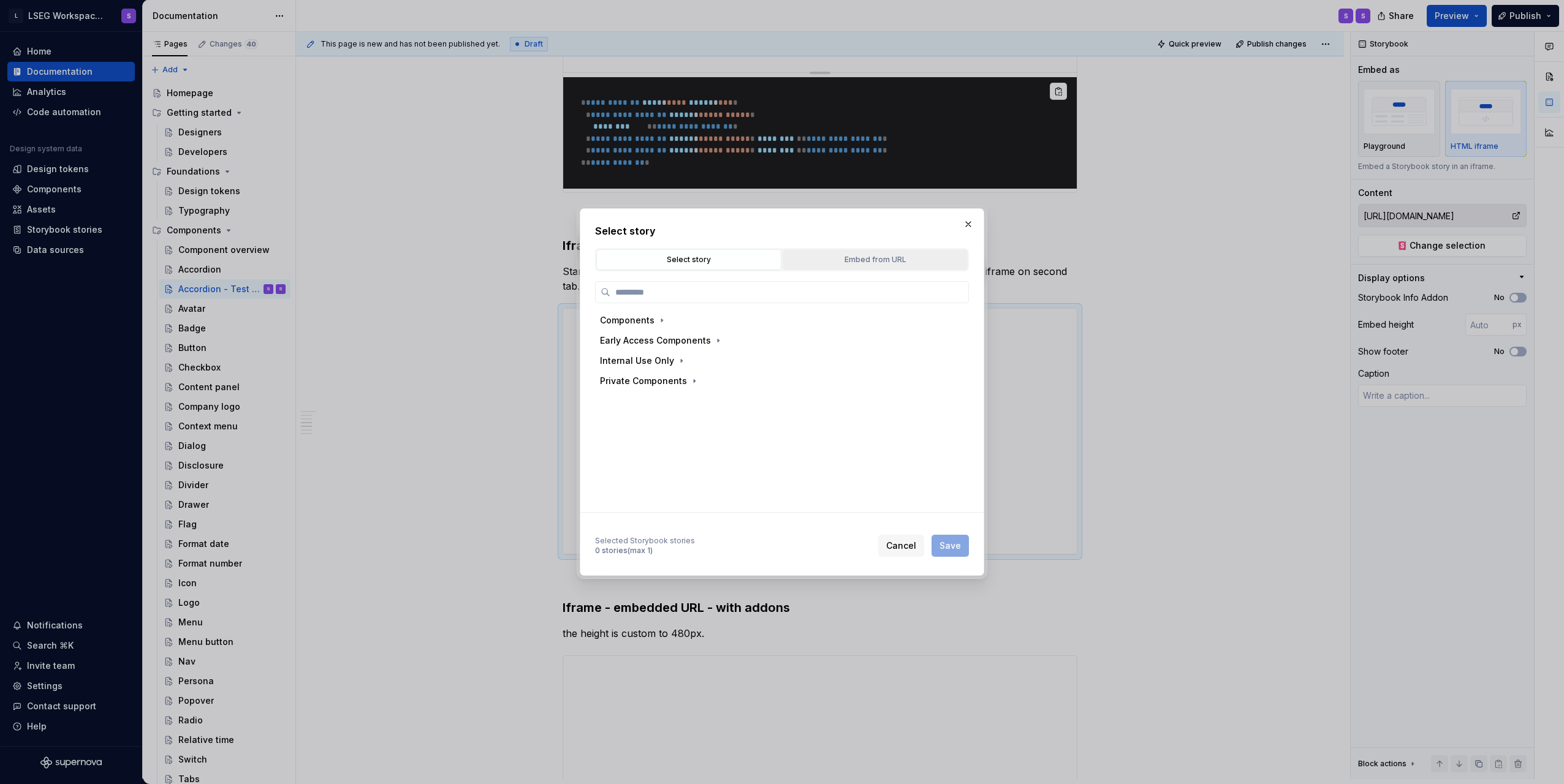
click at [880, 258] on div "Embed from URL" at bounding box center [875, 259] width 176 height 12
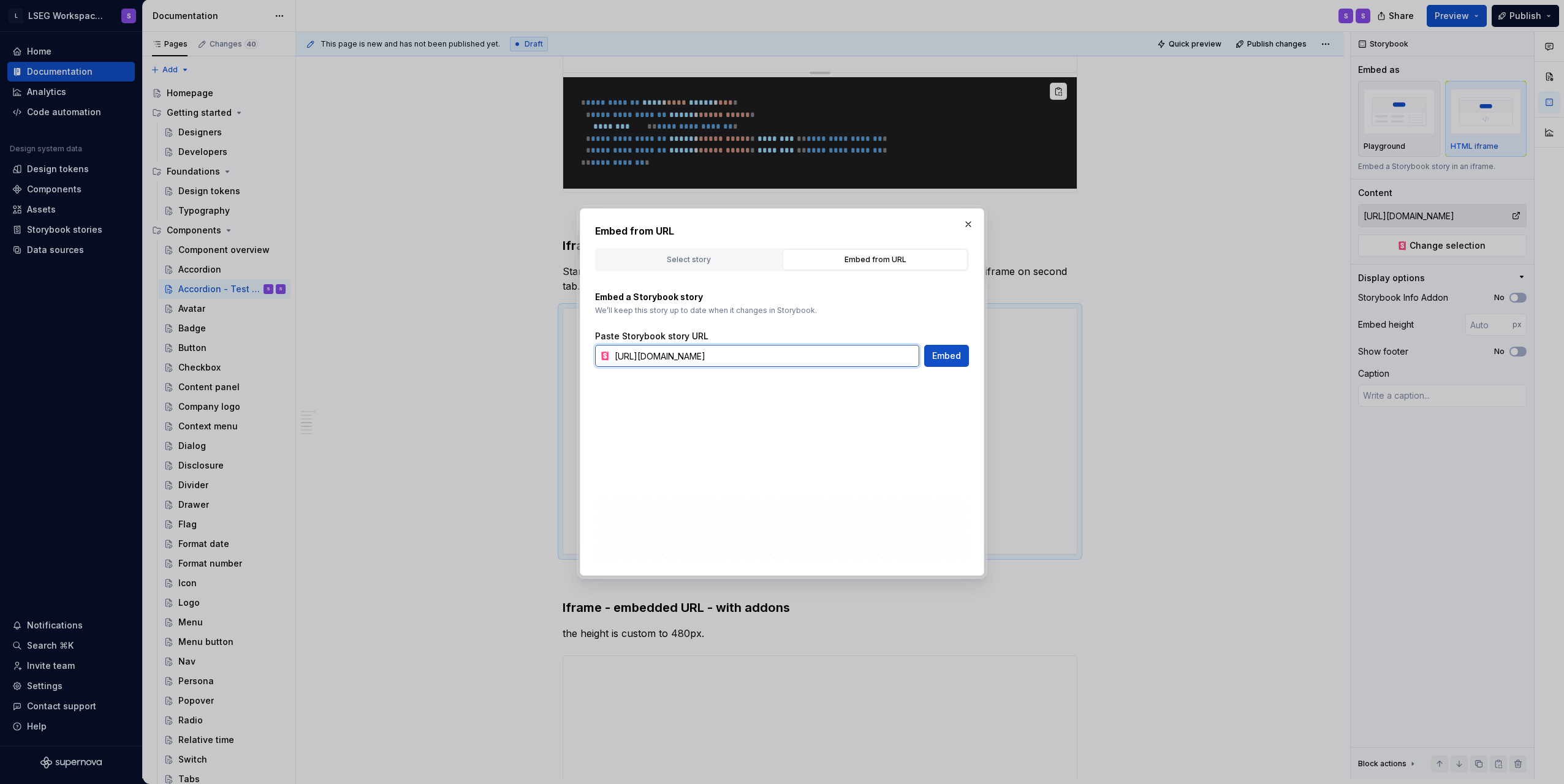
scroll to position [0, 33]
drag, startPoint x: 861, startPoint y: 356, endPoint x: 905, endPoint y: 357, distance: 44.0
click at [905, 357] on input "https://storybook.supernova.io/design-systems/338571/alias/storybook/index.html…" at bounding box center [765, 355] width 310 height 22
click at [875, 359] on input "https://storybook.supernova.io/design-systems/338571/alias/storybook/index.html…" at bounding box center [765, 355] width 310 height 22
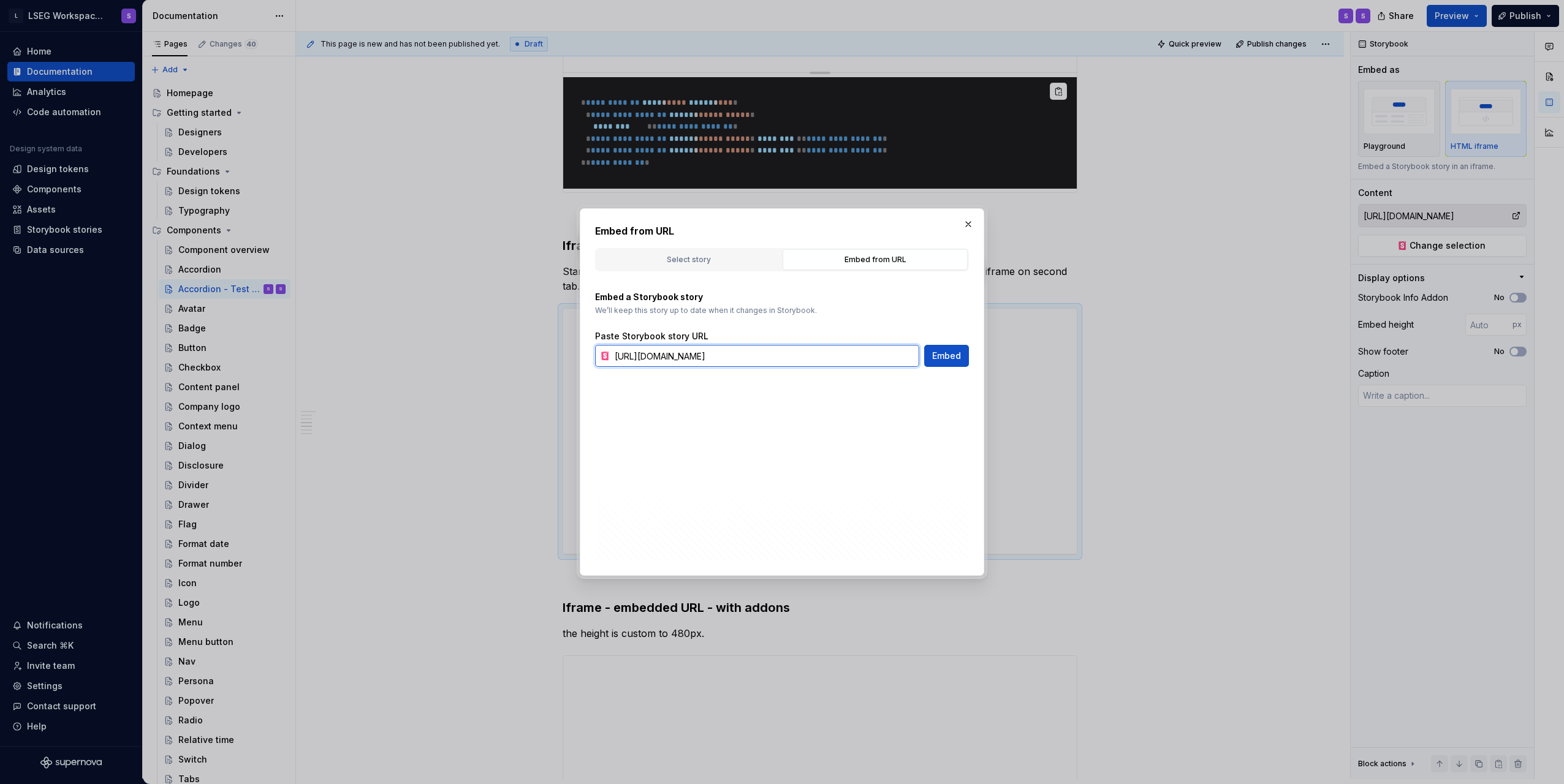
drag, startPoint x: 873, startPoint y: 359, endPoint x: 969, endPoint y: 357, distance: 96.0
click at [969, 357] on div "Embed from URL Select story Embed from URL Components Early Access Components I…" at bounding box center [782, 392] width 404 height 368
click at [971, 222] on button "button" at bounding box center [968, 224] width 17 height 17
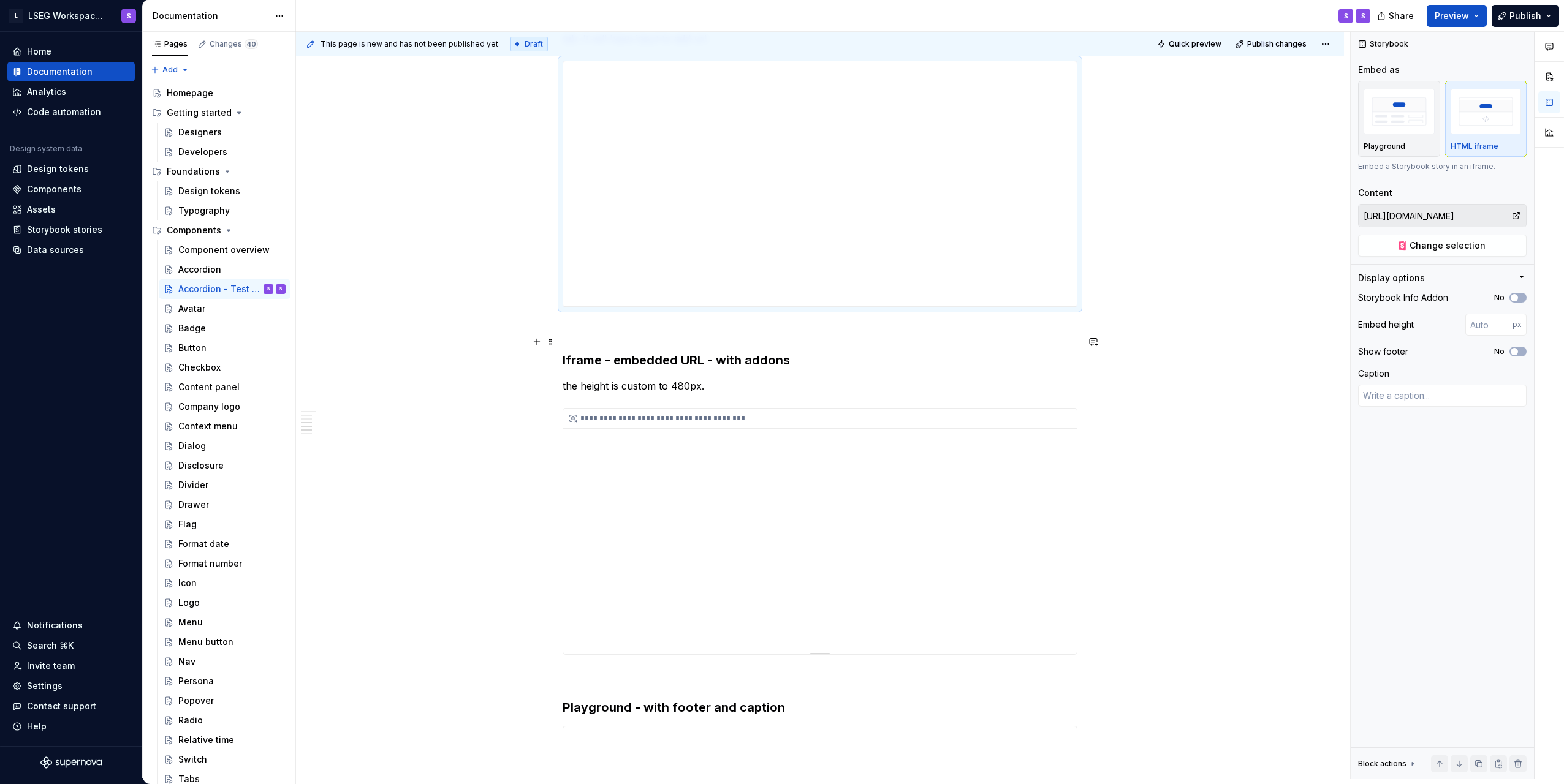
scroll to position [1470, 0]
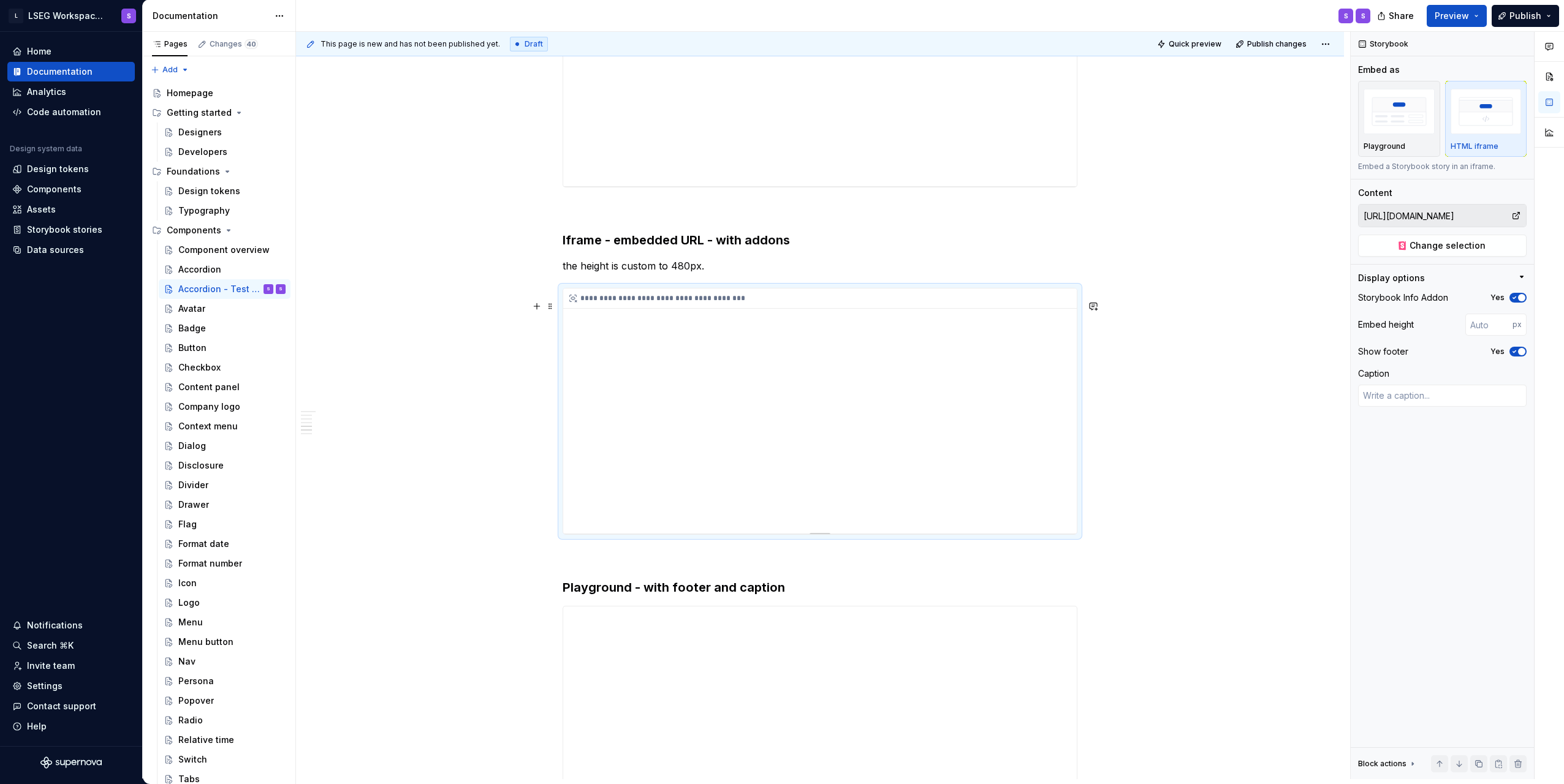
click at [944, 377] on div "**********" at bounding box center [820, 411] width 514 height 245
click at [1419, 249] on span "Change selection" at bounding box center [1447, 245] width 76 height 12
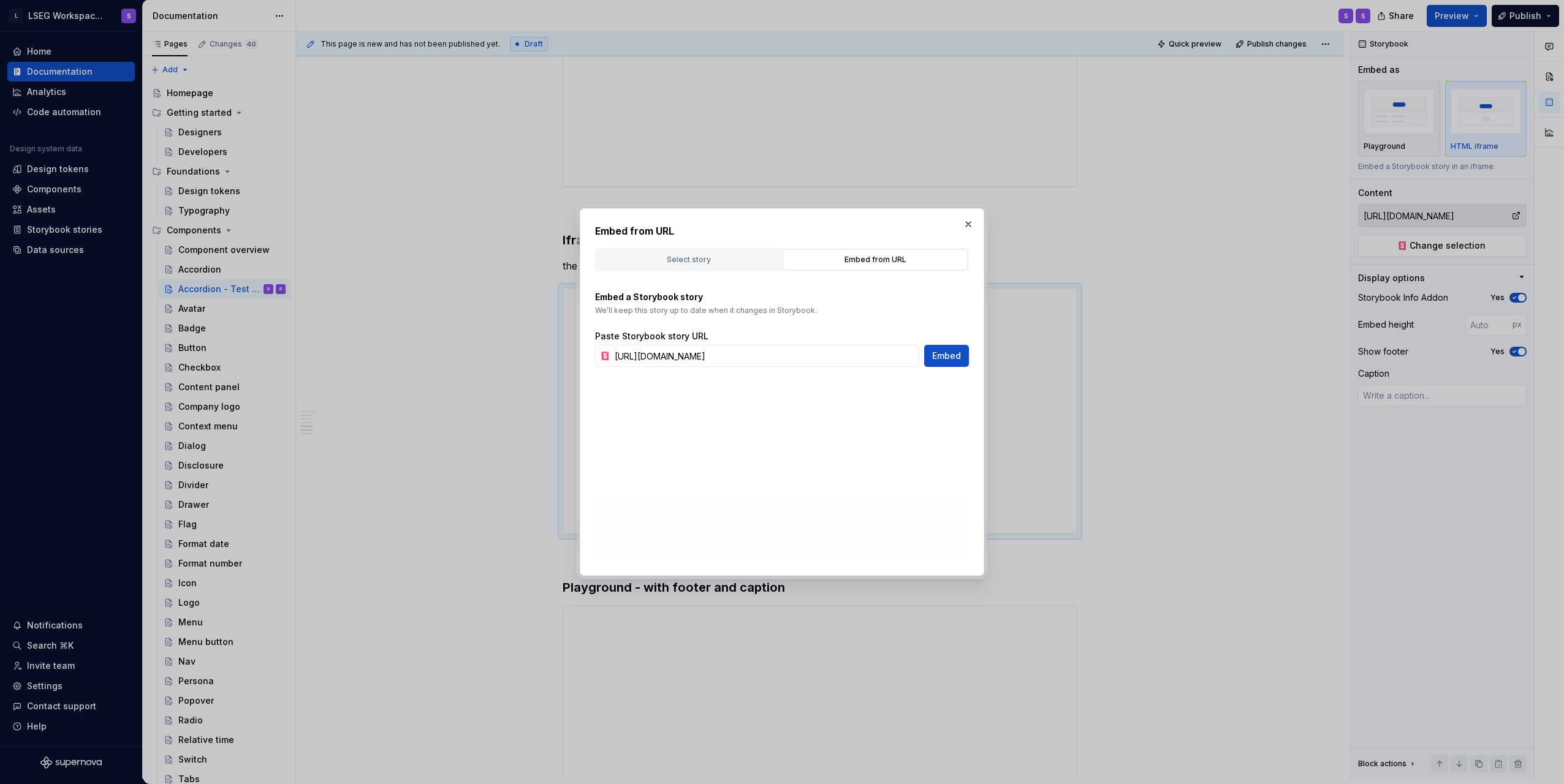
scroll to position [0, 0]
drag, startPoint x: 680, startPoint y: 359, endPoint x: 648, endPoint y: 356, distance: 32.1
click at [602, 357] on div "https://storybook.supernova.io/design-systems/338571/alias/storybook/index.html…" at bounding box center [758, 355] width 325 height 22
click at [972, 222] on button "button" at bounding box center [968, 224] width 17 height 17
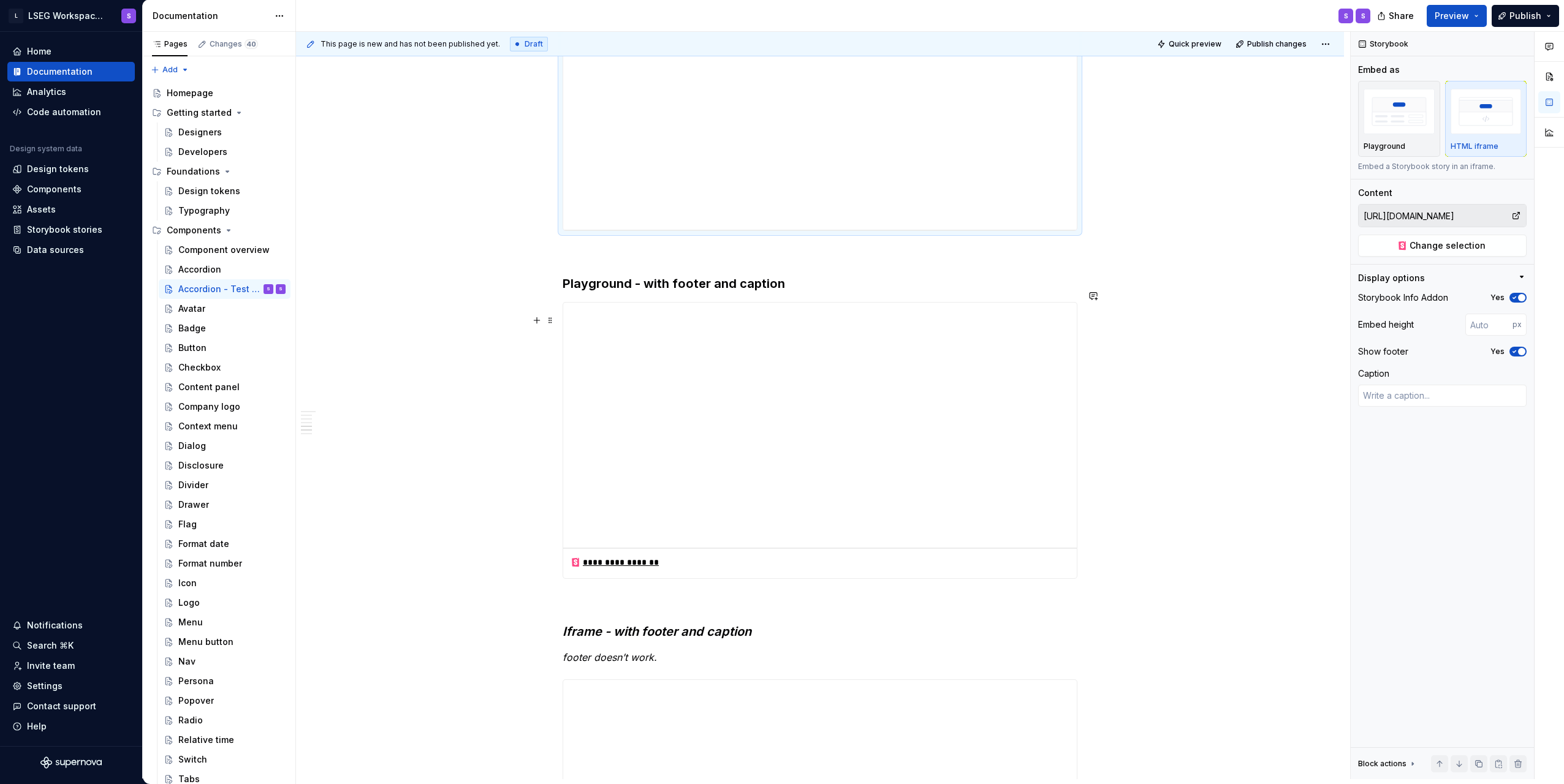
scroll to position [1777, 0]
type textarea "*"
type input "Components / Accordion / Playground"
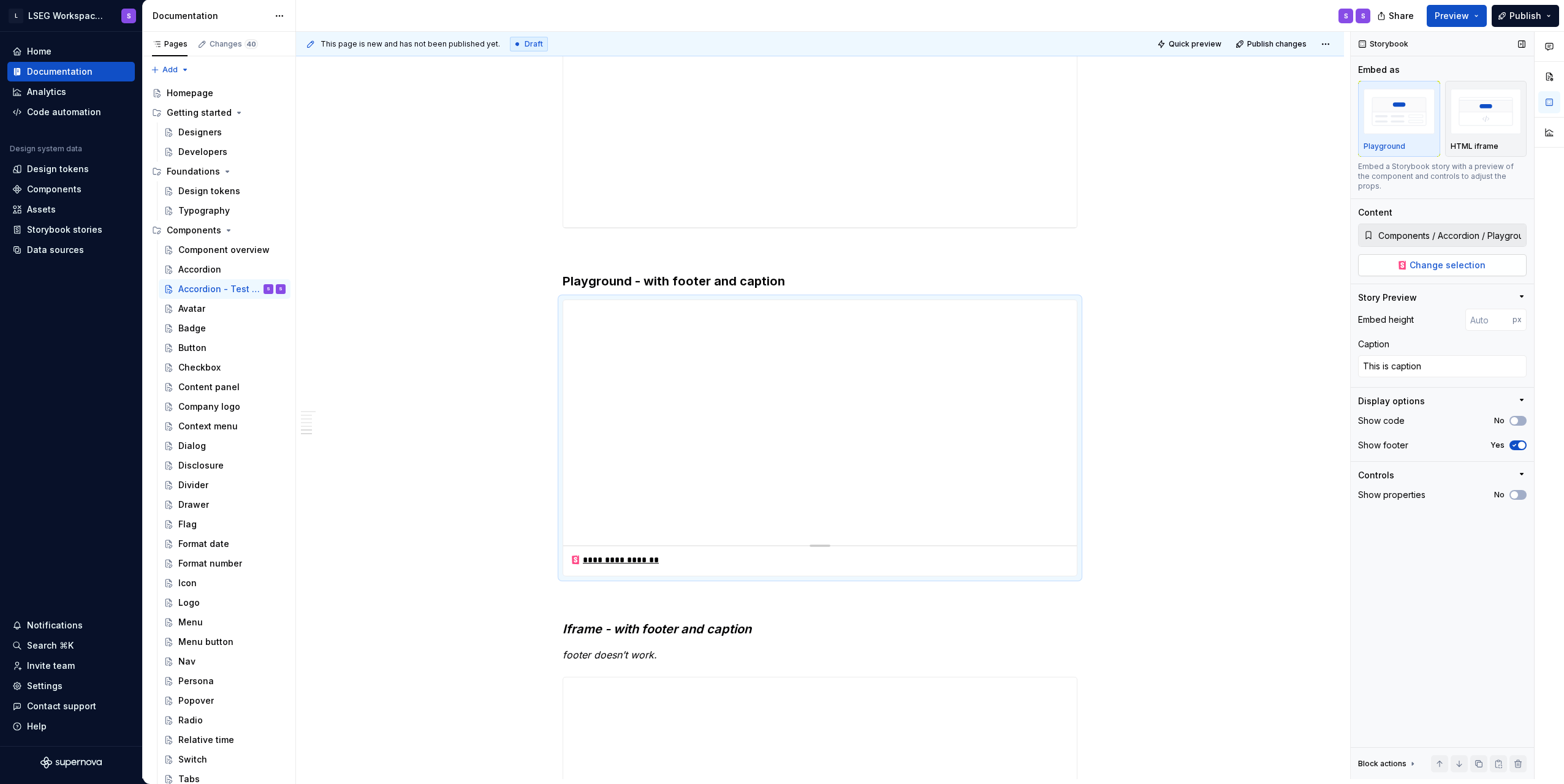
click at [1432, 259] on span "Change selection" at bounding box center [1447, 265] width 76 height 12
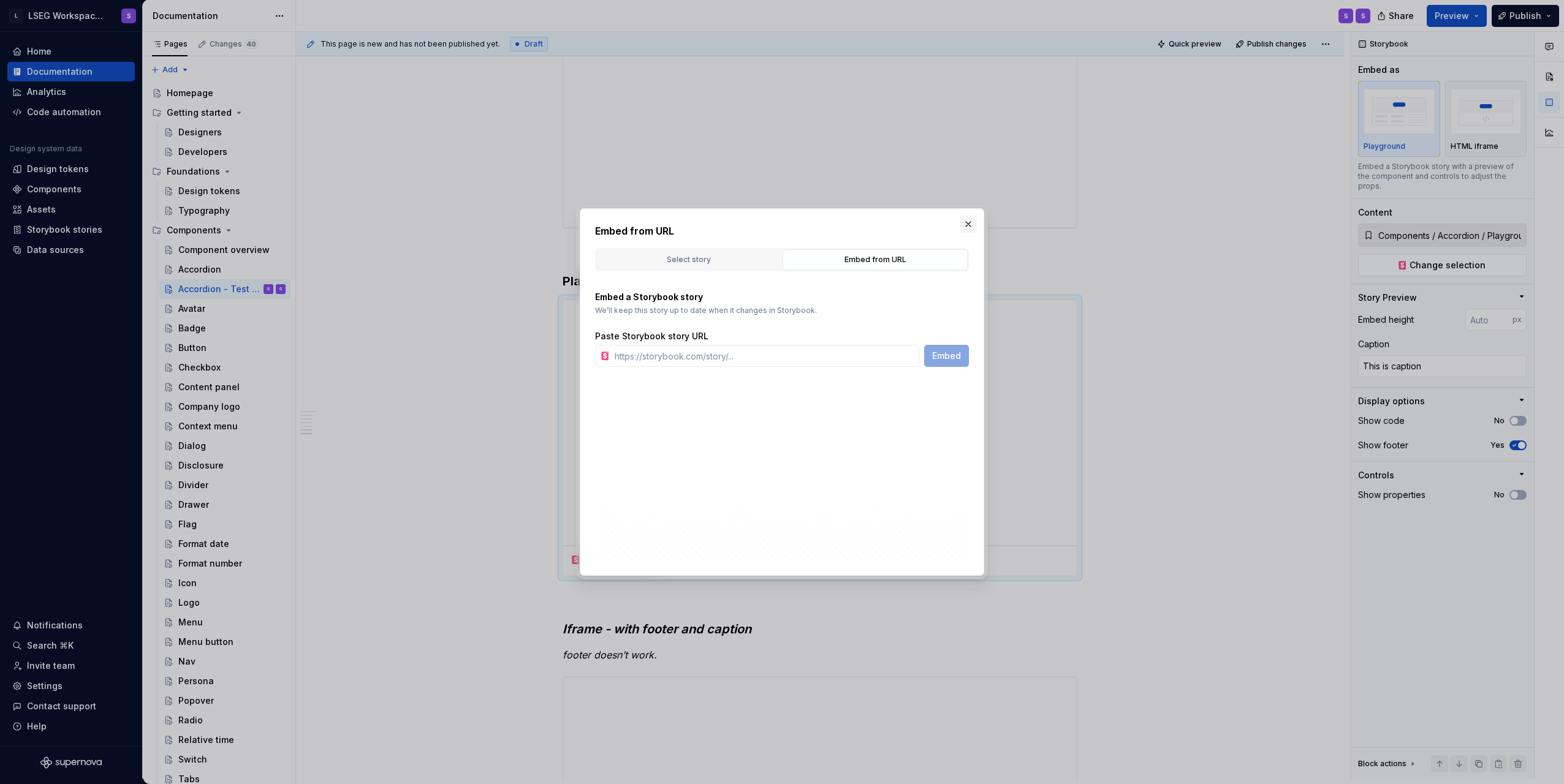
click at [974, 228] on button "button" at bounding box center [968, 224] width 17 height 17
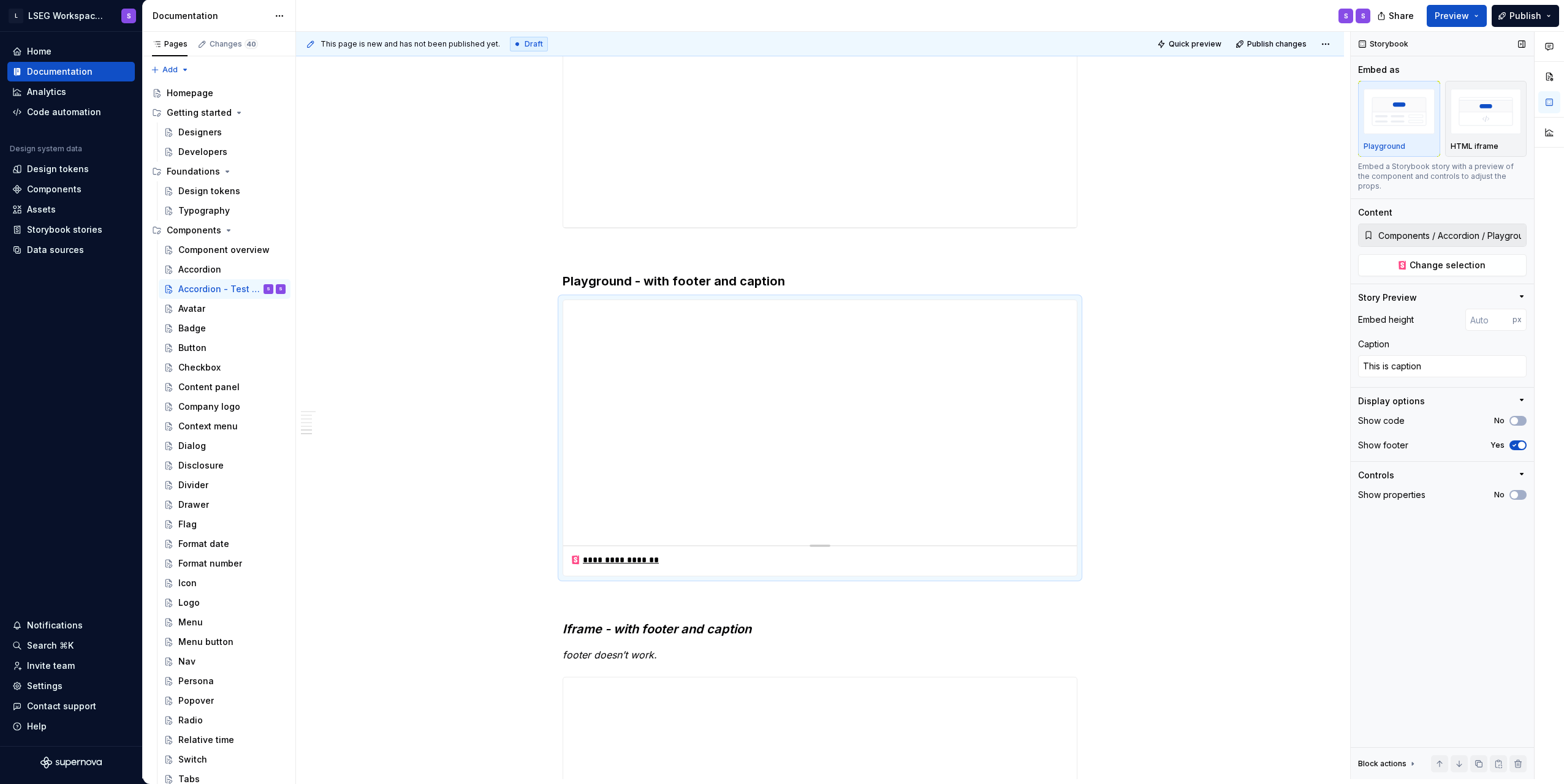
click at [1416, 231] on input "Components / Accordion / Playground" at bounding box center [1450, 235] width 152 height 22
click at [1423, 259] on span "Change selection" at bounding box center [1447, 265] width 76 height 12
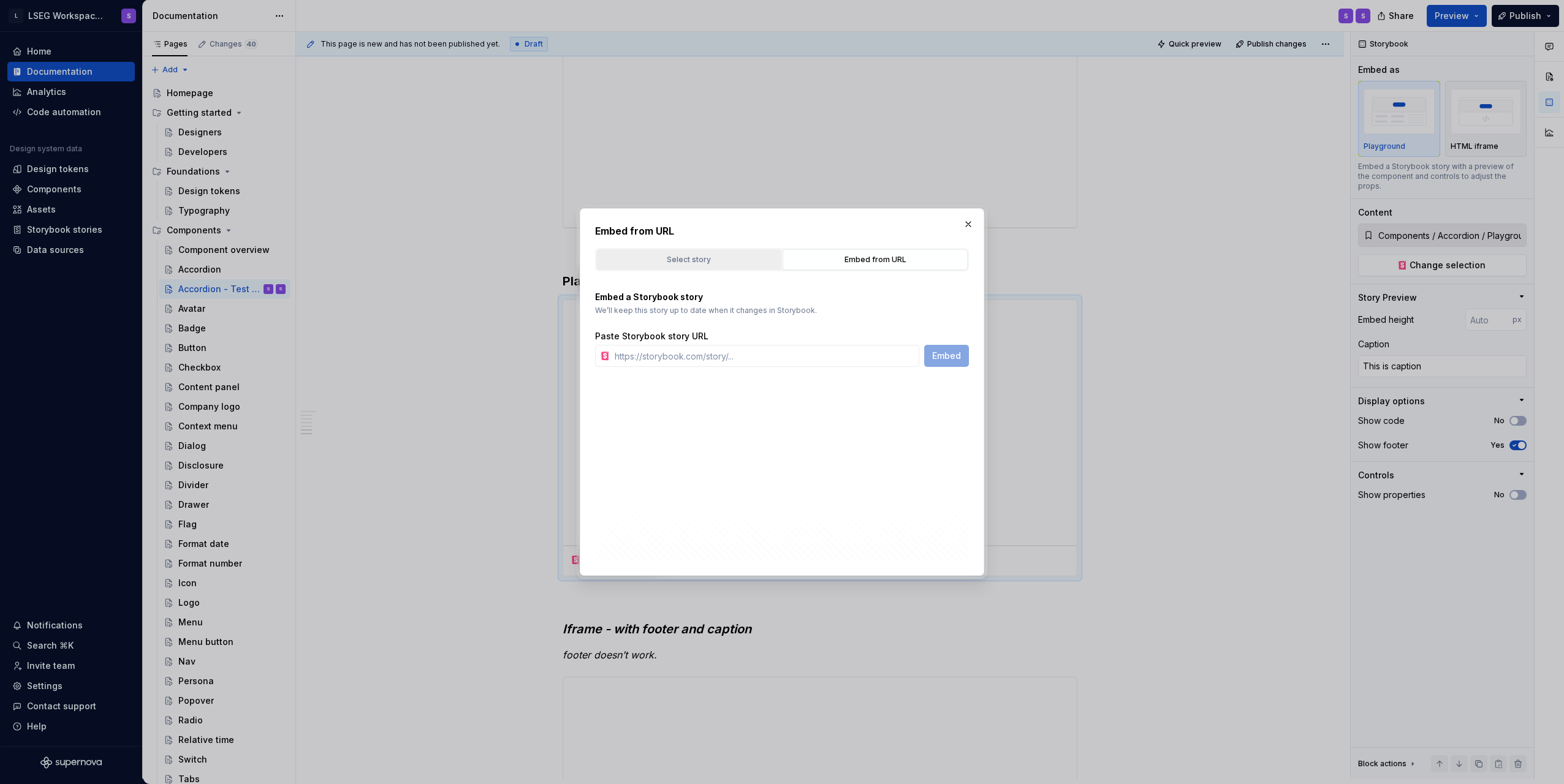
click at [678, 262] on div "Select story" at bounding box center [689, 259] width 176 height 12
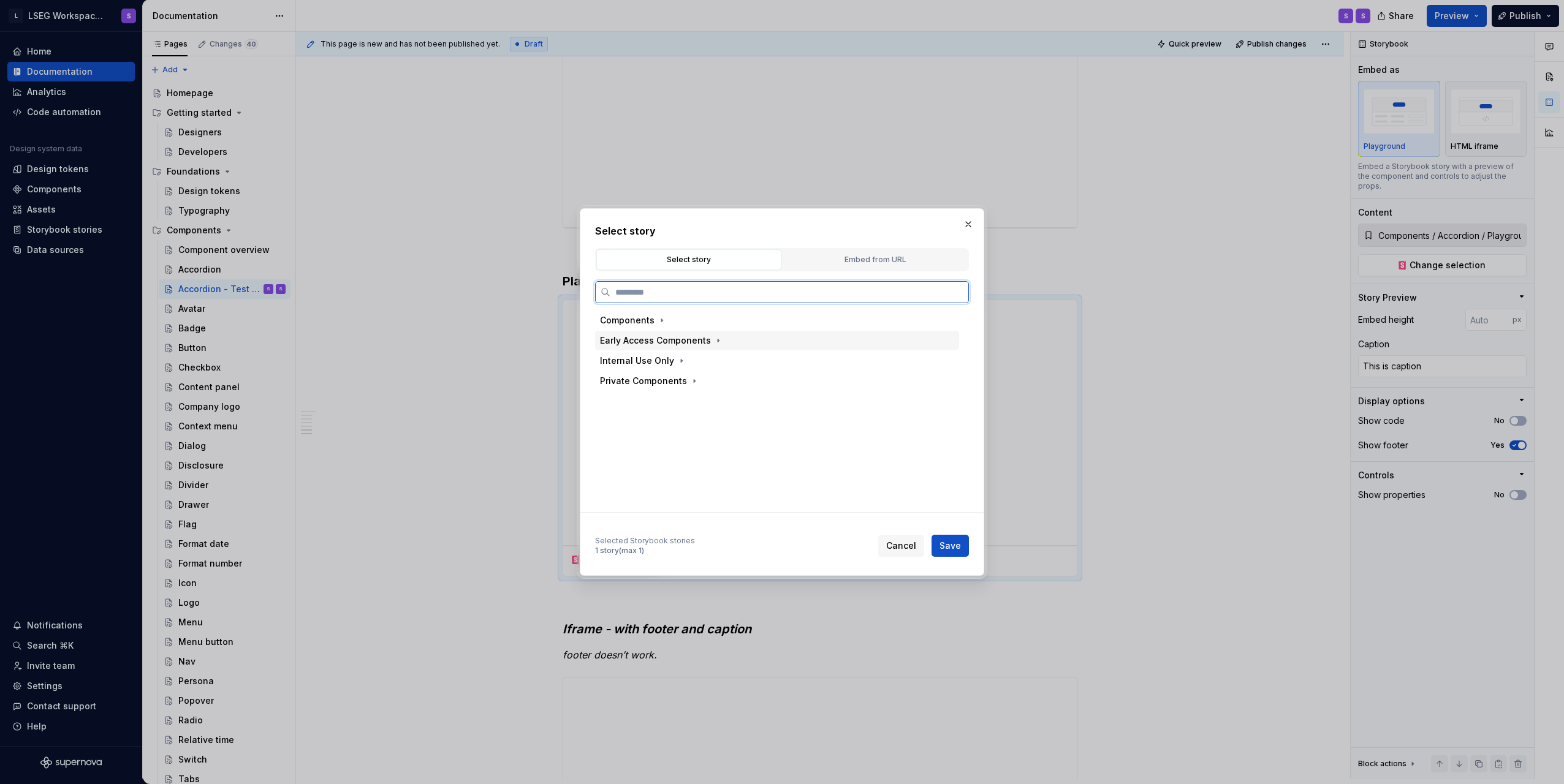
click at [691, 344] on div "Early Access Components" at bounding box center [656, 340] width 111 height 12
click at [663, 335] on div "Early Access Components" at bounding box center [656, 340] width 111 height 12
click at [652, 321] on div "Components" at bounding box center [627, 320] width 55 height 12
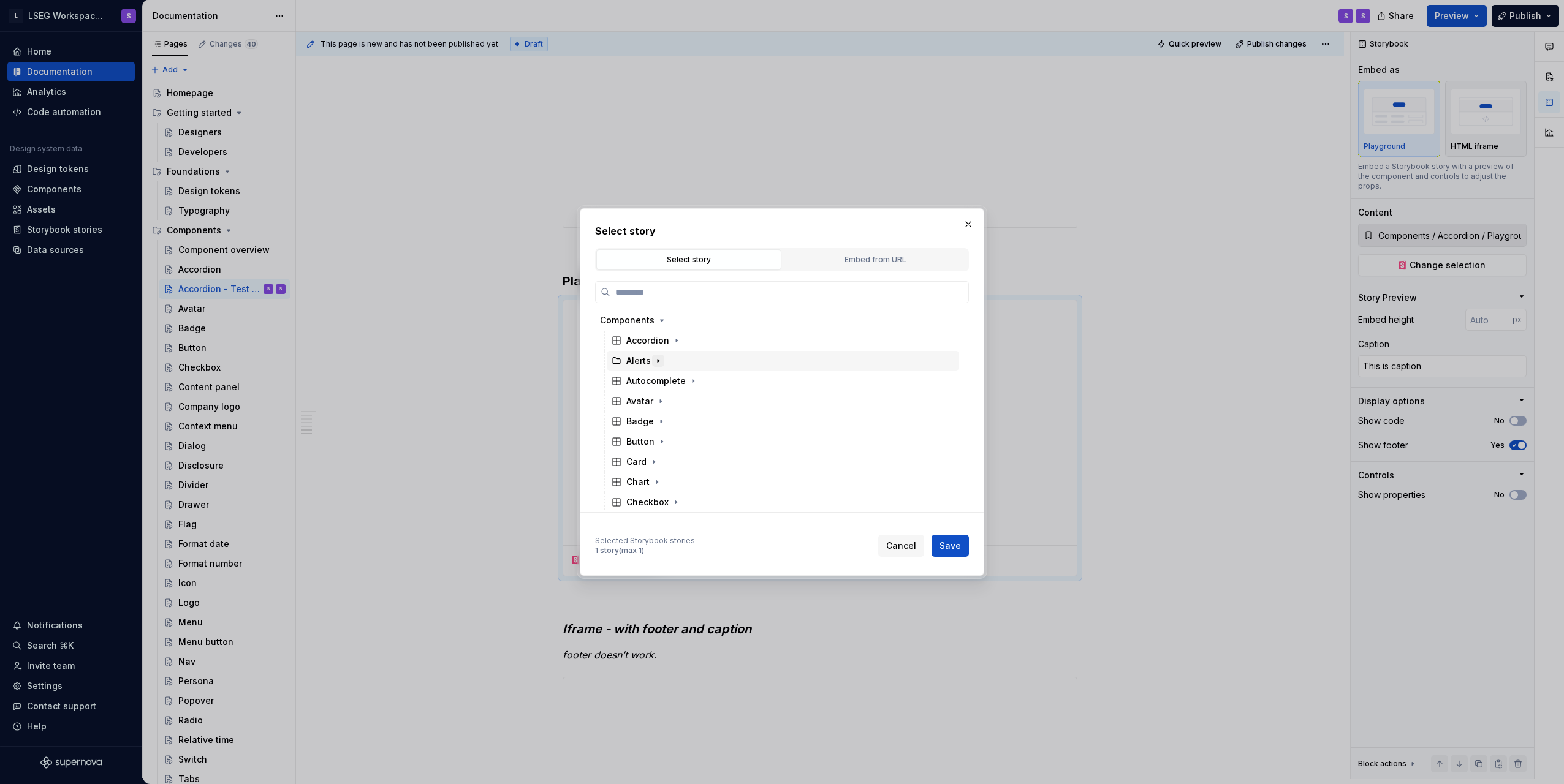
click at [656, 360] on icon "button" at bounding box center [658, 361] width 10 height 10
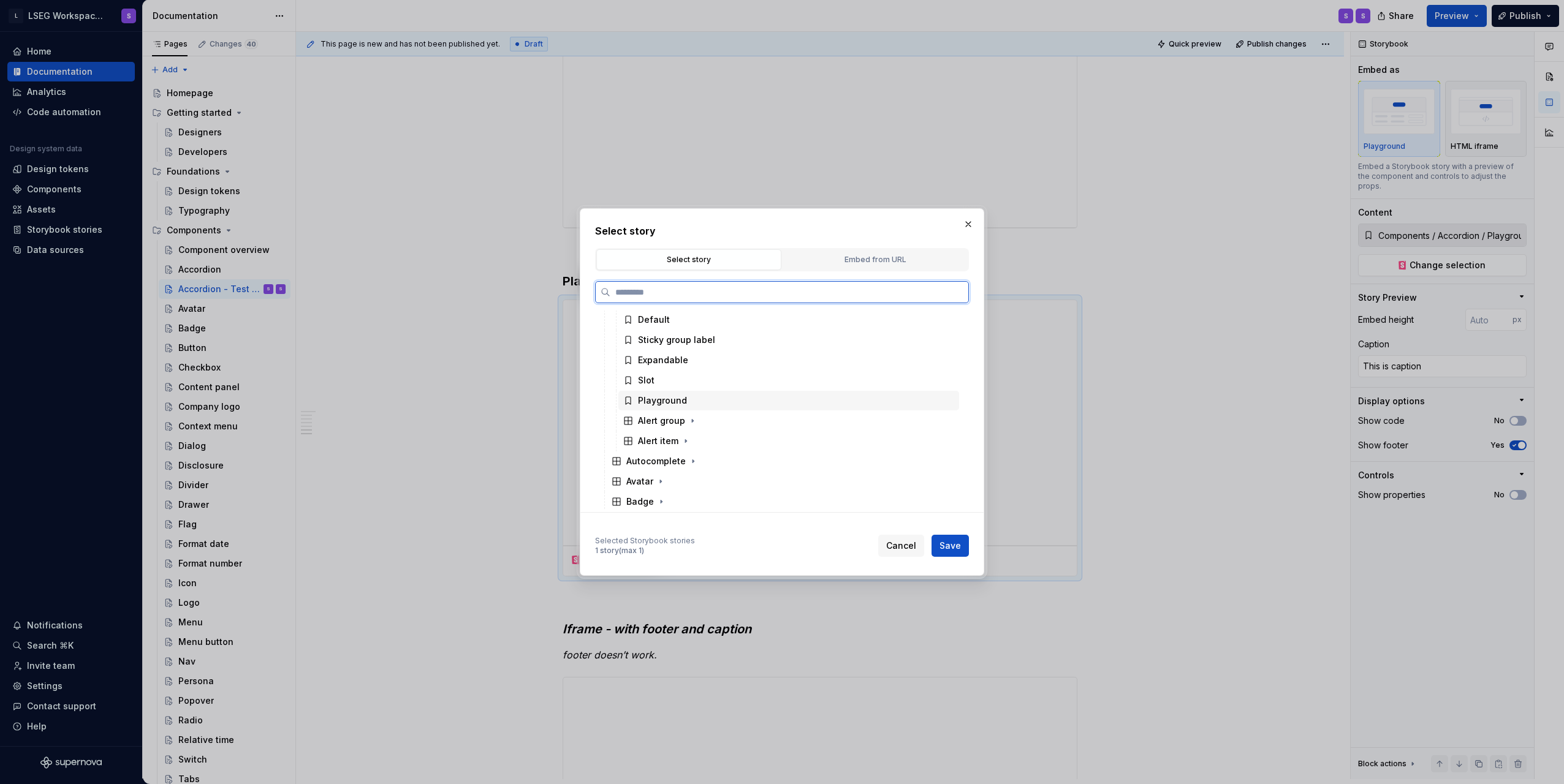
click at [682, 401] on div "Playground" at bounding box center [663, 400] width 49 height 12
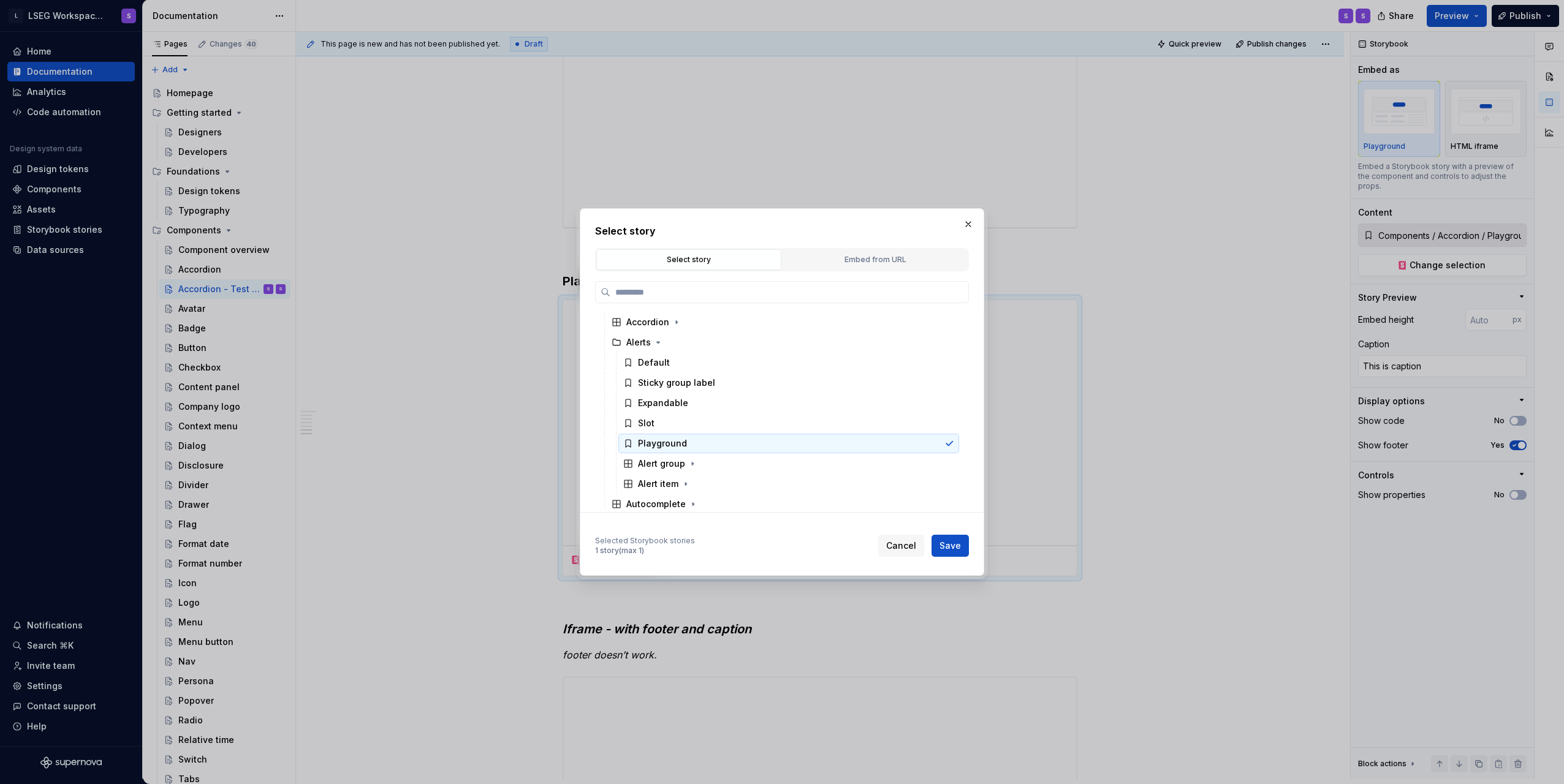
scroll to position [0, 0]
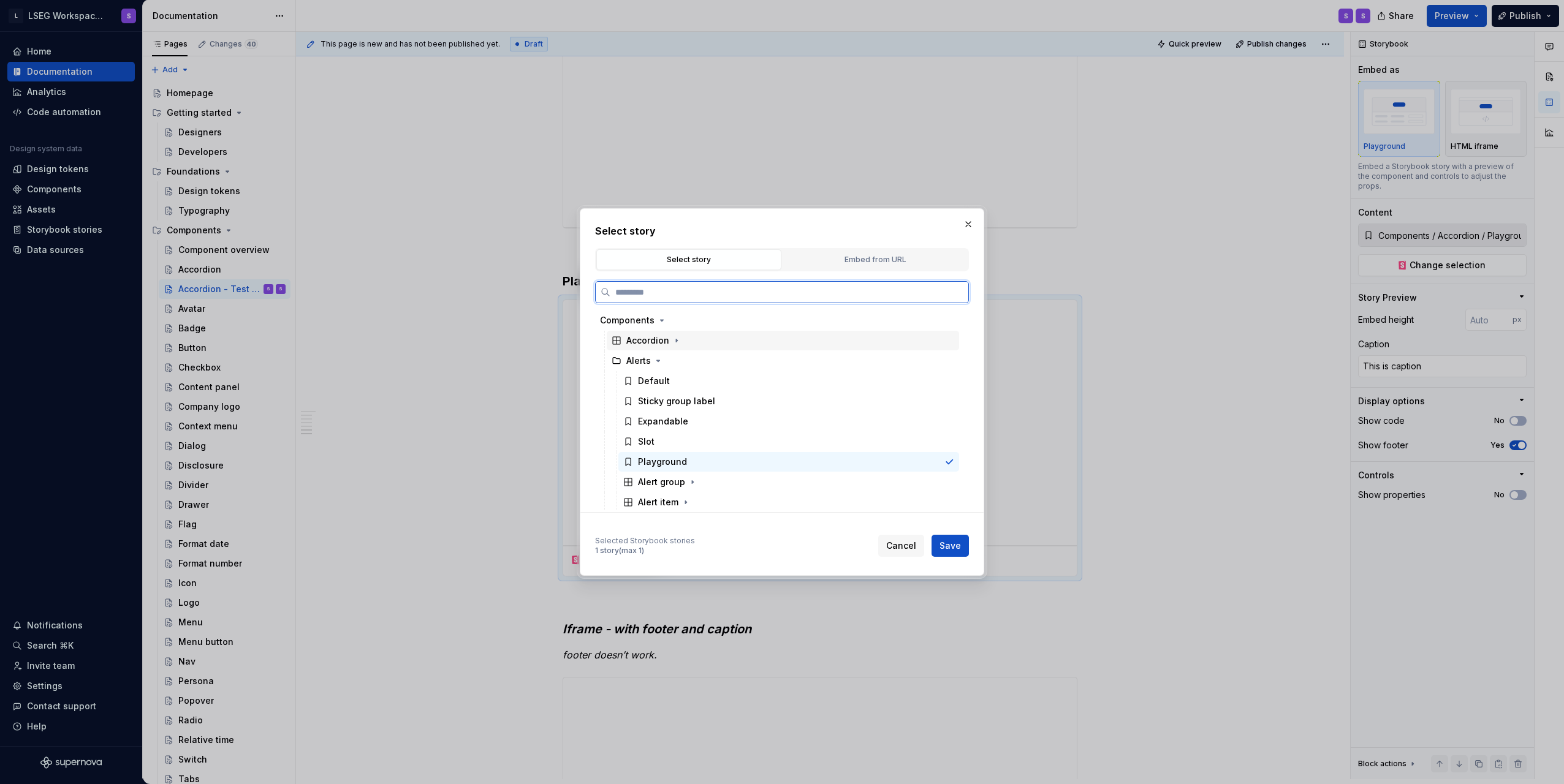
click at [670, 347] on div "Accordion" at bounding box center [783, 341] width 352 height 20
click at [683, 505] on div "Playground" at bounding box center [663, 502] width 49 height 12
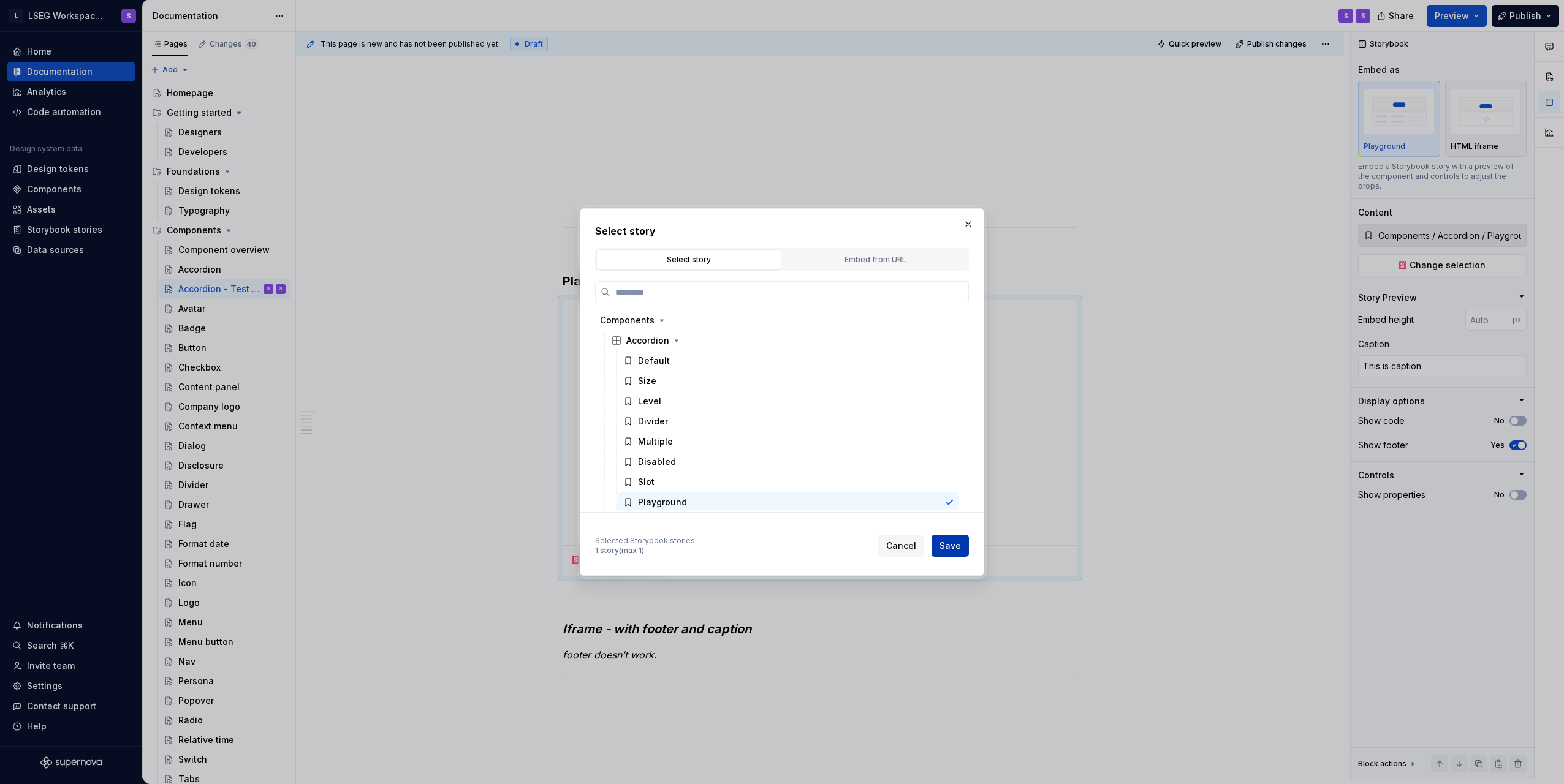
click at [959, 545] on span "Save" at bounding box center [950, 545] width 21 height 12
type textarea "*"
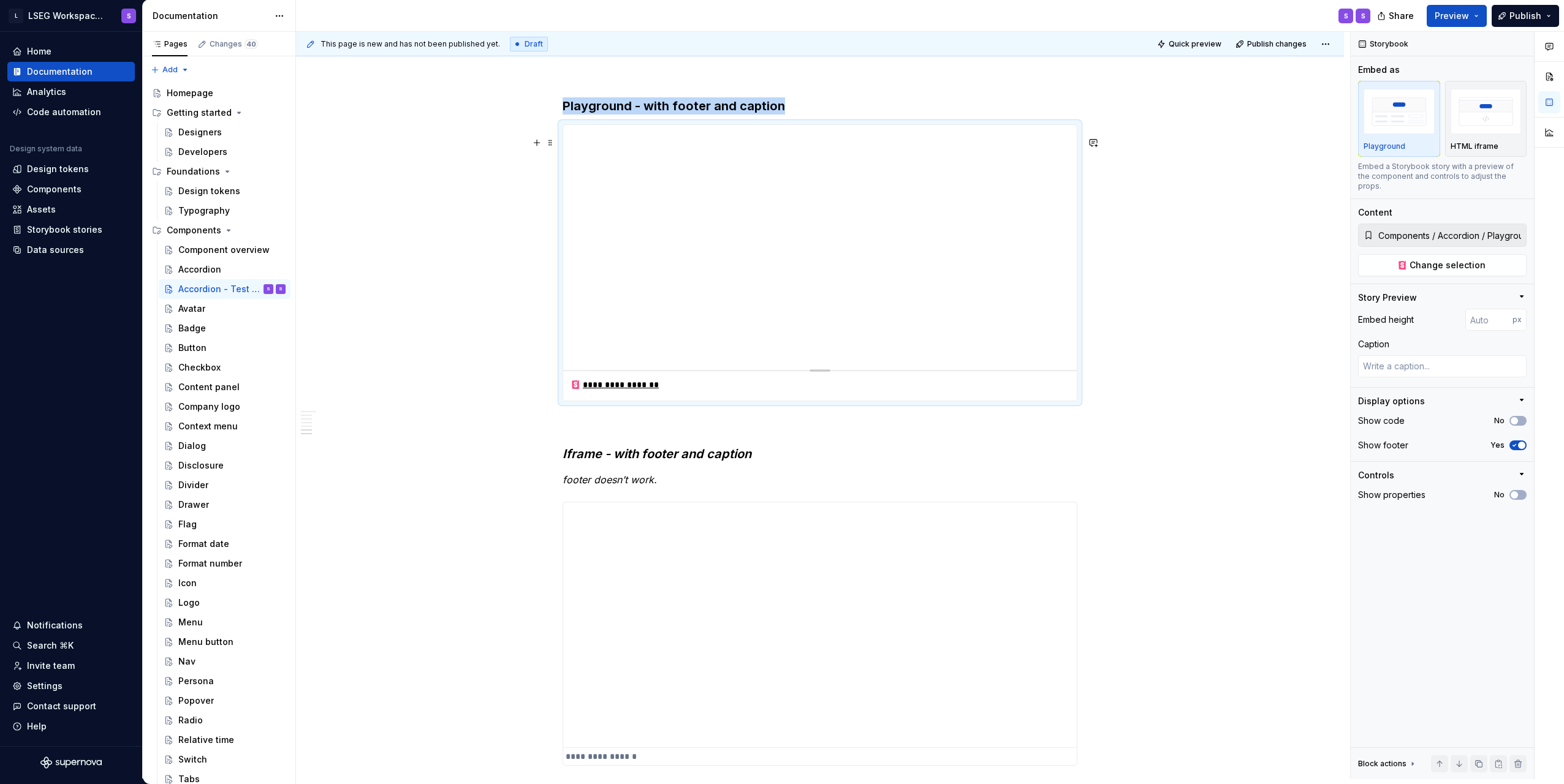
scroll to position [2022, 0]
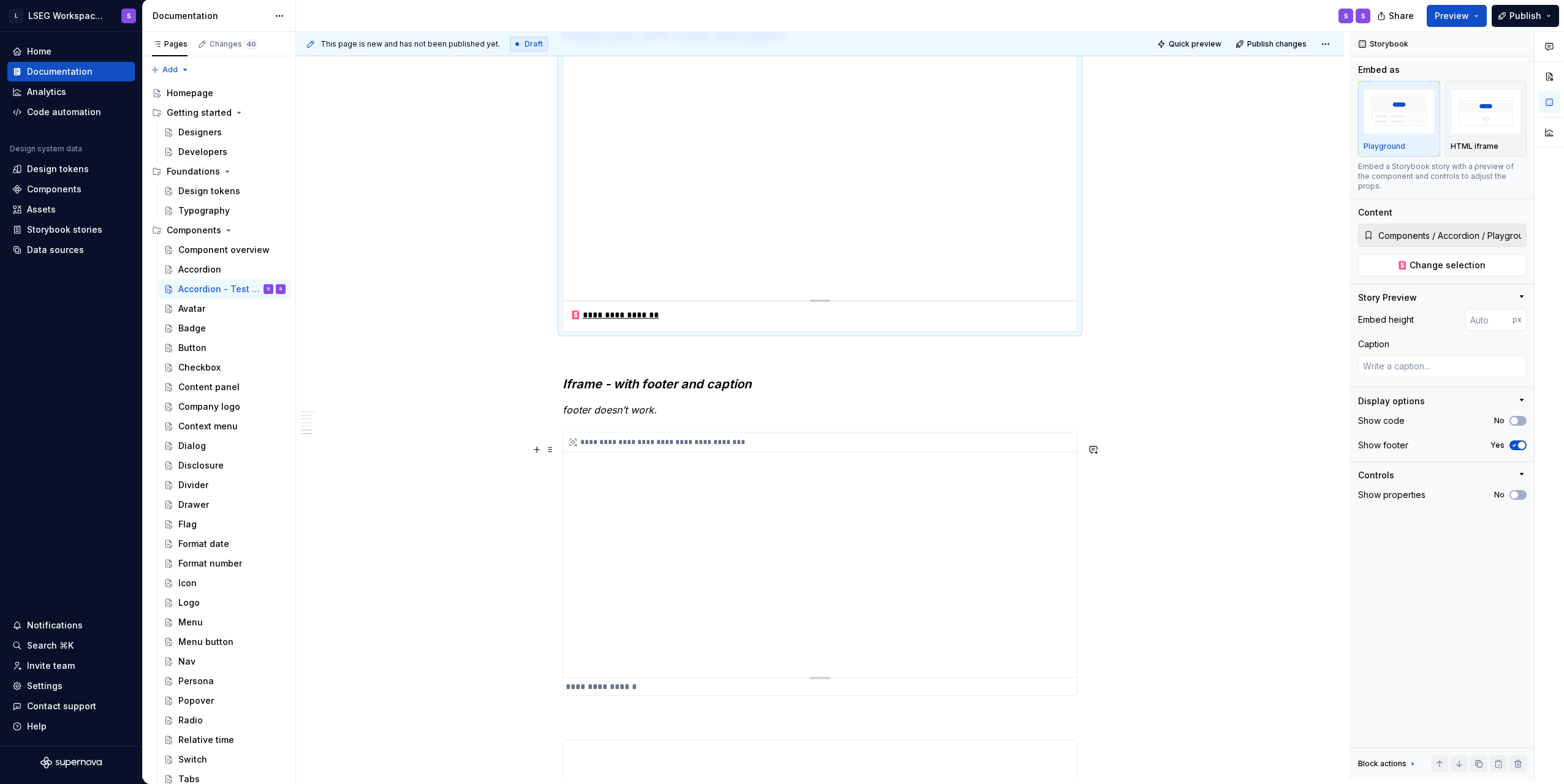
type textarea "*"
type input "https://storybook.supernova.io/design-systems/338571/alias/poc-hosting-storyboo…"
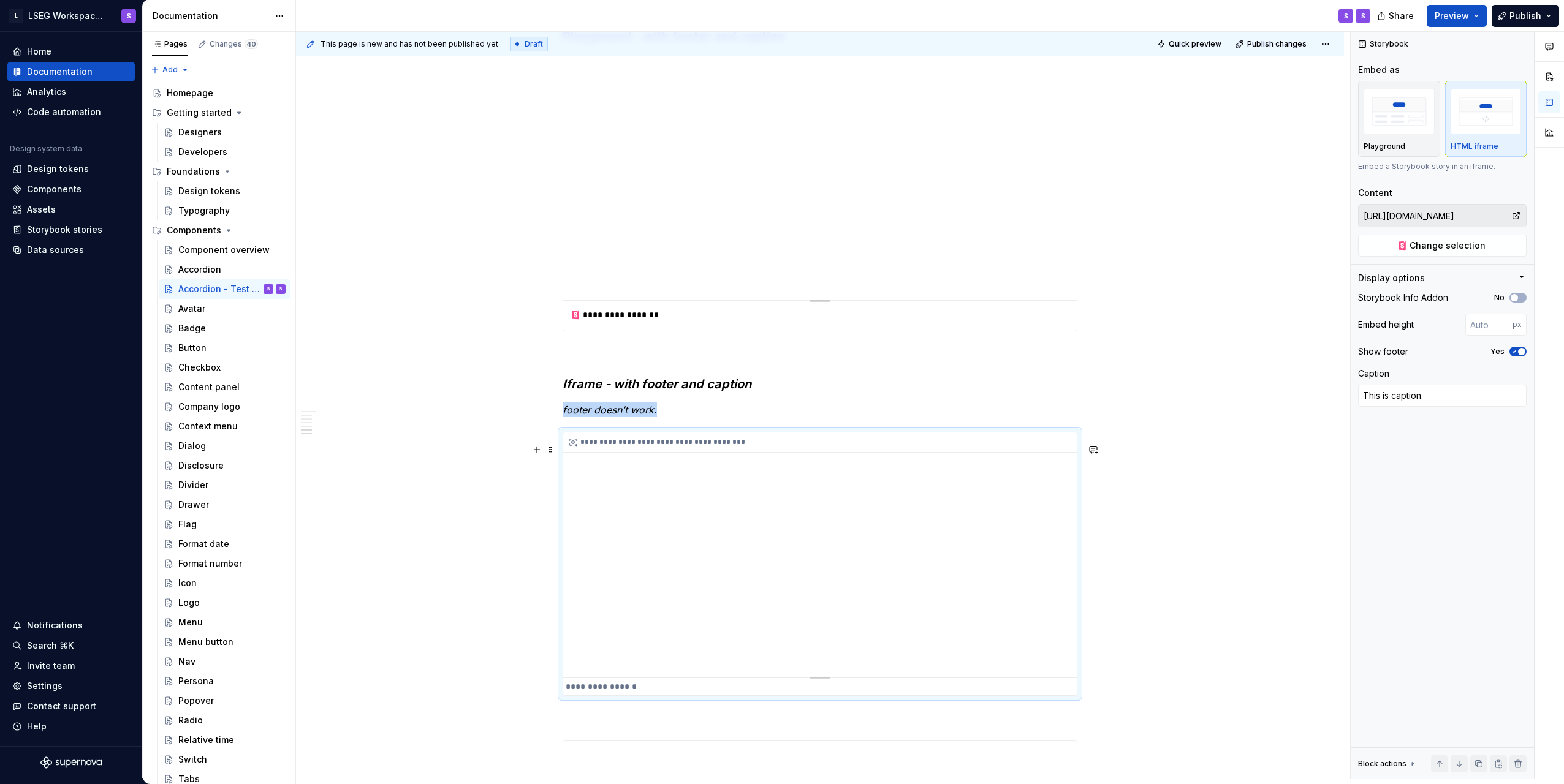
click at [971, 544] on div "**********" at bounding box center [820, 555] width 514 height 245
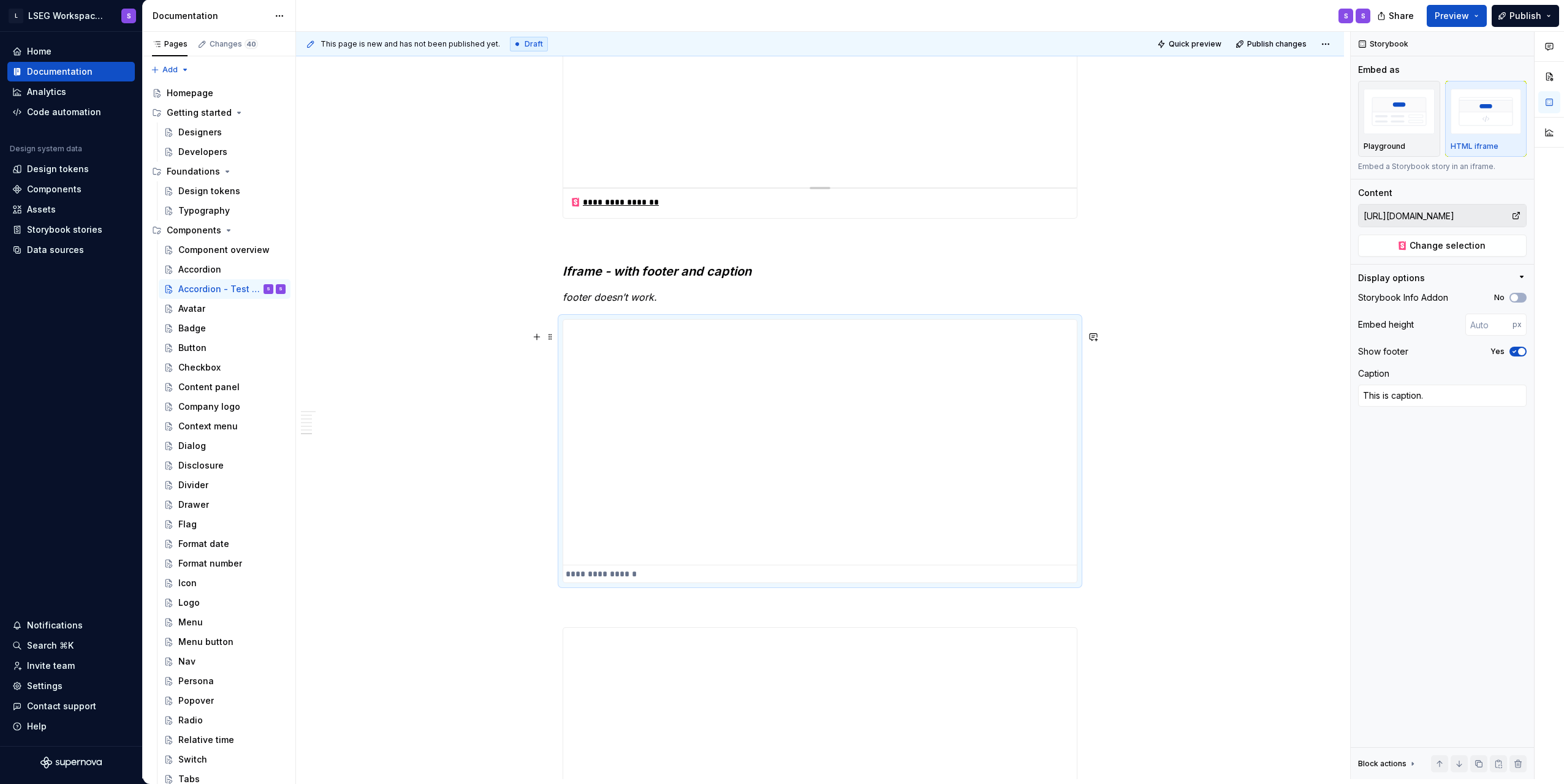
scroll to position [2144, 0]
click at [1448, 249] on span "Change selection" at bounding box center [1447, 245] width 76 height 12
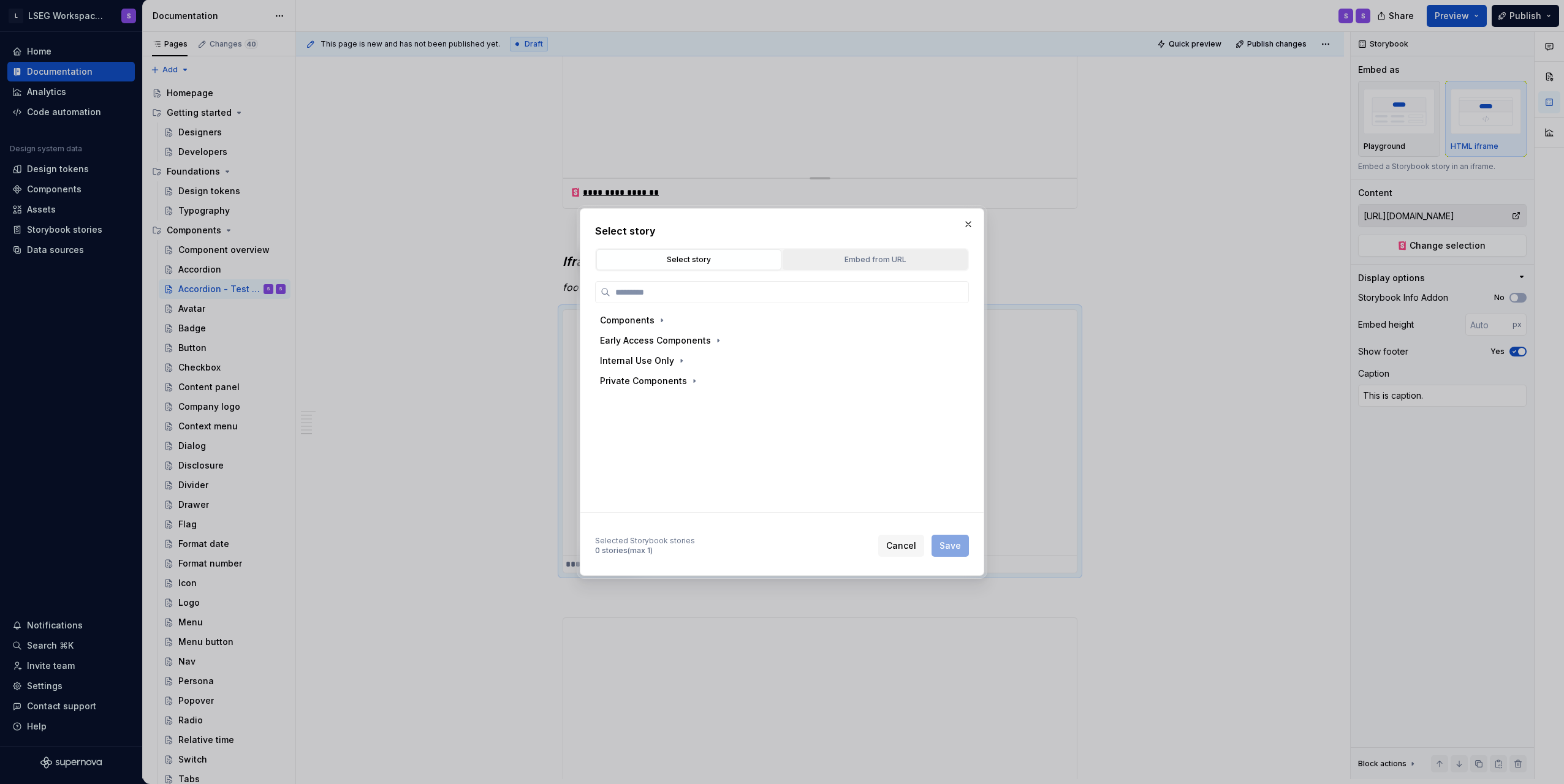
type textarea "*"
click at [860, 264] on div "Embed from URL" at bounding box center [875, 259] width 176 height 12
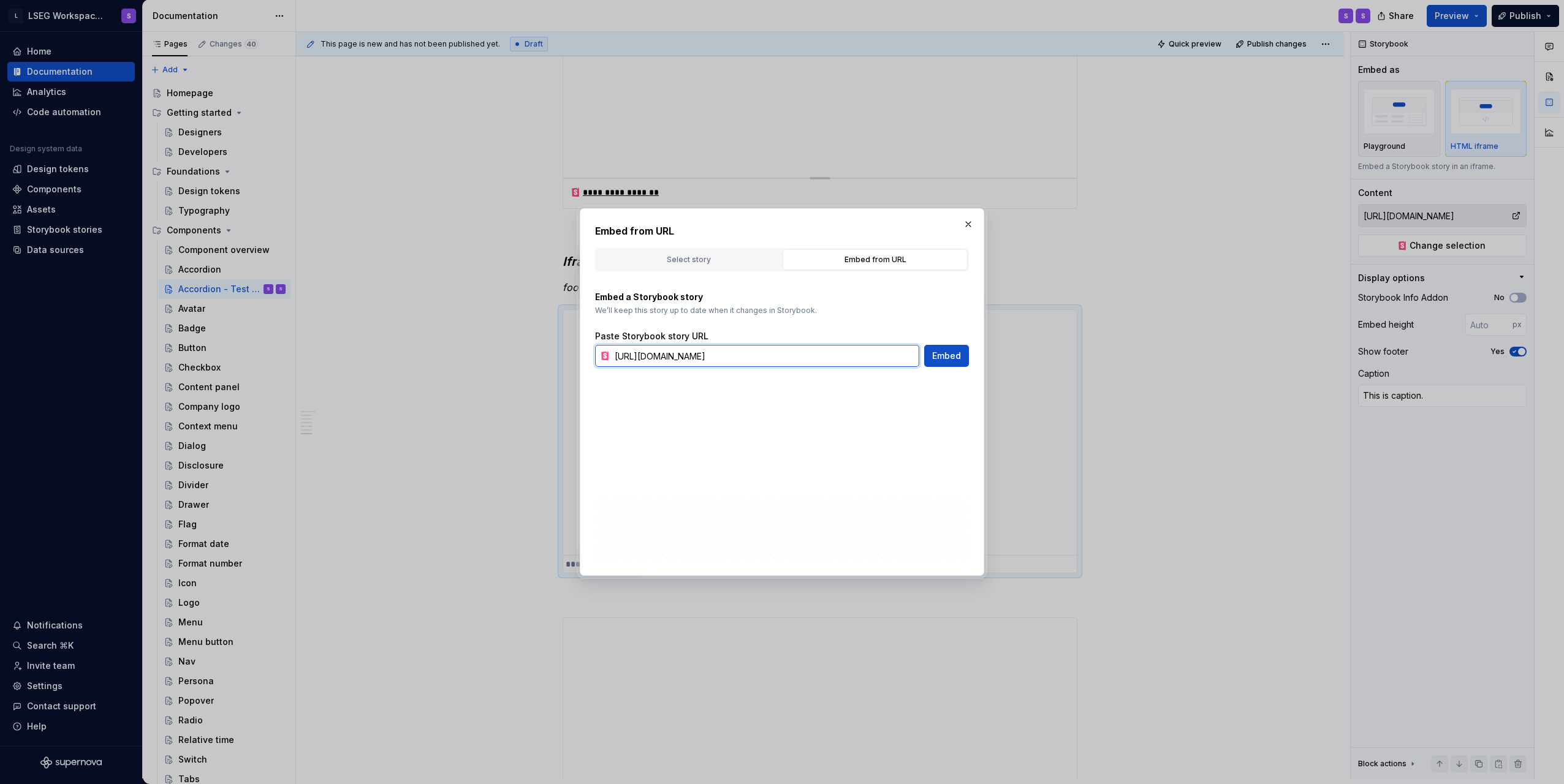
drag, startPoint x: 863, startPoint y: 361, endPoint x: 891, endPoint y: 359, distance: 28.1
click at [891, 359] on input "https://storybook.supernova.io/design-systems/338571/alias/poc-hosting-storyboo…" at bounding box center [765, 355] width 310 height 22
drag, startPoint x: 865, startPoint y: 355, endPoint x: 799, endPoint y: 349, distance: 66.3
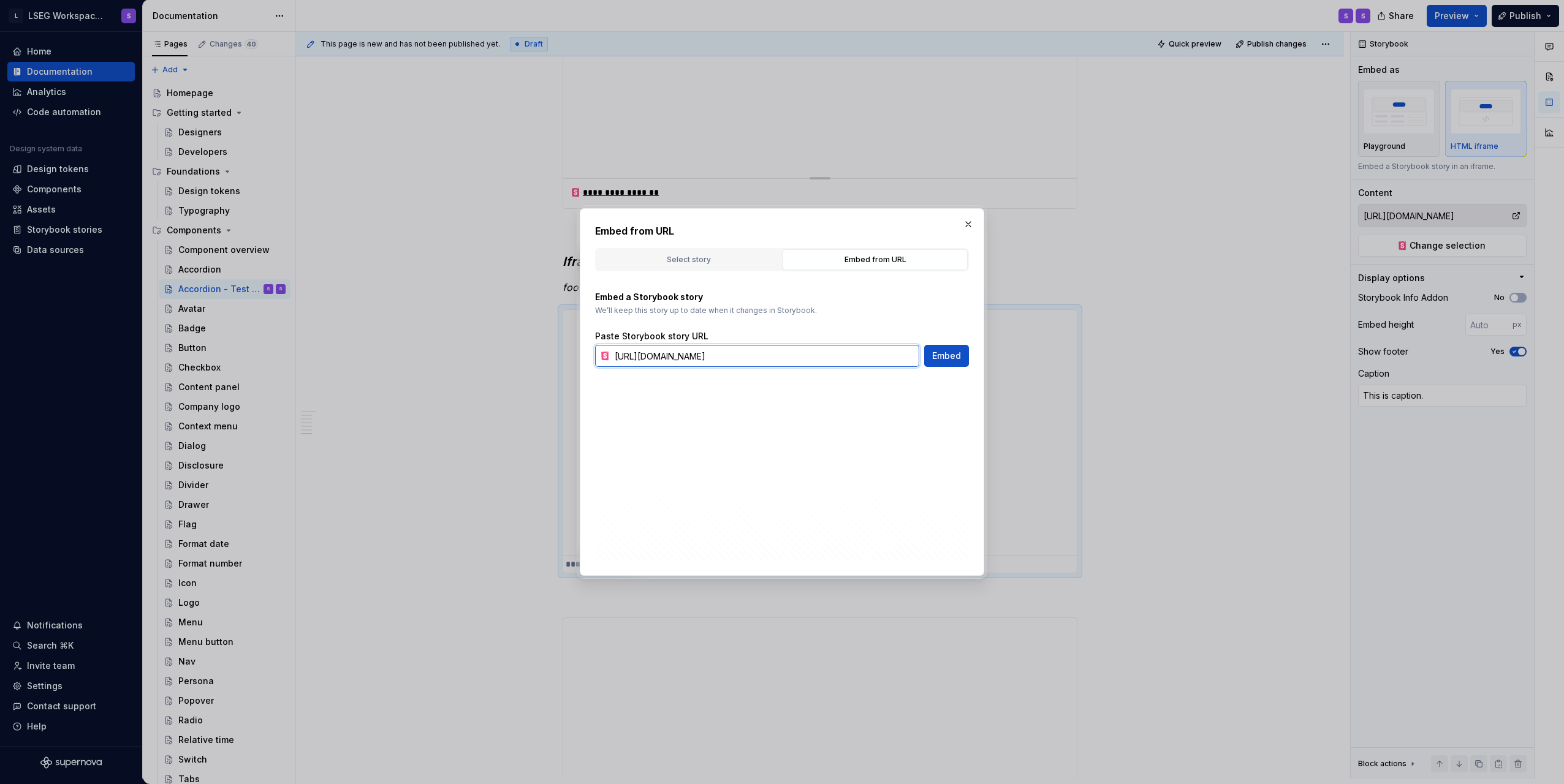
click at [799, 349] on input "https://storybook.supernova.io/design-systems/338571/alias/poc-hosting-storyboo…" at bounding box center [765, 355] width 310 height 22
type input "https://storybook.supernova.io/design-systems/338571/alias/storybook/index.html…"
type textarea "*"
type input "https://storybook.supernova.io/design-systems/338571/alias/storybook/index.html…"
click at [940, 350] on span "Embed" at bounding box center [946, 355] width 29 height 12
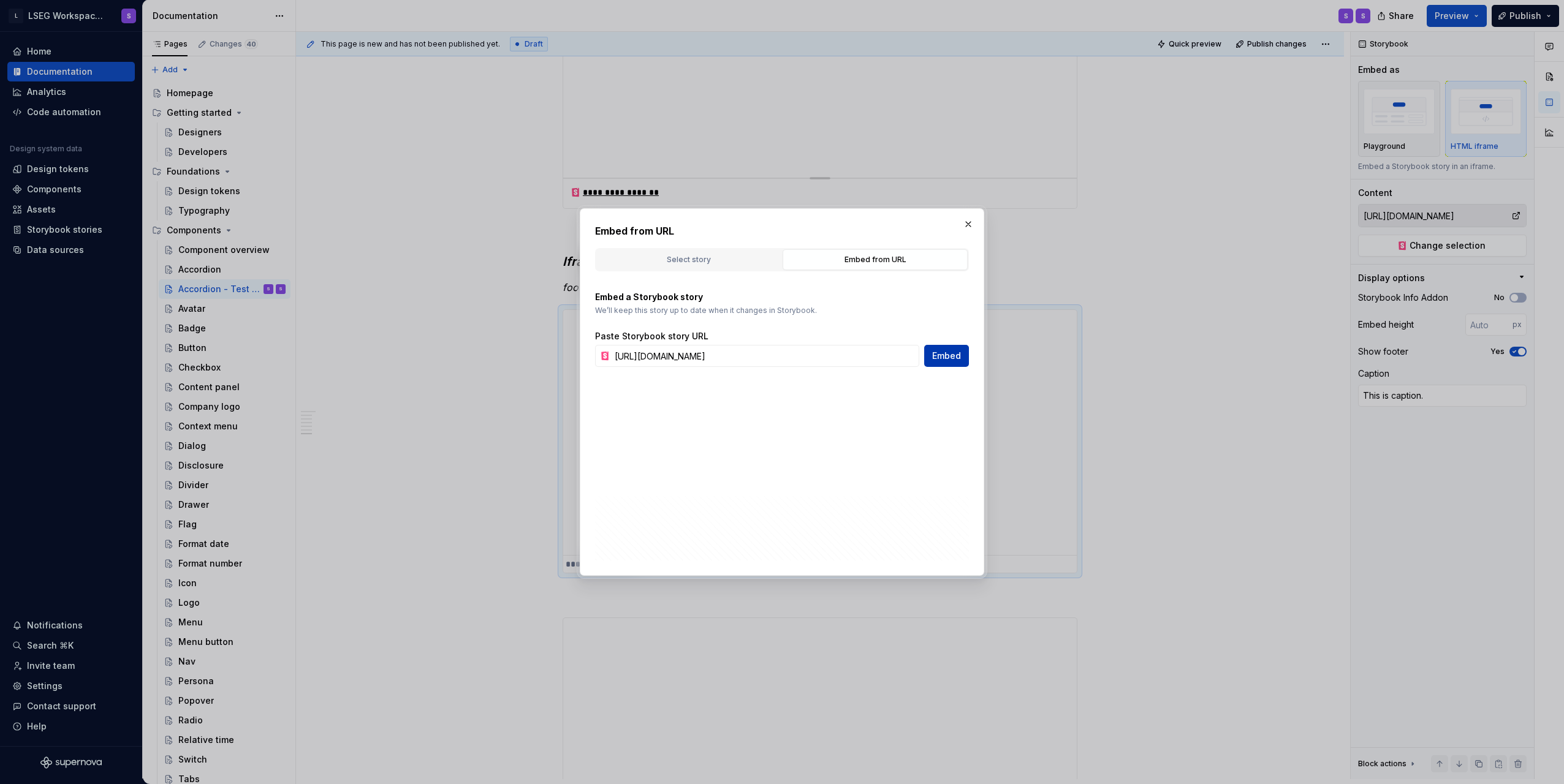
type textarea "*"
type input "https://storybook.supernova.io/design-systems/338571/alias/storybook/index.html…"
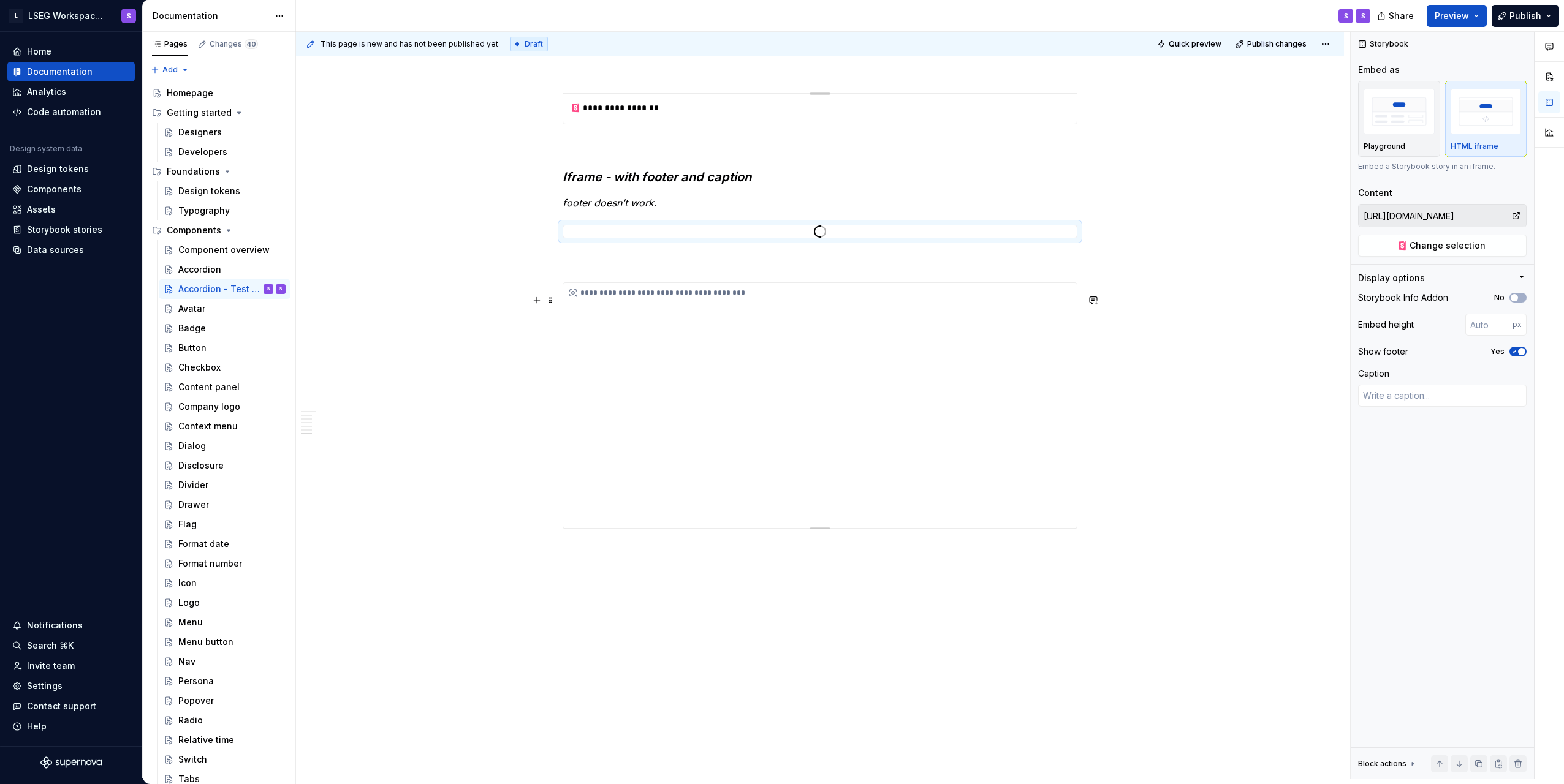
scroll to position [2240, 0]
type textarea "*"
type input "Components / Chart / Bar"
click at [1010, 399] on div "**********" at bounding box center [820, 405] width 514 height 245
click at [1421, 244] on span "Change selection" at bounding box center [1447, 245] width 76 height 12
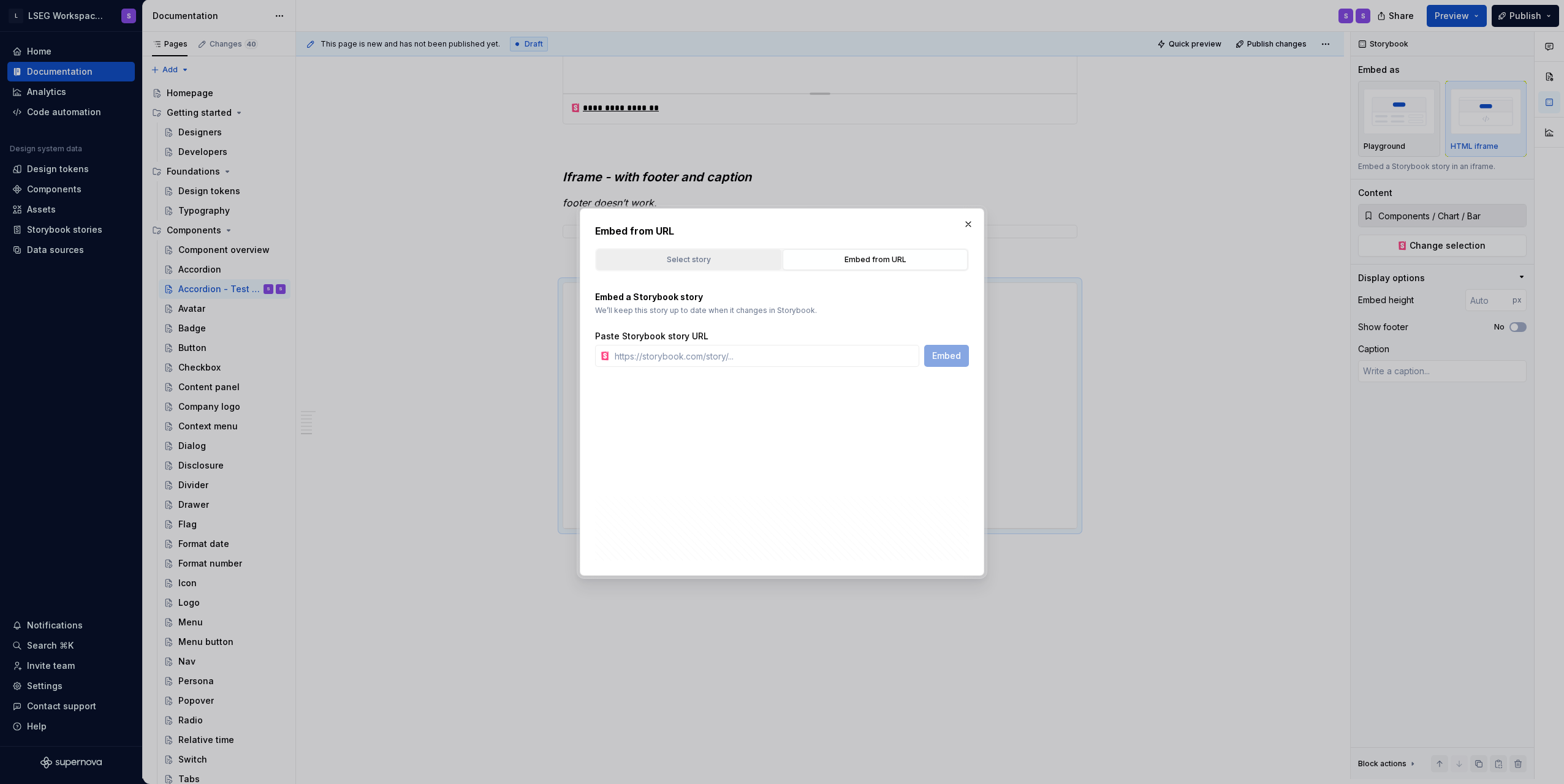
click at [725, 260] on div "Select story" at bounding box center [689, 259] width 176 height 12
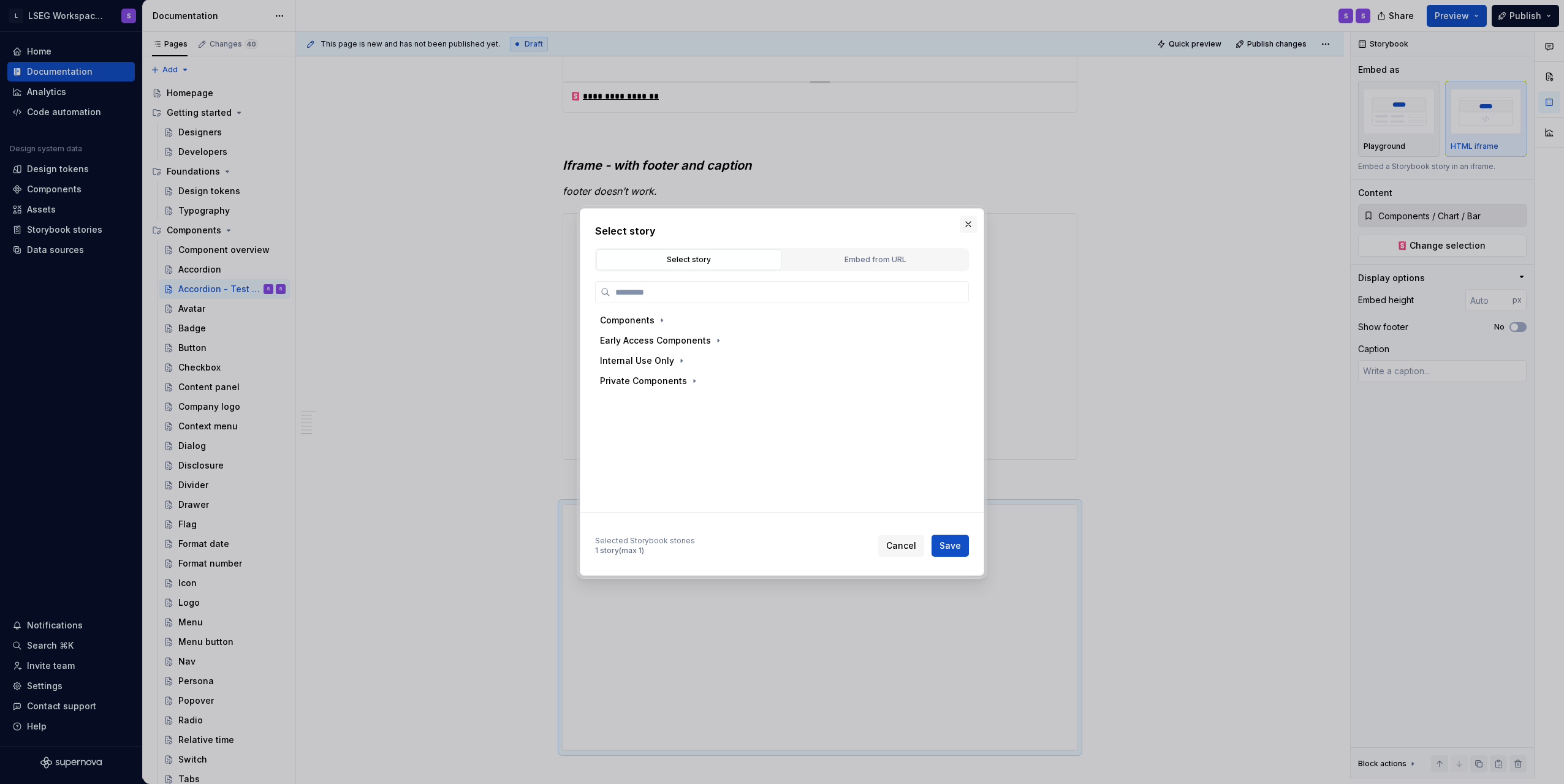
click at [970, 222] on button "button" at bounding box center [968, 224] width 17 height 17
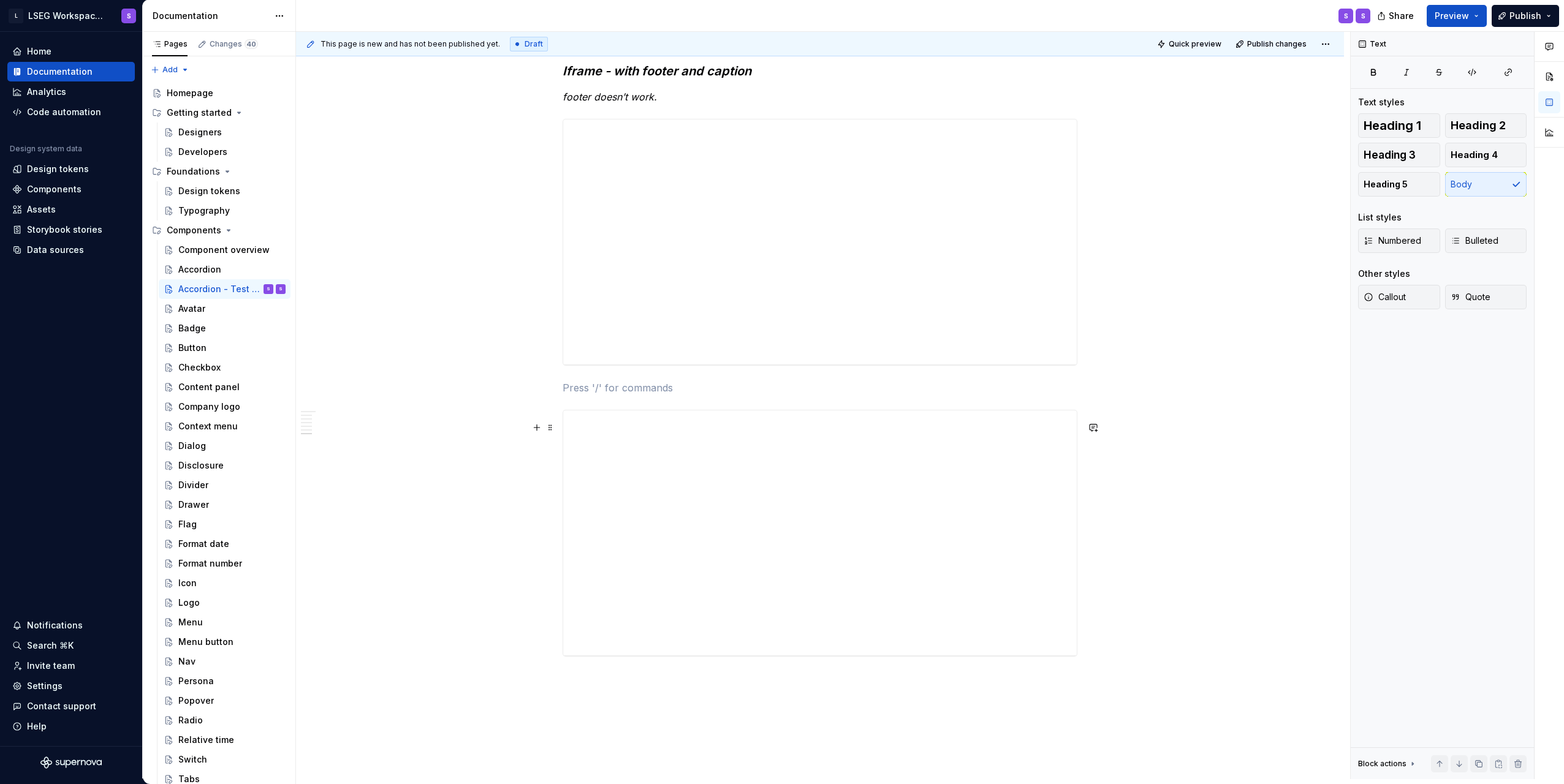
scroll to position [2424, 0]
drag, startPoint x: 773, startPoint y: 493, endPoint x: 938, endPoint y: 647, distance: 225.7
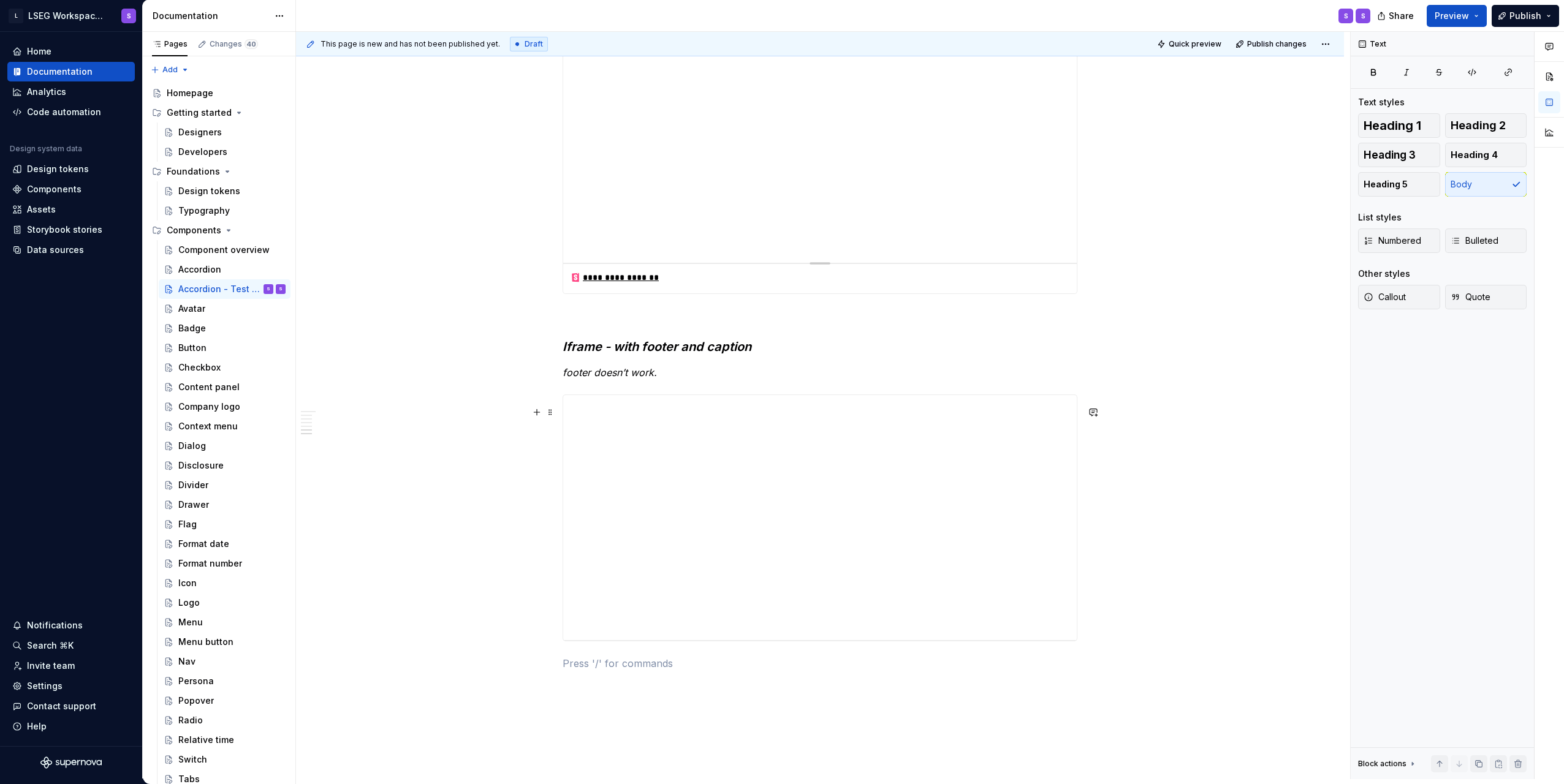
scroll to position [2028, 0]
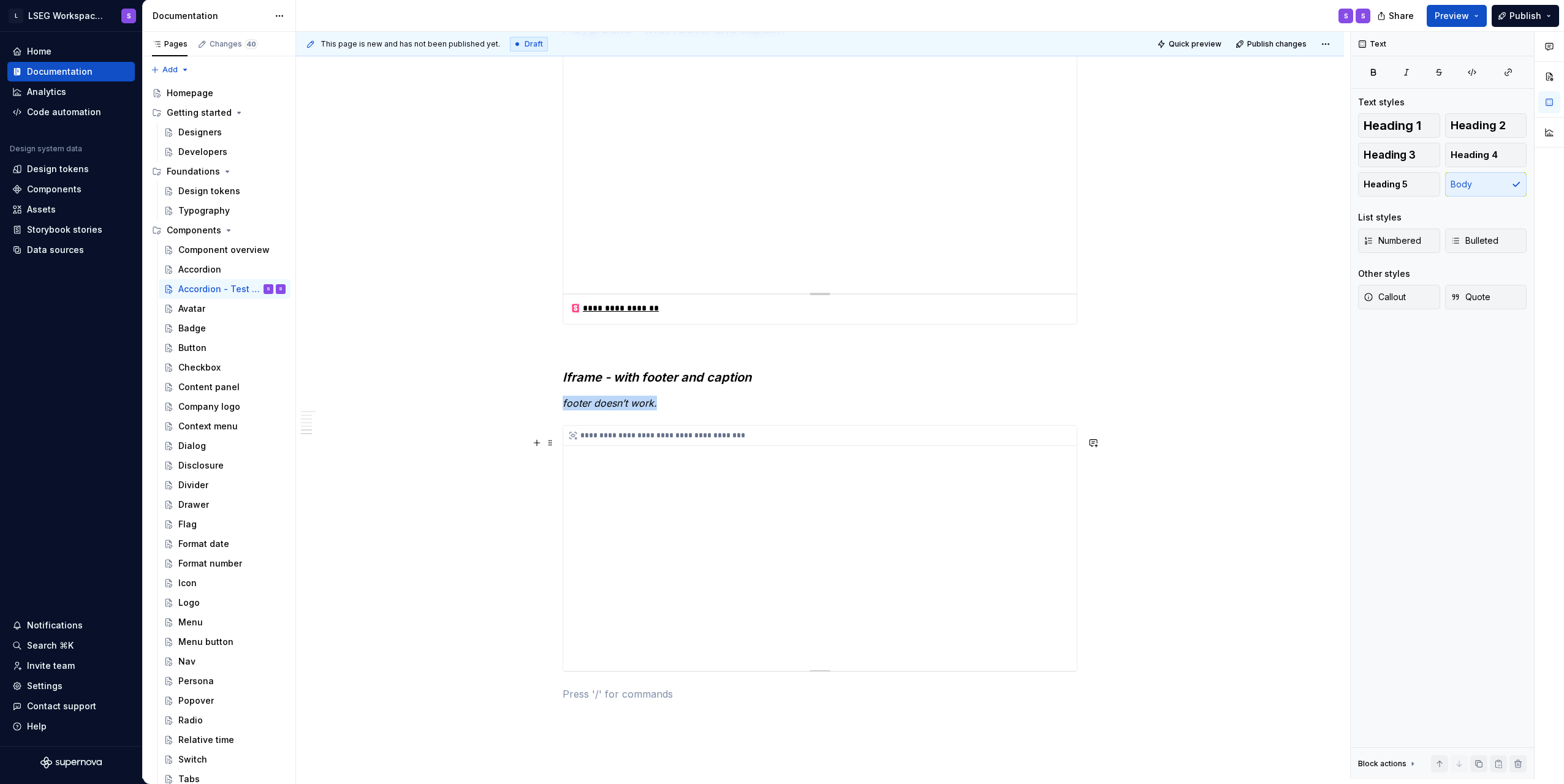
click at [848, 556] on div "**********" at bounding box center [820, 548] width 514 height 245
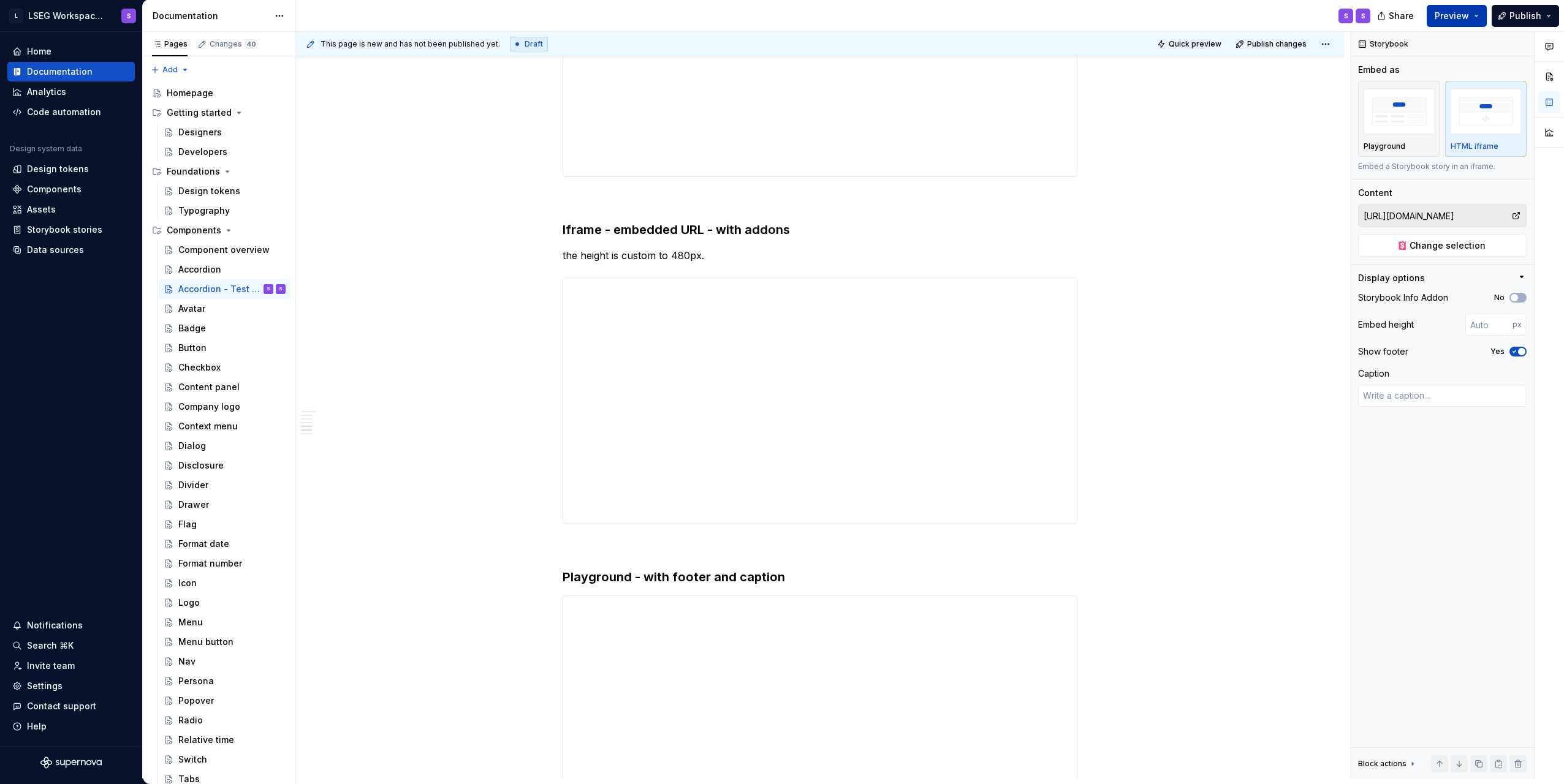
scroll to position [1477, 0]
click at [1439, 7] on button "Preview" at bounding box center [1457, 15] width 60 height 22
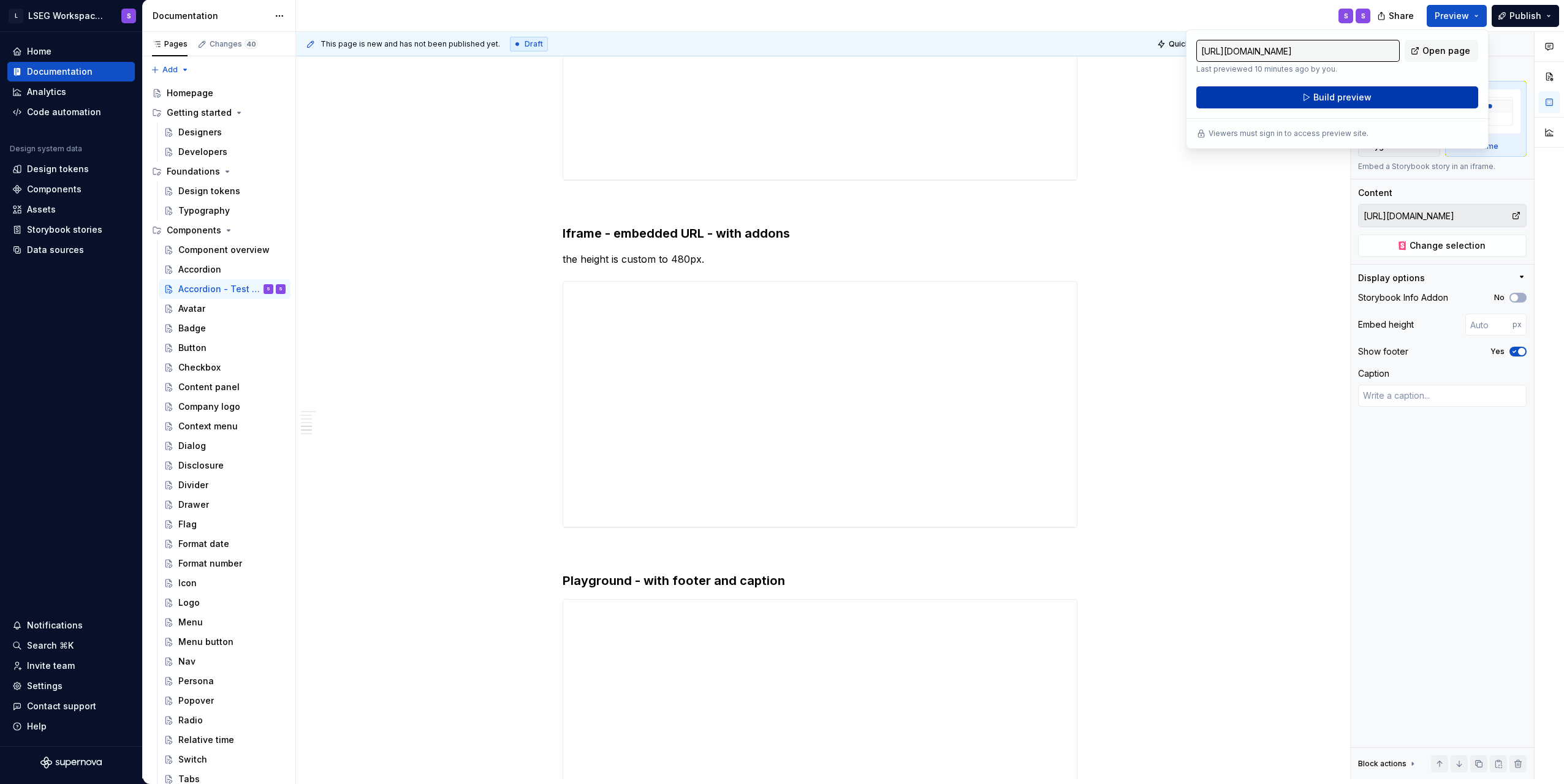
click at [1357, 95] on span "Build preview" at bounding box center [1342, 97] width 58 height 12
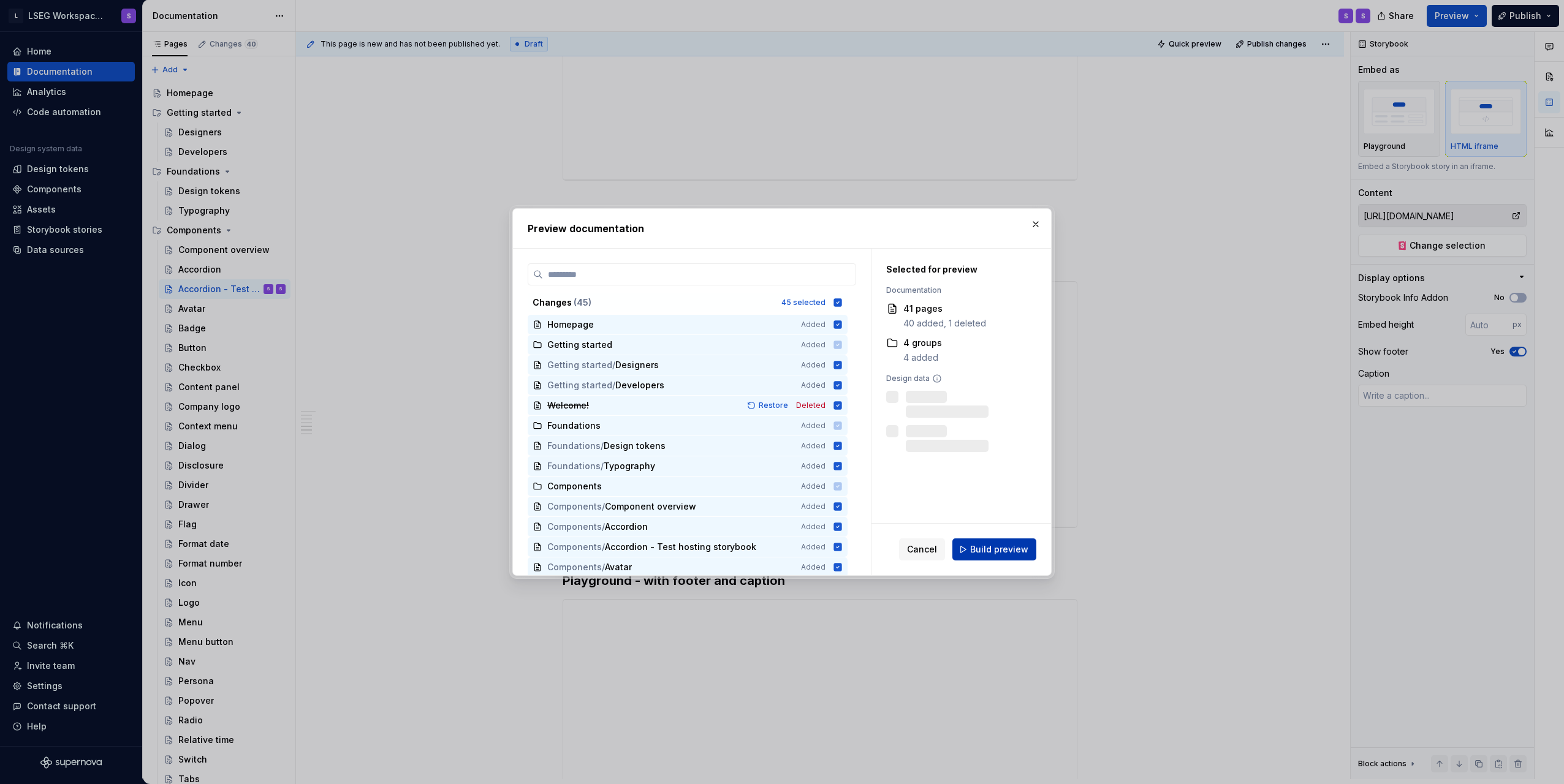
click at [996, 543] on button "Build preview" at bounding box center [994, 549] width 84 height 22
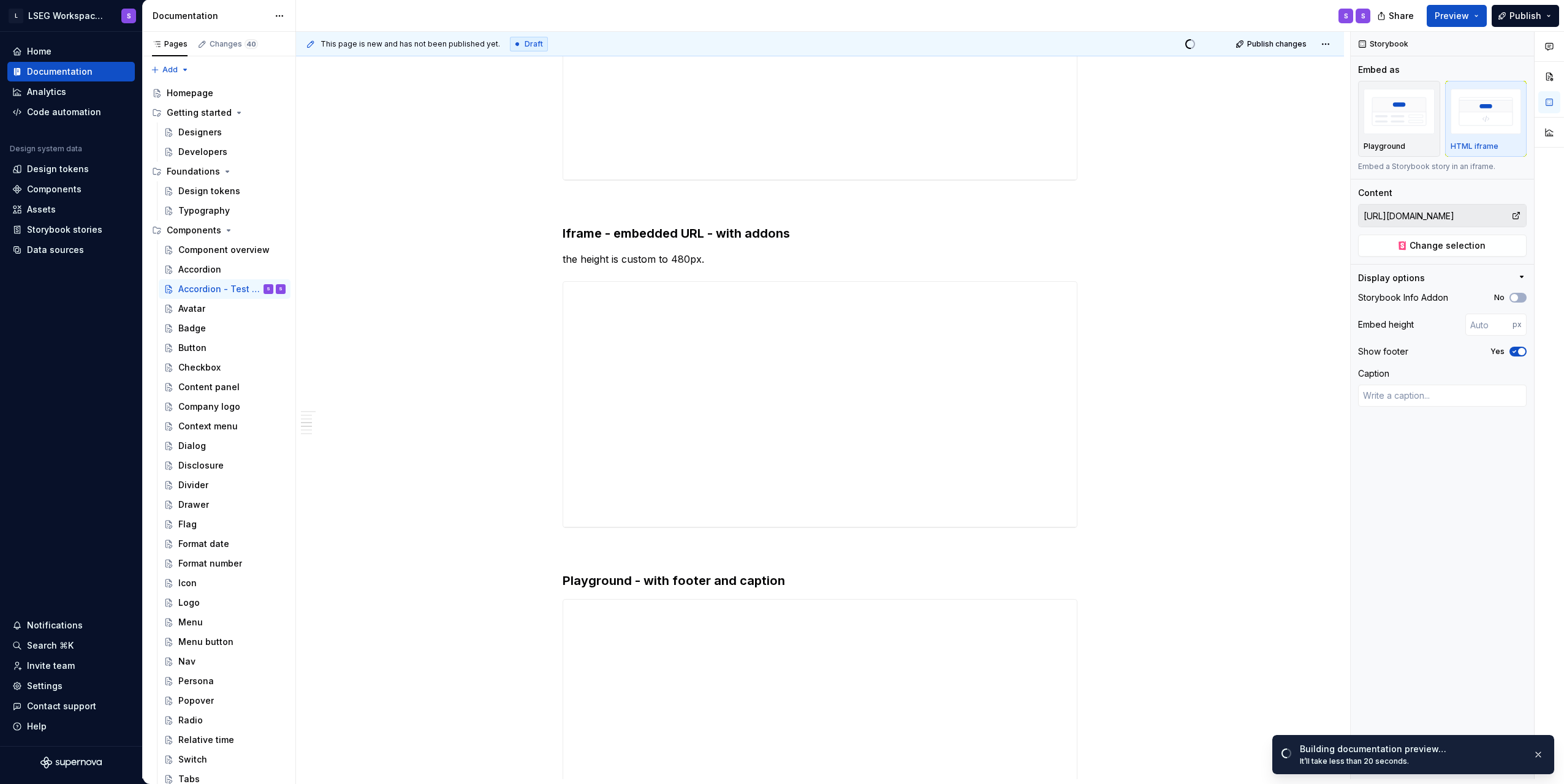
scroll to position [0, 0]
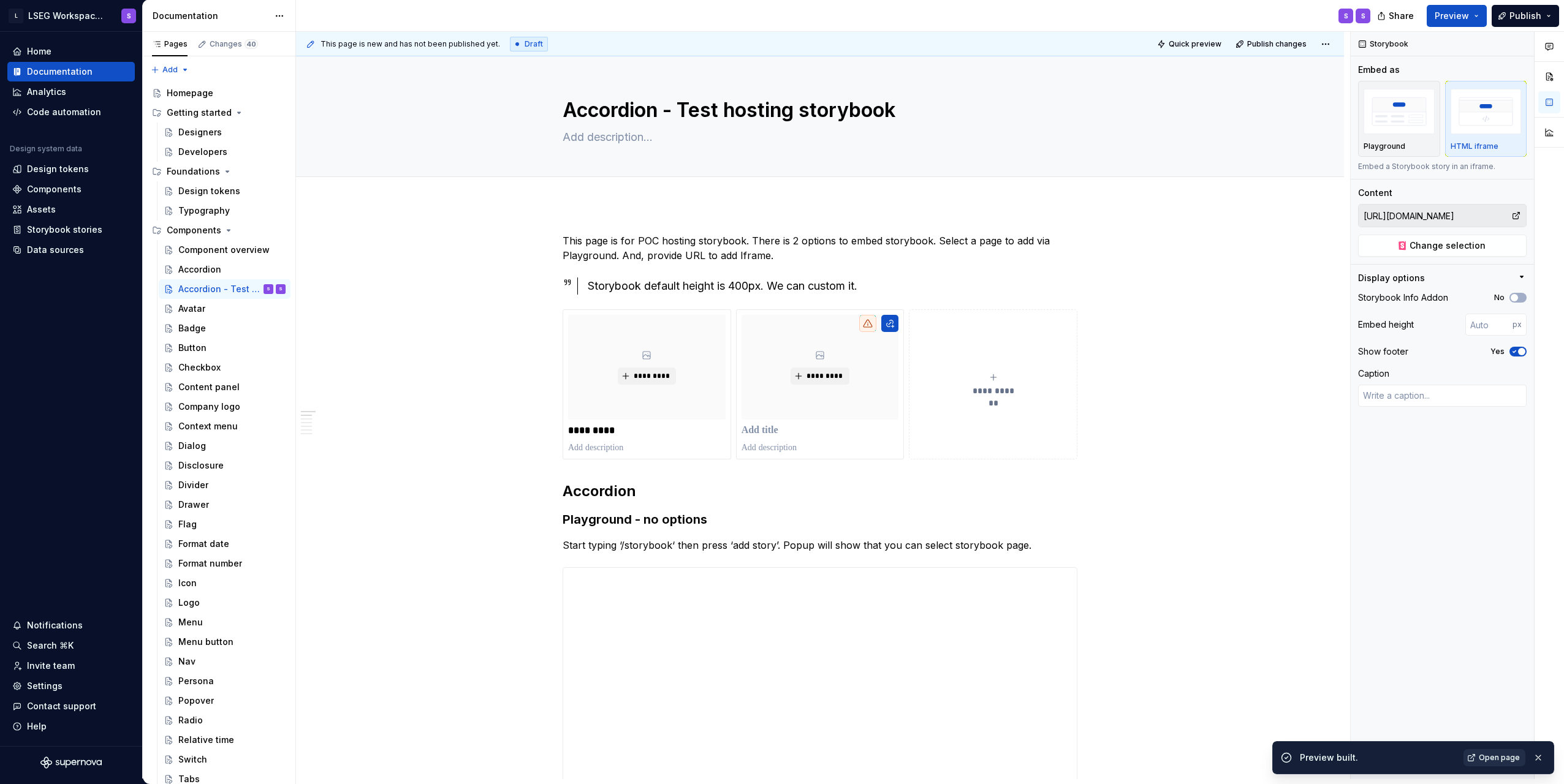
click at [1503, 754] on span "Open page" at bounding box center [1500, 758] width 41 height 10
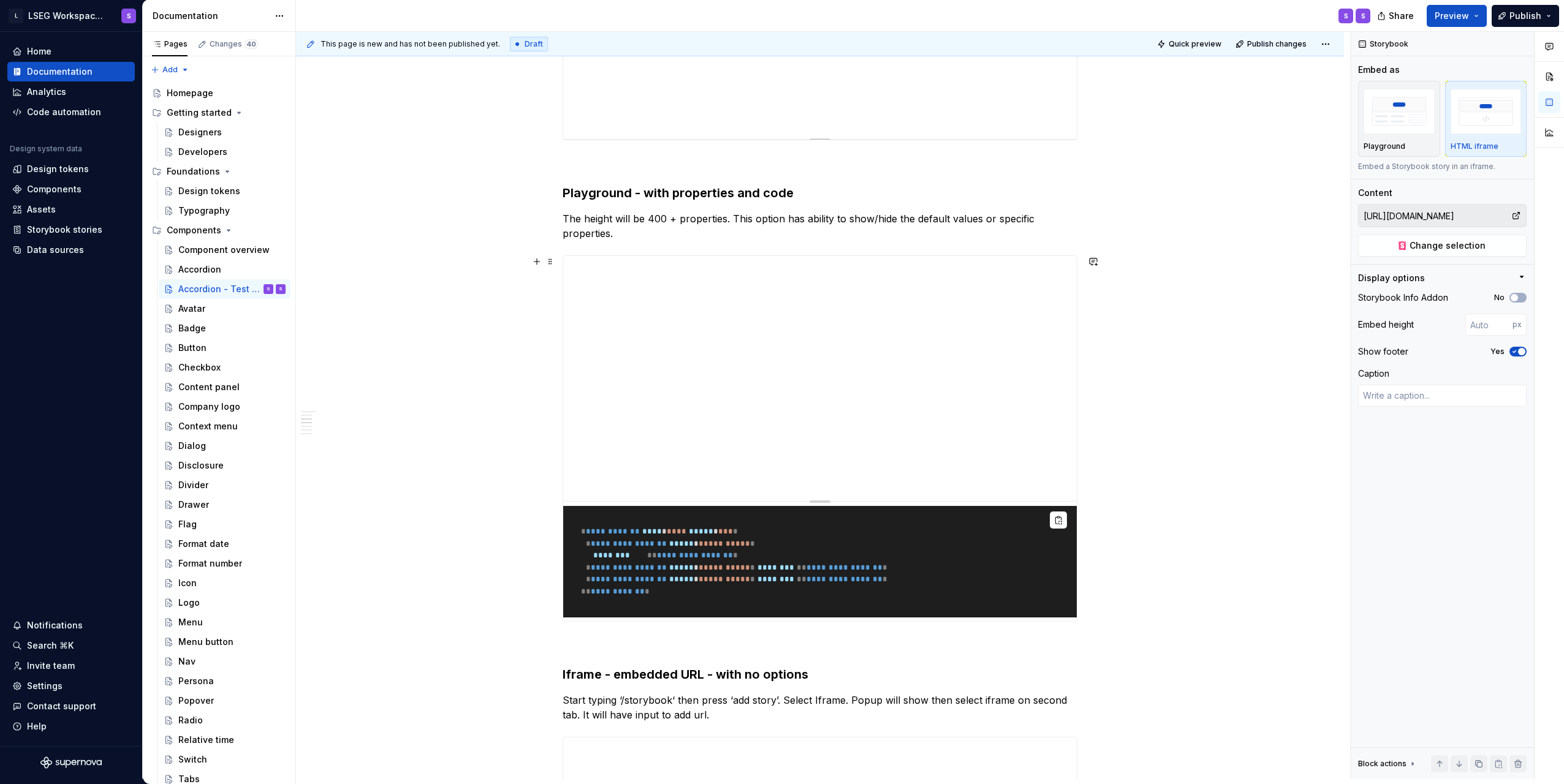
type textarea "*"
type input "Components / Accordion / Playground"
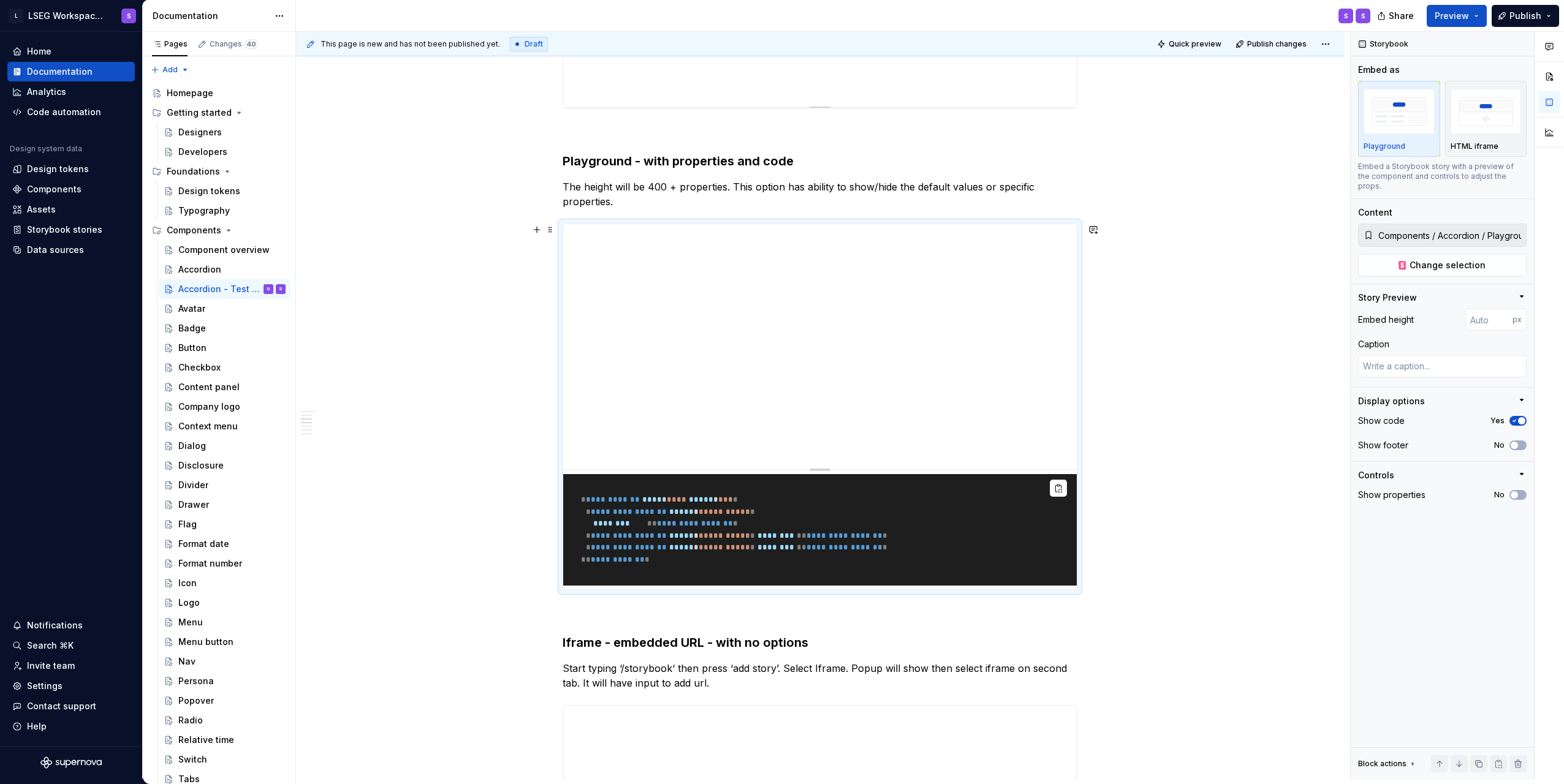
scroll to position [735, 0]
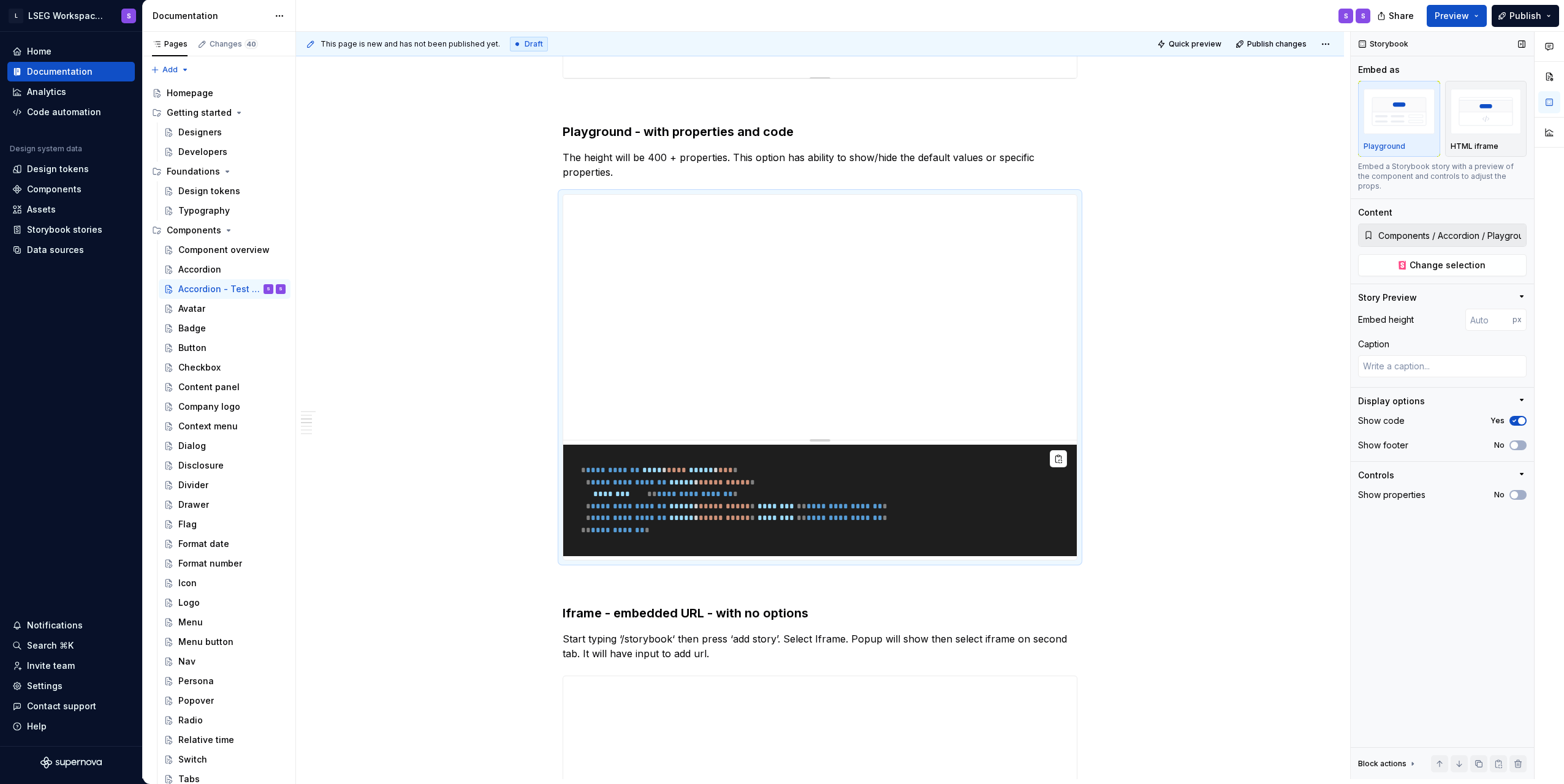
click at [1443, 229] on input "Components / Accordion / Playground" at bounding box center [1450, 235] width 152 height 22
click at [1517, 491] on span "button" at bounding box center [1514, 495] width 7 height 7
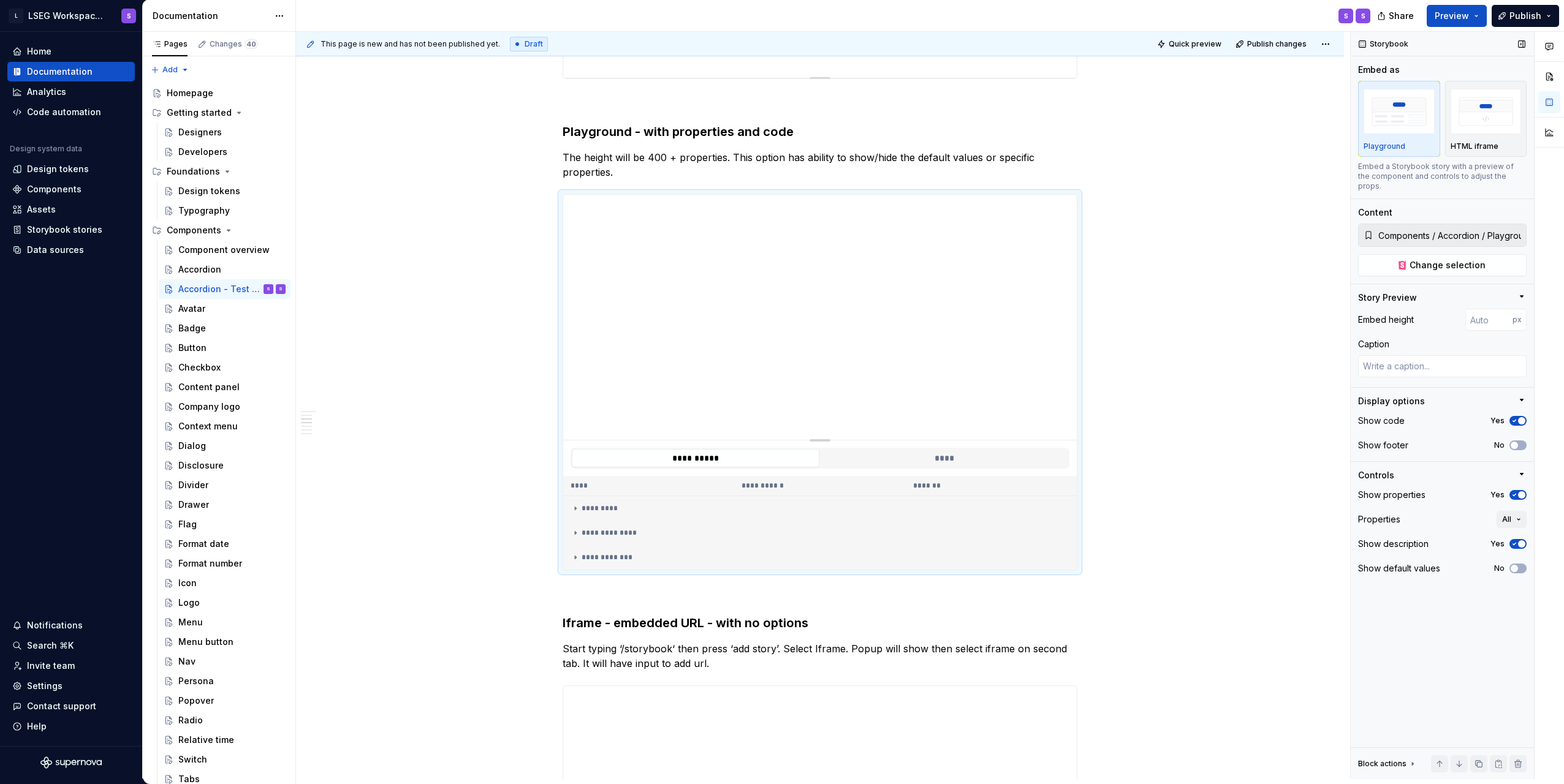
click at [1435, 624] on div "Storybook Embed as Playground HTML iframe Embed a Storybook story with a previe…" at bounding box center [1443, 405] width 183 height 747
click at [1519, 417] on span "button" at bounding box center [1522, 421] width 7 height 7
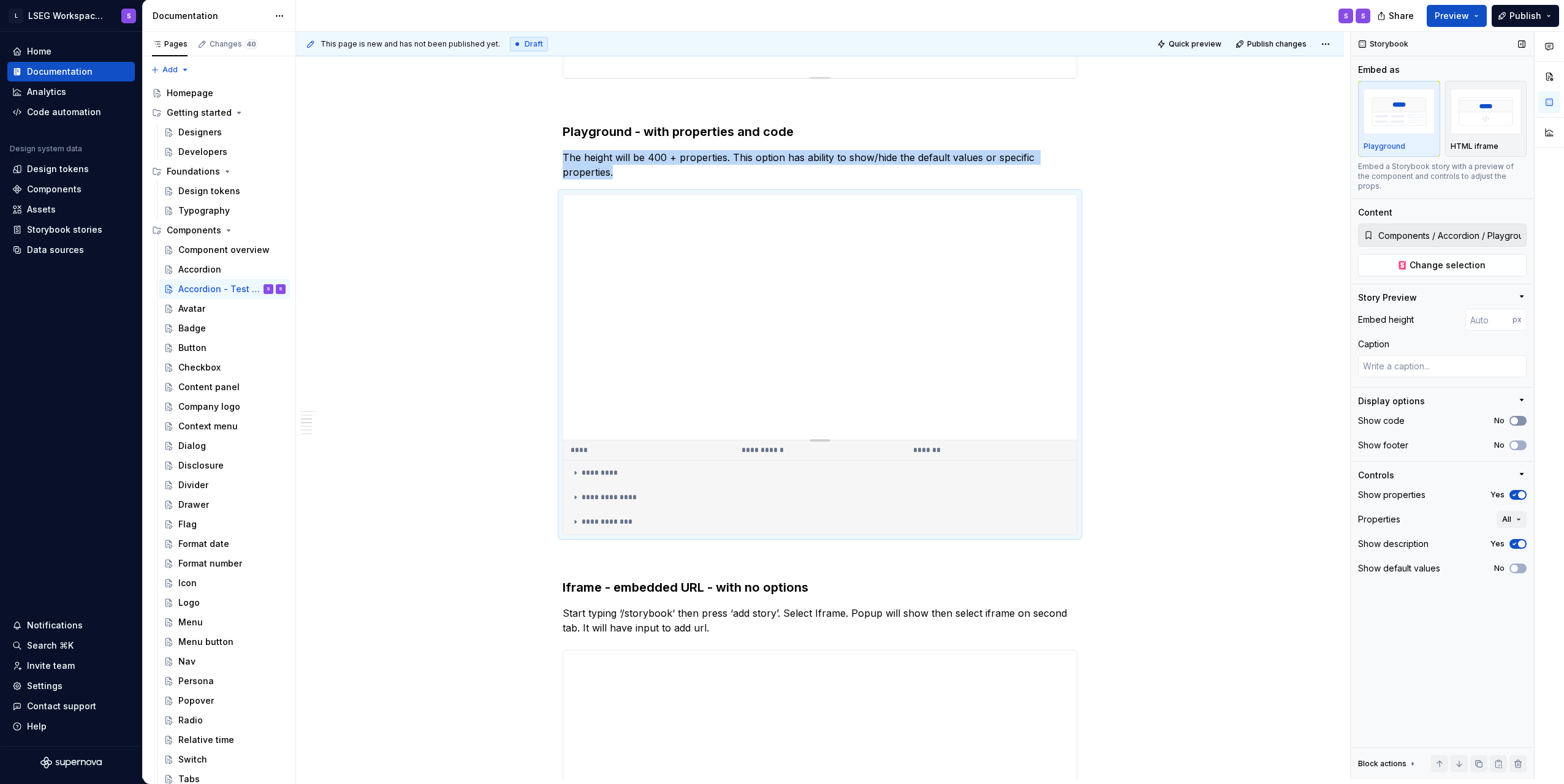
click at [1519, 417] on icon "button" at bounding box center [1514, 421] width 10 height 7
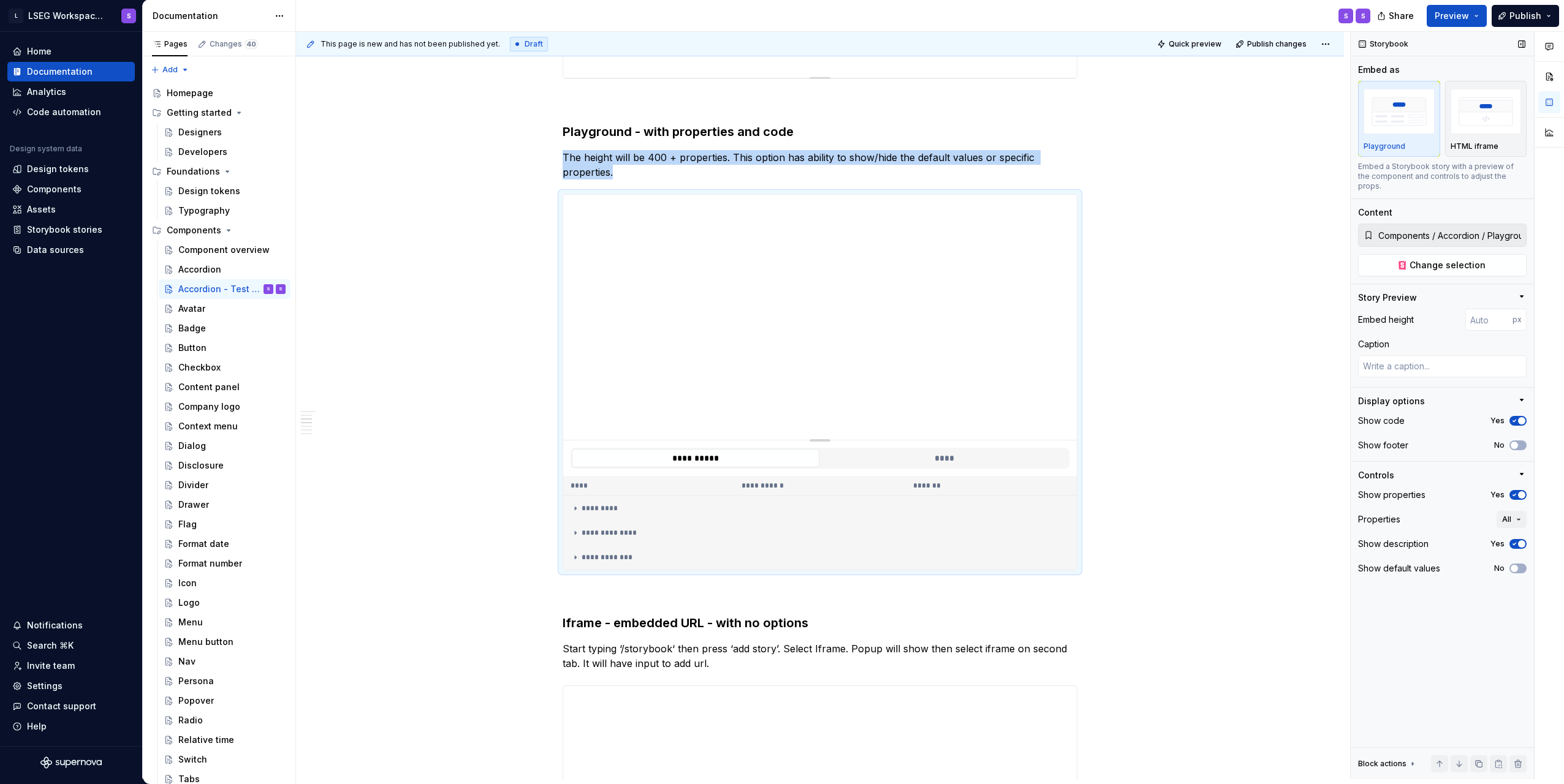
click at [1519, 417] on span "button" at bounding box center [1522, 421] width 7 height 7
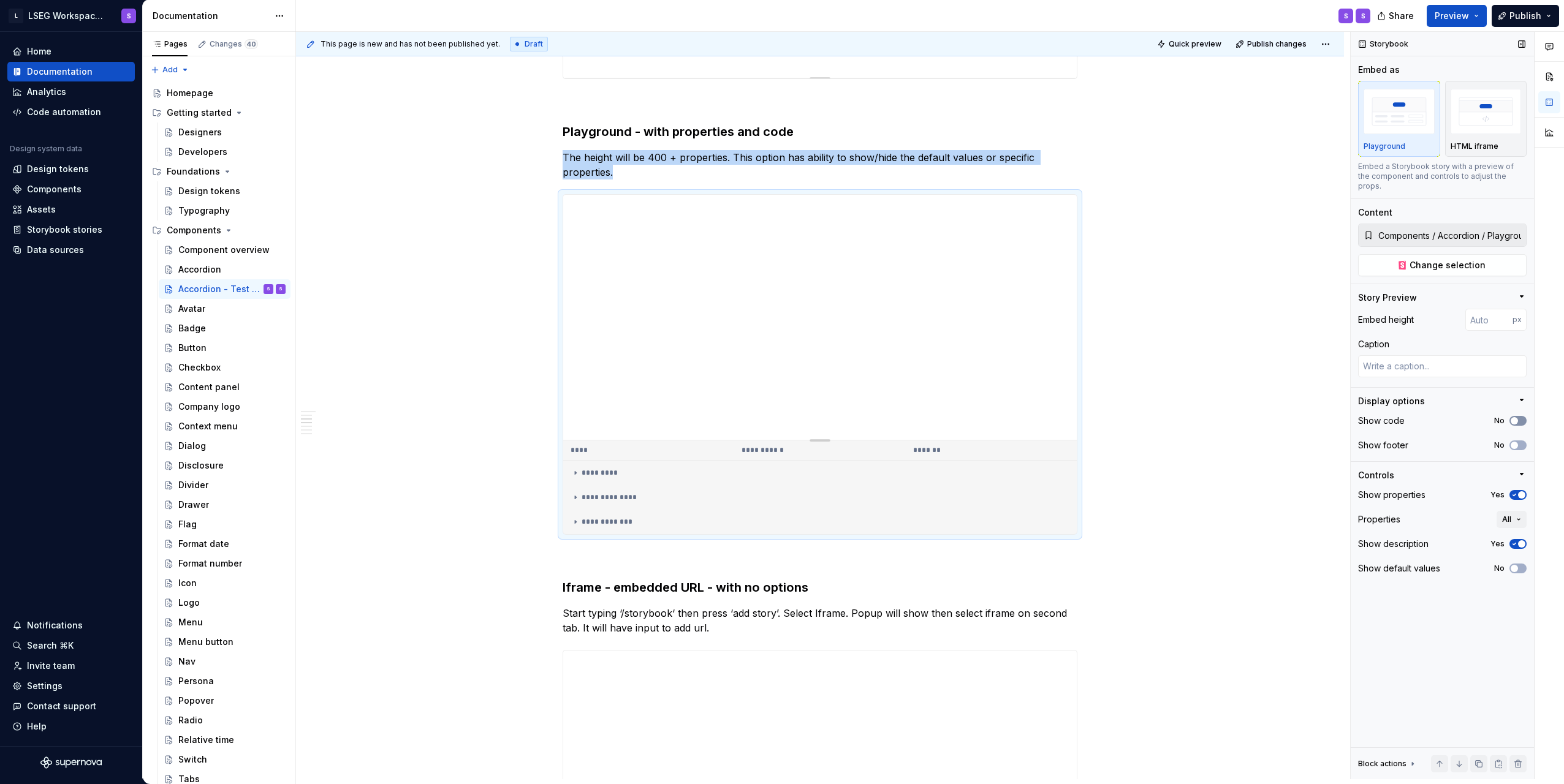
click at [1519, 417] on icon "button" at bounding box center [1514, 421] width 10 height 7
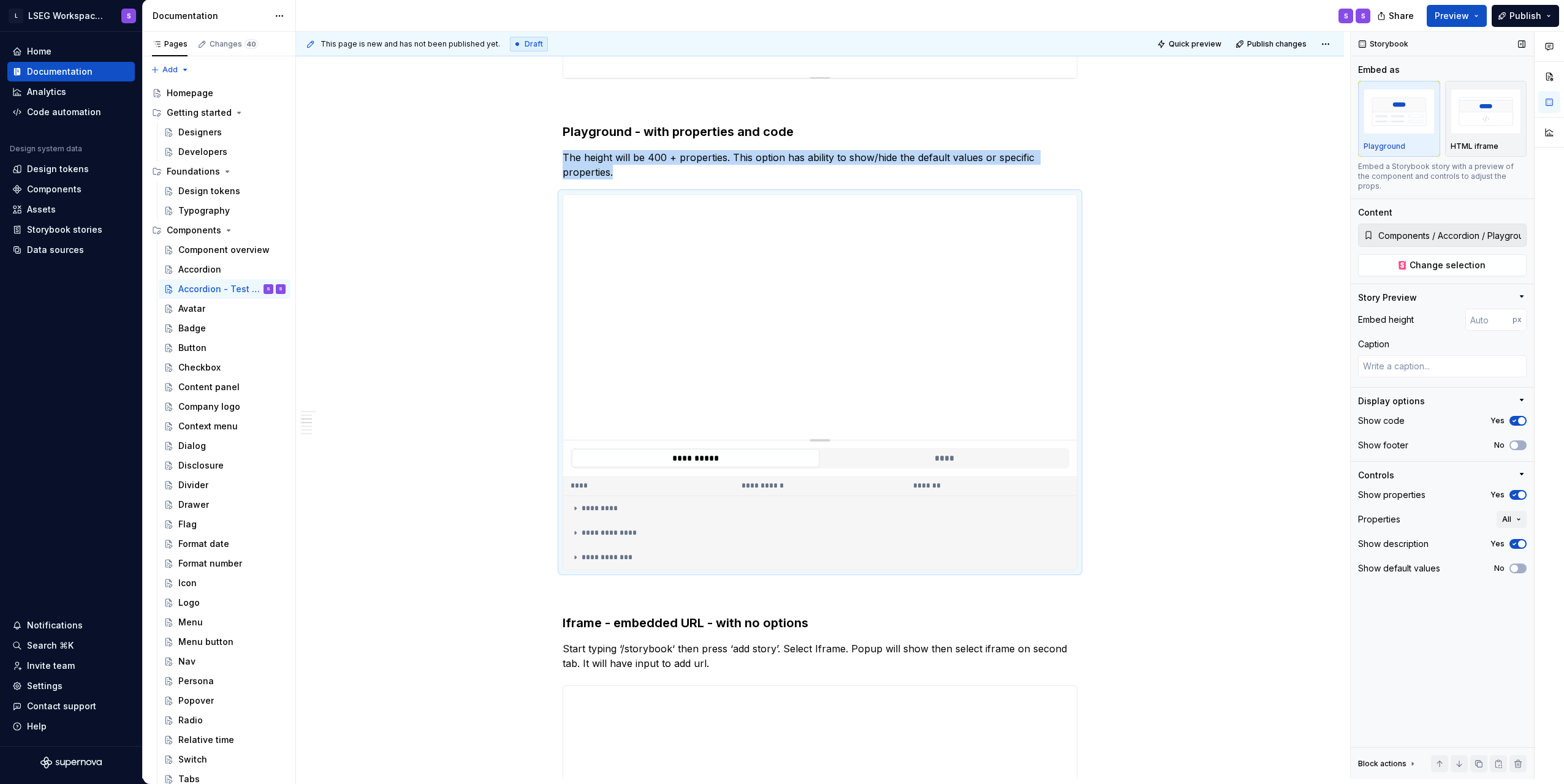
click at [1517, 491] on icon "button" at bounding box center [1514, 495] width 10 height 7
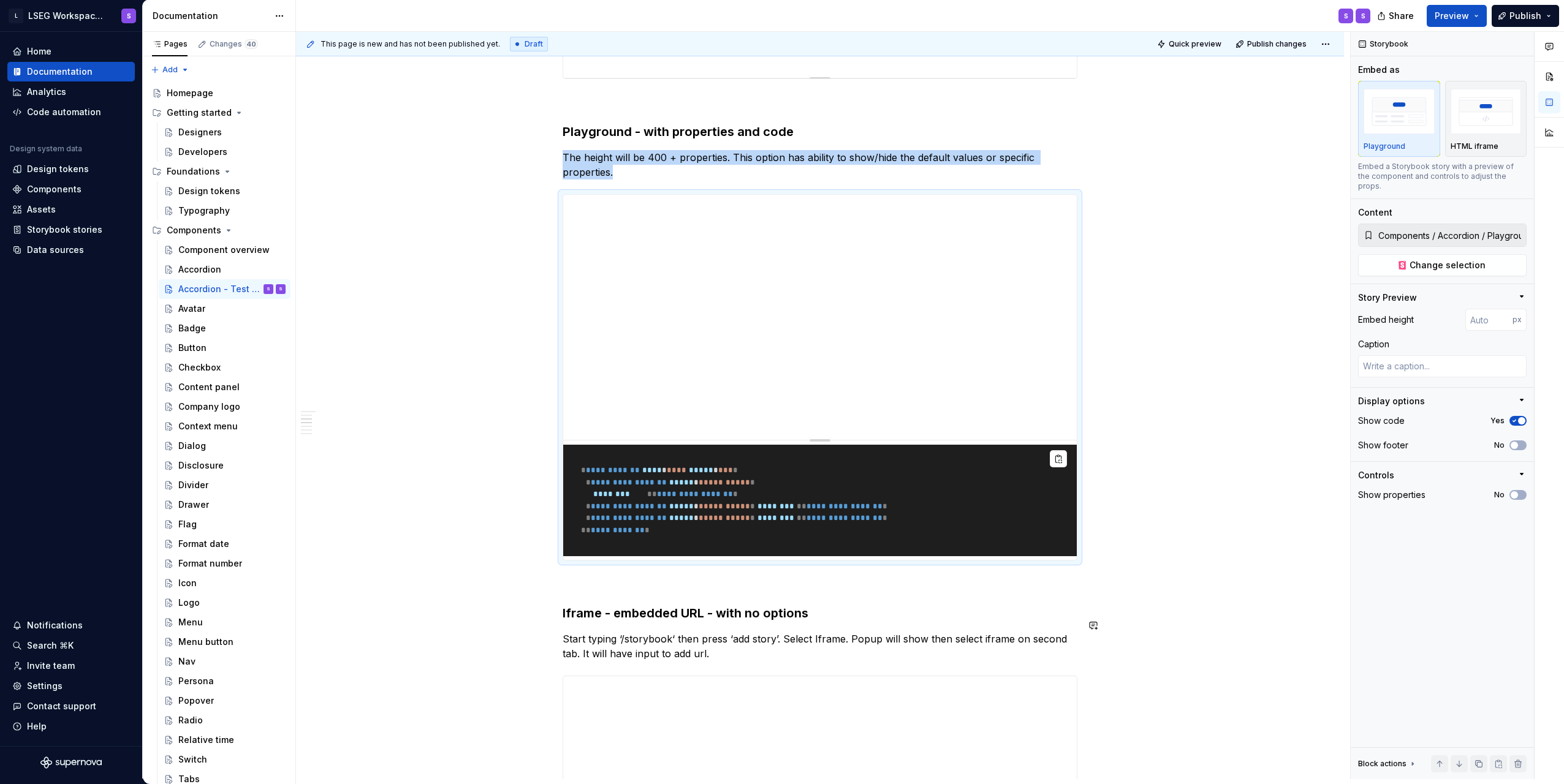
type textarea "*"
click at [803, 635] on div "**********" at bounding box center [820, 746] width 515 height 2496
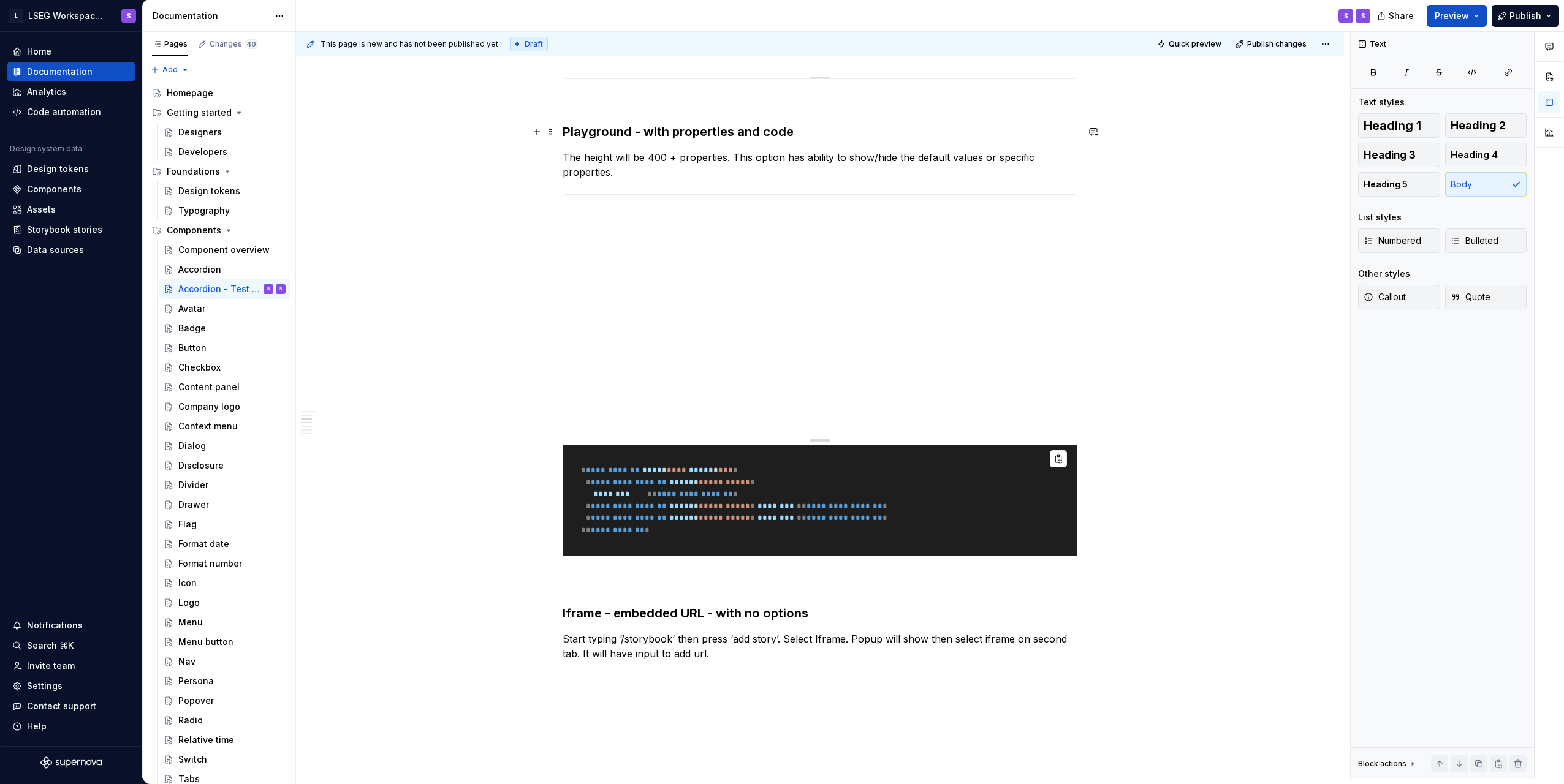
click at [700, 135] on h3 "Playground - with properties and code" at bounding box center [820, 131] width 515 height 17
drag, startPoint x: 735, startPoint y: 133, endPoint x: 803, endPoint y: 133, distance: 68.0
click at [803, 133] on h3 "Playground - with properties and code" at bounding box center [820, 131] width 515 height 17
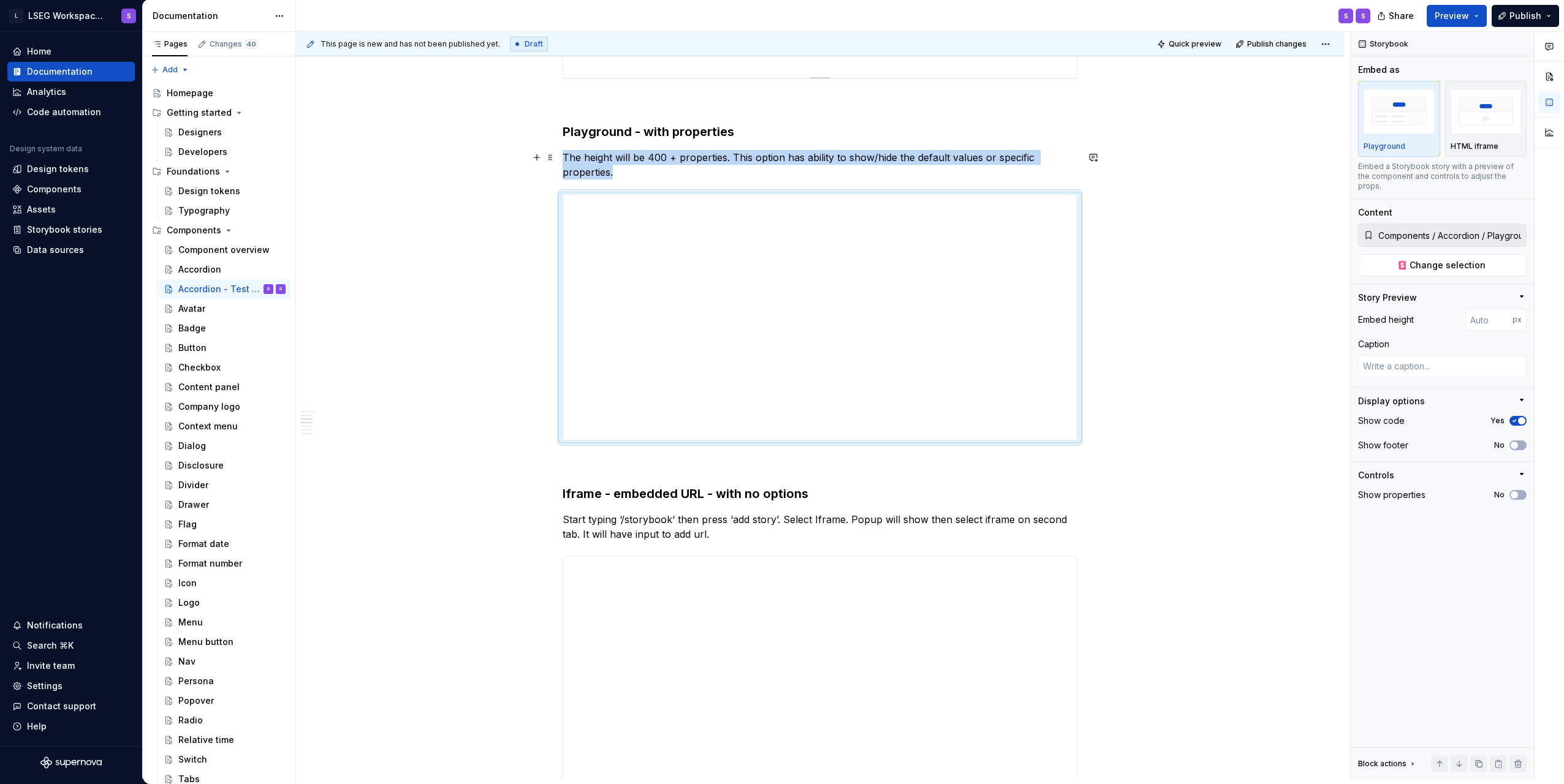
click at [638, 170] on p "The height will be 400 + properties. This option has ability to show/hide the d…" at bounding box center [820, 165] width 515 height 29
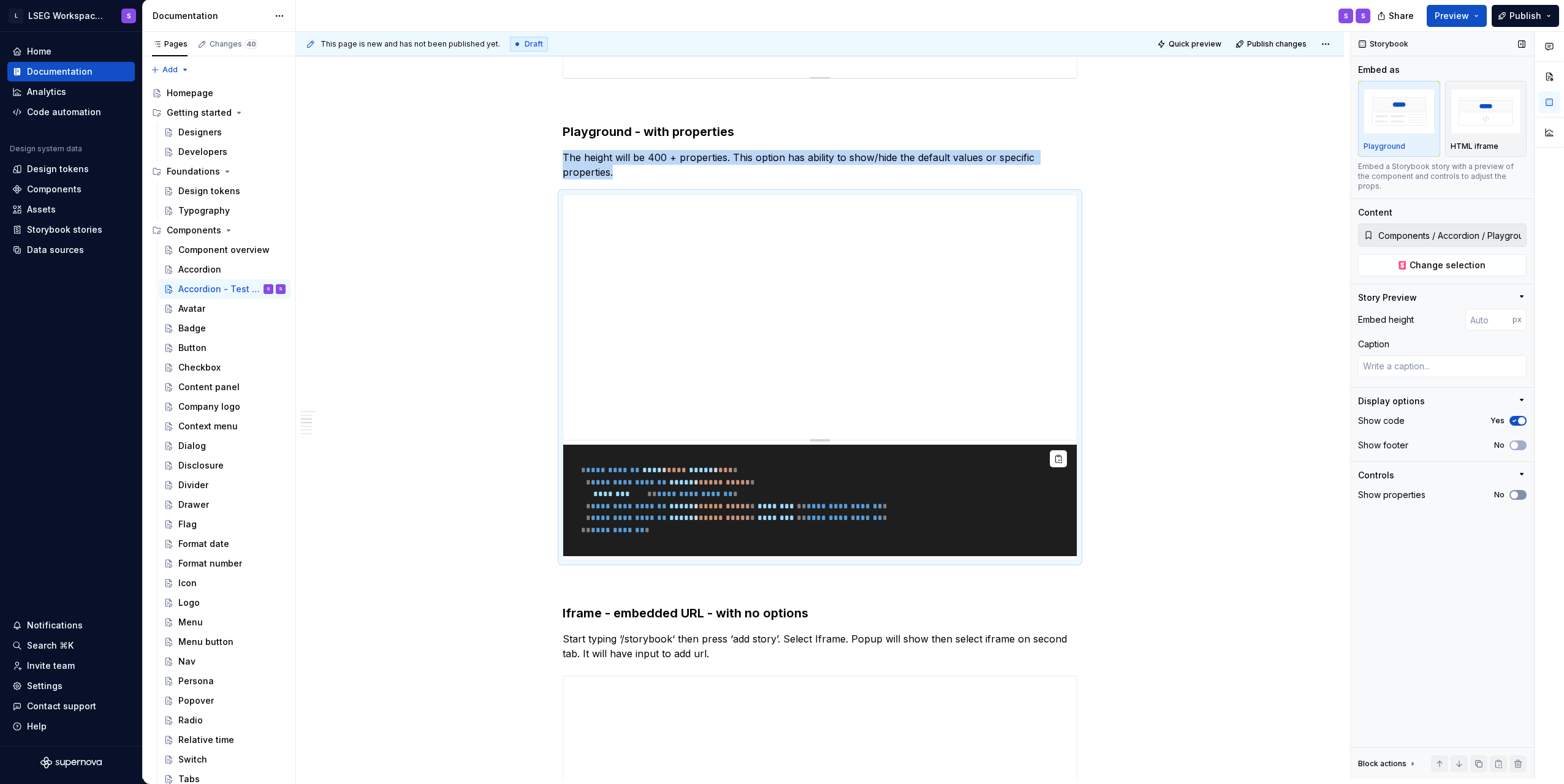
click at [1518, 491] on icon "button" at bounding box center [1514, 495] width 10 height 7
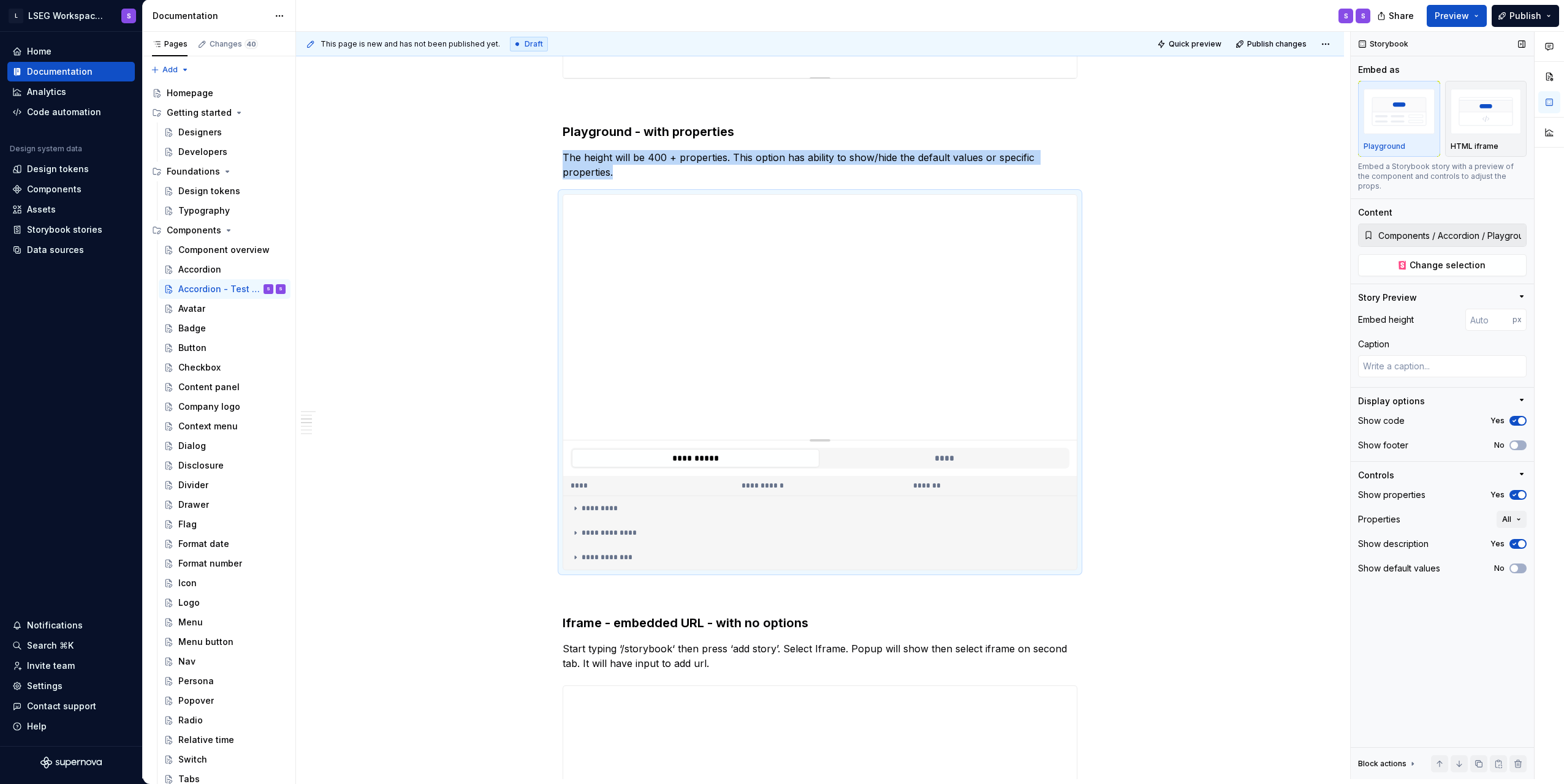
click at [1518, 417] on icon "button" at bounding box center [1514, 421] width 10 height 7
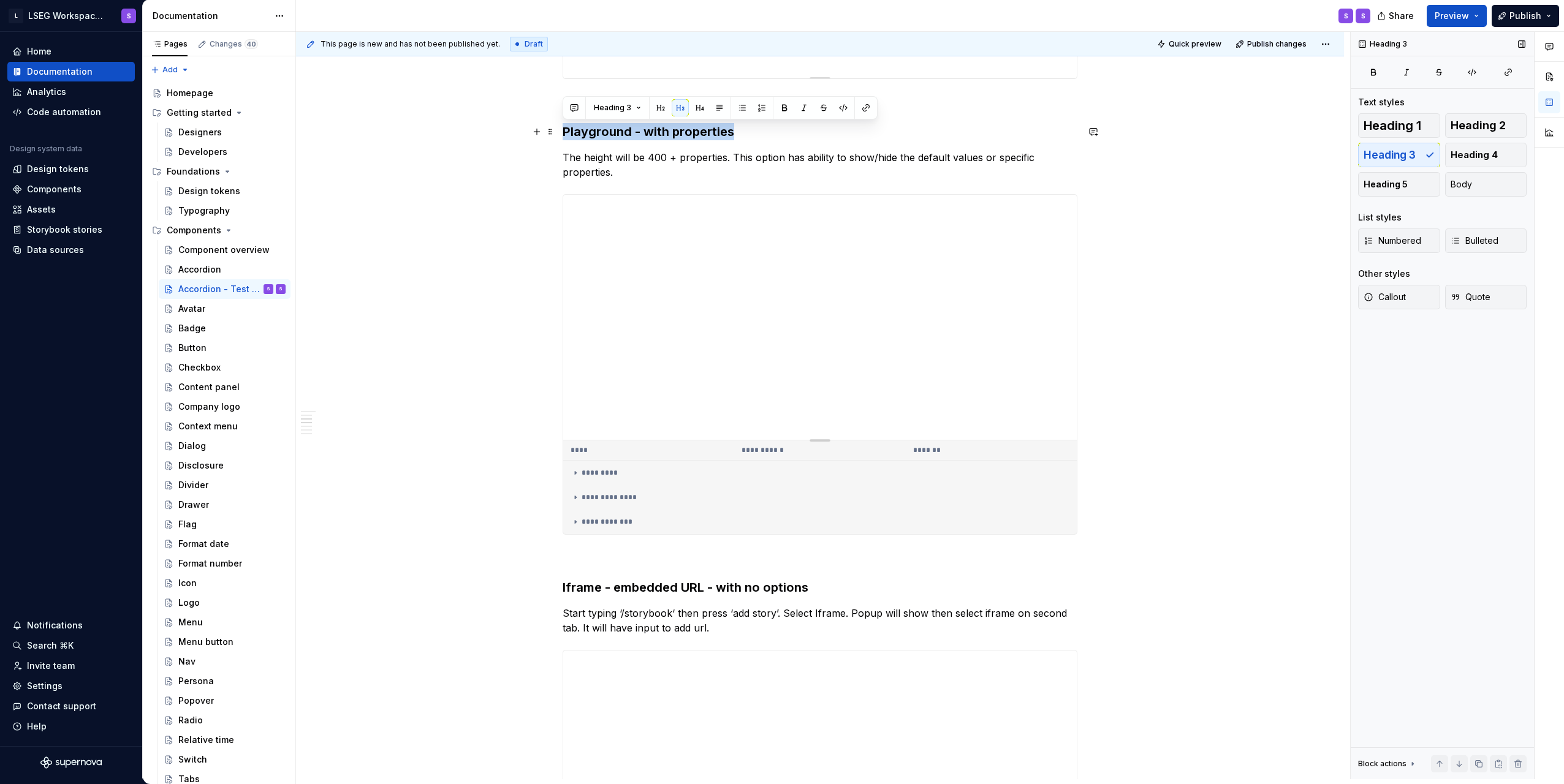
drag, startPoint x: 564, startPoint y: 133, endPoint x: 757, endPoint y: 134, distance: 193.0
click at [757, 134] on h3 "Playground - with properties" at bounding box center [820, 131] width 515 height 17
copy h3 "Playground - with properties"
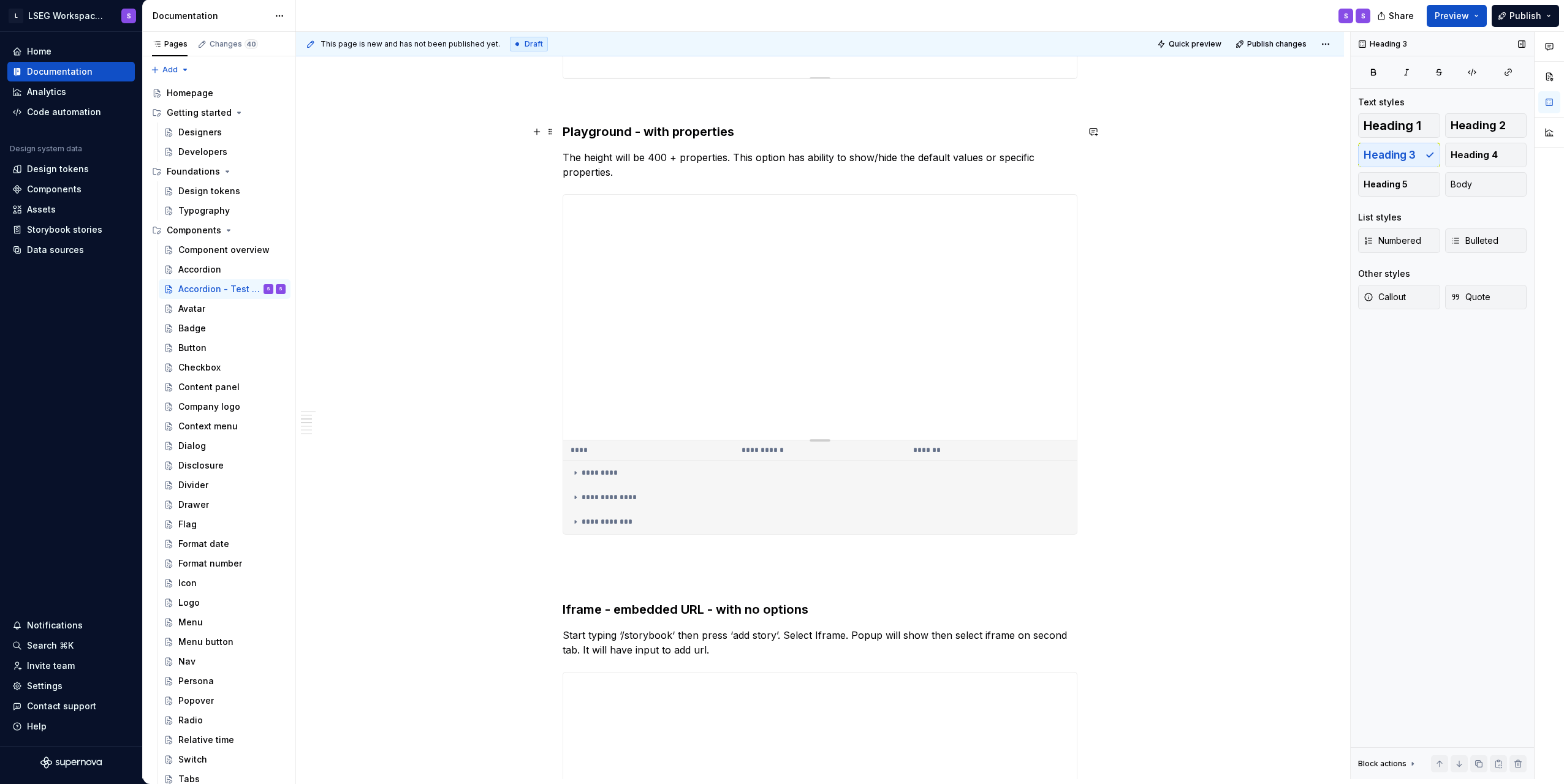
click at [646, 135] on h3 "Playground - with properties" at bounding box center [820, 131] width 515 height 17
copy h3 "Playground - with properties"
click at [604, 569] on div "**********" at bounding box center [820, 744] width 515 height 2493
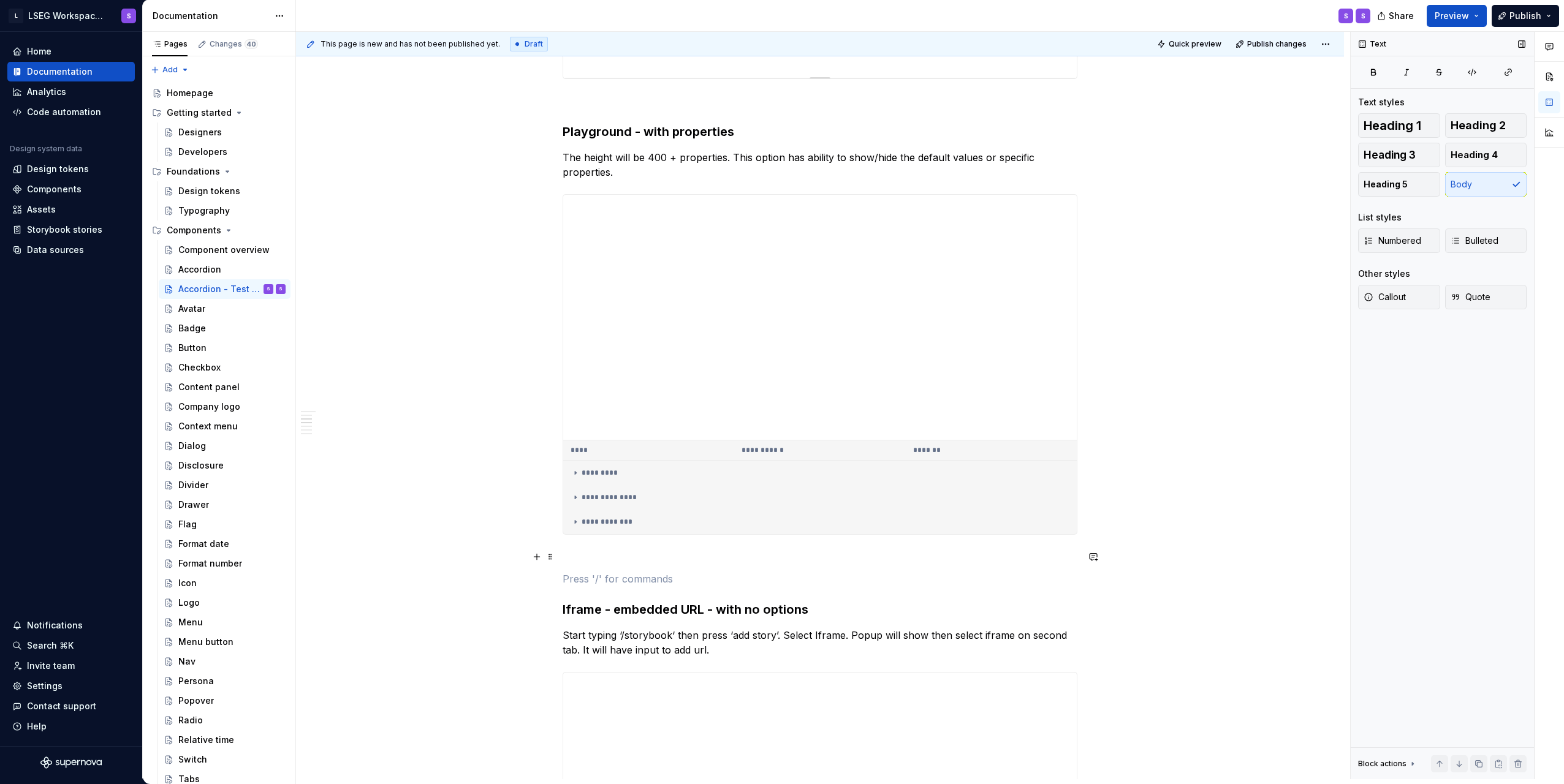
click at [598, 558] on p at bounding box center [820, 557] width 515 height 15
click at [567, 561] on p "Playground - with properties" at bounding box center [820, 557] width 515 height 15
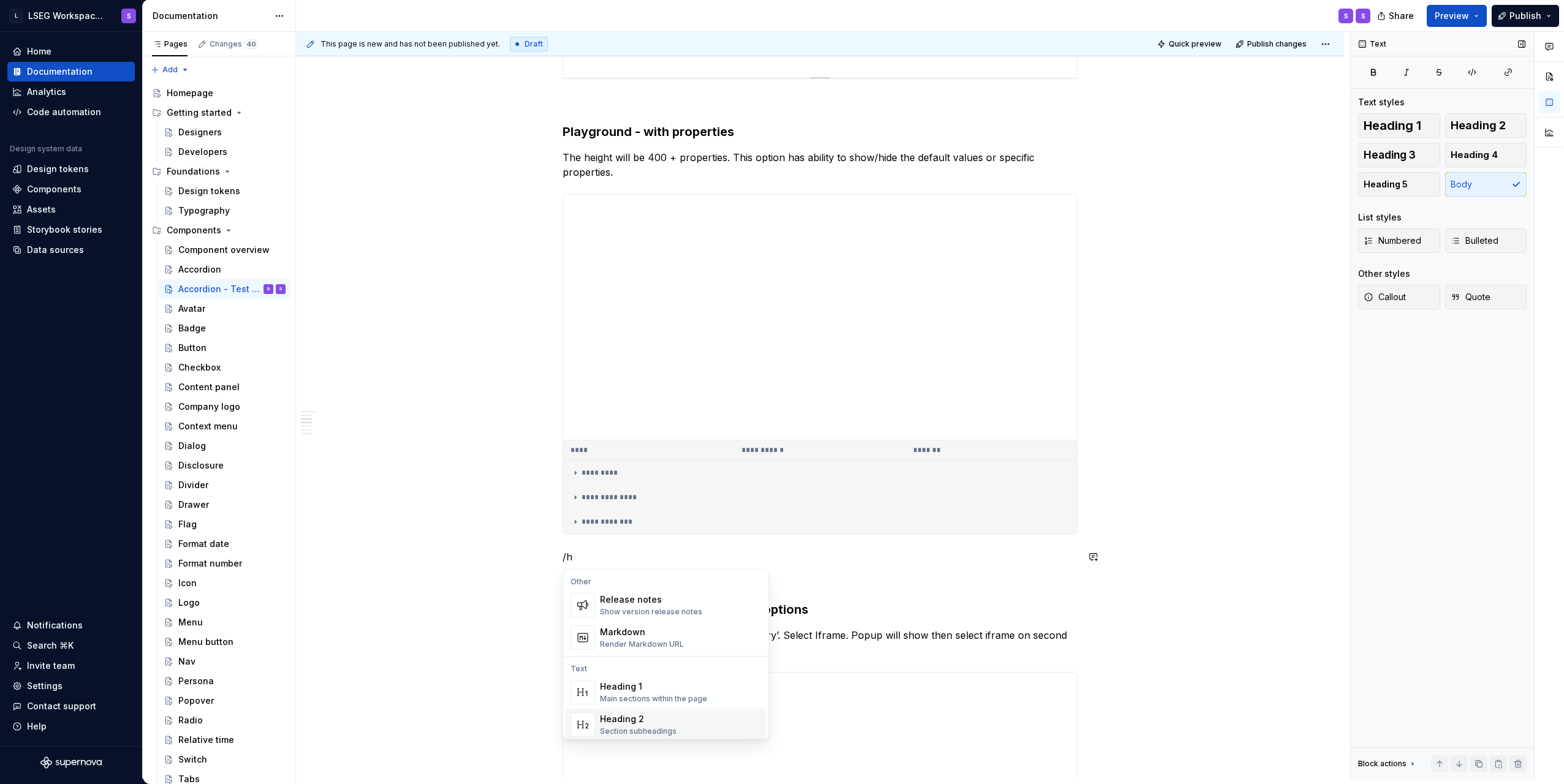
scroll to position [44, 0]
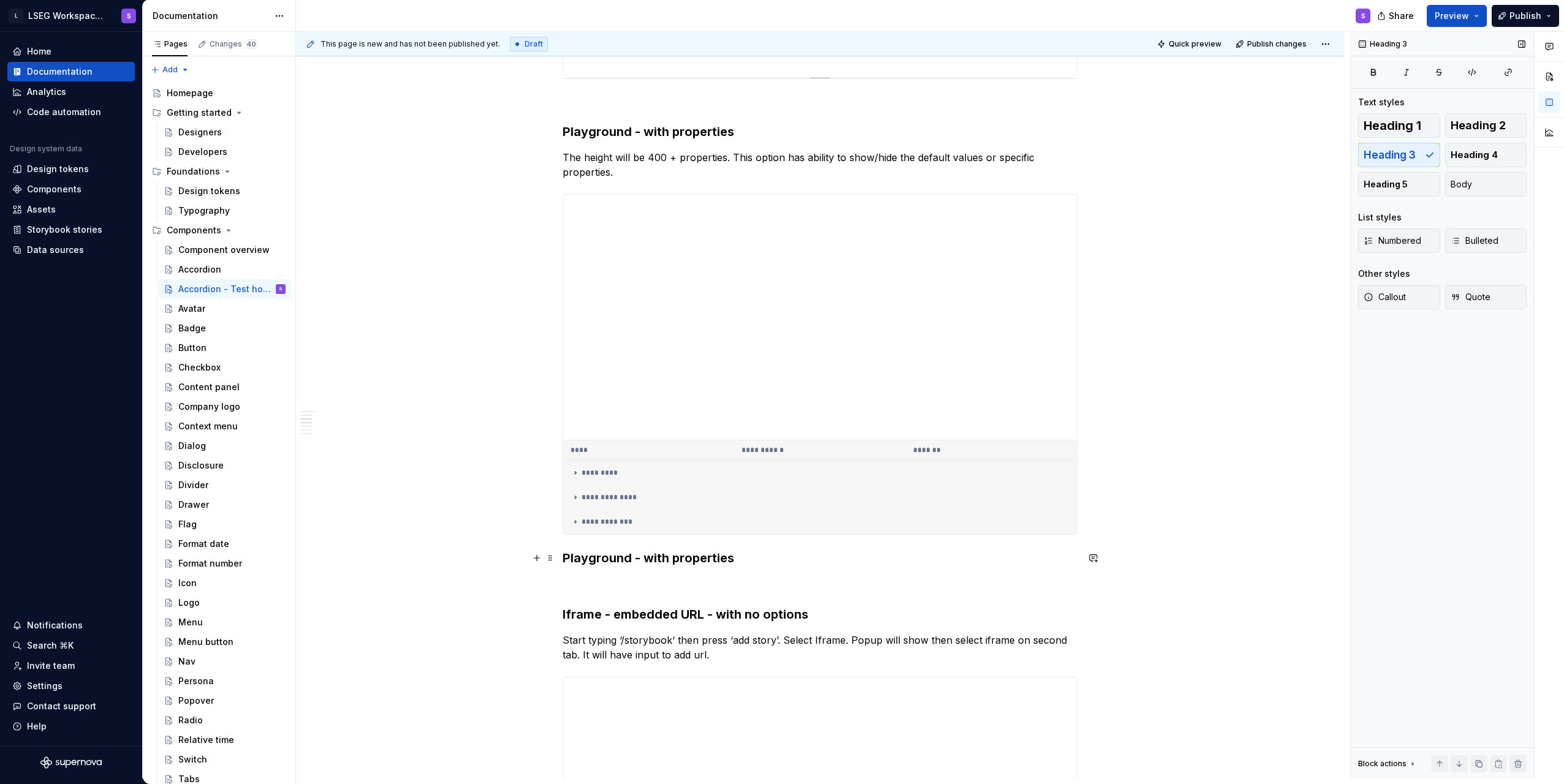
click at [687, 562] on h3 "Playground - with properties" at bounding box center [820, 557] width 515 height 17
click at [707, 167] on p "The height will be 400 + properties. This option has ability to show/hide the d…" at bounding box center [820, 165] width 515 height 29
click at [625, 165] on p "The height will be 400 + properties. This option has ability to show/hide the d…" at bounding box center [820, 165] width 515 height 29
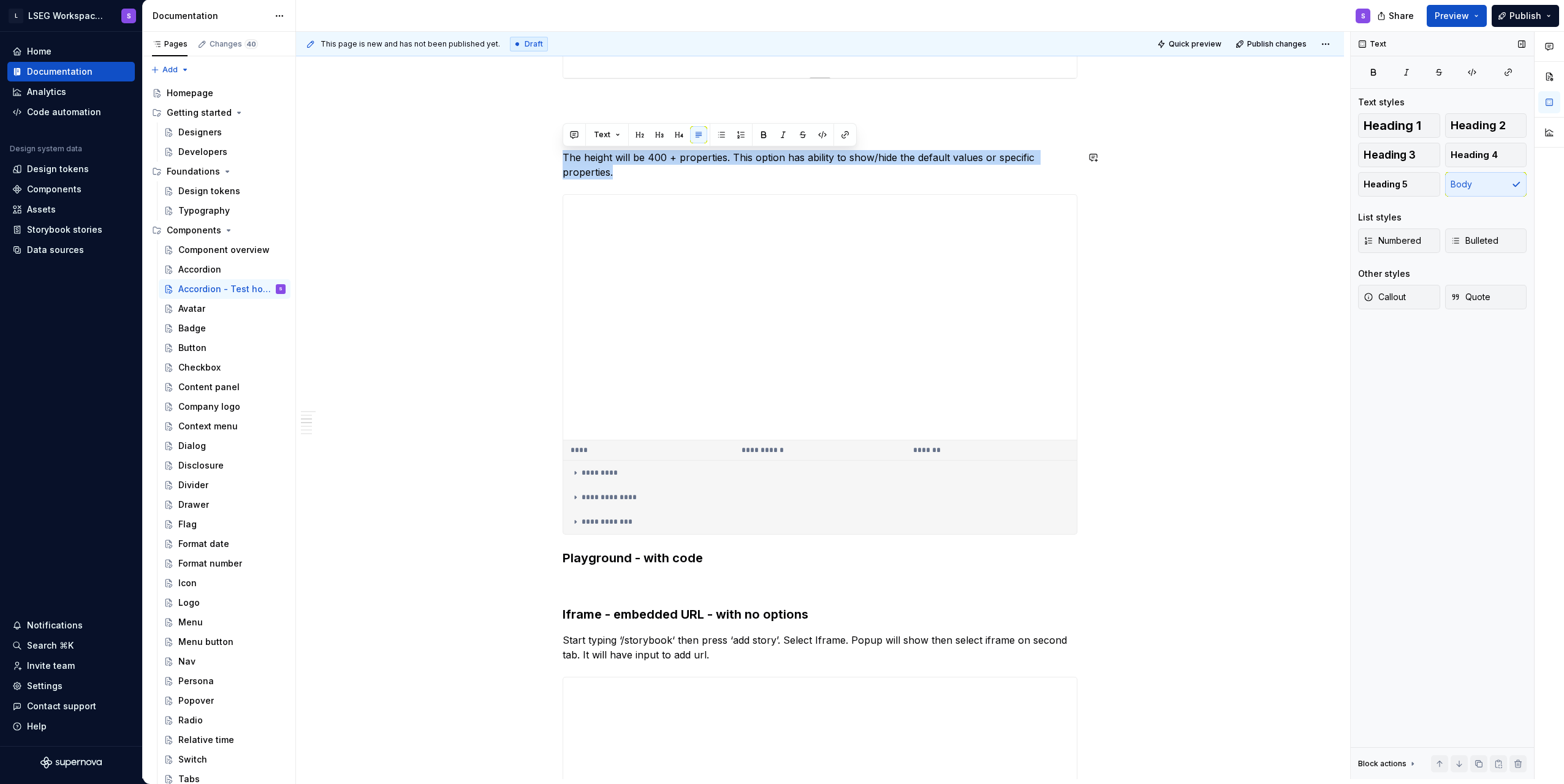
click at [612, 171] on p "The height will be 400 + properties. This option has ability to show/hide the d…" at bounding box center [820, 165] width 515 height 29
copy p "The height will be 400 + properties. This option has ability to show/hide the d…"
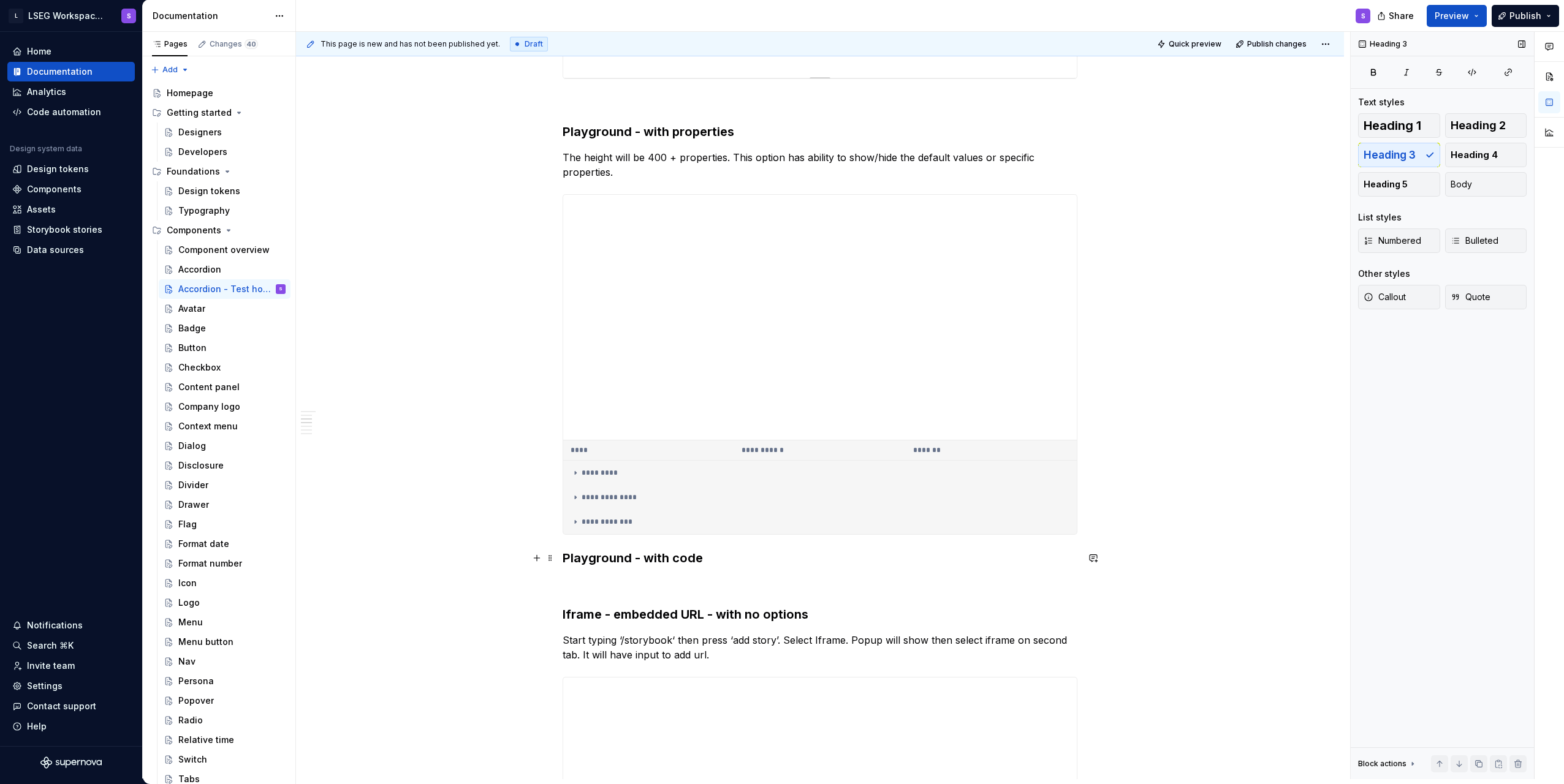
click at [714, 557] on h3 "Playground - with code" at bounding box center [820, 557] width 515 height 17
click at [712, 574] on div "**********" at bounding box center [820, 747] width 515 height 2498
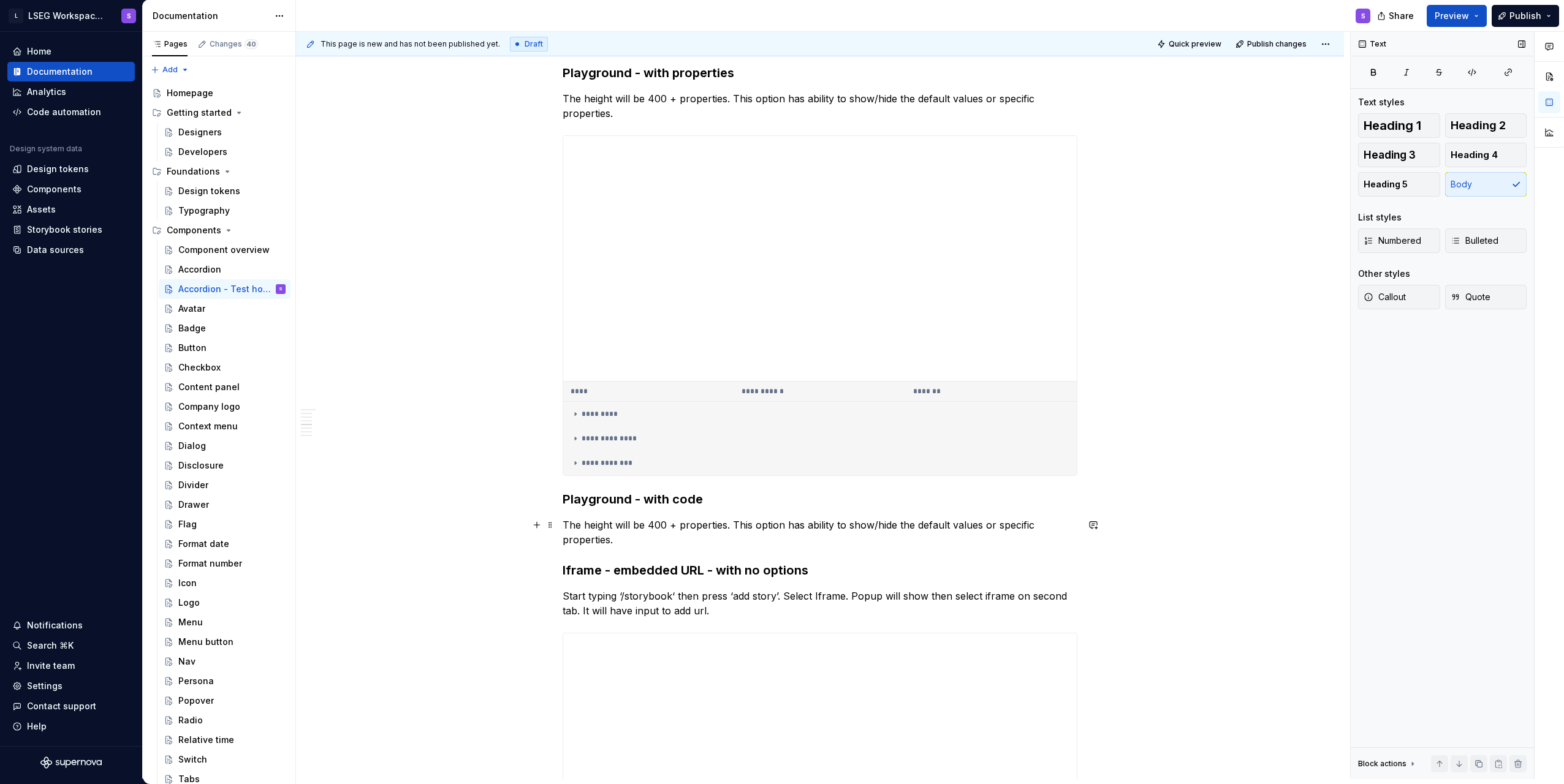
scroll to position [857, 0]
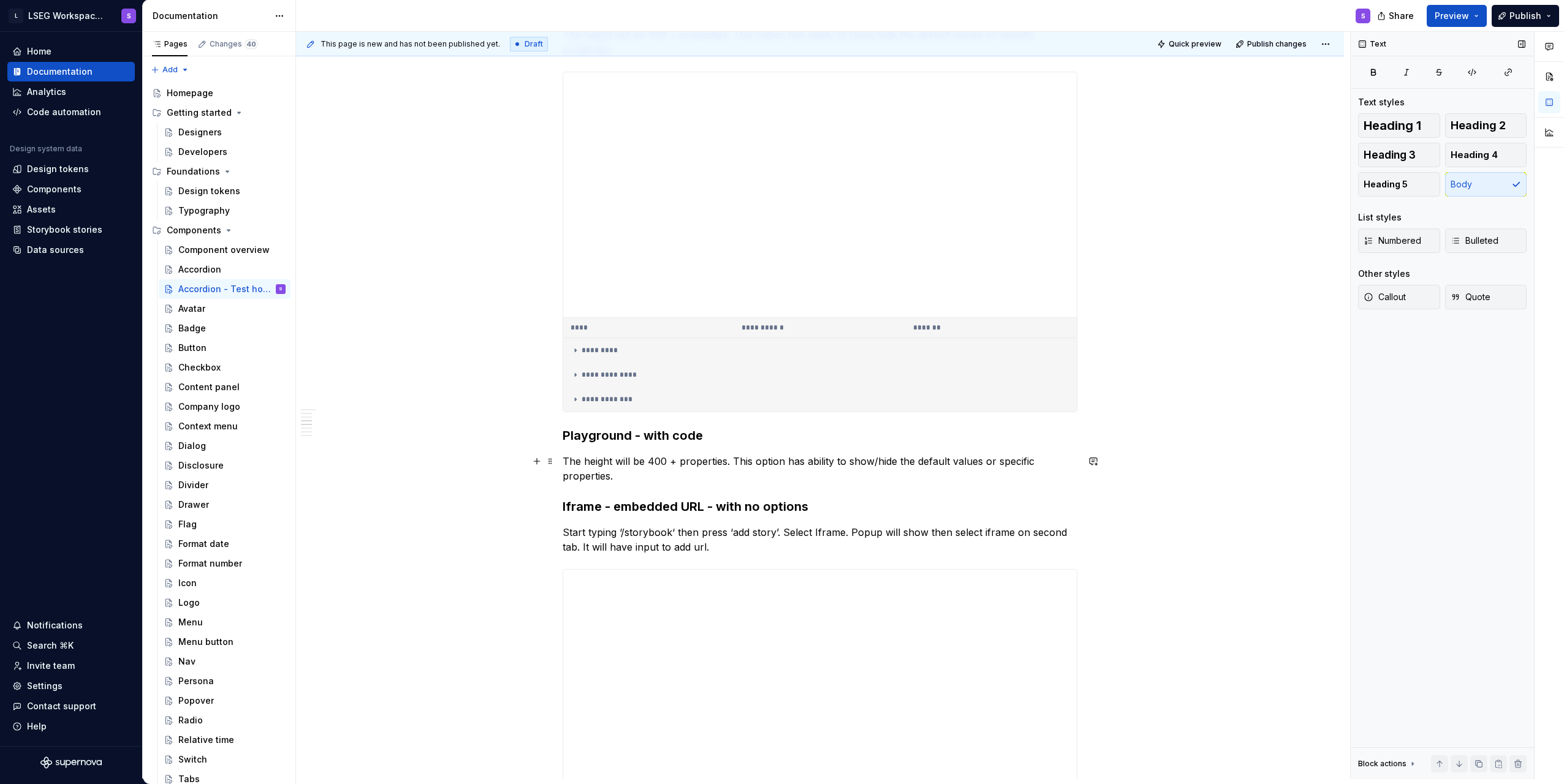
click at [700, 468] on p "The height will be 400 + properties. This option has ability to show/hide the d…" at bounding box center [820, 469] width 515 height 29
click at [715, 474] on p "The height will be 400 + properties. This option has ability to show/hide the d…" at bounding box center [820, 469] width 515 height 29
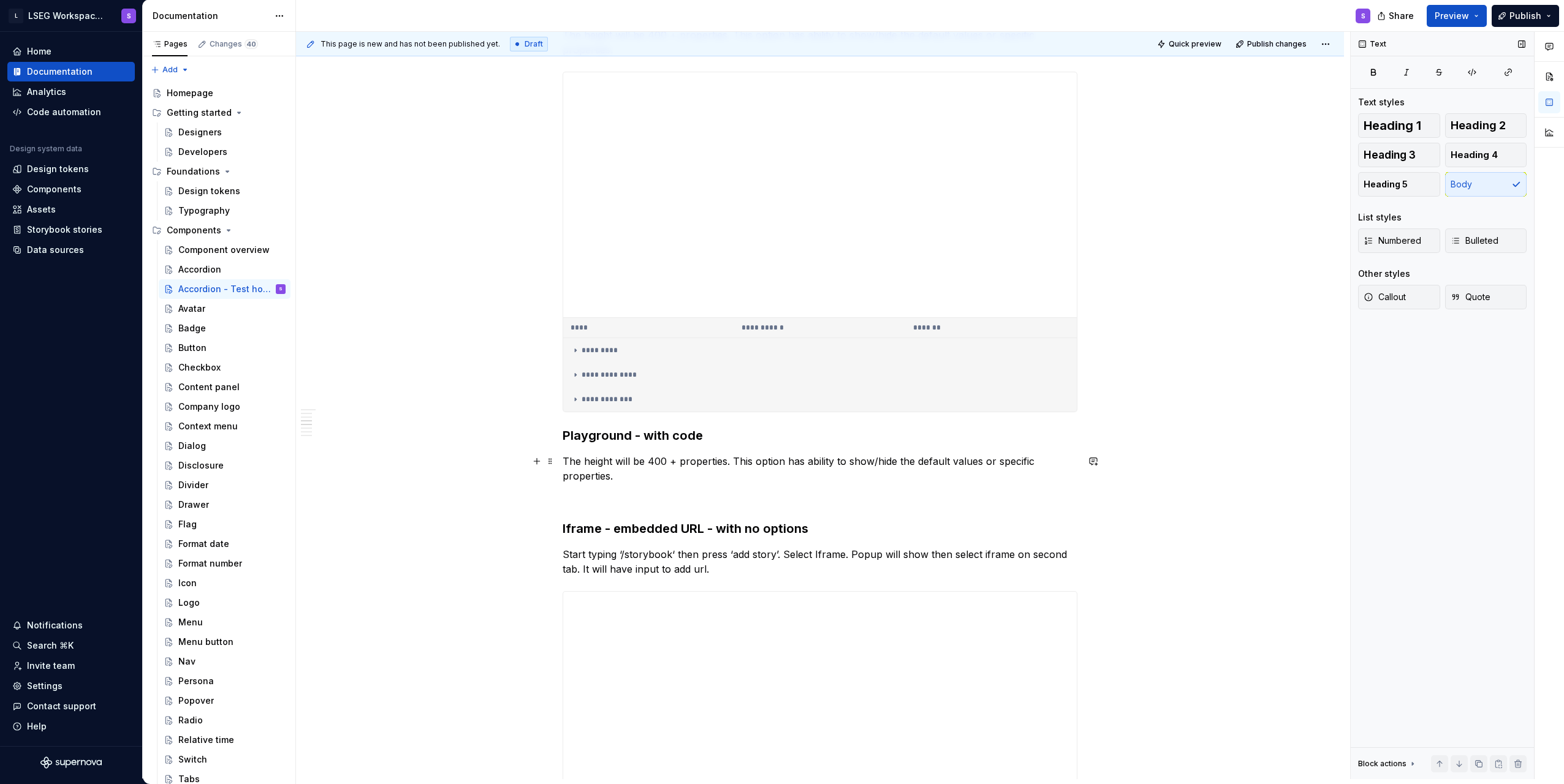
click at [753, 461] on p "The height will be 400 + properties. This option has ability to show/hide the d…" at bounding box center [820, 469] width 515 height 29
click at [643, 487] on div "**********" at bounding box center [820, 643] width 515 height 2535
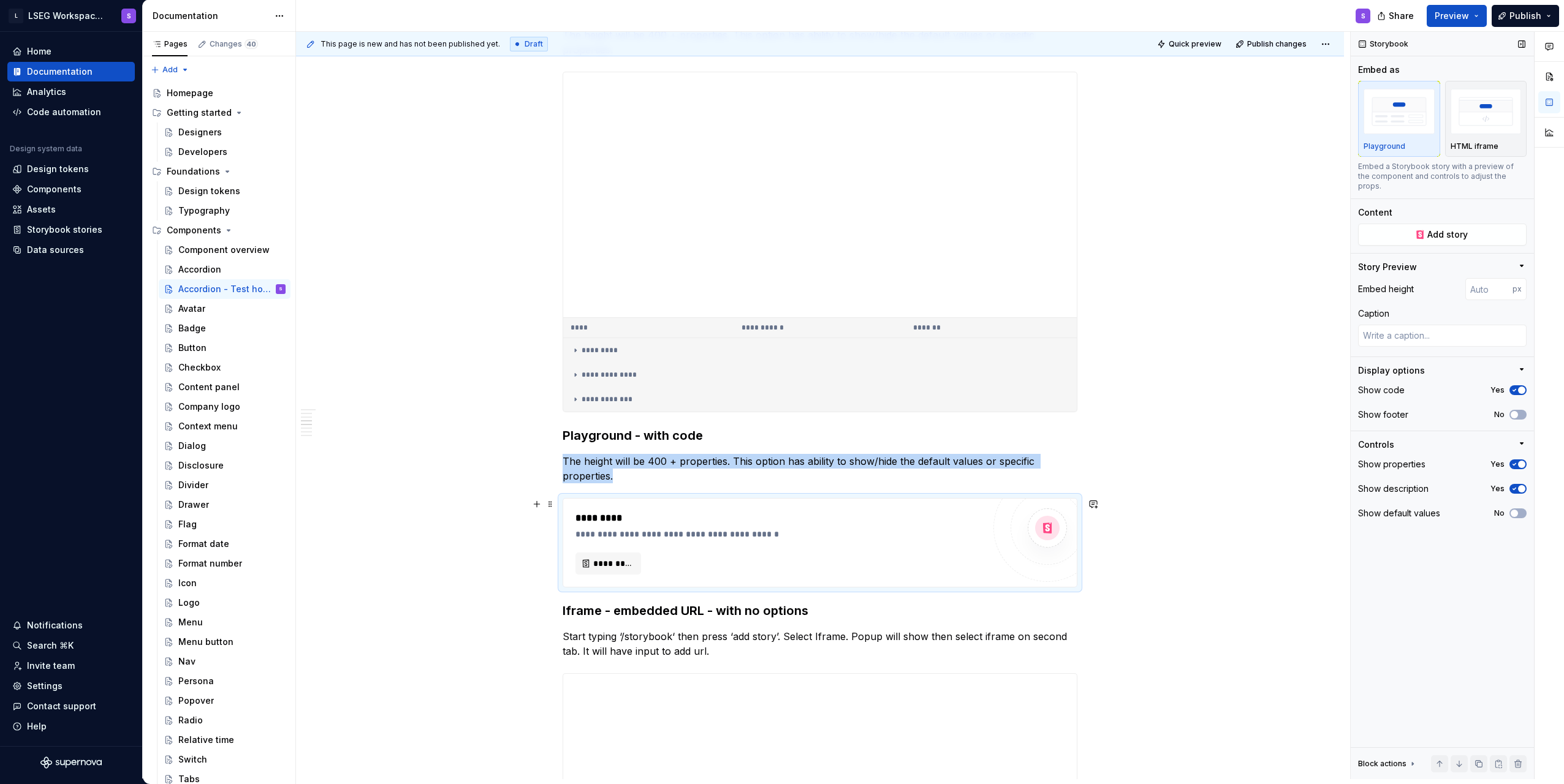
click at [749, 512] on div "*********" at bounding box center [780, 518] width 409 height 15
click at [1450, 228] on span "Add story" at bounding box center [1448, 234] width 41 height 12
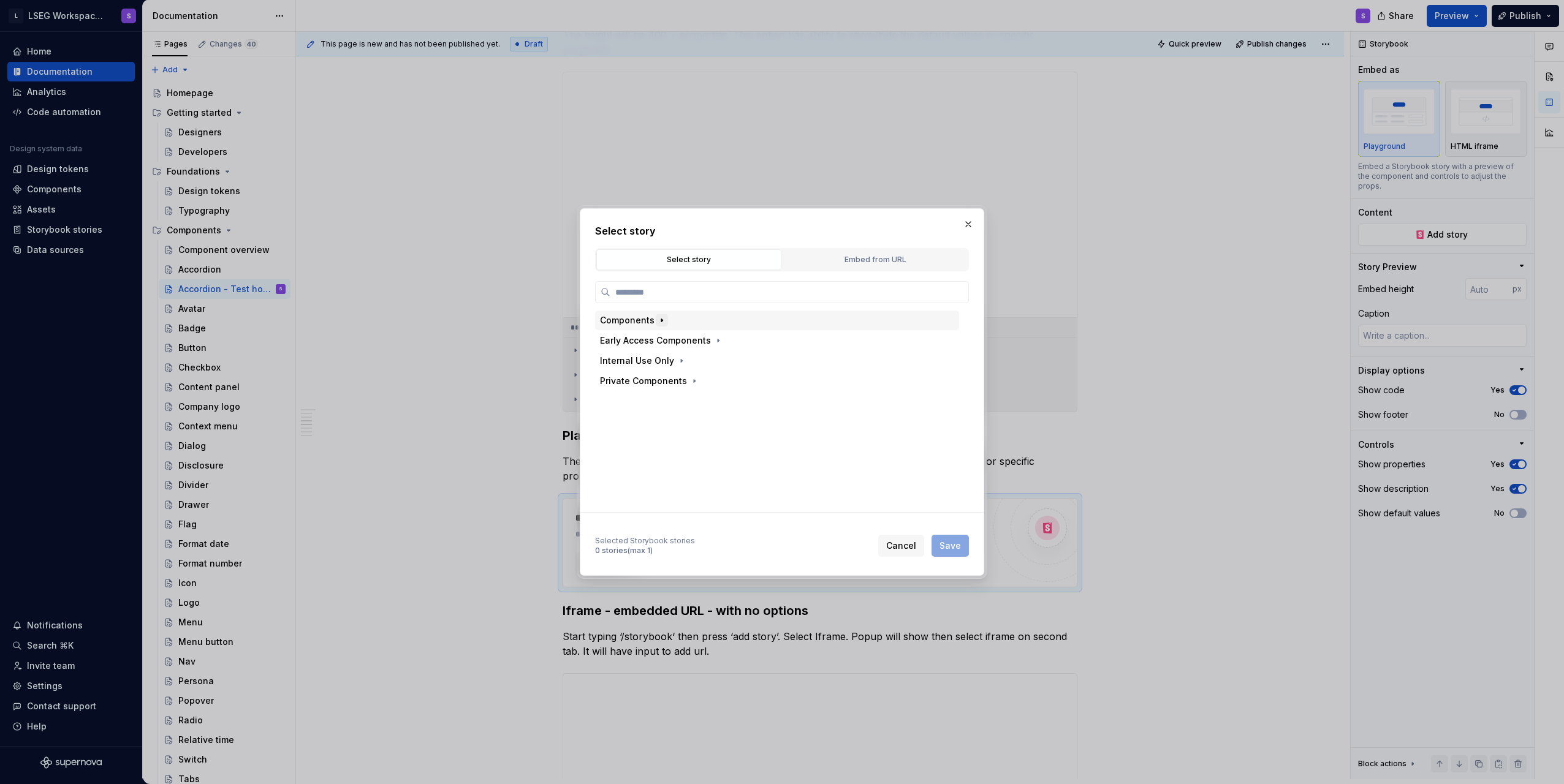
click at [658, 322] on icon "button" at bounding box center [662, 320] width 10 height 10
click at [683, 337] on div "Accordion" at bounding box center [783, 341] width 352 height 20
click at [677, 339] on icon "button" at bounding box center [677, 341] width 10 height 10
click at [676, 344] on icon "button" at bounding box center [677, 341] width 10 height 10
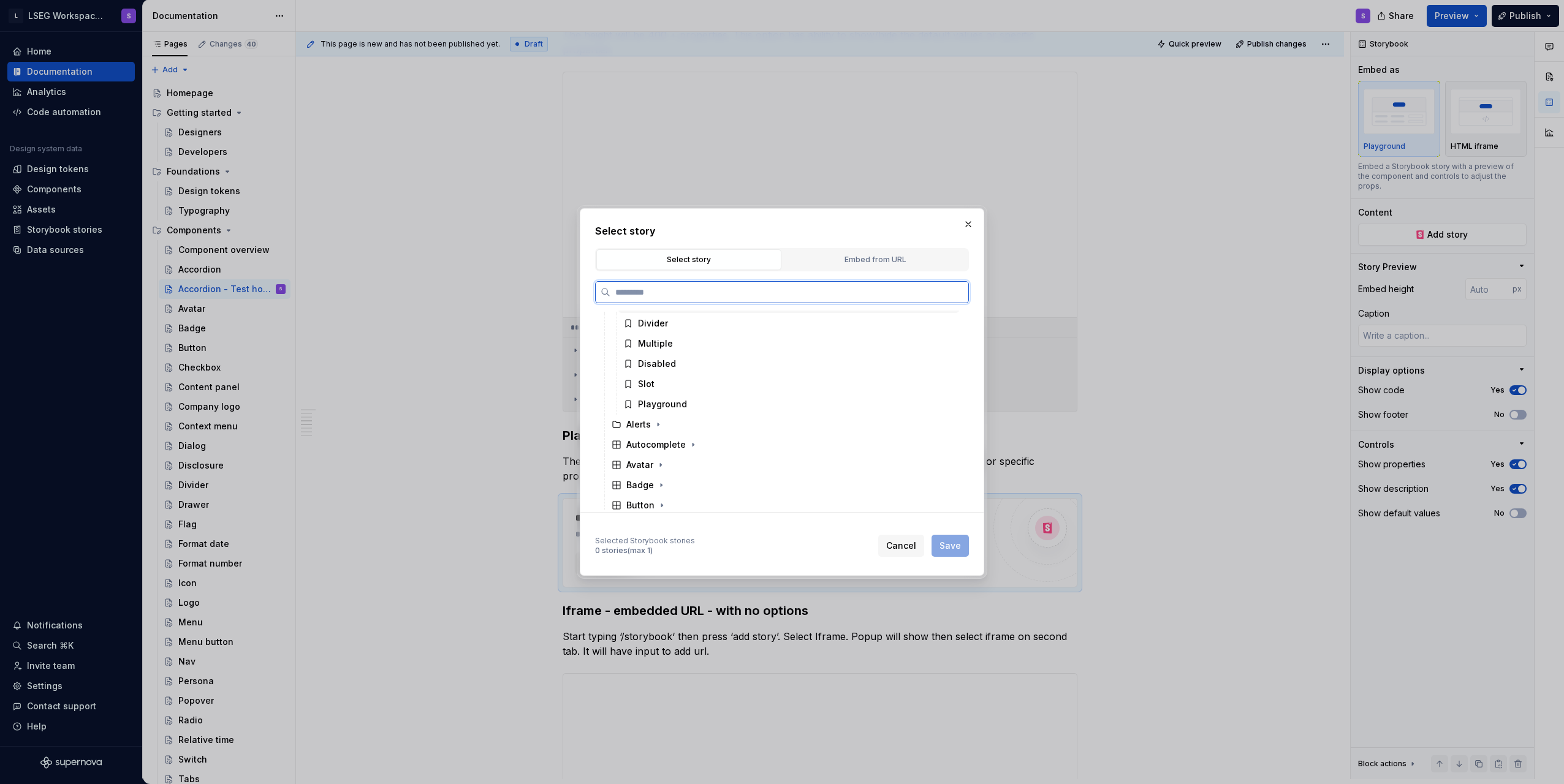
scroll to position [122, 0]
click at [712, 374] on div "Playground" at bounding box center [789, 380] width 341 height 20
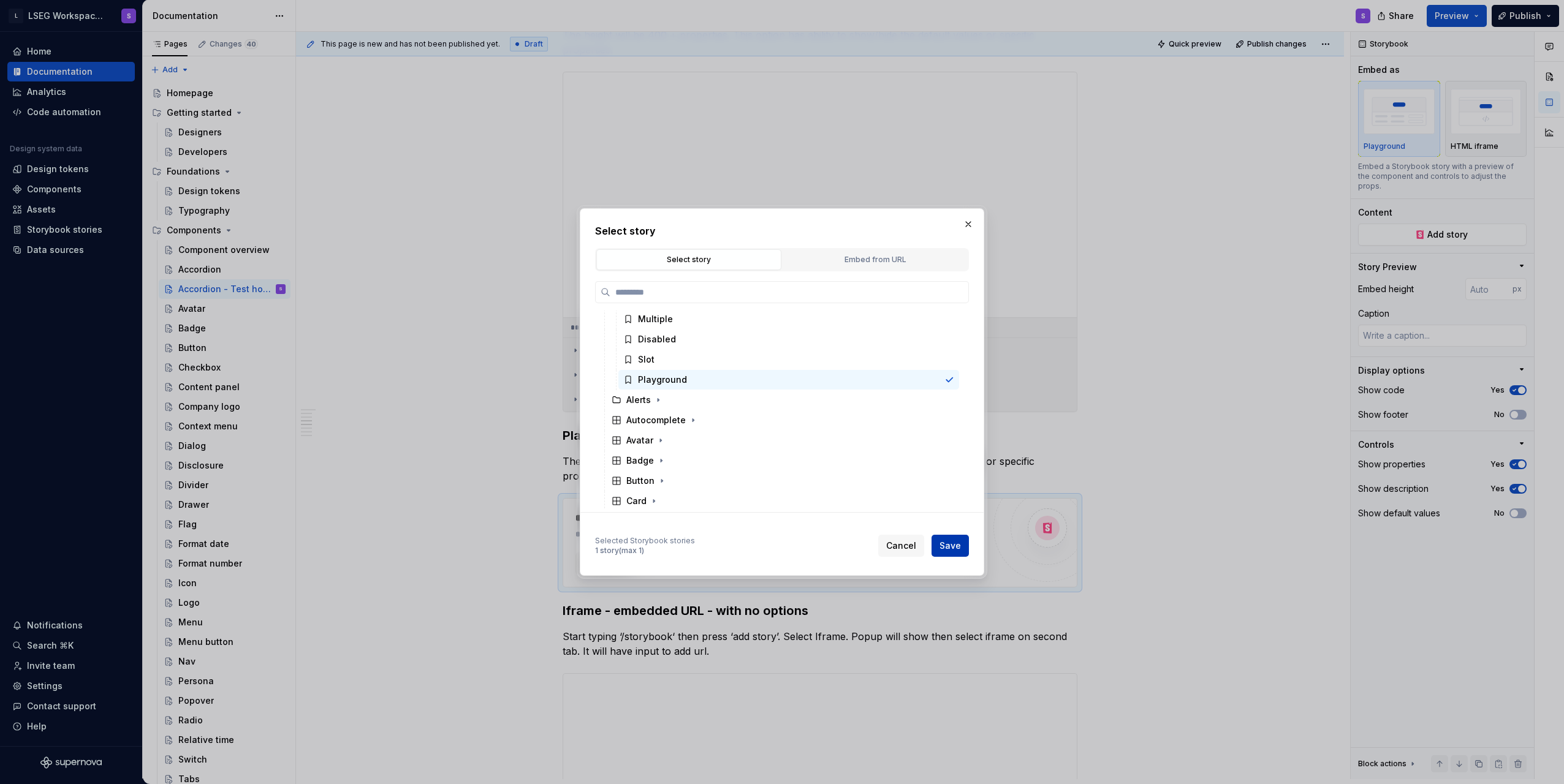
click at [957, 548] on span "Save" at bounding box center [950, 545] width 21 height 12
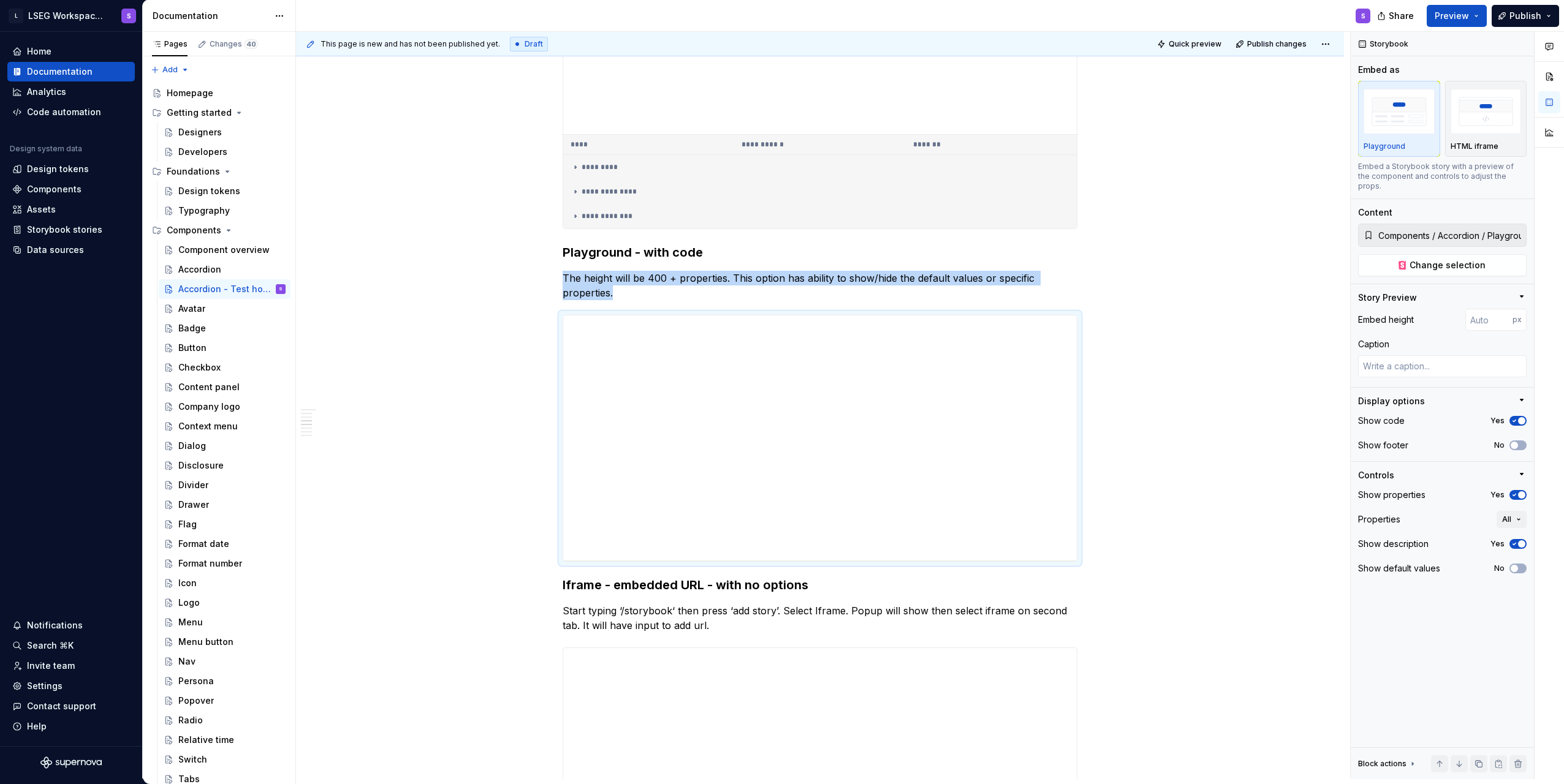
scroll to position [1042, 0]
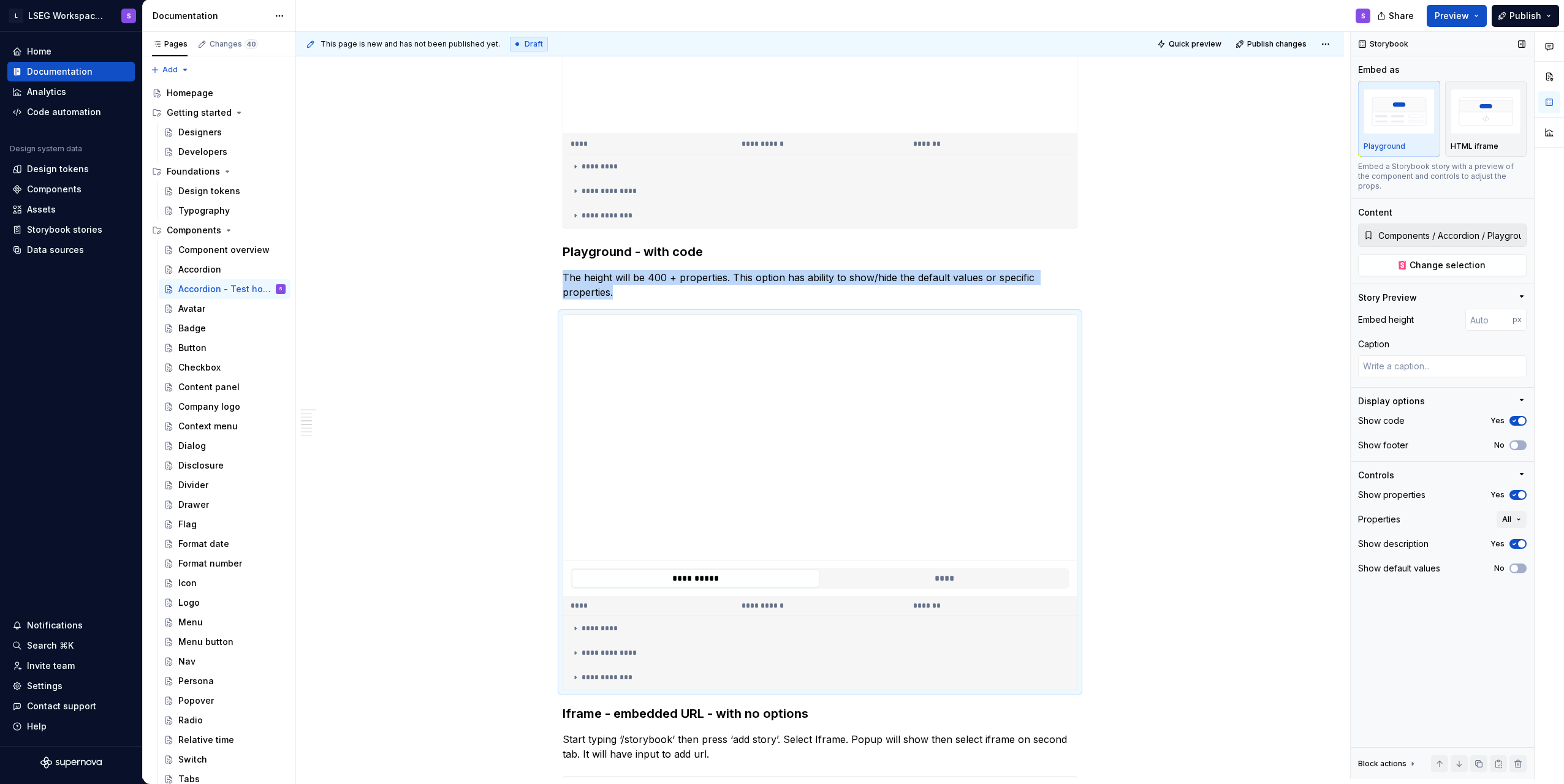
click at [1518, 491] on icon "button" at bounding box center [1514, 495] width 10 height 7
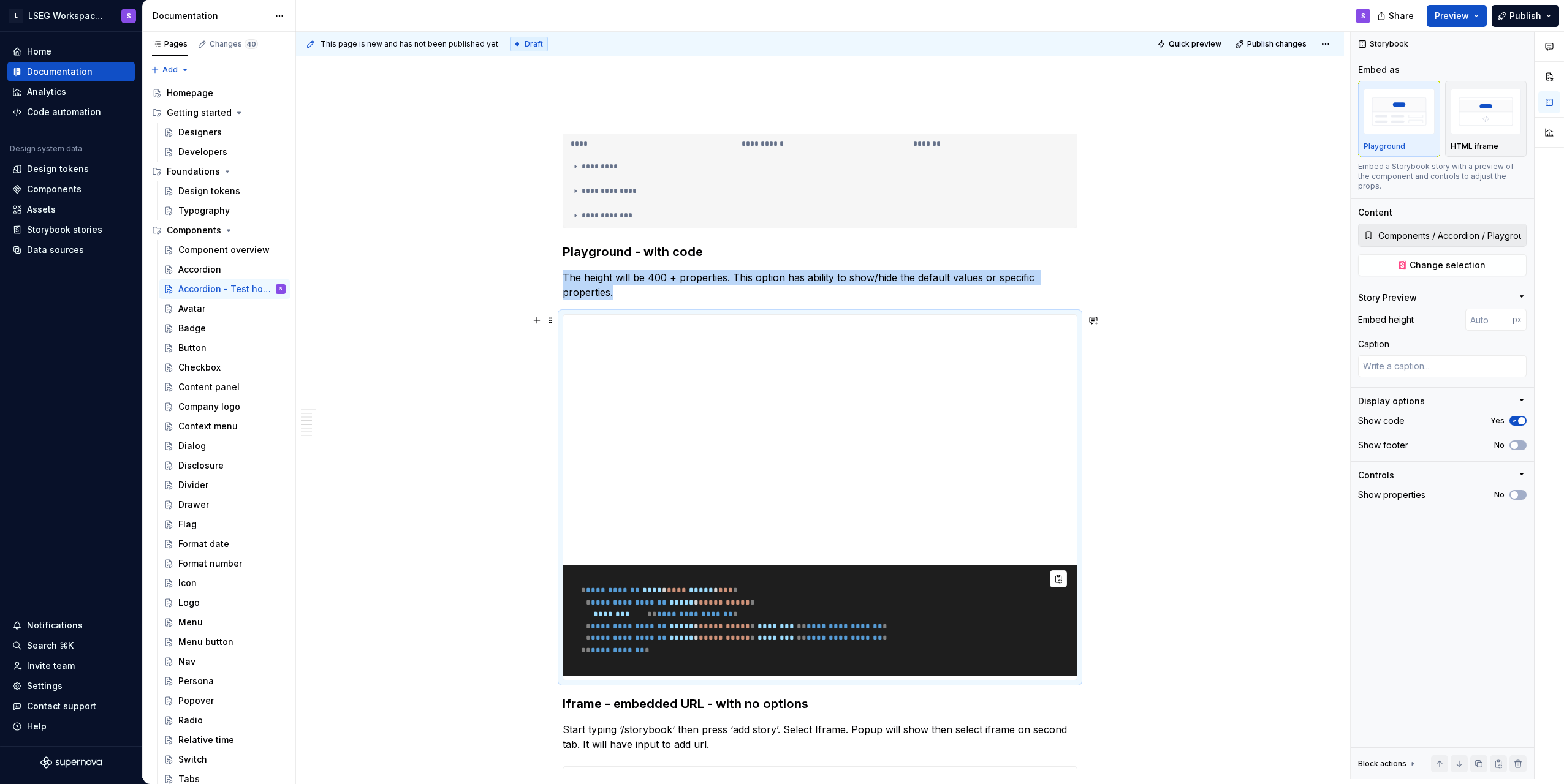
click at [1186, 522] on div "**********" at bounding box center [820, 748] width 1048 height 3173
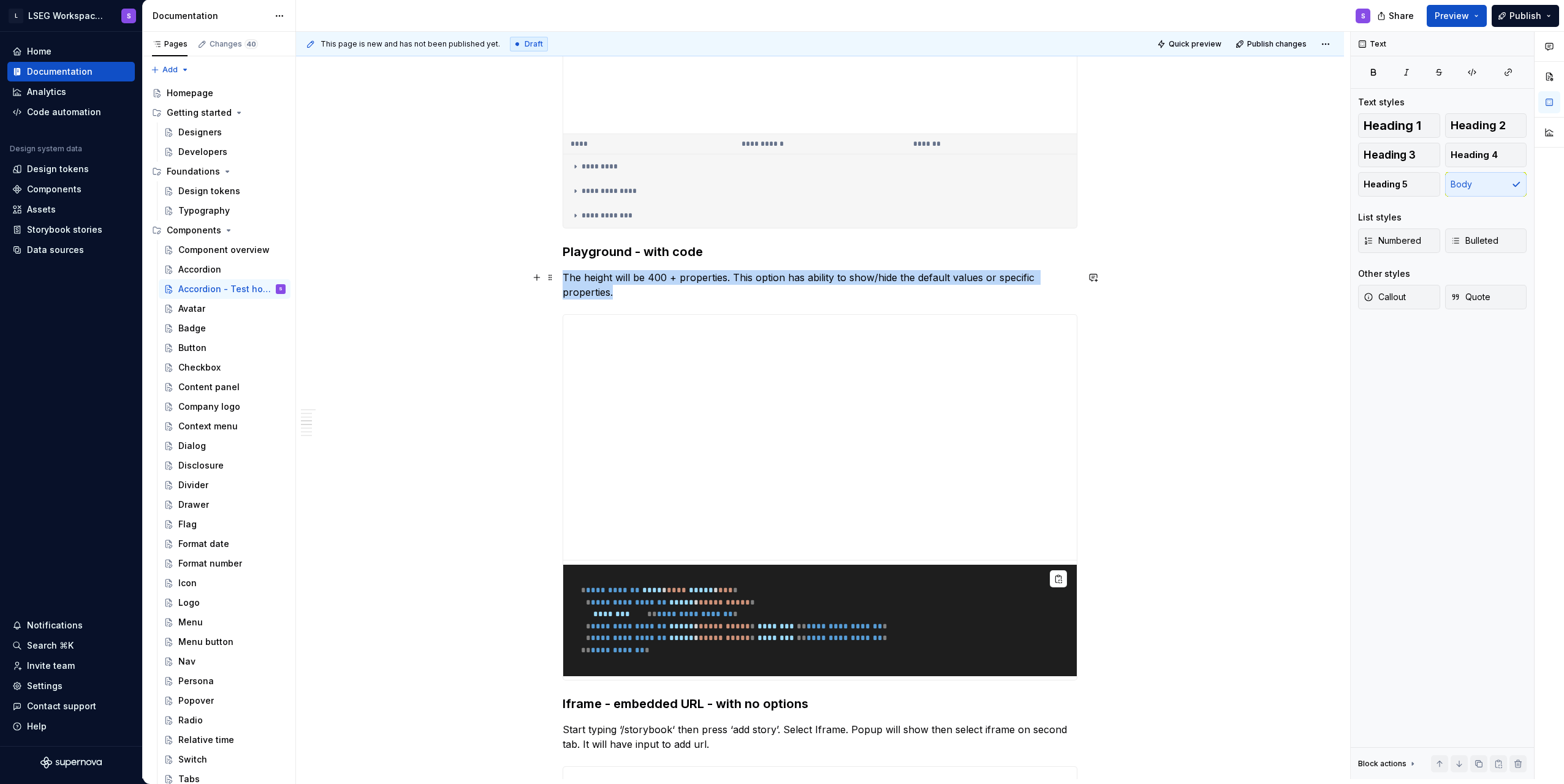
click at [843, 275] on p "The height will be 400 + properties. This option has ability to show/hide the d…" at bounding box center [820, 284] width 515 height 29
click at [710, 271] on p "The height will be 400 + properties. This option has ability to show/hide the d…" at bounding box center [820, 284] width 515 height 29
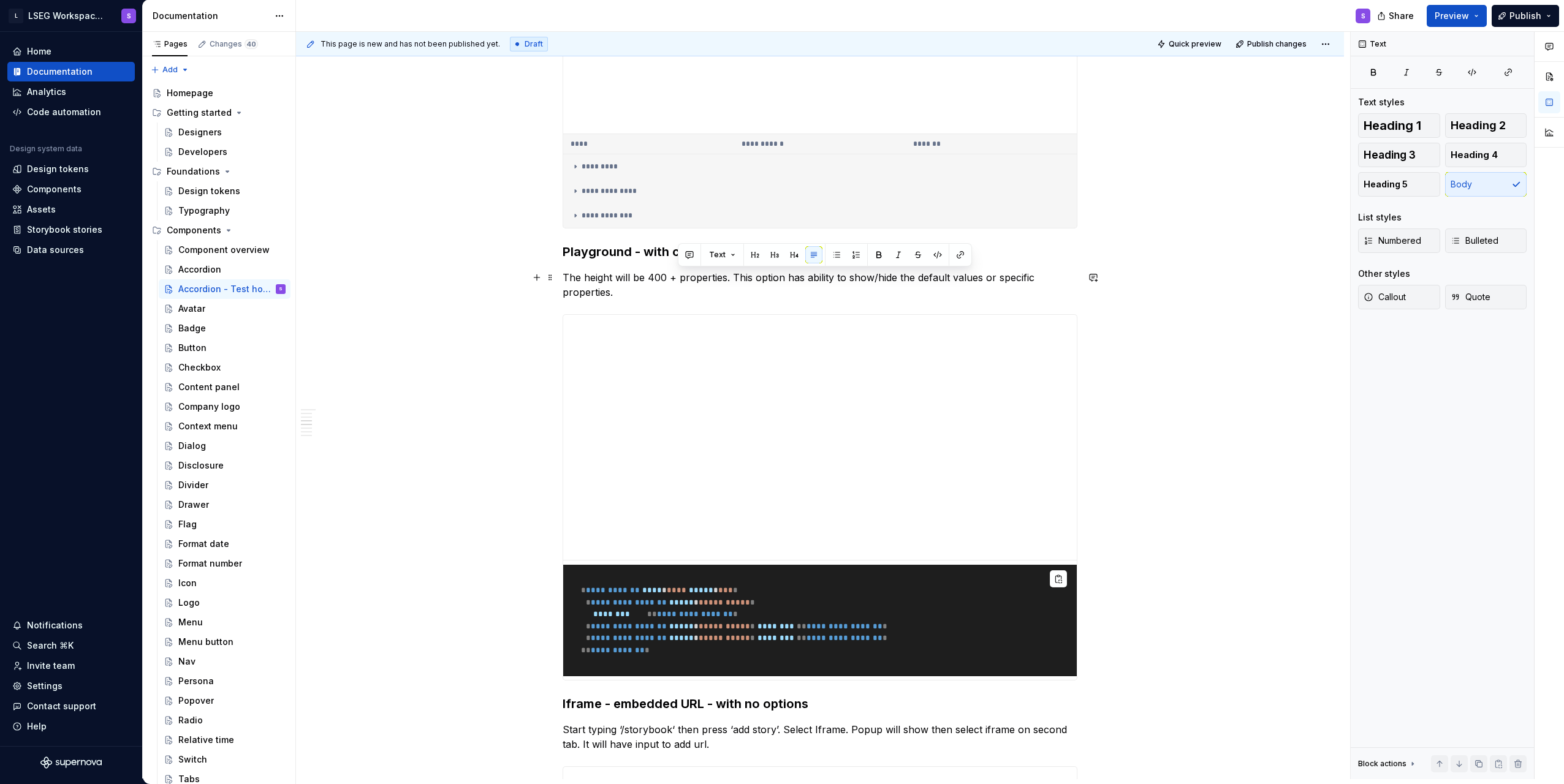
click at [700, 293] on p "The height will be 400 + properties. This option has ability to show/hide the d…" at bounding box center [820, 284] width 515 height 29
click at [688, 280] on p "The height will be 400 + properties. This option has ability to show/hide the d…" at bounding box center [820, 284] width 515 height 29
click at [666, 275] on p "The height will be 400 + properties. This option has ability to show/hide the d…" at bounding box center [820, 284] width 515 height 29
click at [710, 278] on p "The height will be 400px + properties. This option has ability to show/hide the…" at bounding box center [820, 284] width 515 height 29
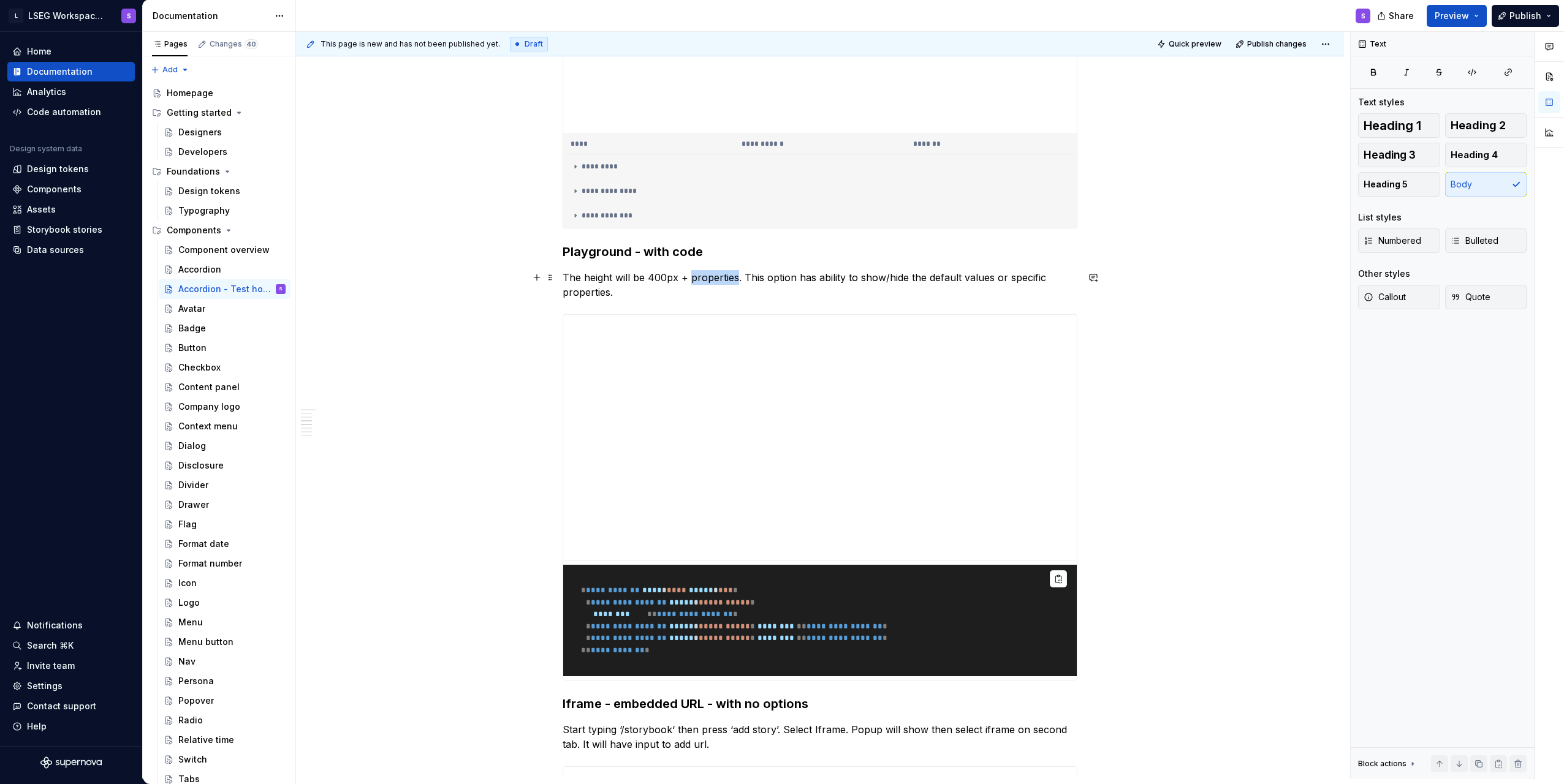
click at [710, 278] on p "The height will be 400px + properties. This option has ability to show/hide the…" at bounding box center [820, 284] width 515 height 29
click at [682, 292] on p "The height will be 400px + properties. This option has ability to show/hide the…" at bounding box center [820, 284] width 515 height 29
click at [683, 282] on p "The height will be 400px + properties. This option has ability to show/hide the…" at bounding box center [820, 284] width 515 height 29
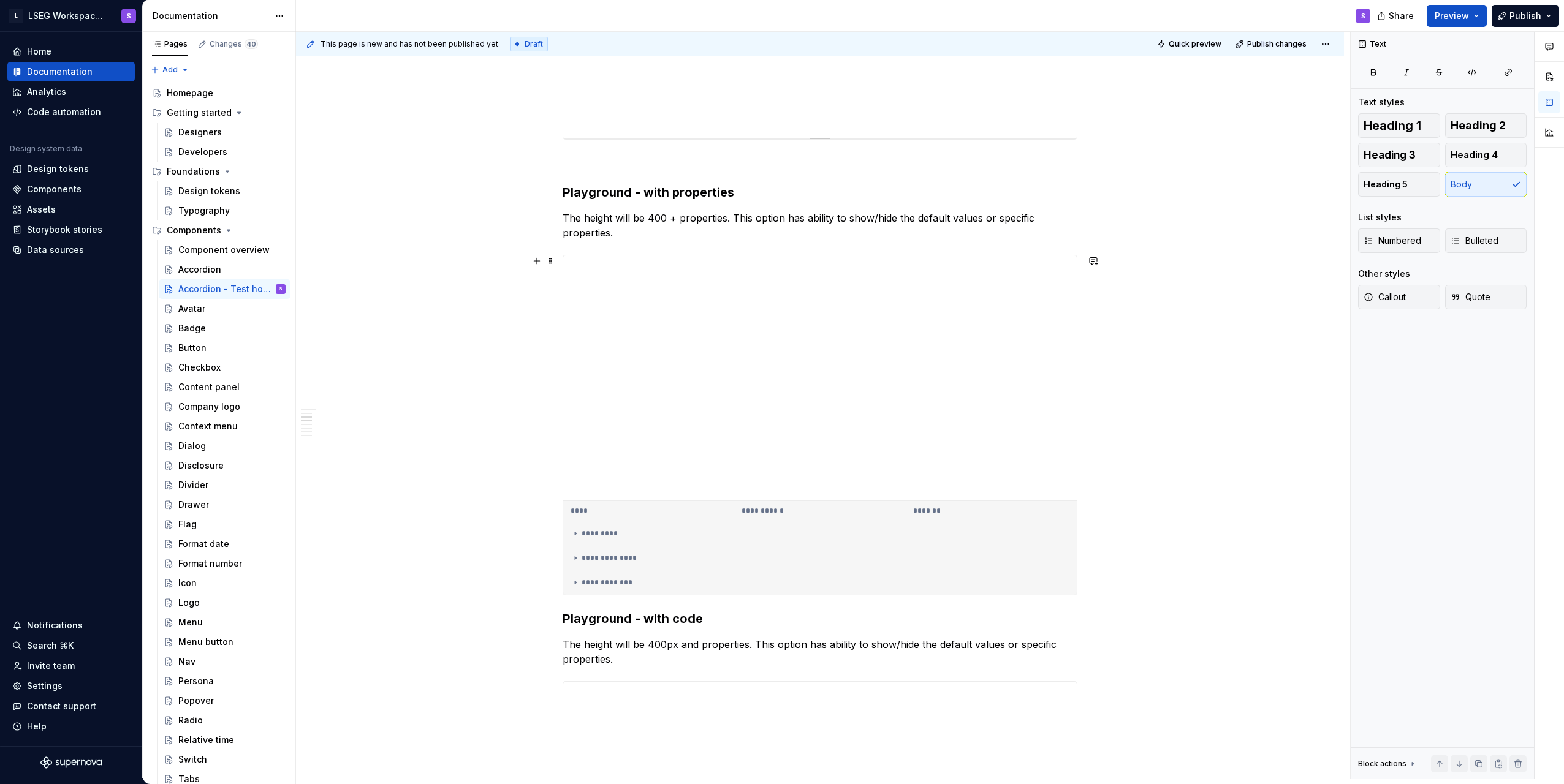
scroll to position [674, 0]
drag, startPoint x: 674, startPoint y: 221, endPoint x: 664, endPoint y: 221, distance: 10.0
click at [664, 221] on p "The height will be 400 + properties. This option has ability to show/hide the d…" at bounding box center [820, 226] width 515 height 29
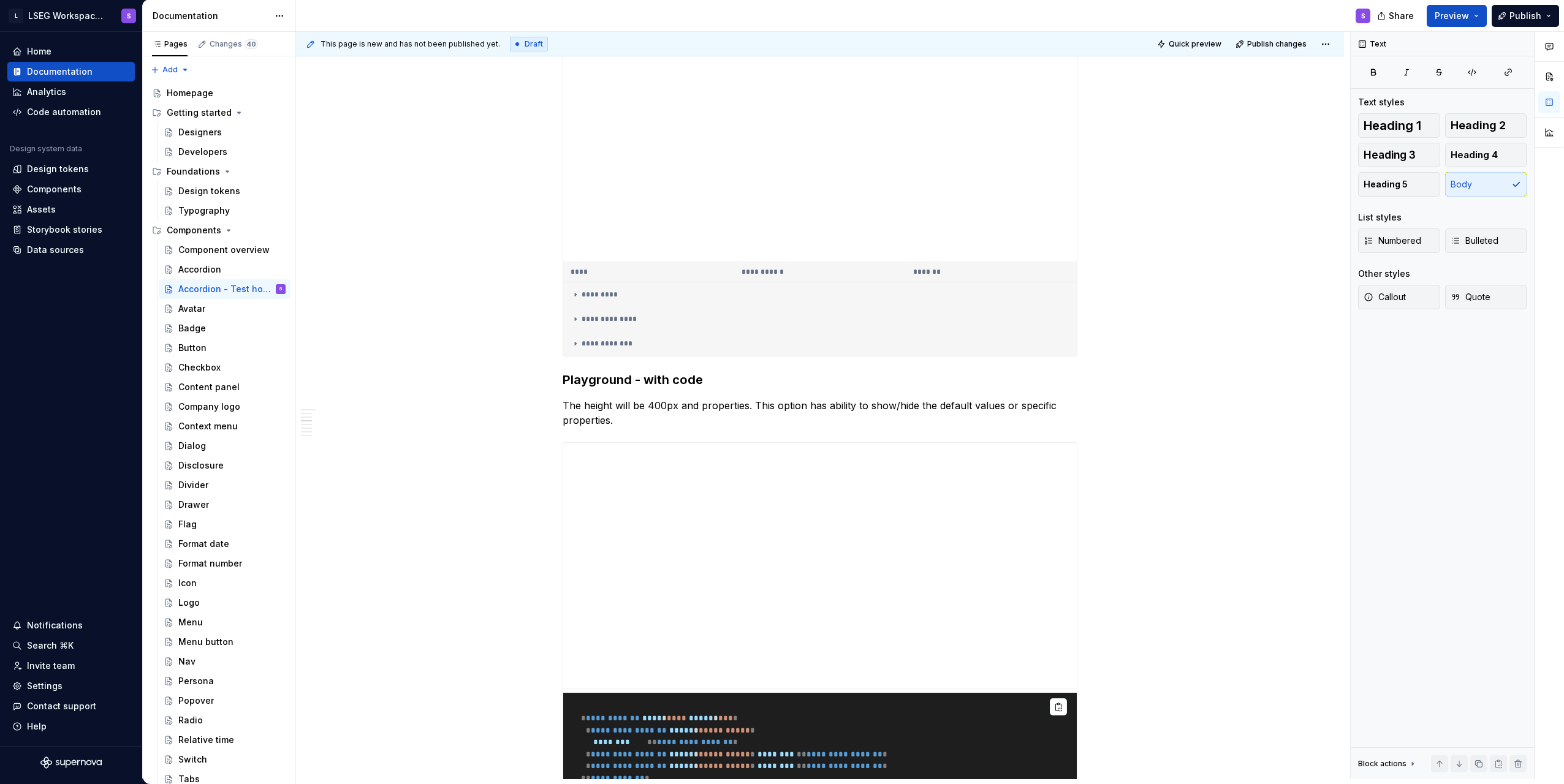
scroll to position [919, 0]
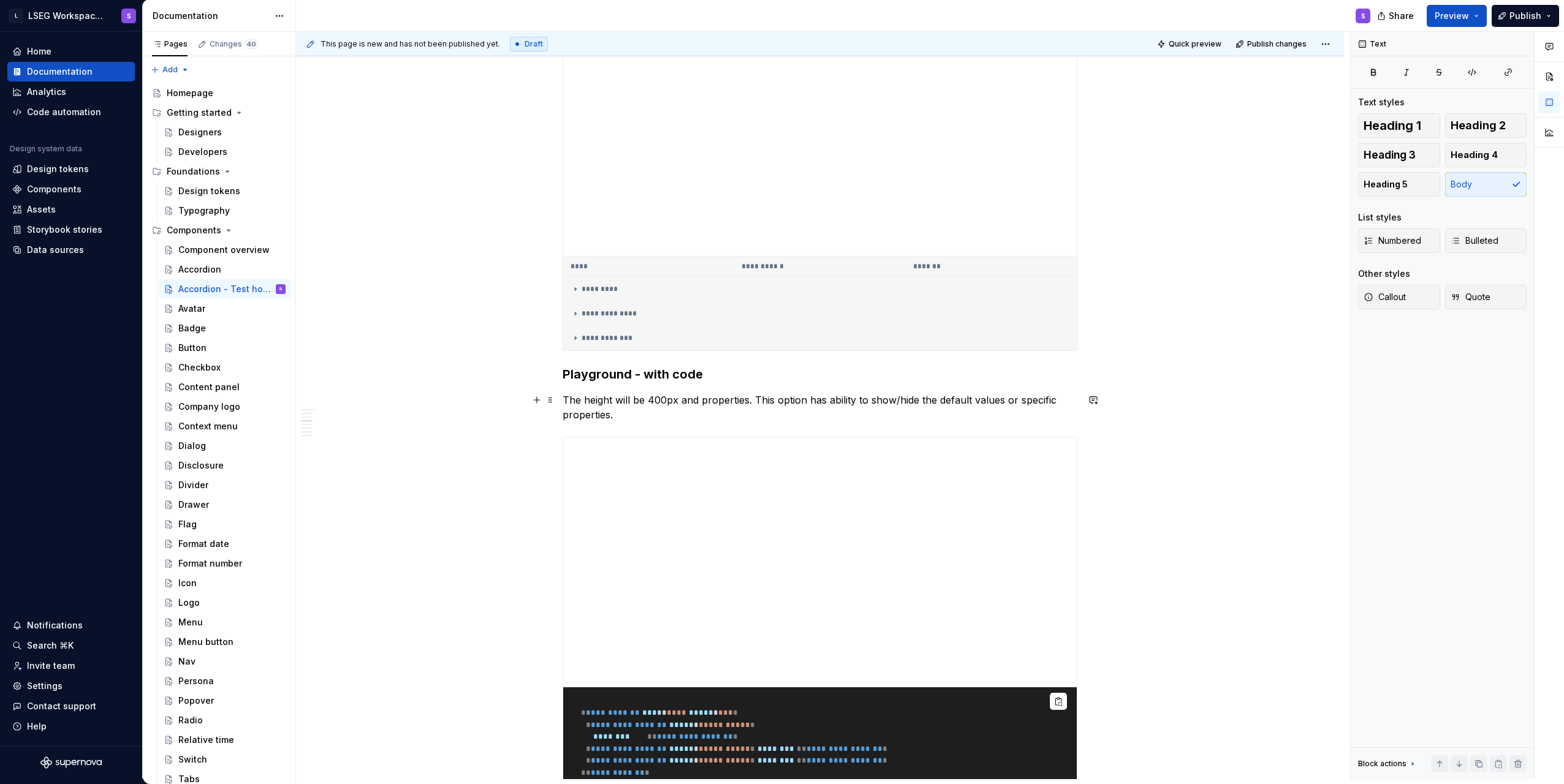
click at [714, 407] on p "The height will be 400px and properties. This option has ability to show/hide t…" at bounding box center [820, 407] width 515 height 29
click at [802, 409] on p "The height will be 400px and code section. This option has ability to show/hide…" at bounding box center [820, 407] width 515 height 29
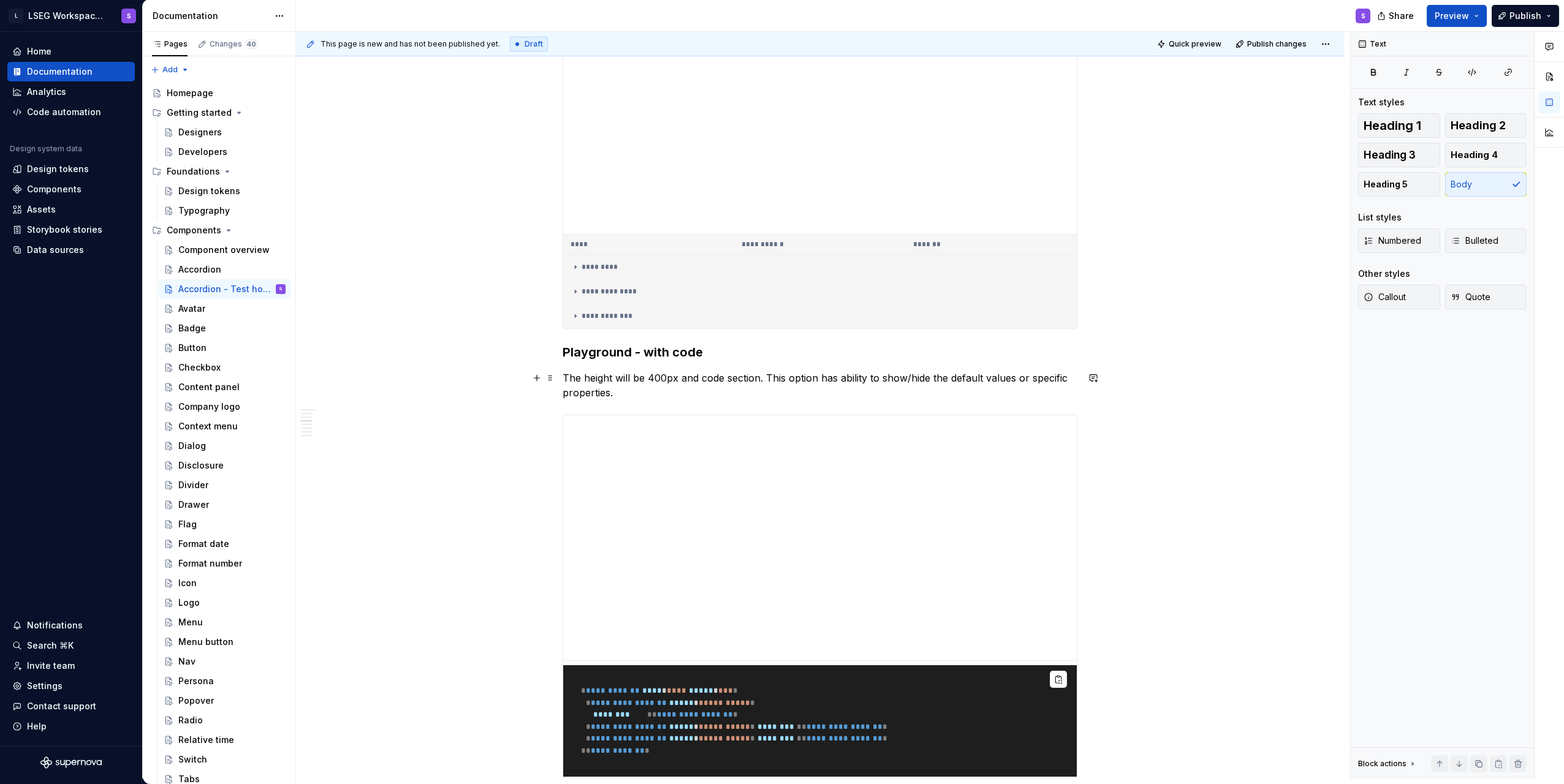
scroll to position [980, 0]
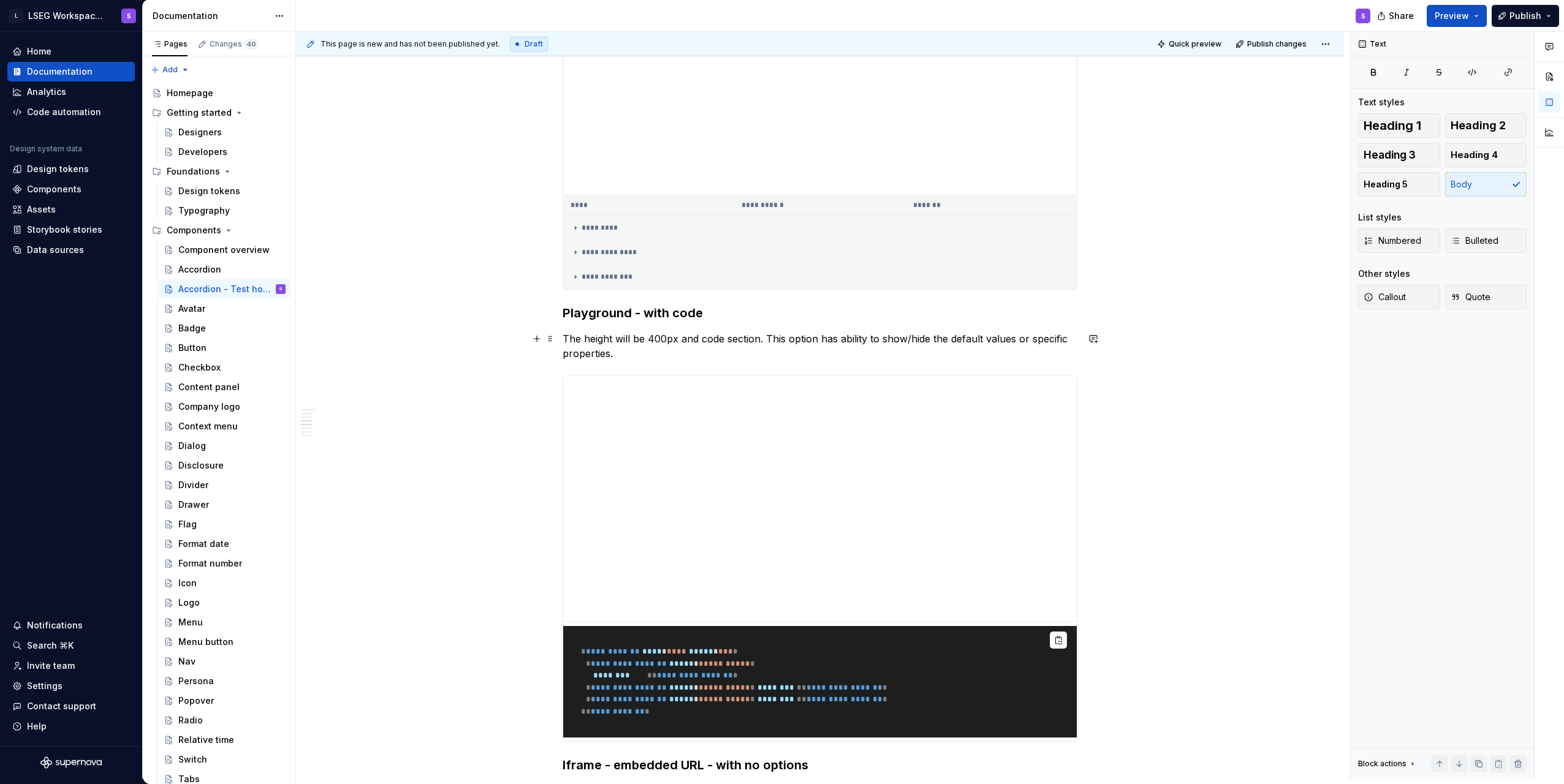
click at [825, 338] on p "The height will be 400px and code section. This option has ability to show/hide…" at bounding box center [820, 346] width 515 height 29
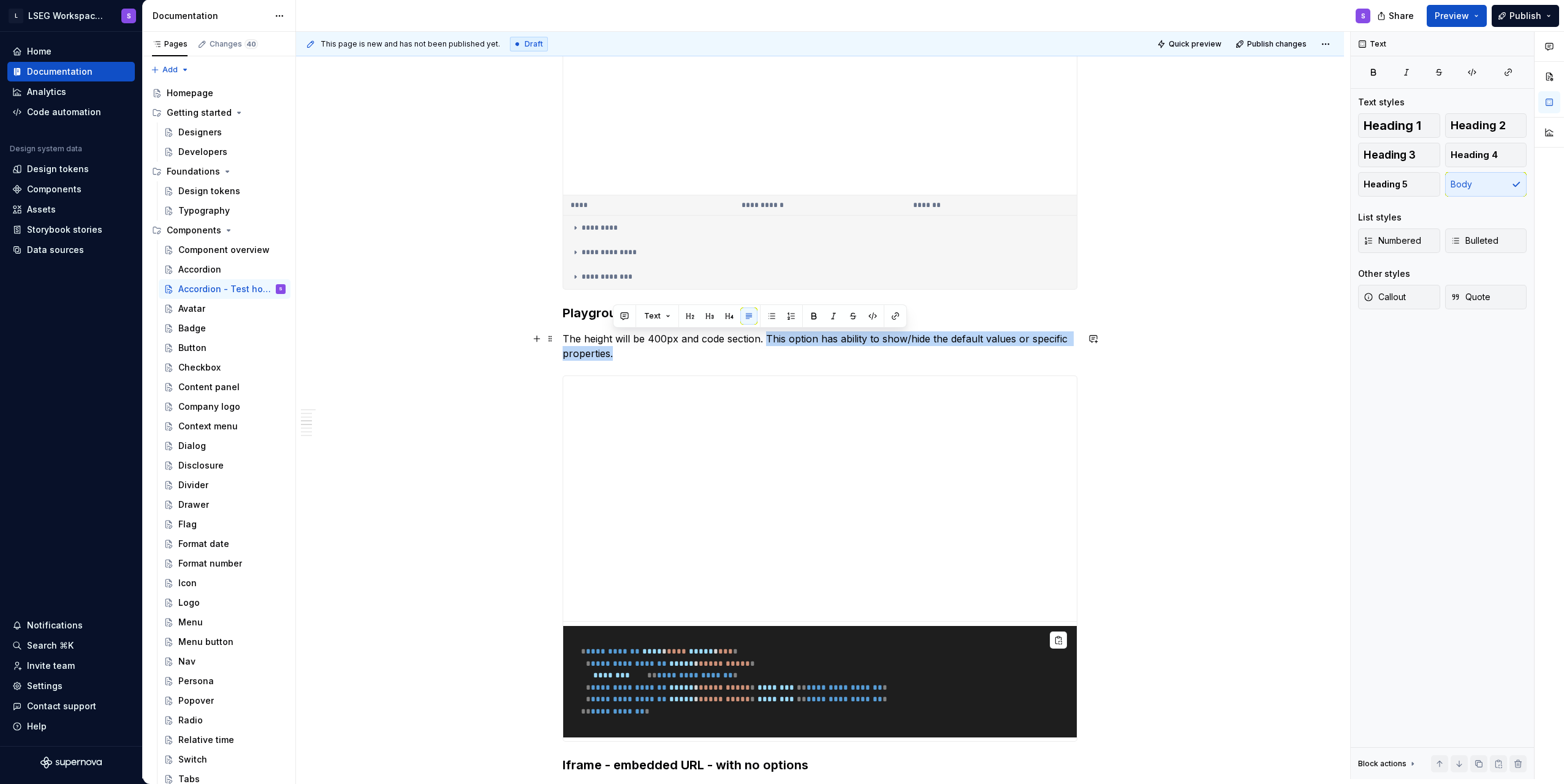
drag, startPoint x: 767, startPoint y: 334, endPoint x: 798, endPoint y: 353, distance: 36.4
click at [798, 353] on p "The height will be 400px and code section. This option has ability to show/hide…" at bounding box center [820, 346] width 515 height 29
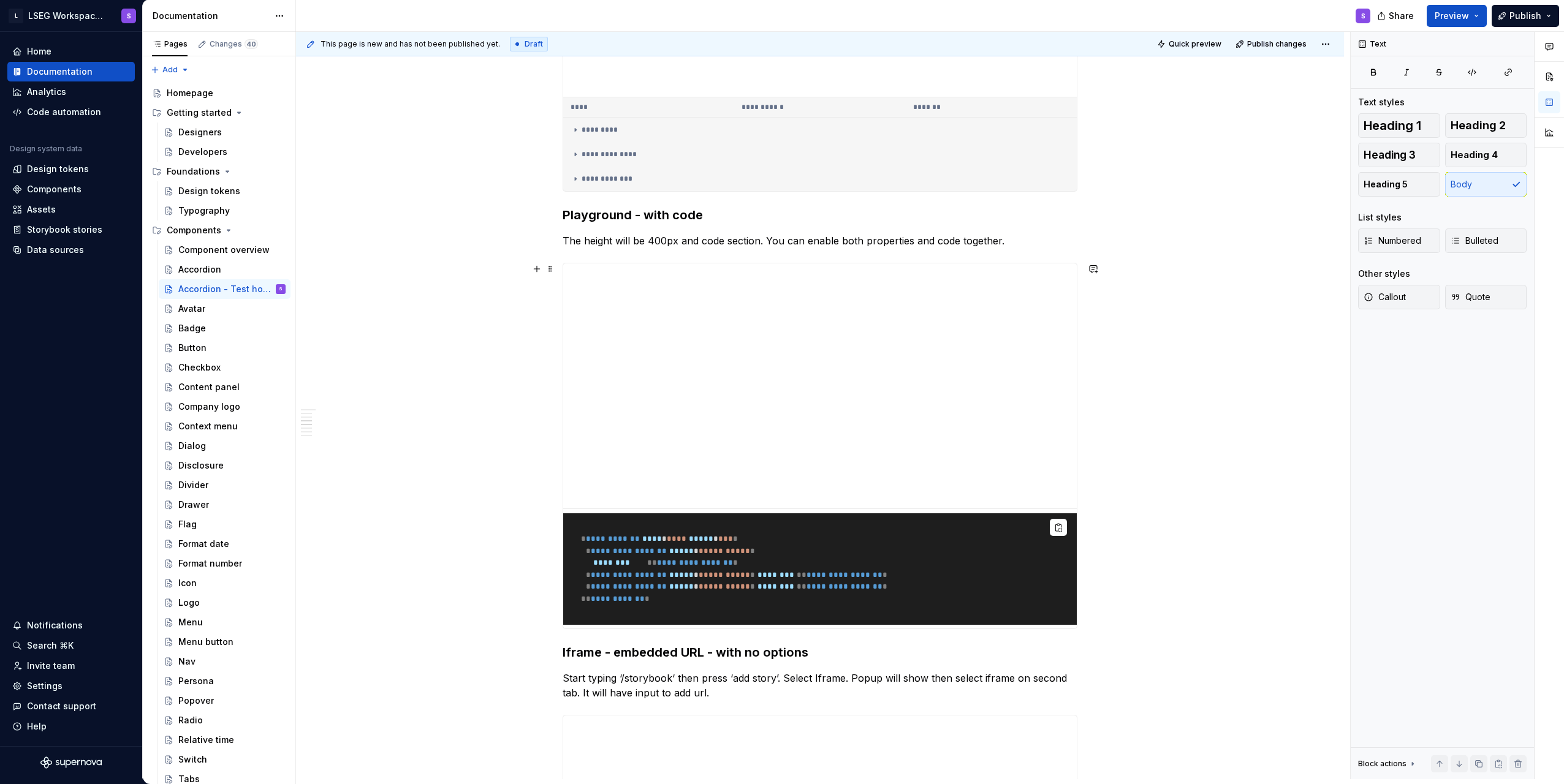
scroll to position [1103, 0]
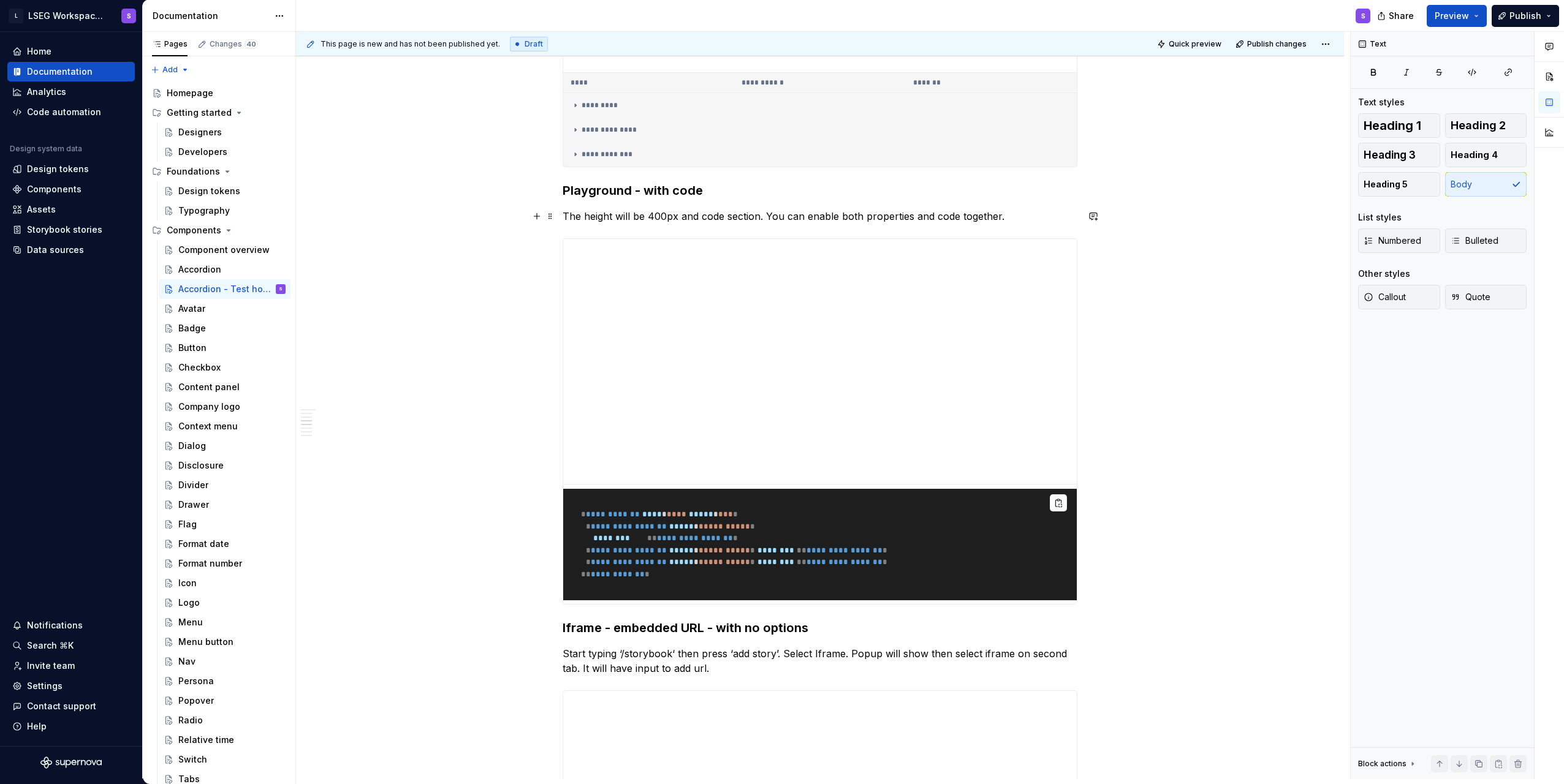
click at [881, 223] on p "The height will be 400px and code section. You can enable both properties and c…" at bounding box center [820, 216] width 515 height 15
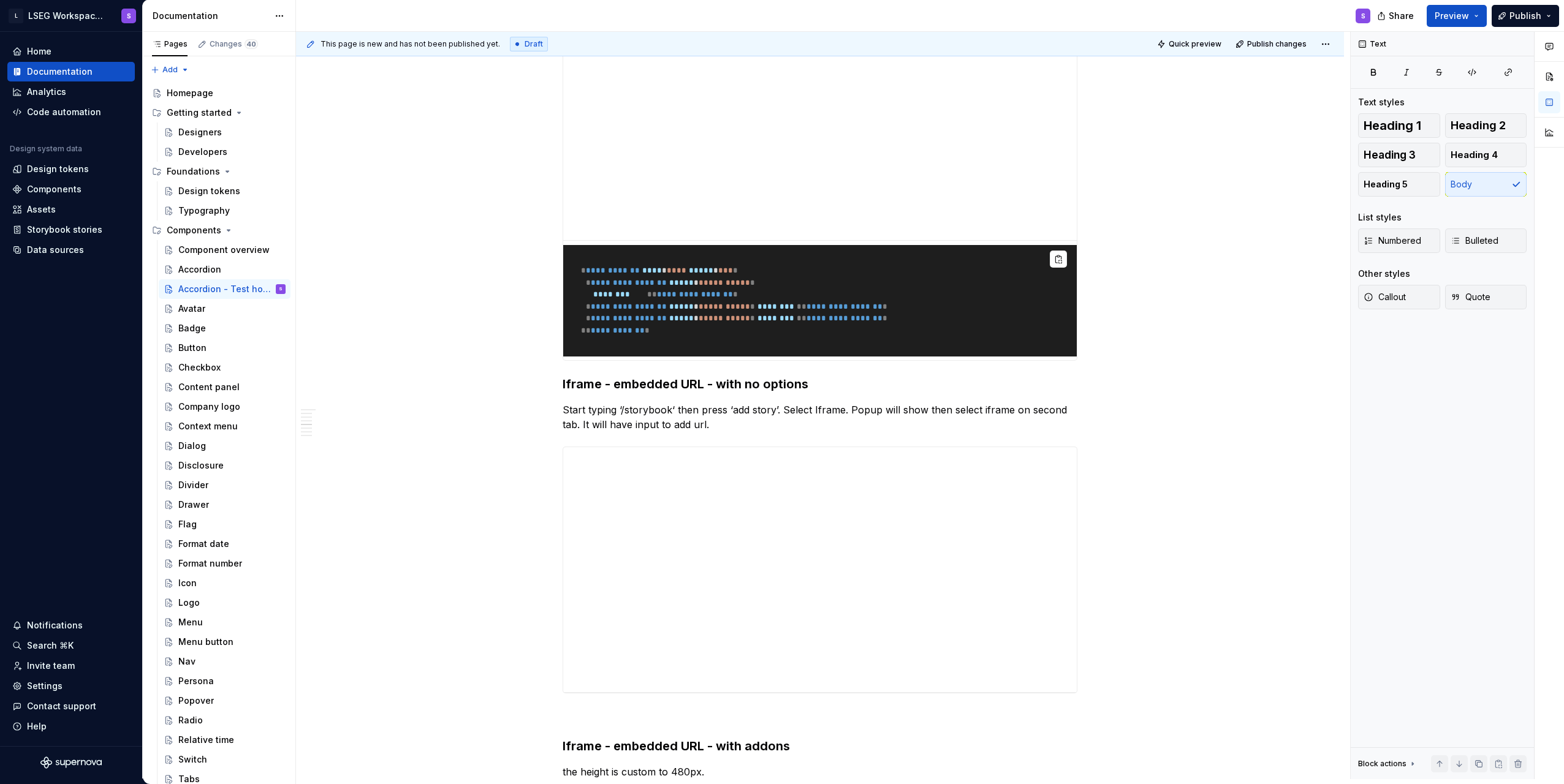
scroll to position [1348, 0]
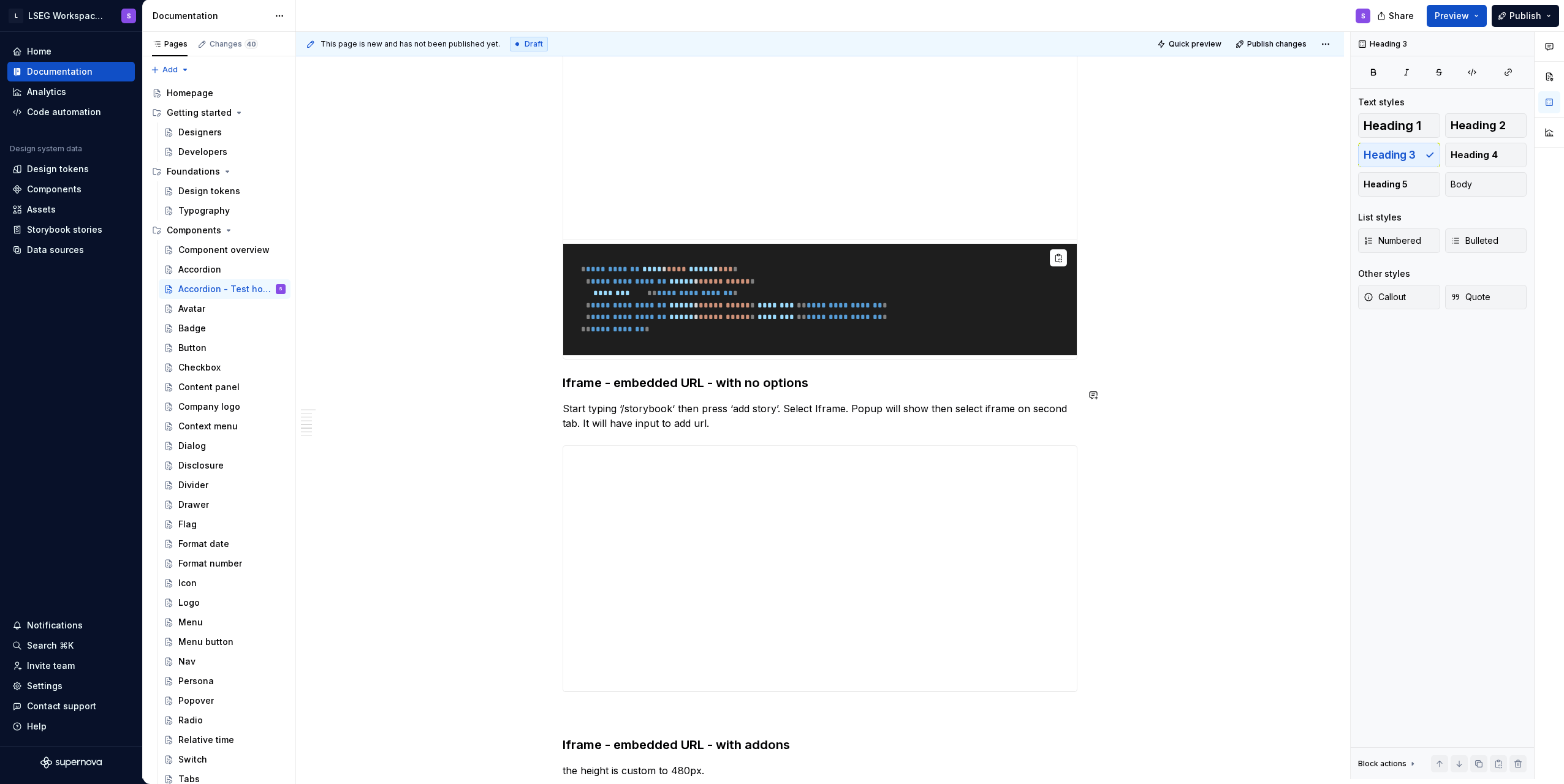
click at [696, 384] on div "**********" at bounding box center [820, 325] width 515 height 2878
click at [771, 413] on p "Start typing ‘/storybook‘ then press ‘add story’. Select Iframe. Popup will sho…" at bounding box center [820, 416] width 515 height 29
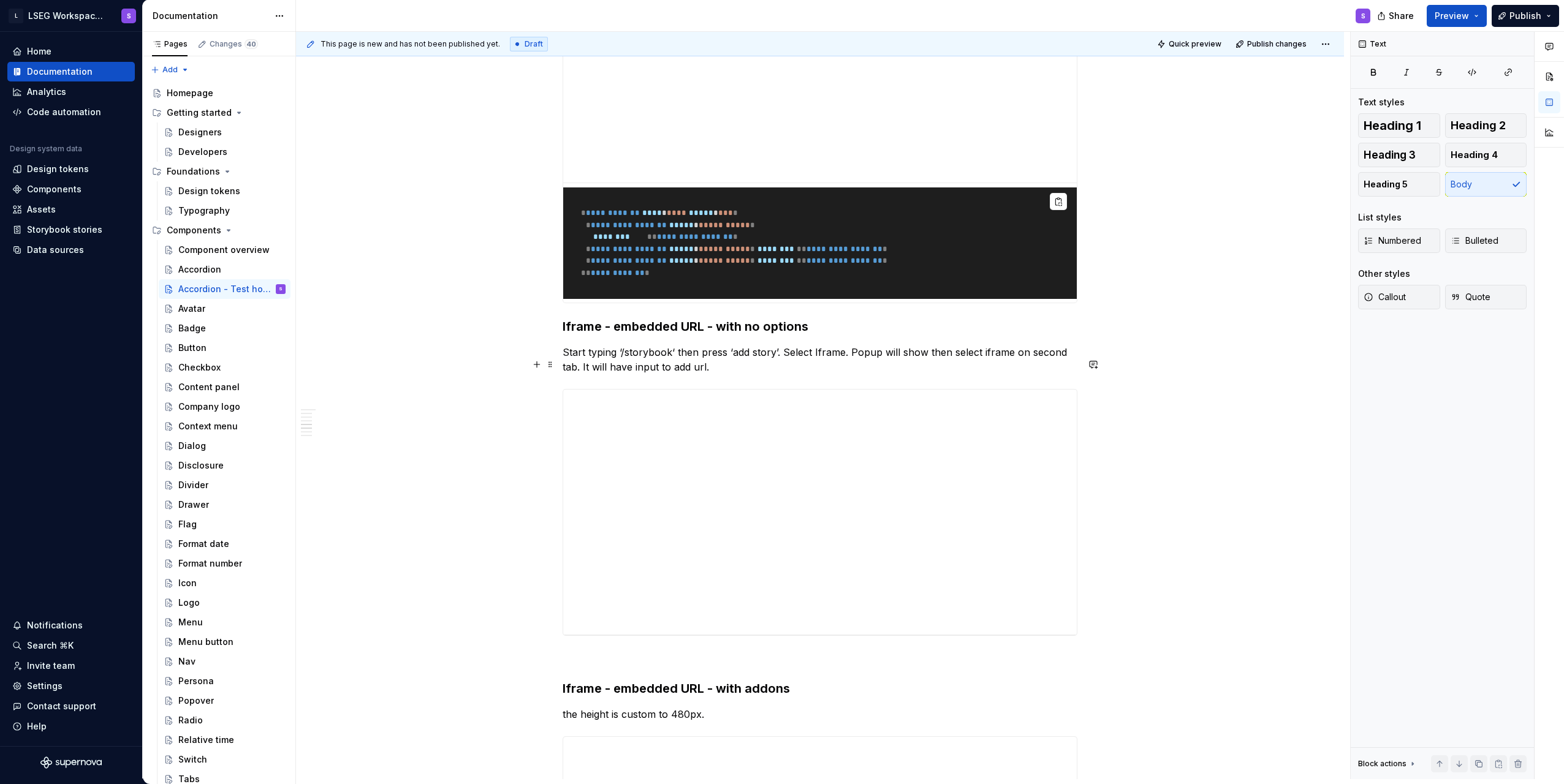
scroll to position [1470, 0]
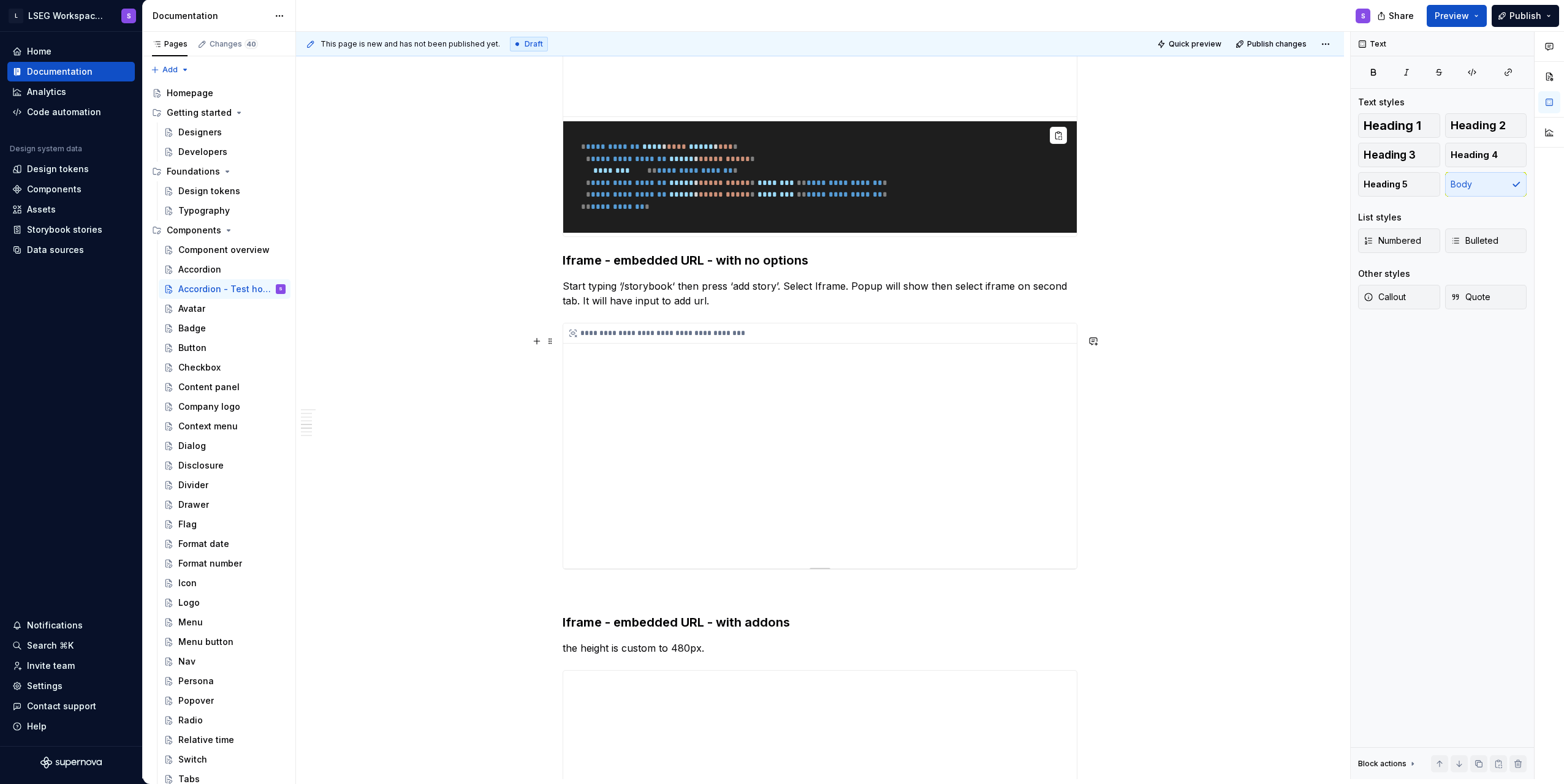
click at [943, 447] on div "**********" at bounding box center [820, 446] width 514 height 245
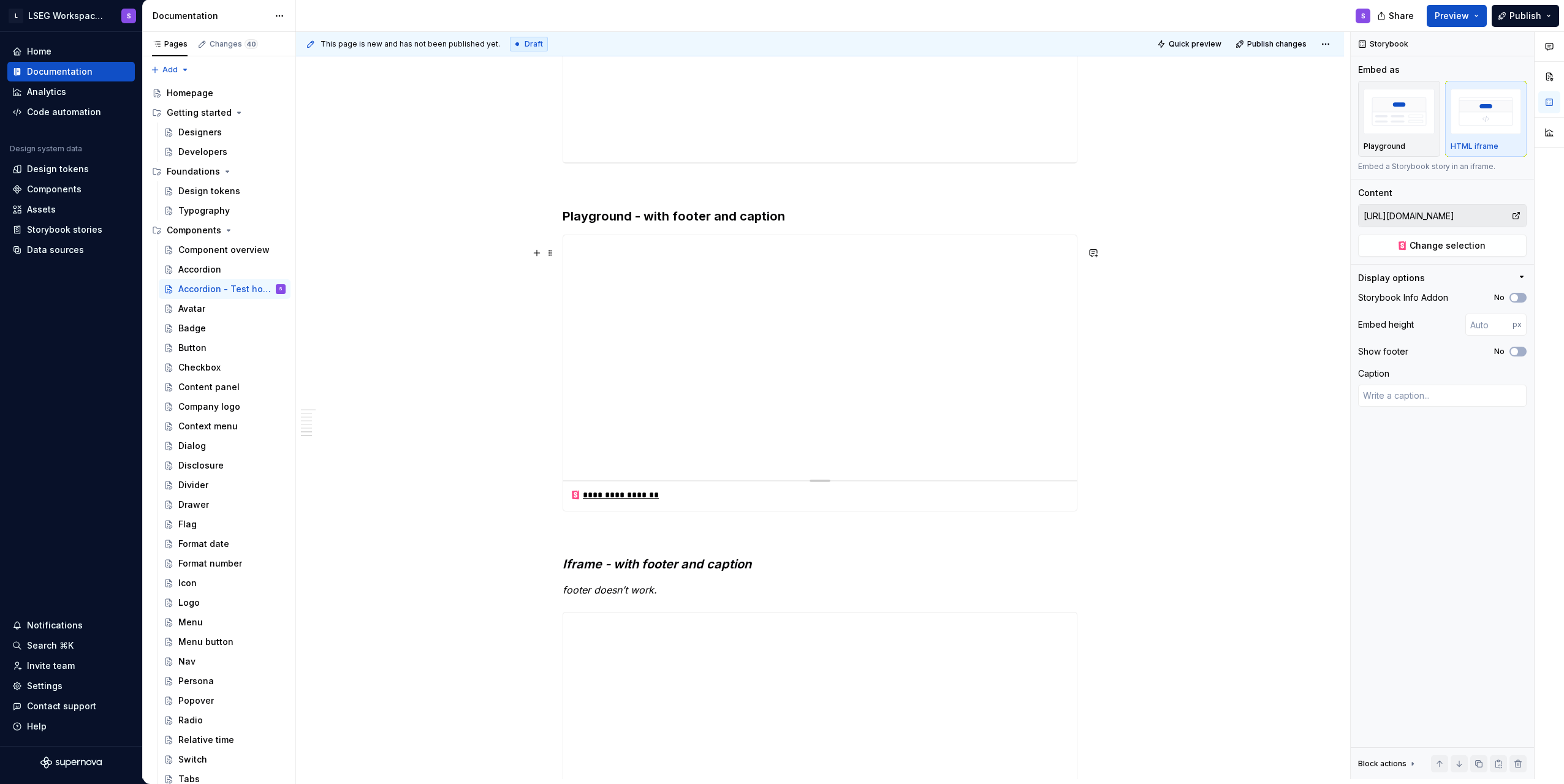
scroll to position [2389, 0]
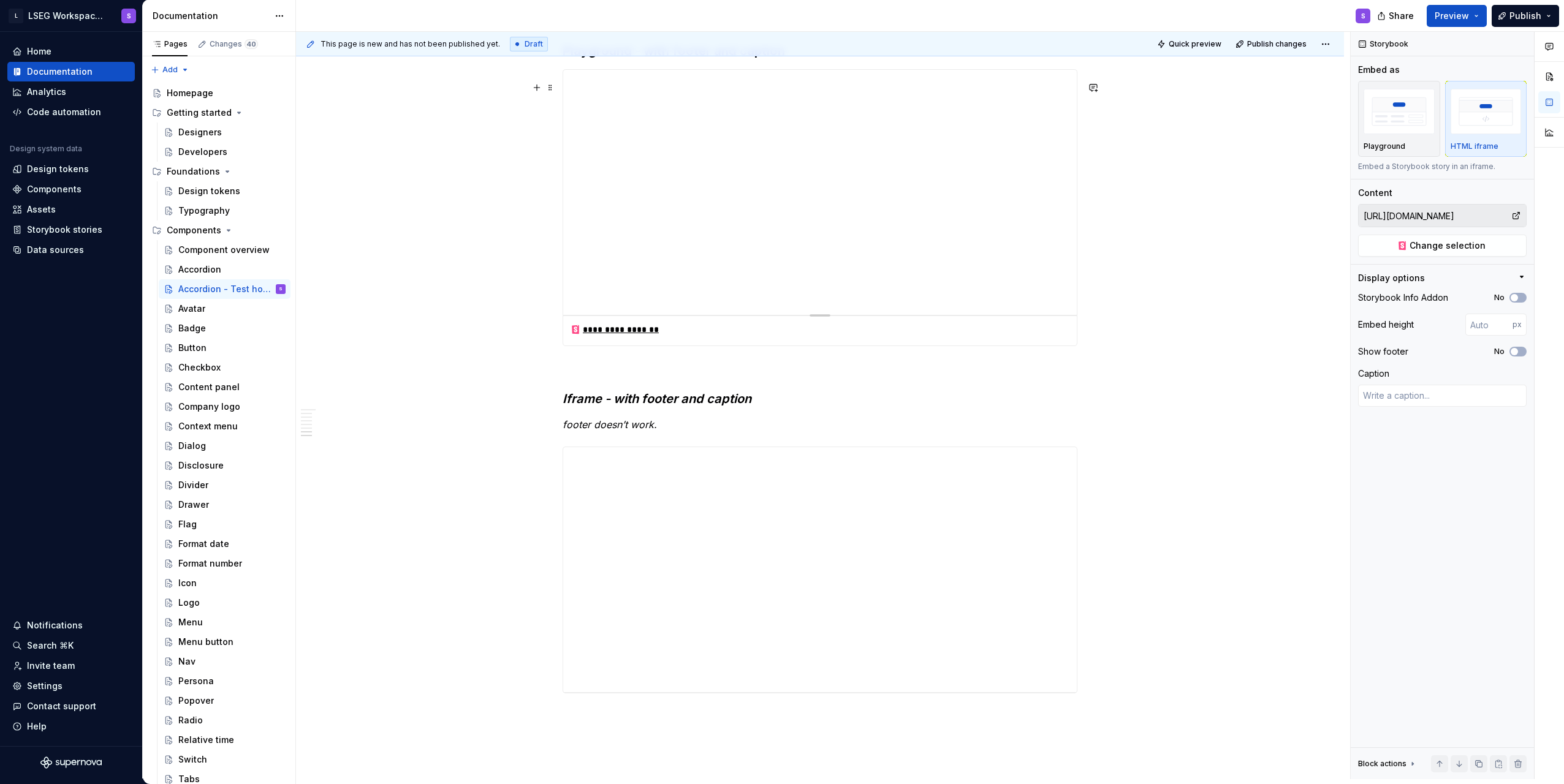
type textarea "*"
type input "Components / Accordion / Playground"
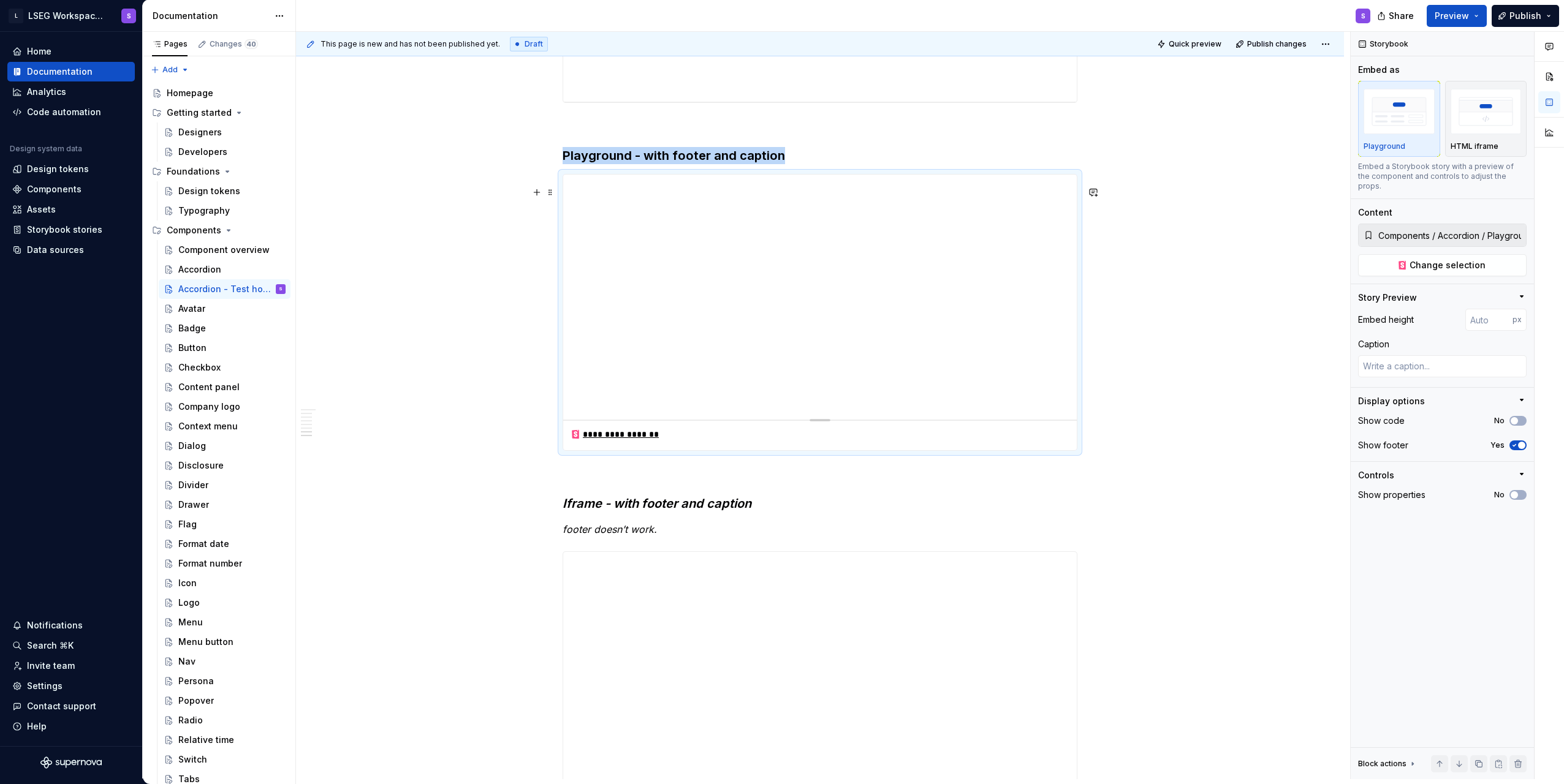
scroll to position [2266, 0]
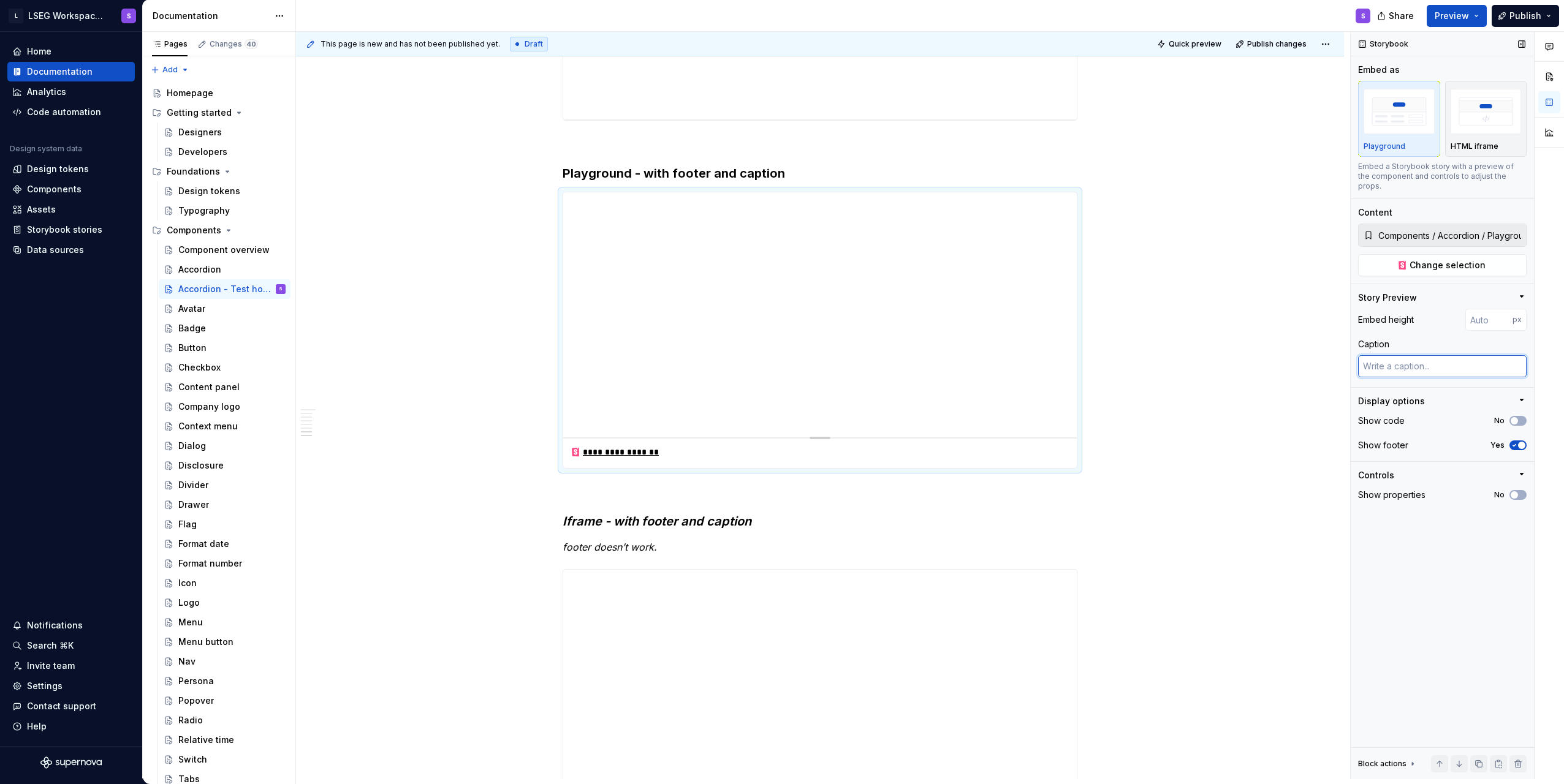
click at [1453, 357] on textarea at bounding box center [1443, 366] width 169 height 22
type textarea "*"
type textarea "c"
type textarea "*"
type textarea "ca"
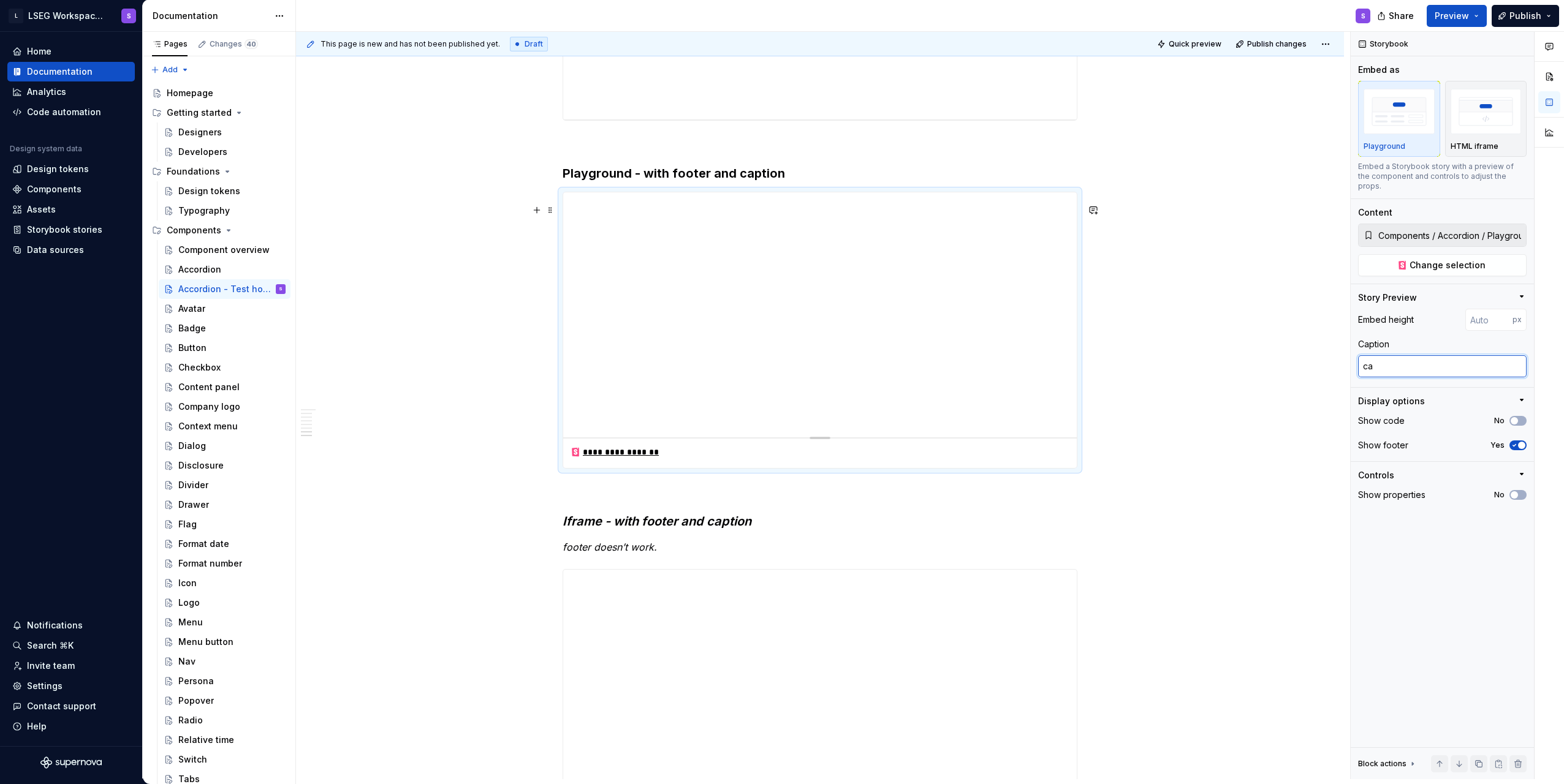
type textarea "*"
type textarea "cap"
type textarea "*"
type textarea "capt"
type textarea "*"
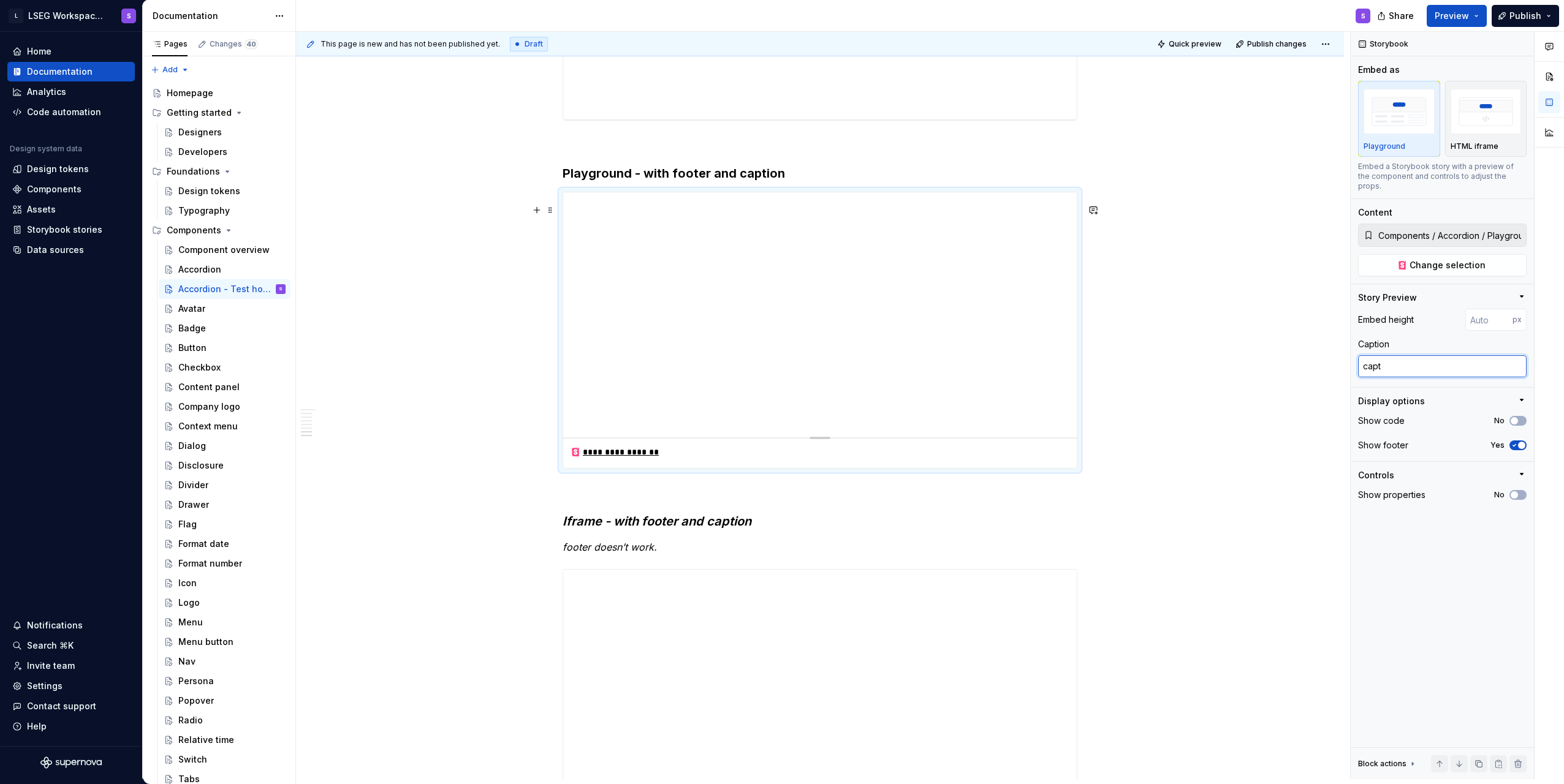
type textarea "capti"
type textarea "*"
type textarea "captio"
type textarea "*"
type textarea "caption"
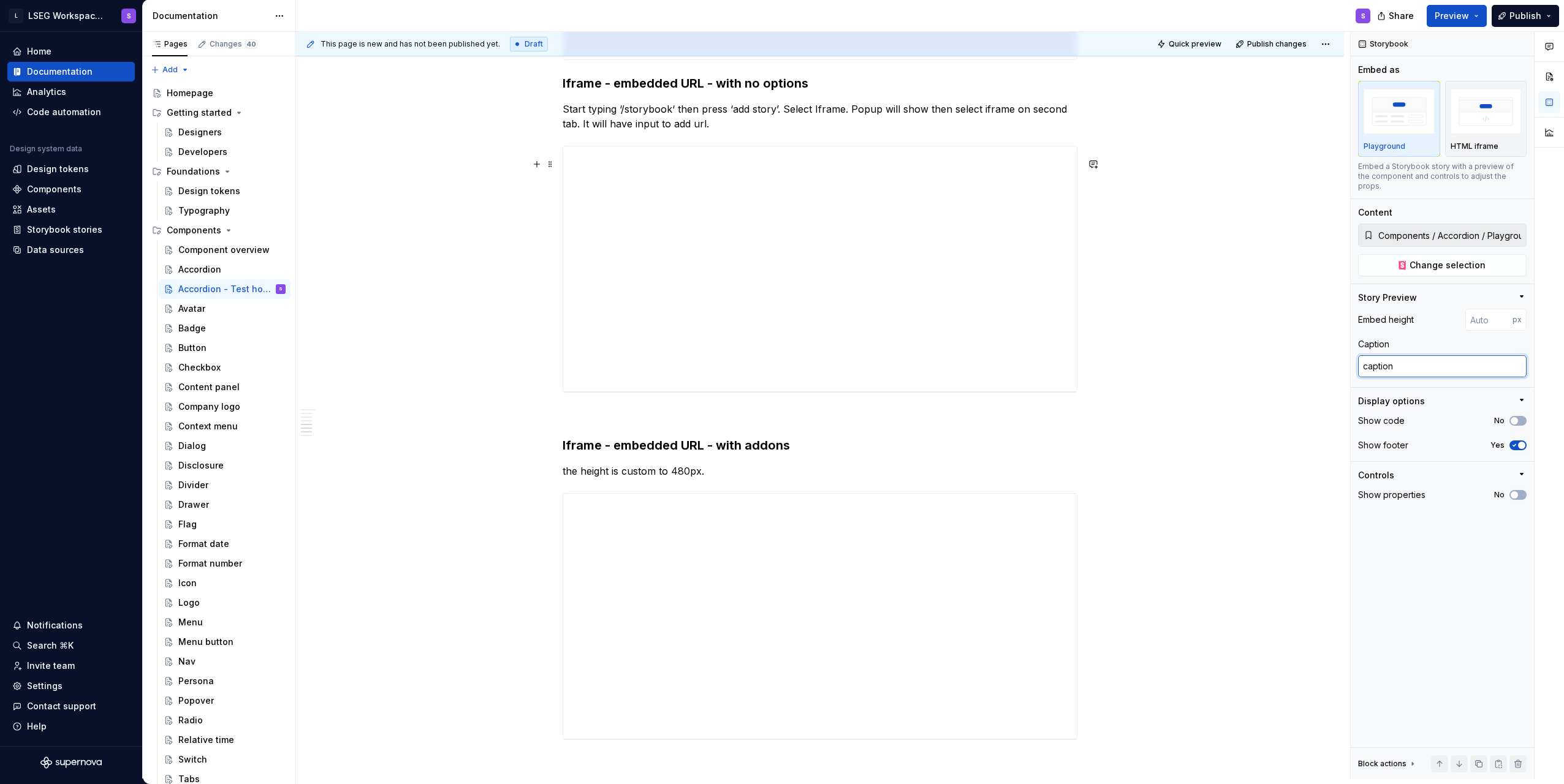
scroll to position [1777, 0]
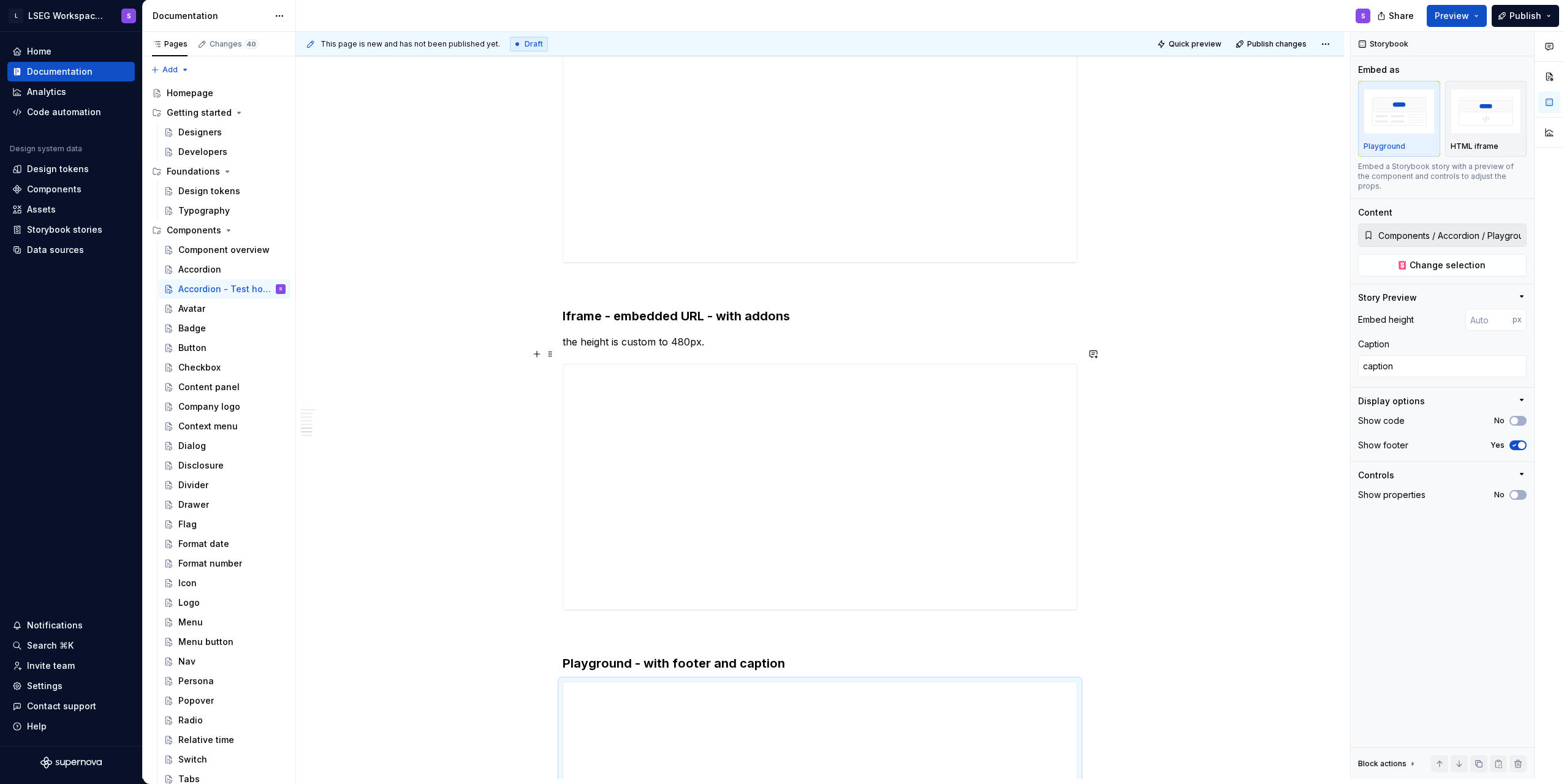
click at [571, 349] on p "the height is custom to 480px." at bounding box center [820, 341] width 515 height 15
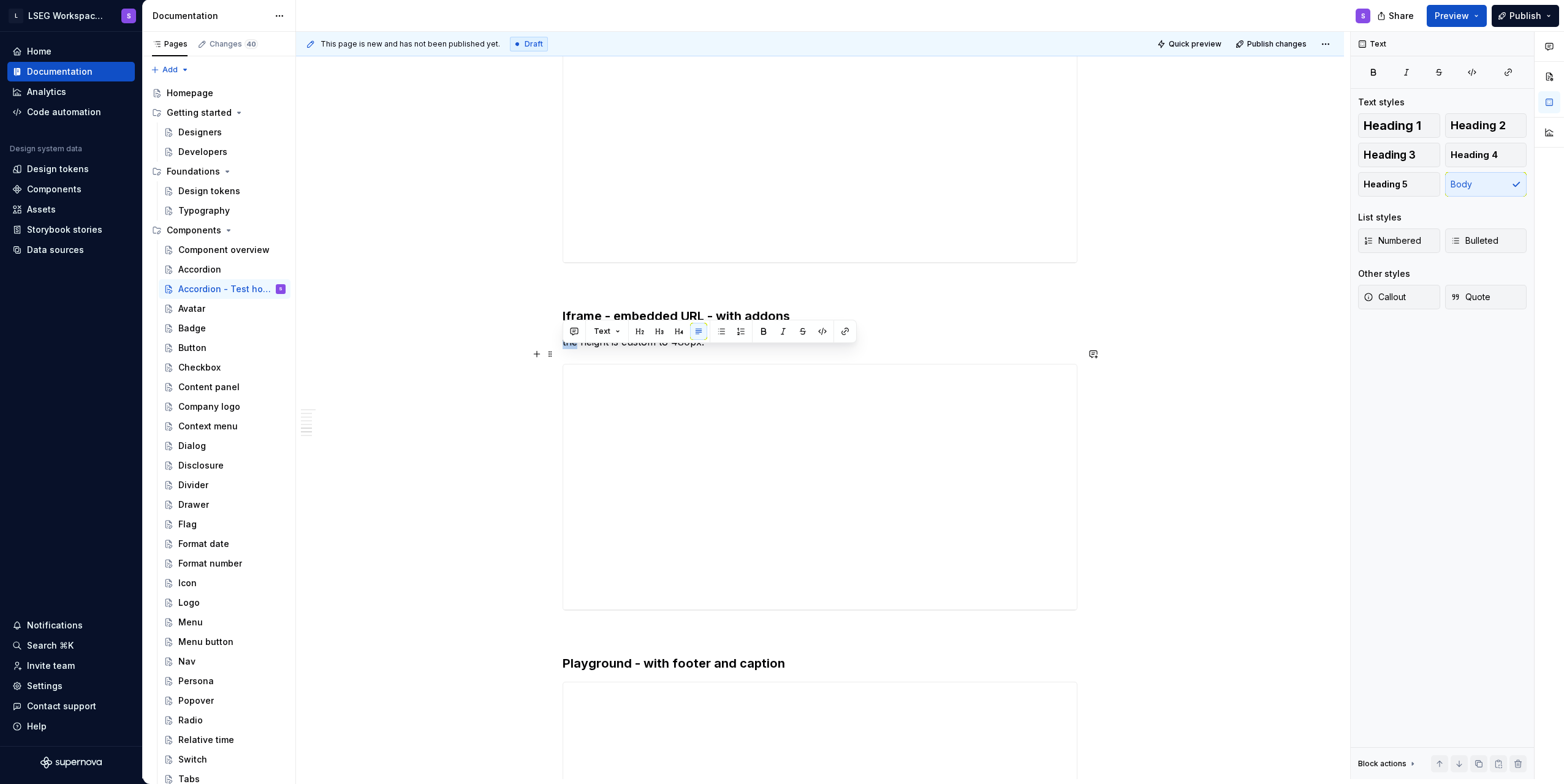
drag, startPoint x: 576, startPoint y: 354, endPoint x: 557, endPoint y: 354, distance: 19.0
click at [557, 354] on div "**********" at bounding box center [820, 6] width 1048 height 3158
click at [621, 349] on p "the height is custom to 480px." at bounding box center [820, 341] width 515 height 15
click at [579, 349] on p "the height is custom to 480px." at bounding box center [820, 341] width 515 height 15
click at [734, 349] on p "this includes custom height to 480px." at bounding box center [820, 341] width 515 height 15
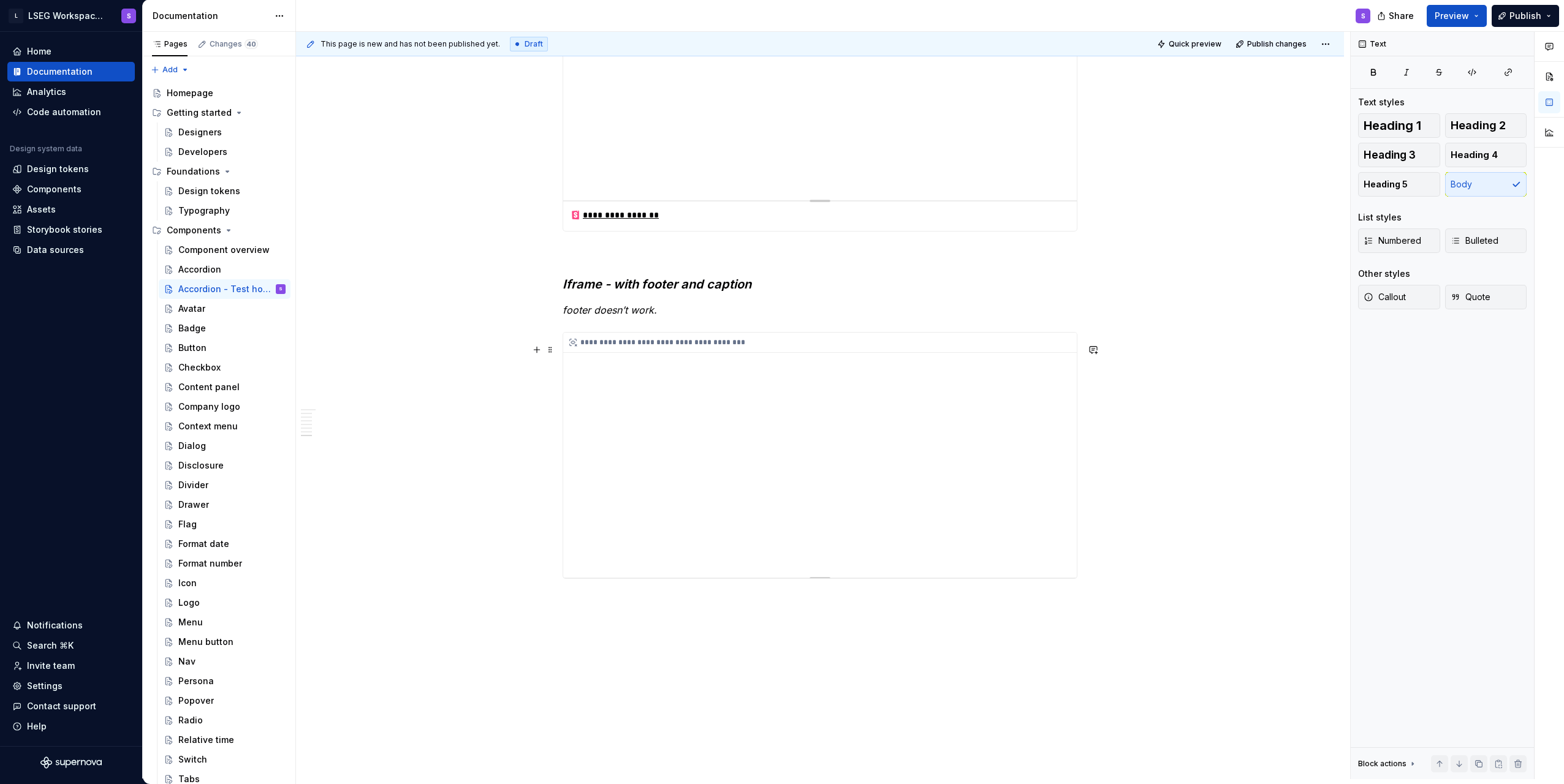
scroll to position [2512, 0]
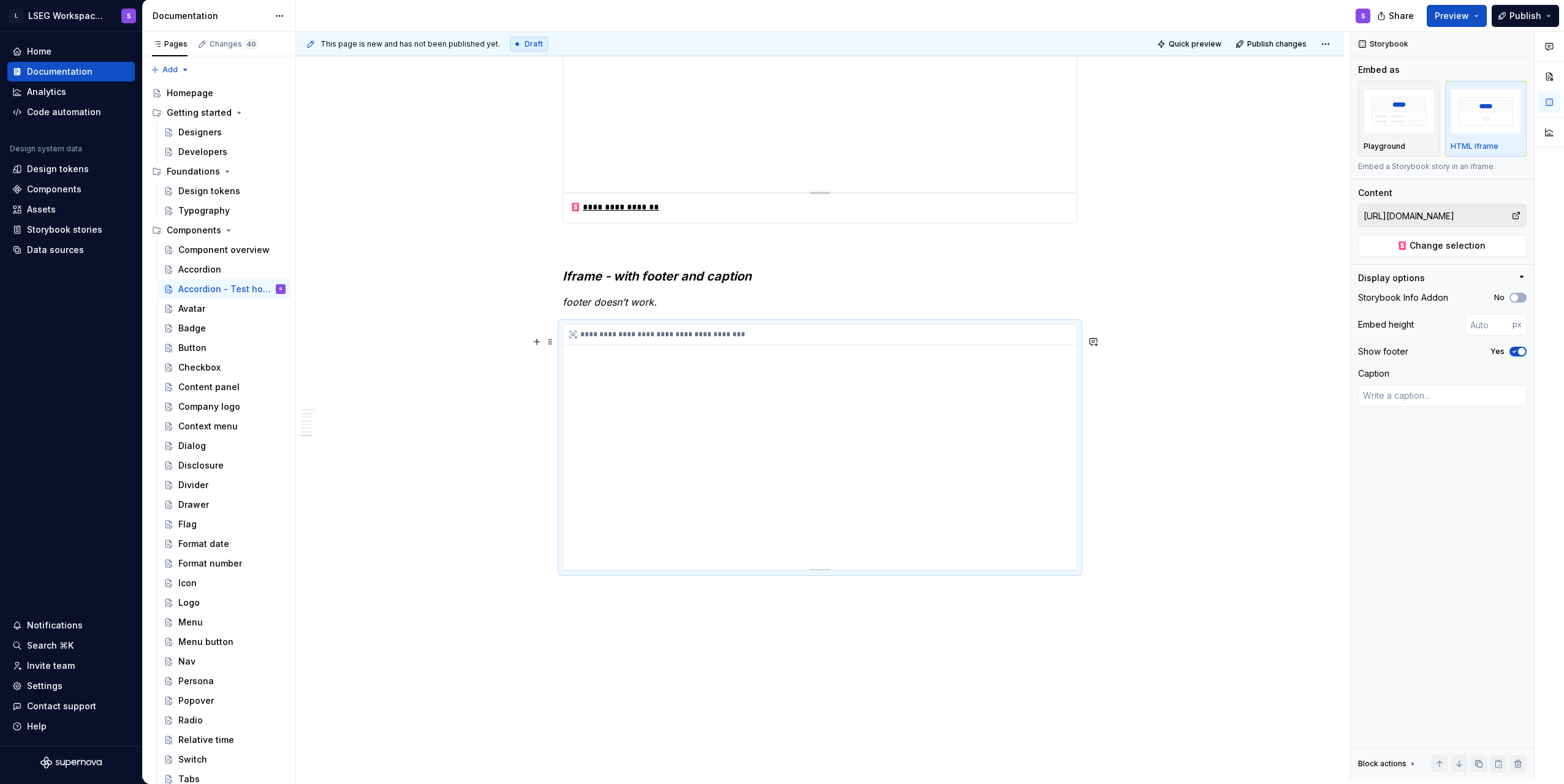
click at [1007, 465] on div "**********" at bounding box center [820, 447] width 514 height 245
click at [747, 310] on p "footer doesn’t work." at bounding box center [820, 302] width 515 height 15
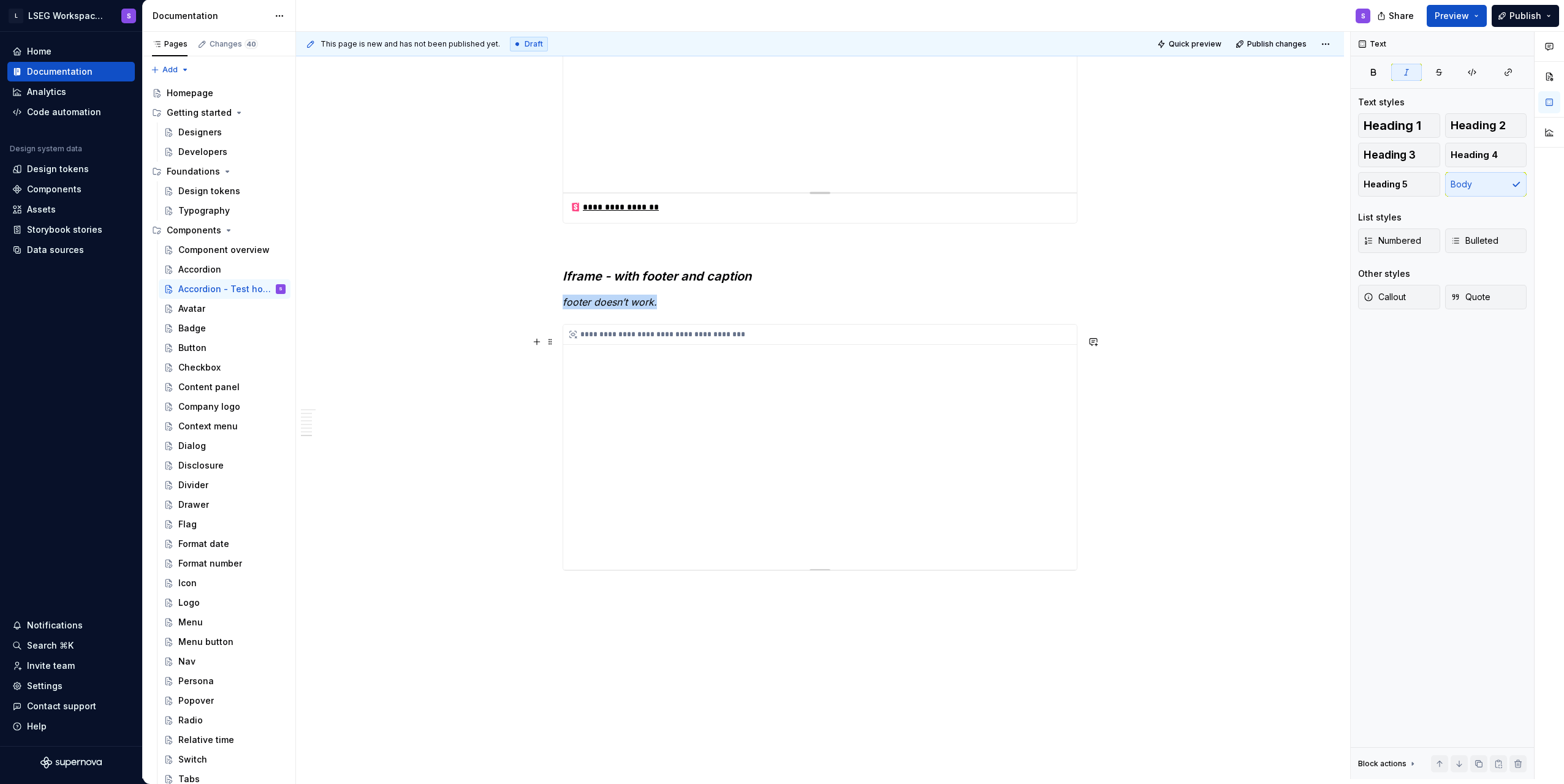
click at [857, 387] on div "**********" at bounding box center [820, 447] width 514 height 245
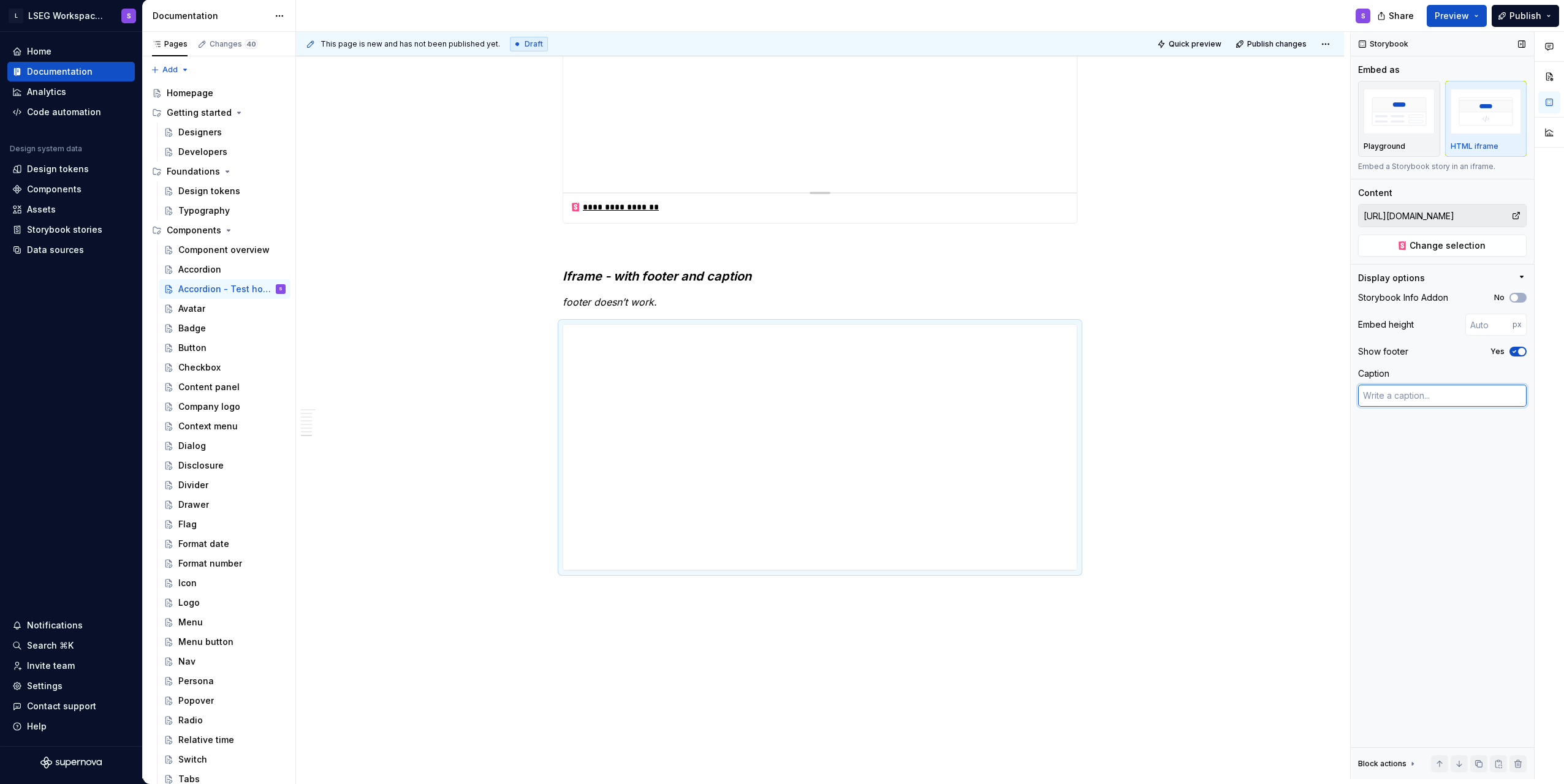
click at [1437, 393] on textarea at bounding box center [1443, 395] width 169 height 22
type textarea "*"
type textarea "c"
type textarea "*"
type textarea "ca"
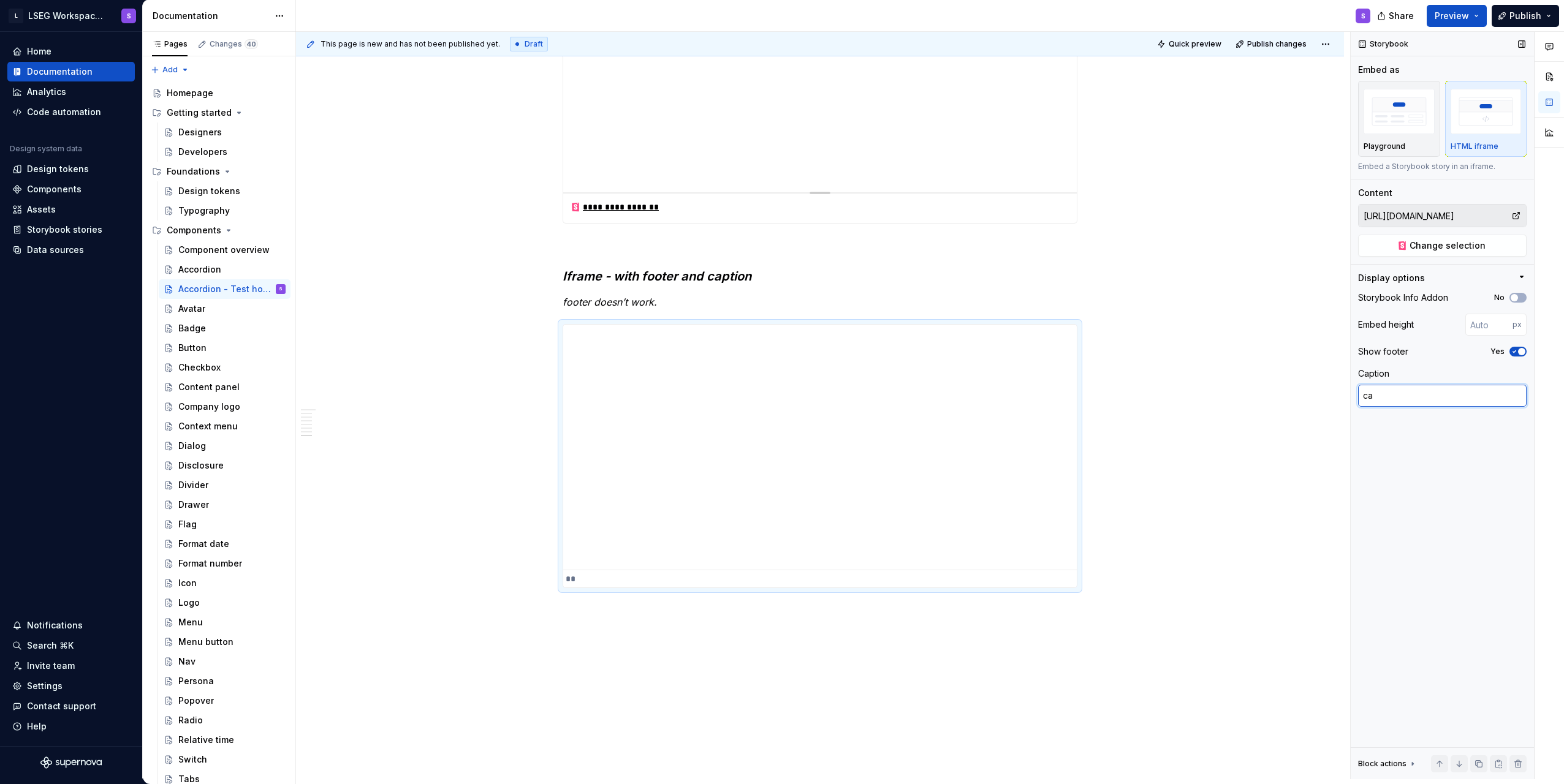
type textarea "*"
type textarea "cap"
type textarea "*"
type textarea "capt"
type textarea "*"
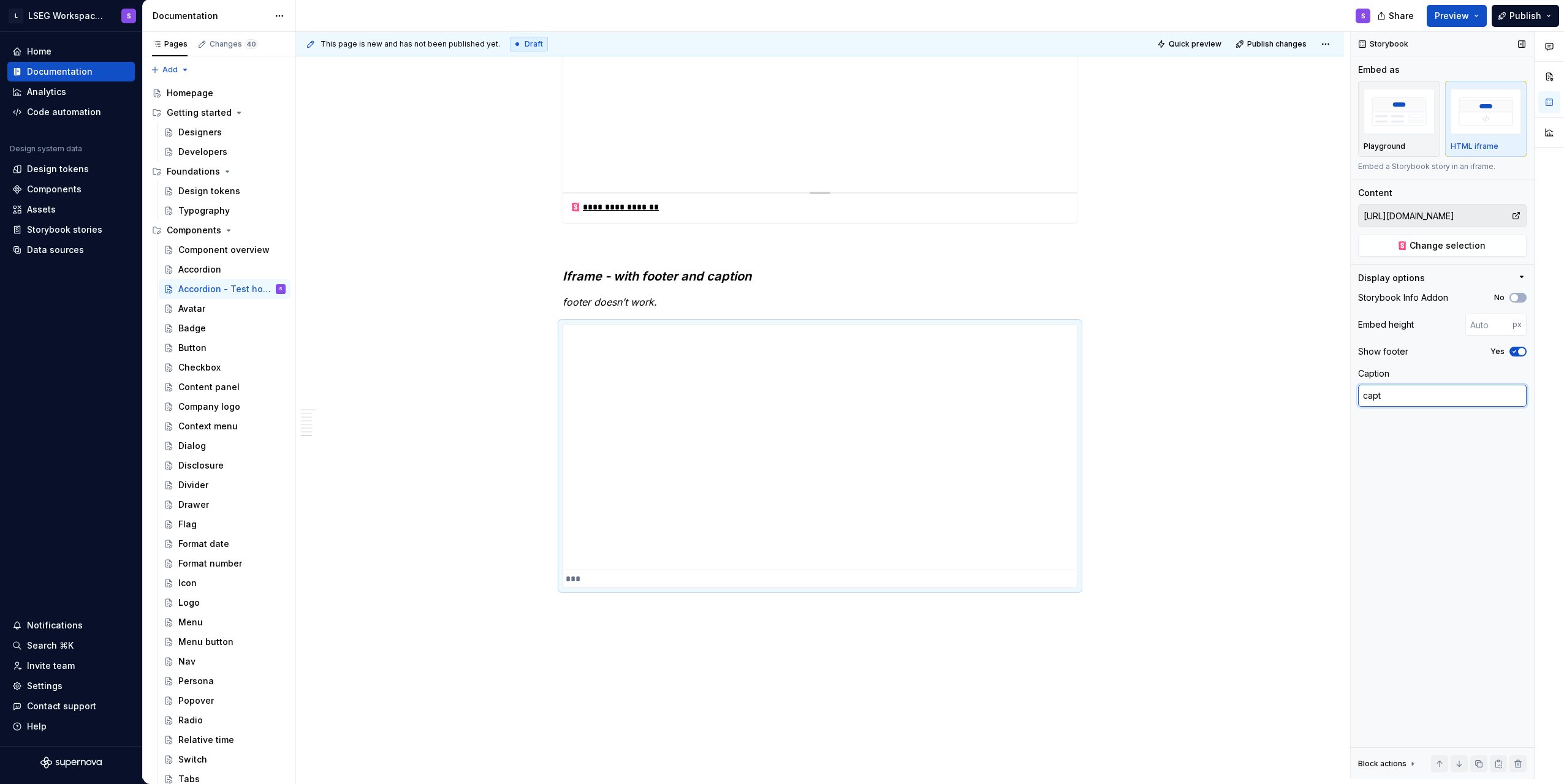
type textarea "capti"
type textarea "*"
type textarea "captio"
type textarea "*"
type textarea "caption"
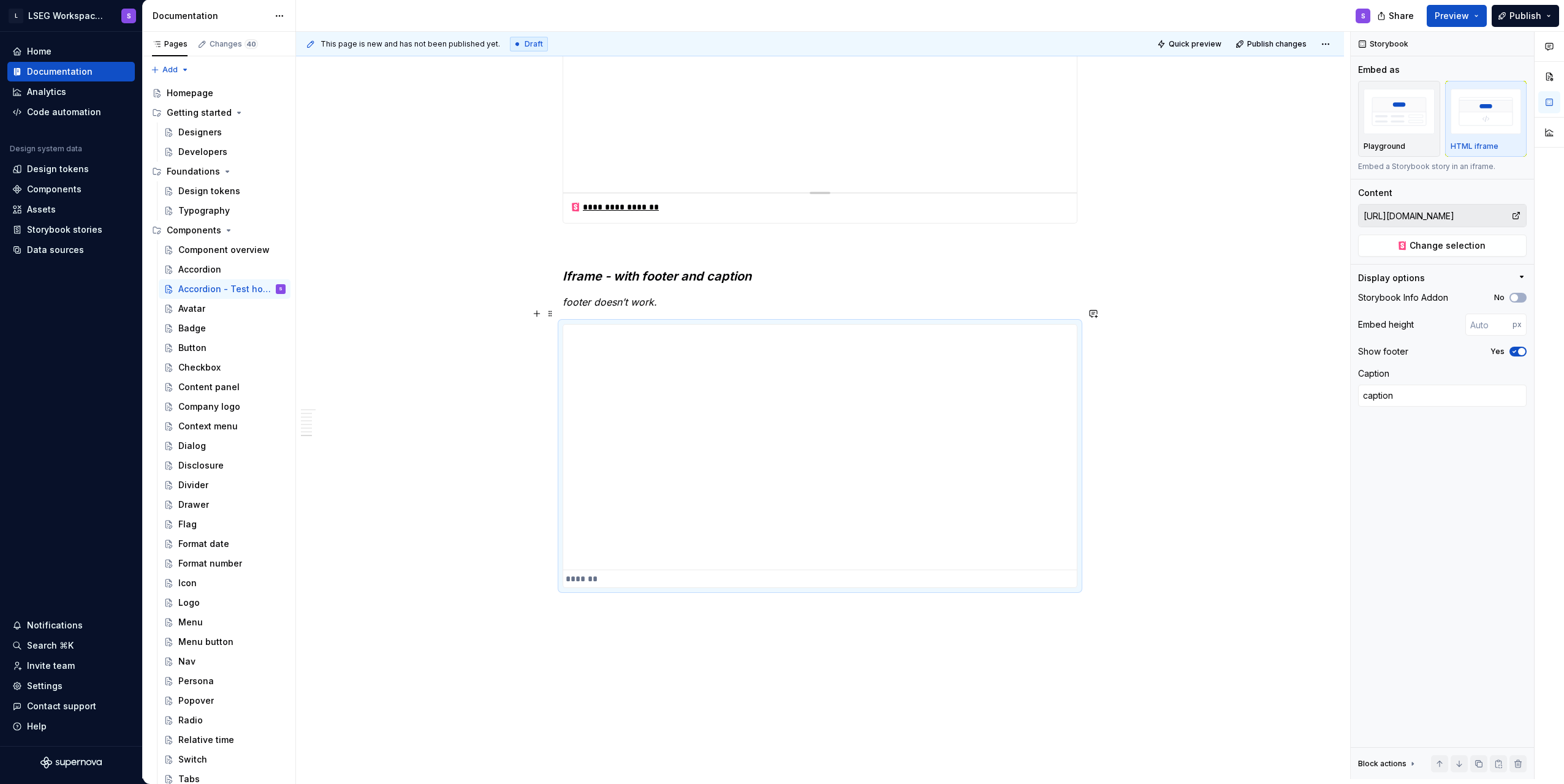
click at [836, 307] on p "footer doesn’t work." at bounding box center [820, 302] width 515 height 15
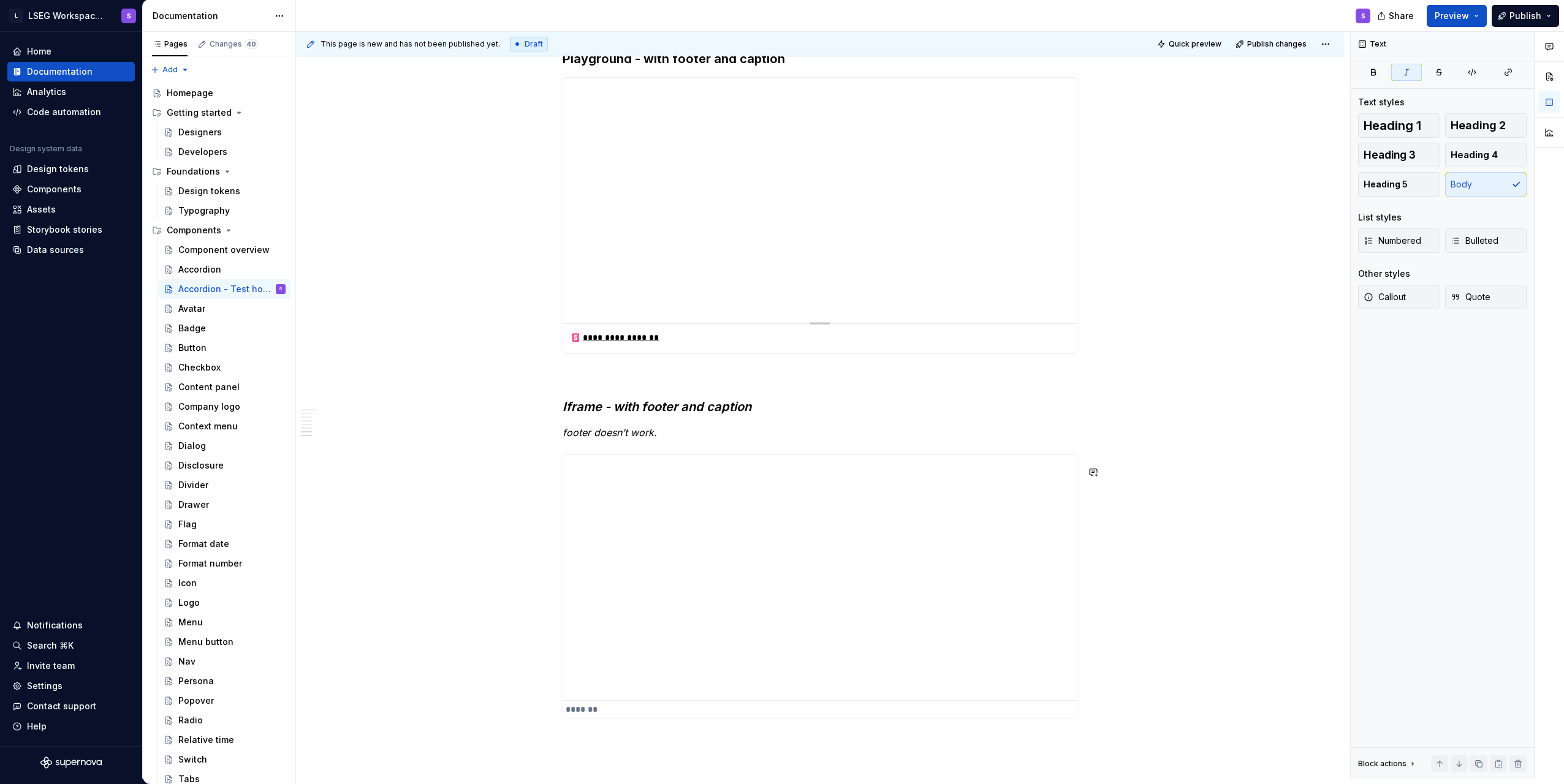
scroll to position [2266, 0]
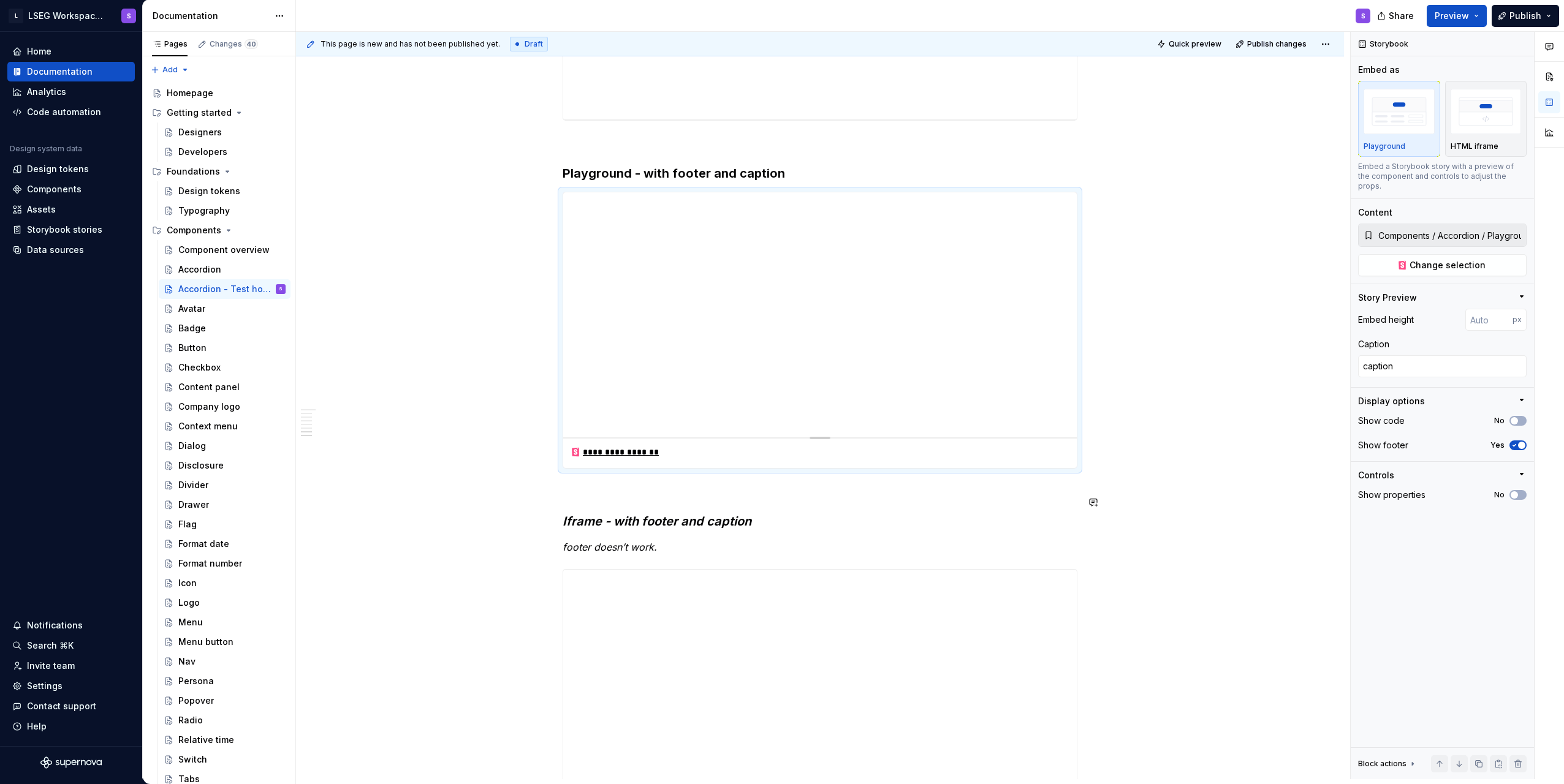
click at [1518, 442] on span "button" at bounding box center [1522, 445] width 7 height 7
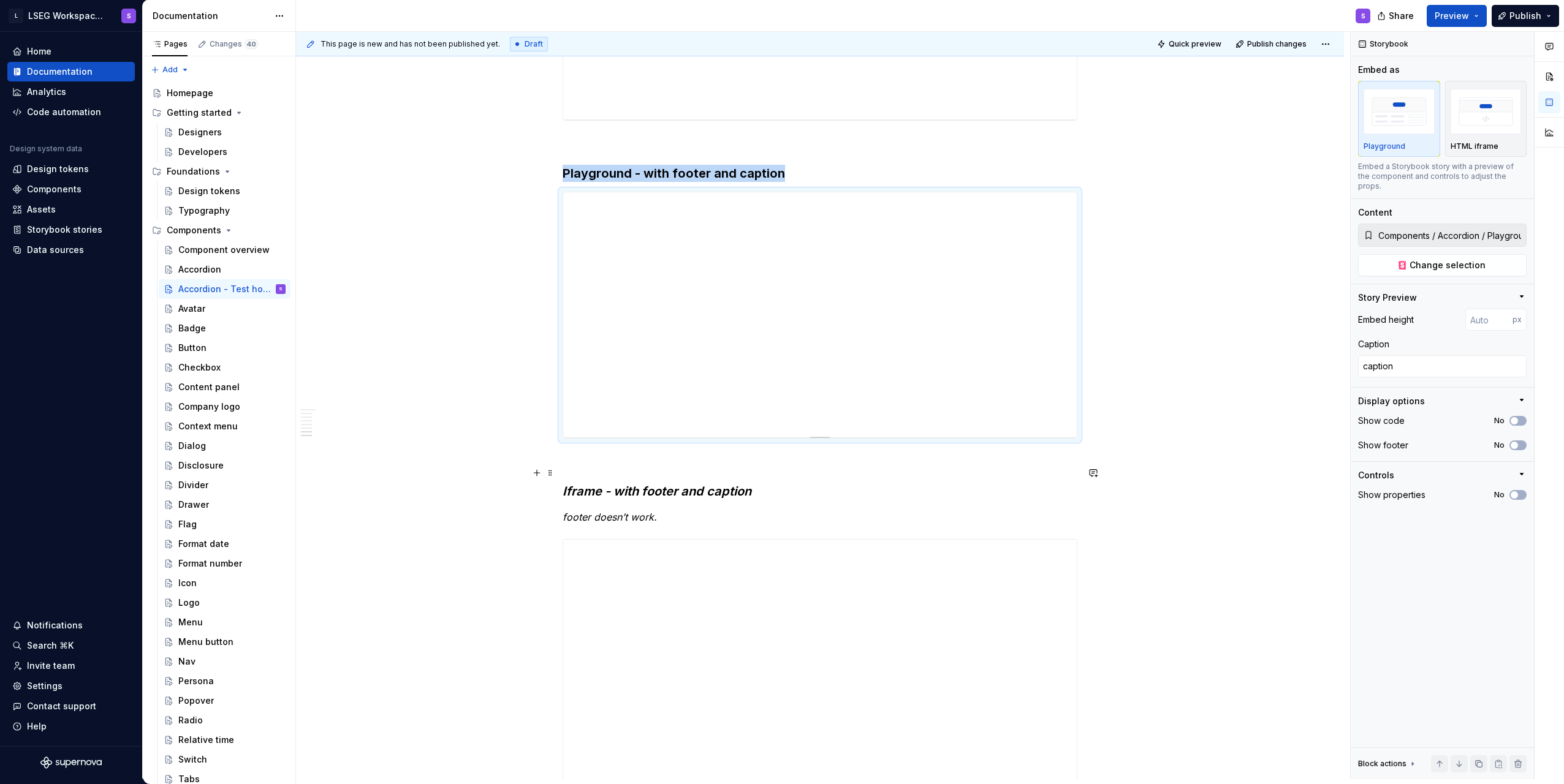
click at [995, 468] on p at bounding box center [820, 460] width 515 height 15
click at [1416, 362] on textarea "caption" at bounding box center [1443, 366] width 169 height 22
click at [1416, 355] on textarea "caption" at bounding box center [1443, 366] width 169 height 22
type textarea "*"
type textarea "captions"
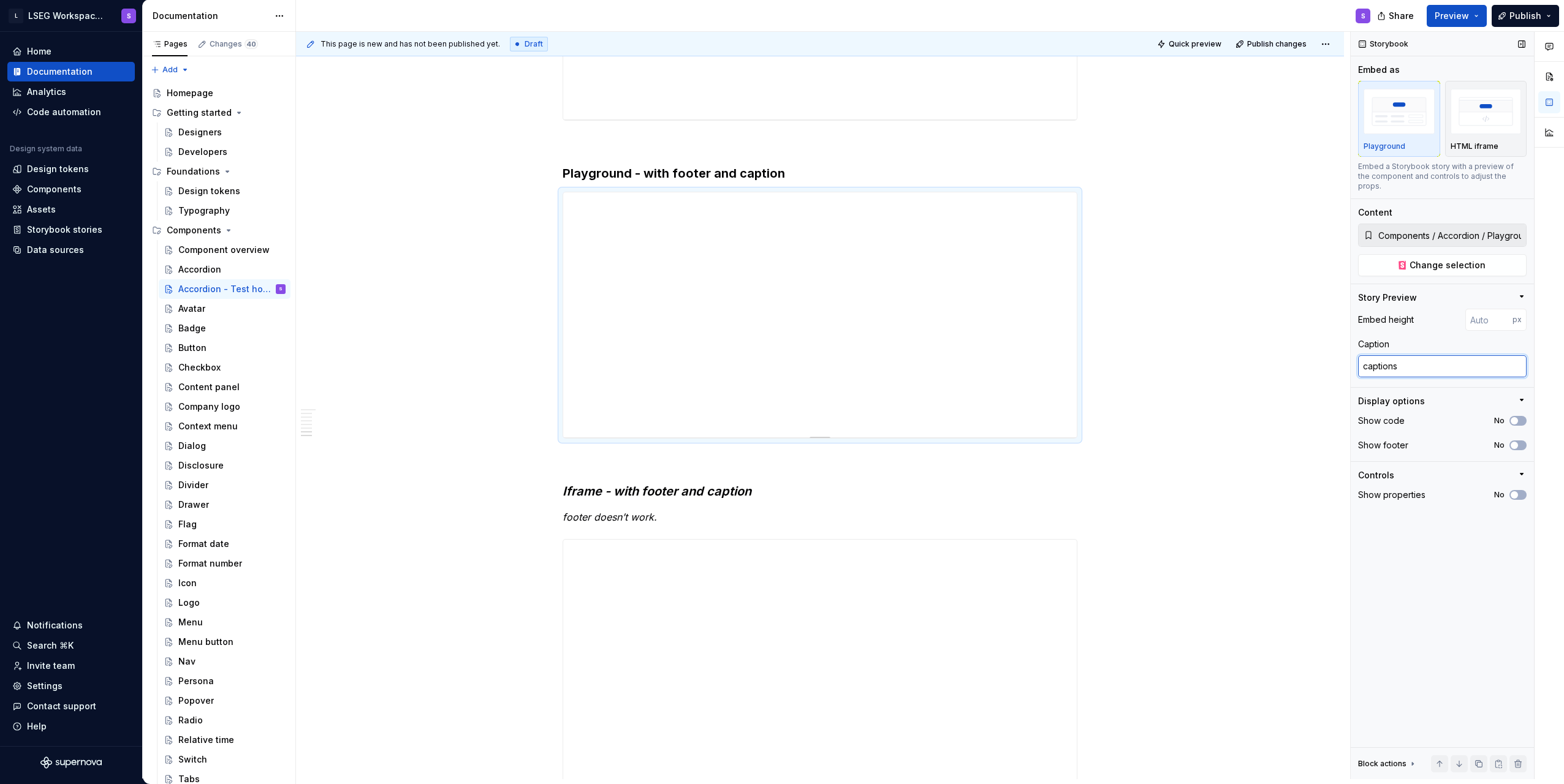
type textarea "*"
type textarea "captionss"
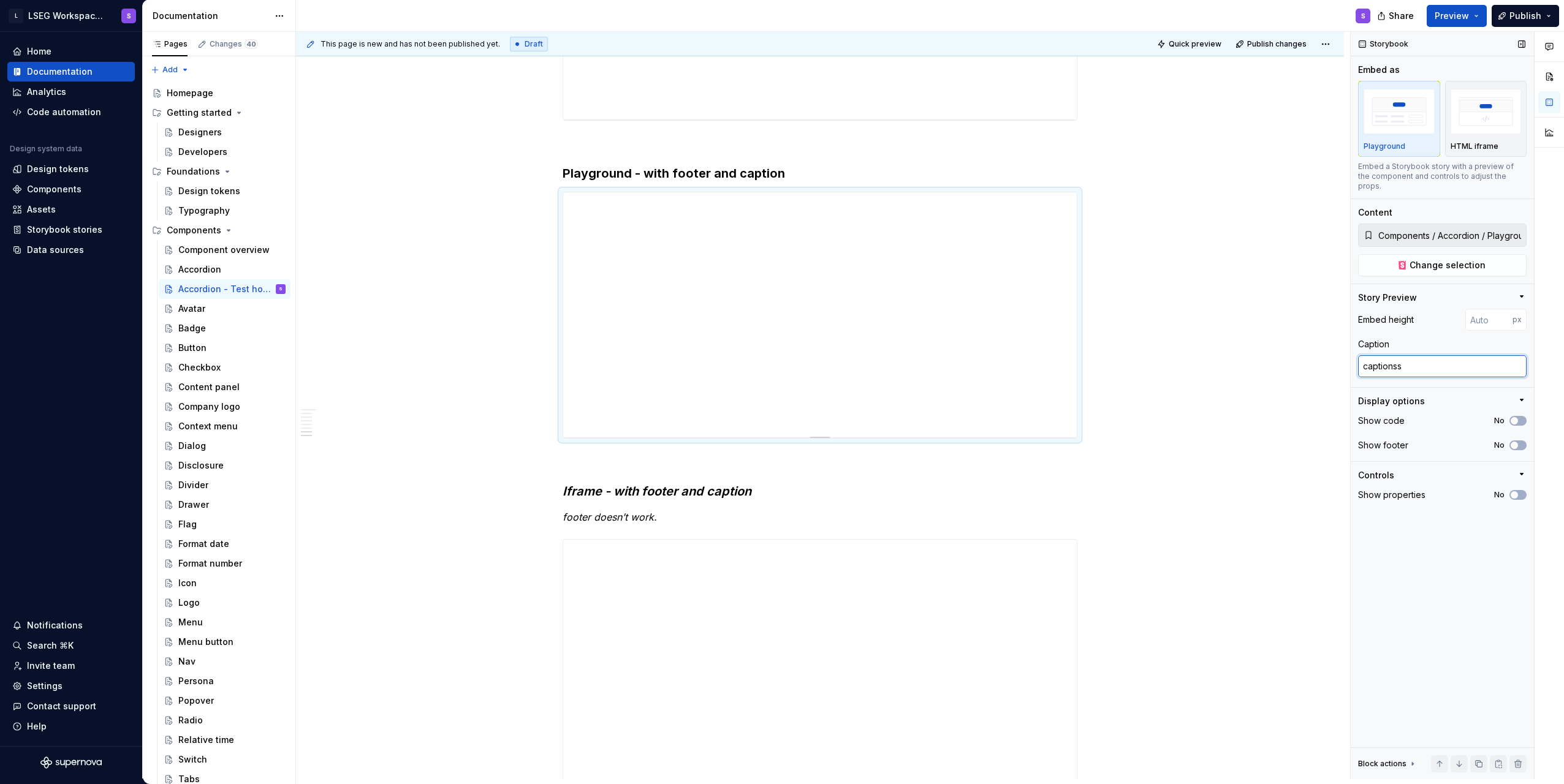
click at [1448, 355] on textarea "captionss" at bounding box center [1443, 366] width 169 height 22
type textarea "*"
type textarea "captions"
type textarea "*"
type textarea "caption"
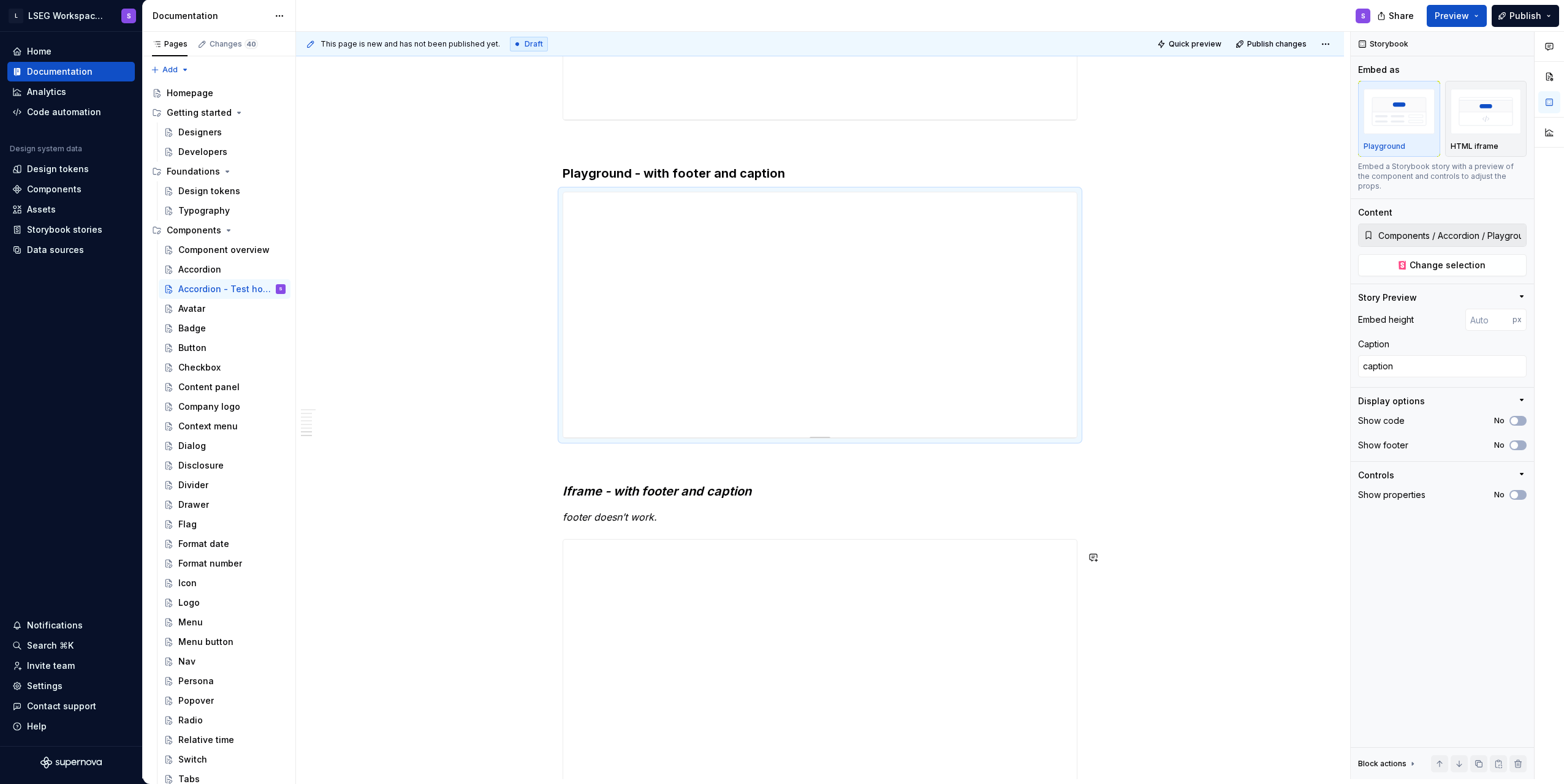
click at [976, 524] on p "footer doesn’t work." at bounding box center [820, 517] width 515 height 15
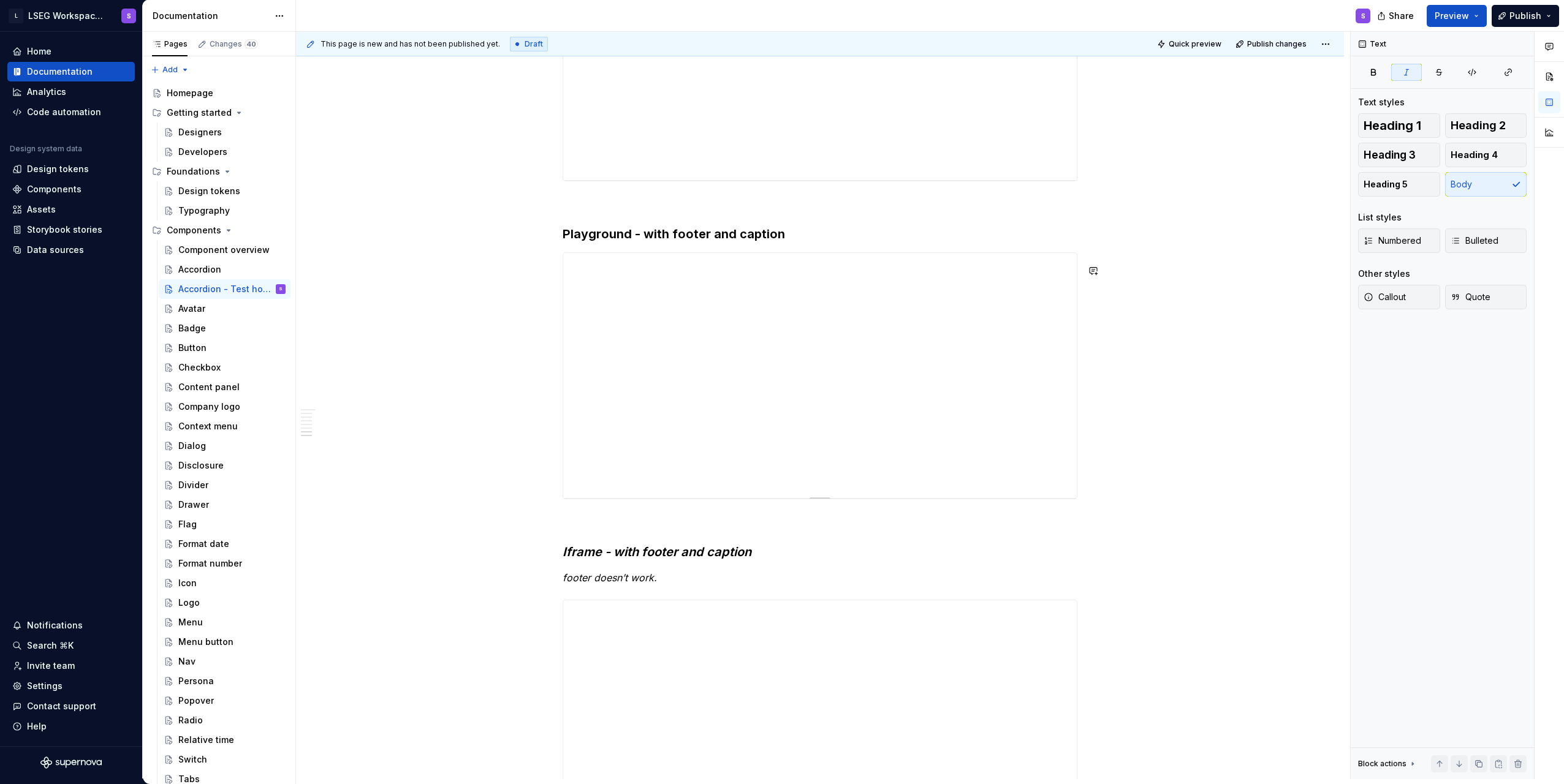
scroll to position [2328, 0]
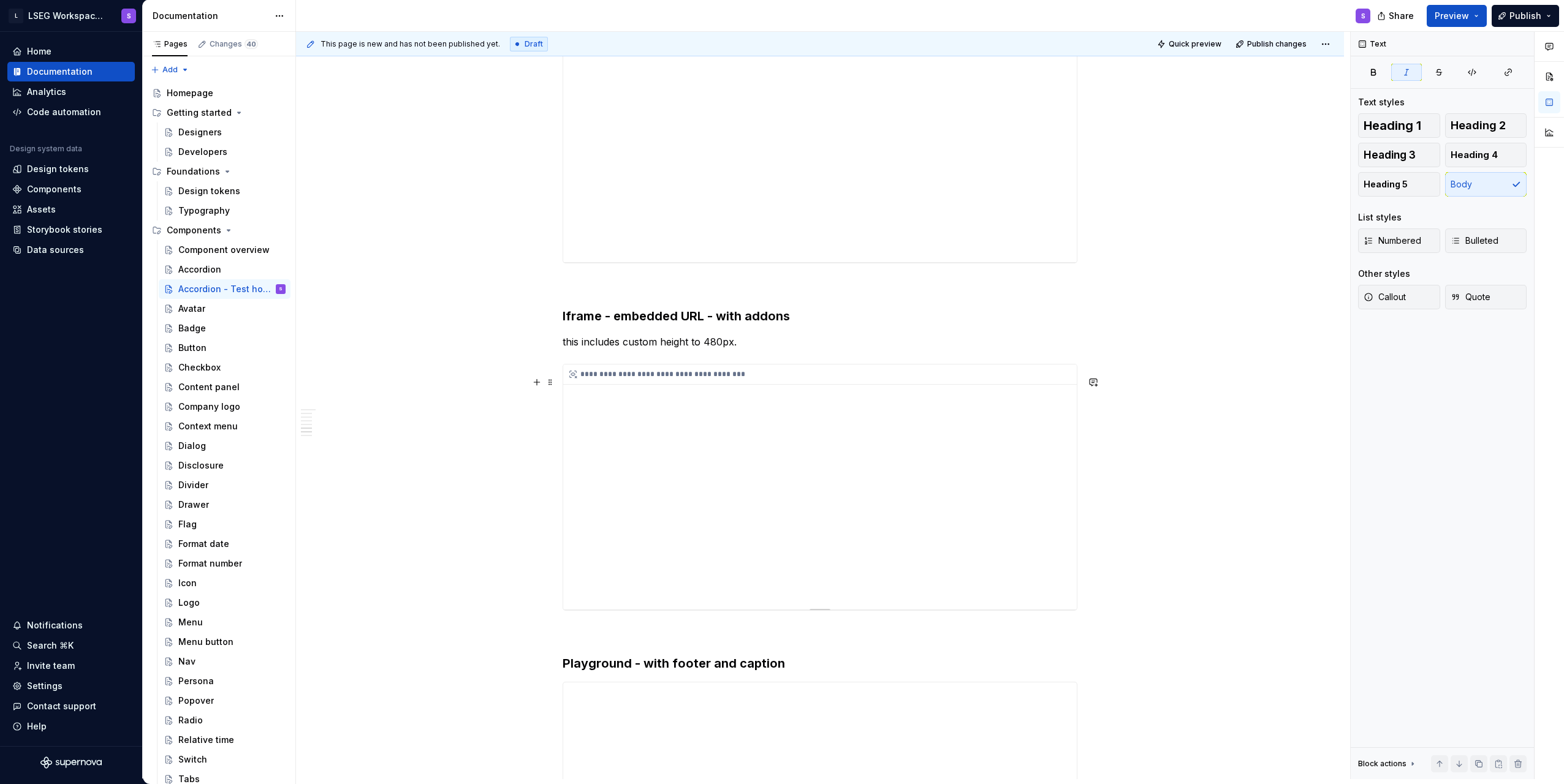
scroll to position [2022, 0]
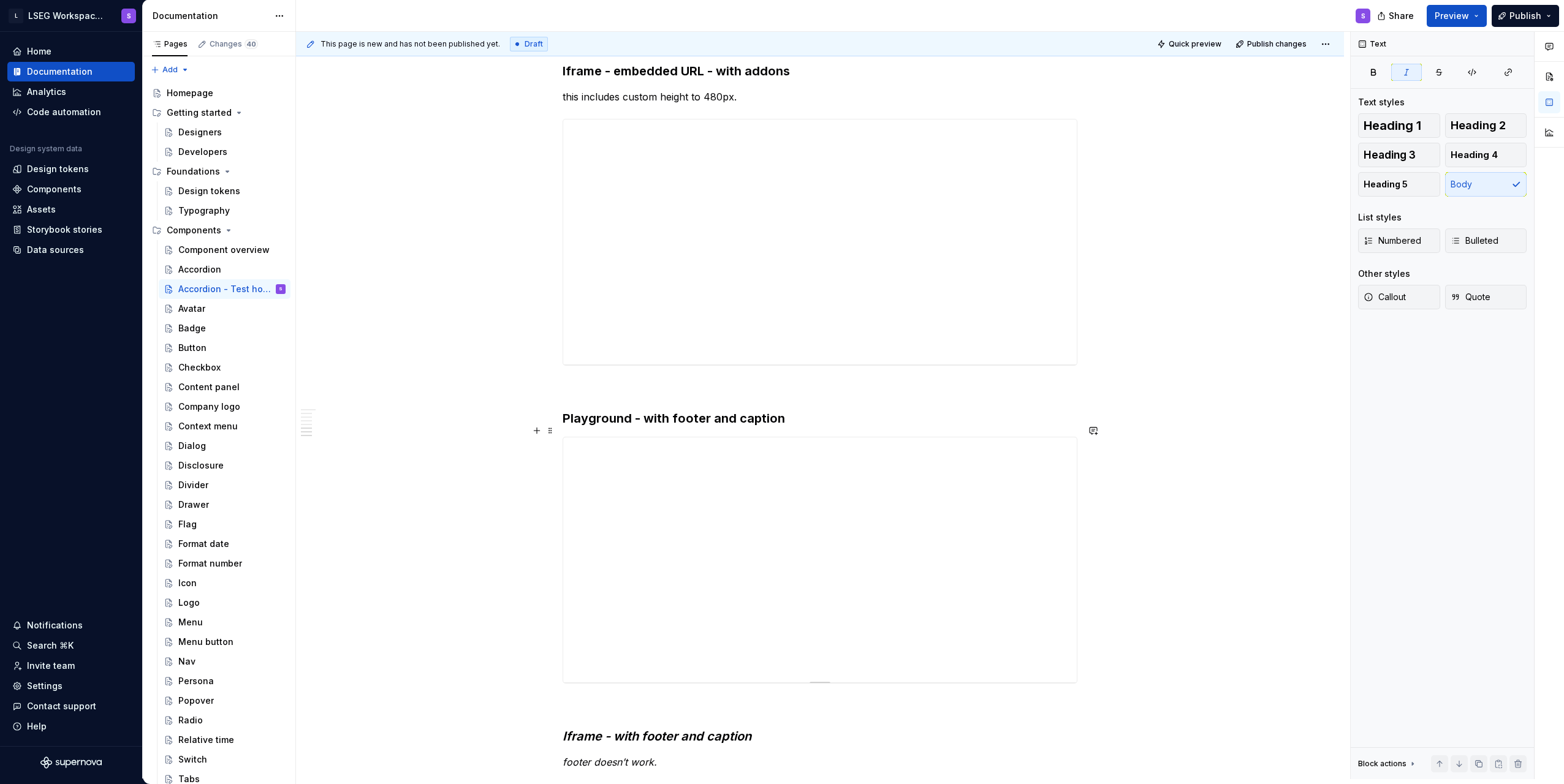
click at [848, 427] on h3 "Playground - with footer and caption" at bounding box center [820, 418] width 515 height 17
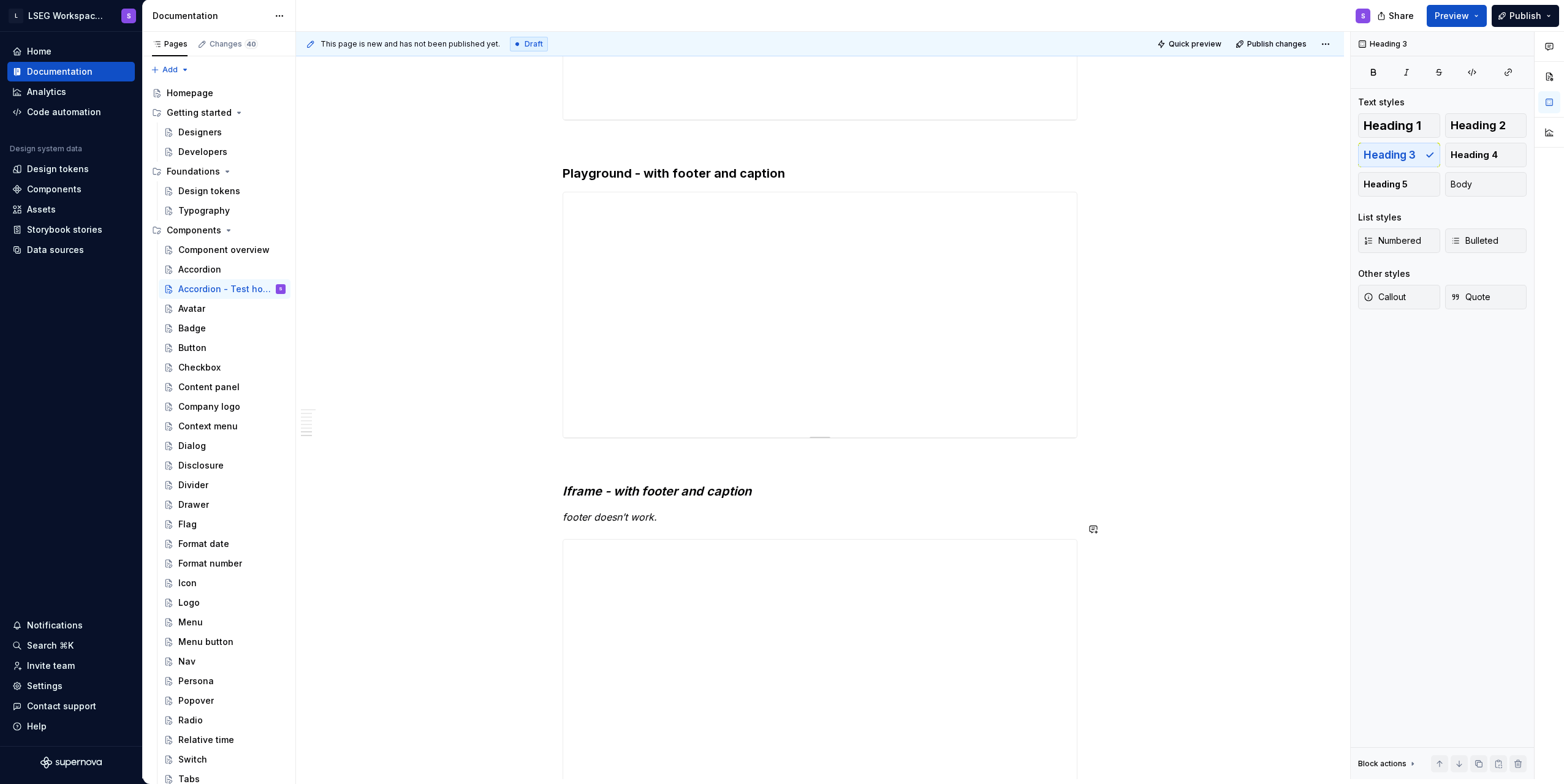
scroll to position [2144, 0]
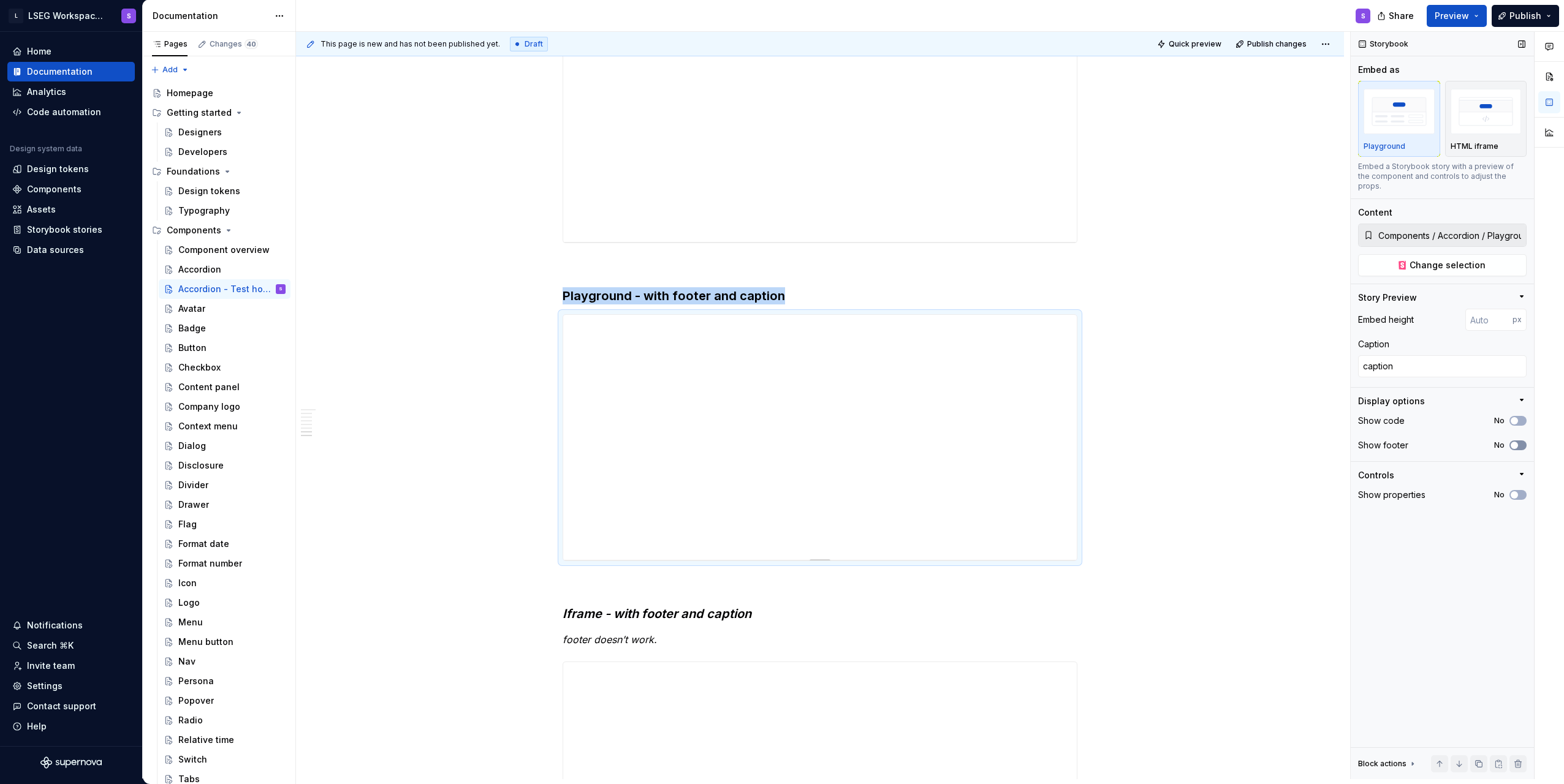
click at [1520, 440] on button "No" at bounding box center [1518, 445] width 17 height 10
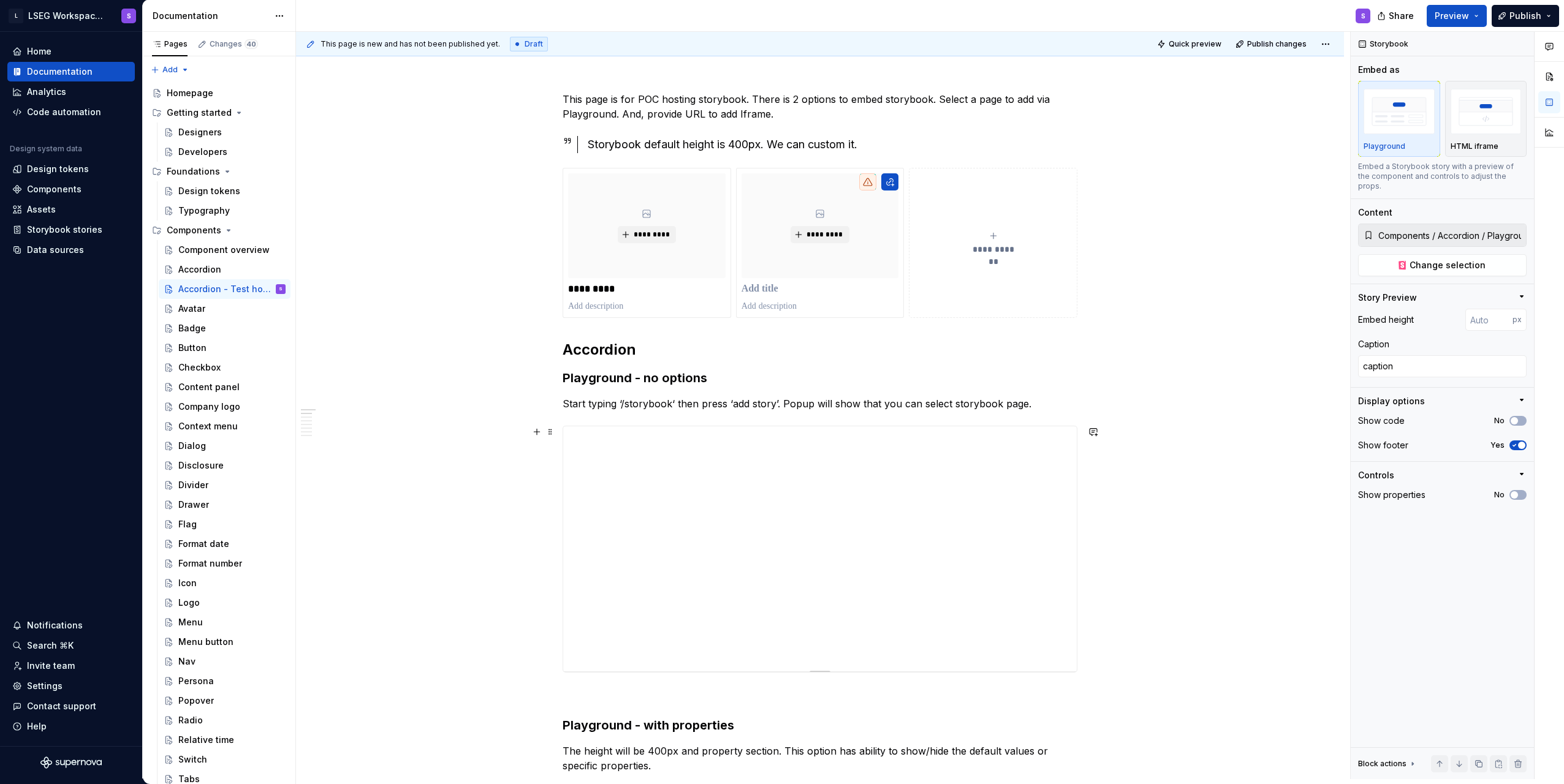
scroll to position [0, 0]
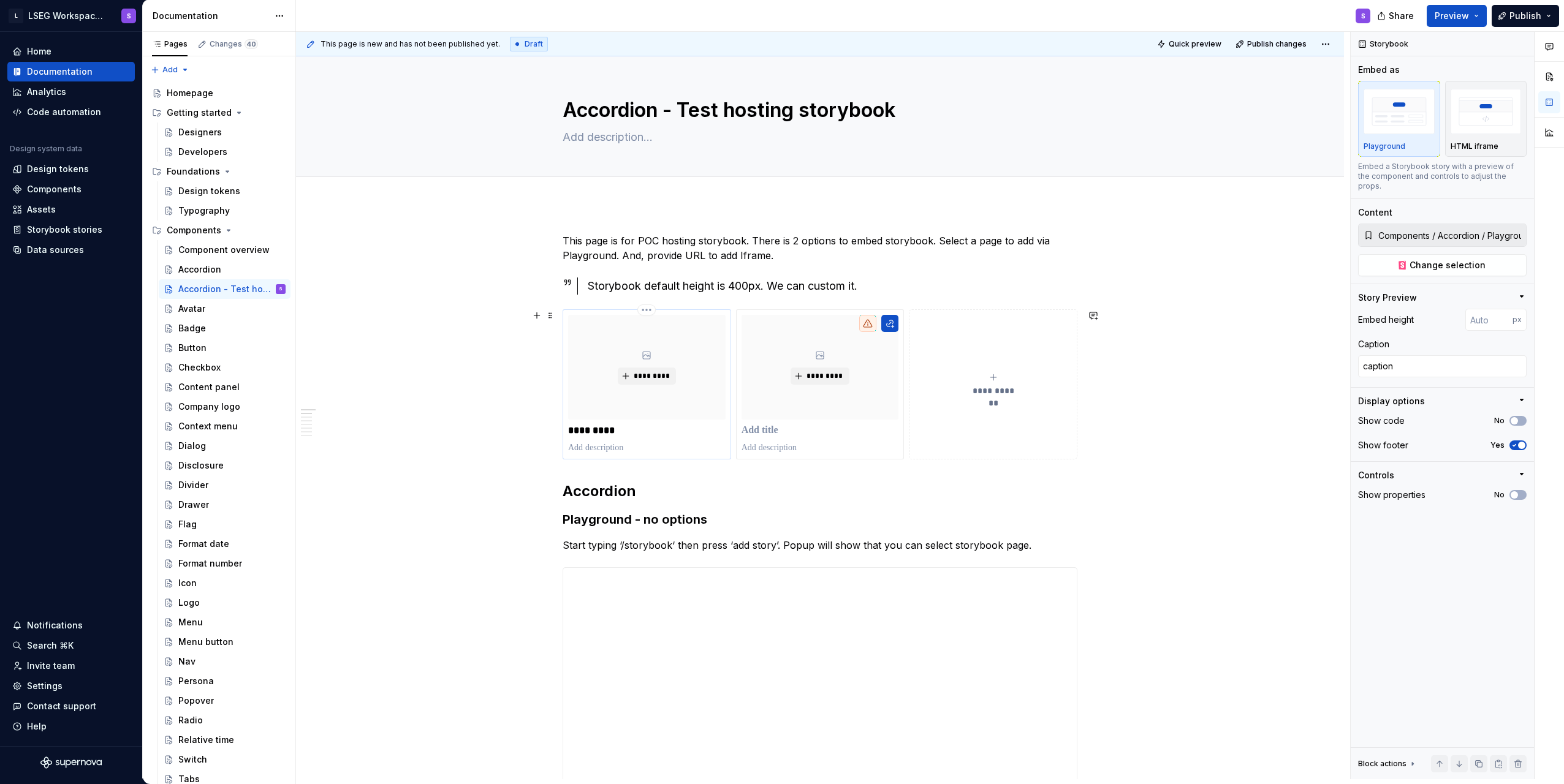
click at [616, 425] on p "*********" at bounding box center [647, 430] width 157 height 12
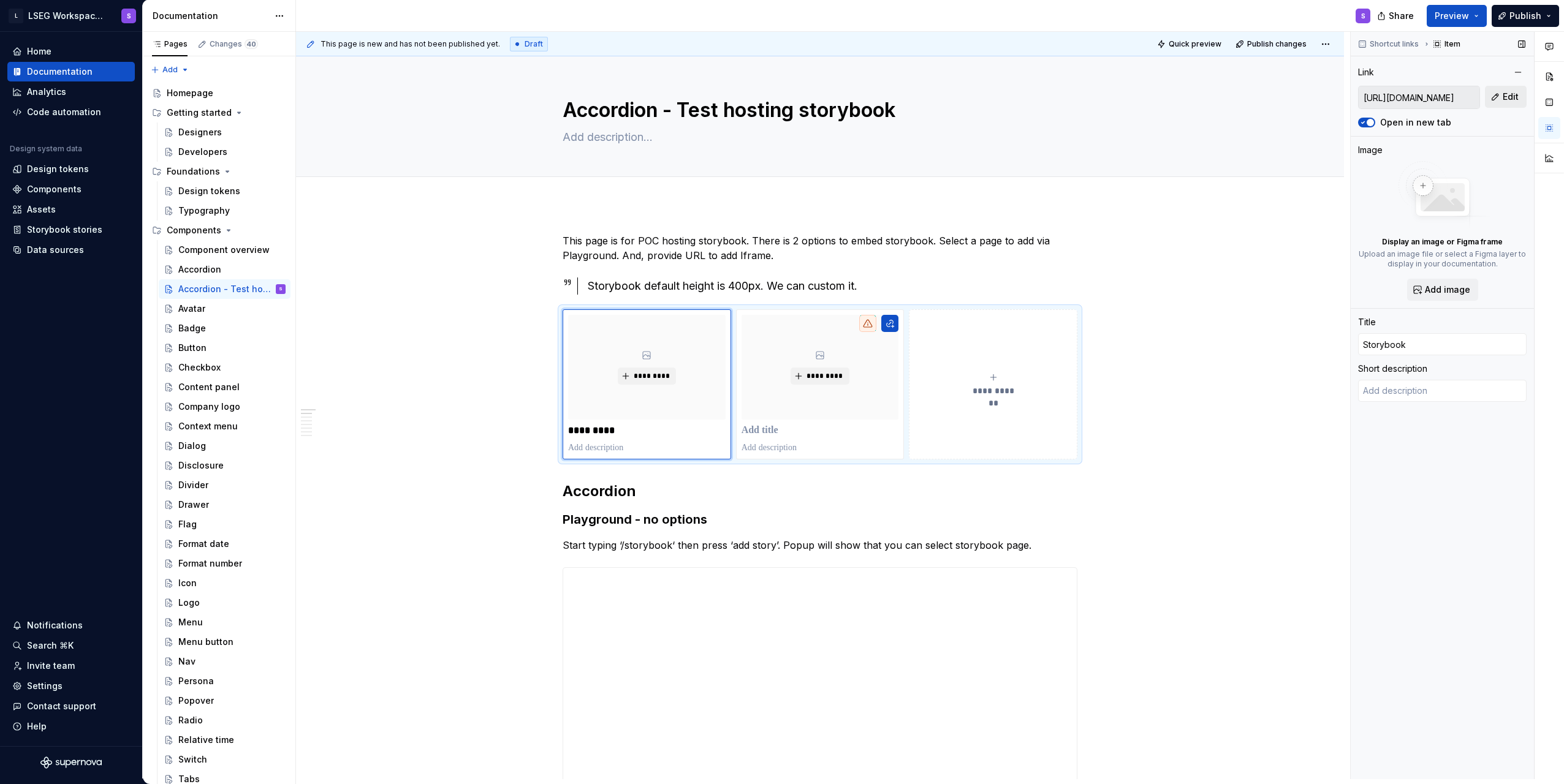
click at [1502, 95] on button "Edit" at bounding box center [1505, 96] width 42 height 22
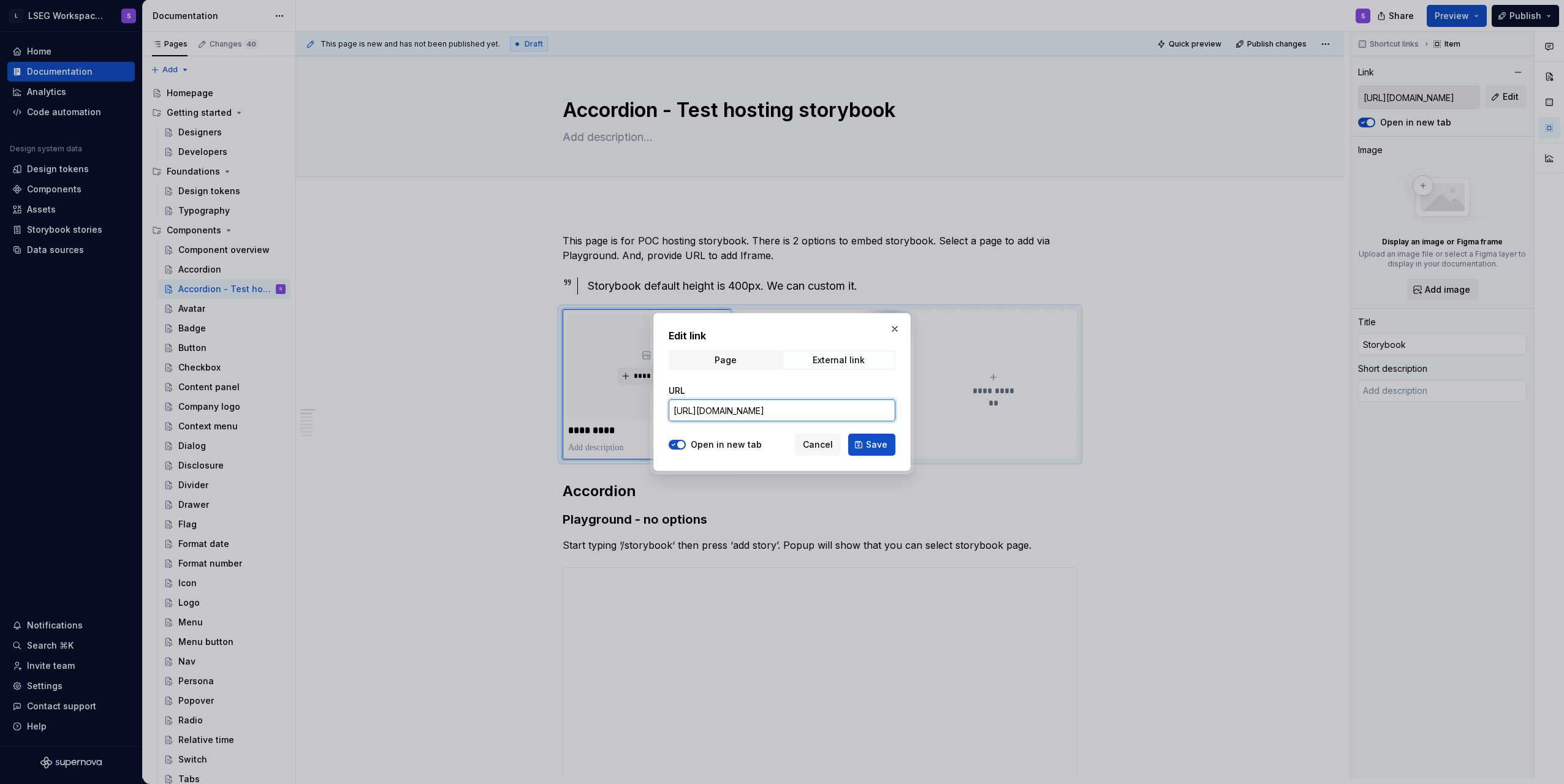
scroll to position [0, 321]
drag, startPoint x: 843, startPoint y: 413, endPoint x: 966, endPoint y: 408, distance: 123.1
click at [966, 408] on div "Edit link Page External link URL https://storybook.supernova.io/design-systems/…" at bounding box center [782, 392] width 1564 height 784
click at [833, 407] on input "https://storybook.supernova.io/design-systems/338571/alias/storybook/index.html…" at bounding box center [782, 410] width 227 height 22
click at [890, 330] on button "button" at bounding box center [895, 328] width 17 height 17
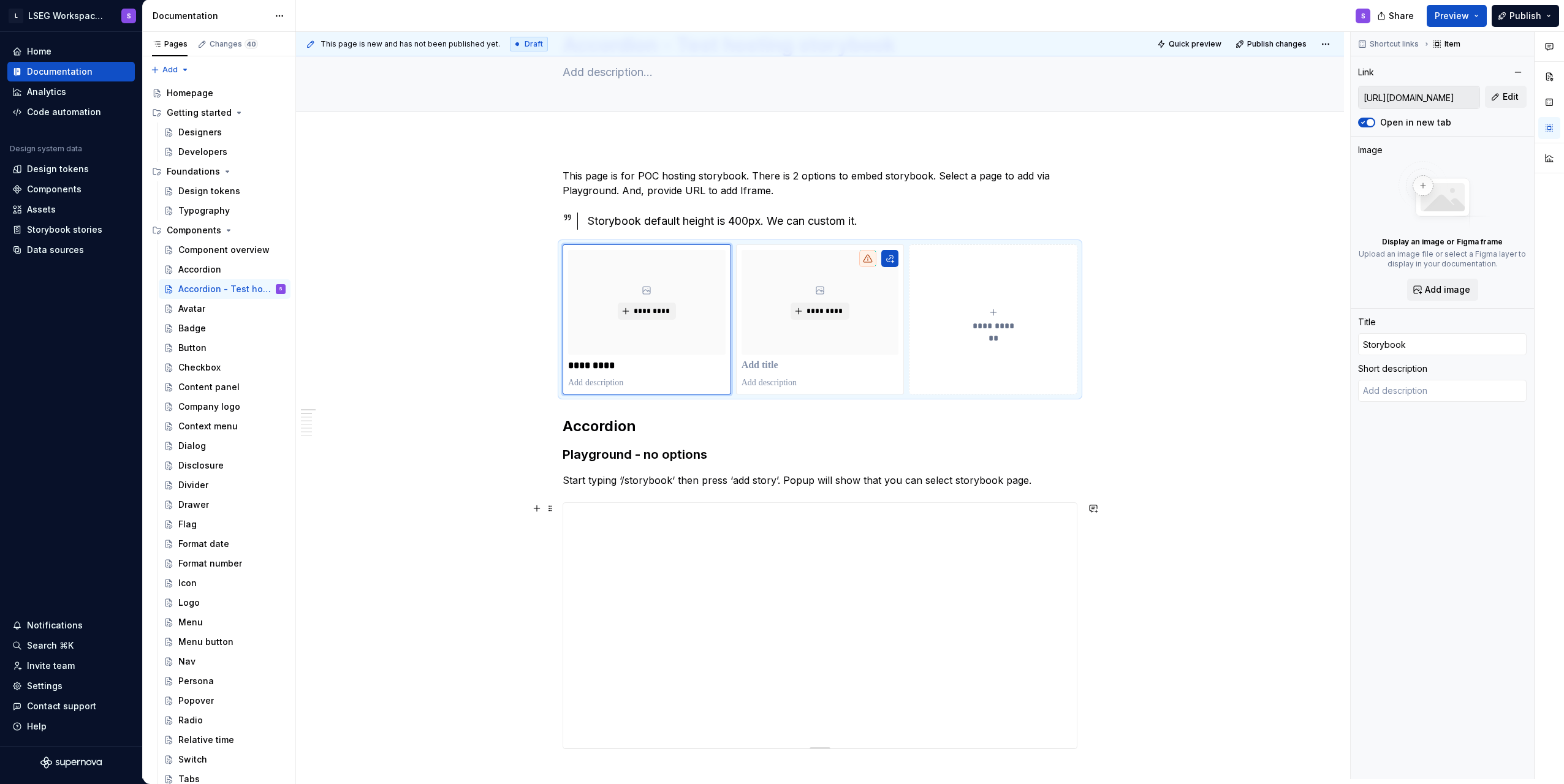
scroll to position [0, 0]
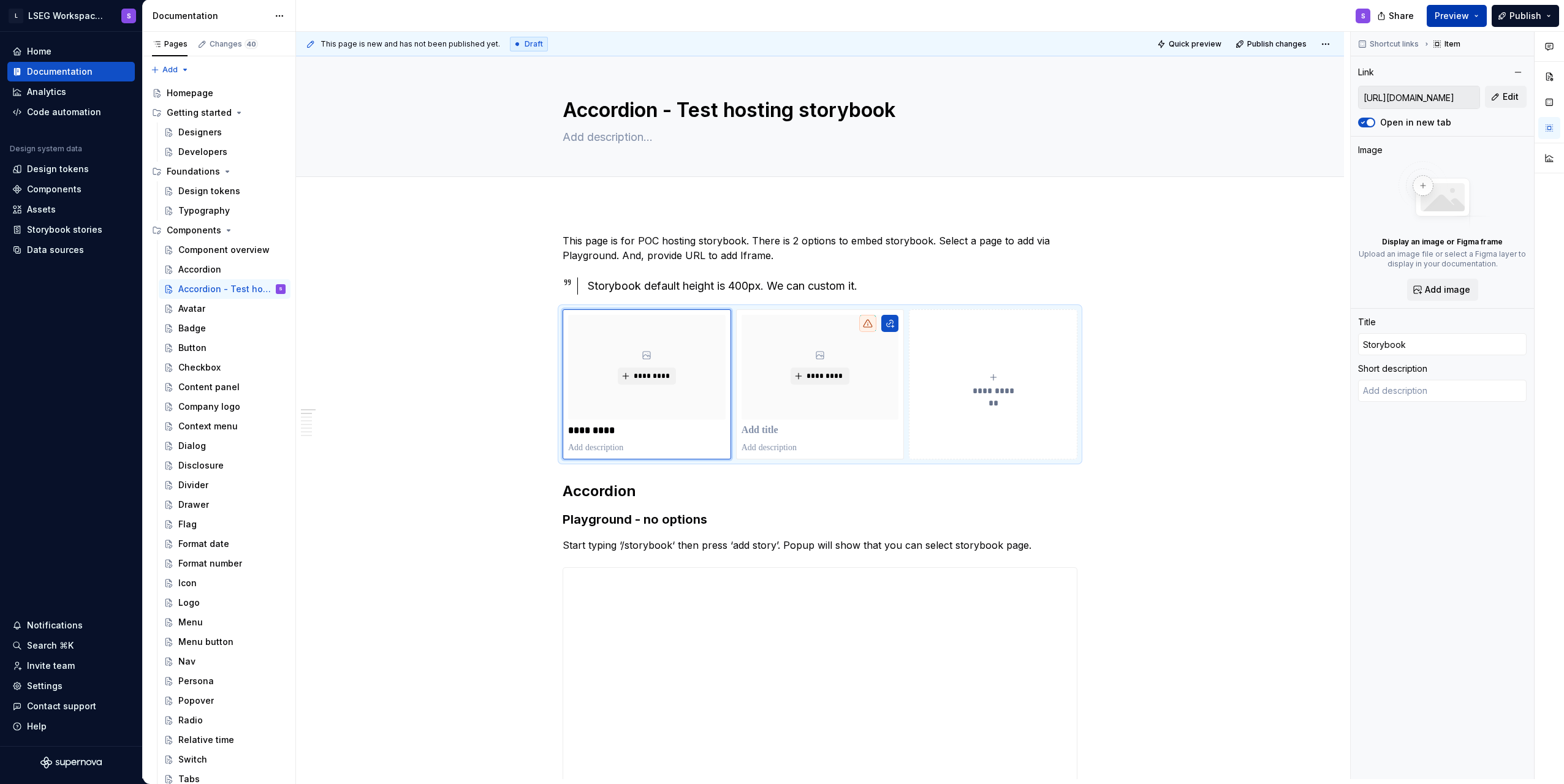
click at [1475, 19] on button "Preview" at bounding box center [1457, 15] width 60 height 22
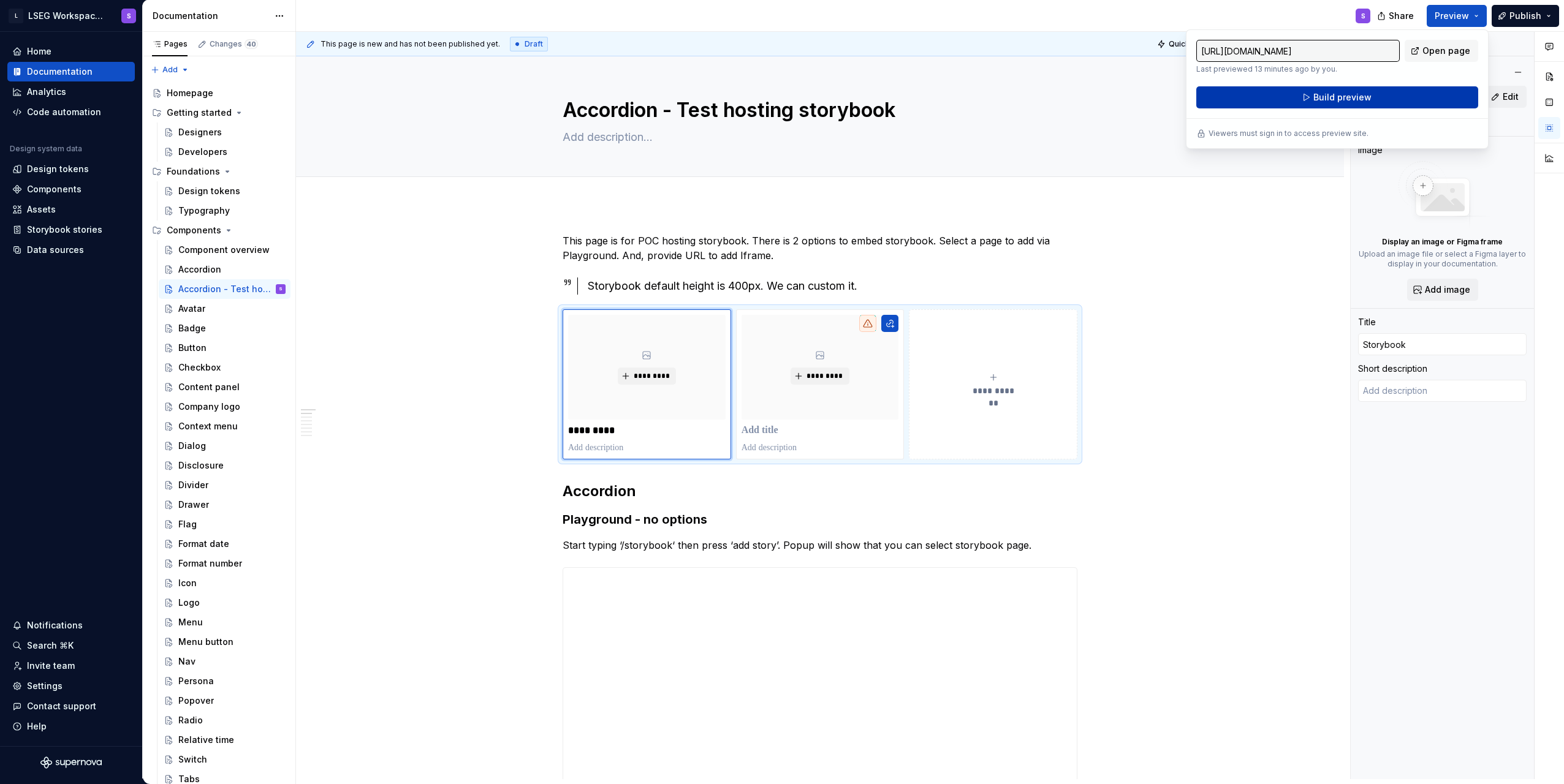
click at [1386, 93] on button "Build preview" at bounding box center [1337, 97] width 282 height 22
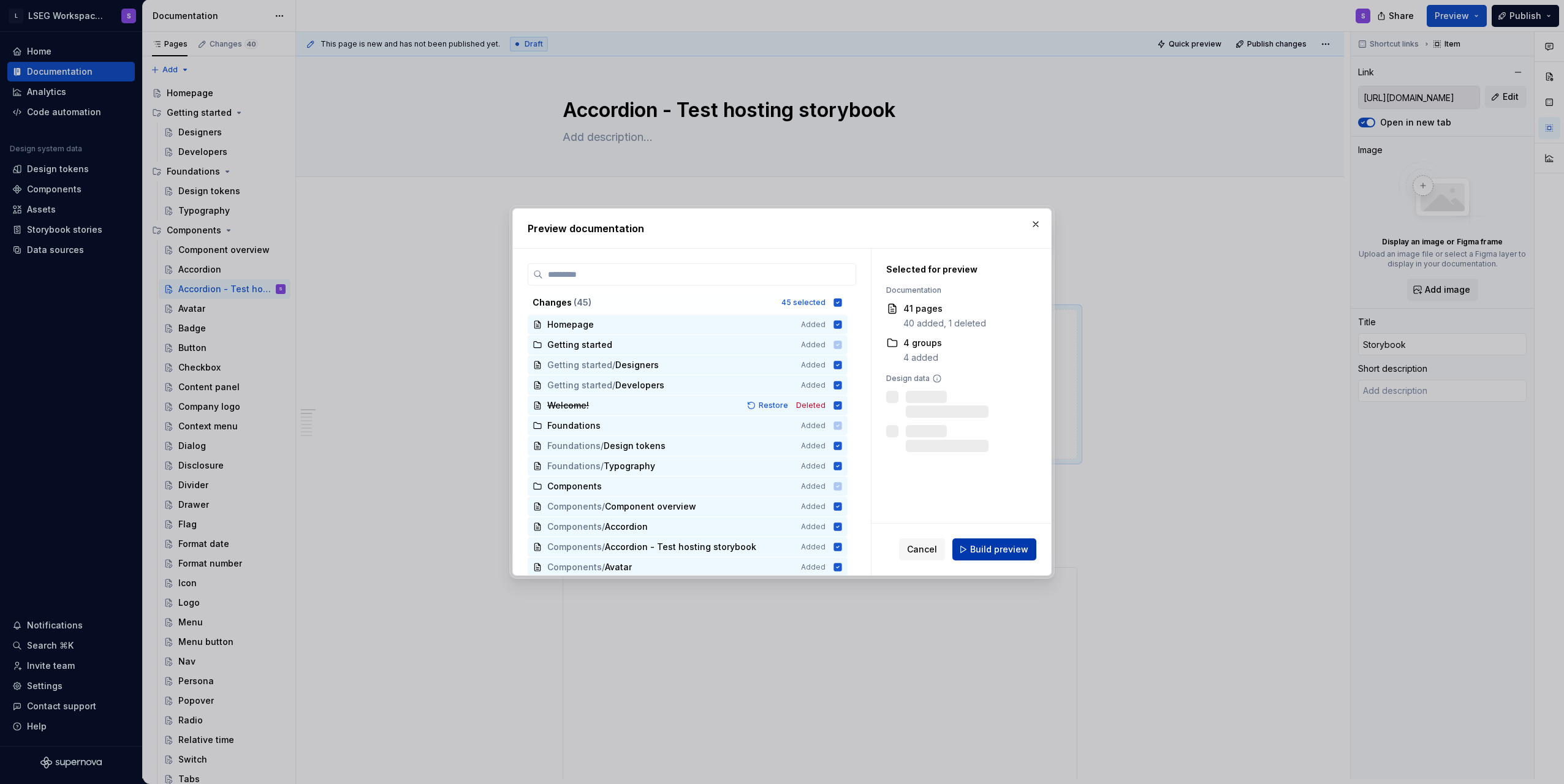
click at [1035, 557] on button "Build preview" at bounding box center [994, 549] width 84 height 22
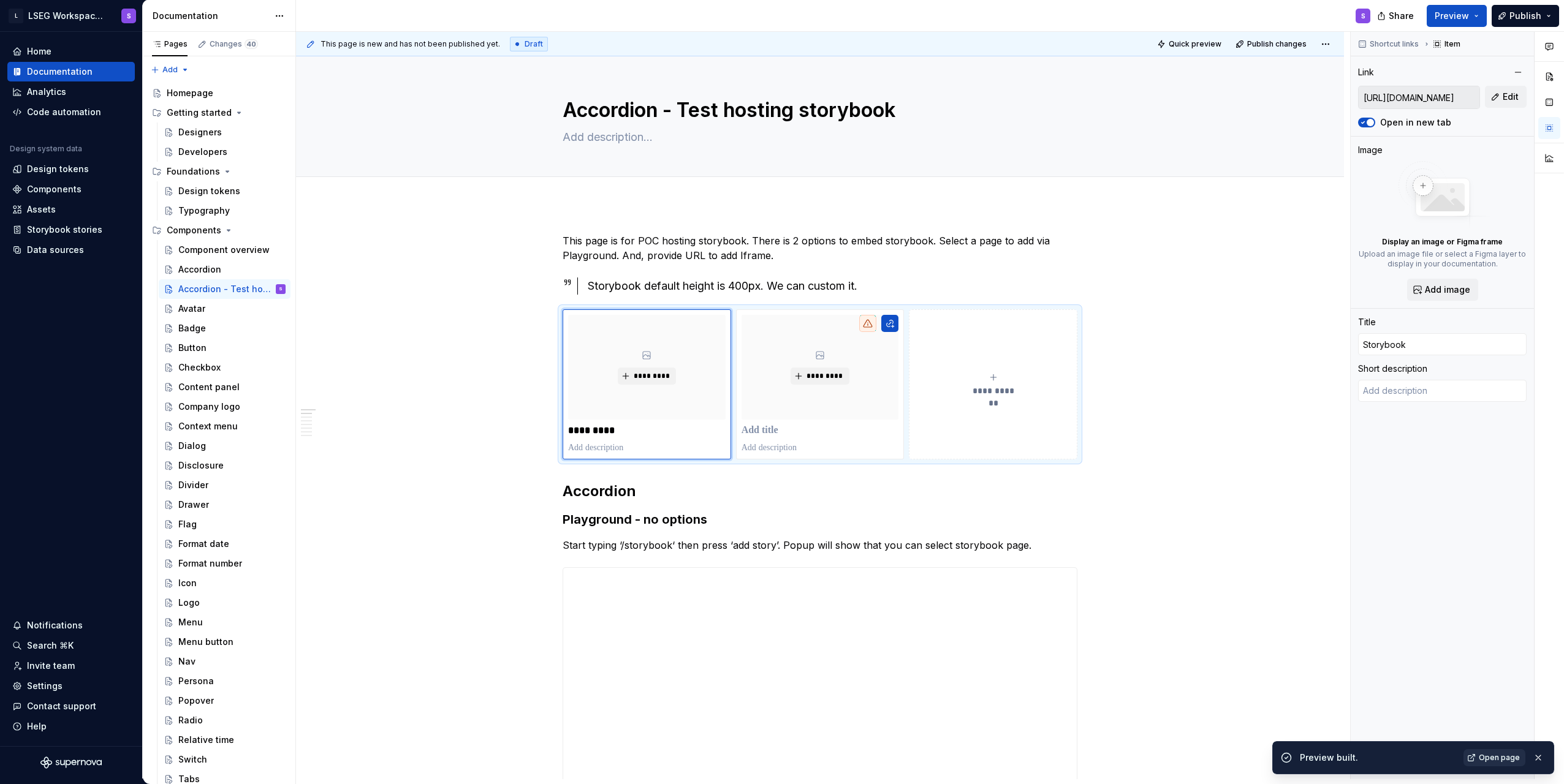
click at [1487, 758] on span "Open page" at bounding box center [1500, 758] width 41 height 10
click at [84, 74] on div "Documentation" at bounding box center [60, 71] width 65 height 12
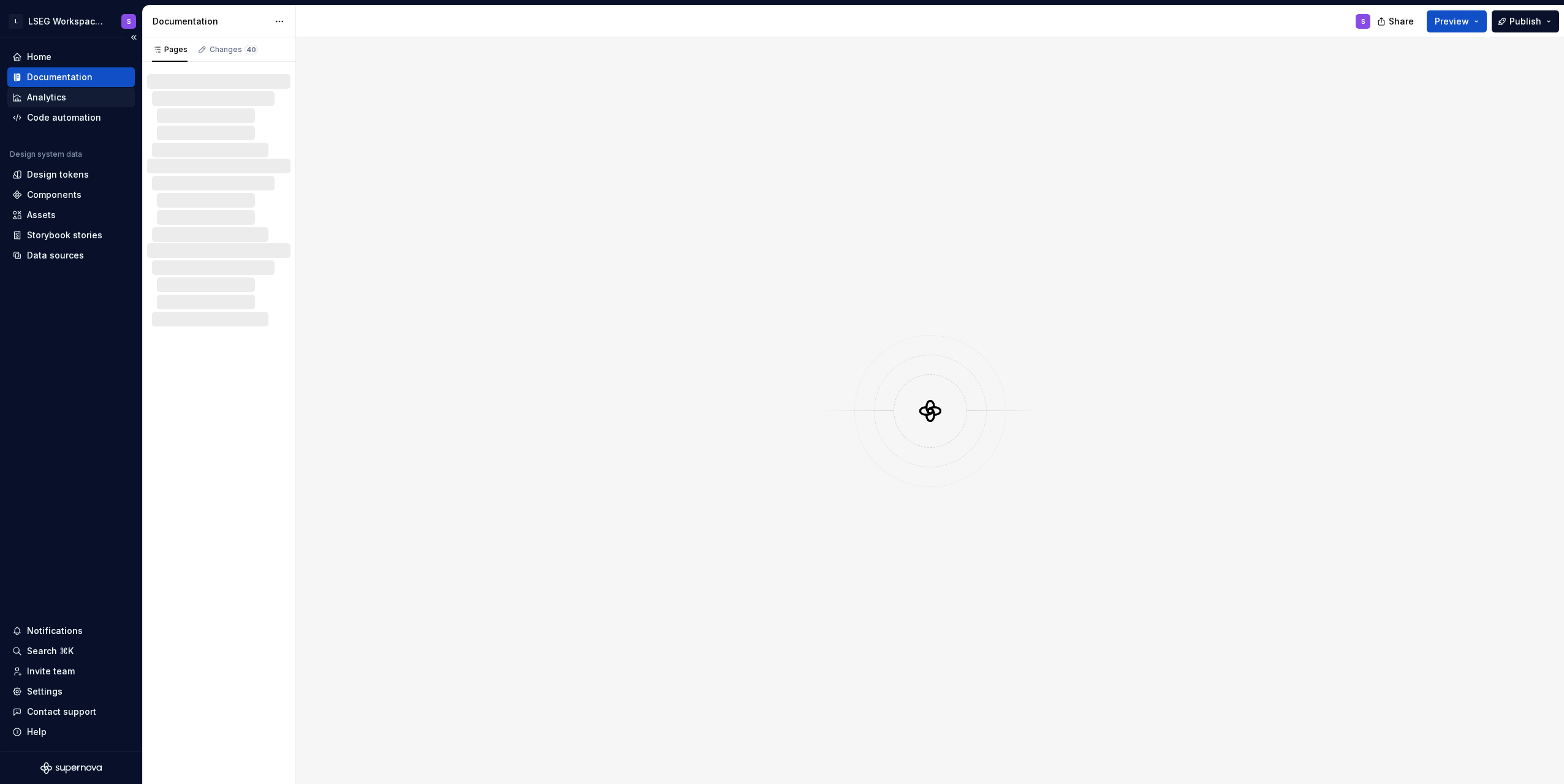
click at [85, 90] on div "Analytics" at bounding box center [71, 97] width 127 height 20
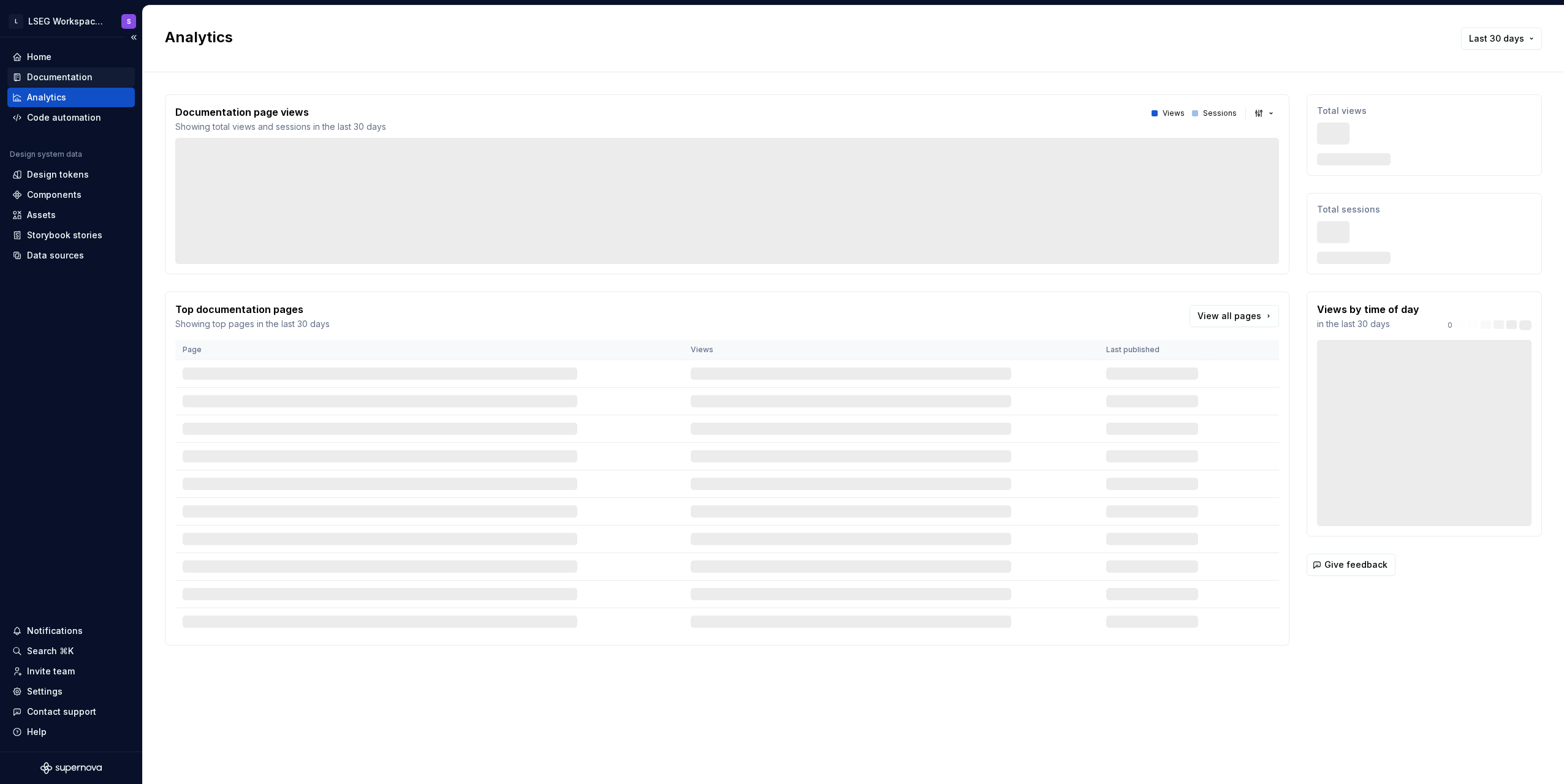
click at [86, 79] on div "Documentation" at bounding box center [60, 77] width 65 height 12
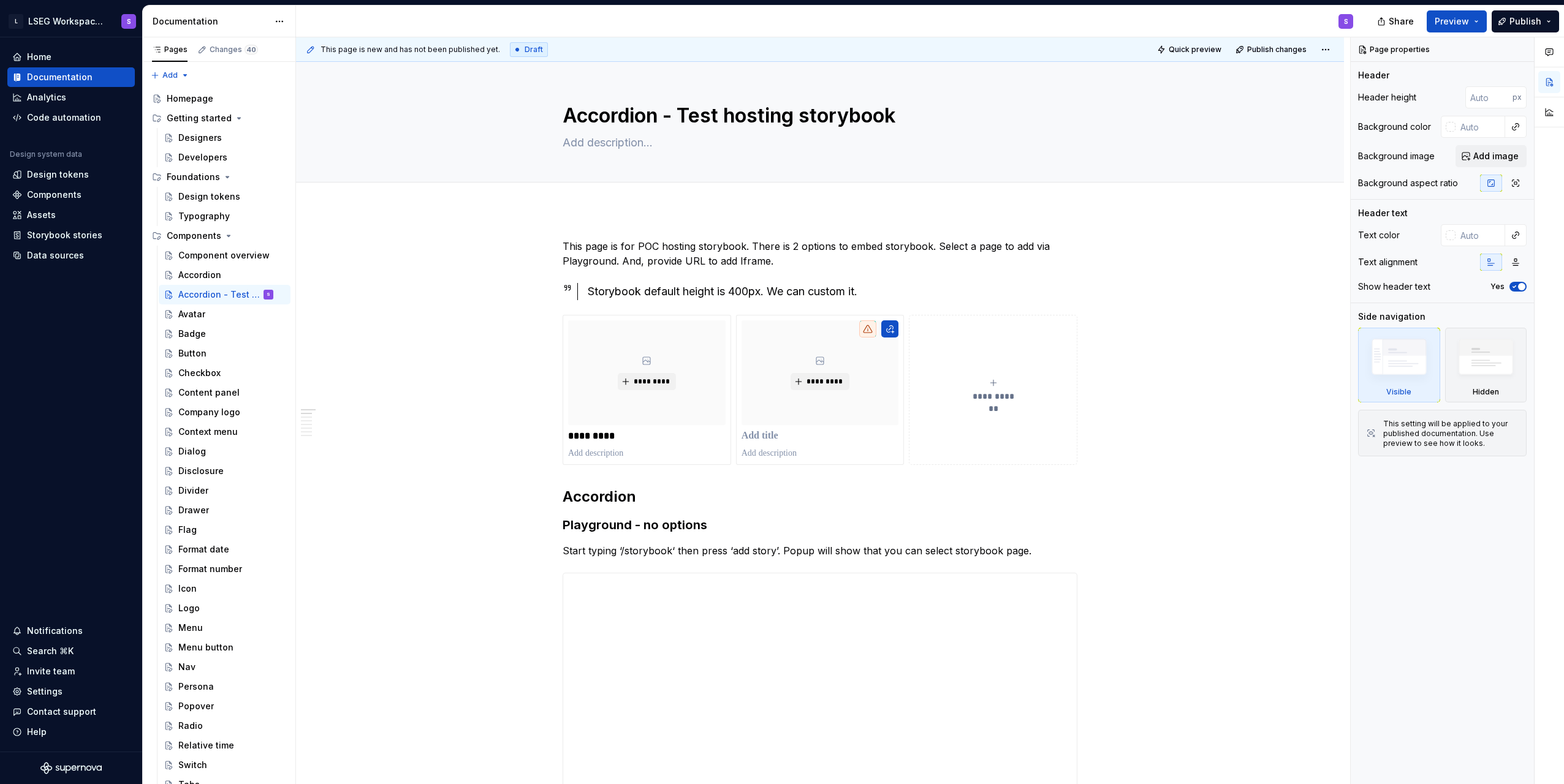
type textarea "*"
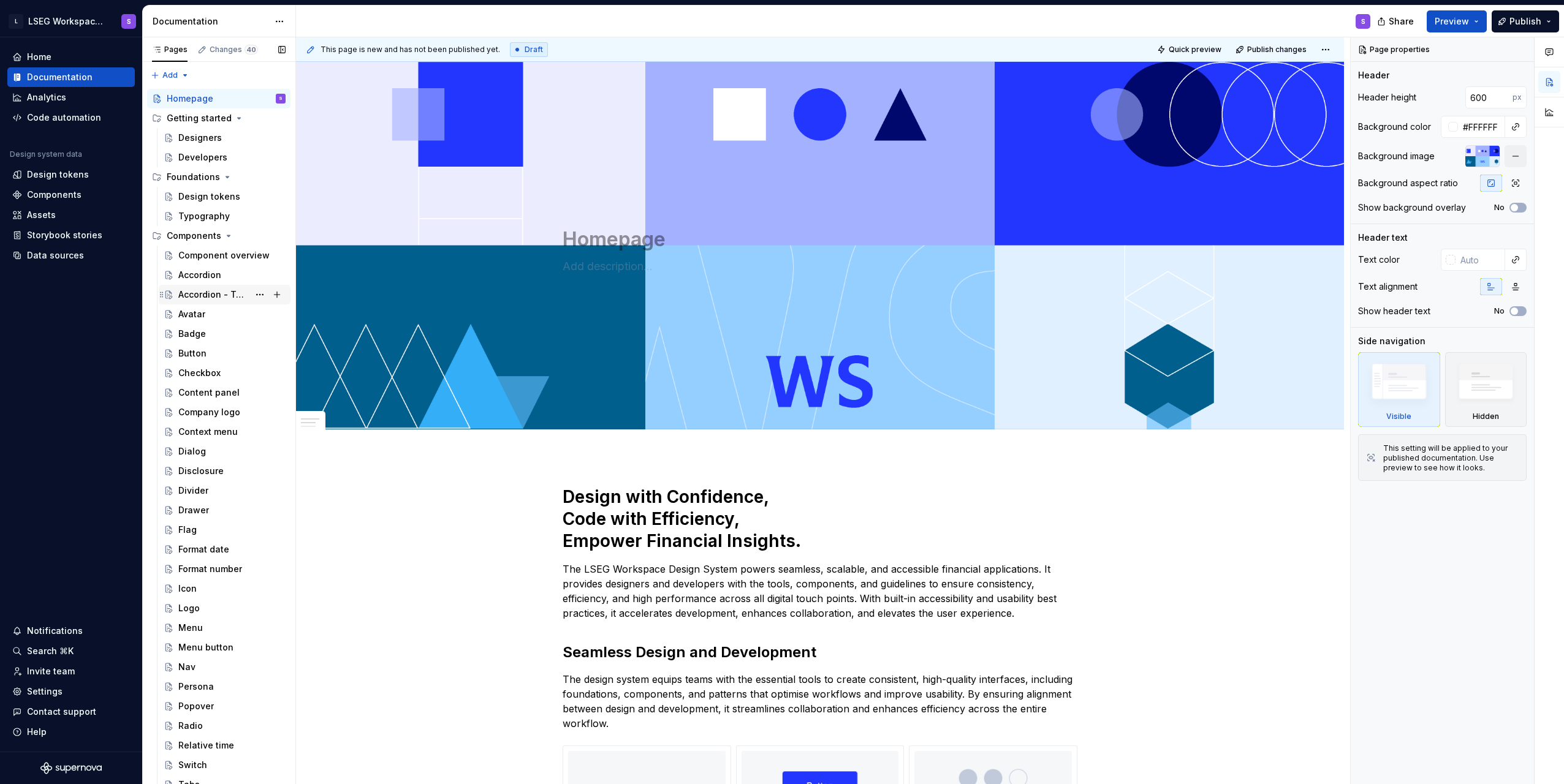
click at [207, 293] on div "Accordion - Test hosting storybook" at bounding box center [214, 294] width 70 height 12
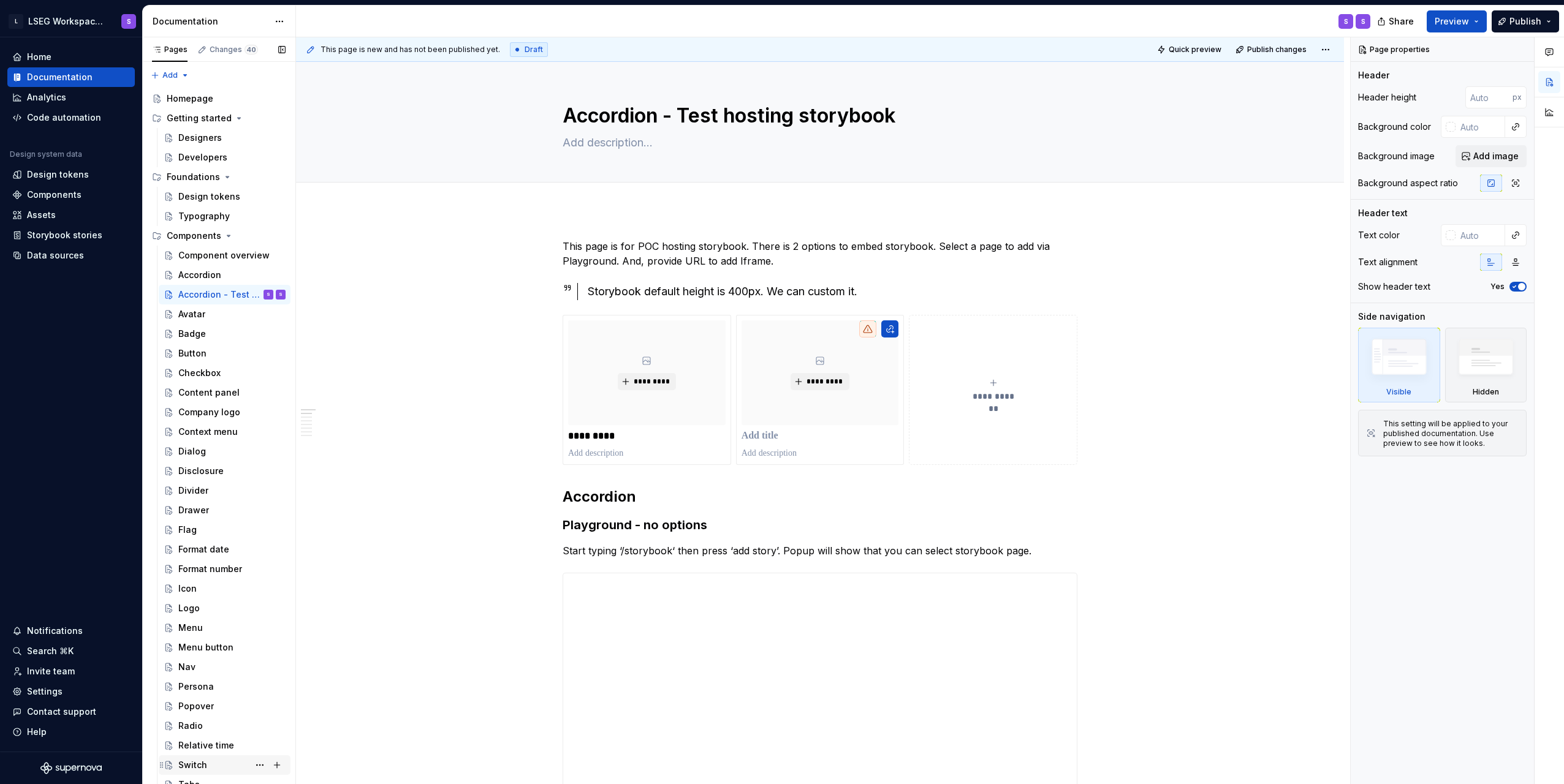
scroll to position [6, 0]
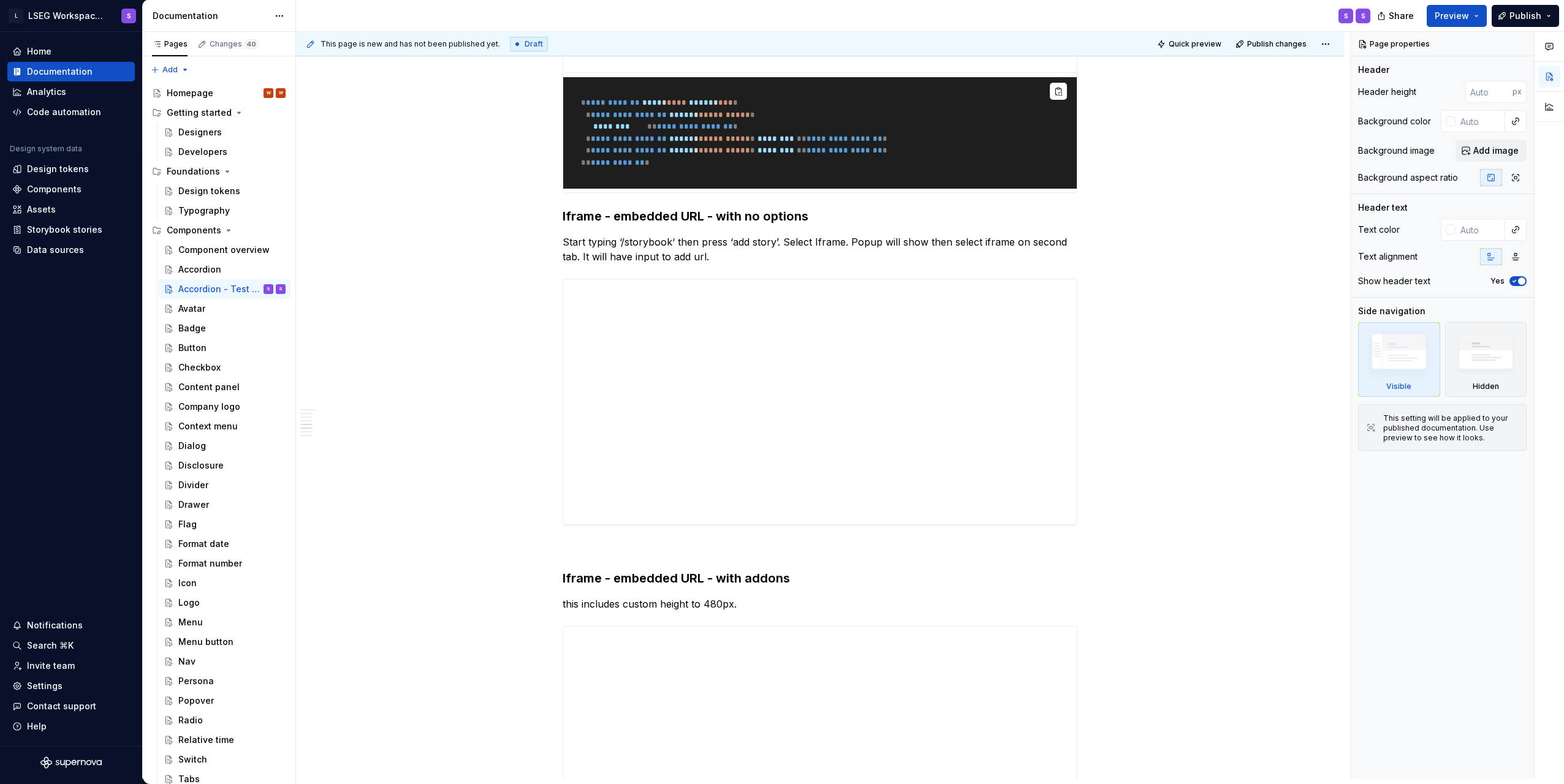
type textarea "*"
